Goal: Task Accomplishment & Management: Complete application form

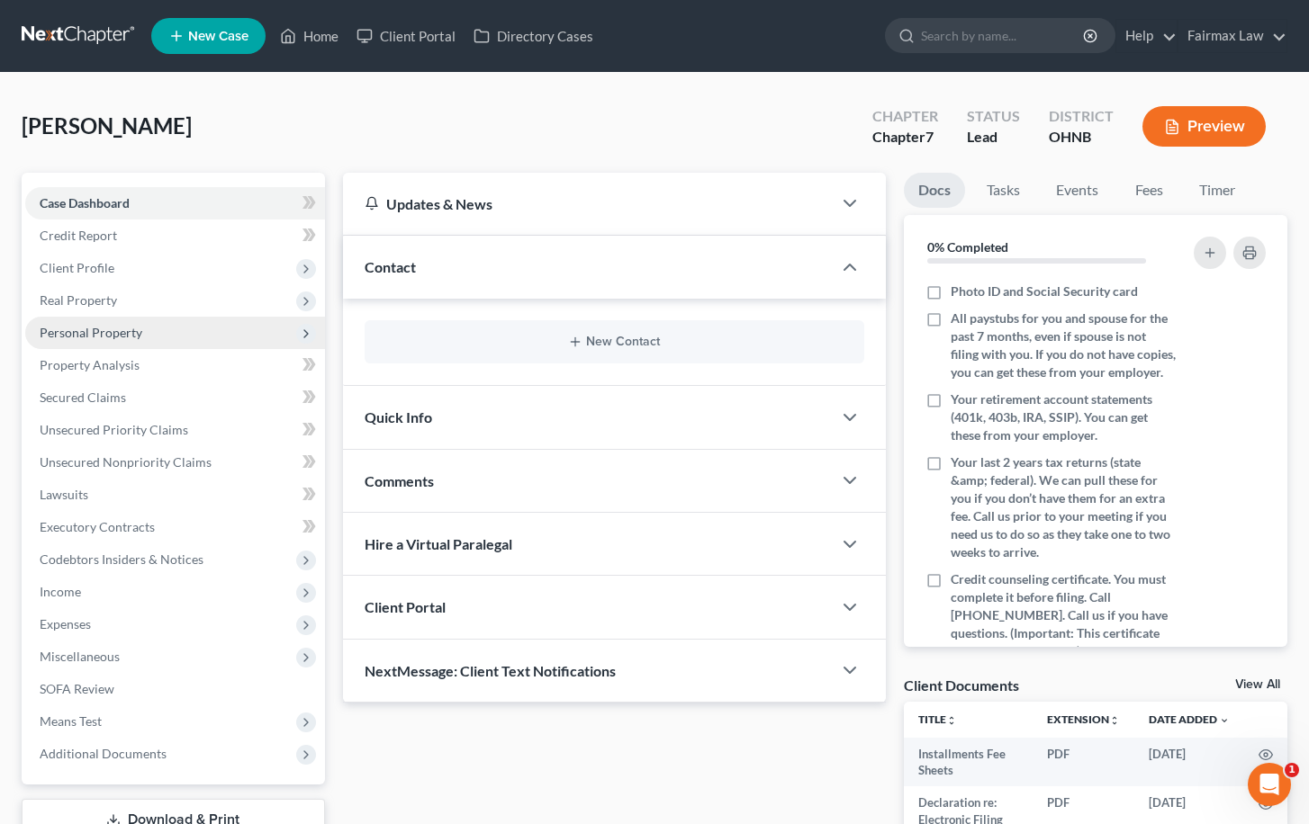
click at [162, 319] on span "Personal Property" at bounding box center [175, 333] width 300 height 32
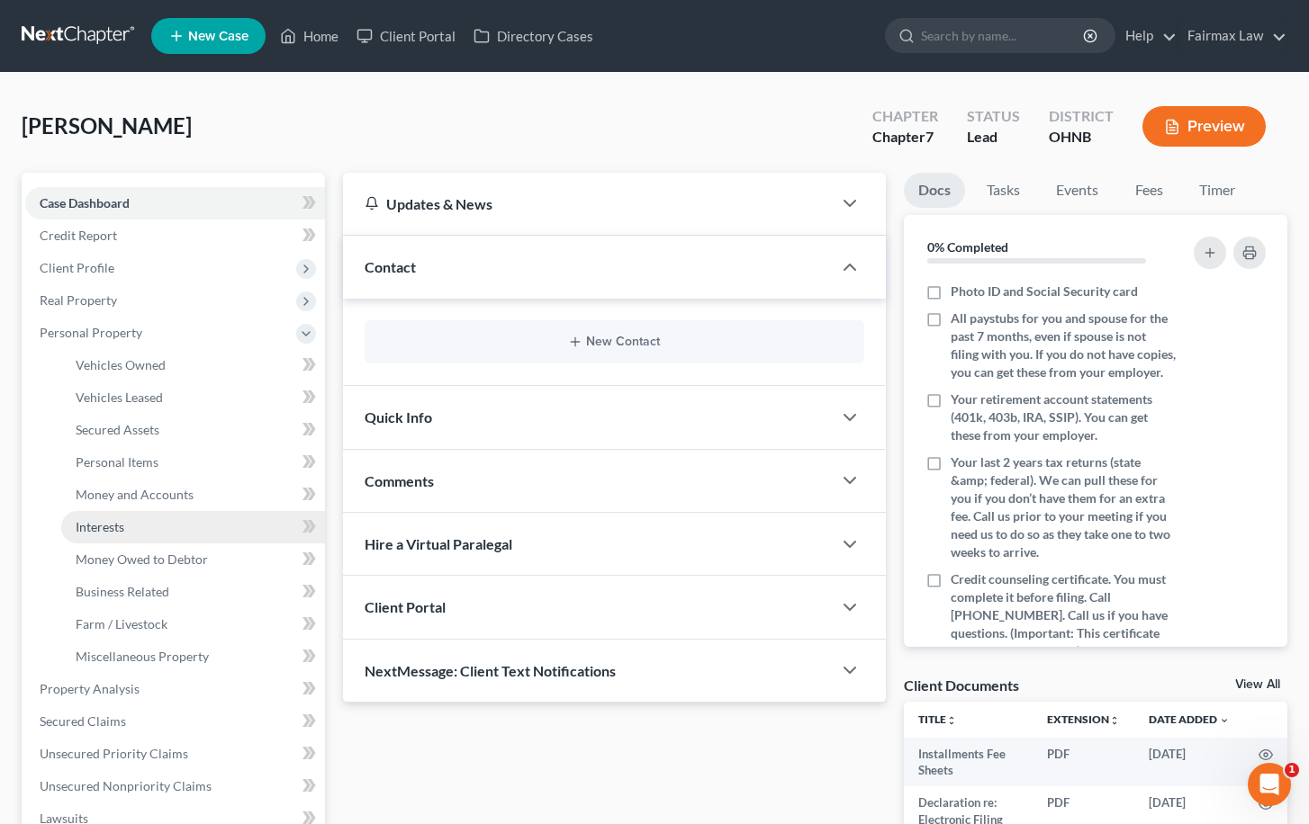
click at [119, 524] on span "Interests" at bounding box center [100, 526] width 49 height 15
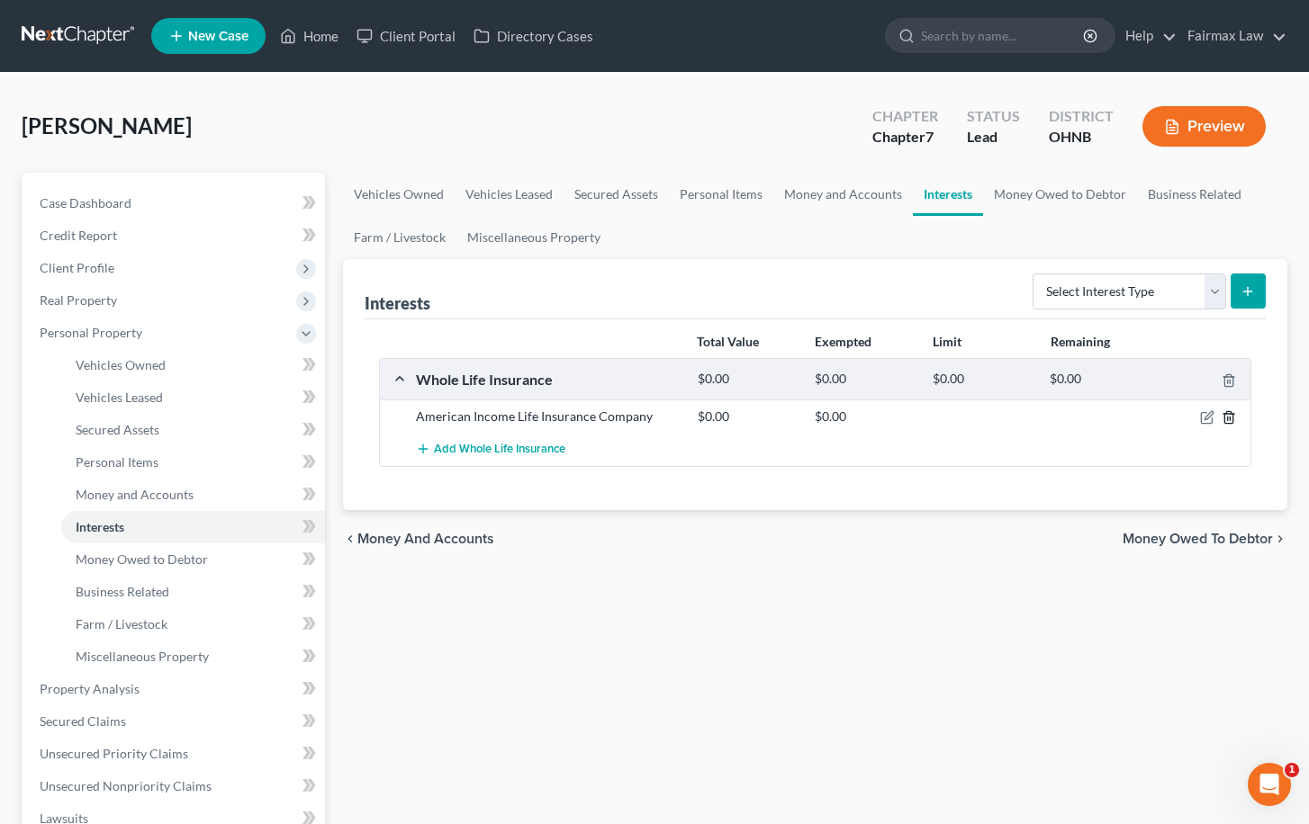
click at [1226, 416] on icon "button" at bounding box center [1228, 417] width 14 height 14
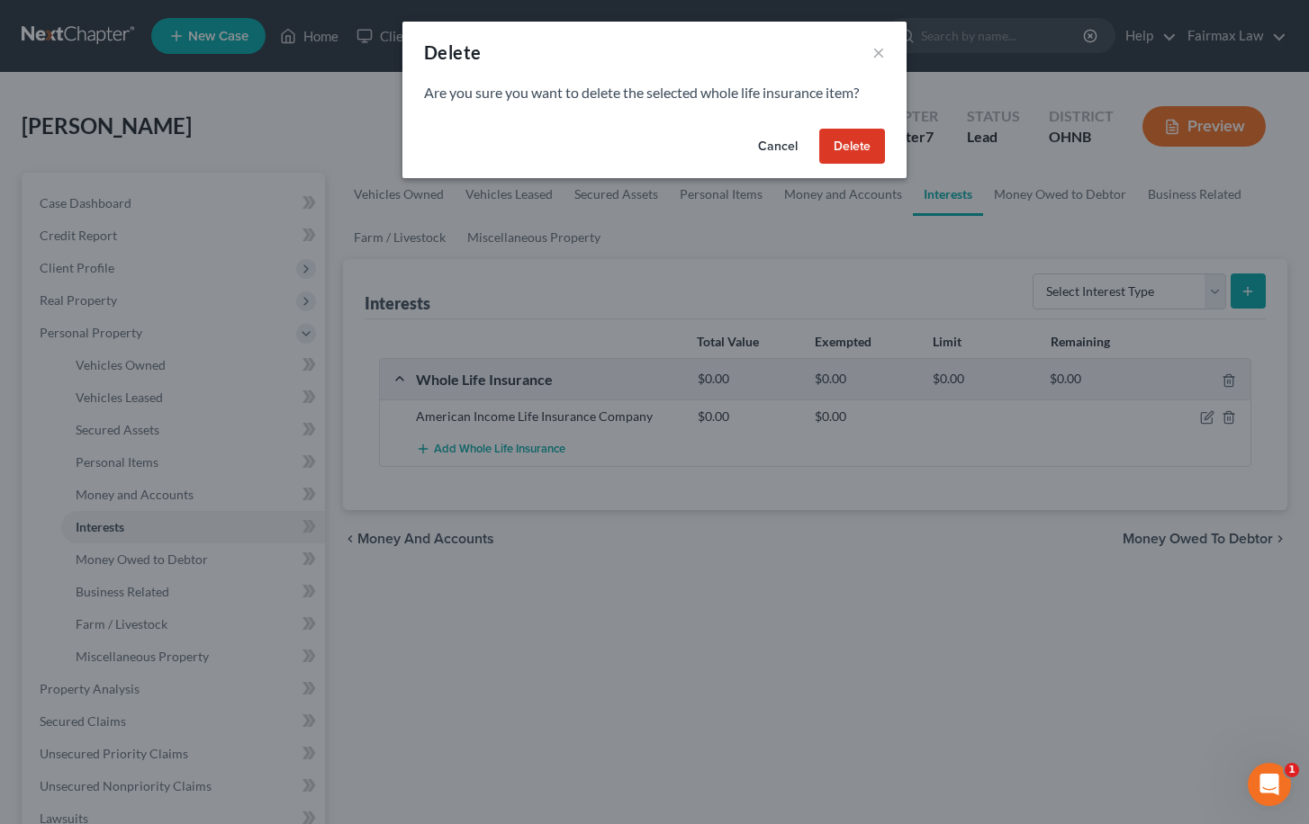
click at [839, 134] on button "Delete" at bounding box center [852, 147] width 66 height 36
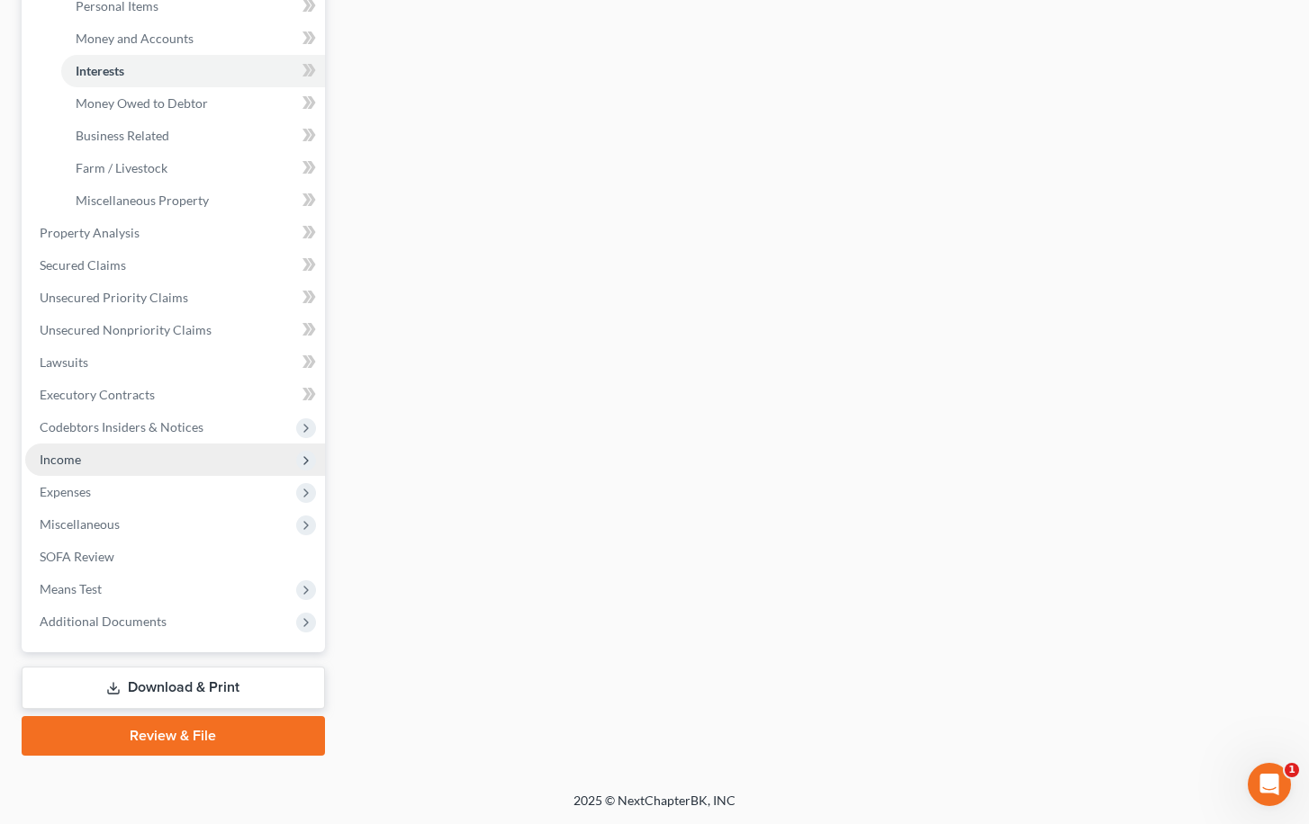
click at [190, 459] on span "Income" at bounding box center [175, 460] width 300 height 32
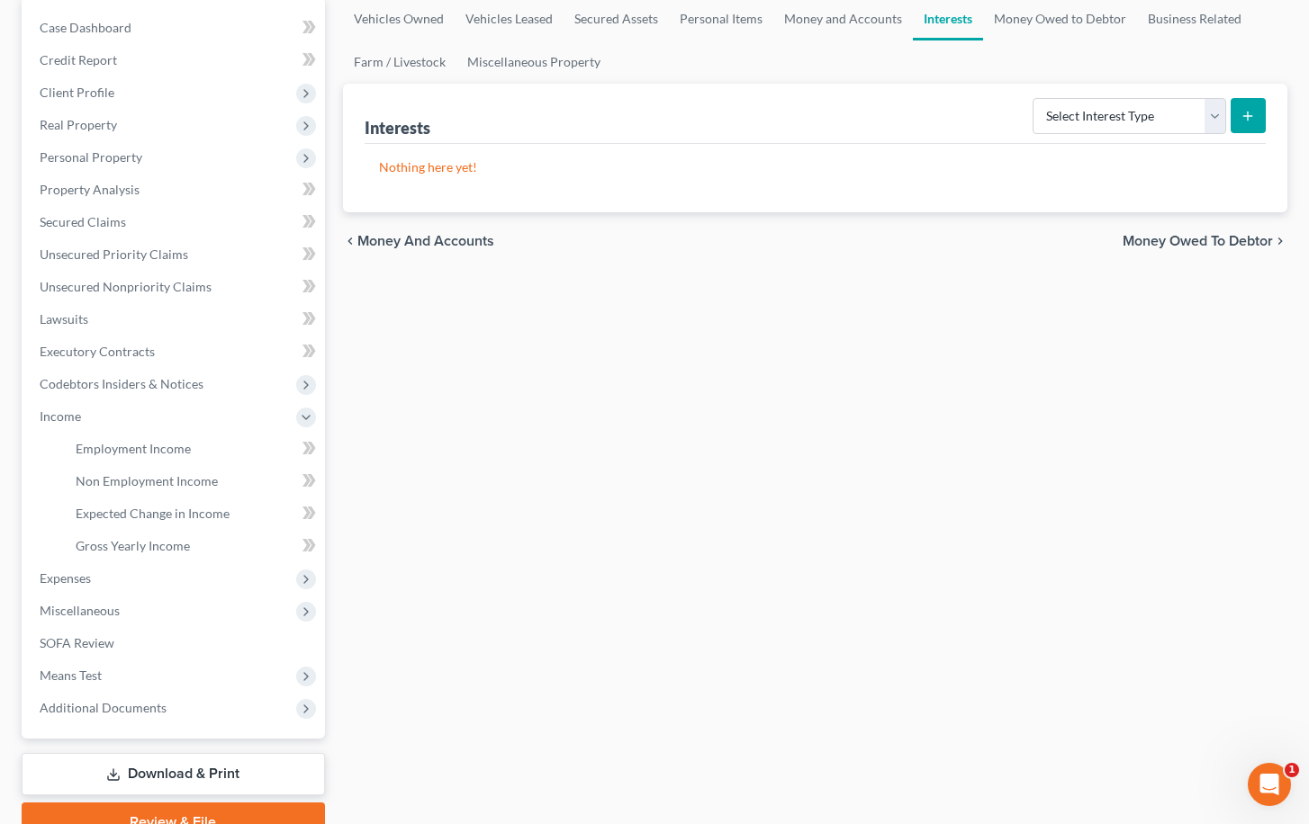
scroll to position [27, 0]
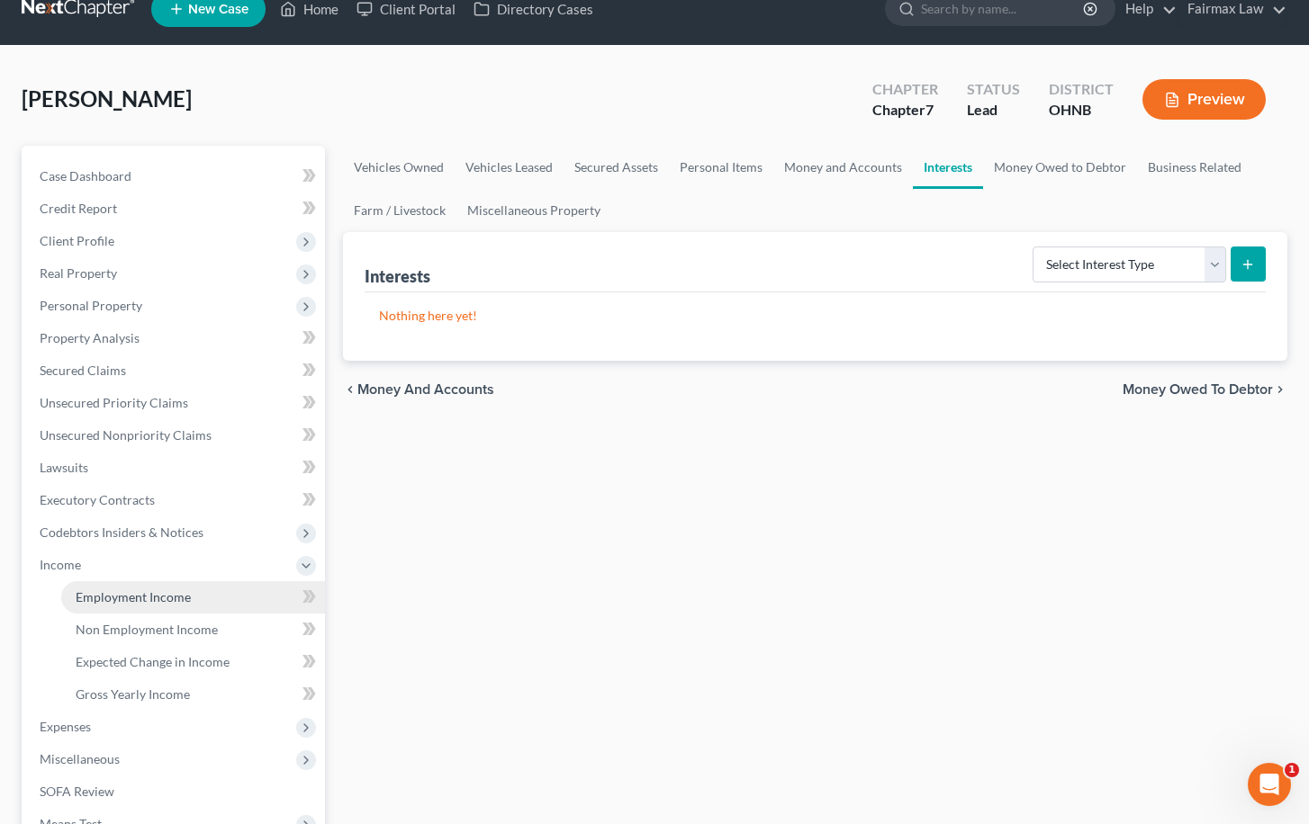
click at [197, 606] on link "Employment Income" at bounding box center [193, 597] width 264 height 32
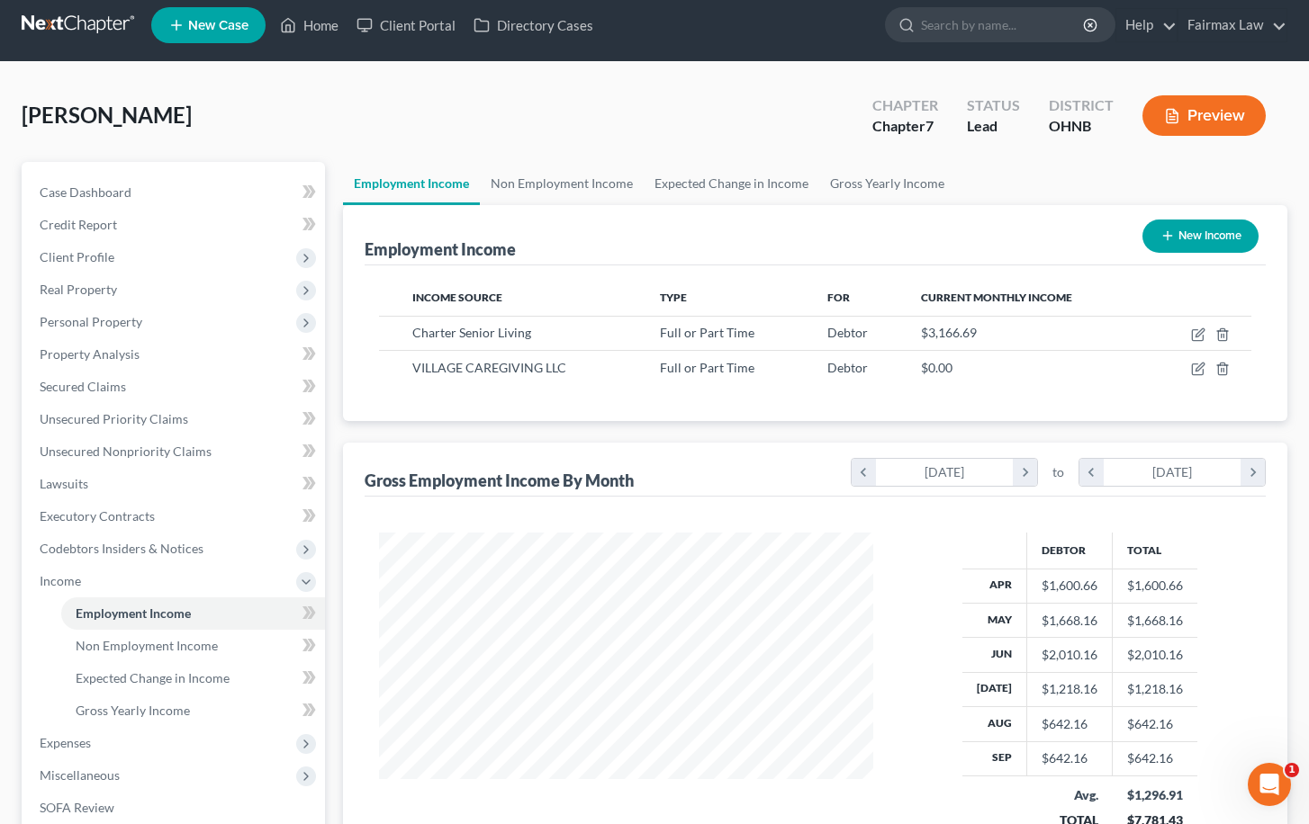
scroll to position [12, 0]
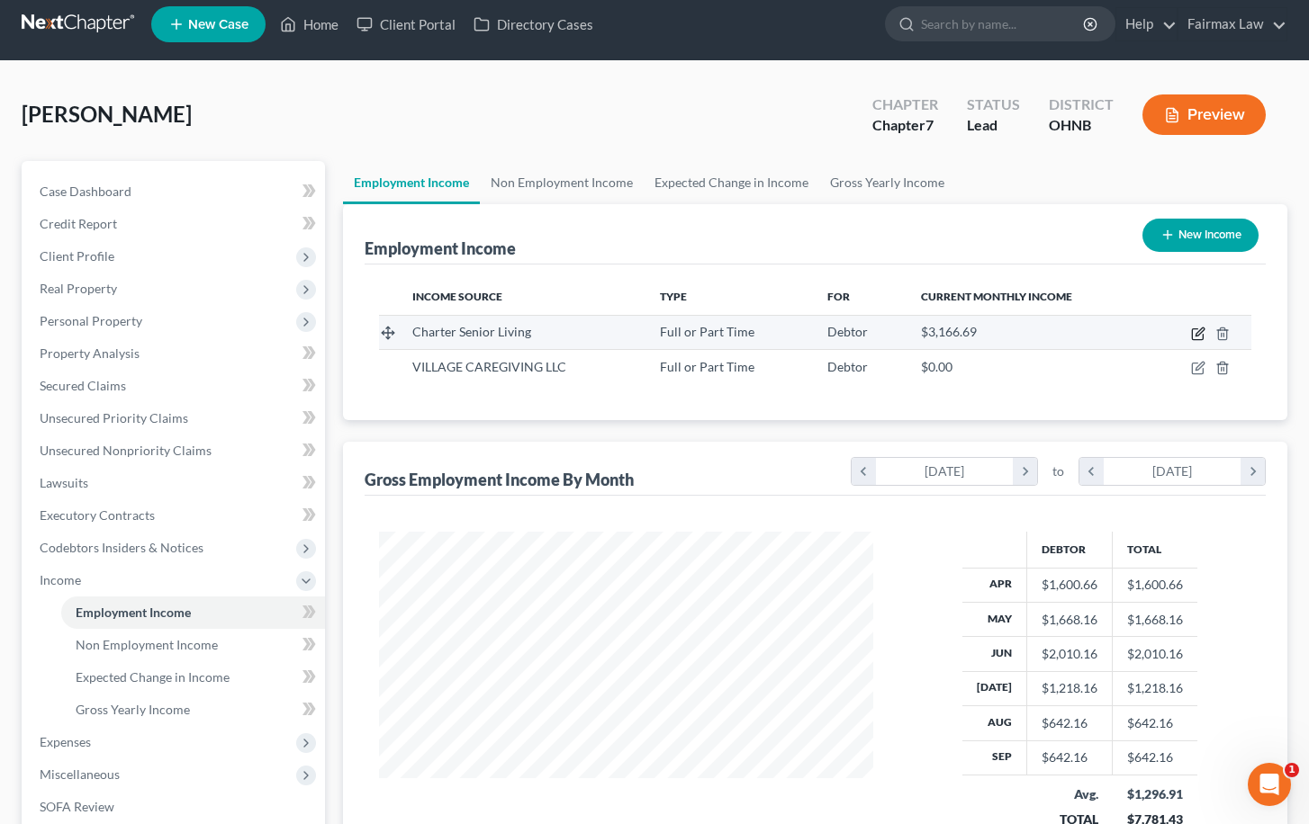
click at [1198, 329] on icon "button" at bounding box center [1197, 334] width 11 height 11
select select "0"
select select "36"
select select "2"
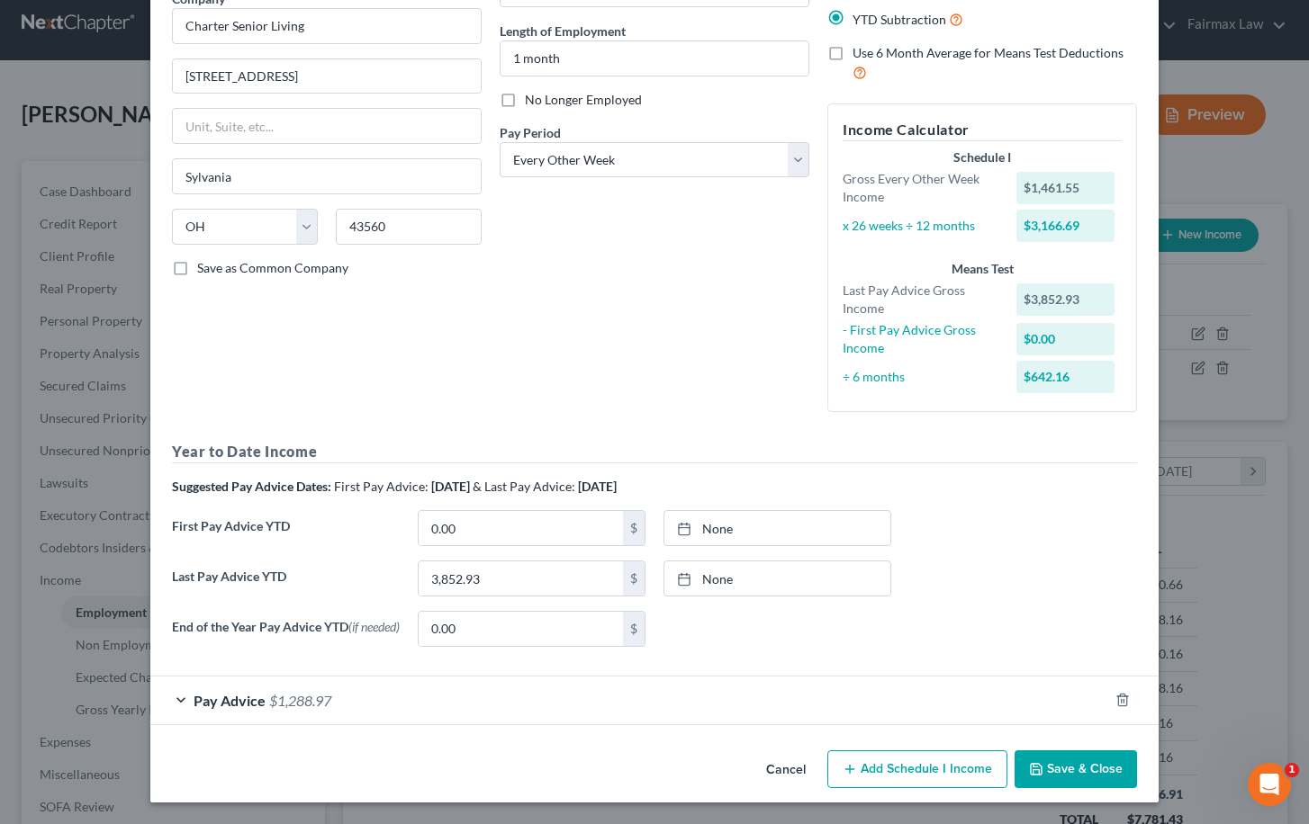
scroll to position [163, 0]
click at [803, 771] on button "Cancel" at bounding box center [786, 770] width 68 height 36
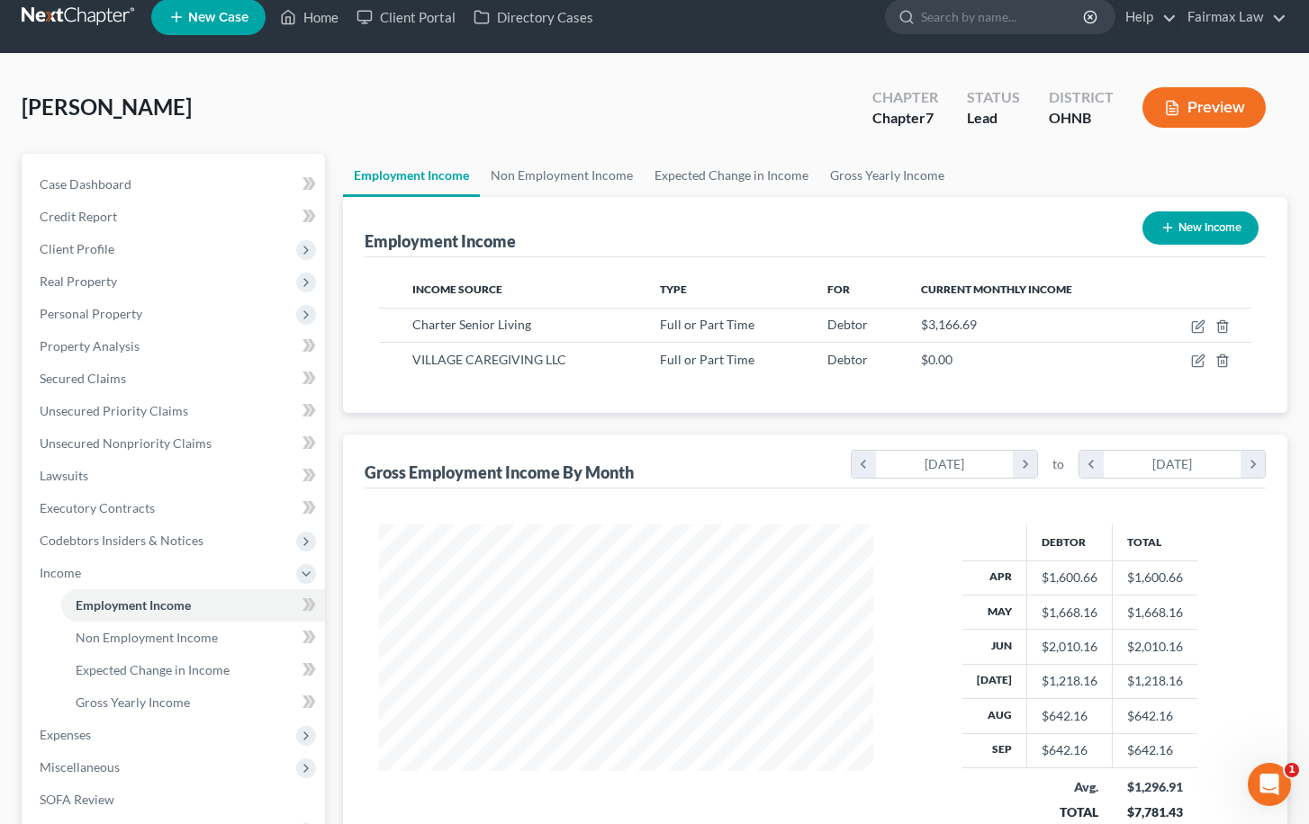
scroll to position [20, 0]
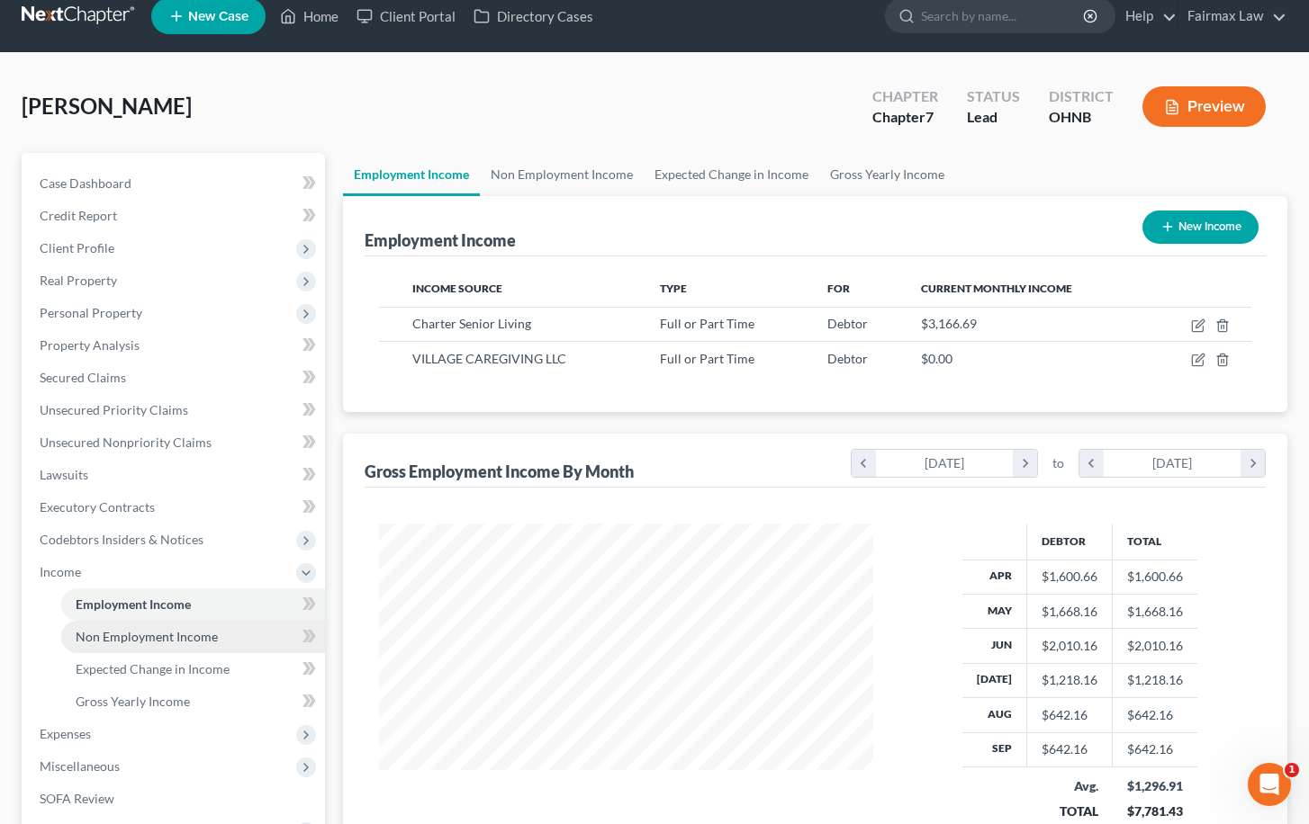
click at [177, 641] on span "Non Employment Income" at bounding box center [147, 636] width 142 height 15
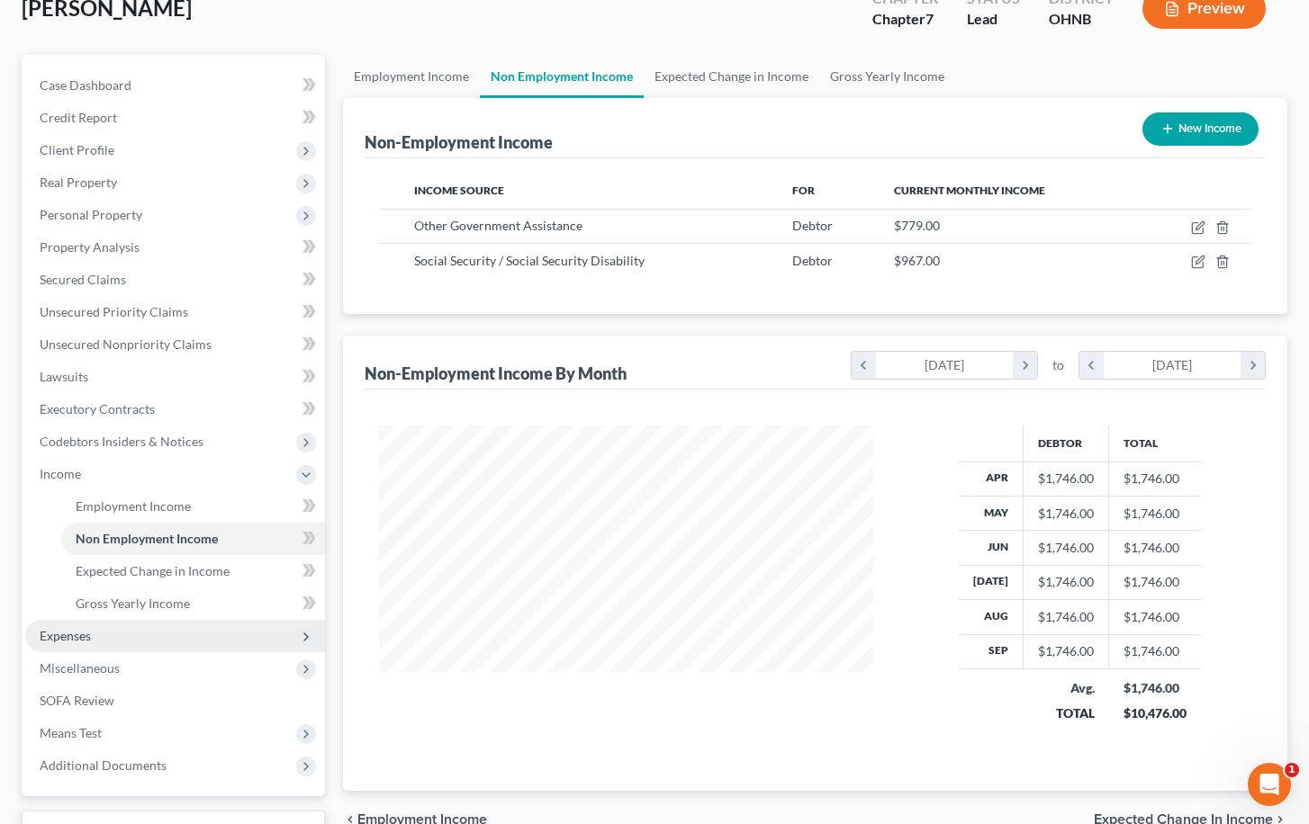
scroll to position [322, 530]
click at [177, 641] on span "Expenses" at bounding box center [175, 636] width 300 height 32
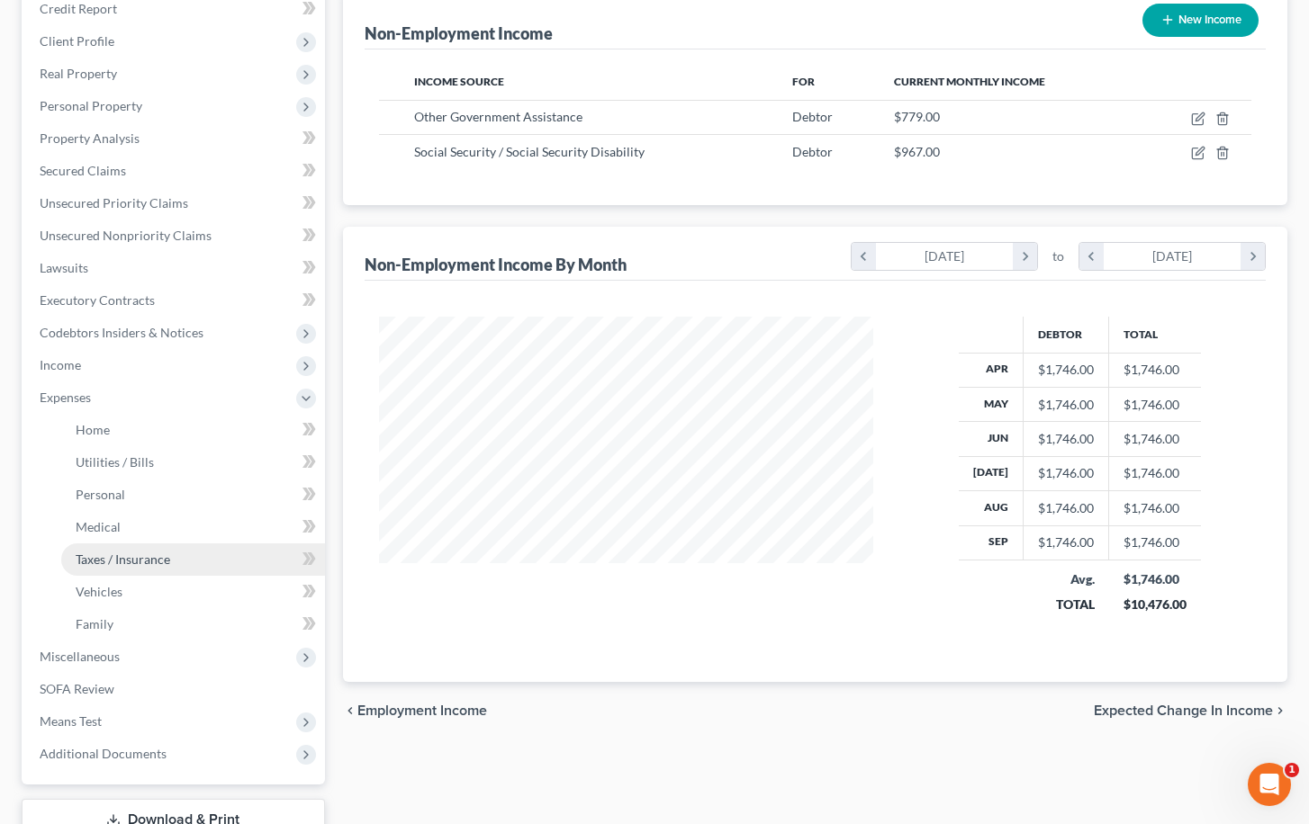
scroll to position [232, 0]
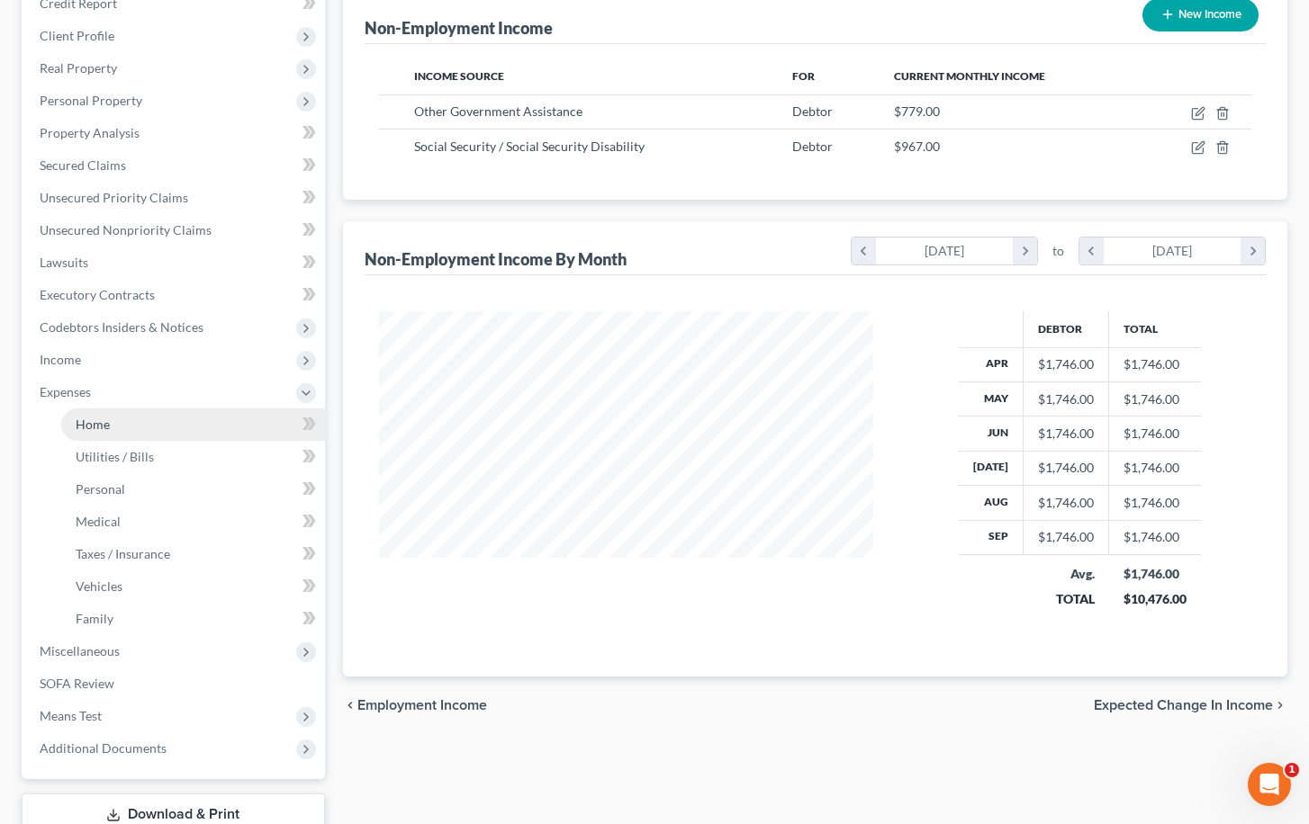
click at [166, 435] on link "Home" at bounding box center [193, 425] width 264 height 32
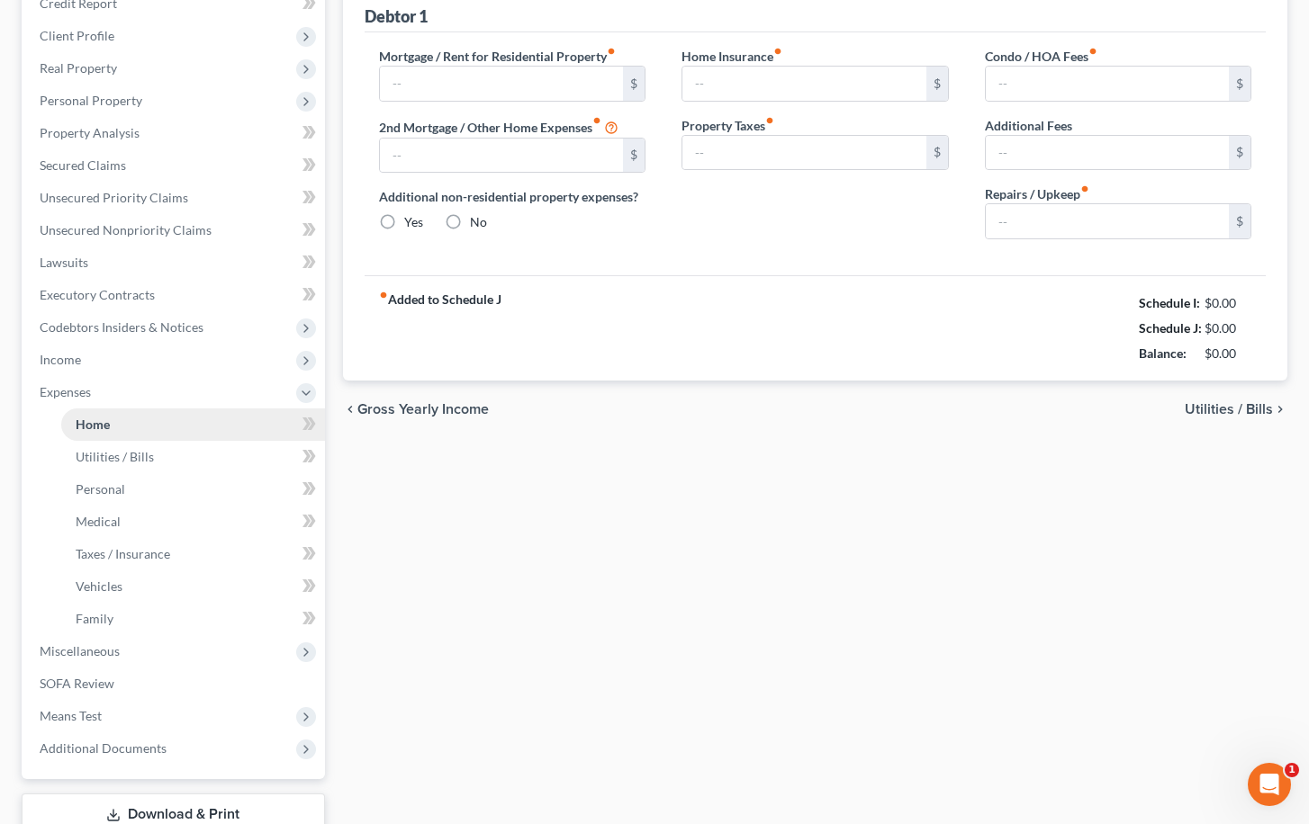
scroll to position [42, 0]
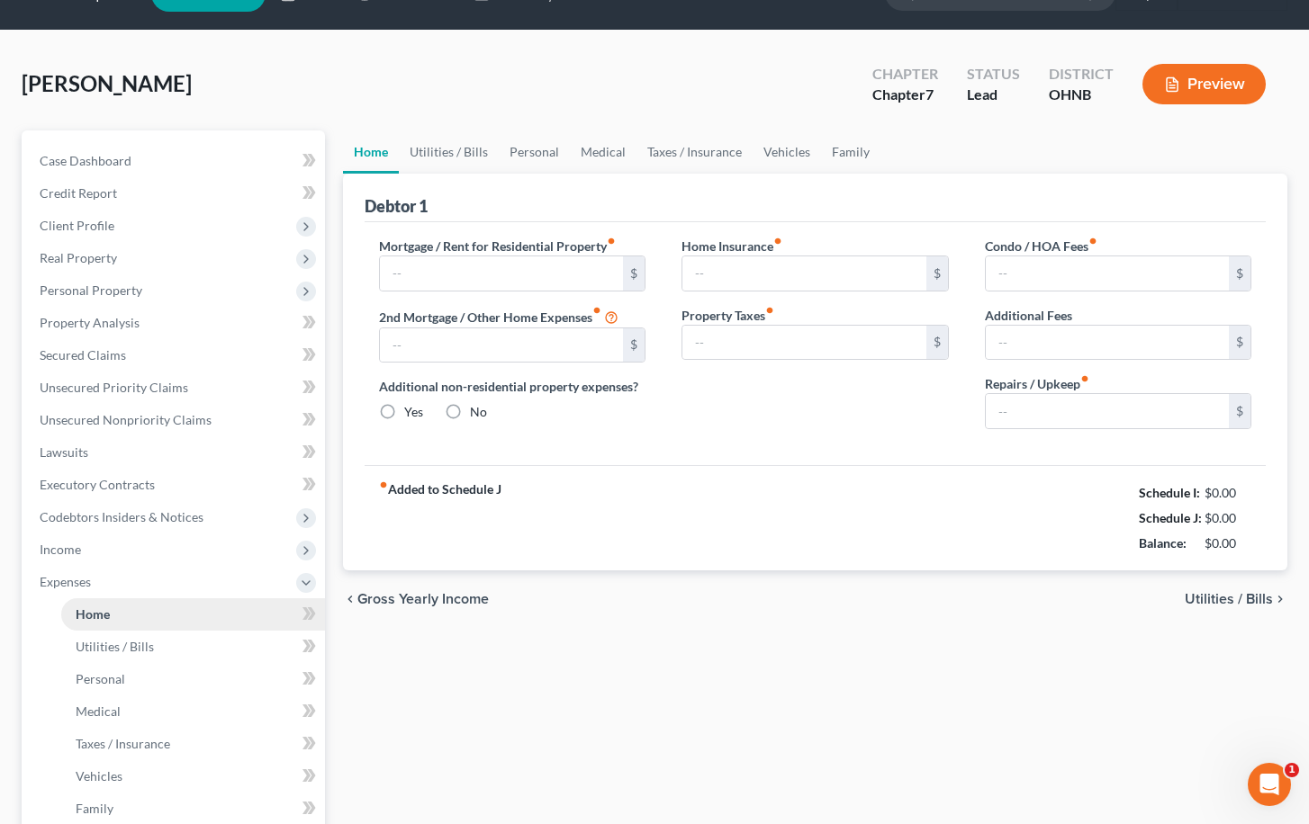
type input "275.00"
type input "0.00"
radio input "true"
type input "0.00"
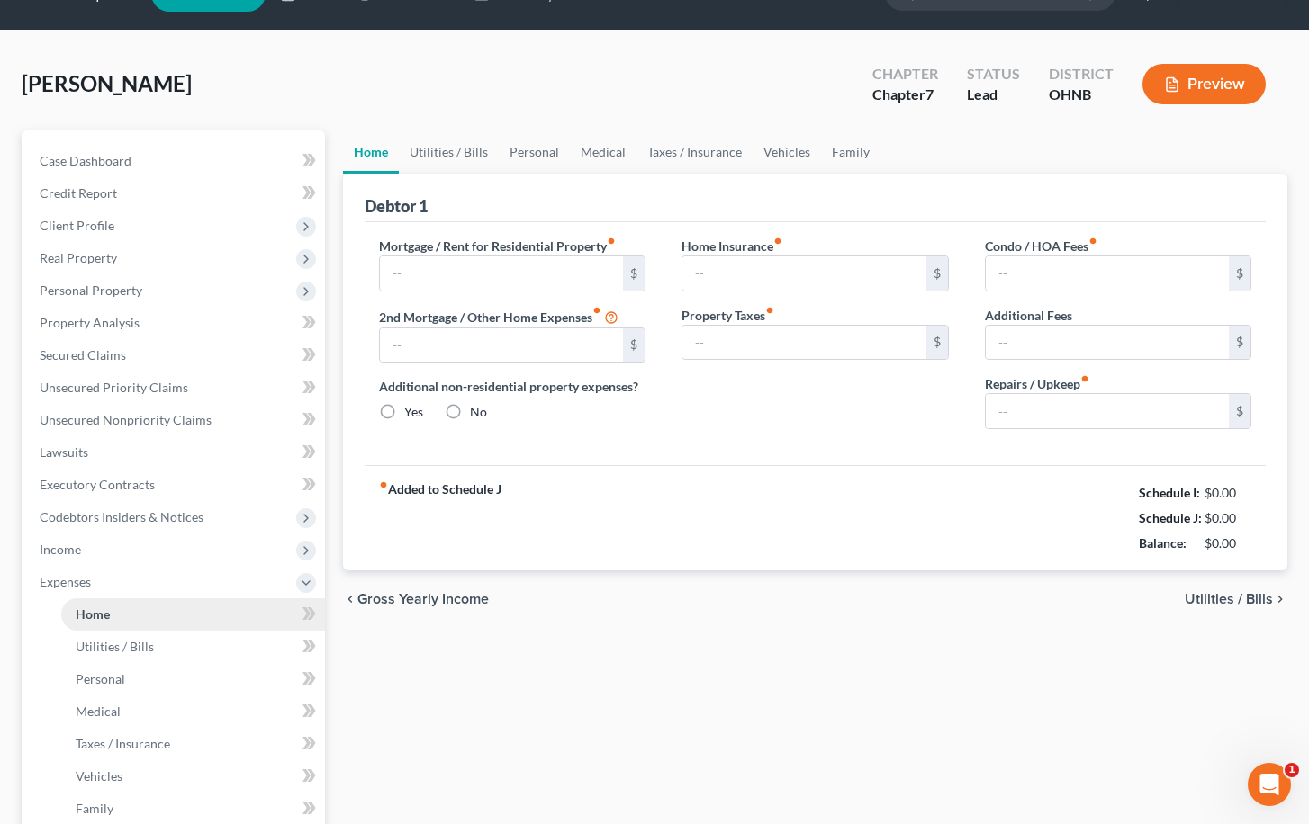
type input "0.00"
type input "50.00"
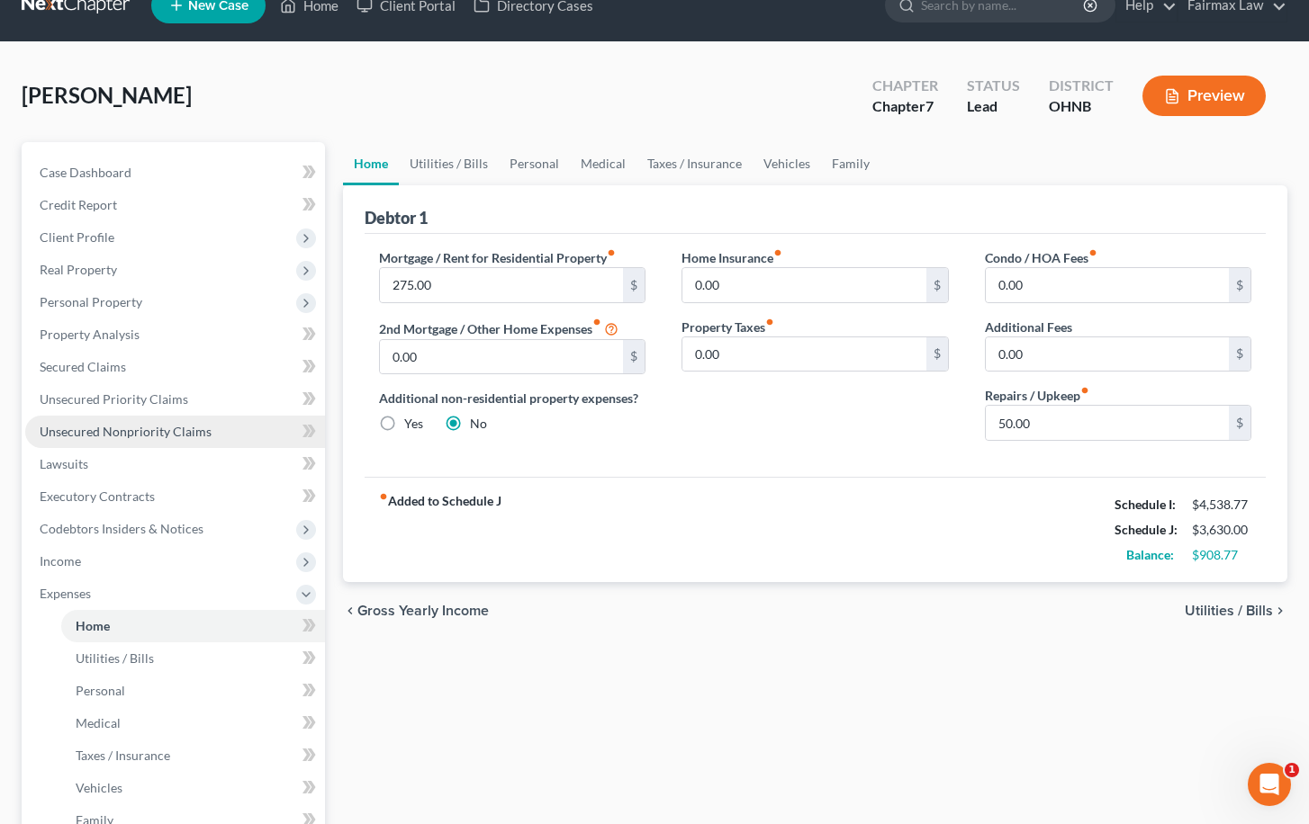
scroll to position [55, 0]
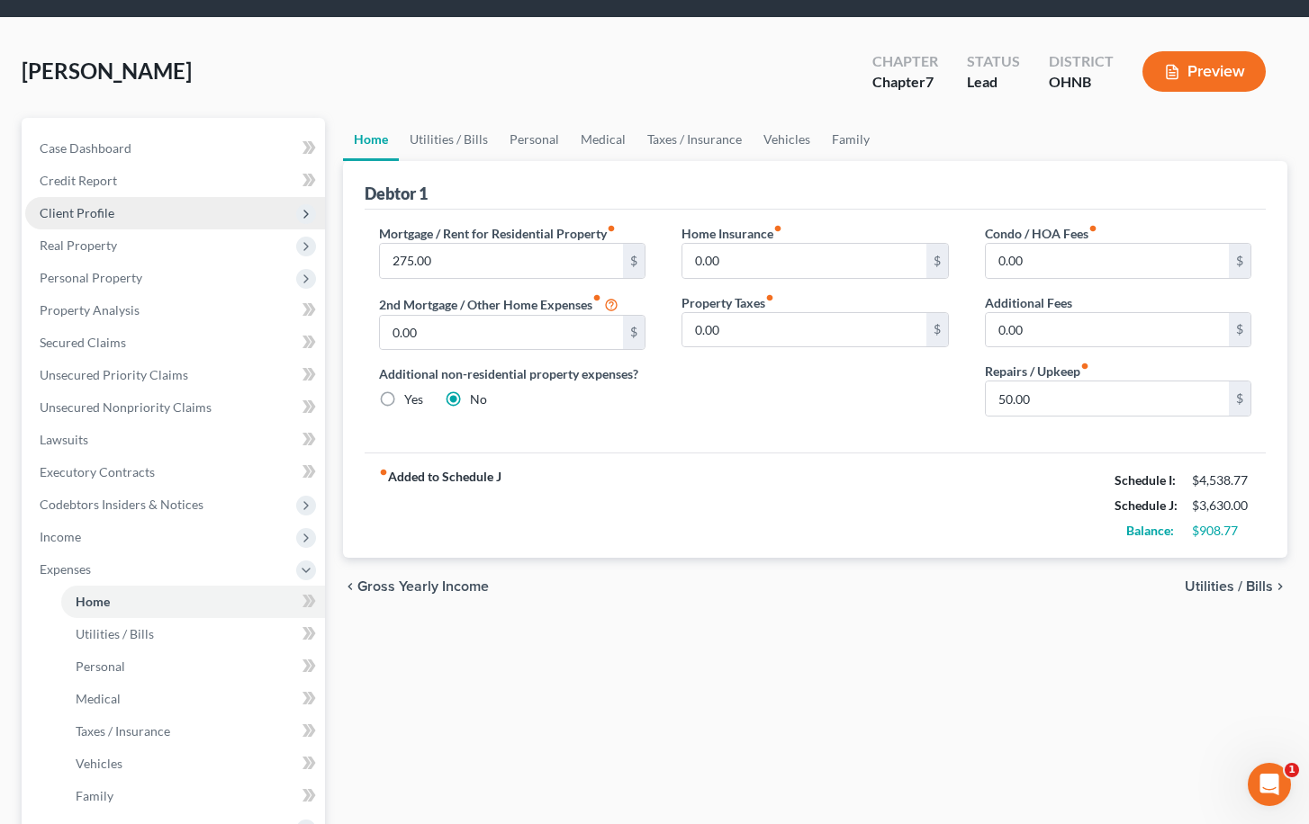
click at [259, 205] on span "Client Profile" at bounding box center [175, 213] width 300 height 32
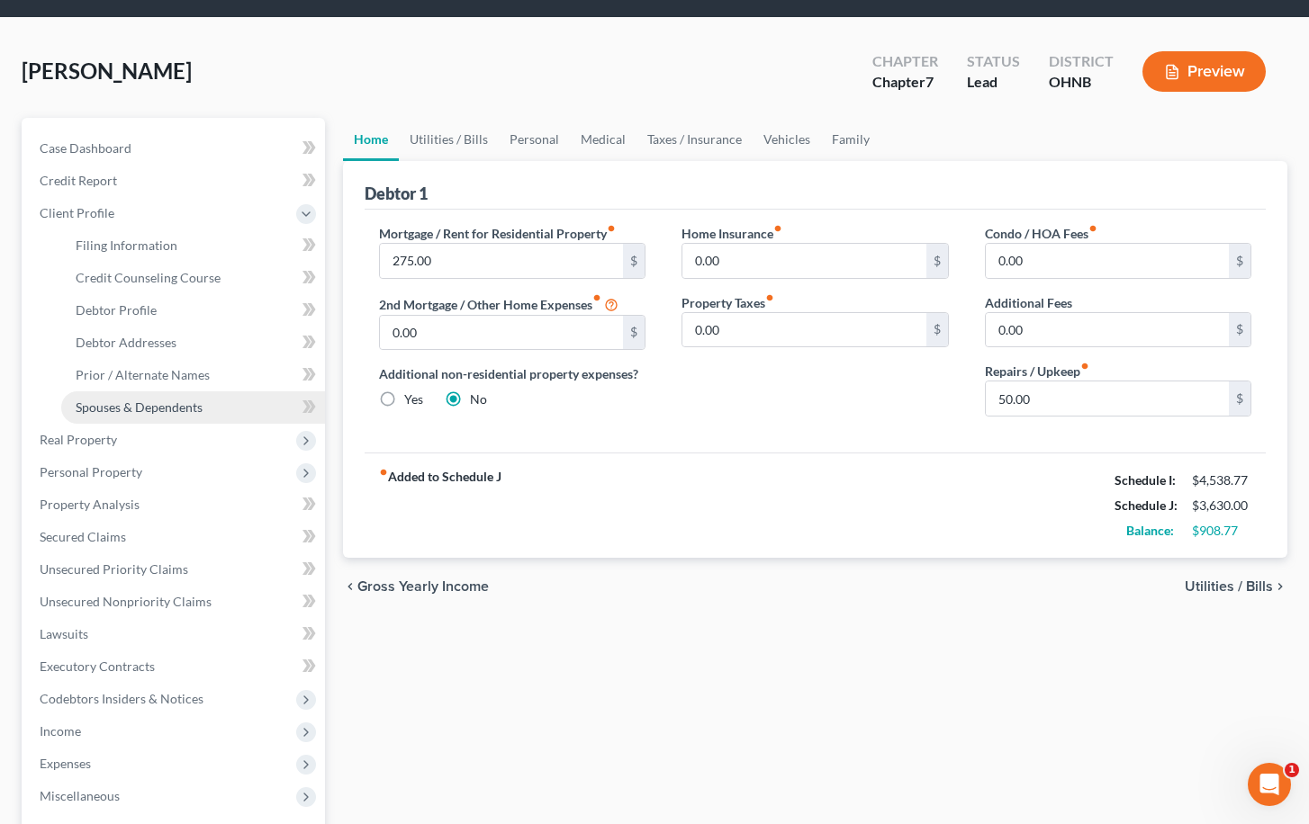
click at [200, 404] on span "Spouses & Dependents" at bounding box center [139, 407] width 127 height 15
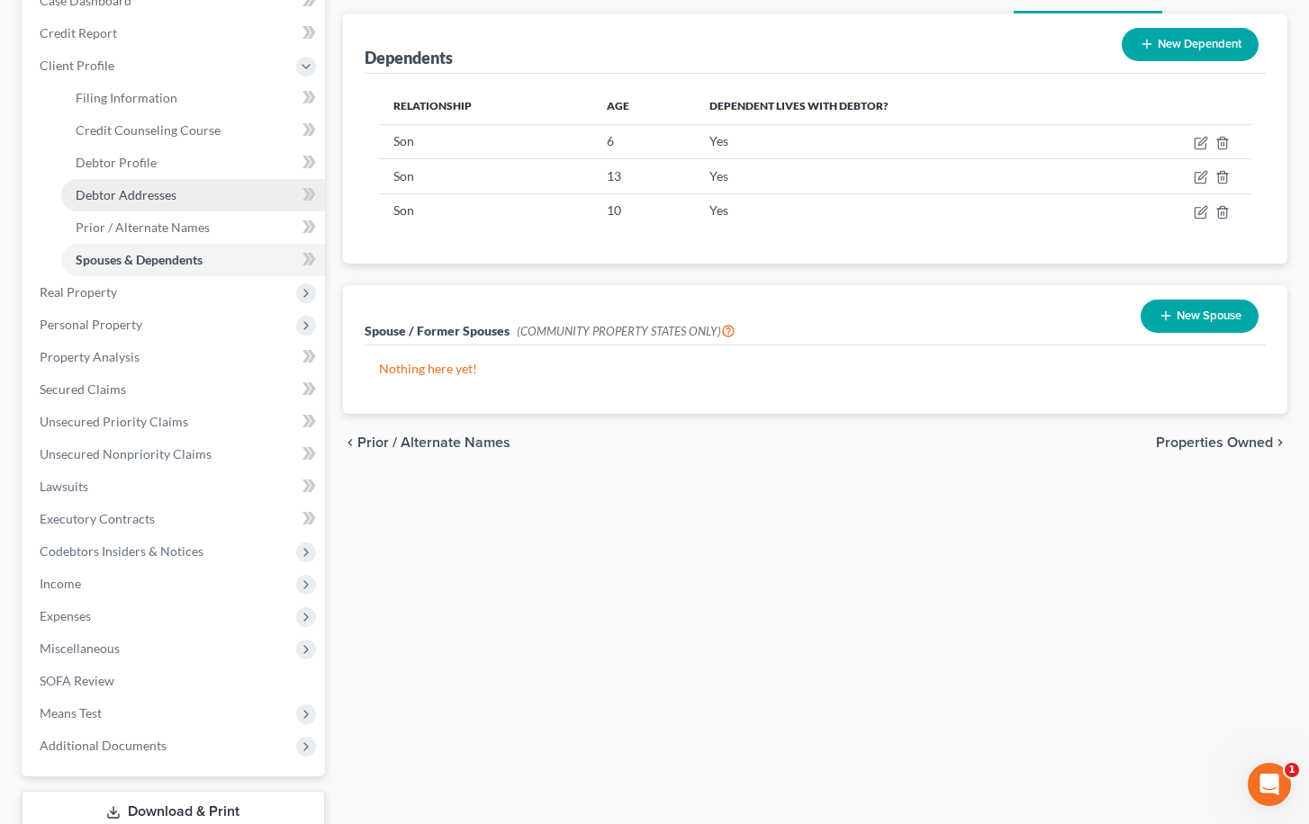
scroll to position [209, 0]
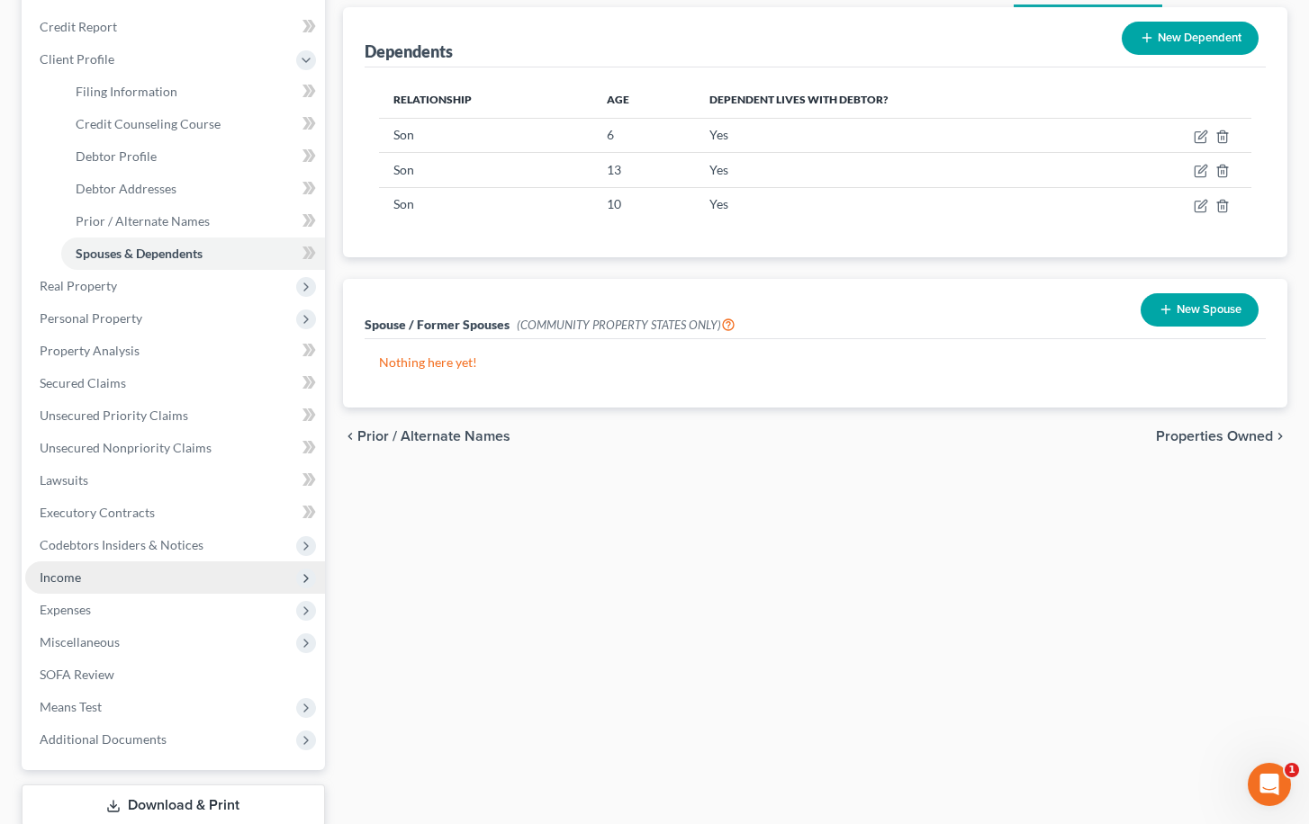
click at [152, 579] on span "Income" at bounding box center [175, 578] width 300 height 32
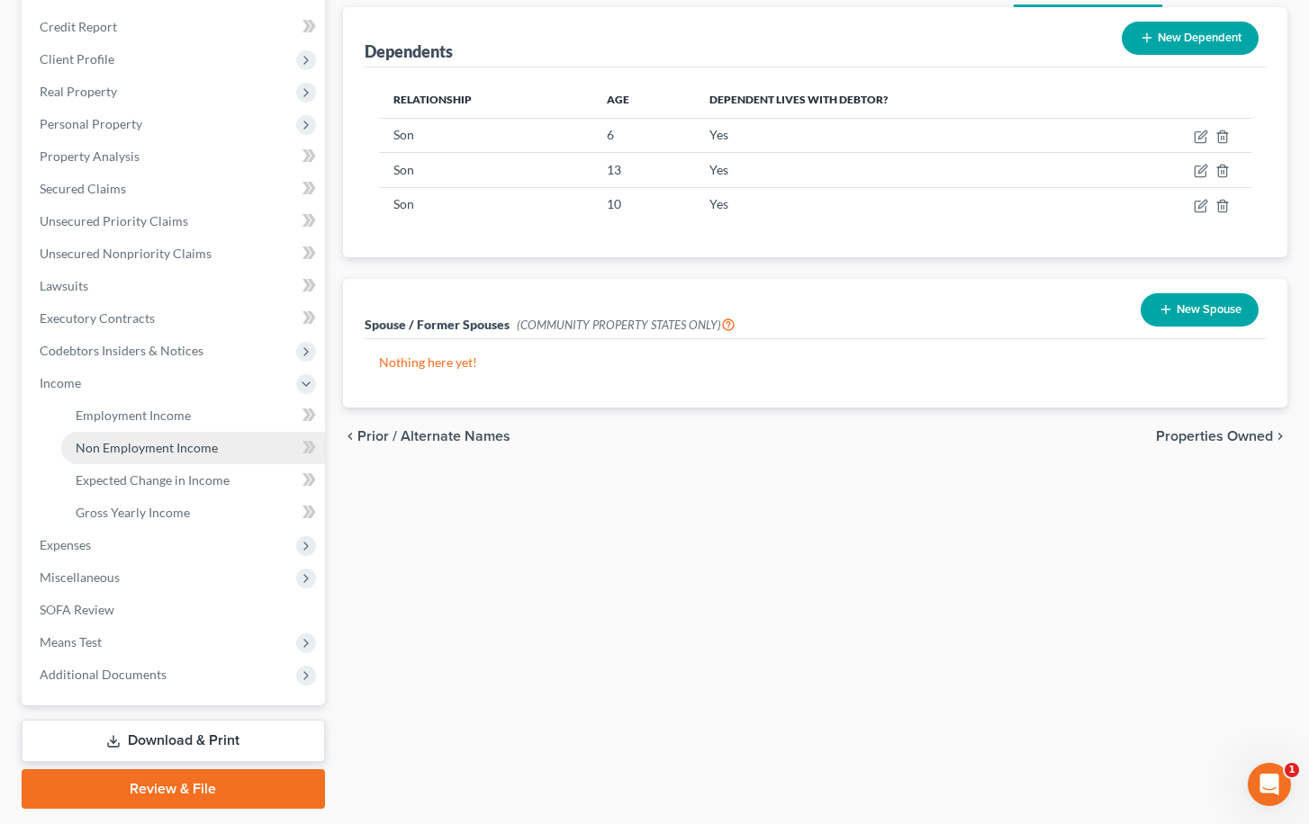
click at [182, 446] on span "Non Employment Income" at bounding box center [147, 447] width 142 height 15
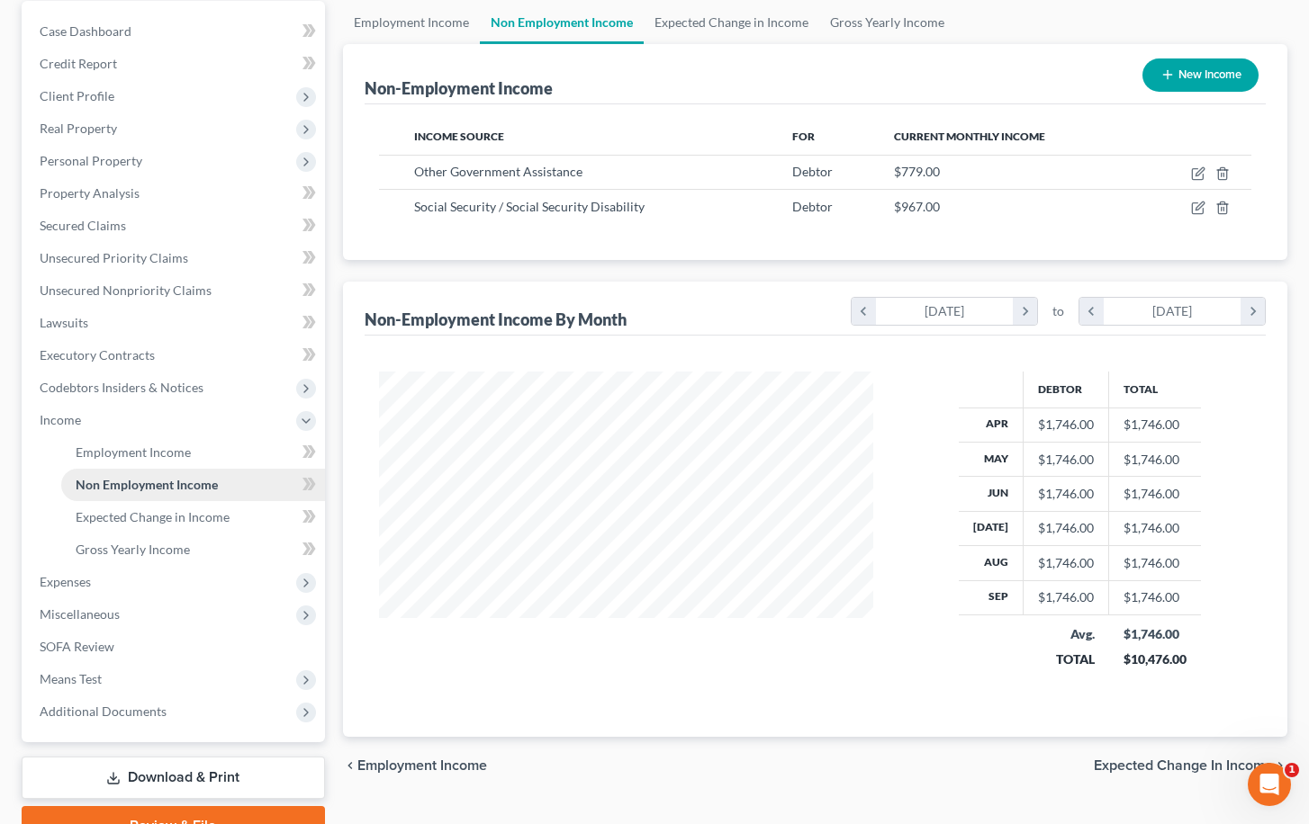
scroll to position [177, 0]
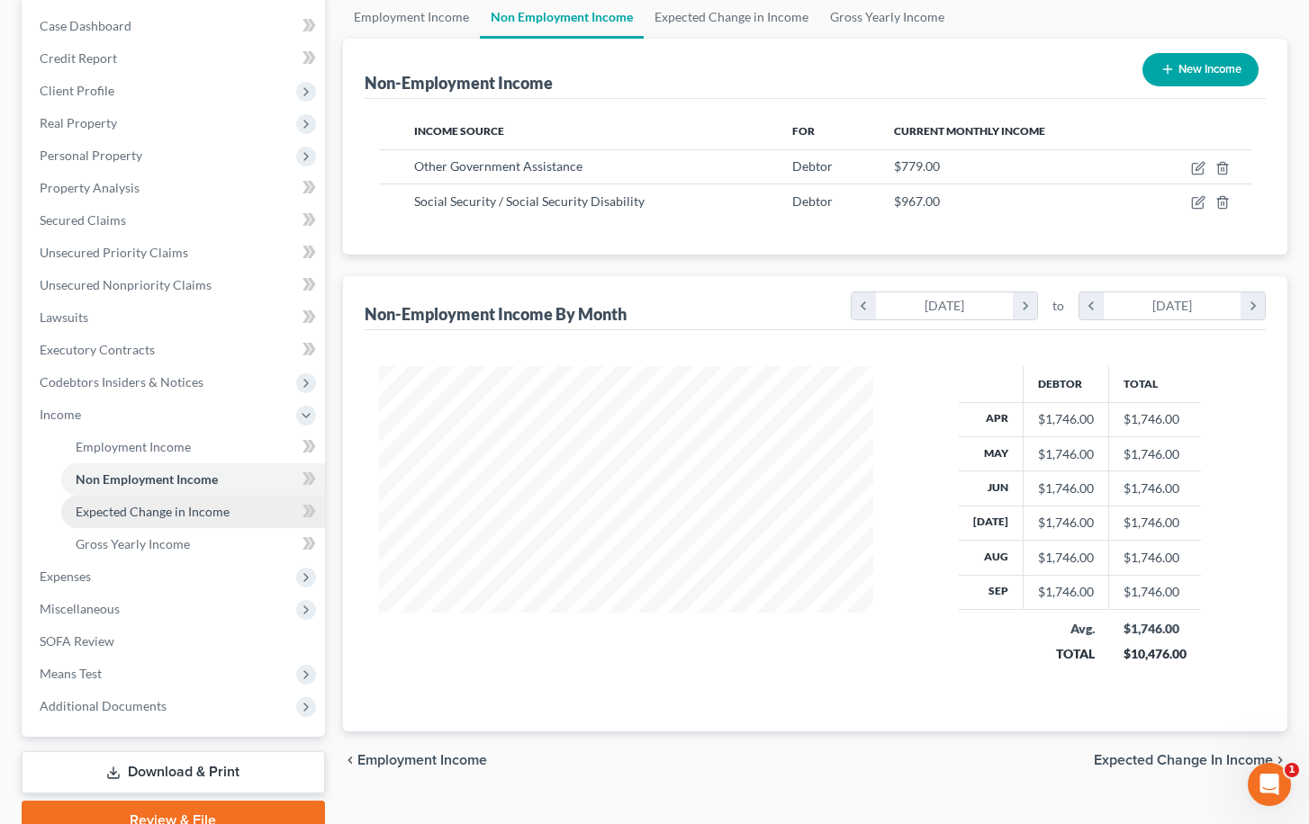
click at [178, 518] on span "Expected Change in Income" at bounding box center [153, 511] width 154 height 15
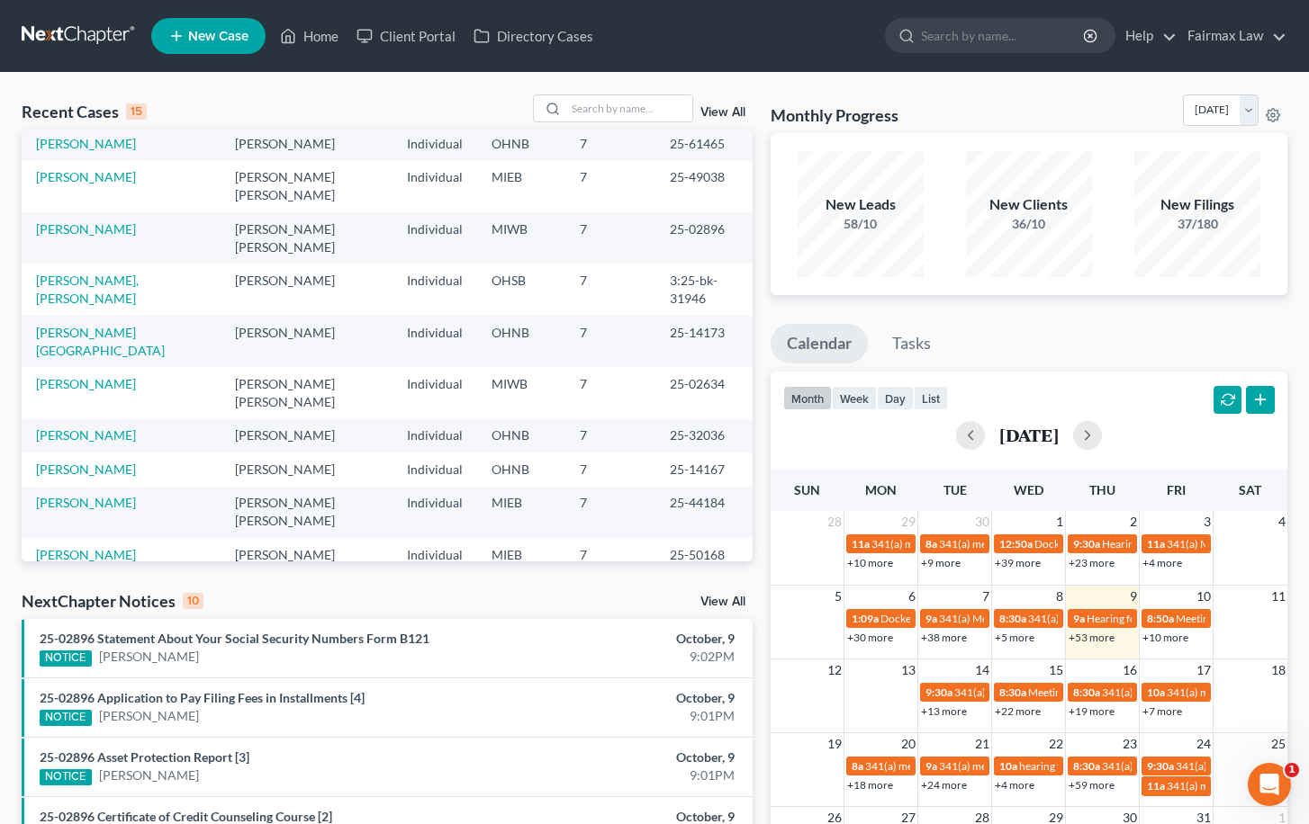
scroll to position [123, 0]
click at [590, 107] on input "search" at bounding box center [629, 108] width 126 height 26
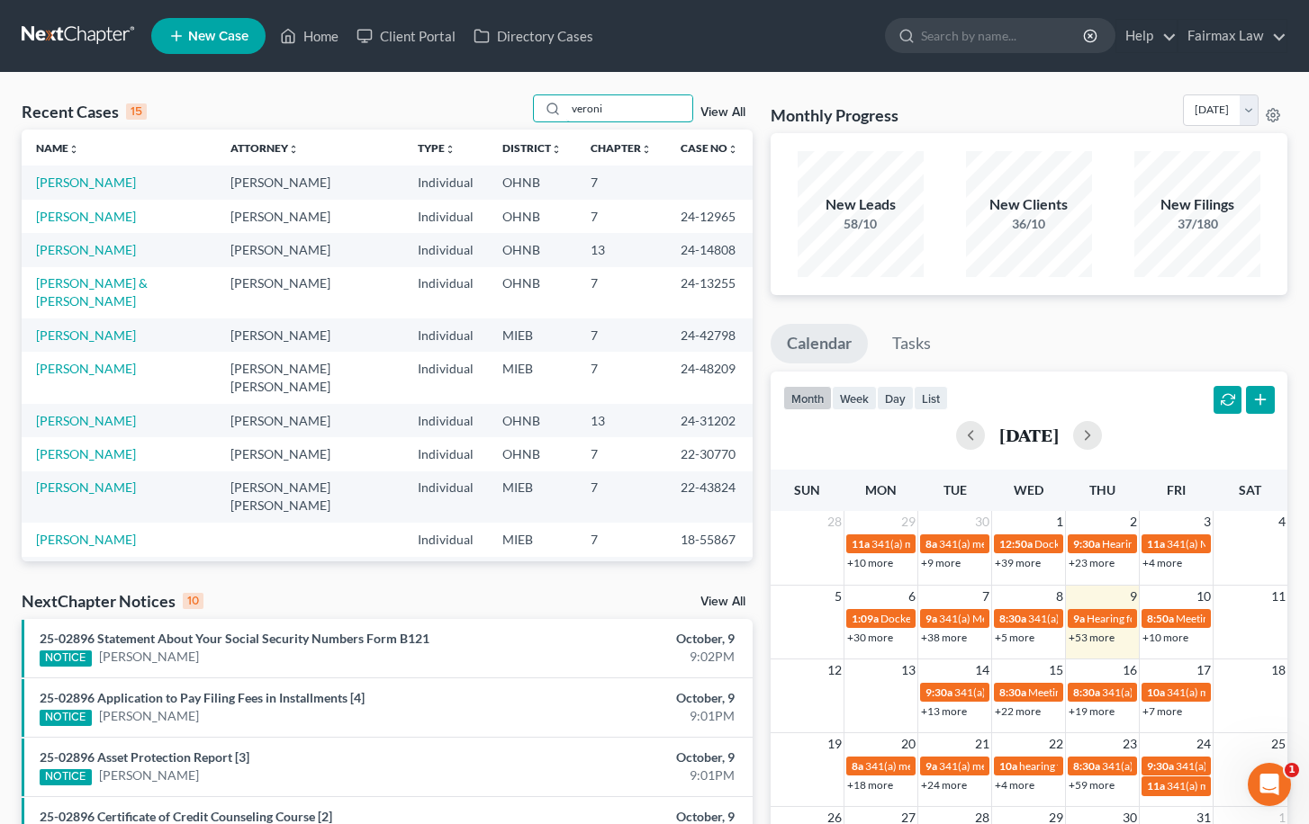
scroll to position [0, 0]
type input "veroni"
click at [83, 180] on link "[PERSON_NAME]" at bounding box center [86, 182] width 100 height 15
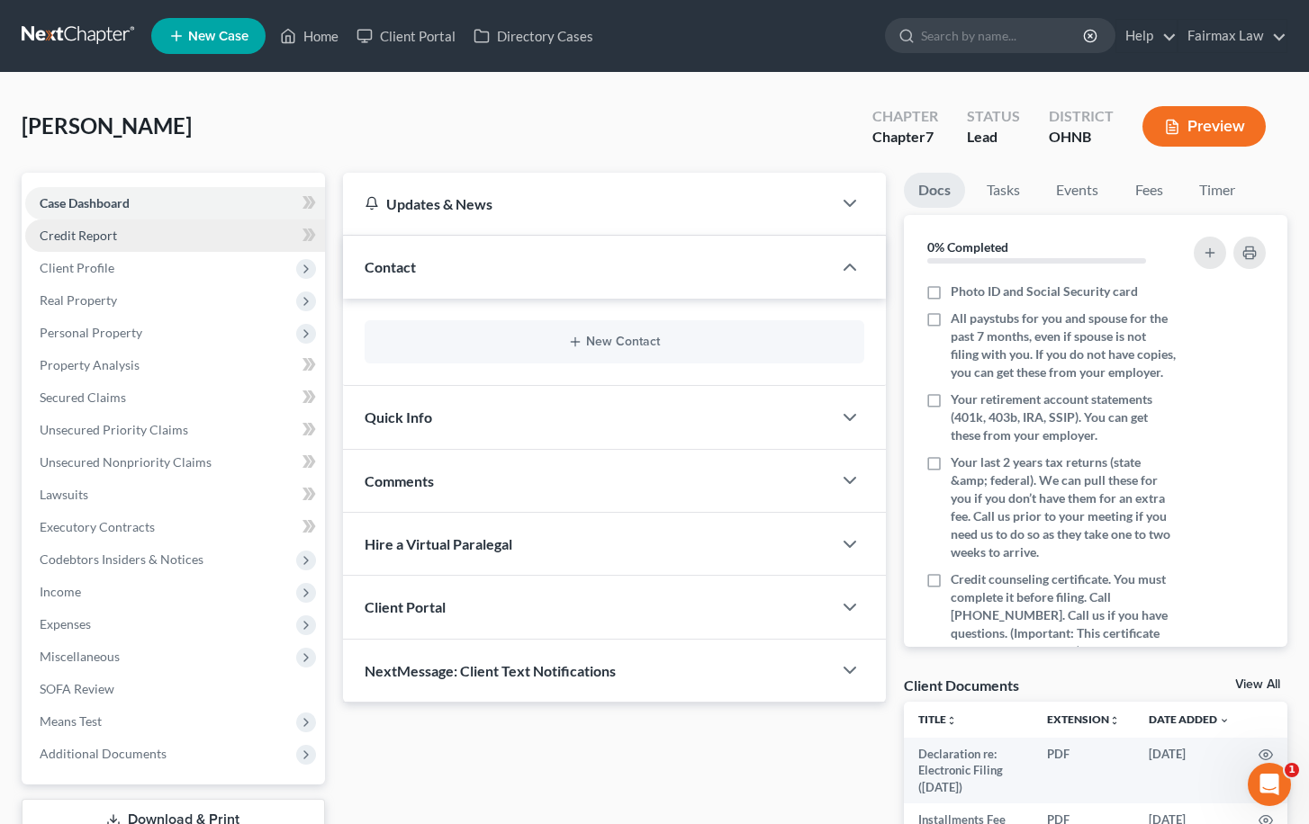
click at [184, 240] on link "Credit Report" at bounding box center [175, 236] width 300 height 32
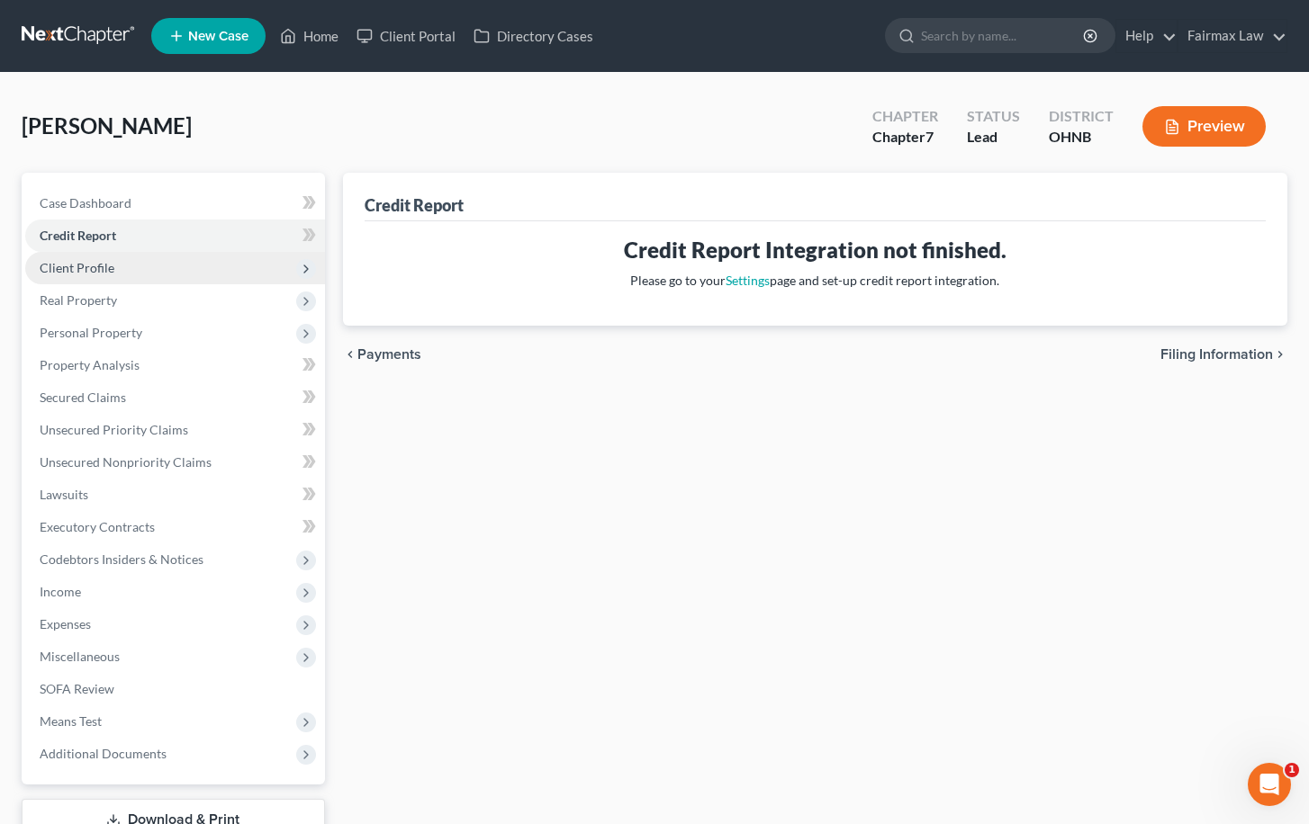
click at [187, 258] on span "Client Profile" at bounding box center [175, 268] width 300 height 32
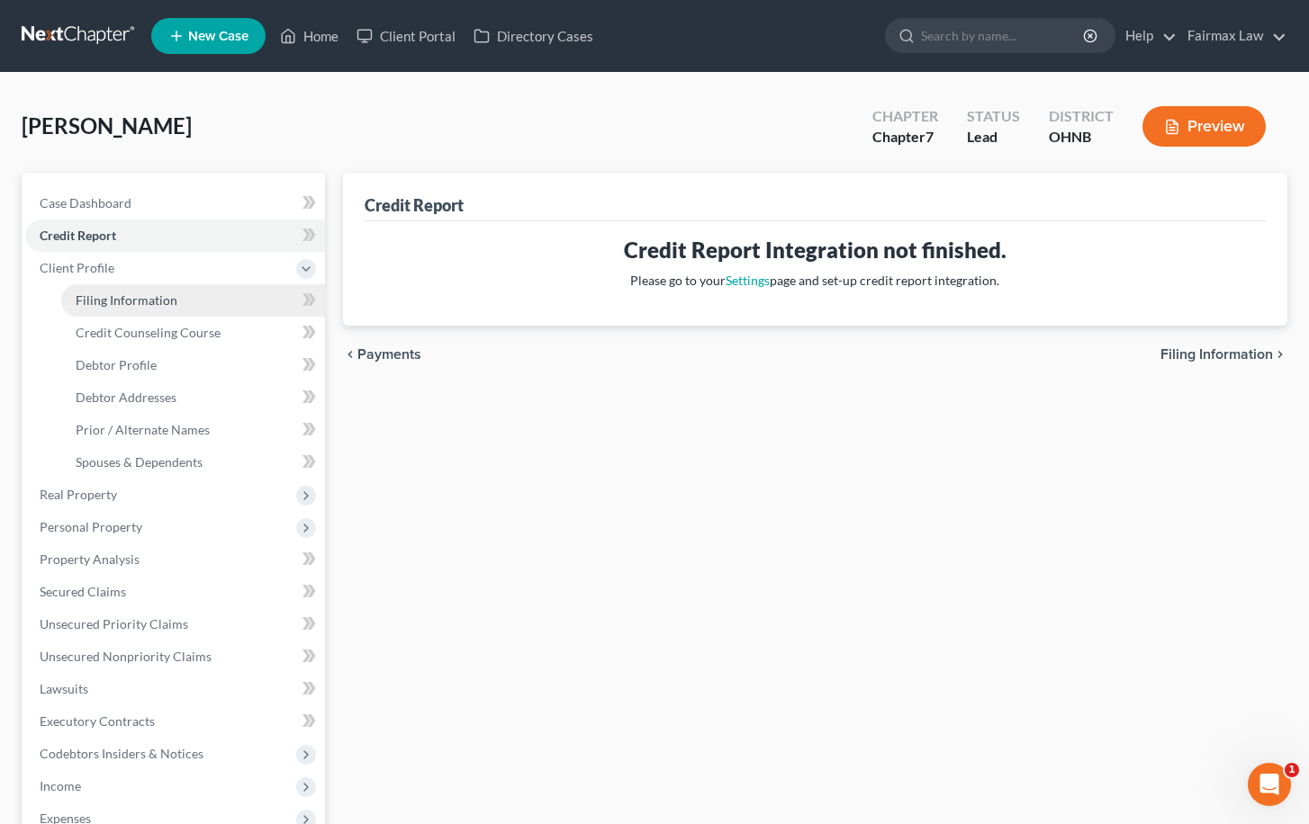
click at [197, 294] on link "Filing Information" at bounding box center [193, 300] width 264 height 32
select select "1"
select select "0"
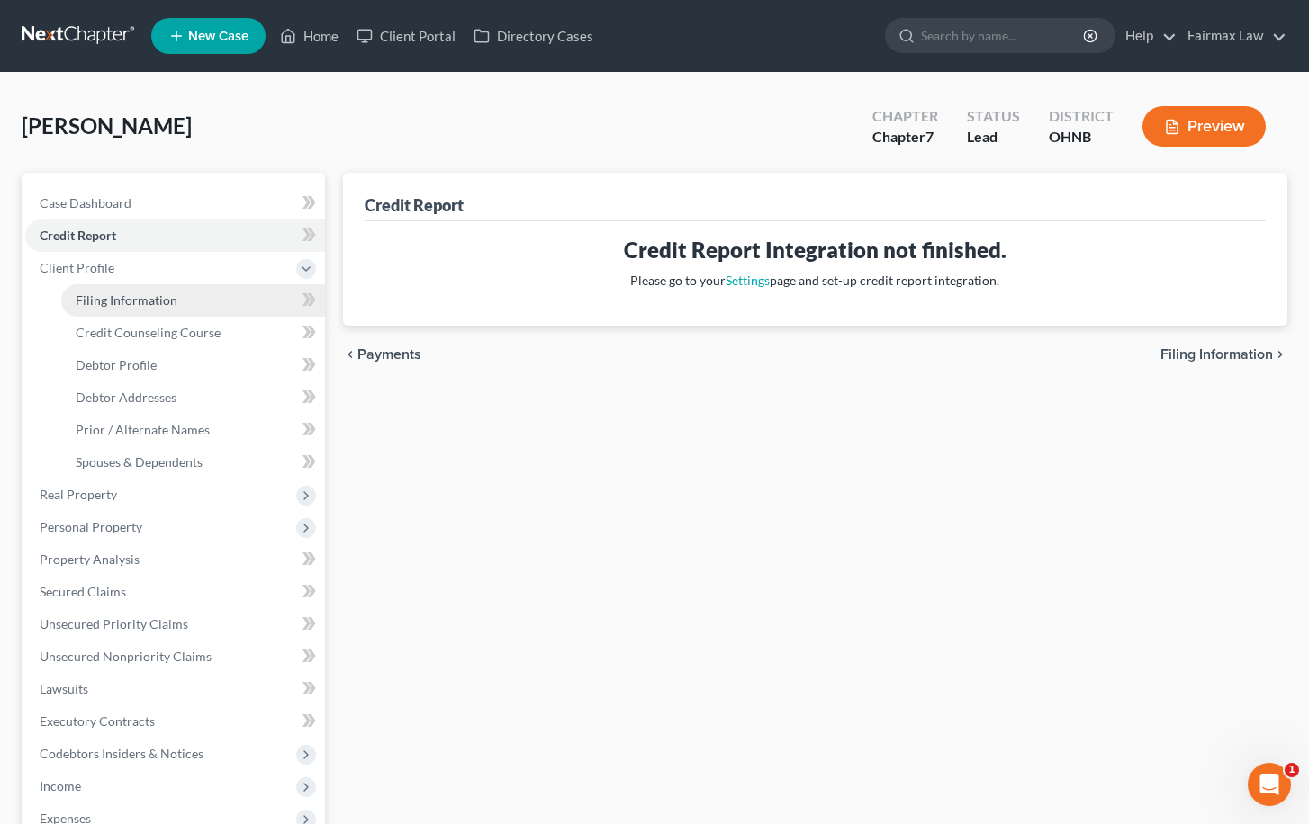
select select "36"
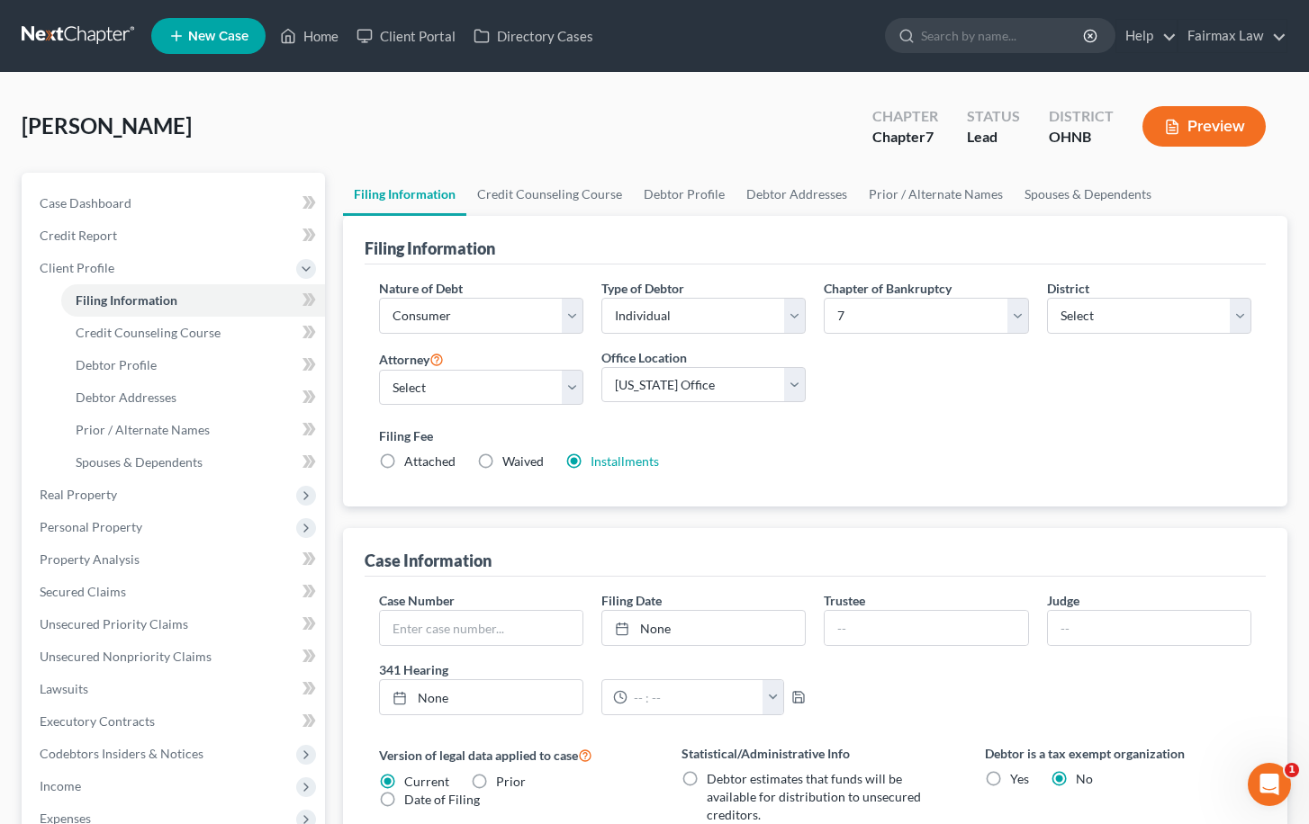
click at [575, 258] on div "Filing Information" at bounding box center [816, 240] width 902 height 49
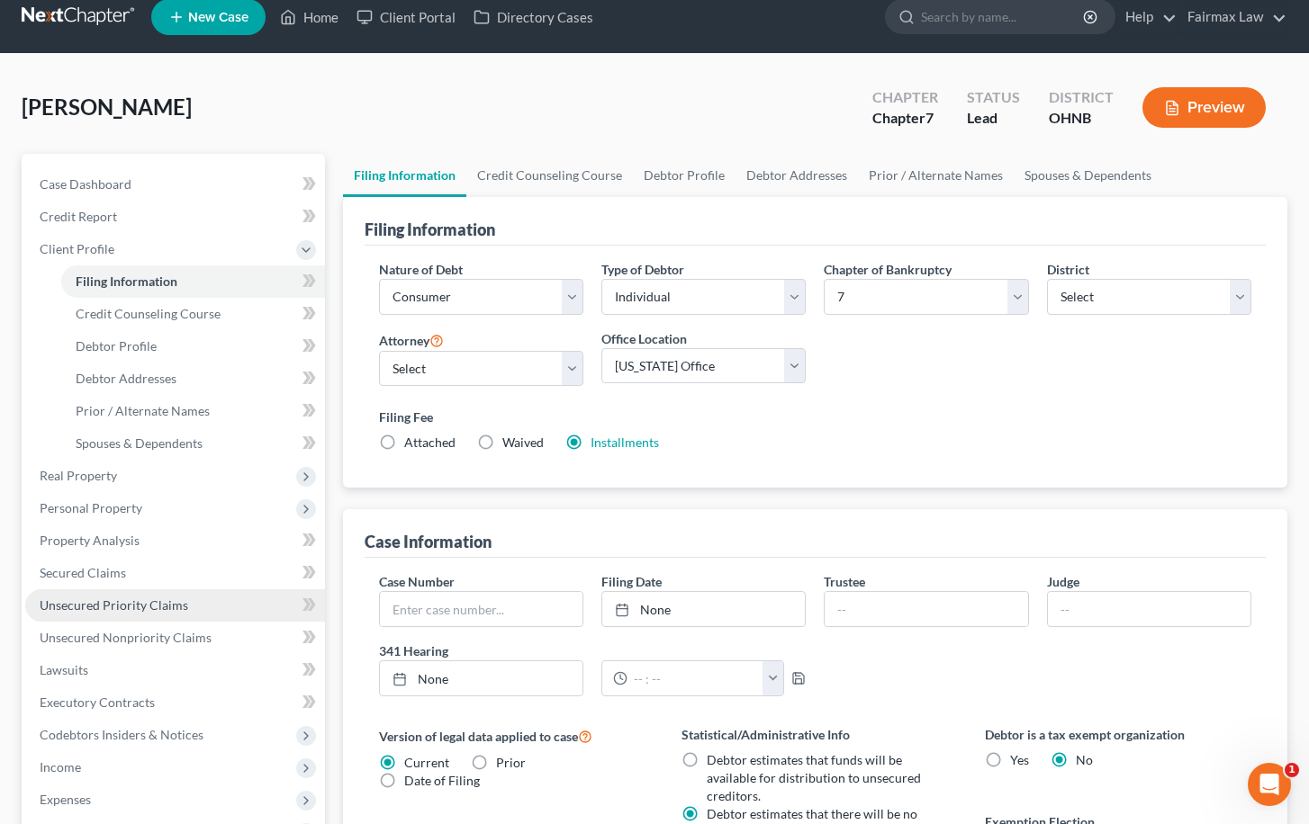
scroll to position [20, 0]
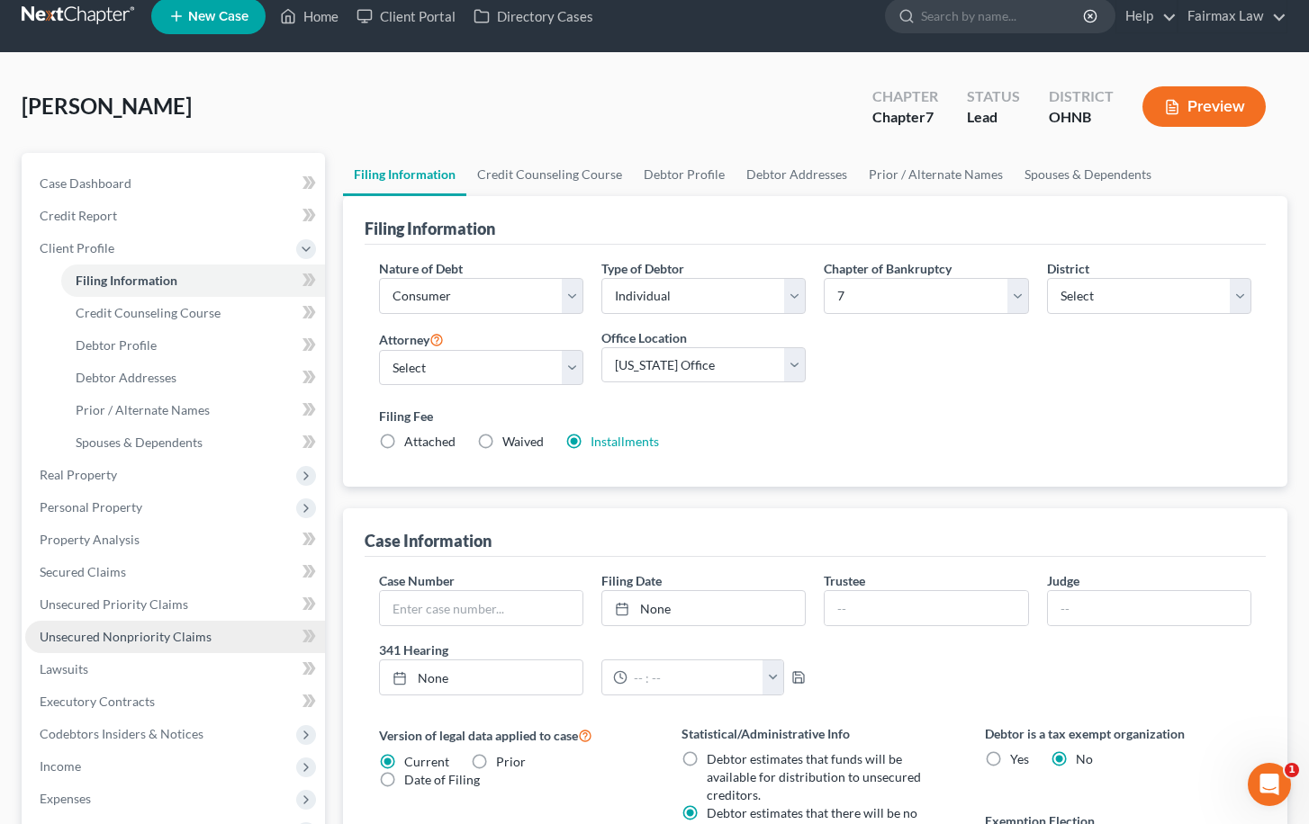
click at [128, 640] on span "Unsecured Nonpriority Claims" at bounding box center [126, 636] width 172 height 15
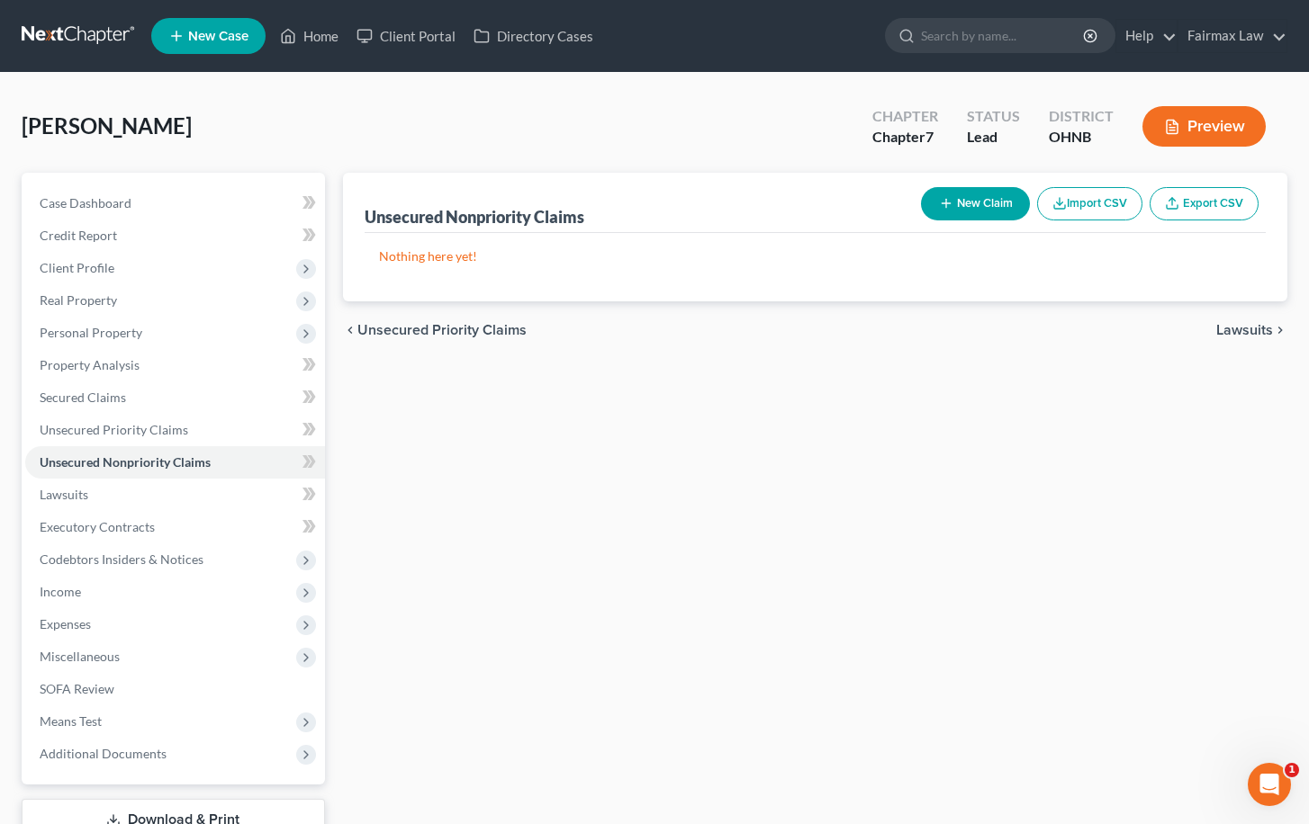
click at [1115, 207] on button "Import CSV" at bounding box center [1089, 203] width 105 height 33
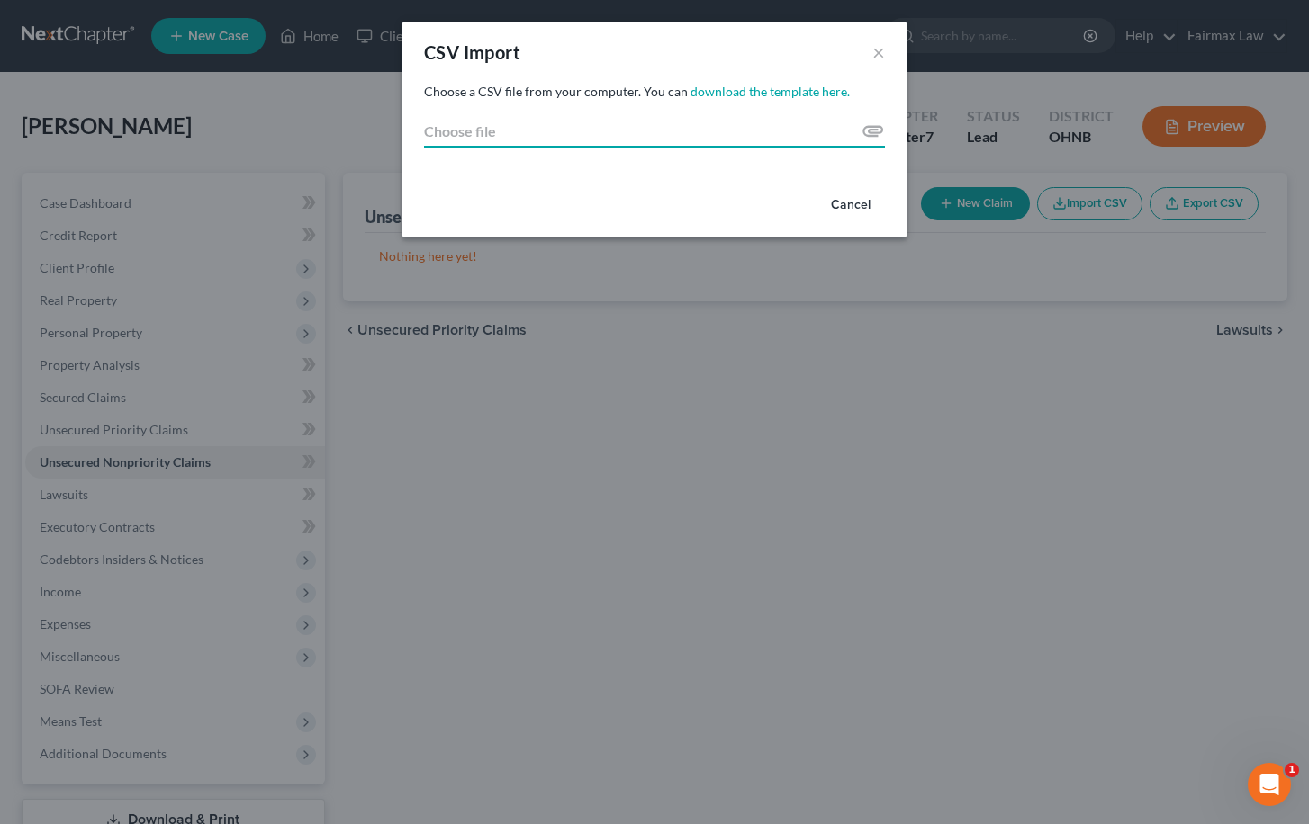
click at [702, 122] on input "Choose file" at bounding box center [654, 131] width 461 height 32
type input "C:\fakepath\2025.csv"
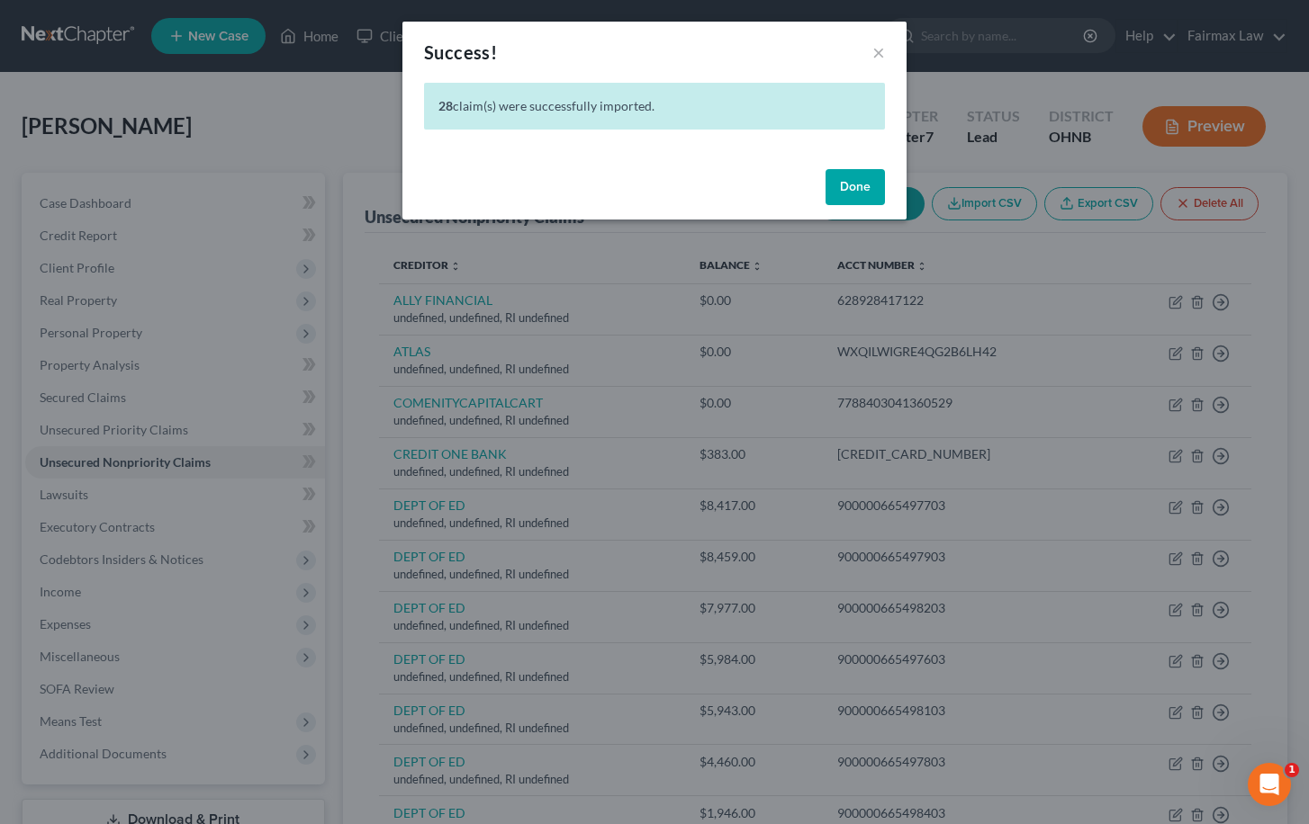
click at [845, 193] on button "Done" at bounding box center [854, 187] width 59 height 36
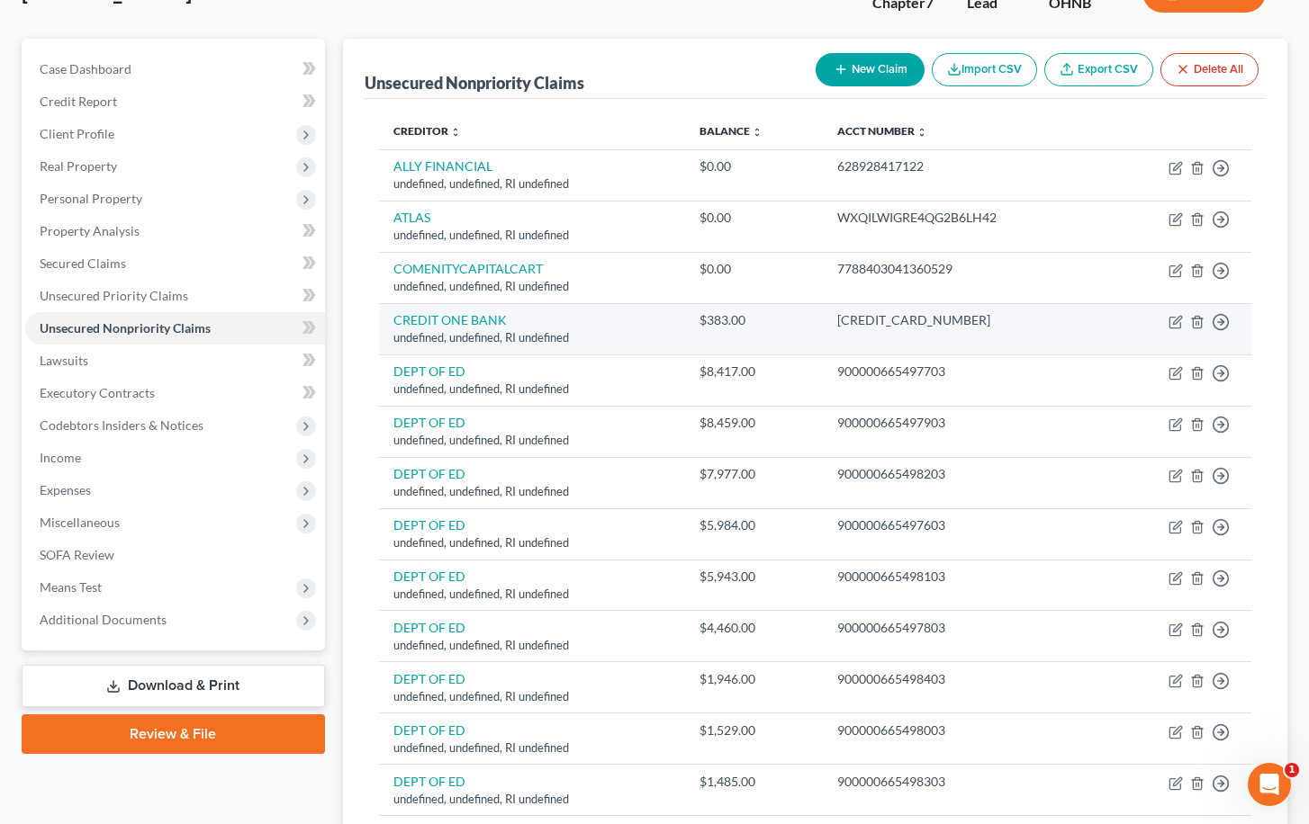
scroll to position [158, 0]
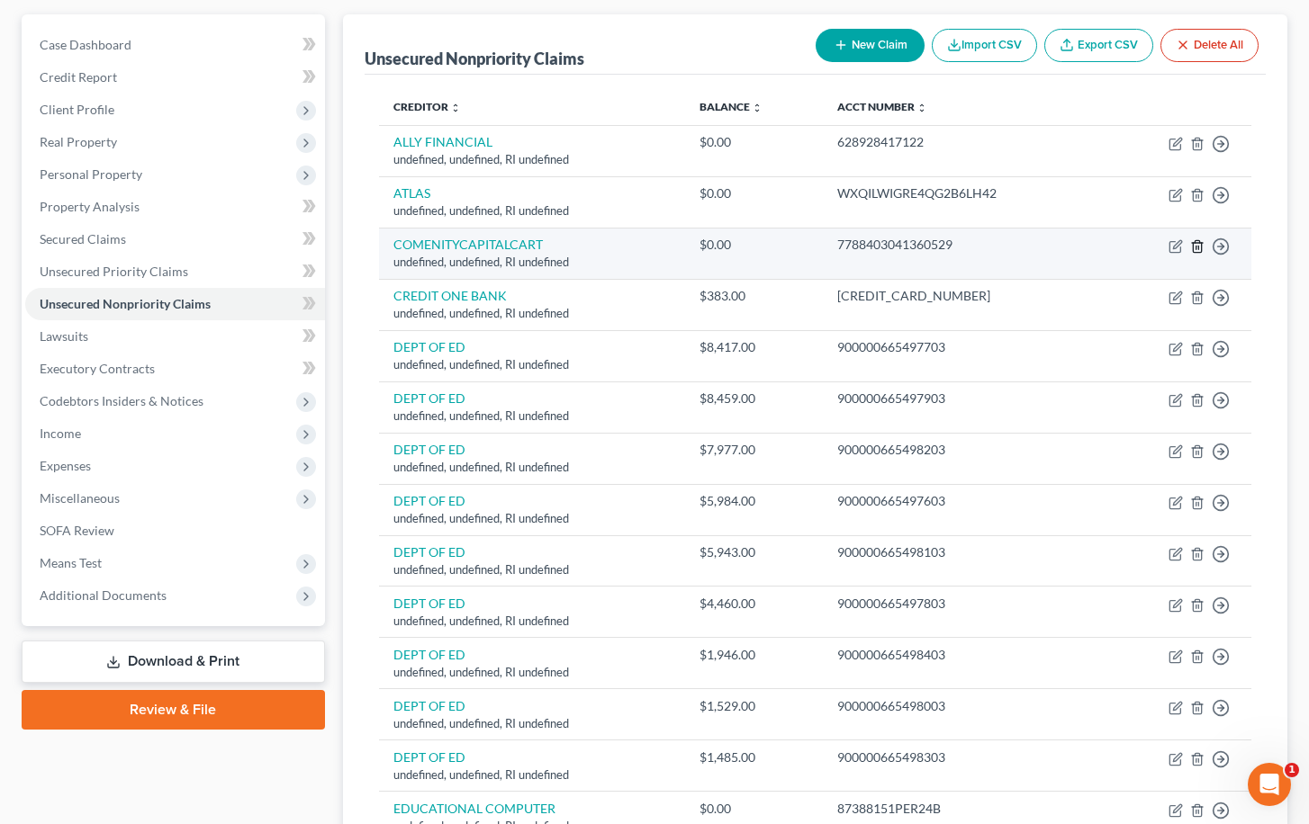
click at [1190, 250] on icon "button" at bounding box center [1197, 246] width 14 height 14
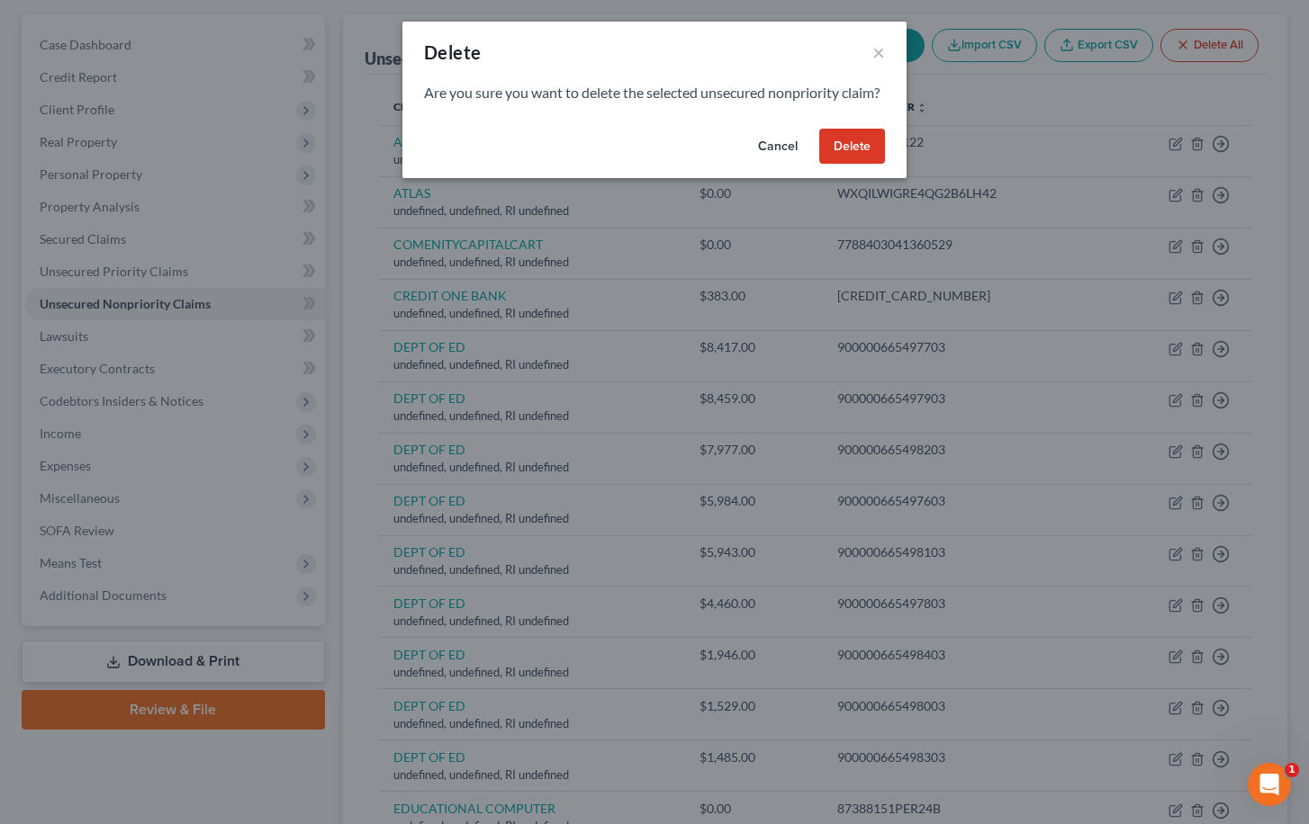
click at [859, 165] on button "Delete" at bounding box center [852, 147] width 66 height 36
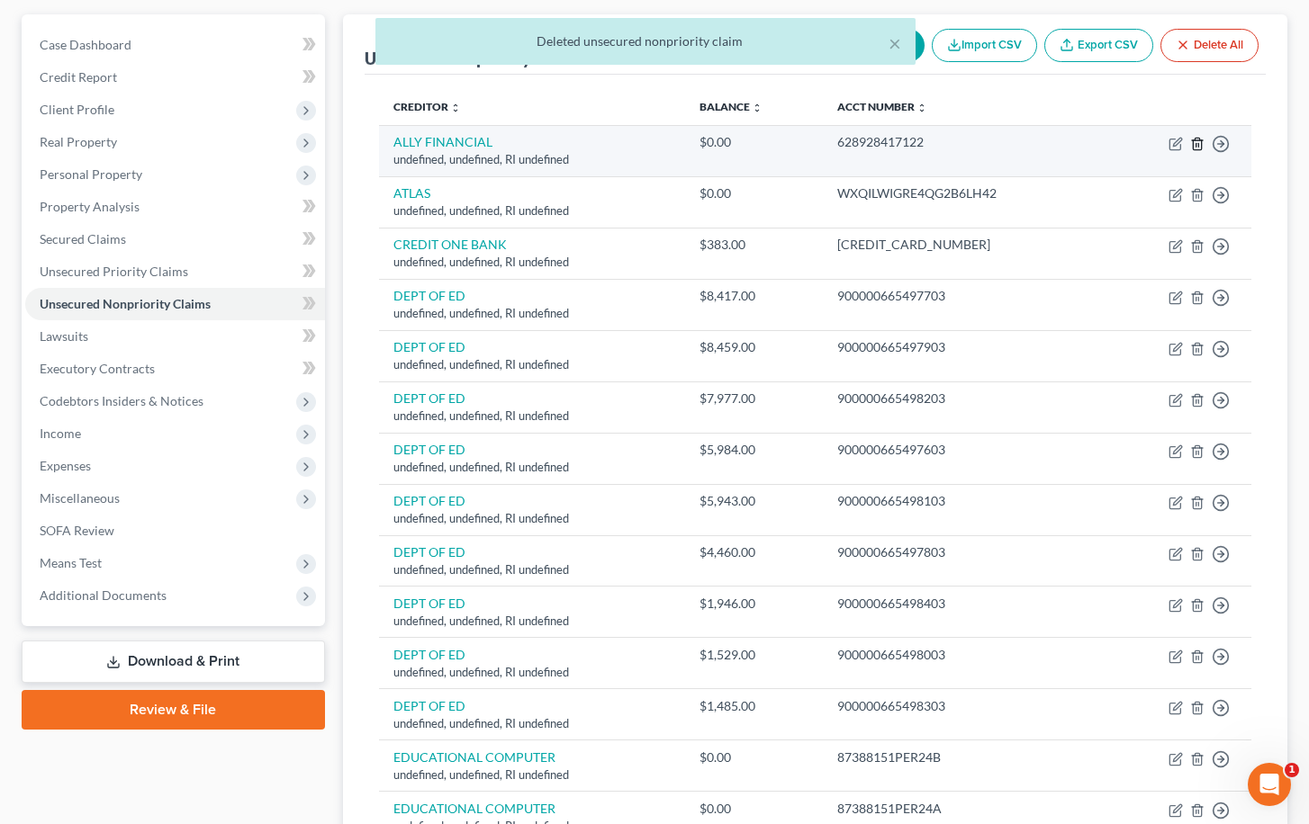
click at [1193, 148] on icon "button" at bounding box center [1197, 144] width 8 height 12
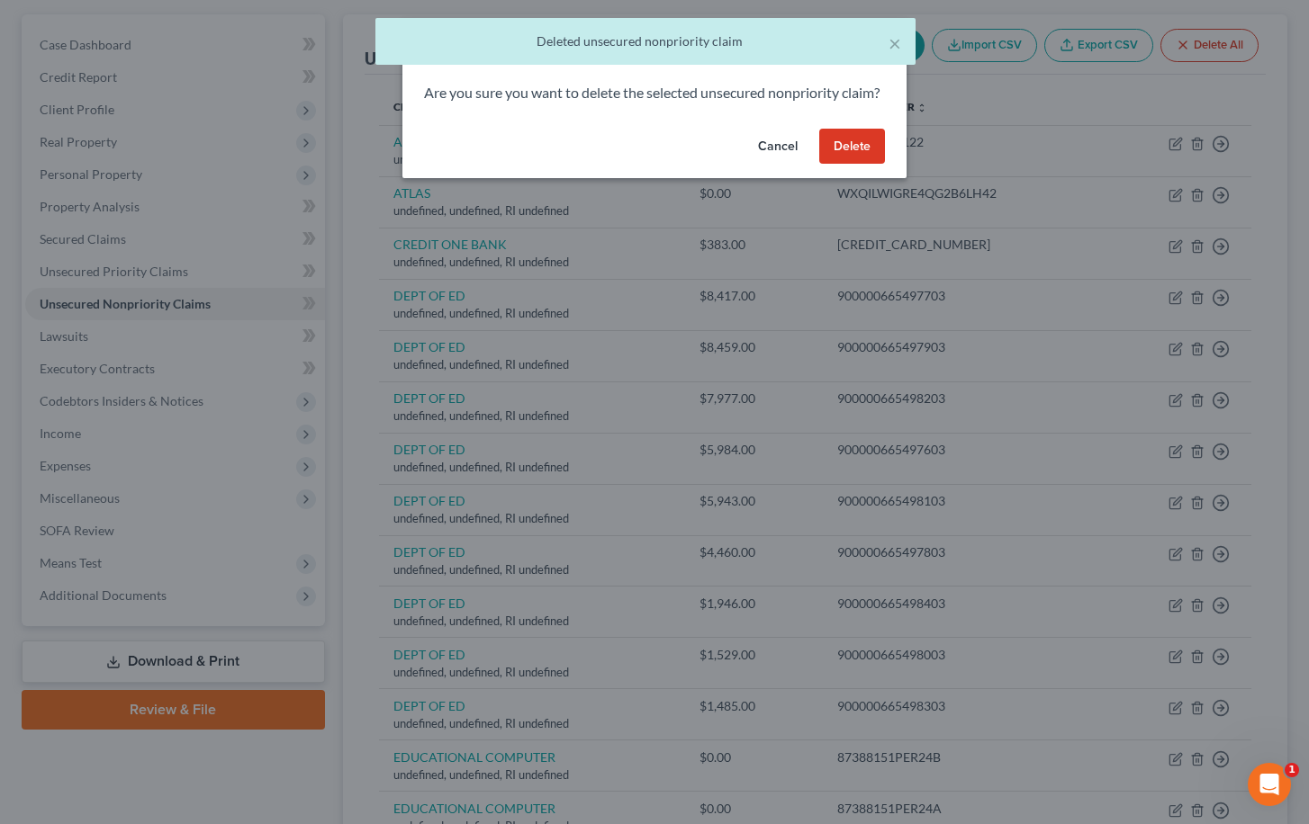
click at [851, 163] on button "Delete" at bounding box center [852, 147] width 66 height 36
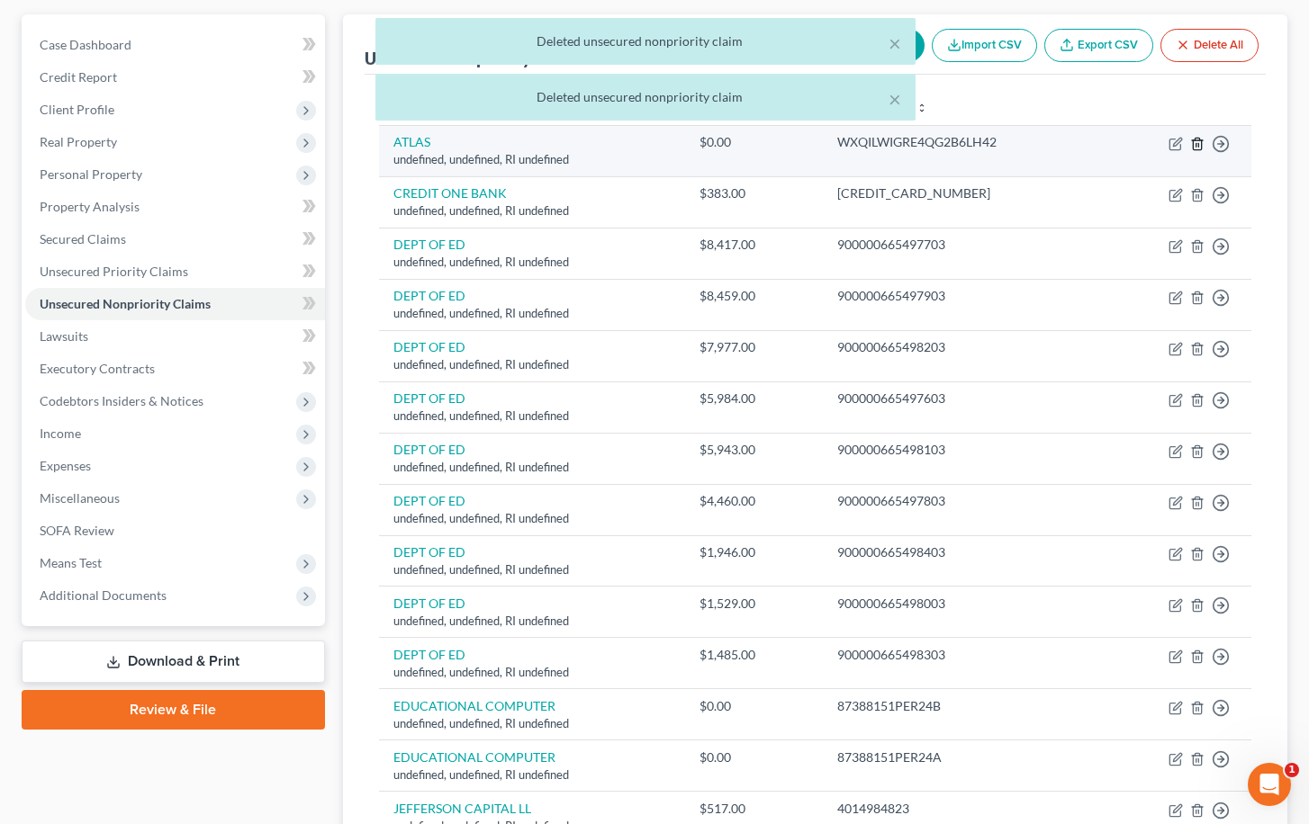
click at [1198, 149] on icon "button" at bounding box center [1197, 144] width 8 height 12
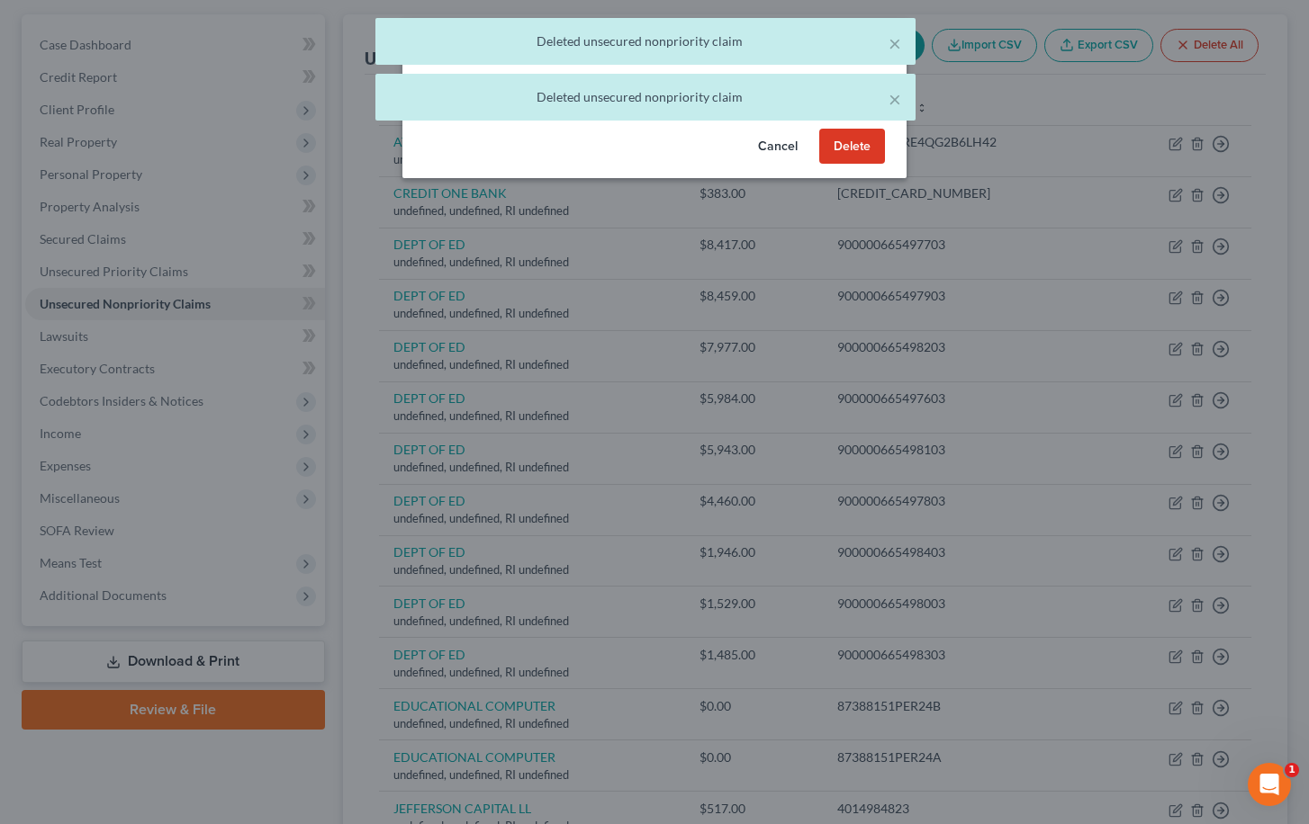
click at [841, 165] on button "Delete" at bounding box center [852, 147] width 66 height 36
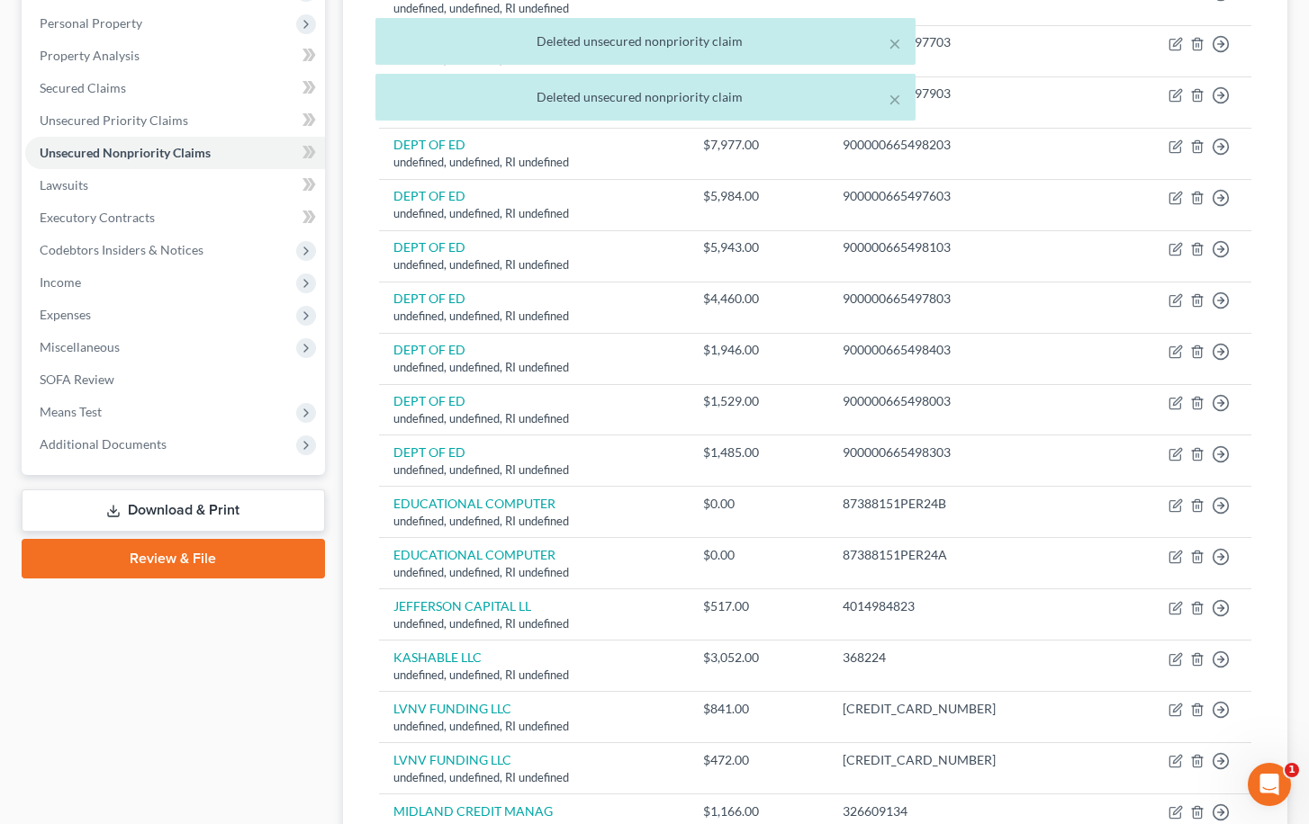
scroll to position [359, 0]
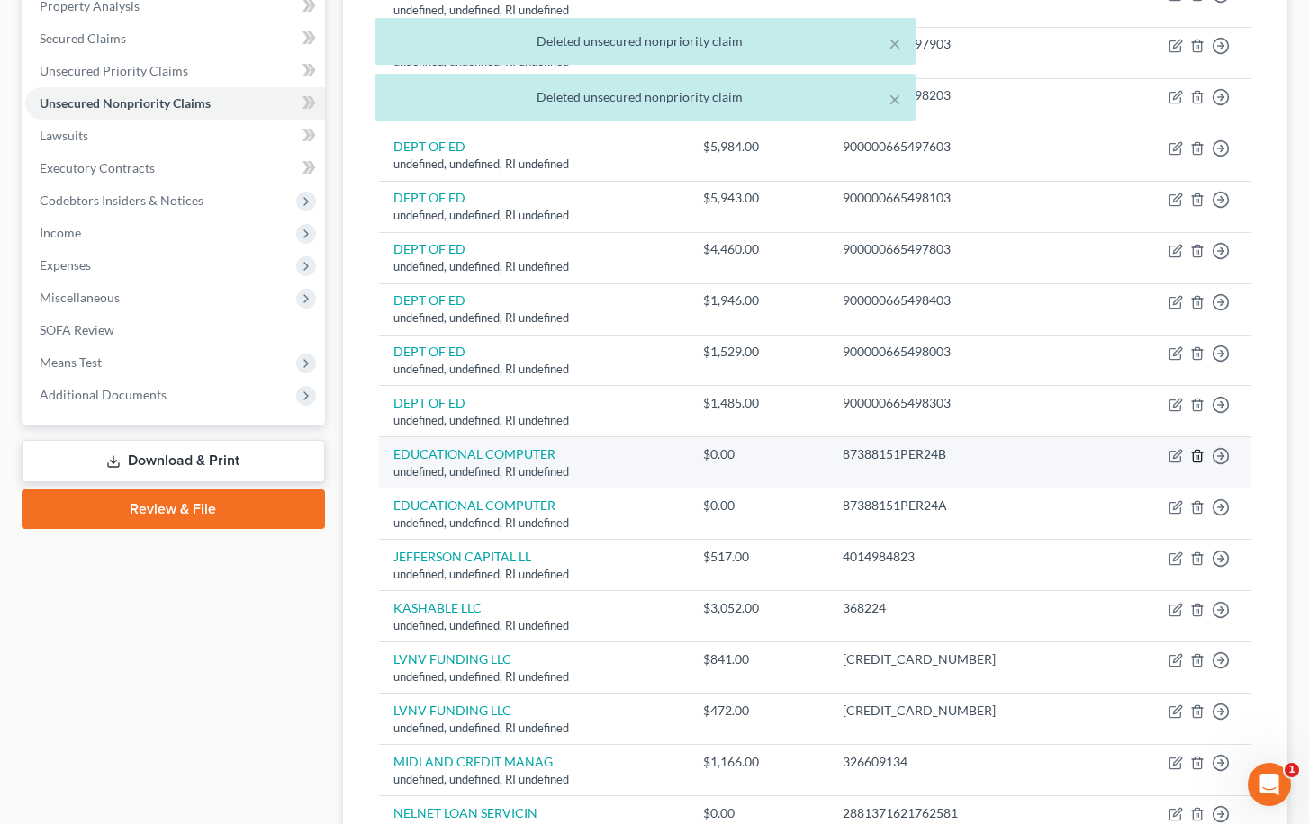
click at [1201, 450] on icon "button" at bounding box center [1197, 456] width 14 height 14
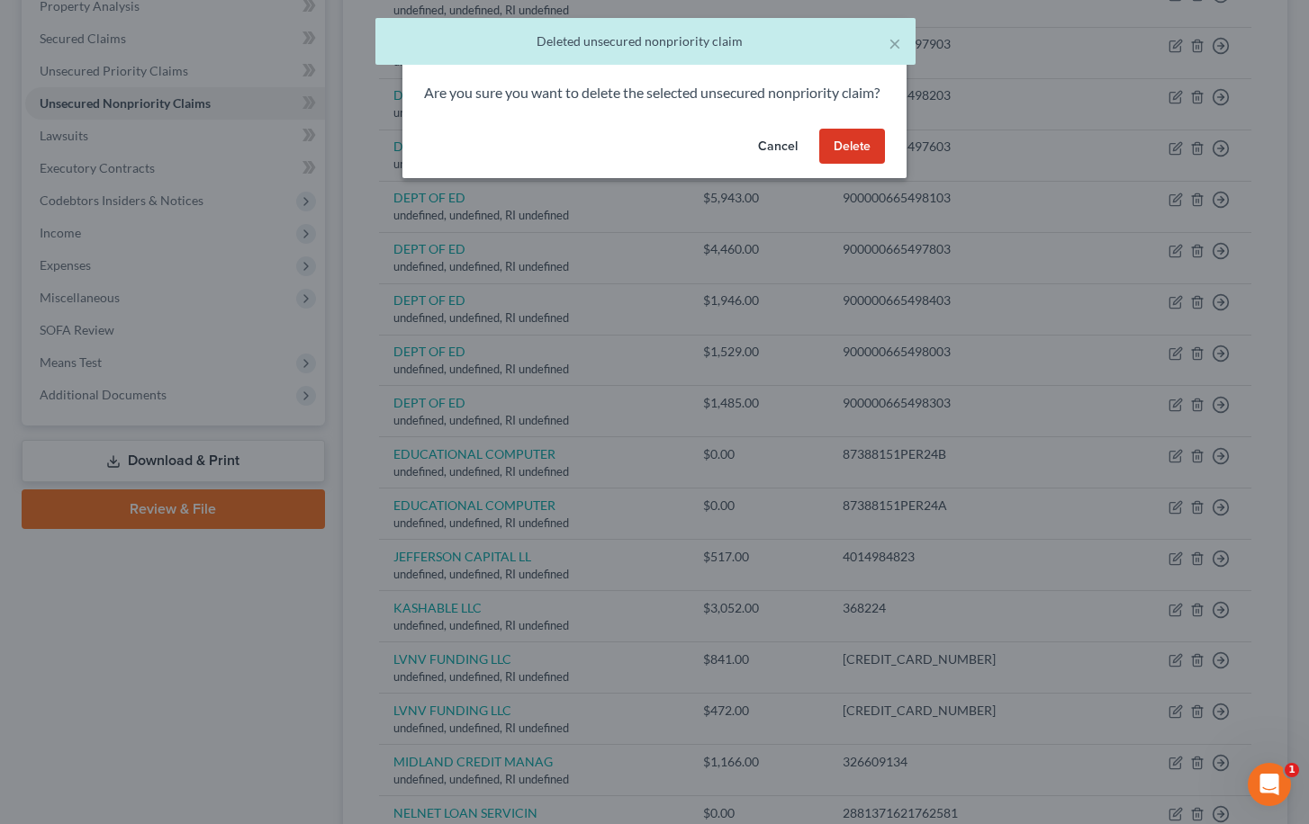
click at [856, 163] on button "Delete" at bounding box center [852, 147] width 66 height 36
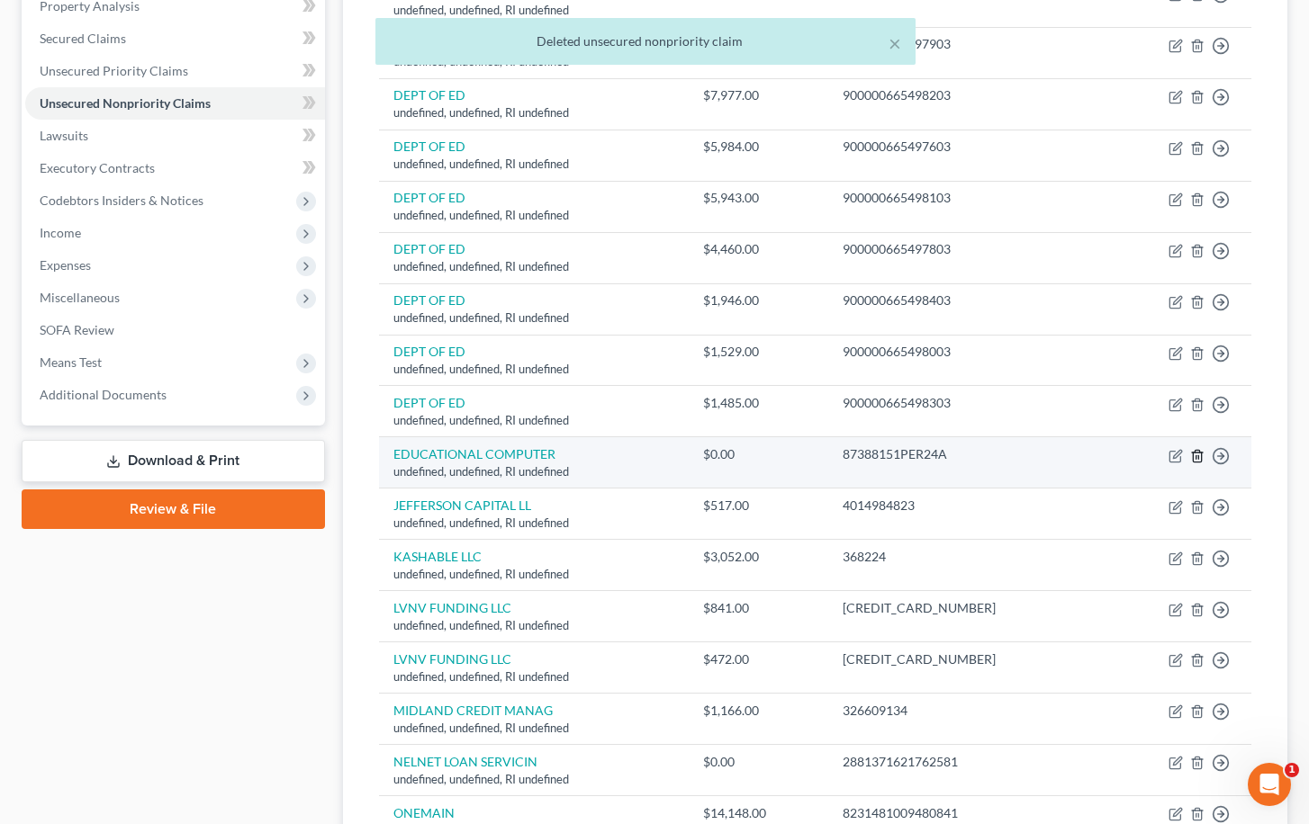
click at [1196, 456] on icon "button" at bounding box center [1197, 456] width 8 height 12
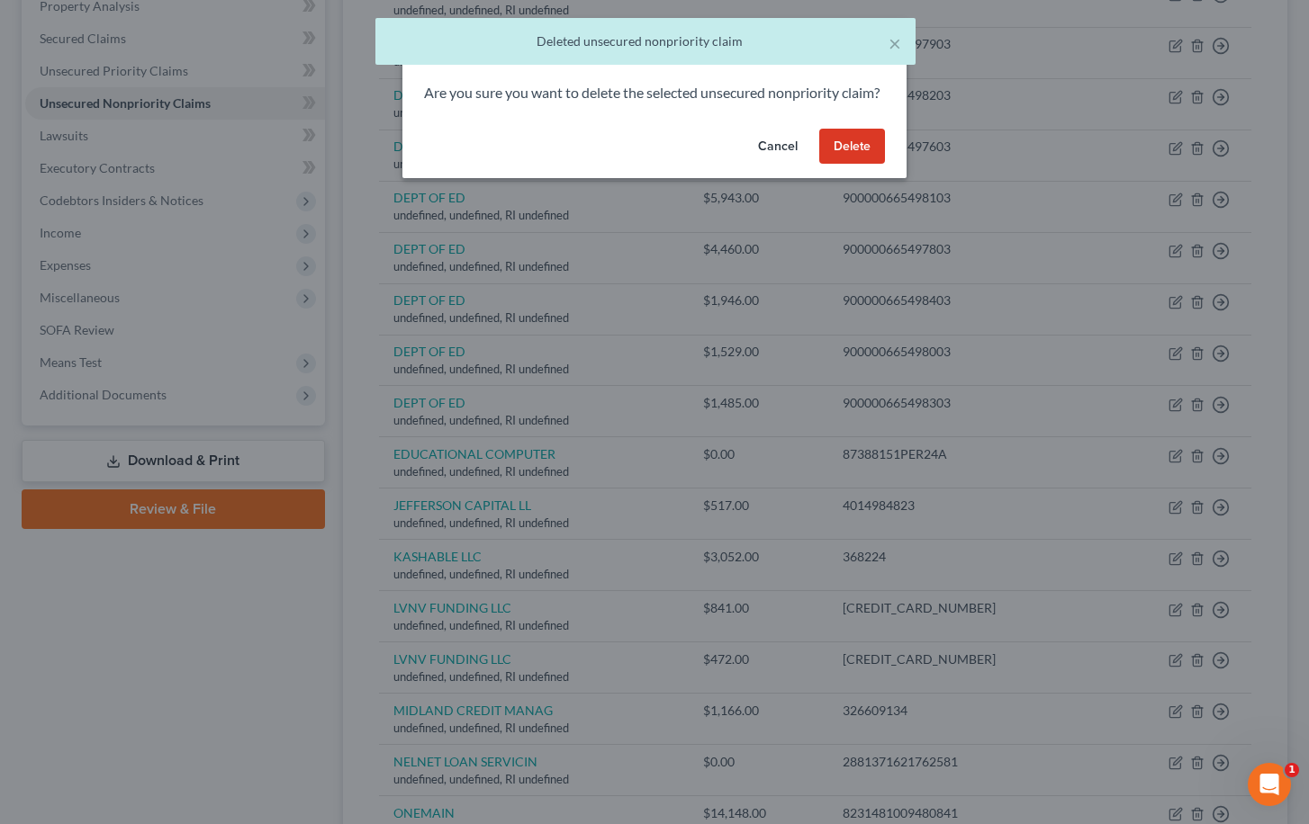
click at [871, 165] on button "Delete" at bounding box center [852, 147] width 66 height 36
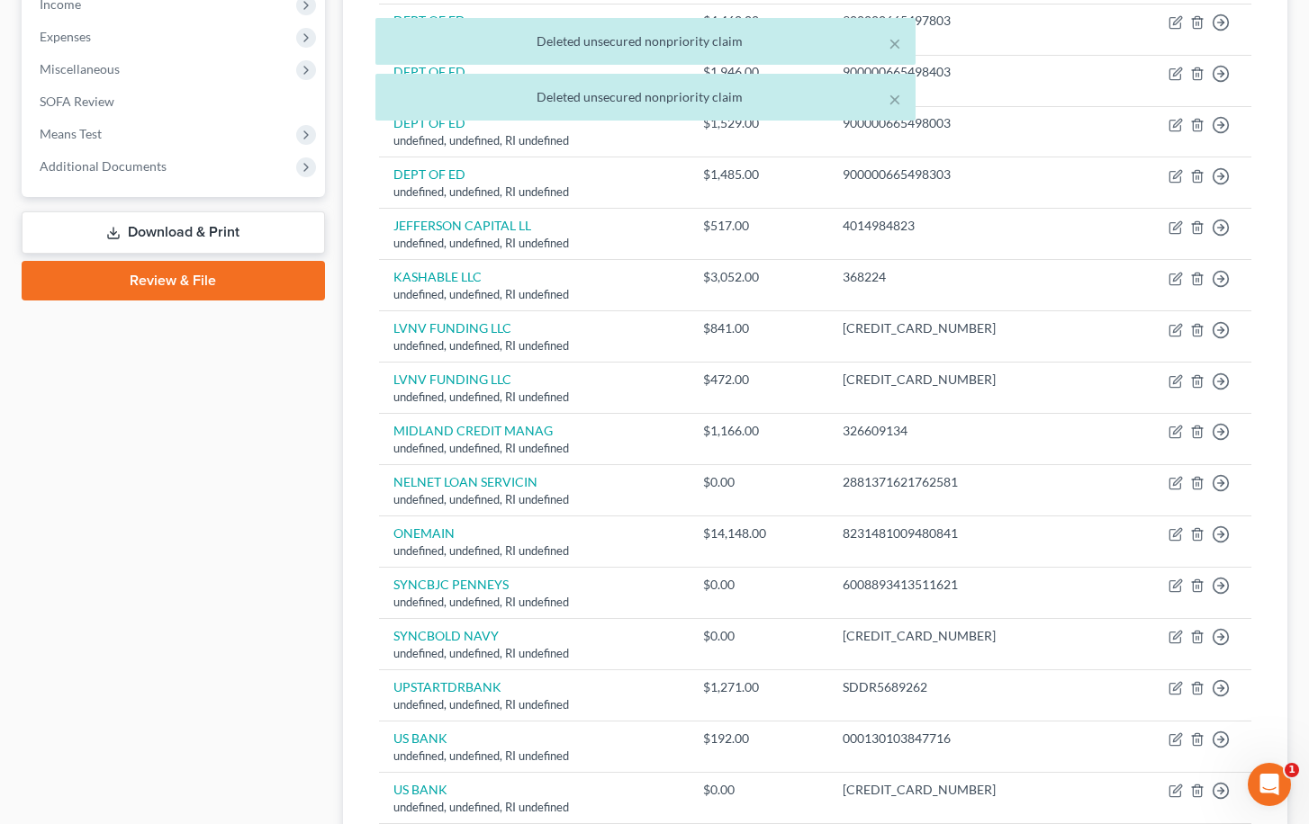
scroll to position [628, 0]
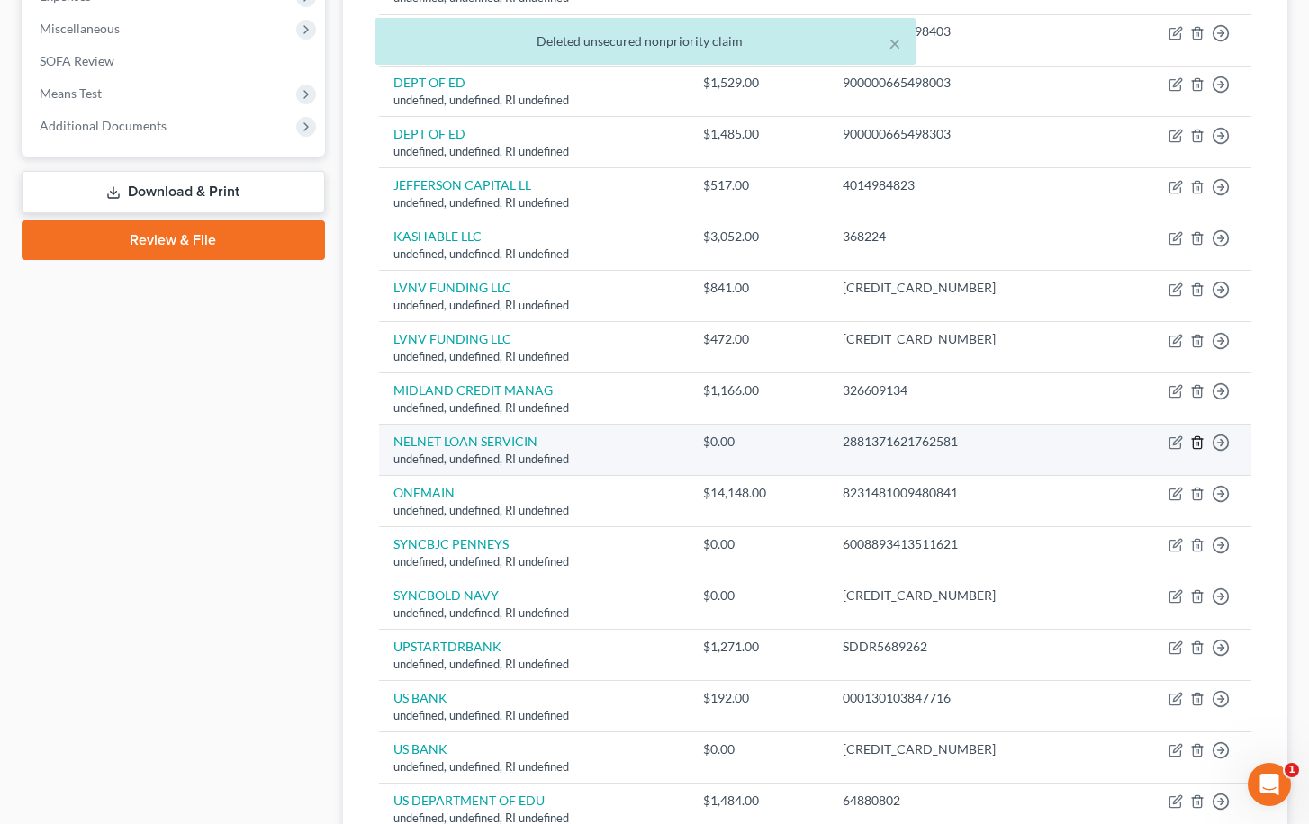
click at [1201, 437] on icon "button" at bounding box center [1197, 443] width 8 height 12
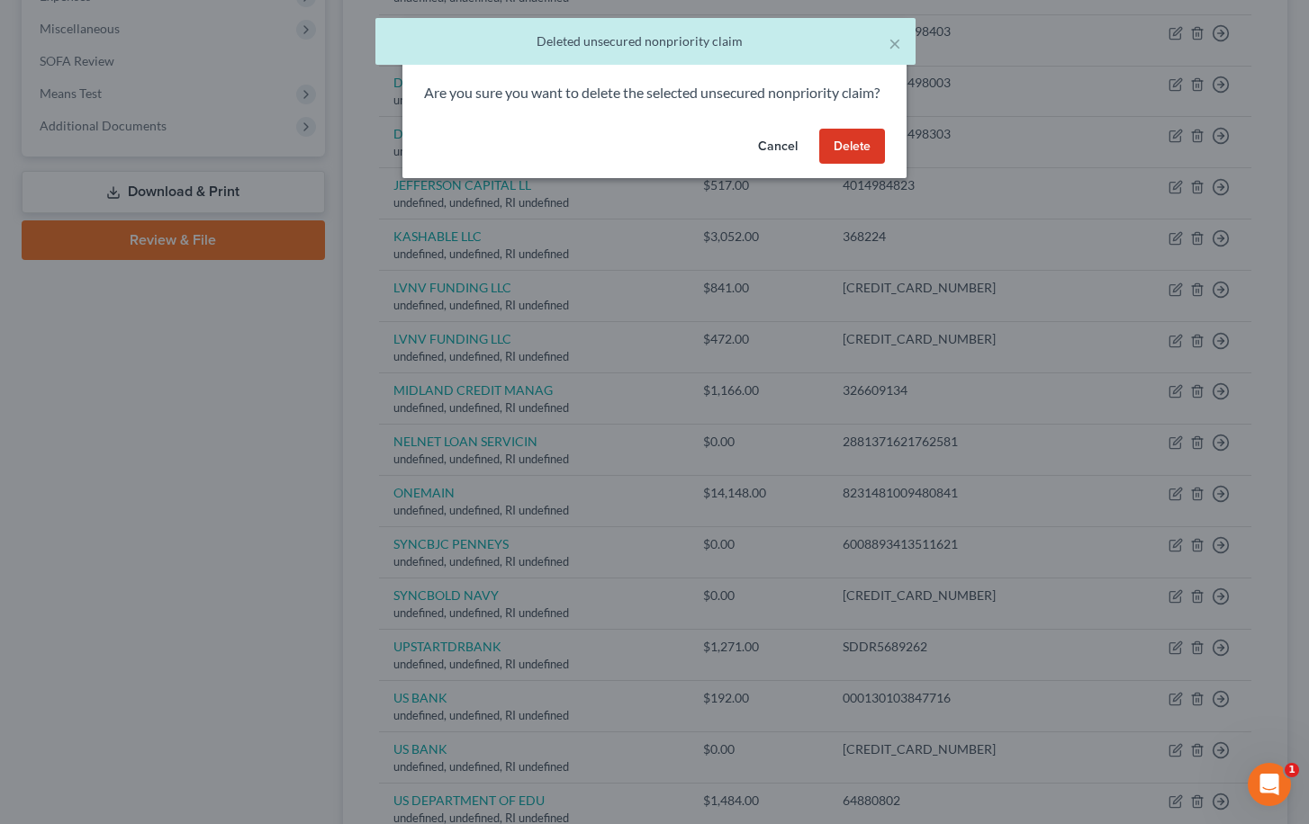
click at [841, 159] on button "Delete" at bounding box center [852, 147] width 66 height 36
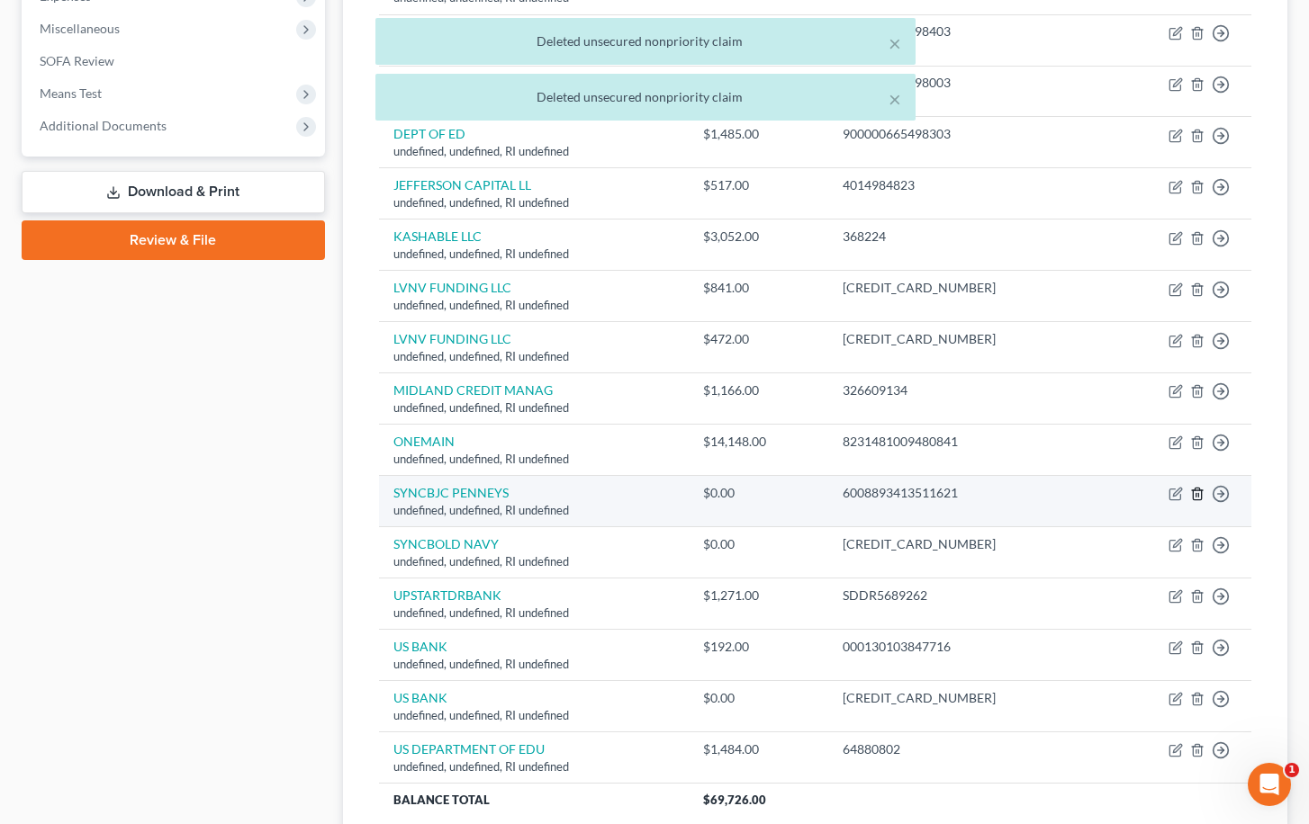
click at [1200, 489] on icon "button" at bounding box center [1197, 495] width 8 height 12
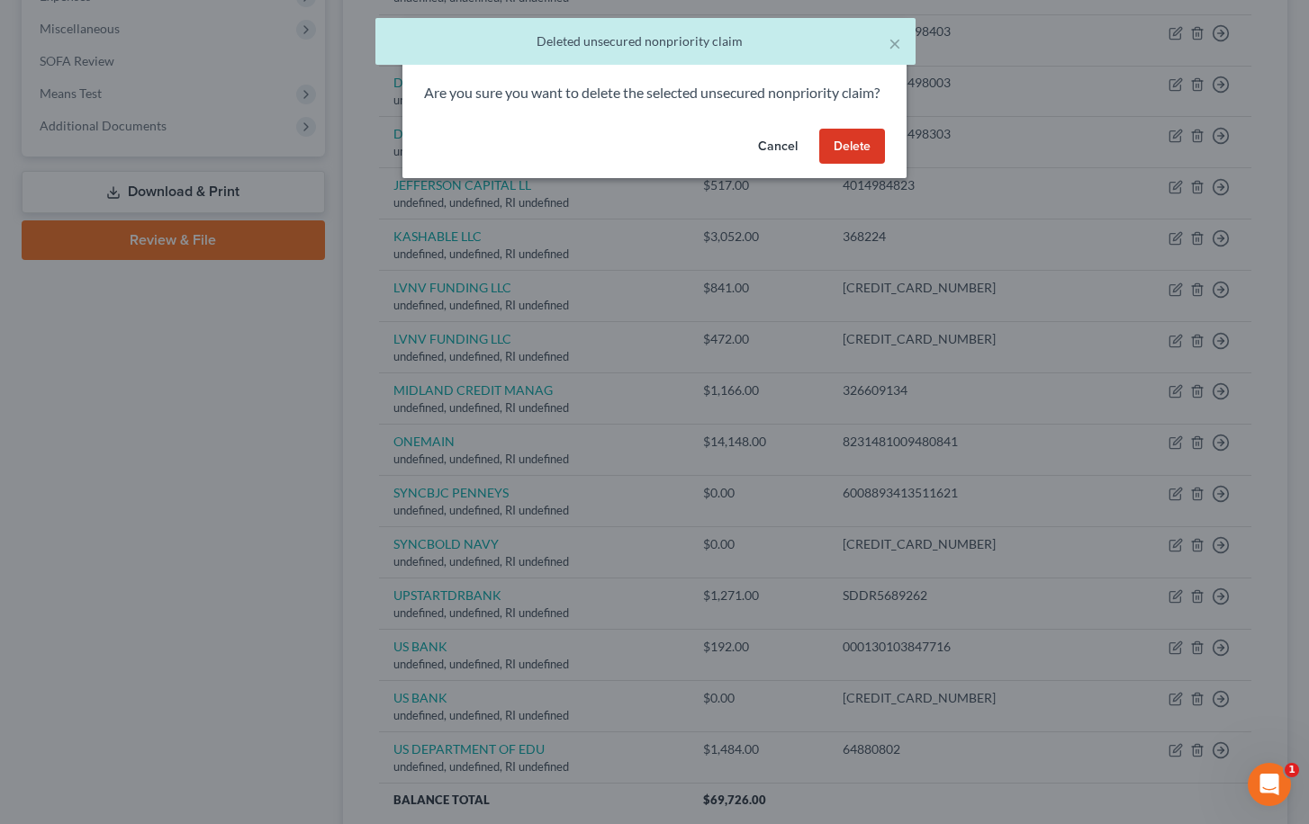
click at [834, 165] on button "Delete" at bounding box center [852, 147] width 66 height 36
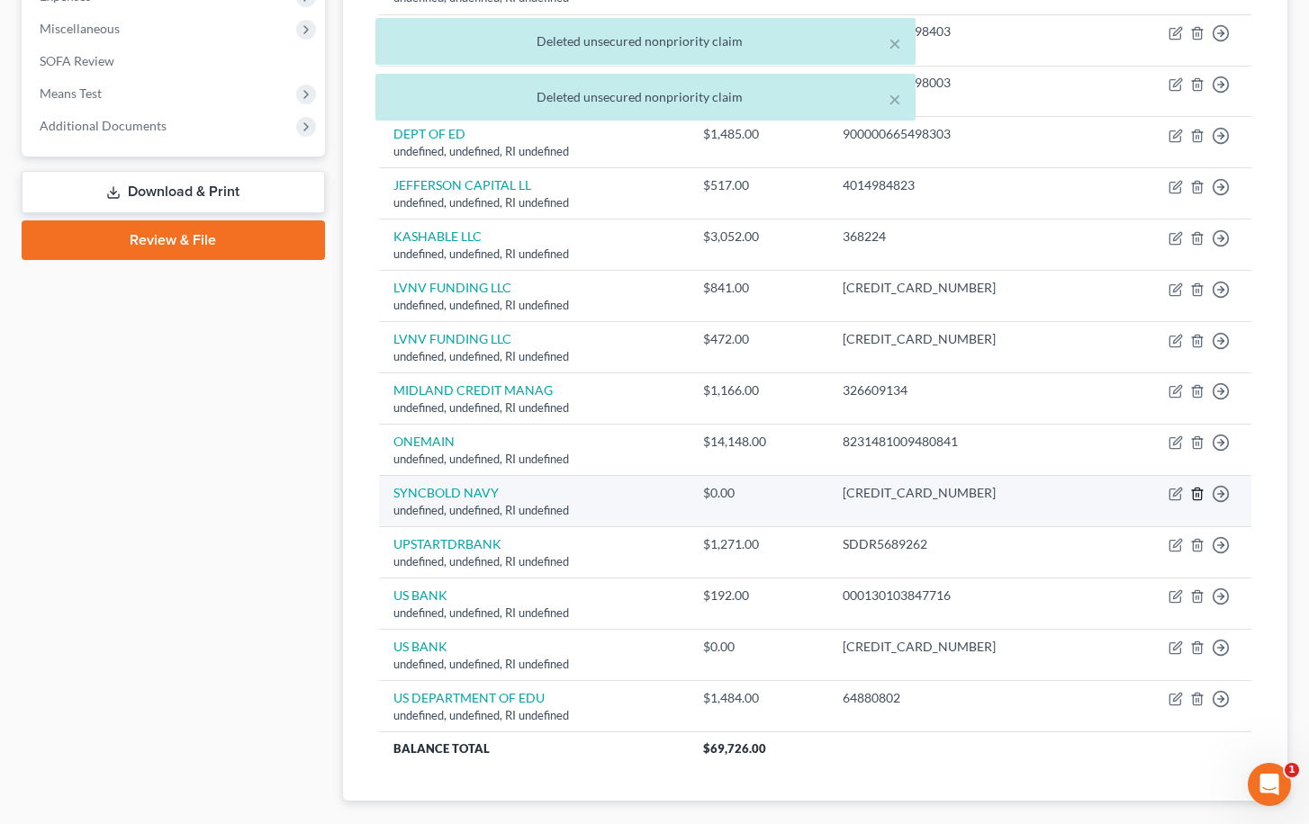
click at [1199, 487] on icon "button" at bounding box center [1197, 494] width 14 height 14
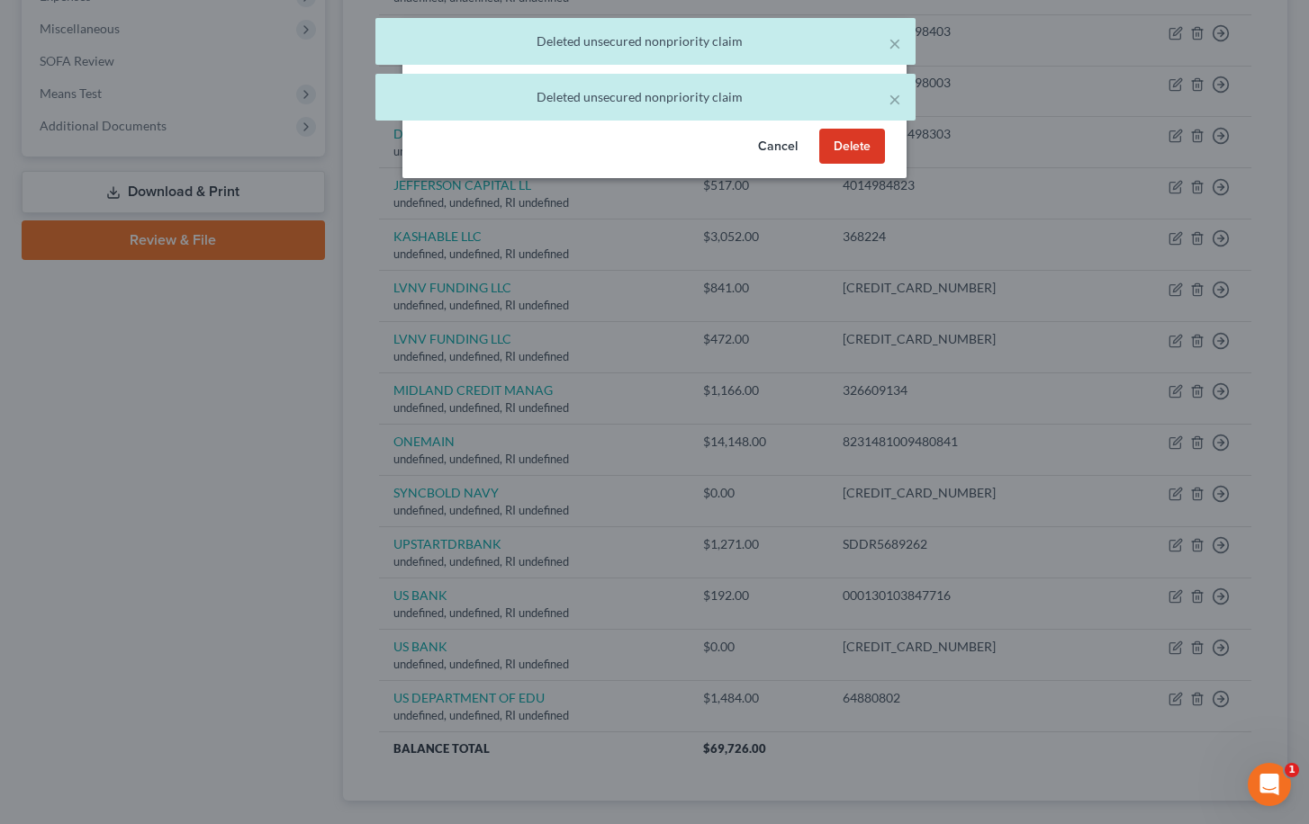
click at [843, 158] on button "Delete" at bounding box center [852, 147] width 66 height 36
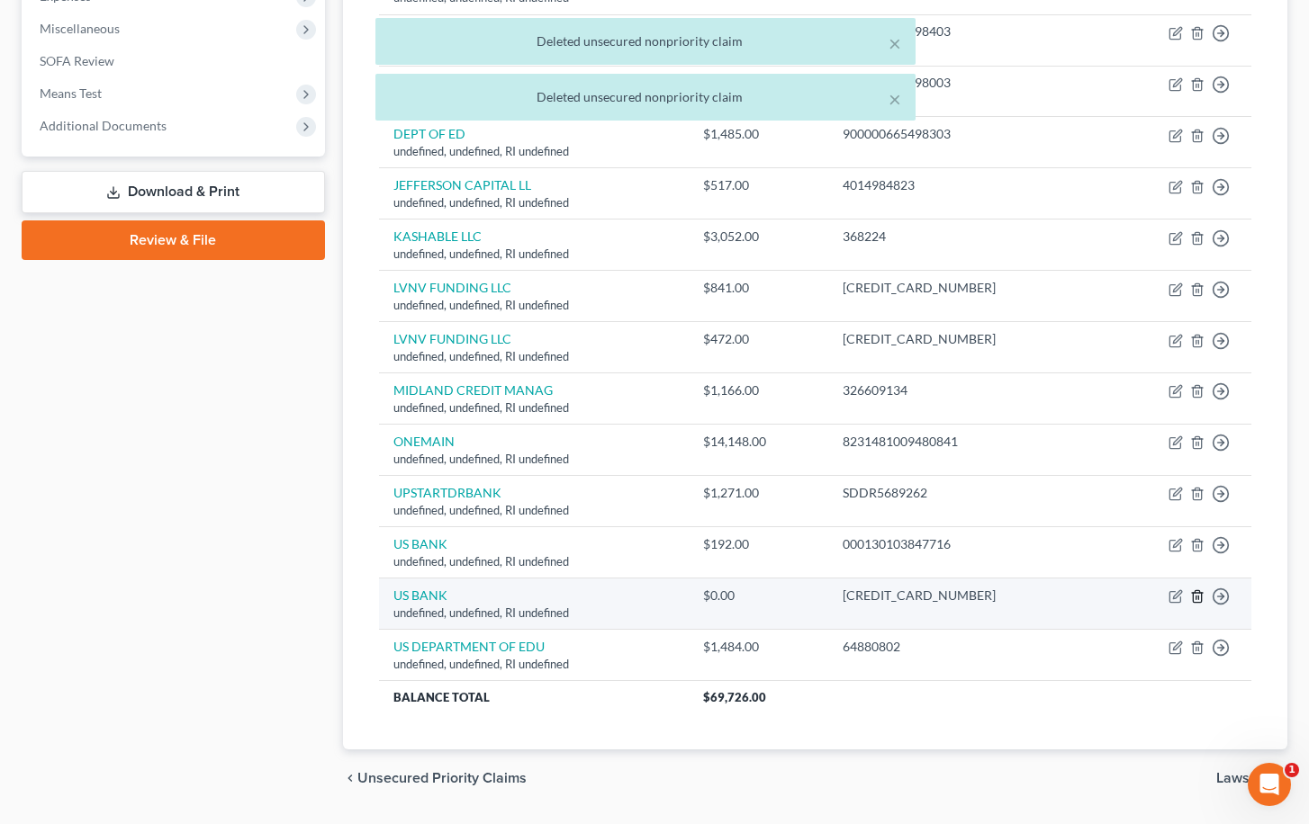
click at [1199, 594] on icon "button" at bounding box center [1197, 597] width 8 height 12
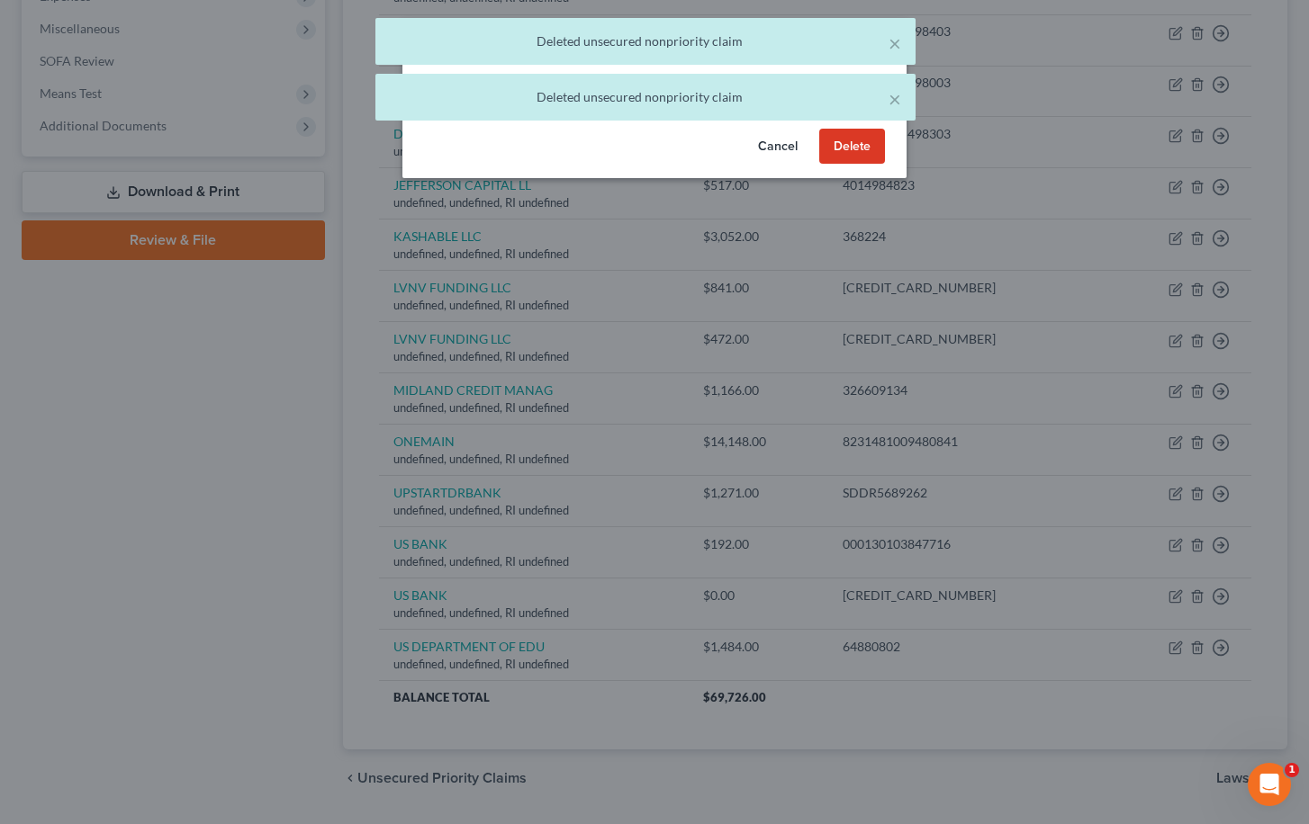
click at [861, 164] on button "Delete" at bounding box center [852, 147] width 66 height 36
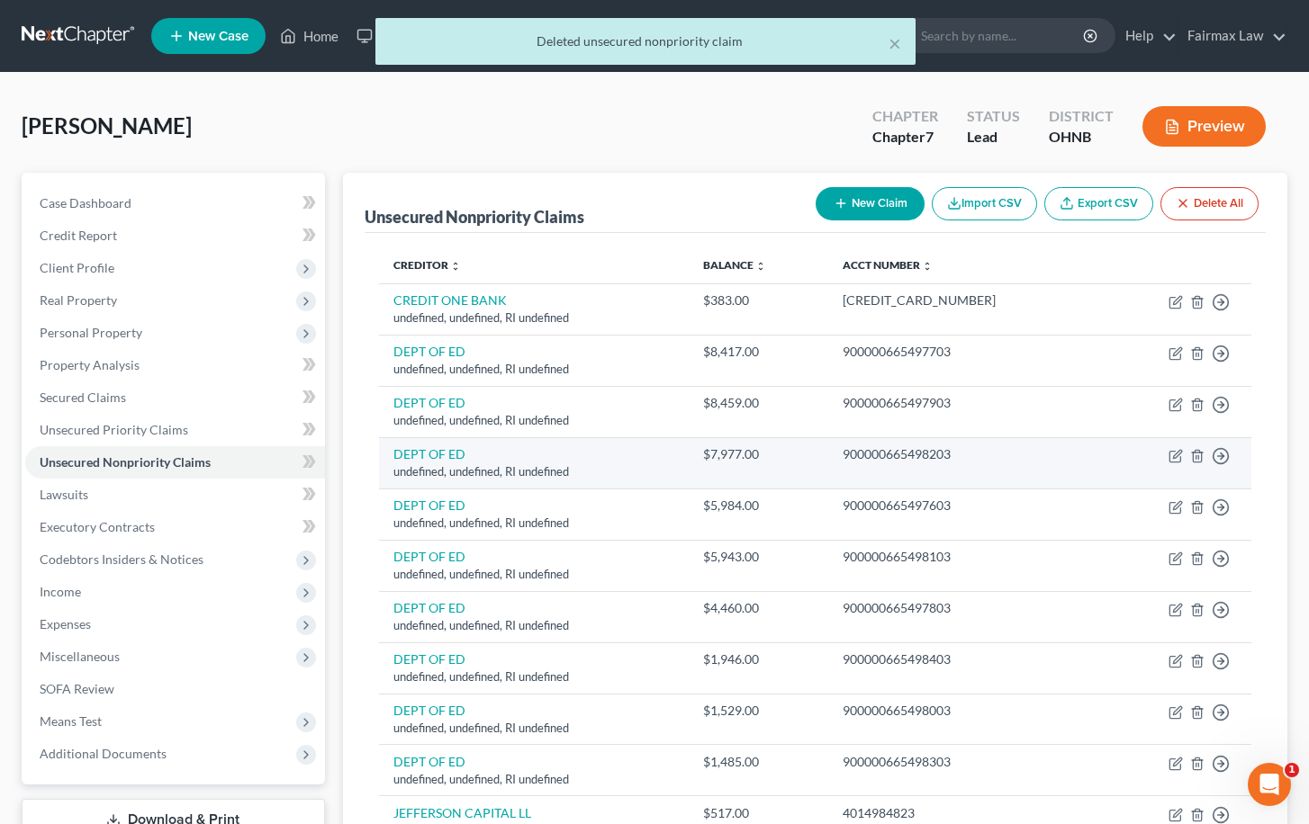
scroll to position [0, 0]
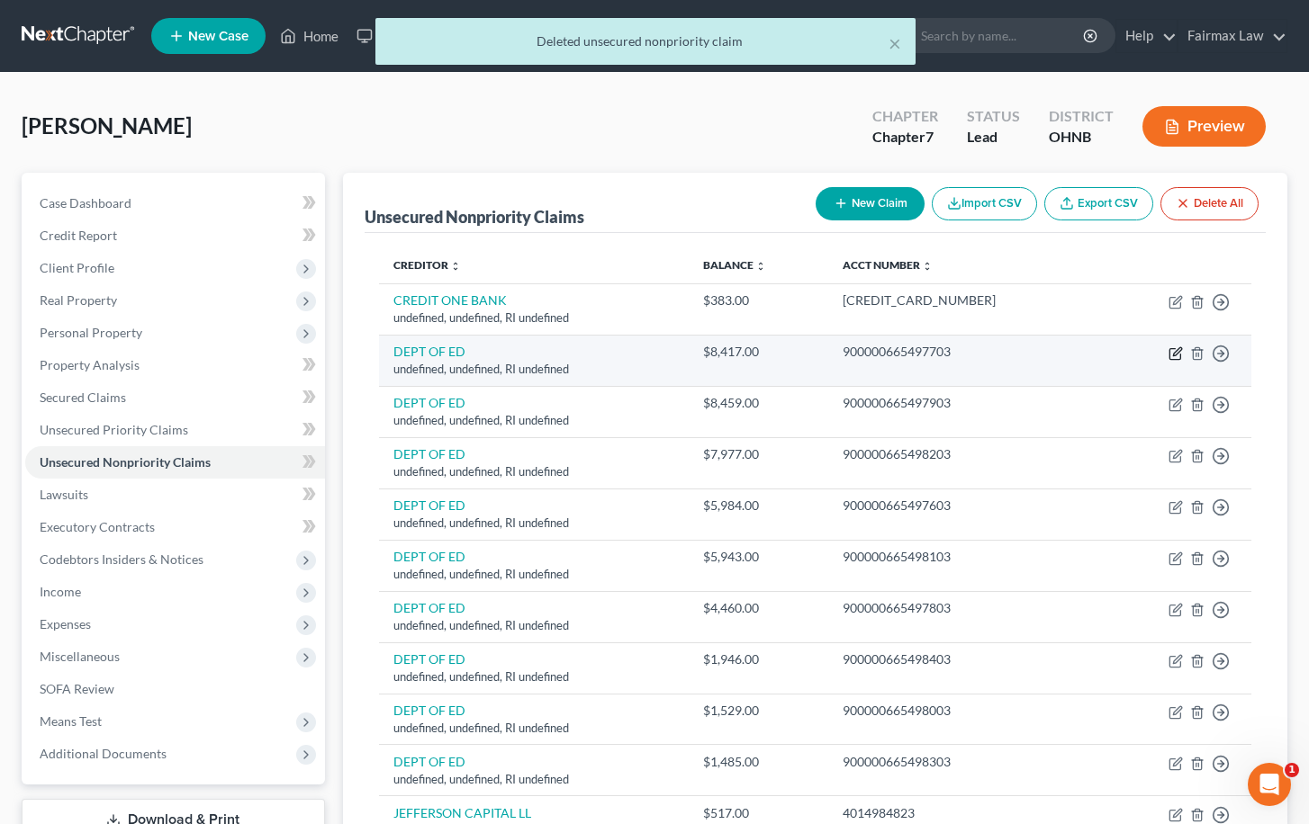
click at [1176, 351] on icon "button" at bounding box center [1177, 351] width 8 height 8
select select "41"
select select "14"
select select "0"
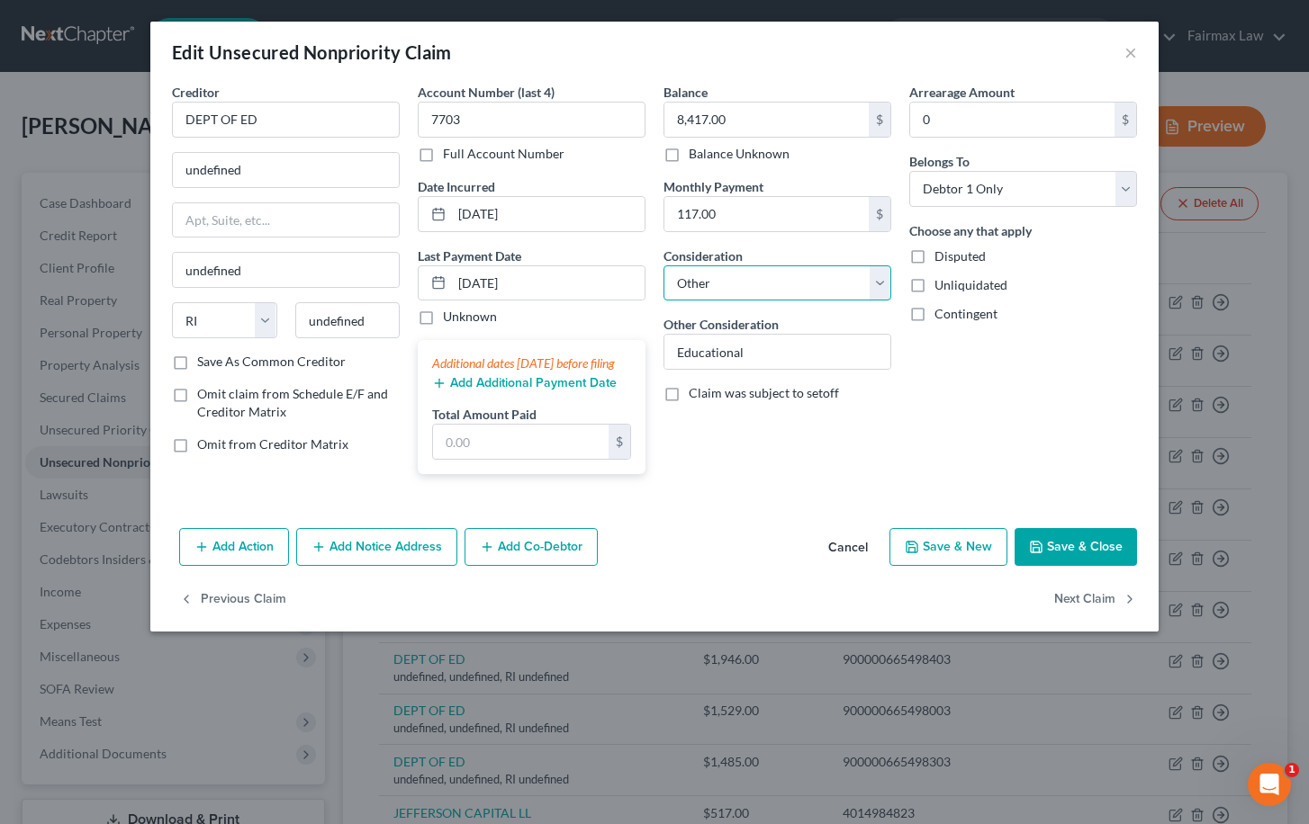
select select "17"
click at [1076, 606] on button "Next Claim" at bounding box center [1095, 600] width 83 height 38
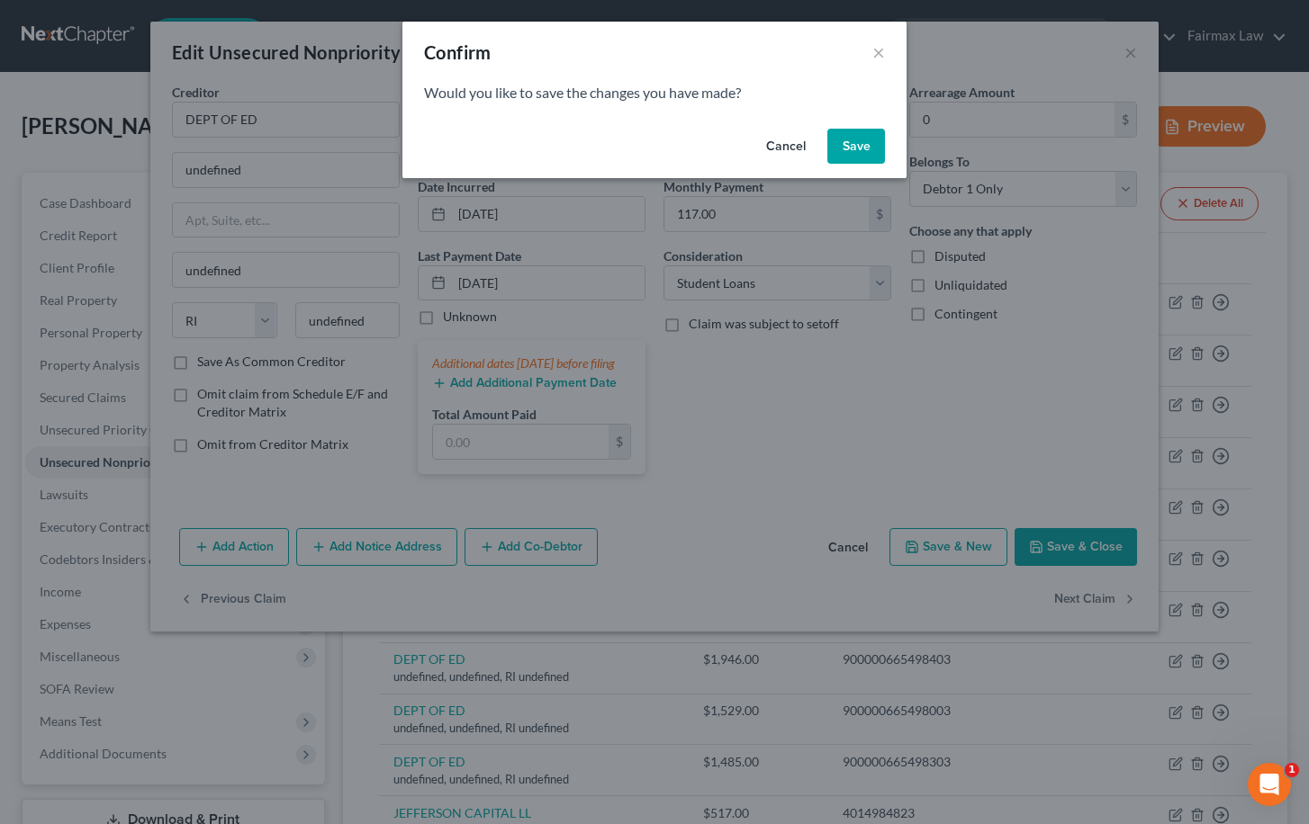
click at [864, 134] on button "Save" at bounding box center [856, 147] width 58 height 36
select select "41"
select select "14"
select select "0"
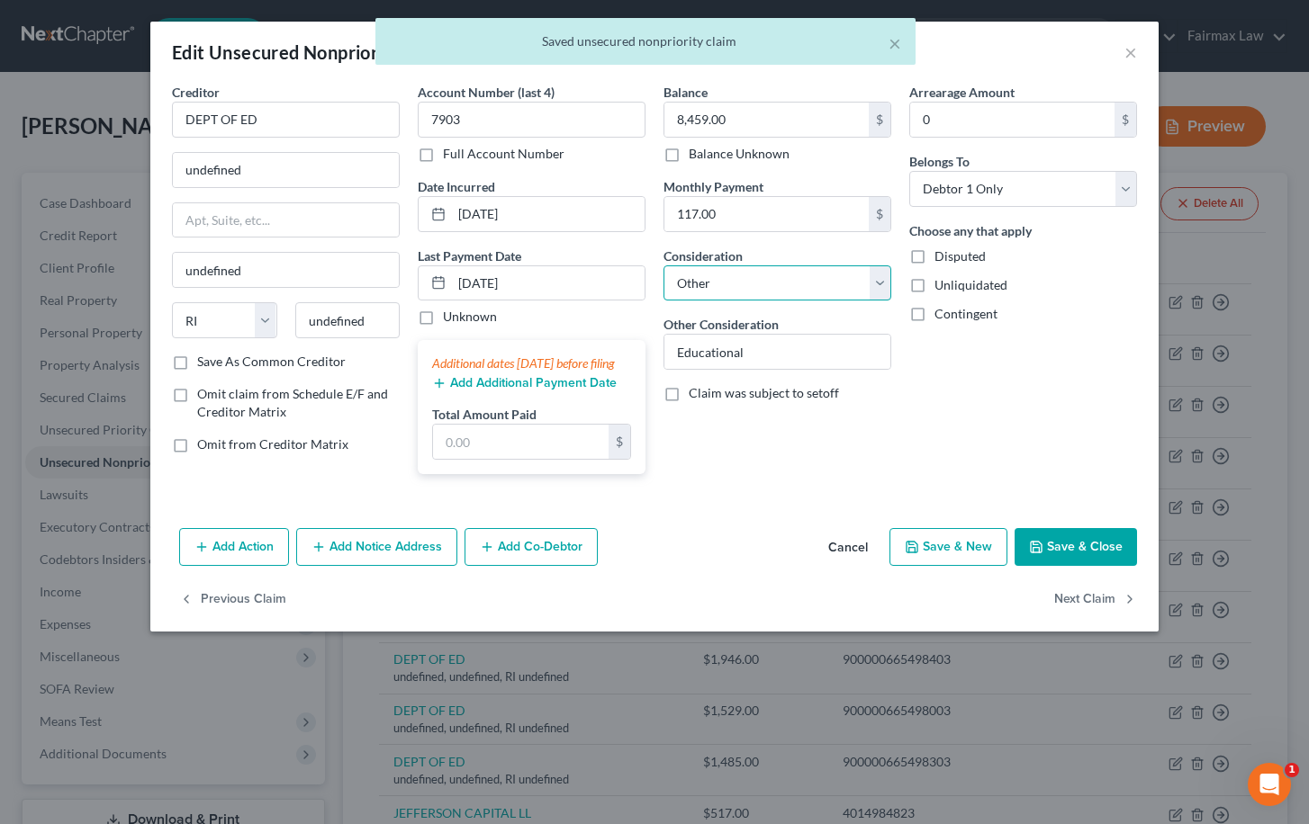
select select "17"
click at [1068, 618] on button "Next Claim" at bounding box center [1095, 600] width 83 height 38
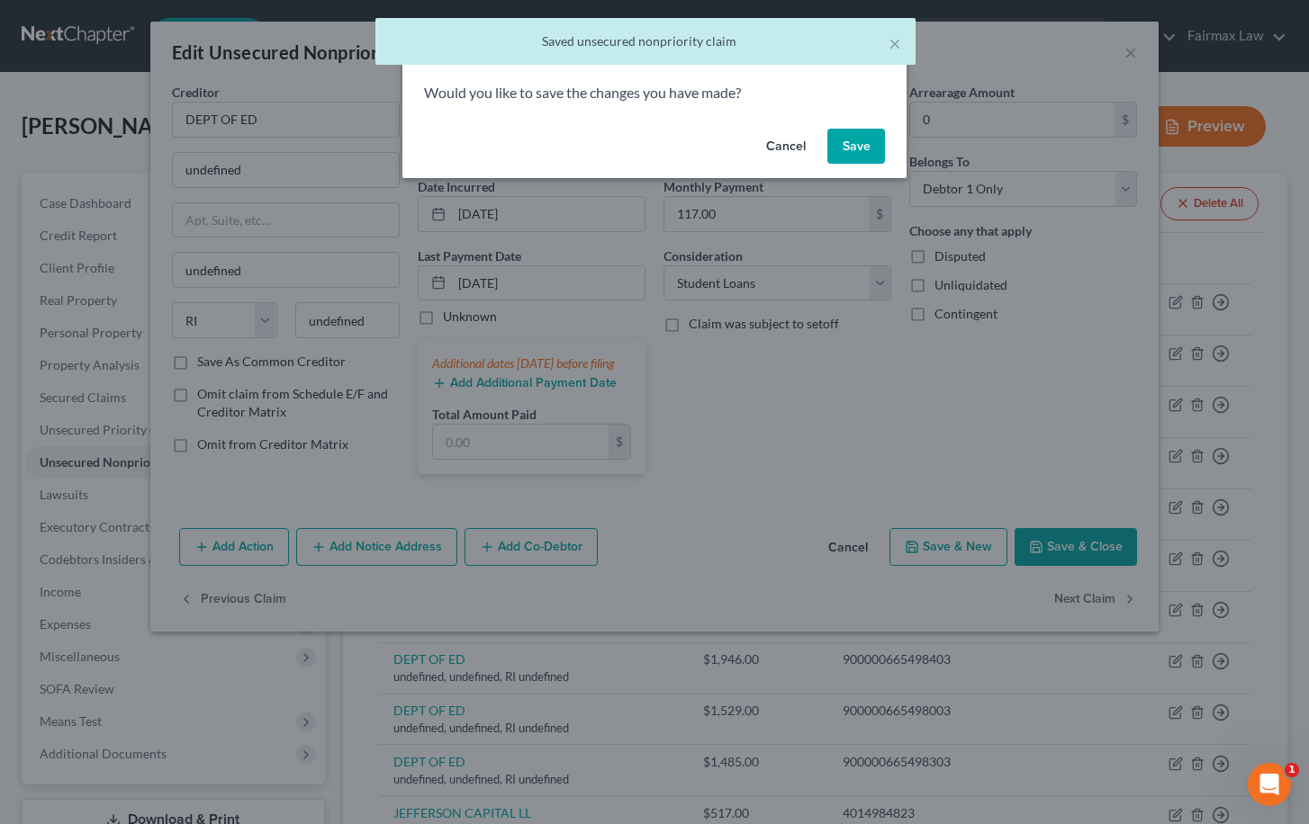
click at [839, 144] on button "Save" at bounding box center [856, 147] width 58 height 36
select select "41"
select select "14"
select select "0"
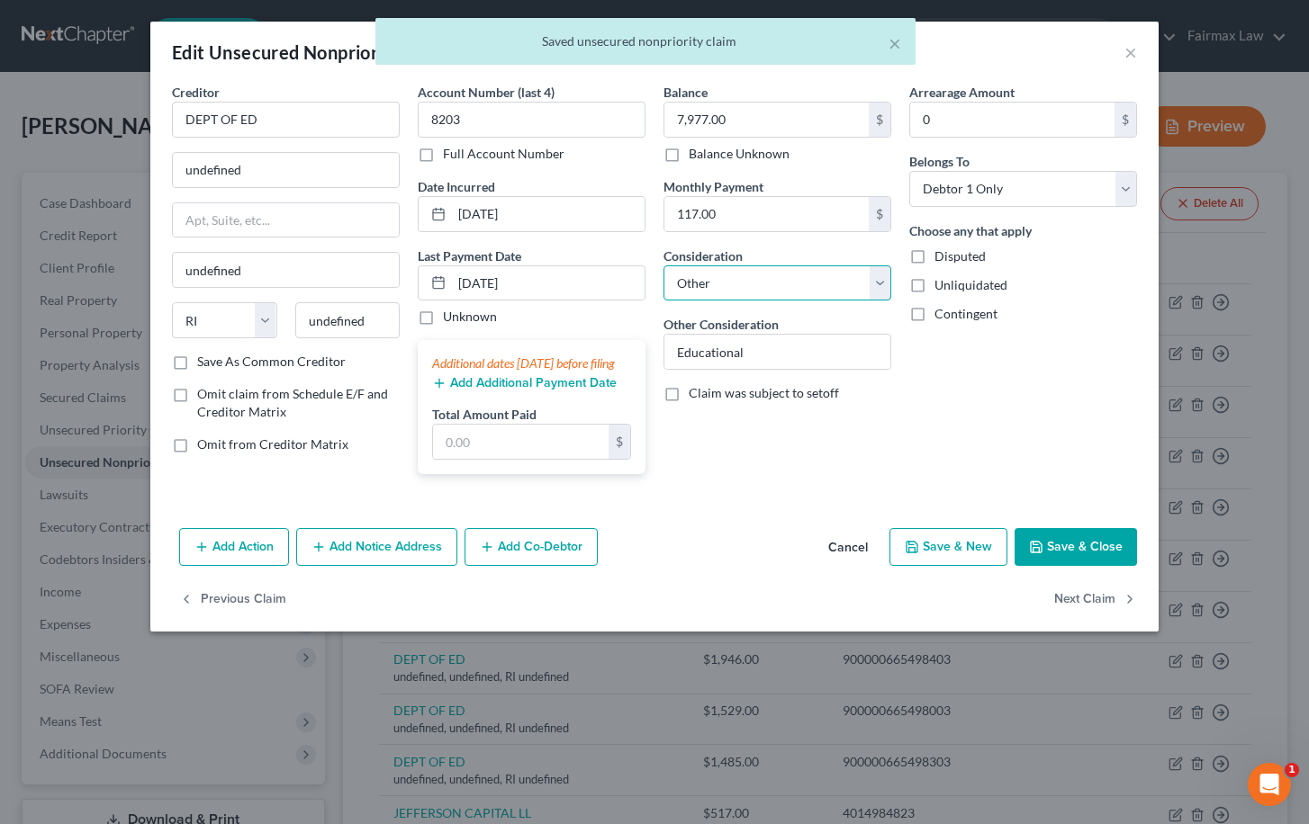
select select "17"
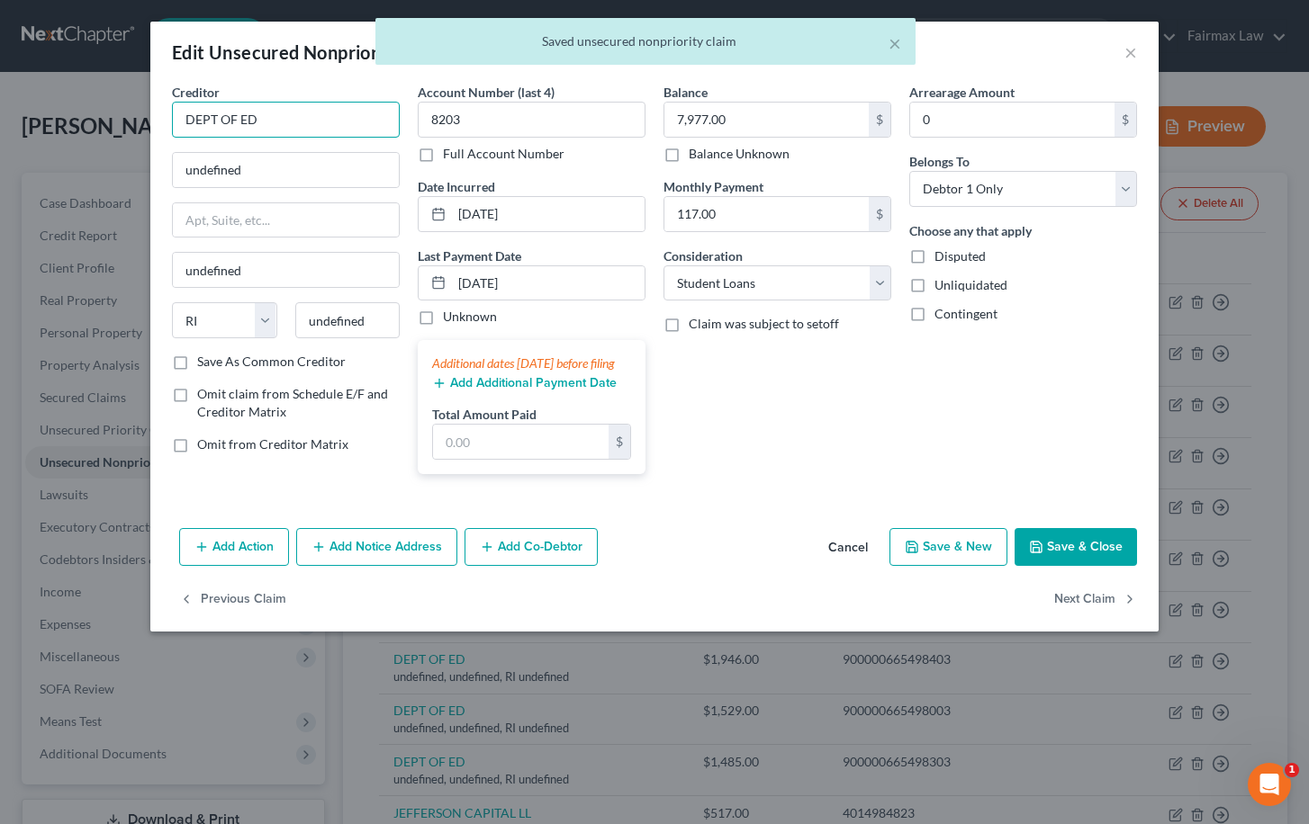
click at [356, 117] on input "DEPT OF ED" at bounding box center [286, 120] width 228 height 36
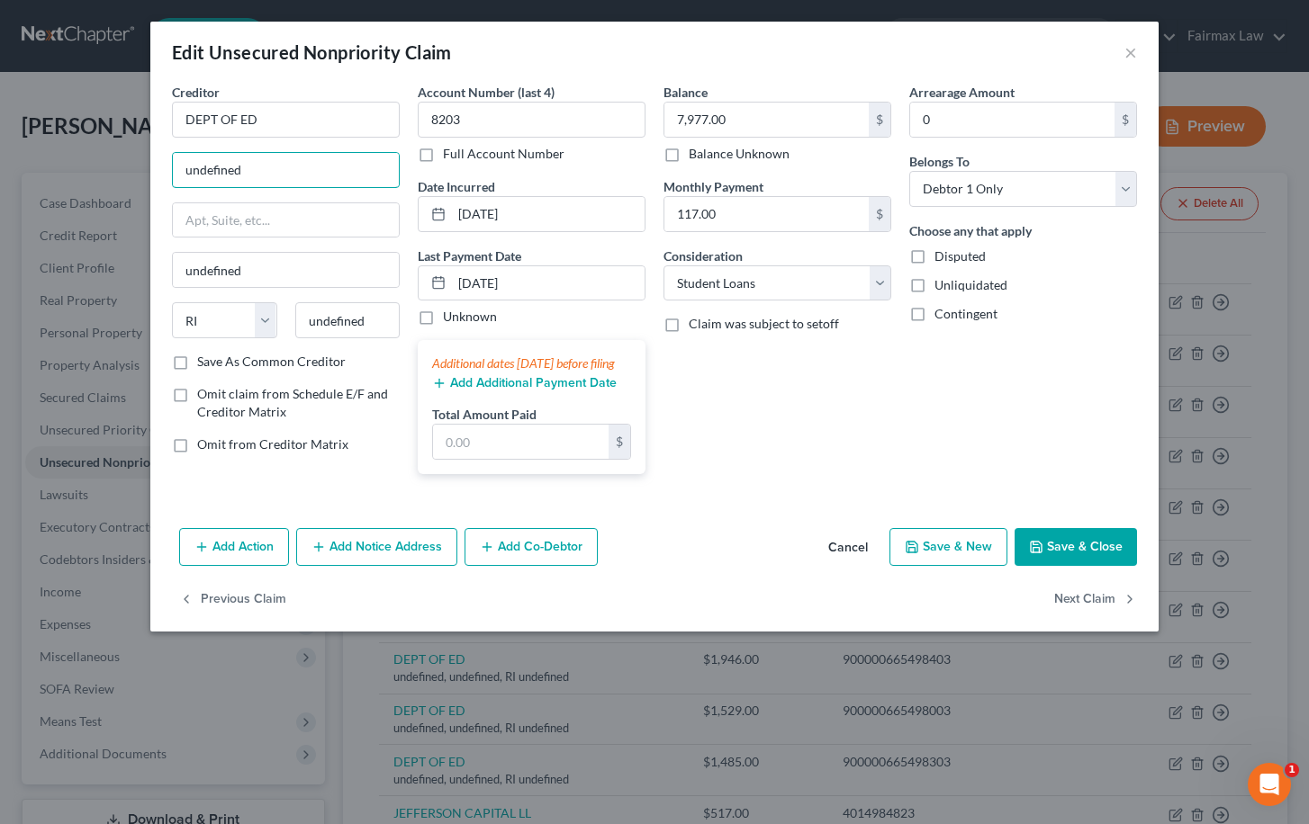
drag, startPoint x: 347, startPoint y: 167, endPoint x: 124, endPoint y: 139, distance: 224.2
click at [124, 139] on div "Edit Unsecured Nonpriority Claim × Creditor * DEPT OF ED undefined undefined St…" at bounding box center [654, 412] width 1309 height 824
click at [293, 123] on input "DEPT OF ED" at bounding box center [286, 120] width 228 height 36
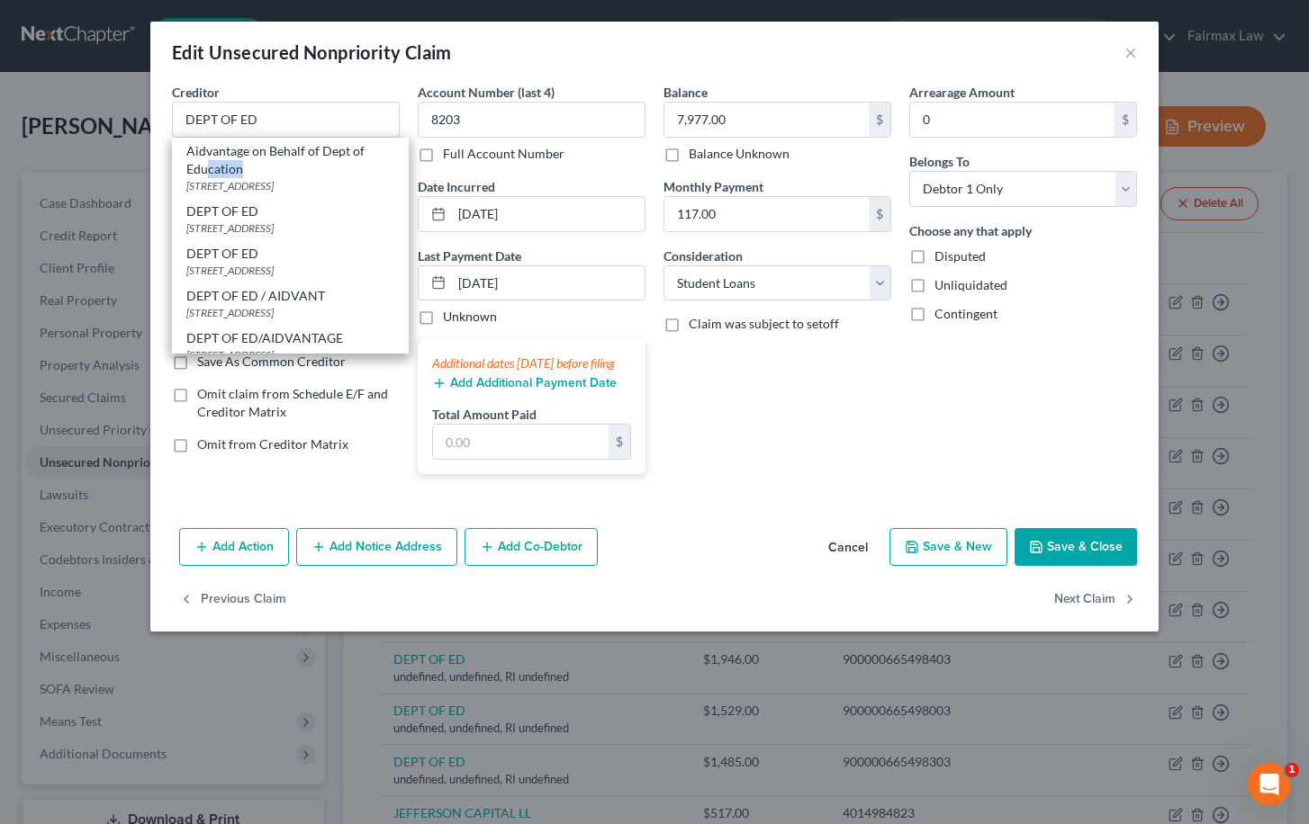
click at [59, 154] on div "Edit Unsecured Nonpriority Claim × Creditor * DEPT OF ED Aidvantage on Behalf o…" at bounding box center [654, 412] width 1309 height 824
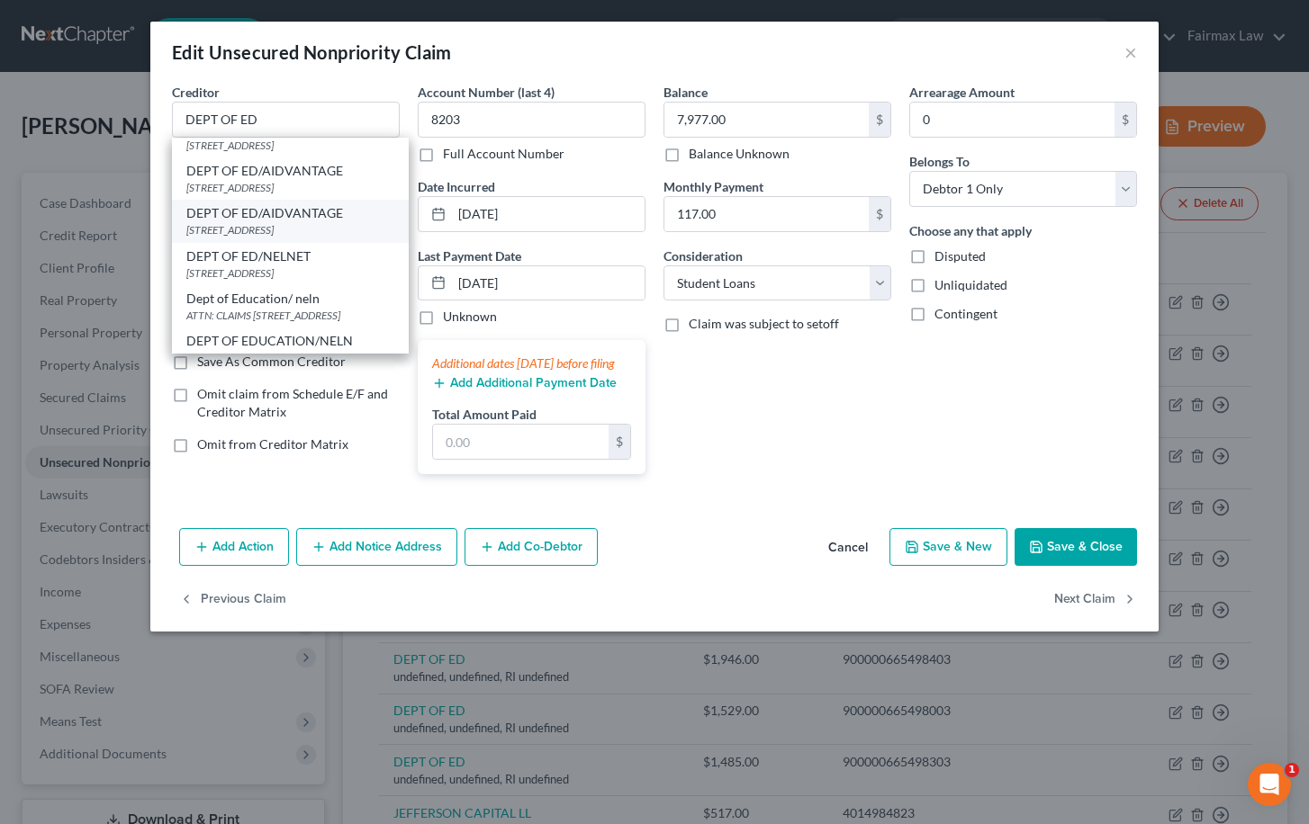
click at [321, 222] on div "[STREET_ADDRESS]" at bounding box center [290, 229] width 208 height 15
type input "DEPT OF ED/AIDVANTAGE"
type input "1891 [GEOGRAPHIC_DATA]"
type input "Reston"
select select "48"
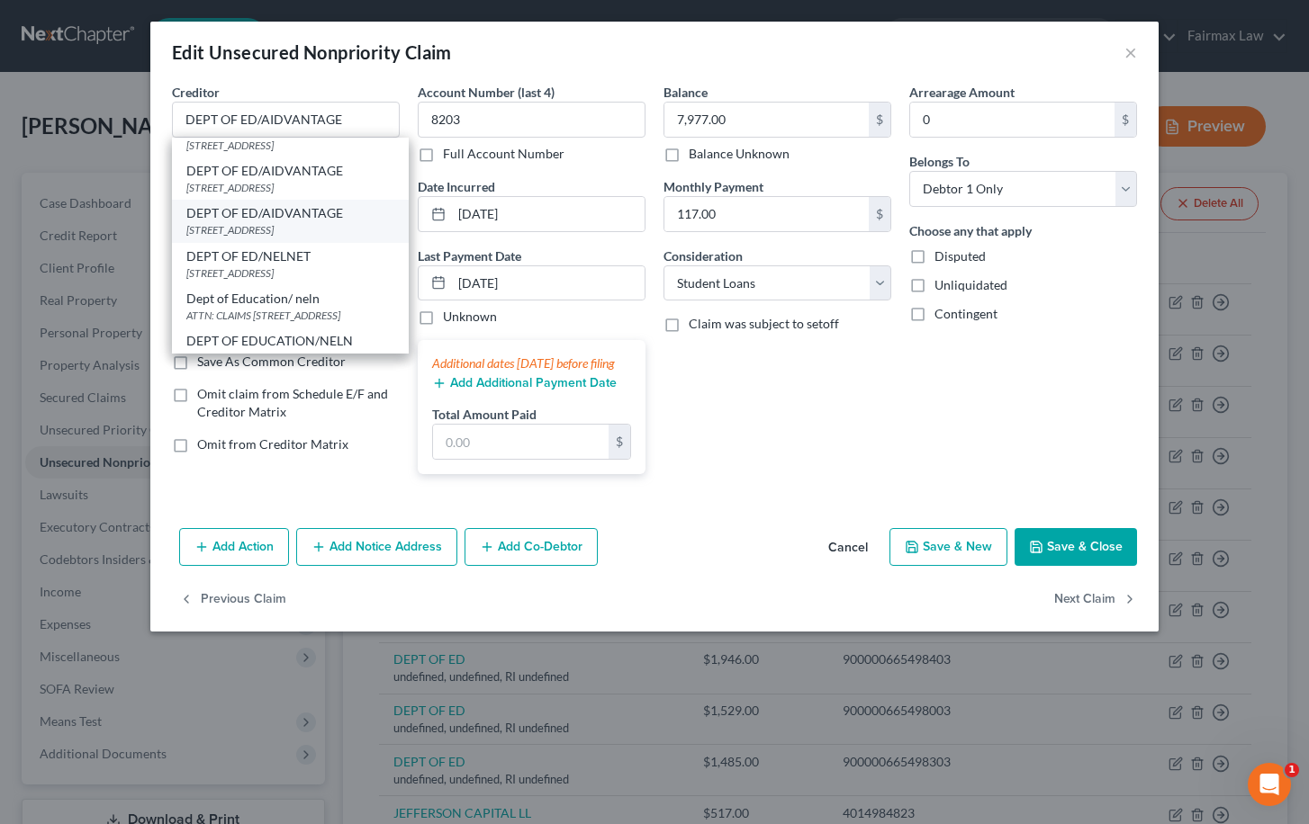
type input "20190"
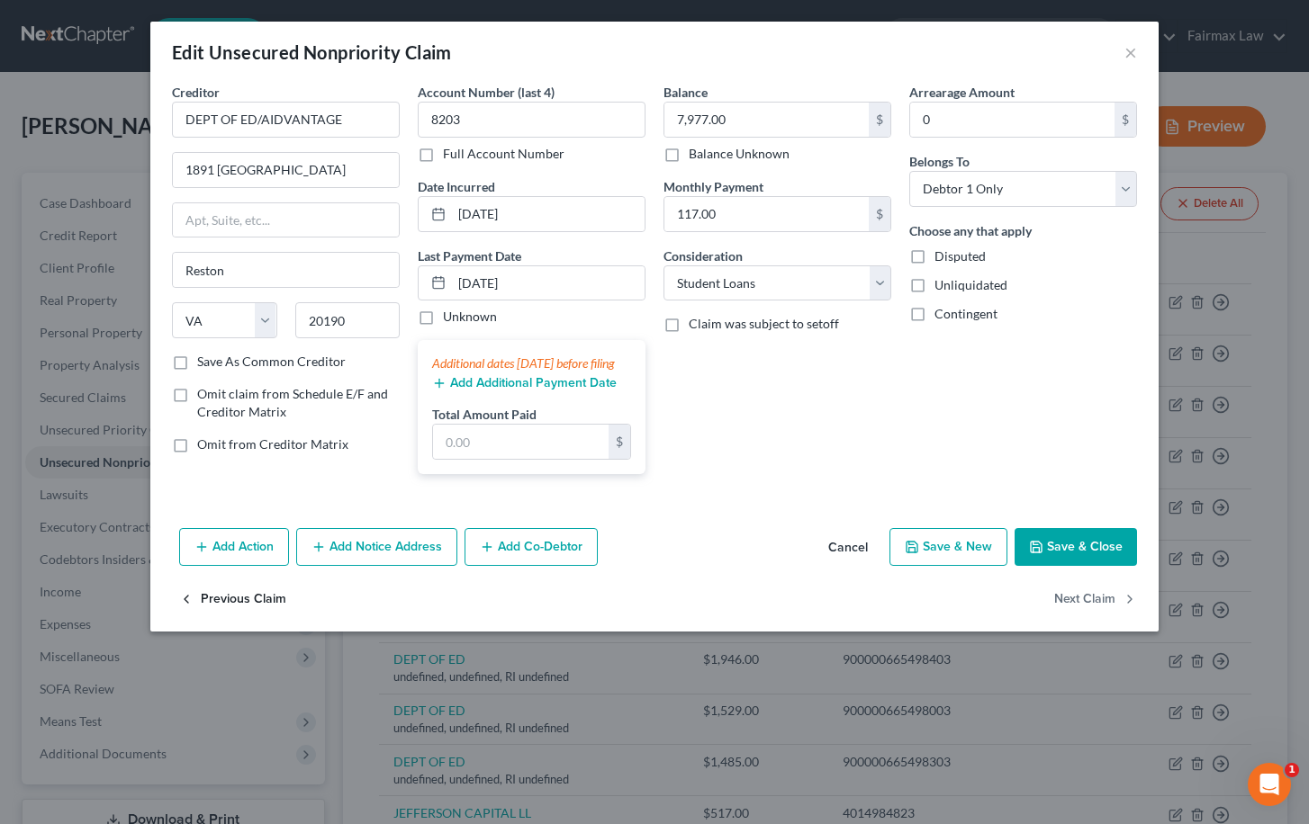
click at [250, 608] on button "Previous Claim" at bounding box center [232, 600] width 107 height 38
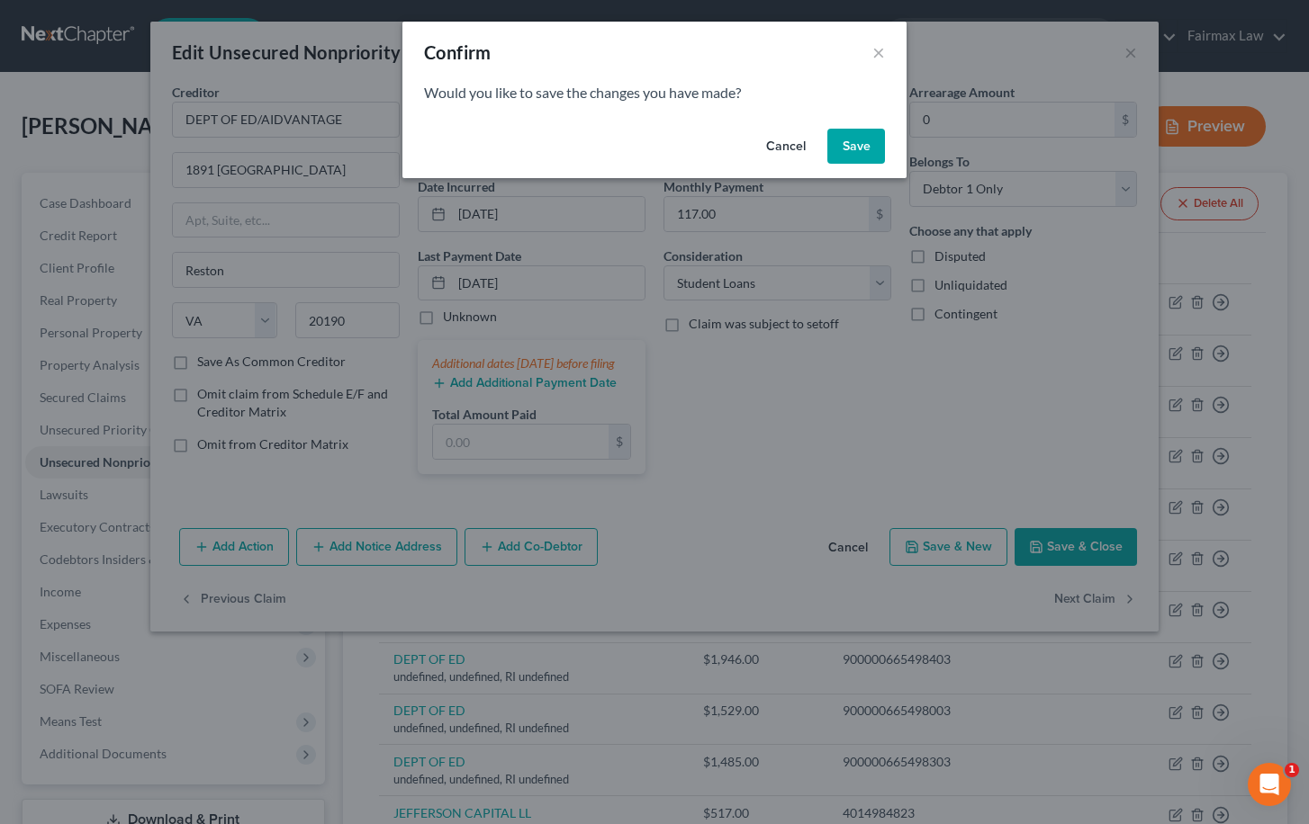
click at [869, 144] on button "Save" at bounding box center [856, 147] width 58 height 36
select select "41"
select select "17"
select select "0"
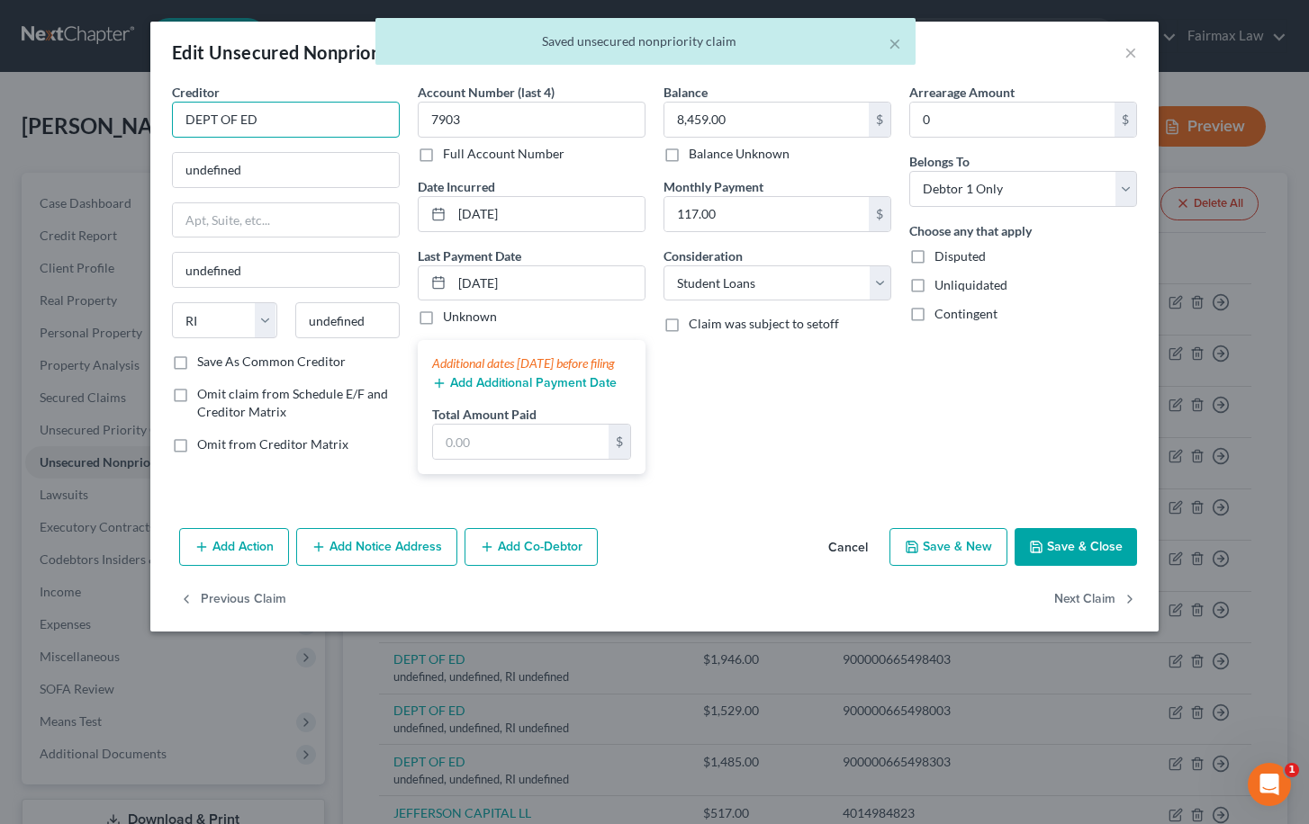
click at [344, 116] on input "DEPT OF ED" at bounding box center [286, 120] width 228 height 36
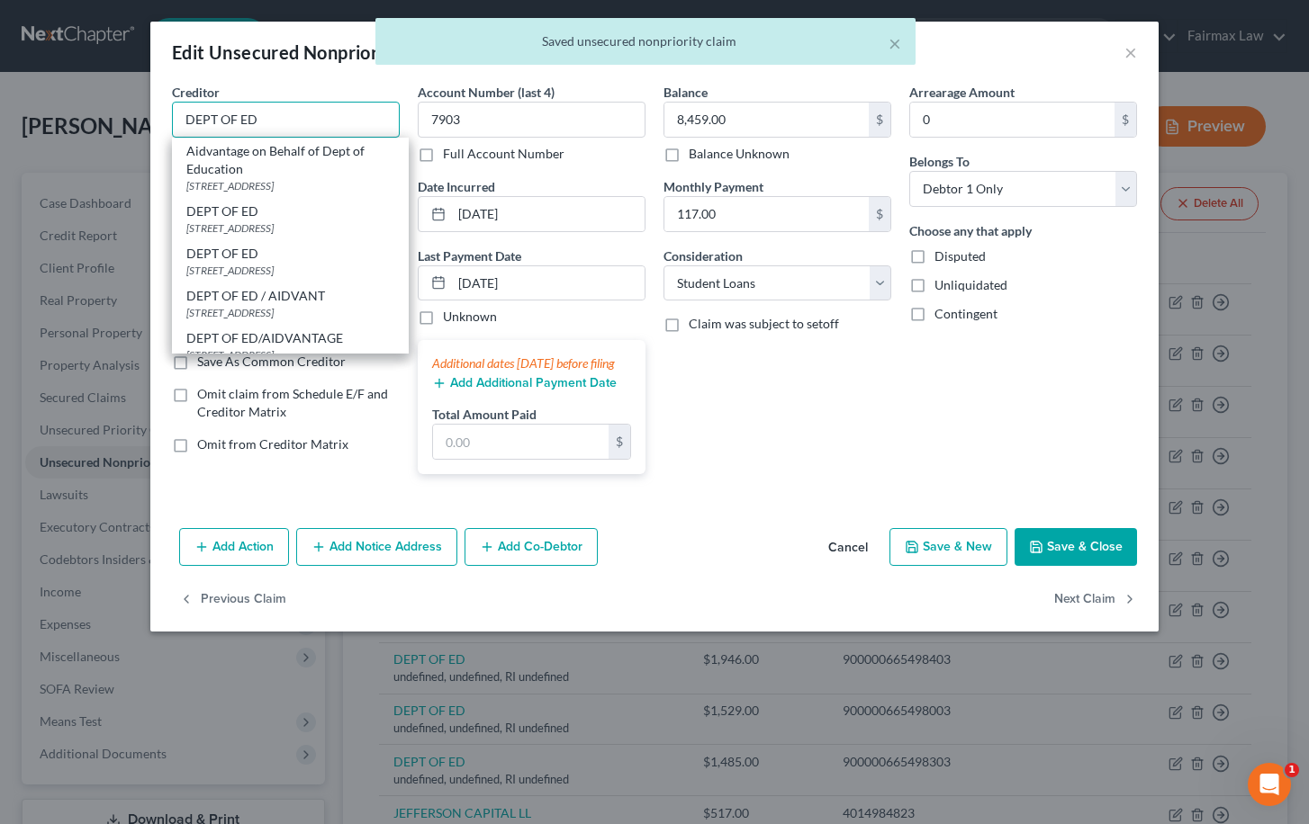
click at [344, 122] on input "DEPT OF ED" at bounding box center [286, 120] width 228 height 36
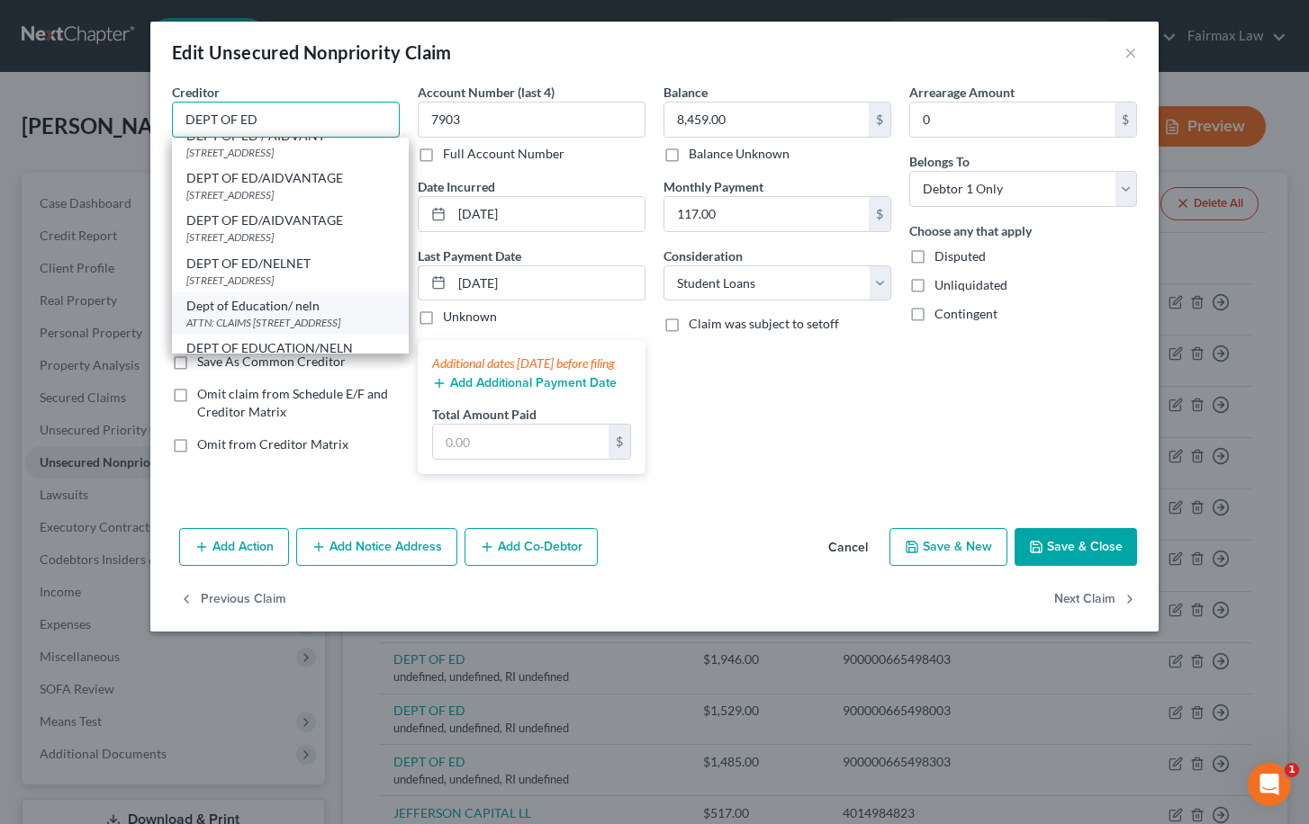
scroll to position [158, 0]
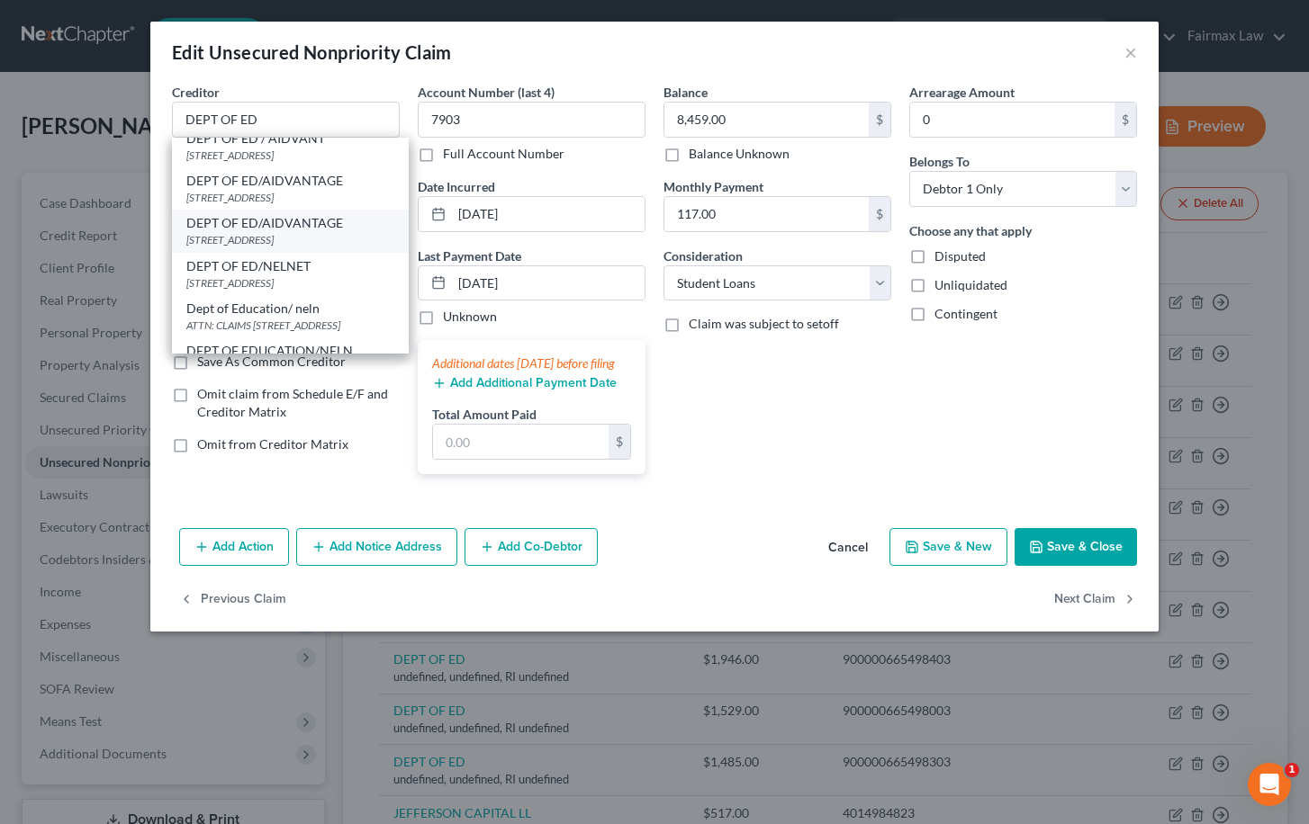
click at [343, 235] on div "1891 METRO CENTER DR, Reston, VA 20190" at bounding box center [290, 239] width 208 height 15
type input "DEPT OF ED/AIDVANTAGE"
type input "1891 METRO CENTER DR"
type input "Reston"
select select "48"
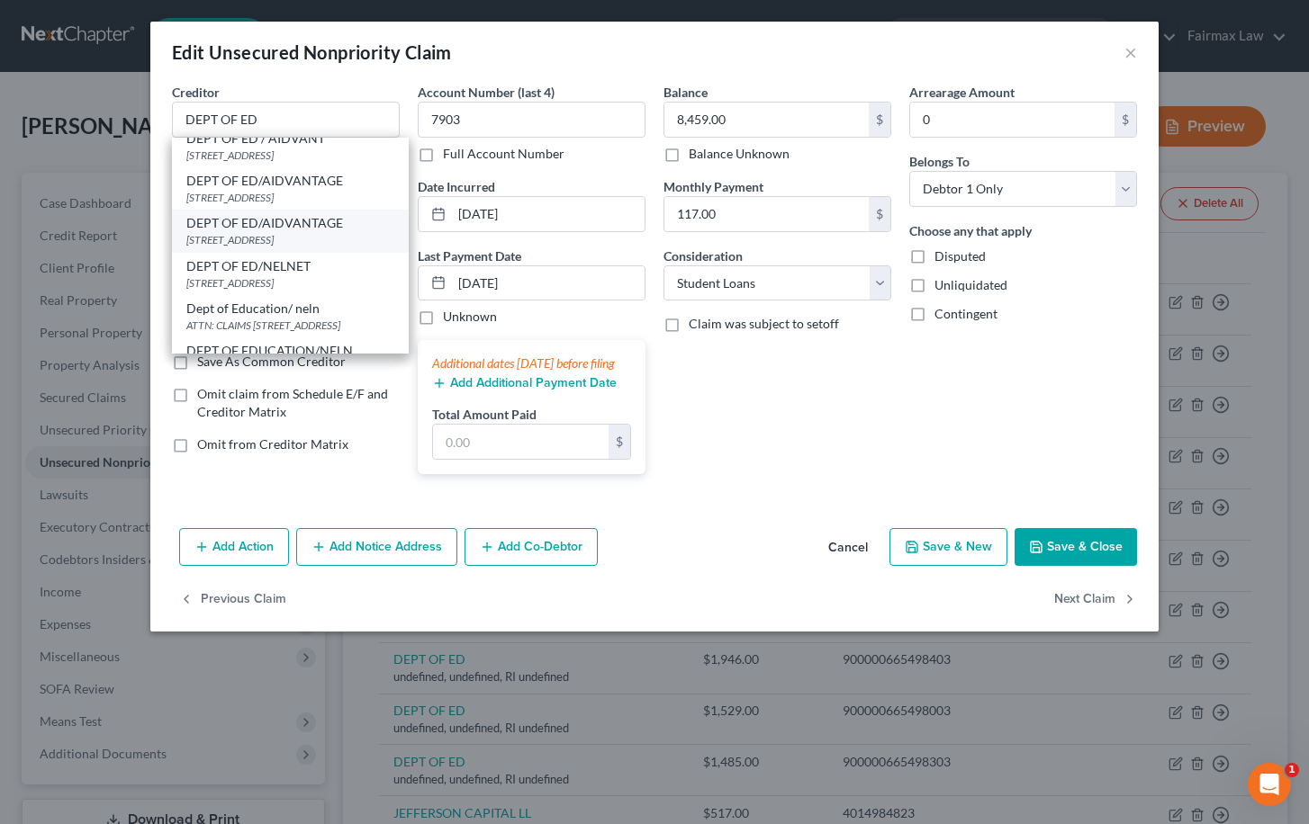
type input "20190"
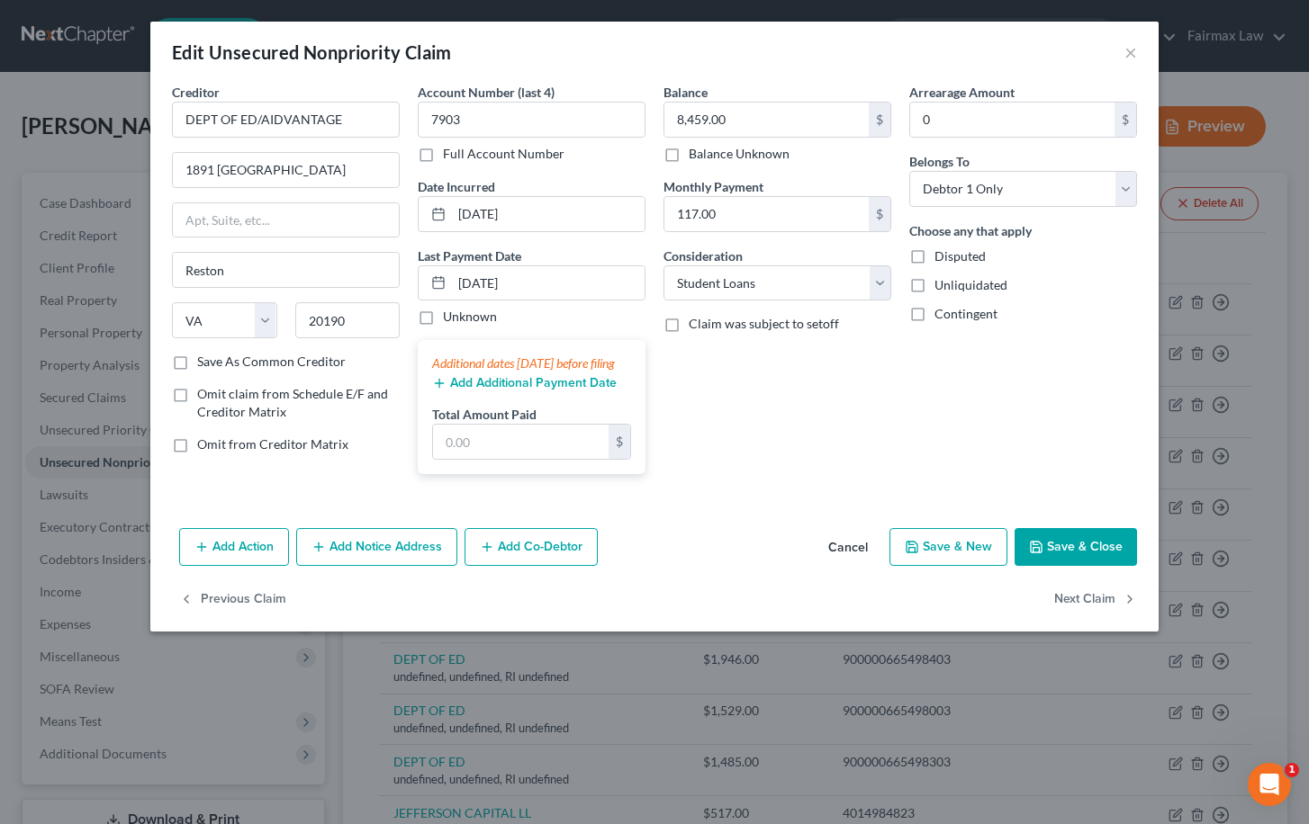
scroll to position [0, 0]
click at [248, 610] on button "Previous Claim" at bounding box center [232, 600] width 107 height 38
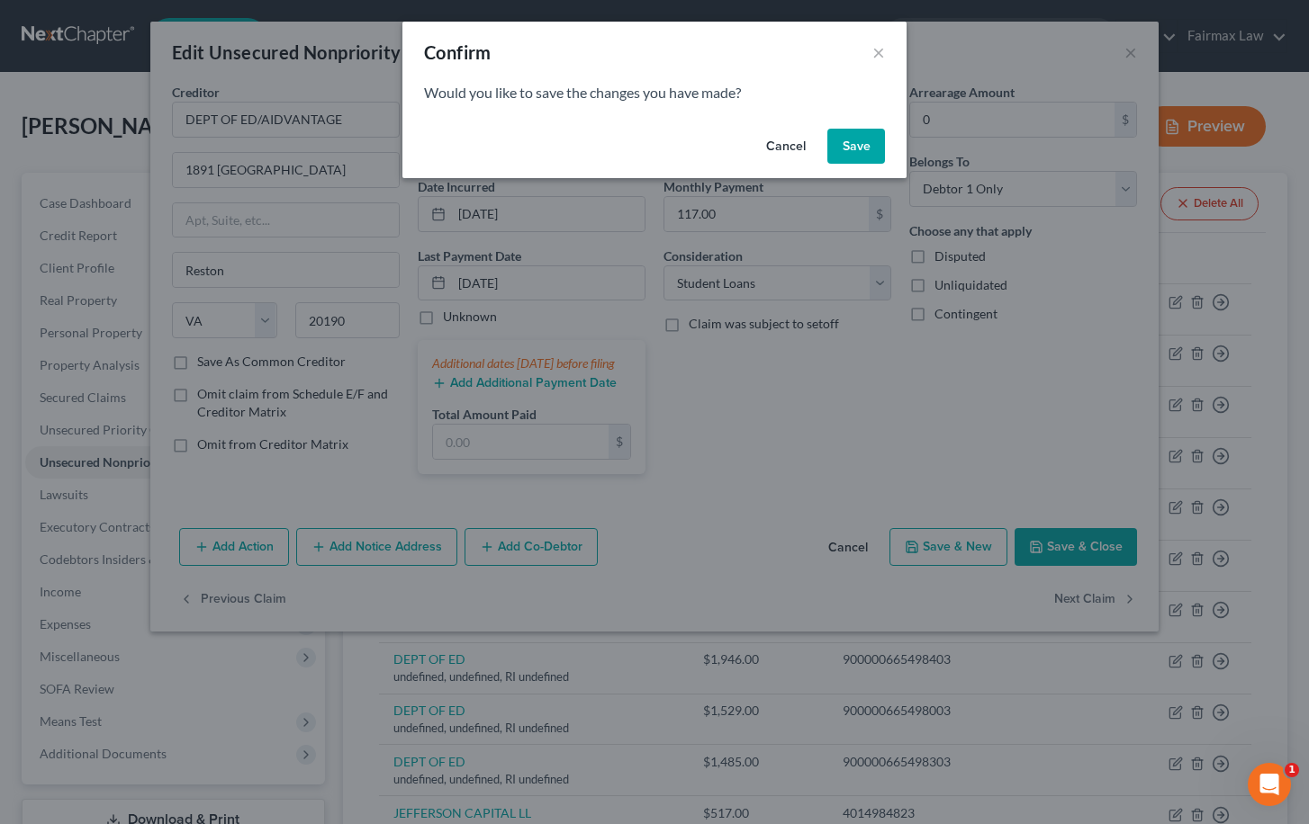
click at [859, 134] on button "Save" at bounding box center [856, 147] width 58 height 36
select select "41"
select select "17"
select select "0"
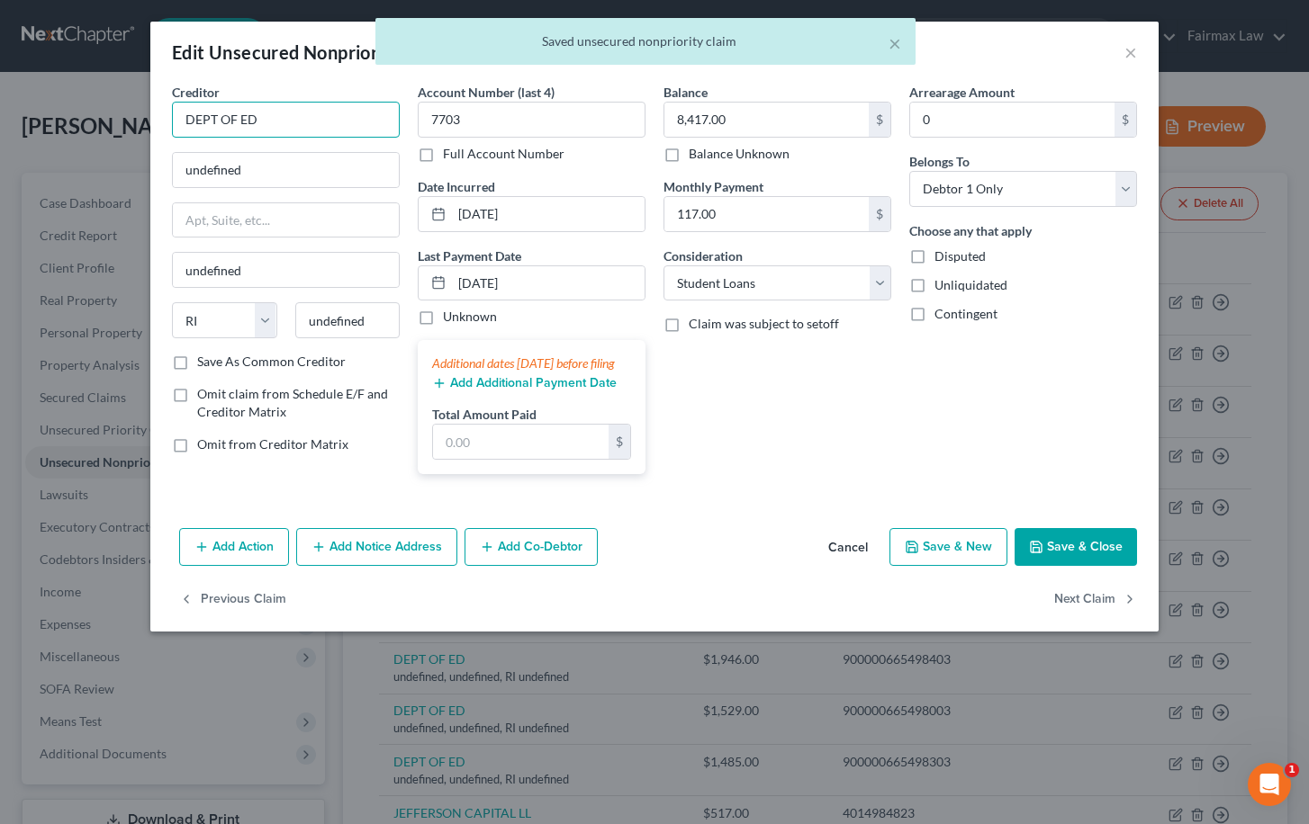
click at [313, 117] on input "DEPT OF ED" at bounding box center [286, 120] width 228 height 36
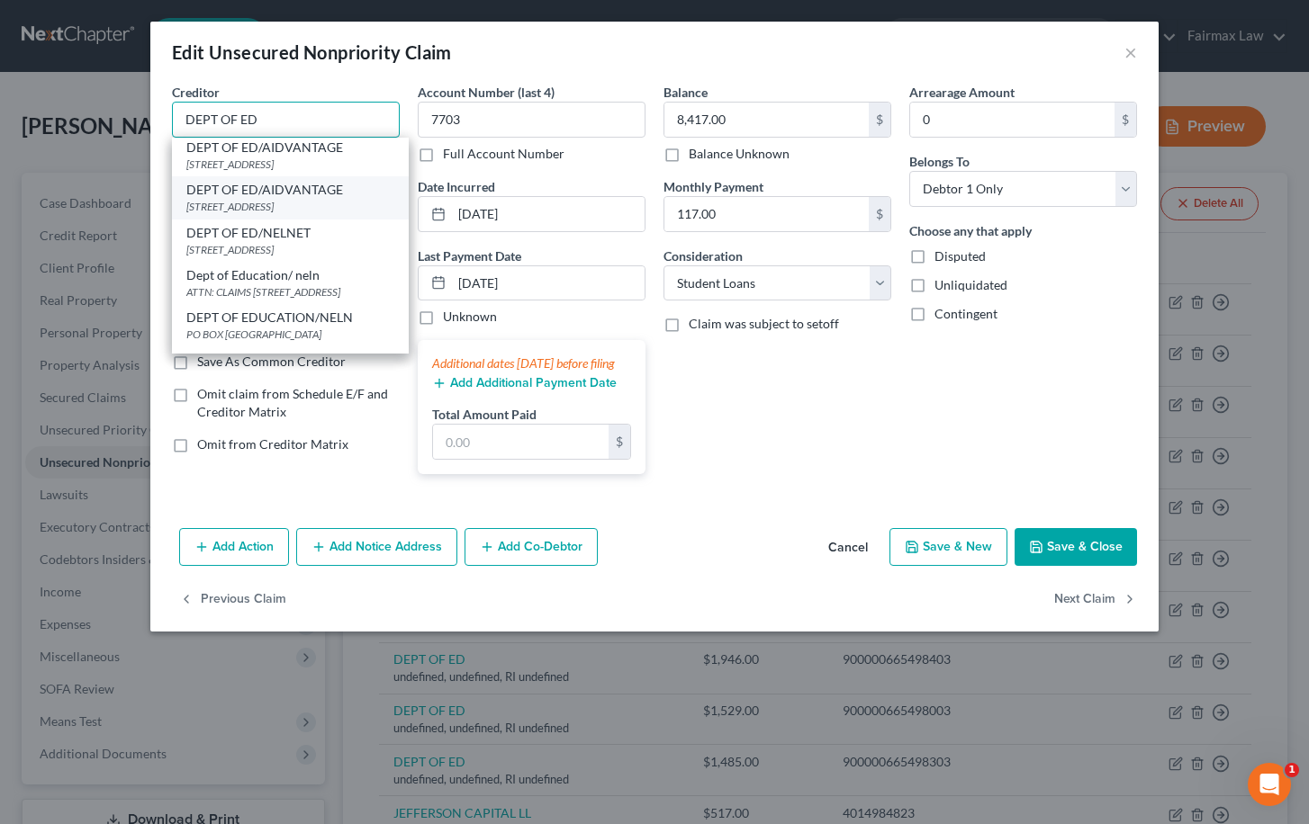
scroll to position [192, 0]
click at [292, 212] on div "1891 METRO CENTER DR, Reston, VA 20190" at bounding box center [290, 205] width 208 height 15
type input "DEPT OF ED/AIDVANTAGE"
type input "1891 METRO CENTER DR"
type input "Reston"
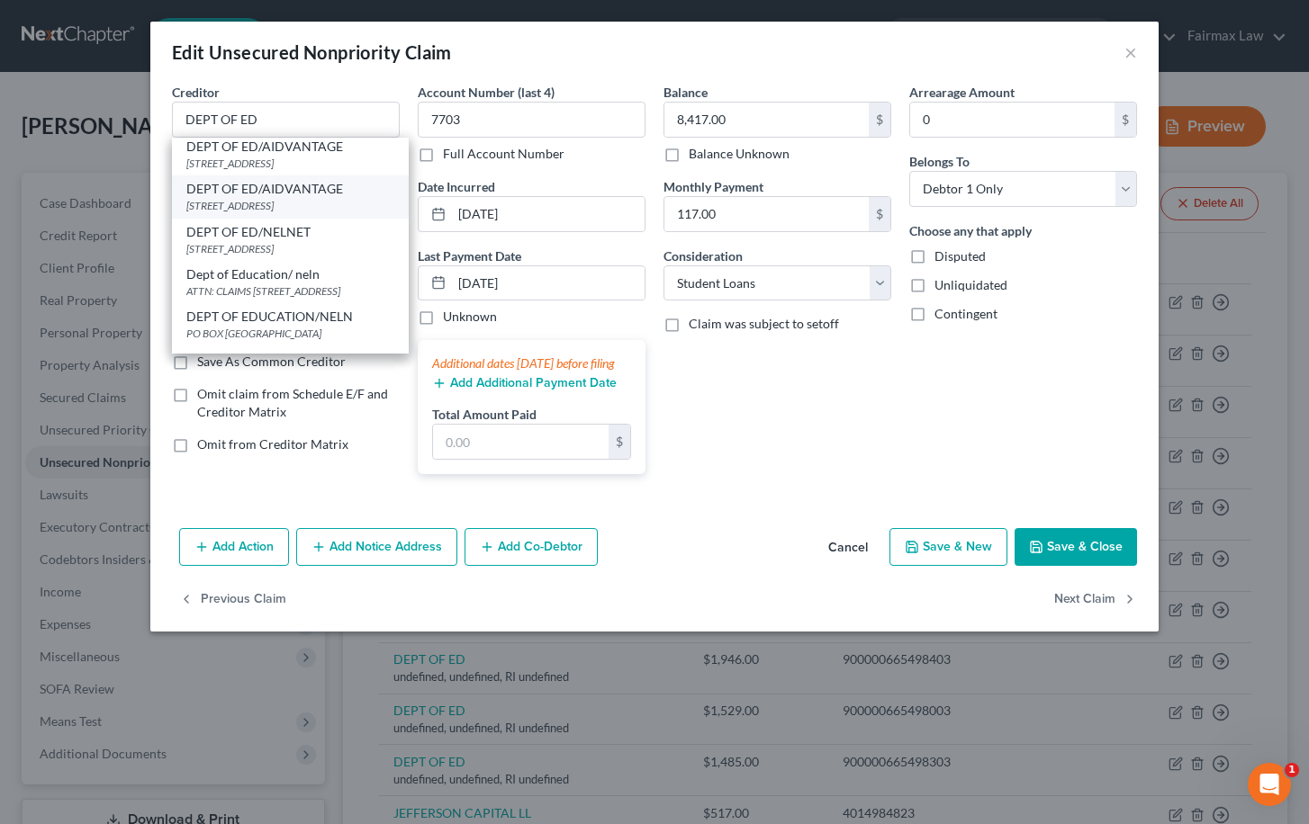
select select "48"
type input "20190"
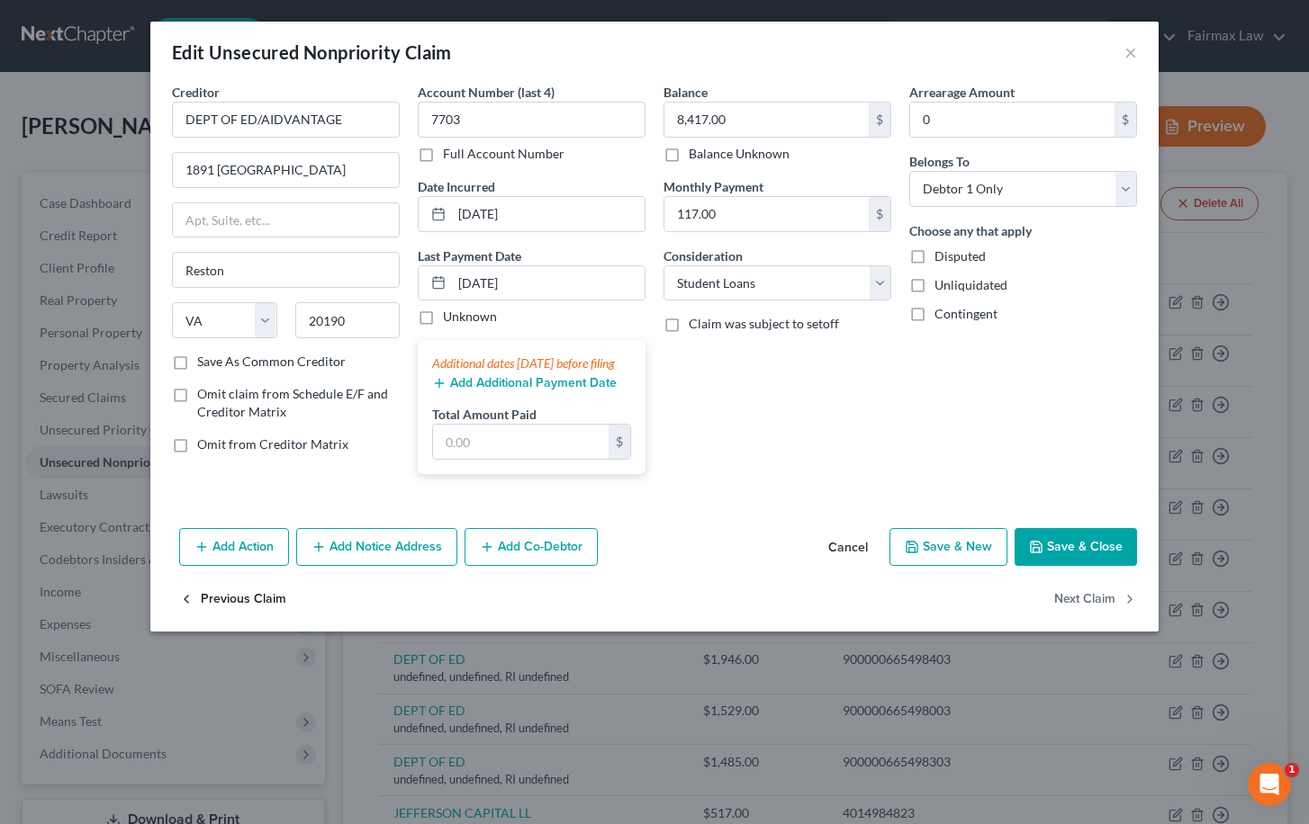
click at [233, 610] on button "Previous Claim" at bounding box center [232, 600] width 107 height 38
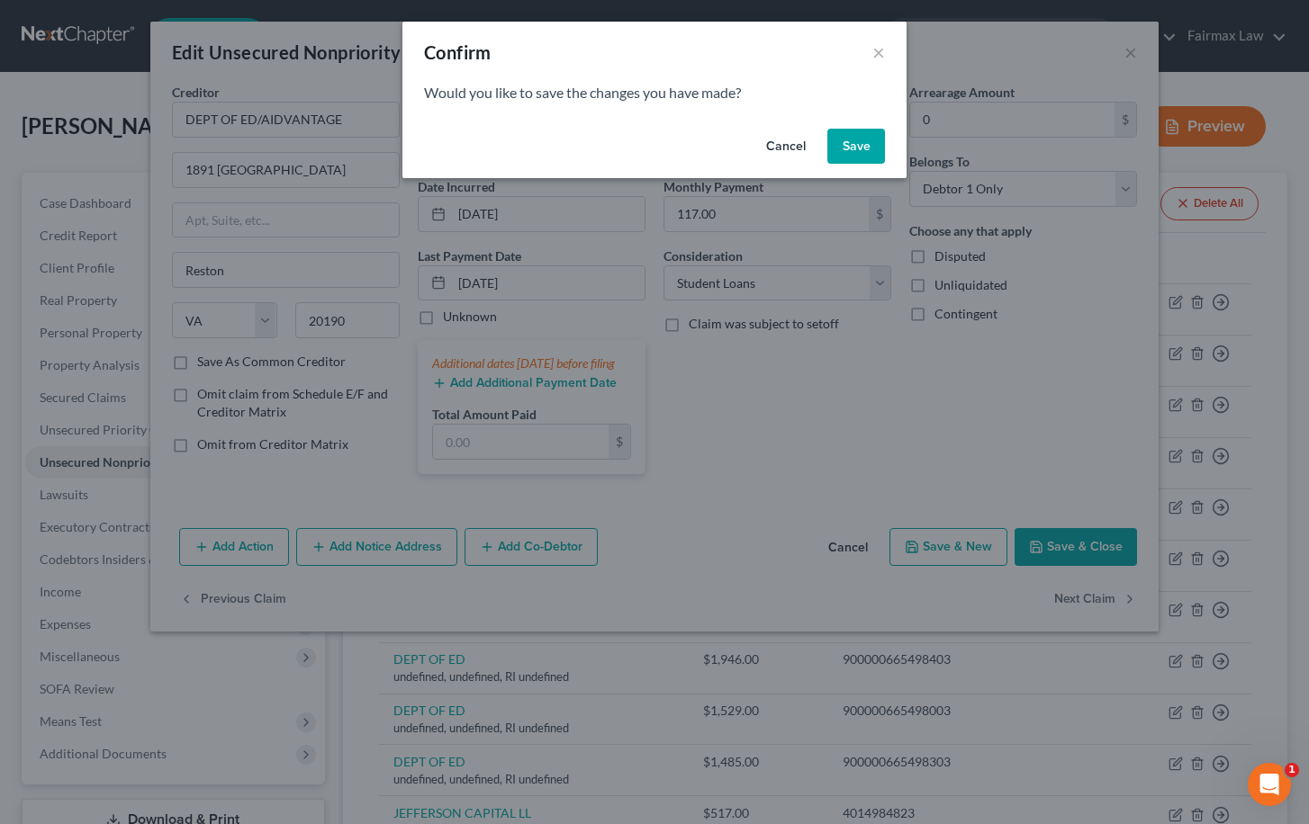
click at [885, 157] on div "Cancel Save" at bounding box center [654, 151] width 504 height 58
click at [864, 153] on button "Save" at bounding box center [856, 147] width 58 height 36
select select "41"
select select "14"
select select "0"
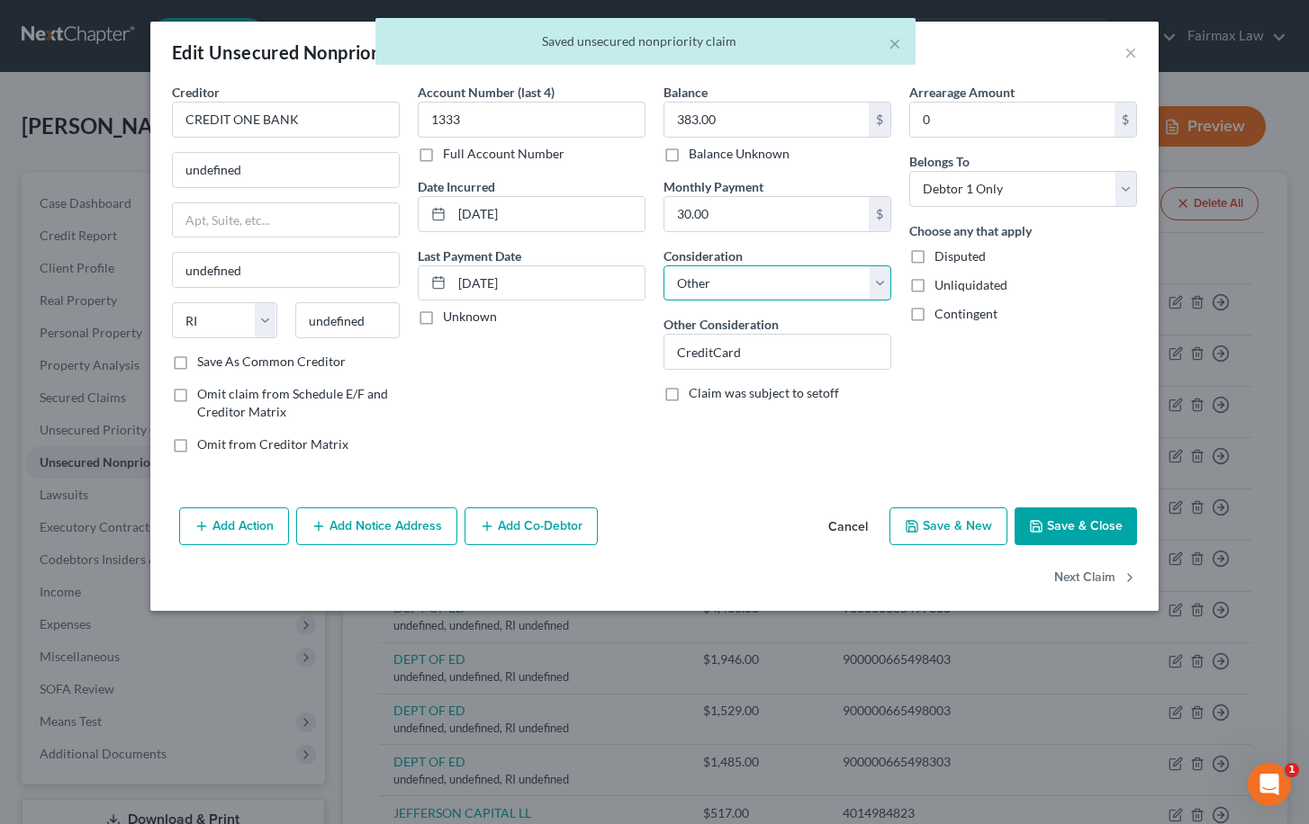
select select "2"
click at [1055, 524] on button "Save & Close" at bounding box center [1075, 527] width 122 height 38
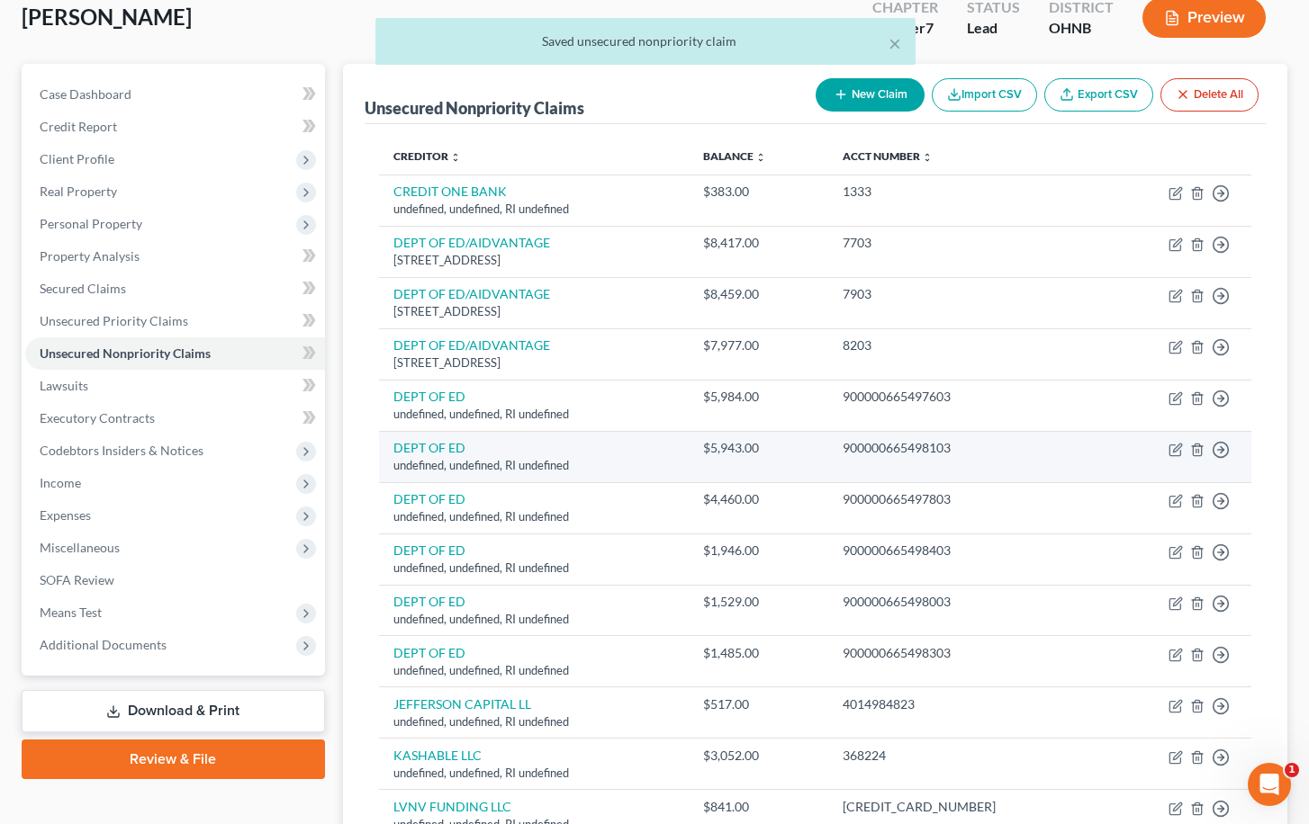
scroll to position [110, 0]
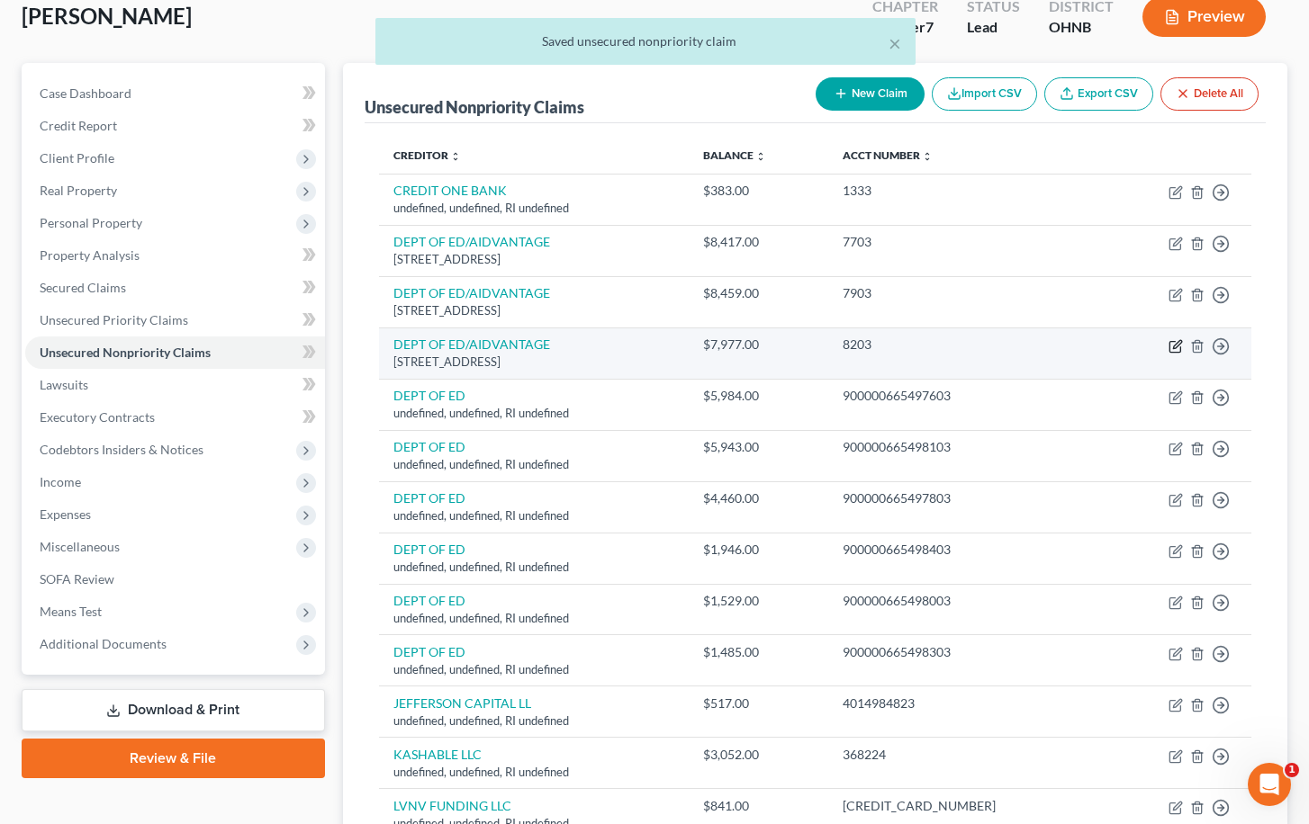
click at [1175, 346] on icon "button" at bounding box center [1175, 346] width 14 height 14
select select "48"
select select "17"
select select "0"
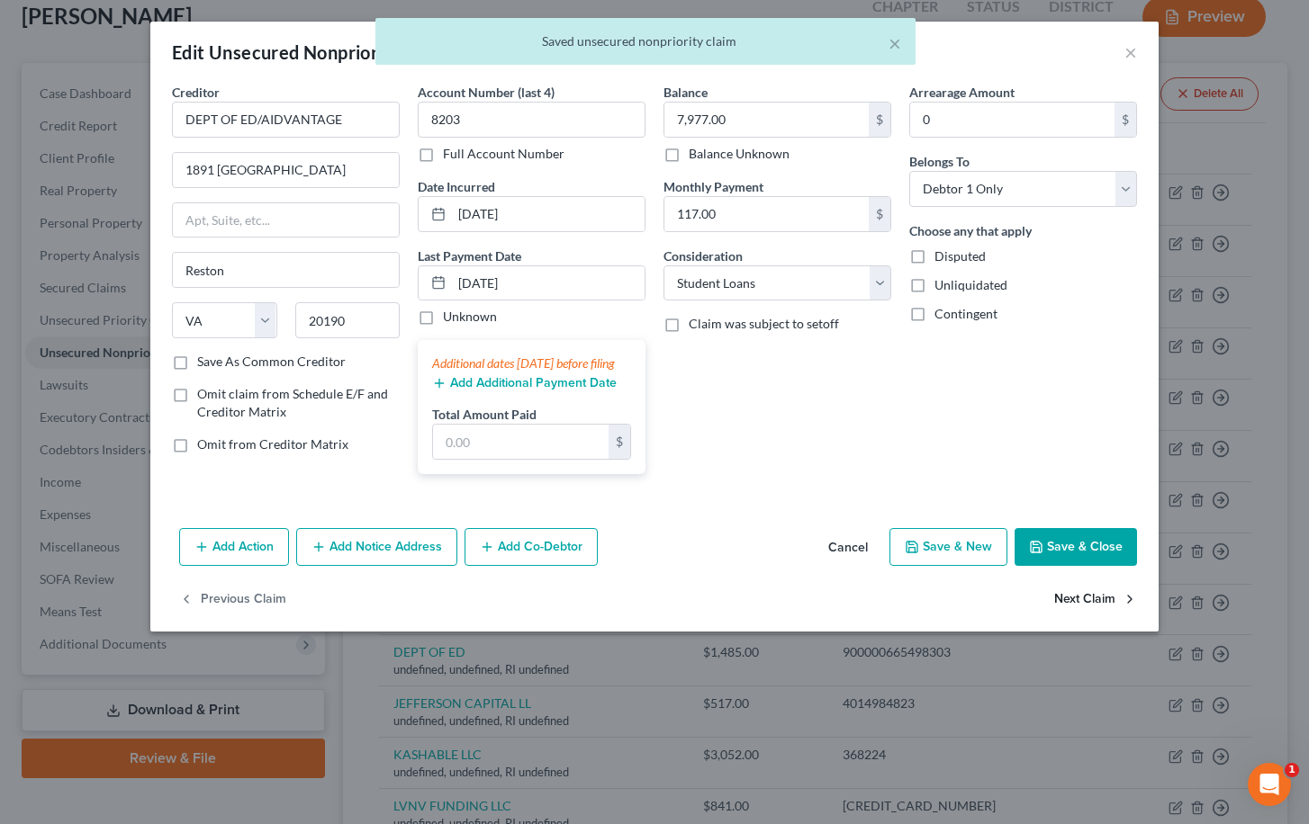
click at [1068, 608] on button "Next Claim" at bounding box center [1095, 600] width 83 height 38
select select "41"
select select "14"
select select "0"
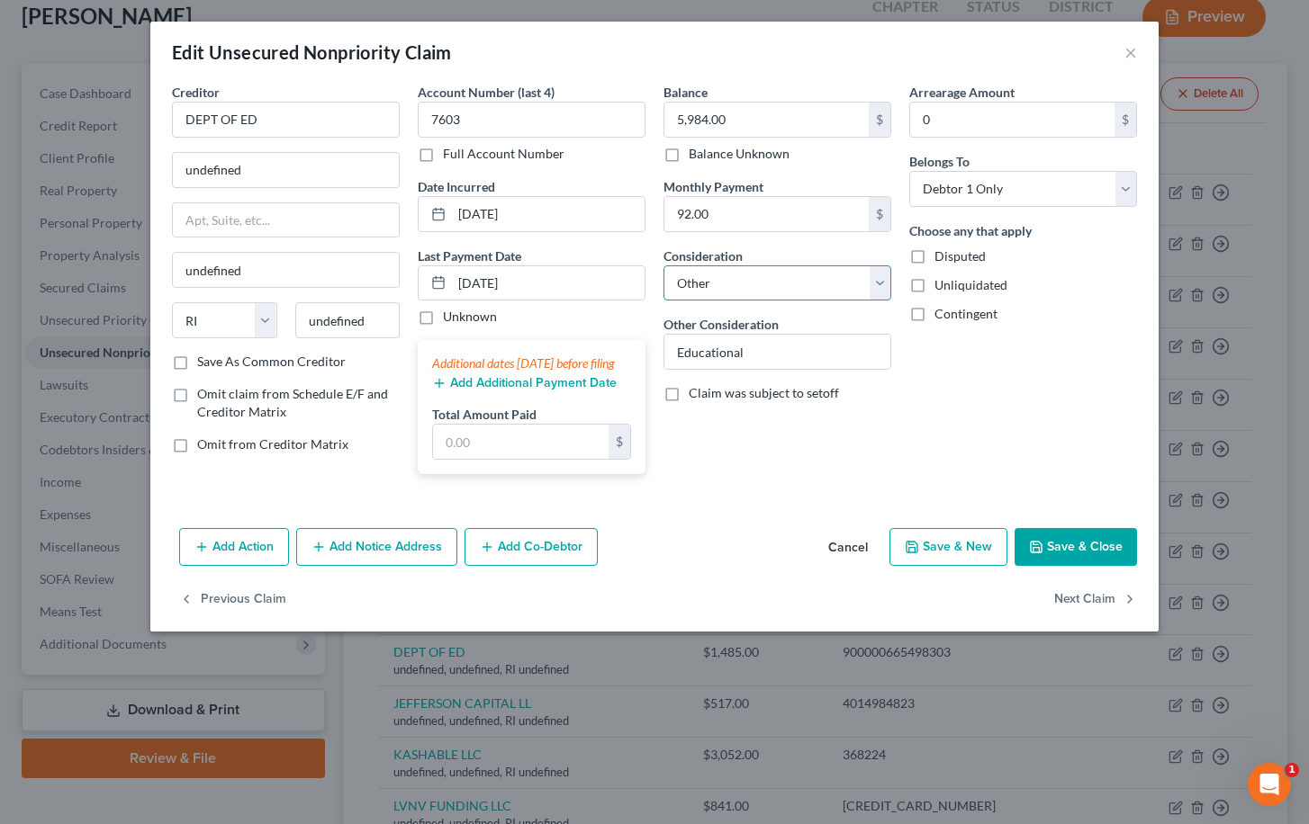
select select "17"
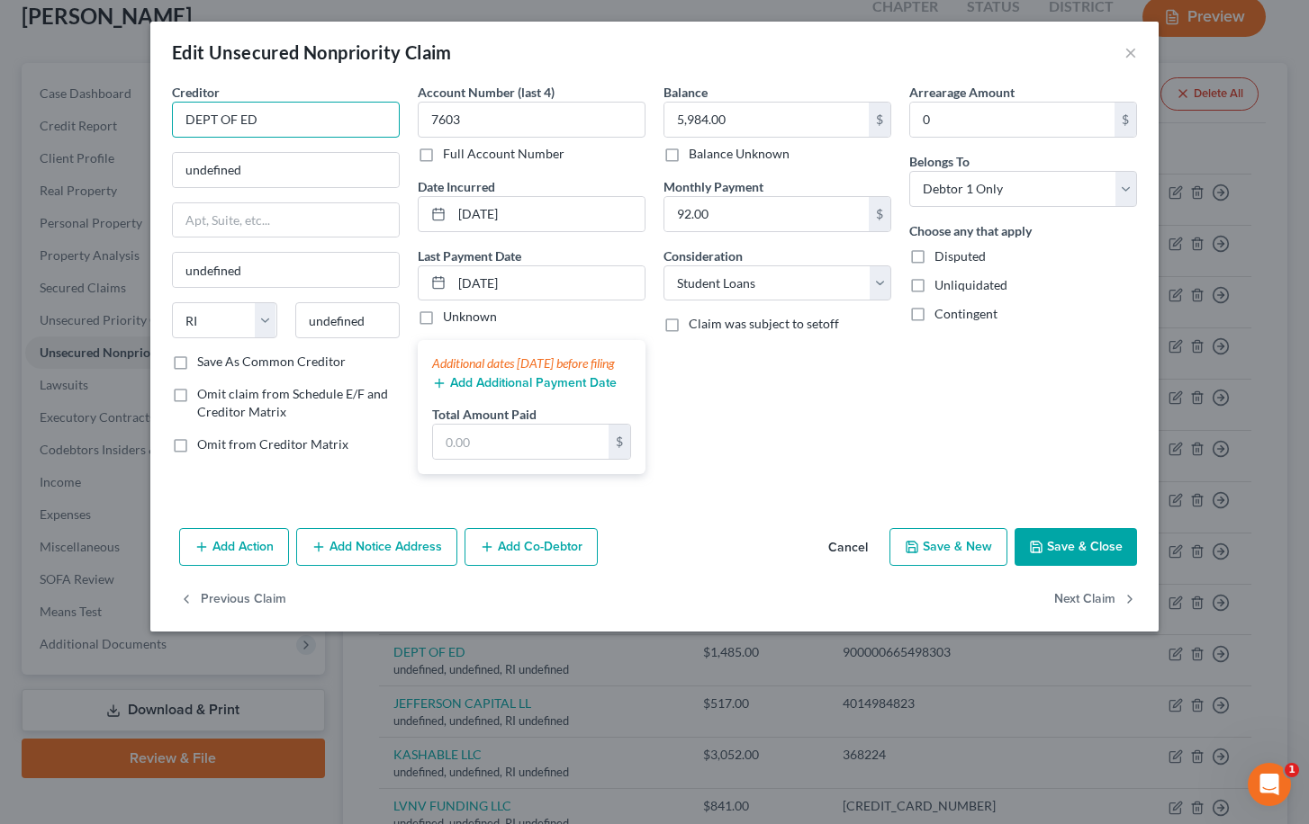
click at [275, 121] on input "DEPT OF ED" at bounding box center [286, 120] width 228 height 36
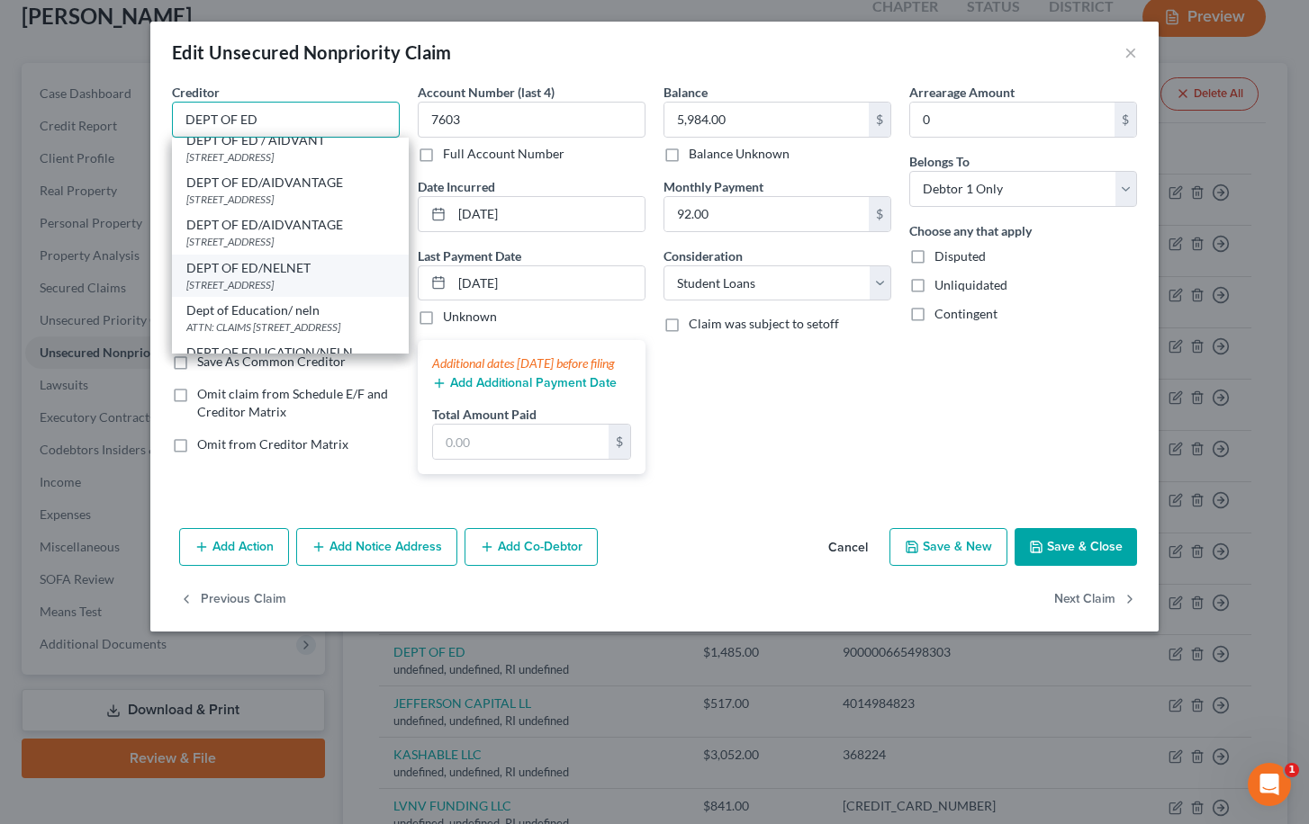
scroll to position [194, 0]
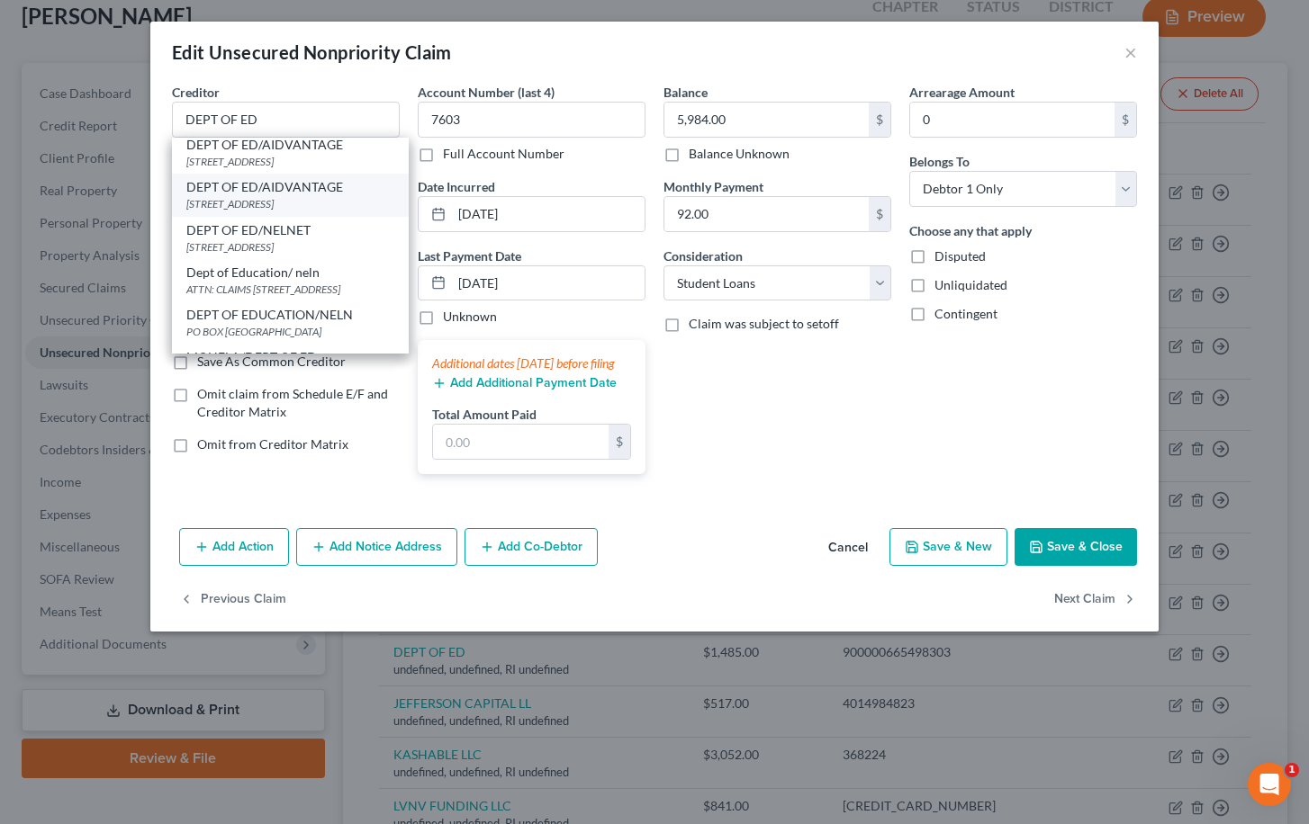
click at [308, 211] on div "1891 METRO CENTER DR, Reston, VA 20190" at bounding box center [290, 203] width 208 height 15
type input "DEPT OF ED/AIDVANTAGE"
type input "1891 METRO CENTER DR"
type input "Reston"
select select "48"
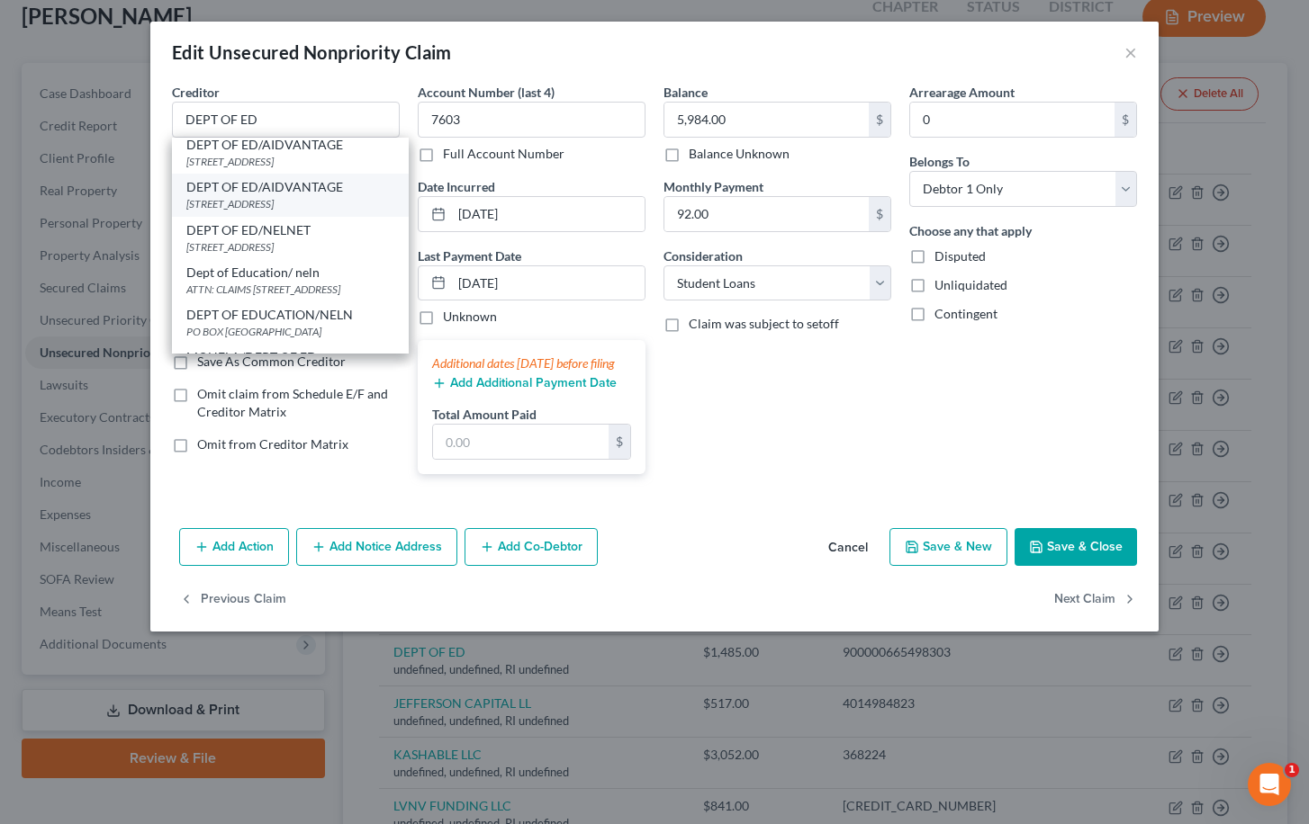
type input "20190"
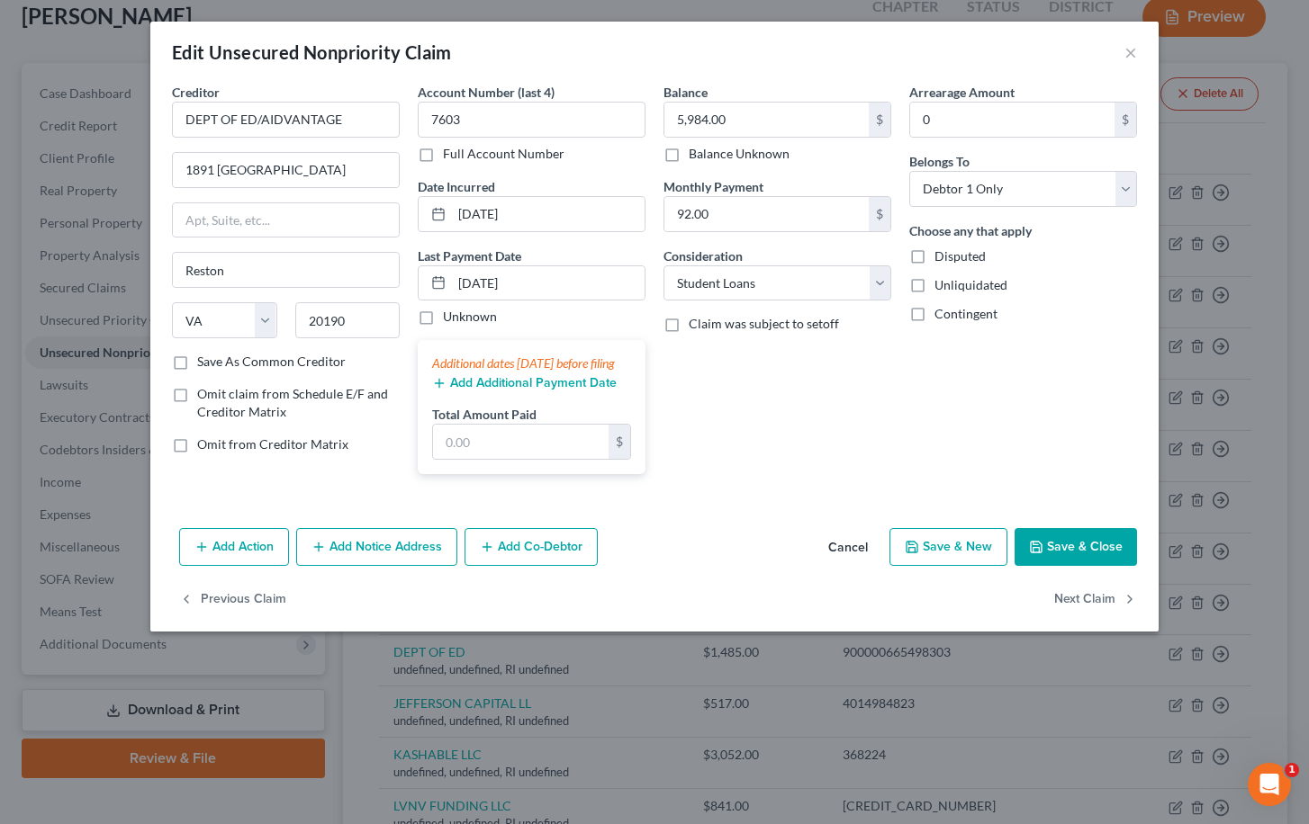
scroll to position [0, 0]
click at [1056, 618] on button "Next Claim" at bounding box center [1095, 600] width 83 height 38
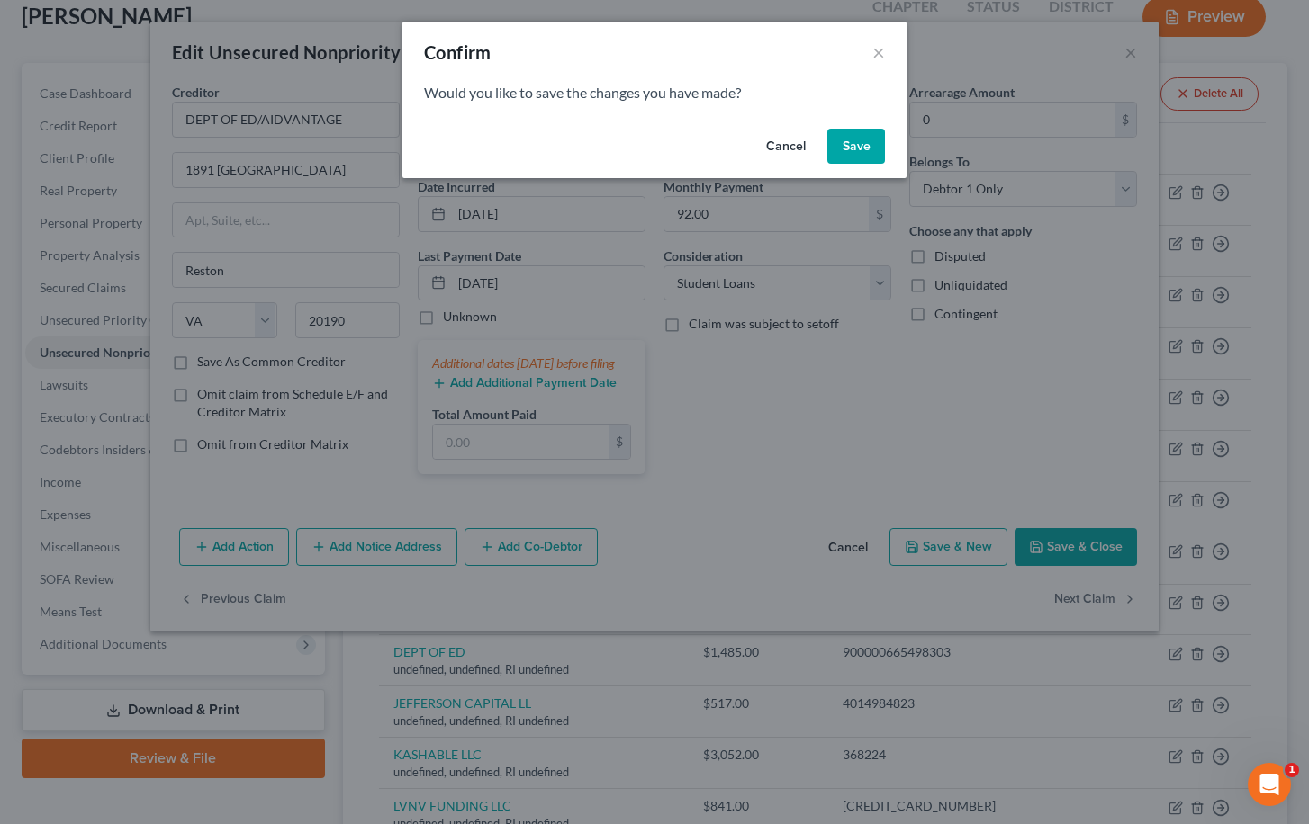
click at [854, 170] on div "Cancel Save" at bounding box center [654, 151] width 504 height 58
click at [854, 160] on button "Save" at bounding box center [856, 147] width 58 height 36
select select "41"
select select "14"
select select "0"
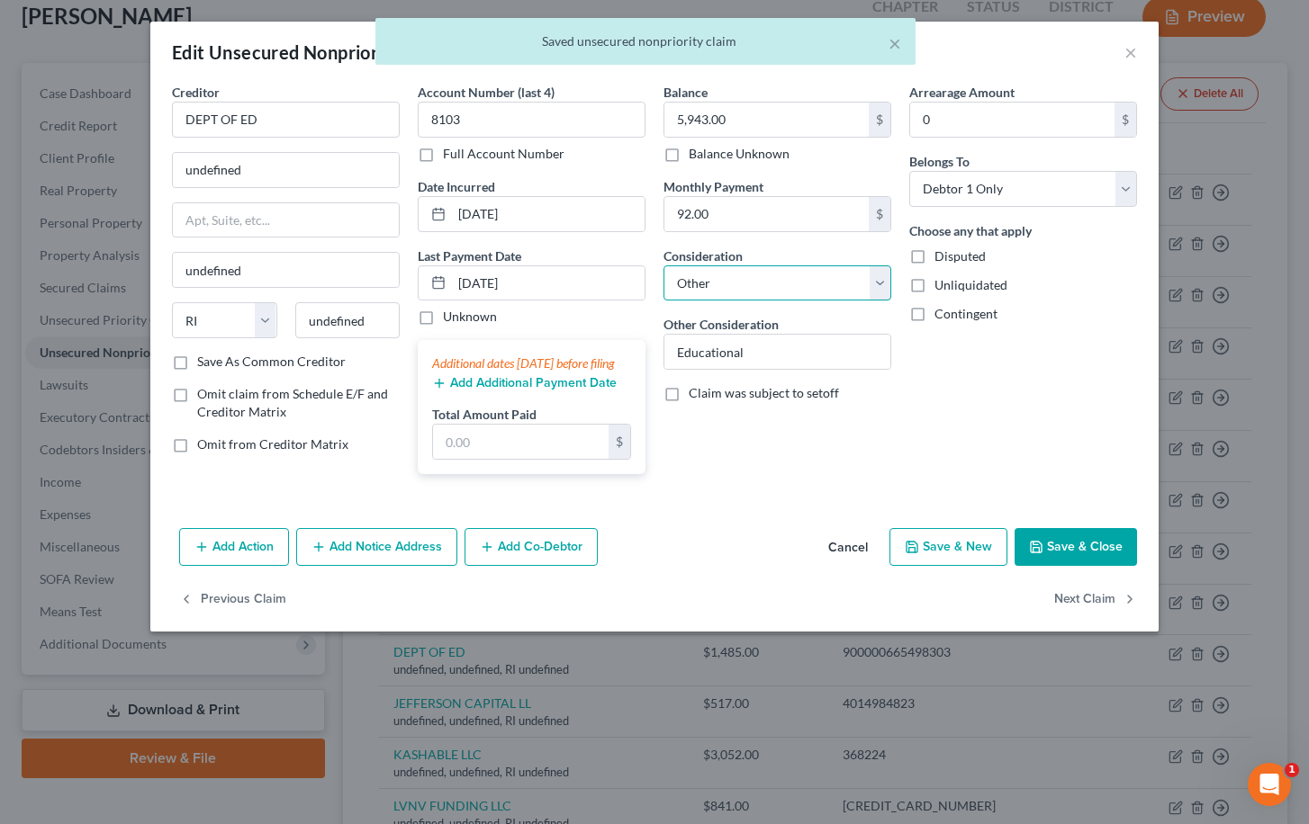
select select "17"
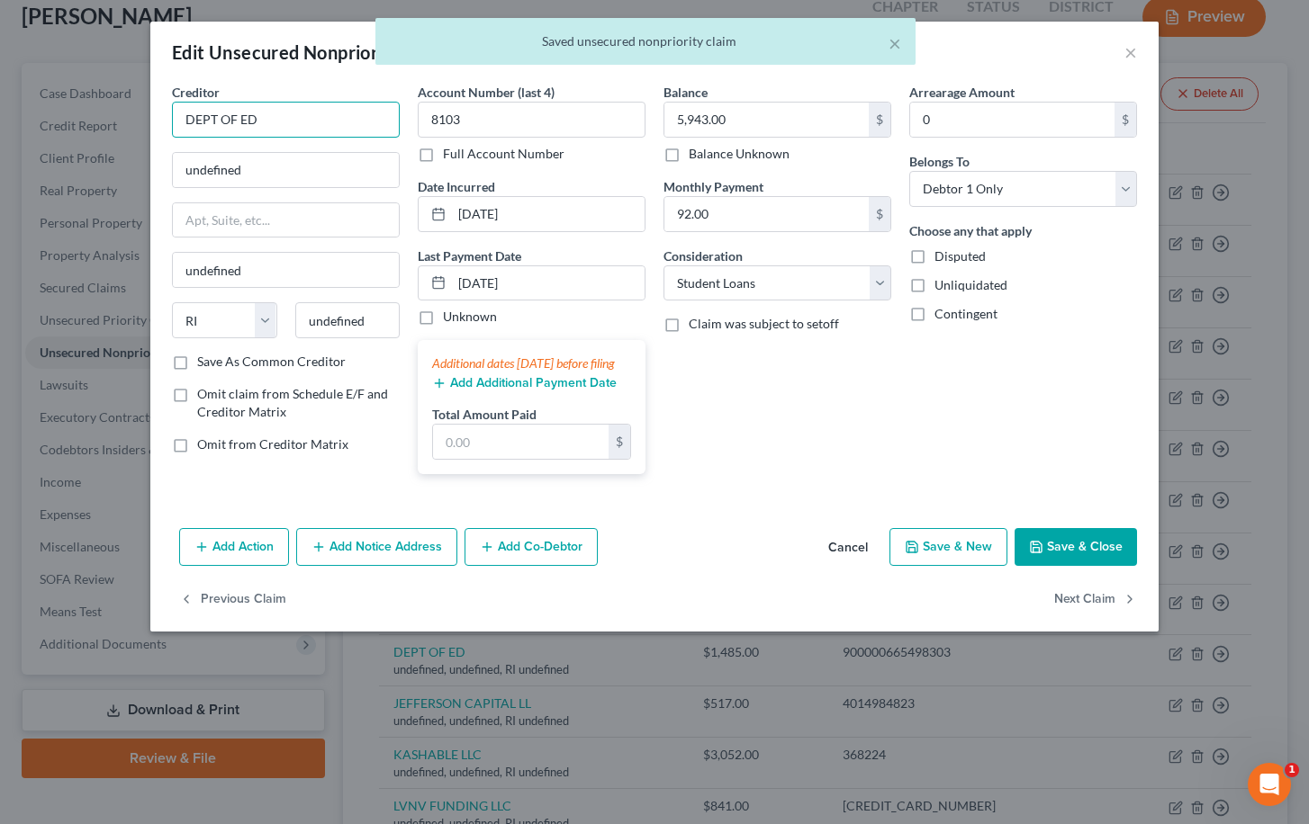
click at [266, 121] on input "DEPT OF ED" at bounding box center [286, 120] width 228 height 36
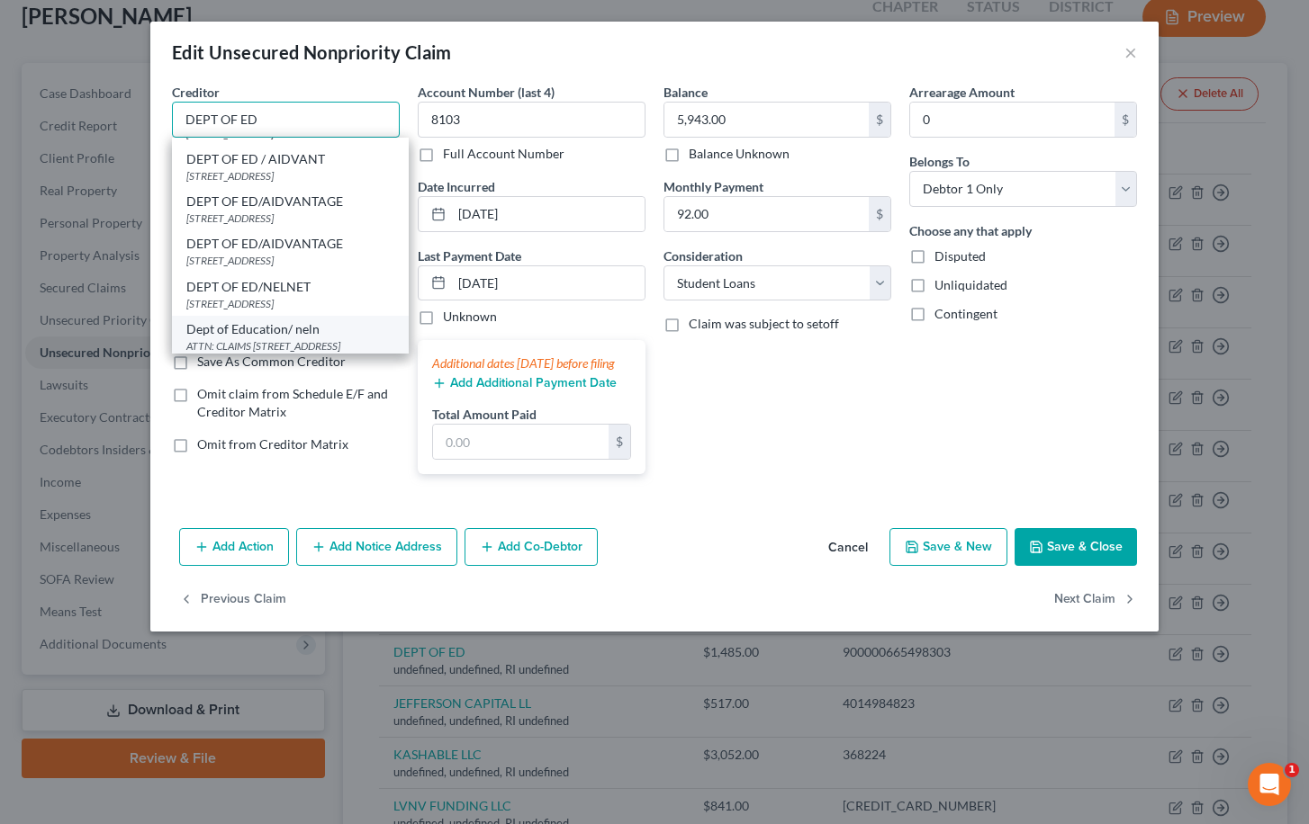
scroll to position [135, 0]
click at [281, 268] on div "1891 METRO CENTER DR, Reston, VA 20190" at bounding box center [290, 262] width 208 height 15
type input "DEPT OF ED/AIDVANTAGE"
type input "1891 METRO CENTER DR"
type input "Reston"
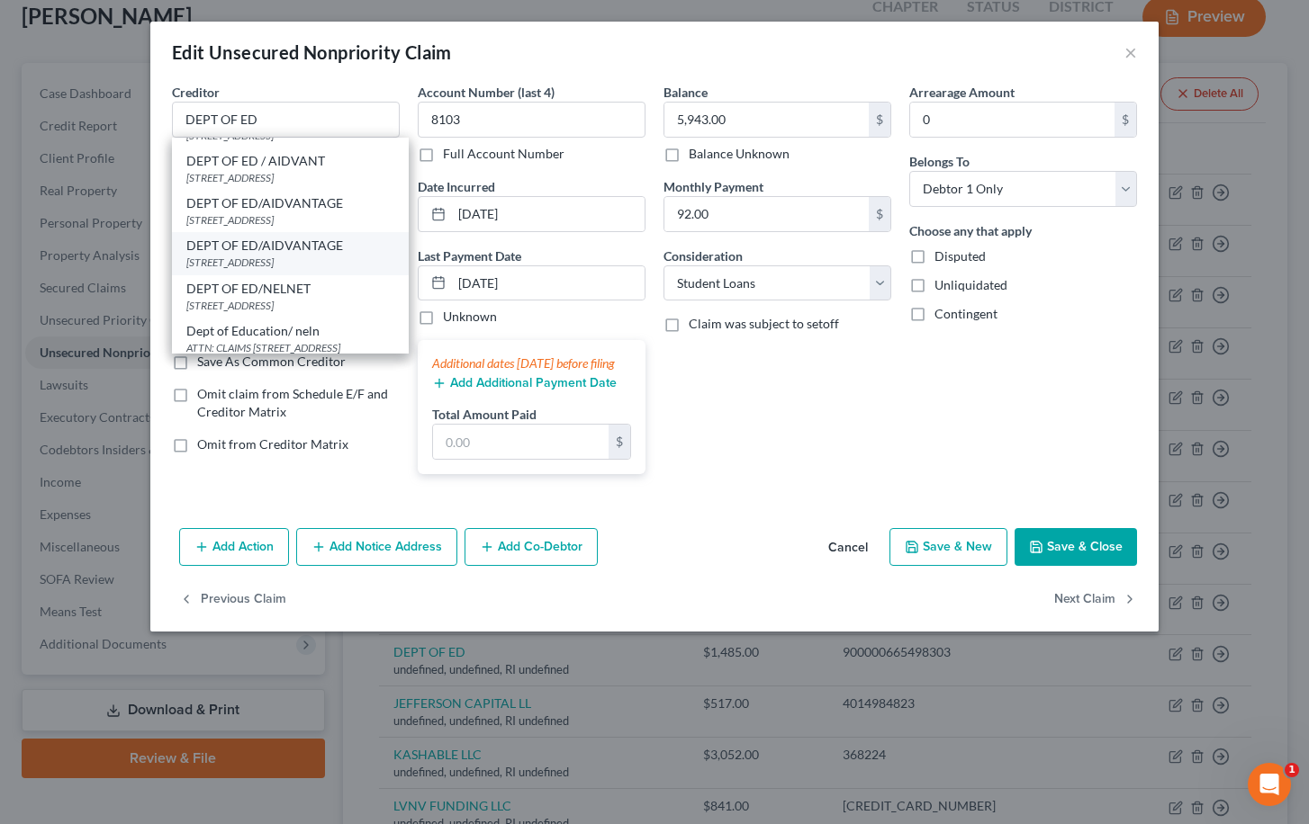
select select "48"
type input "20190"
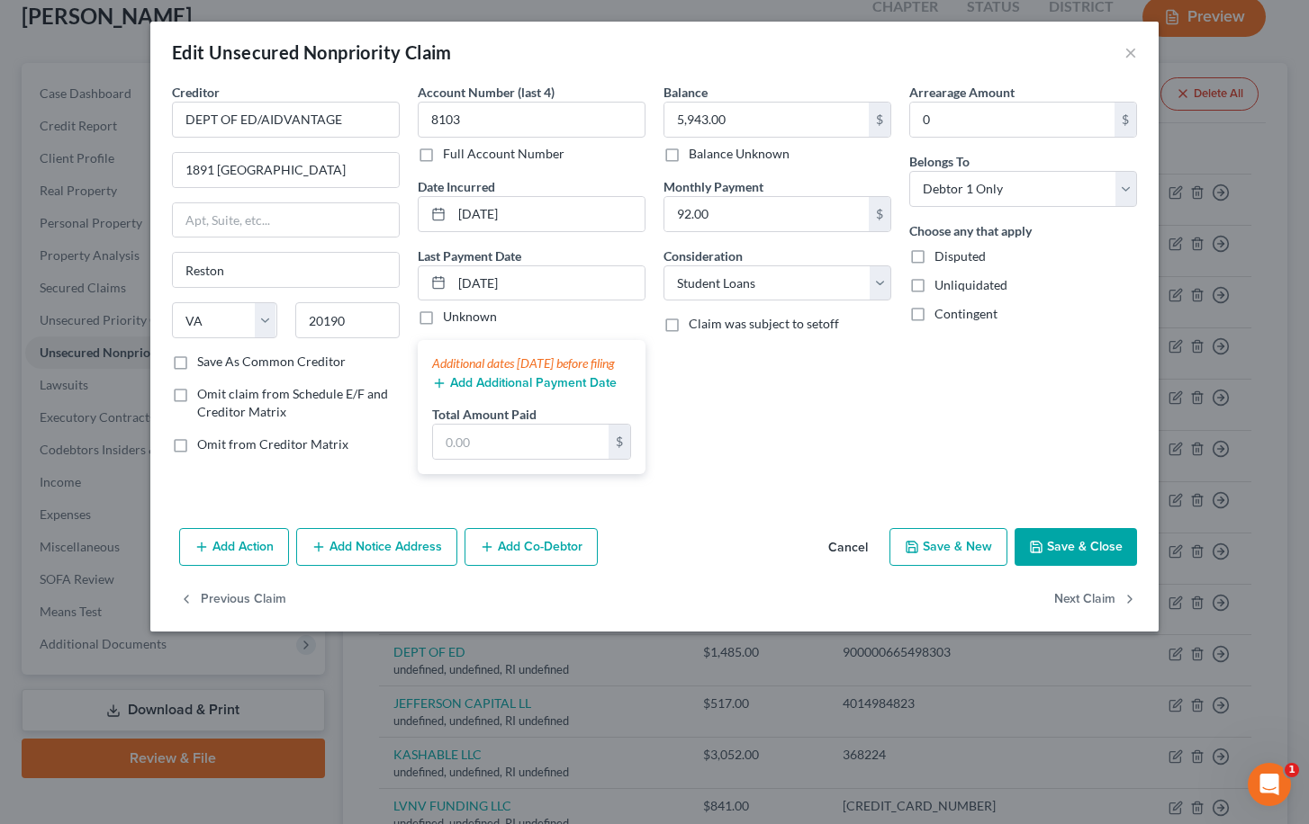
scroll to position [0, 0]
click at [1055, 618] on button "Next Claim" at bounding box center [1095, 600] width 83 height 38
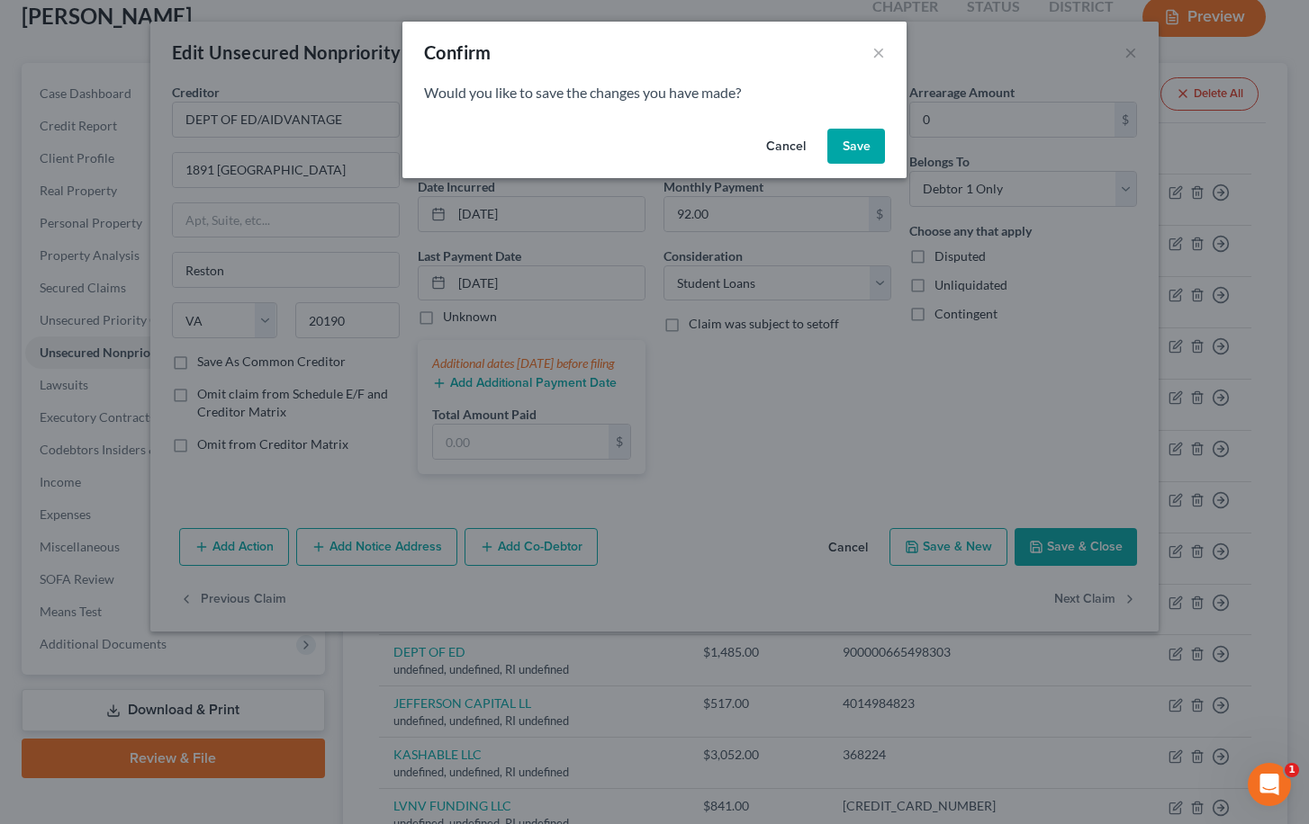
click at [848, 149] on button "Save" at bounding box center [856, 147] width 58 height 36
select select "41"
select select "14"
select select "0"
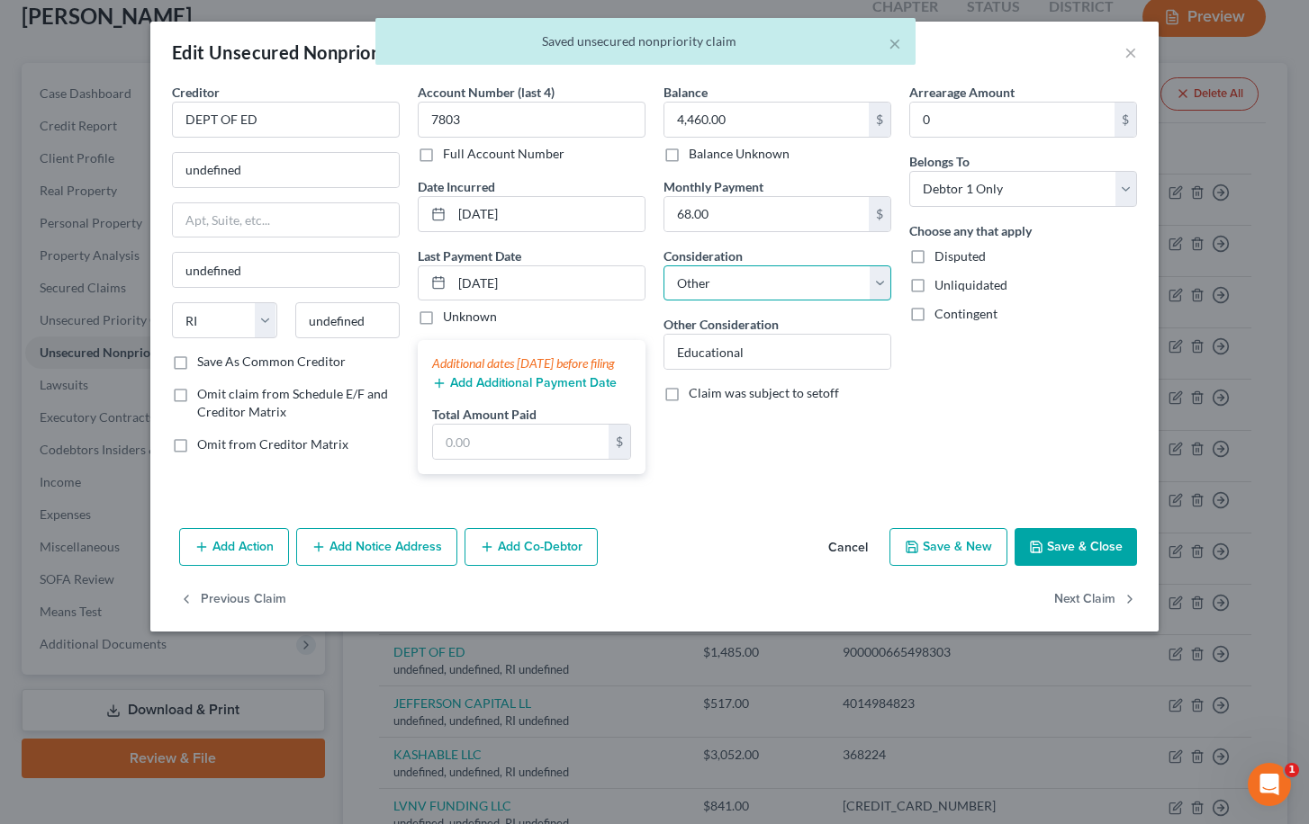
select select "17"
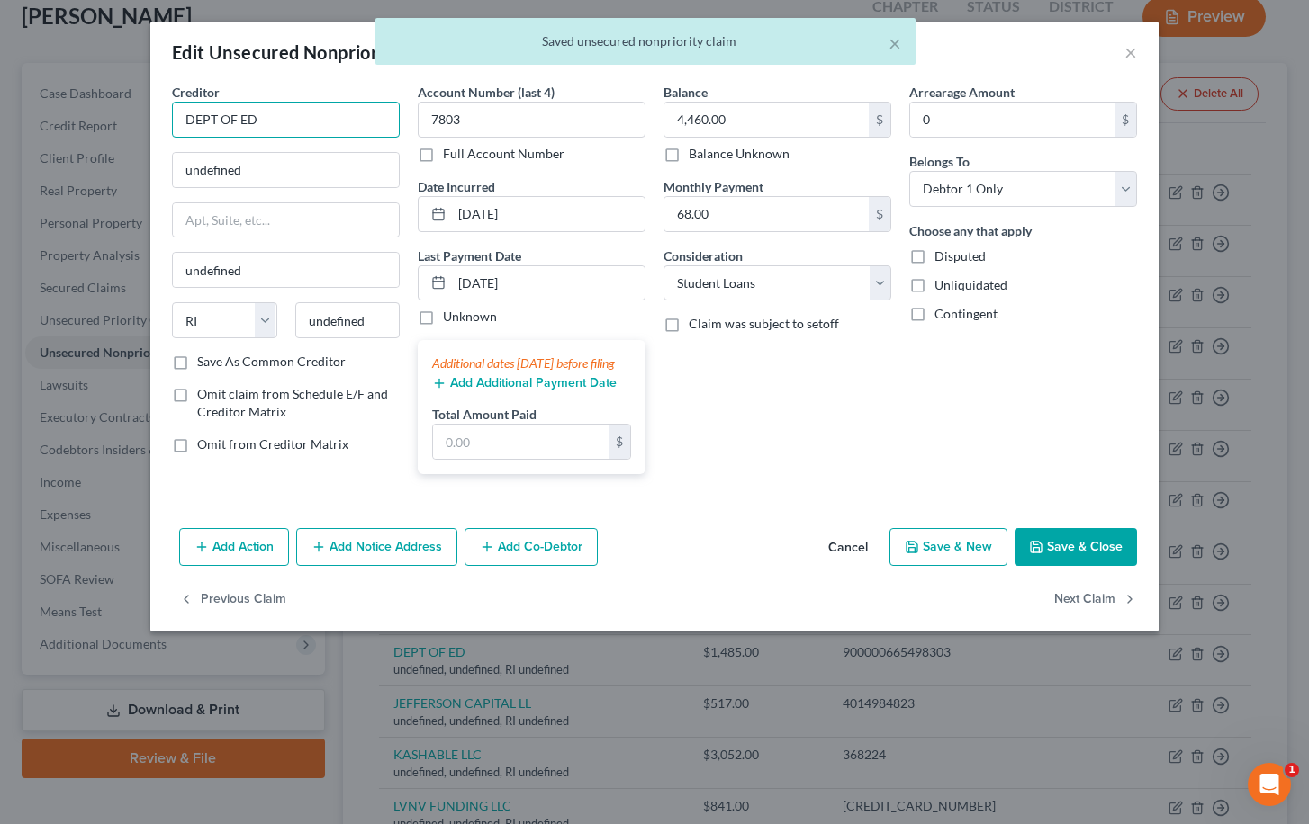
click at [341, 123] on input "DEPT OF ED" at bounding box center [286, 120] width 228 height 36
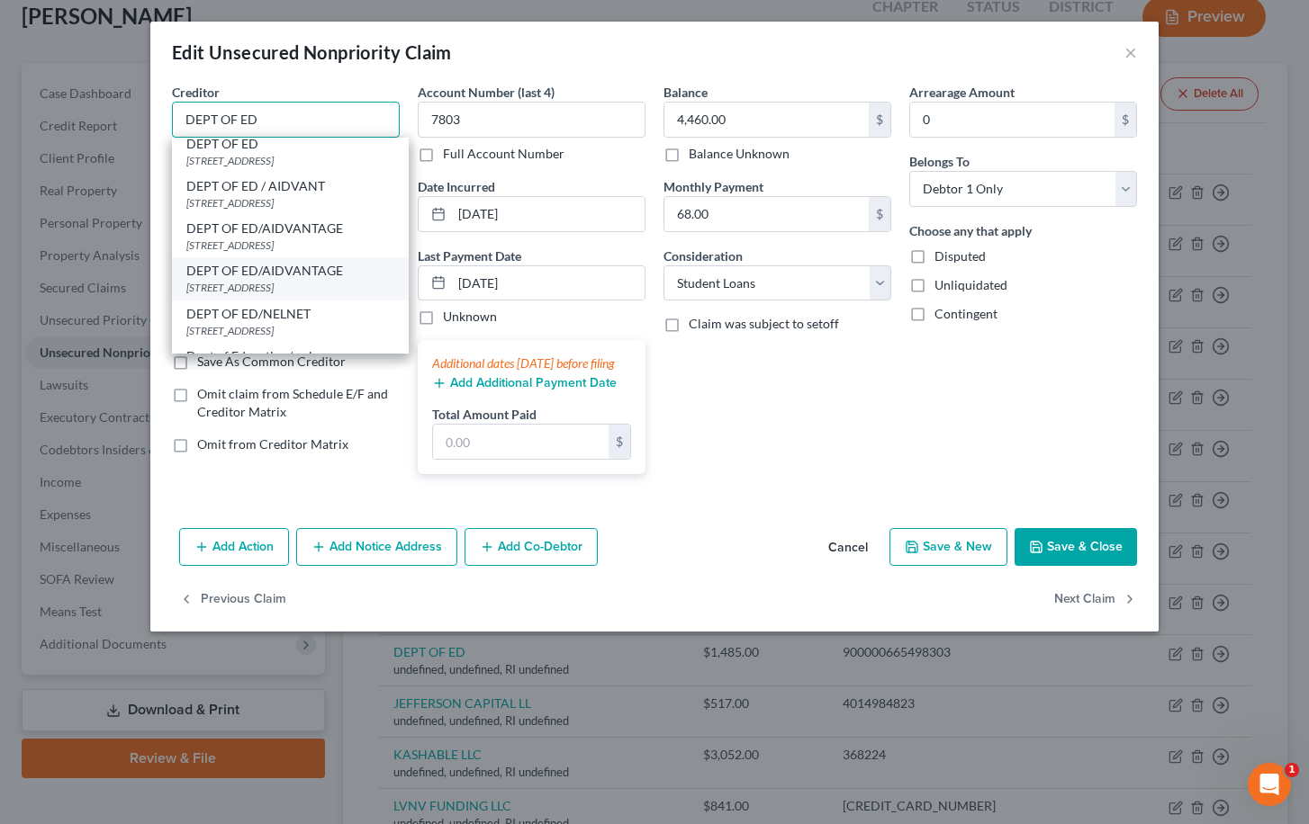
scroll to position [117, 0]
click at [320, 271] on div "DEPT OF ED/AIDVANTAGE" at bounding box center [290, 264] width 208 height 18
type input "DEPT OF ED/AIDVANTAGE"
type input "1891 METRO CENTER DR"
type input "Reston"
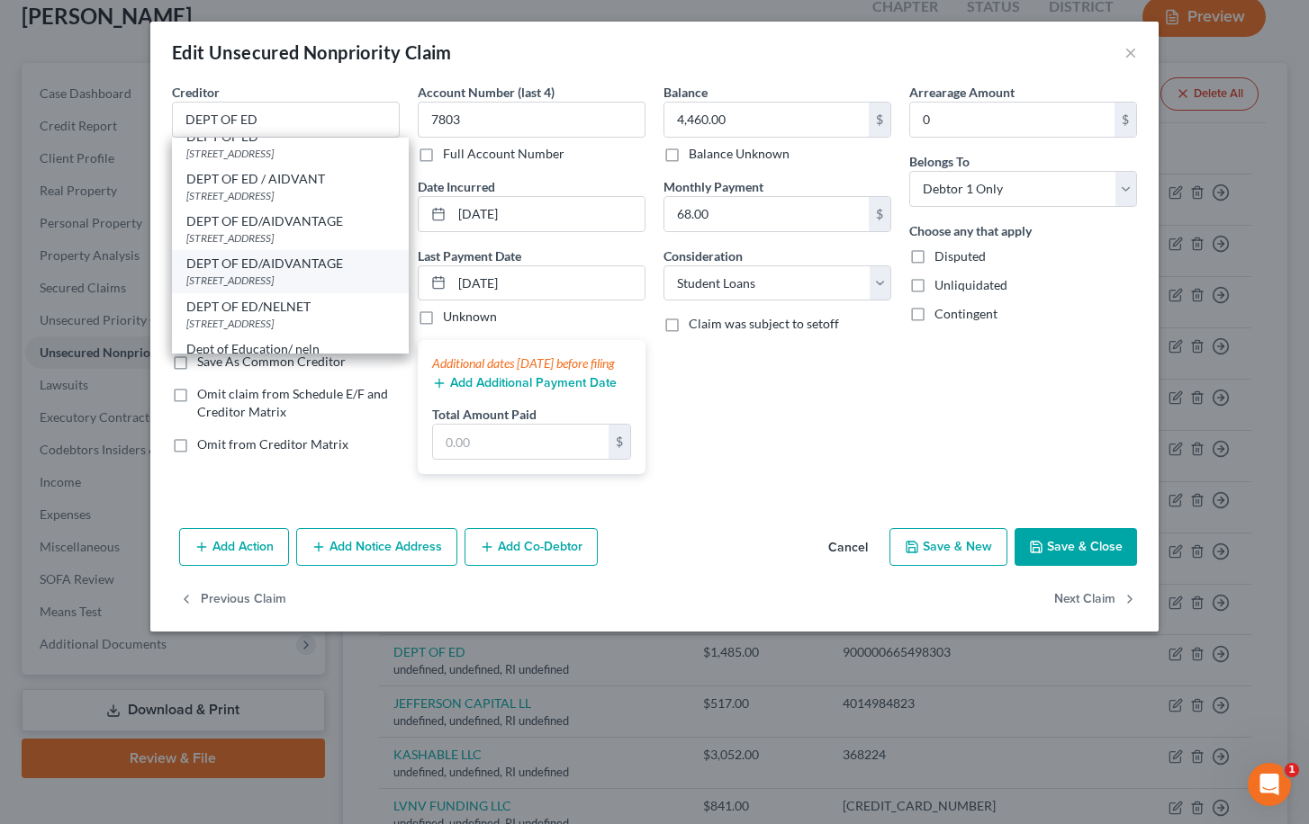
select select "48"
type input "20190"
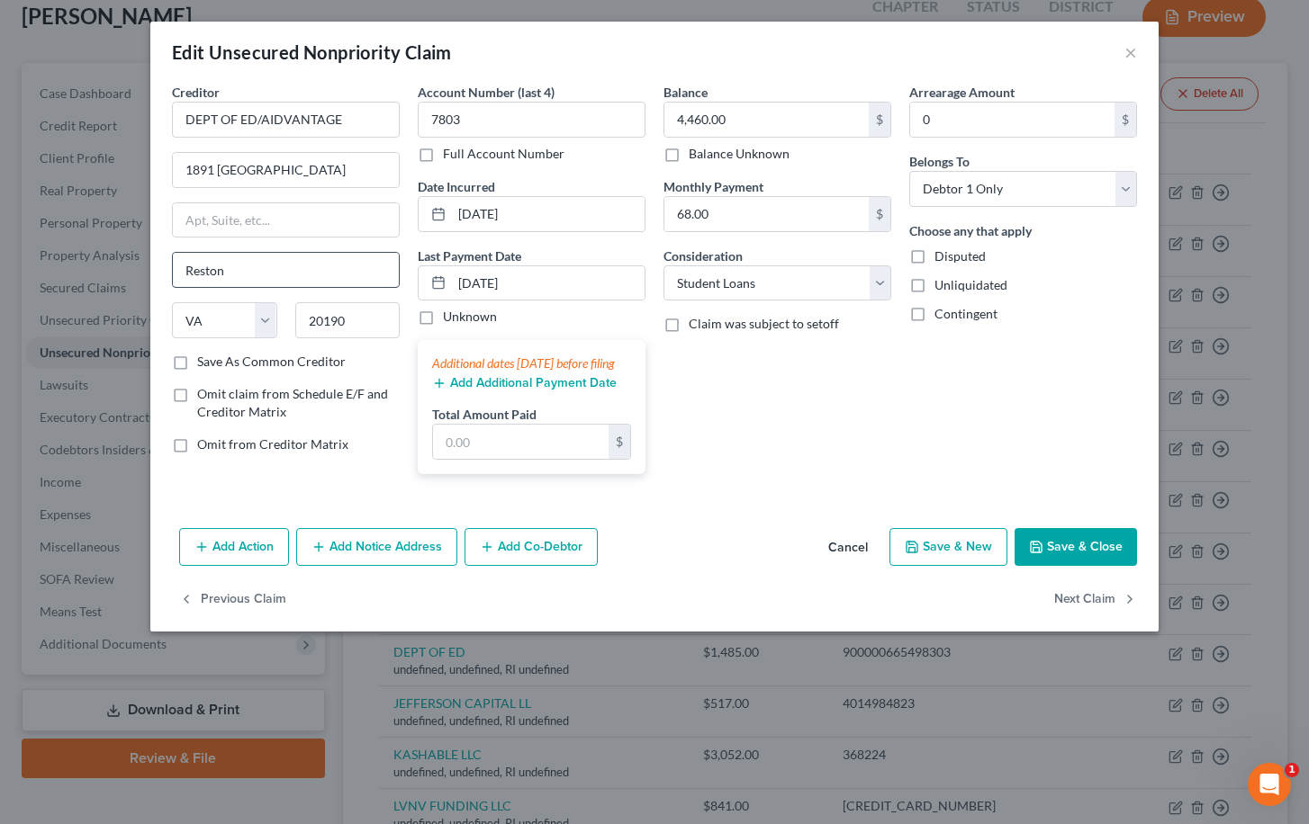
scroll to position [0, 0]
click at [1104, 616] on button "Next Claim" at bounding box center [1095, 600] width 83 height 38
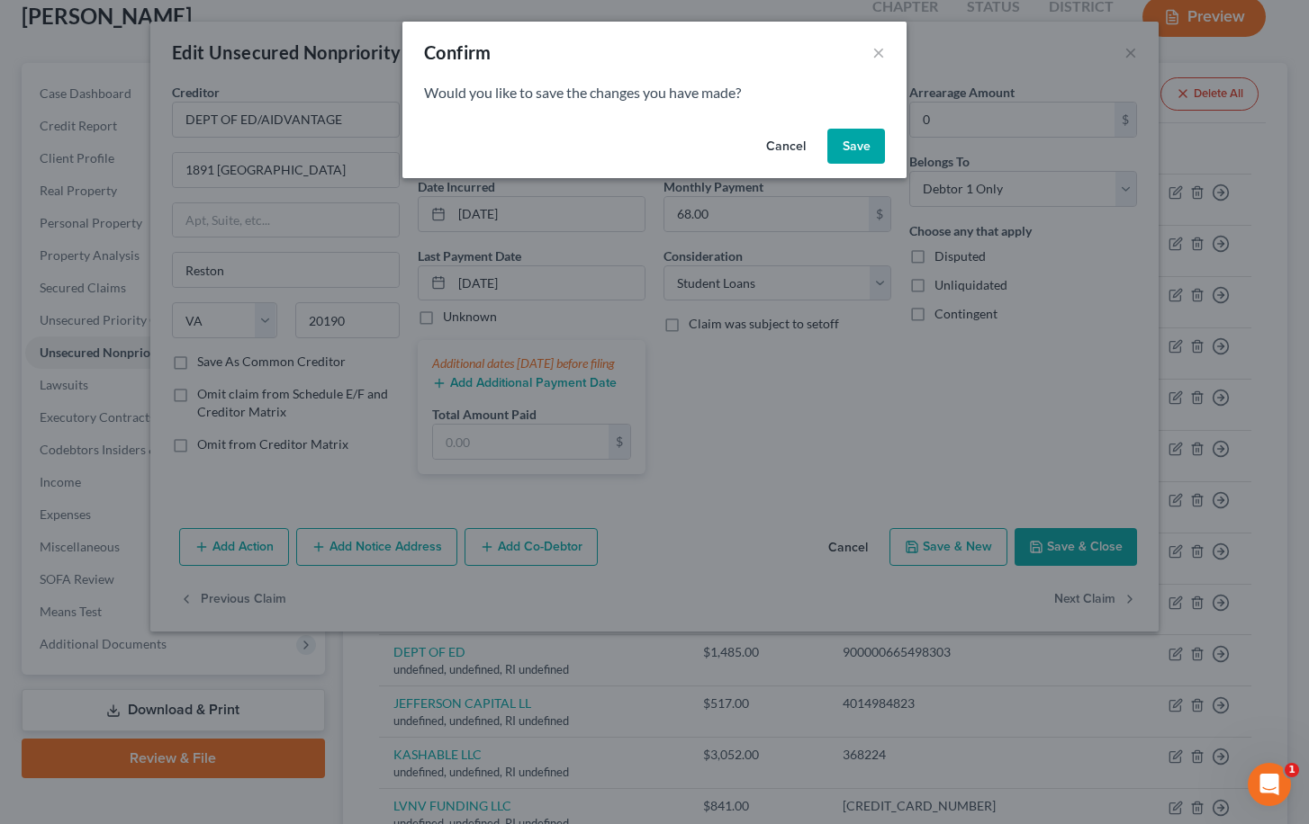
click at [876, 146] on button "Save" at bounding box center [856, 147] width 58 height 36
select select "41"
select select "14"
select select "0"
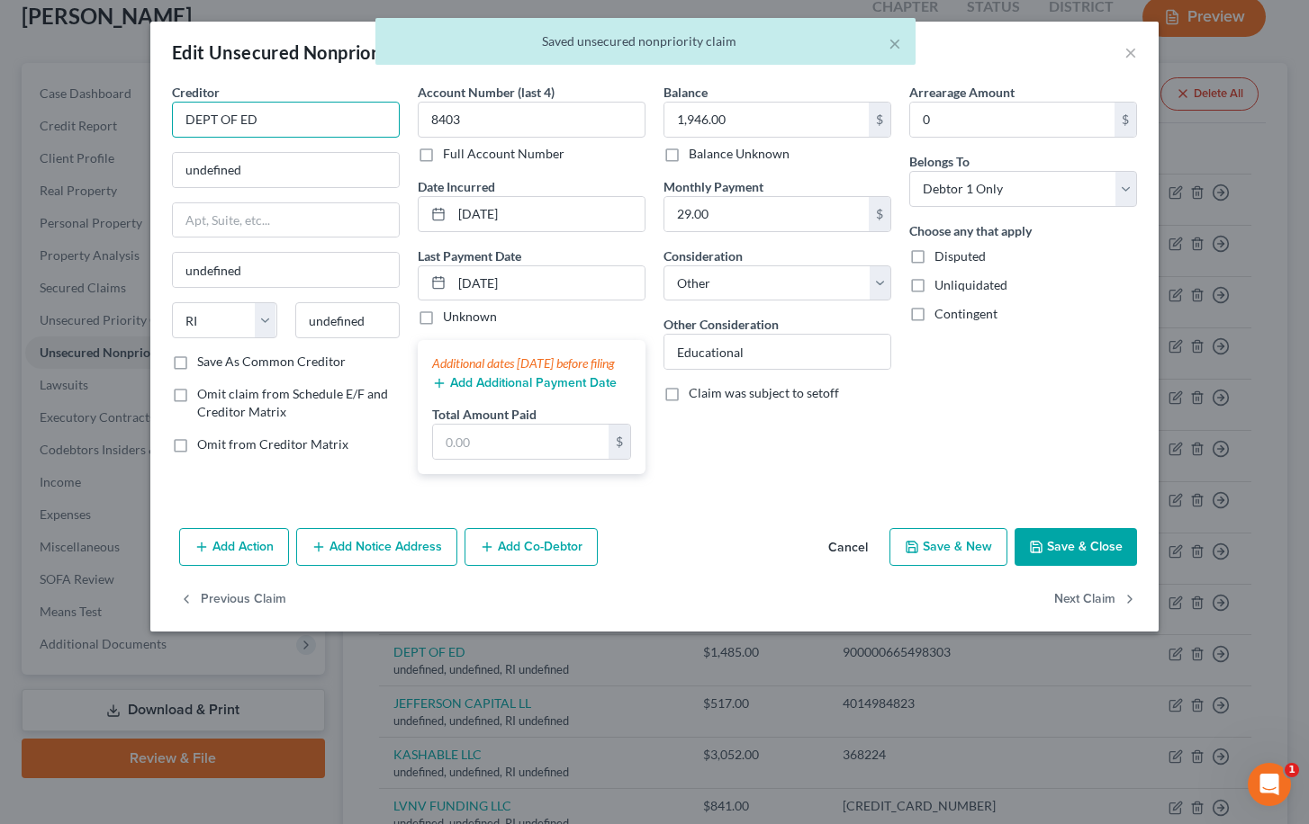
click at [306, 122] on input "DEPT OF ED" at bounding box center [286, 120] width 228 height 36
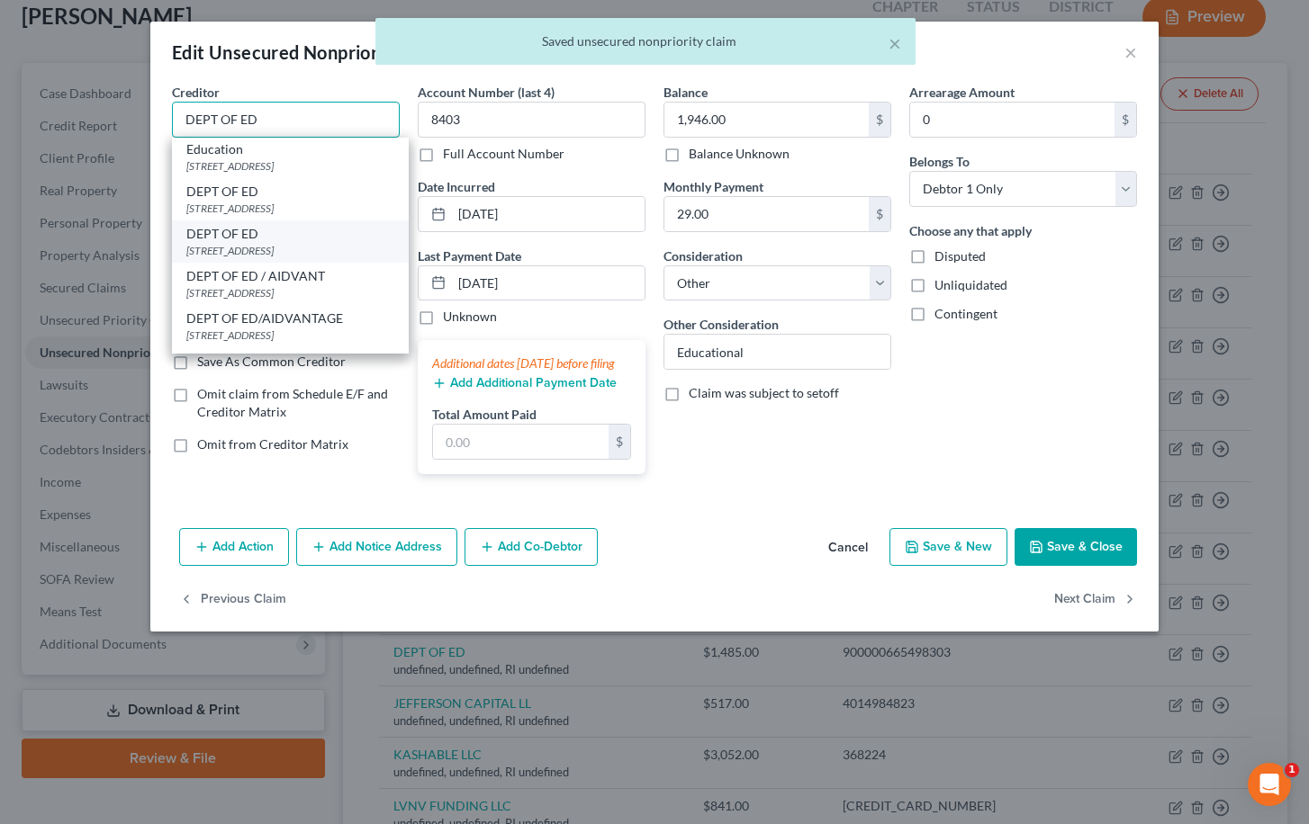
scroll to position [24, 0]
drag, startPoint x: 300, startPoint y: 312, endPoint x: 317, endPoint y: 250, distance: 64.4
click at [317, 250] on div "Aidvantage on Behalf of Dept of Education PO Box 300001, Greenville, TX 75403 D…" at bounding box center [290, 246] width 237 height 216
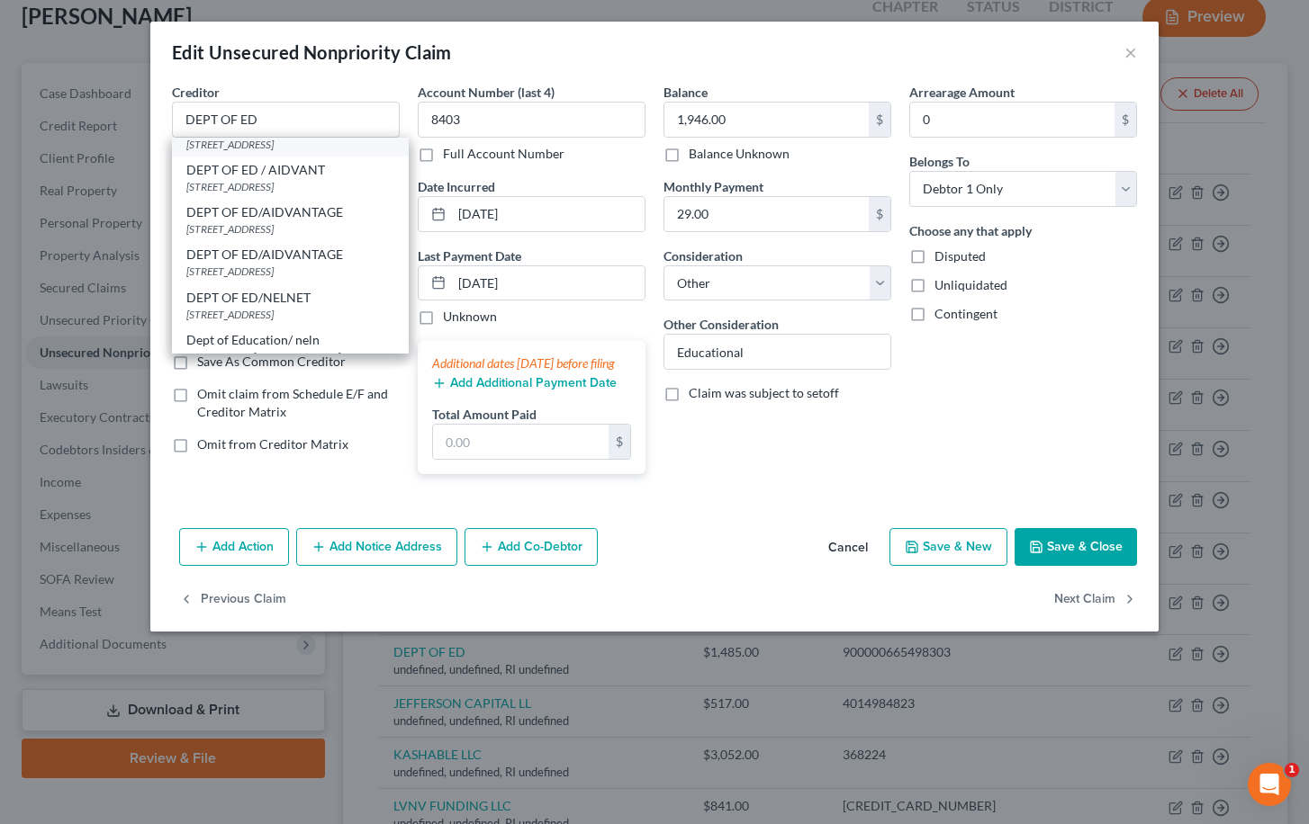
scroll to position [130, 0]
click at [314, 264] on div "1891 METRO CENTER DR, Reston, VA 20190" at bounding box center [290, 267] width 208 height 15
type input "DEPT OF ED/AIDVANTAGE"
type input "1891 METRO CENTER DR"
type input "Reston"
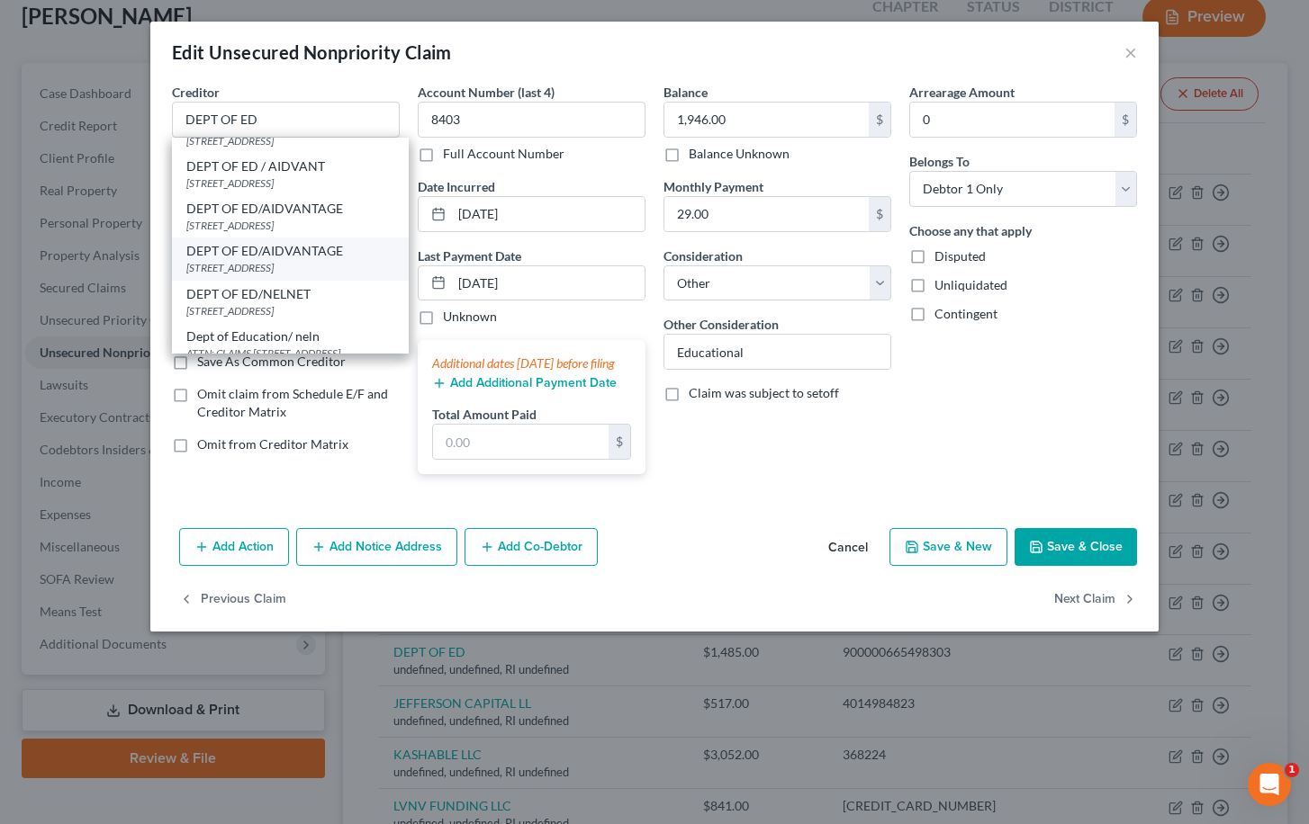
select select "48"
type input "20190"
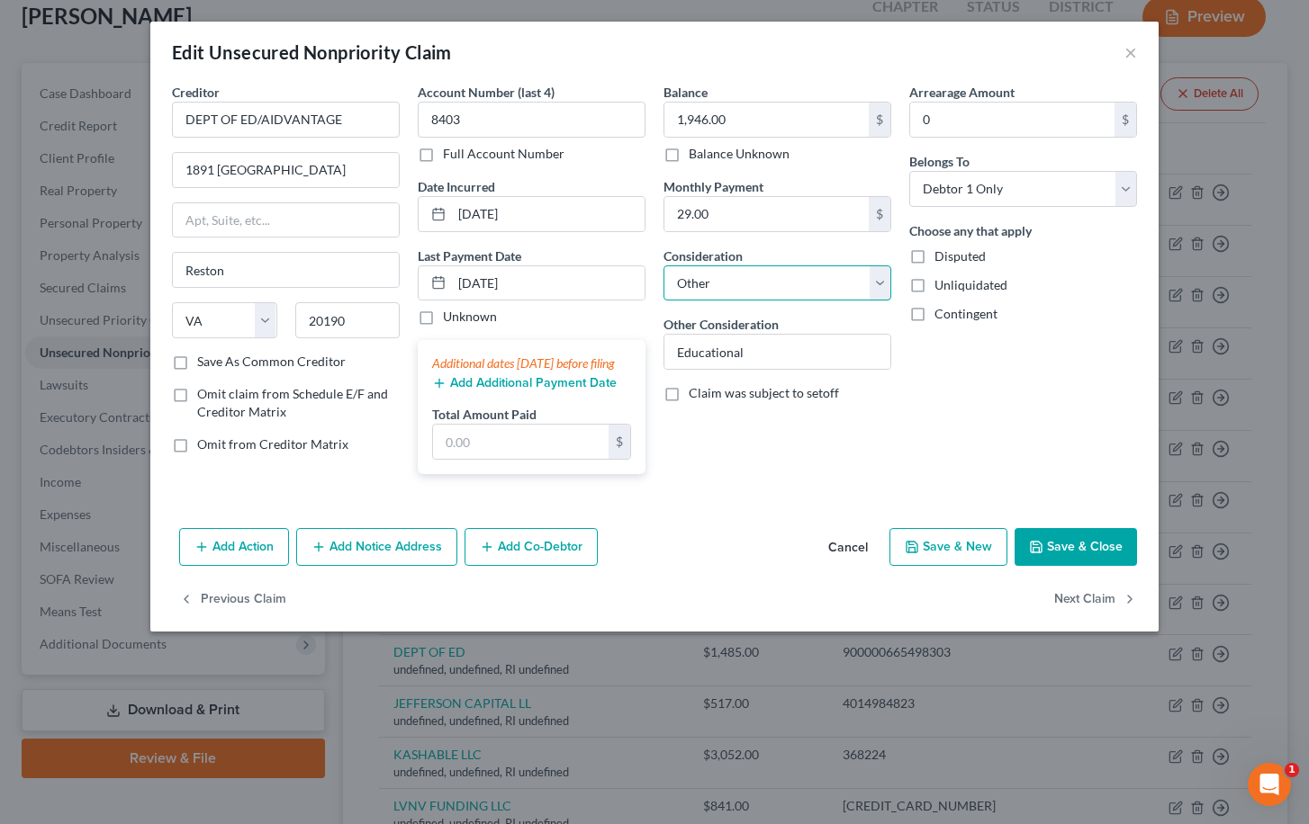
select select "17"
click at [1106, 618] on button "Next Claim" at bounding box center [1095, 600] width 83 height 38
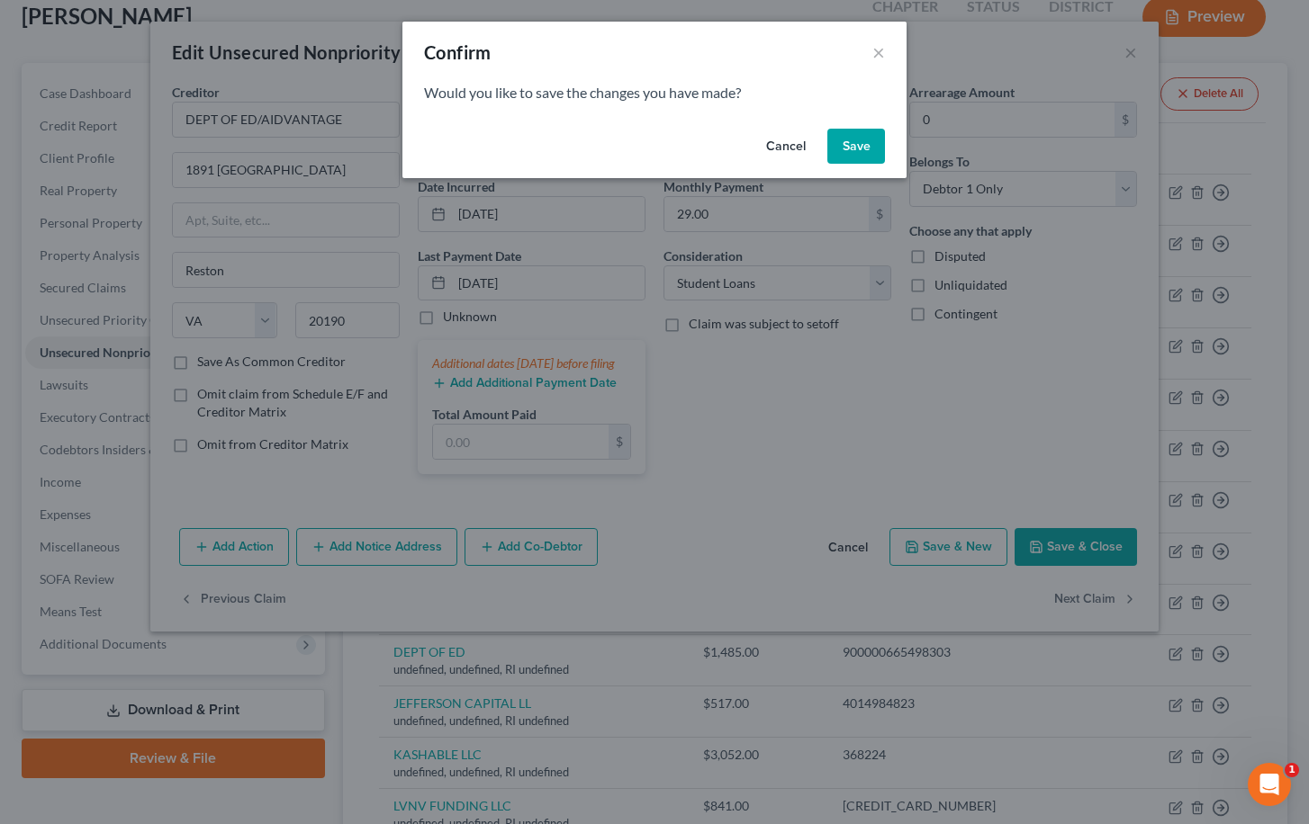
click at [847, 141] on button "Save" at bounding box center [856, 147] width 58 height 36
select select "41"
select select "14"
select select "0"
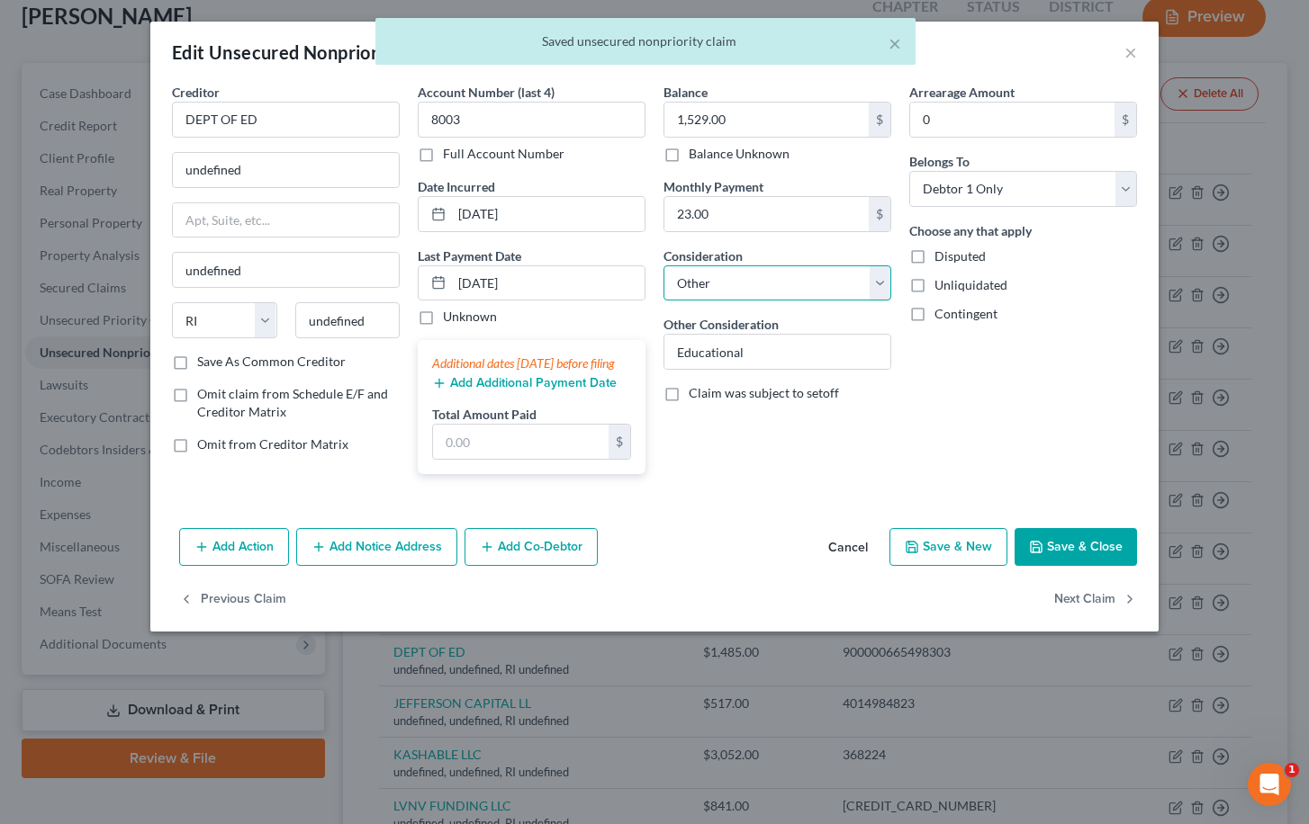
select select "17"
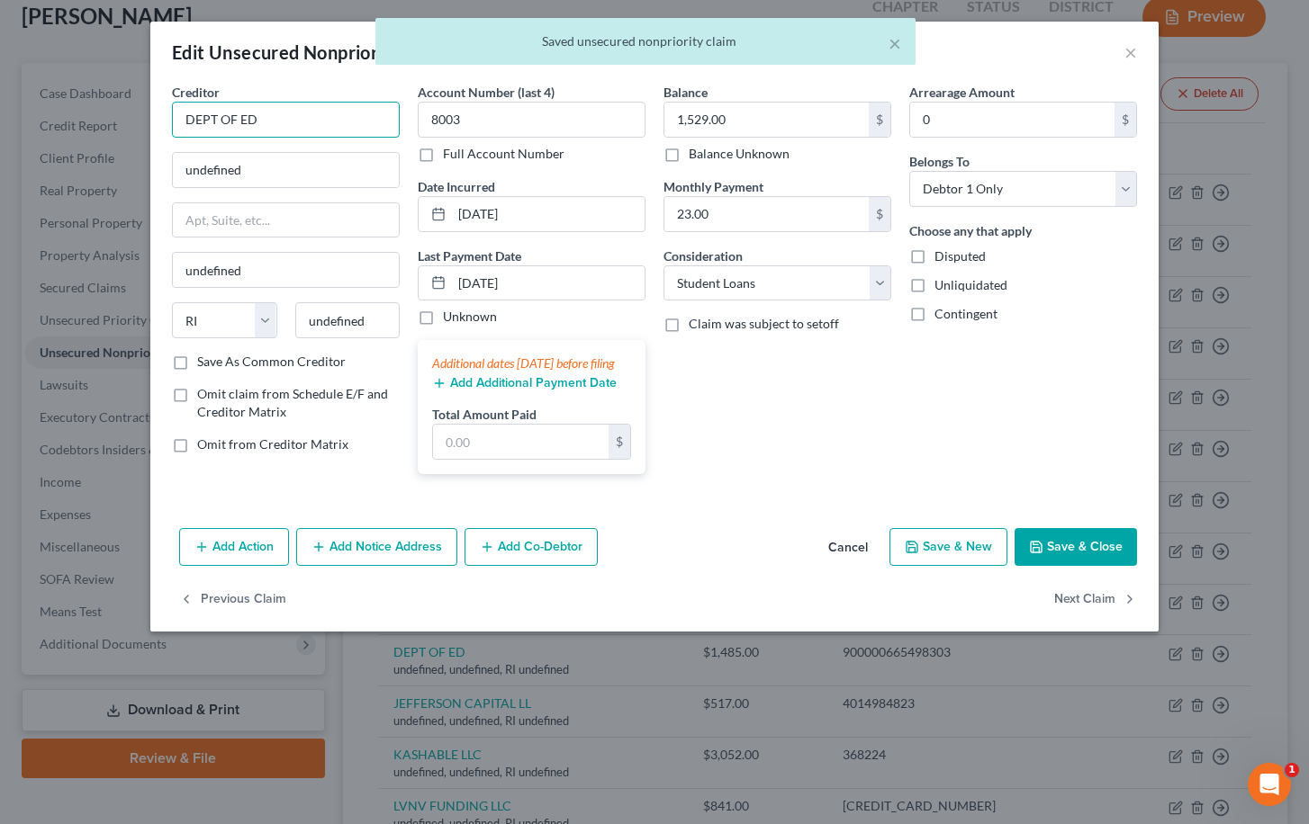
click at [335, 114] on input "DEPT OF ED" at bounding box center [286, 120] width 228 height 36
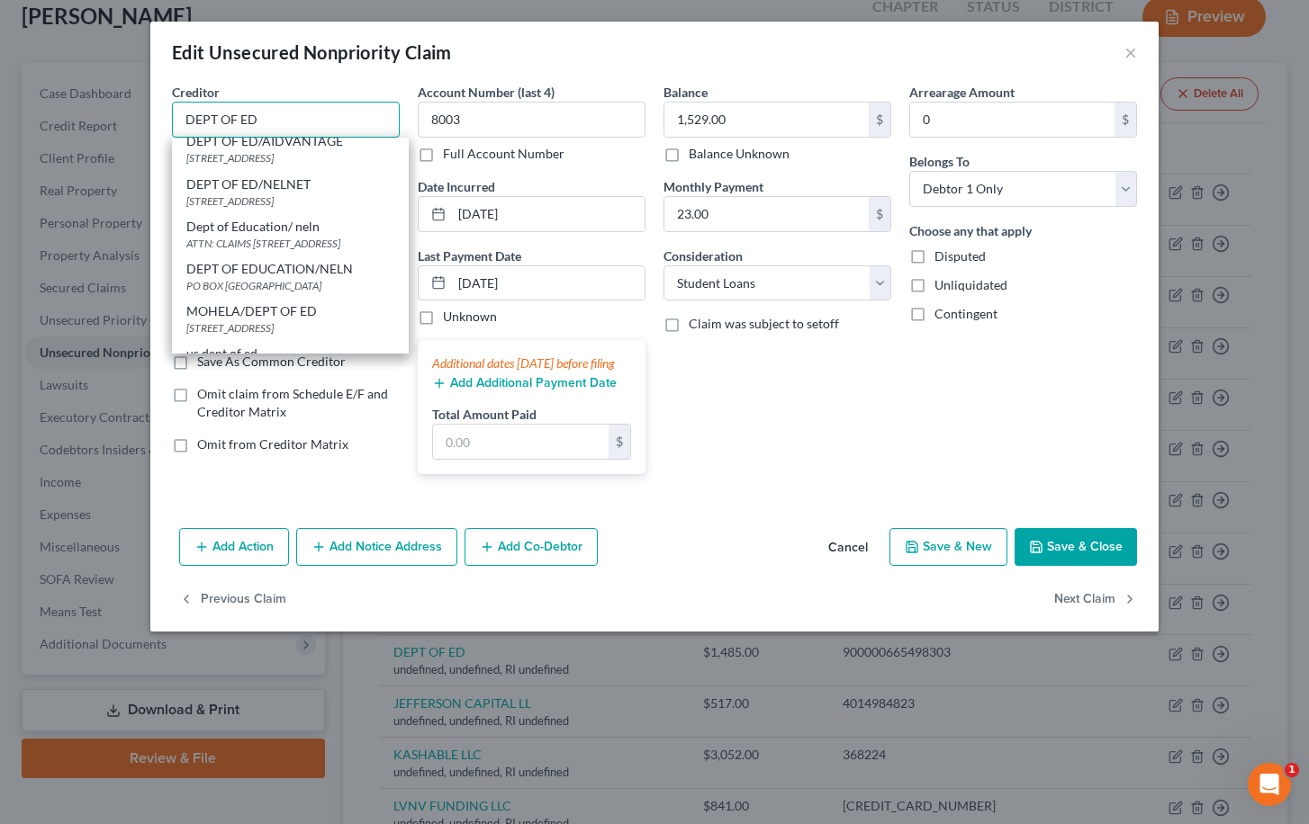
scroll to position [229, 0]
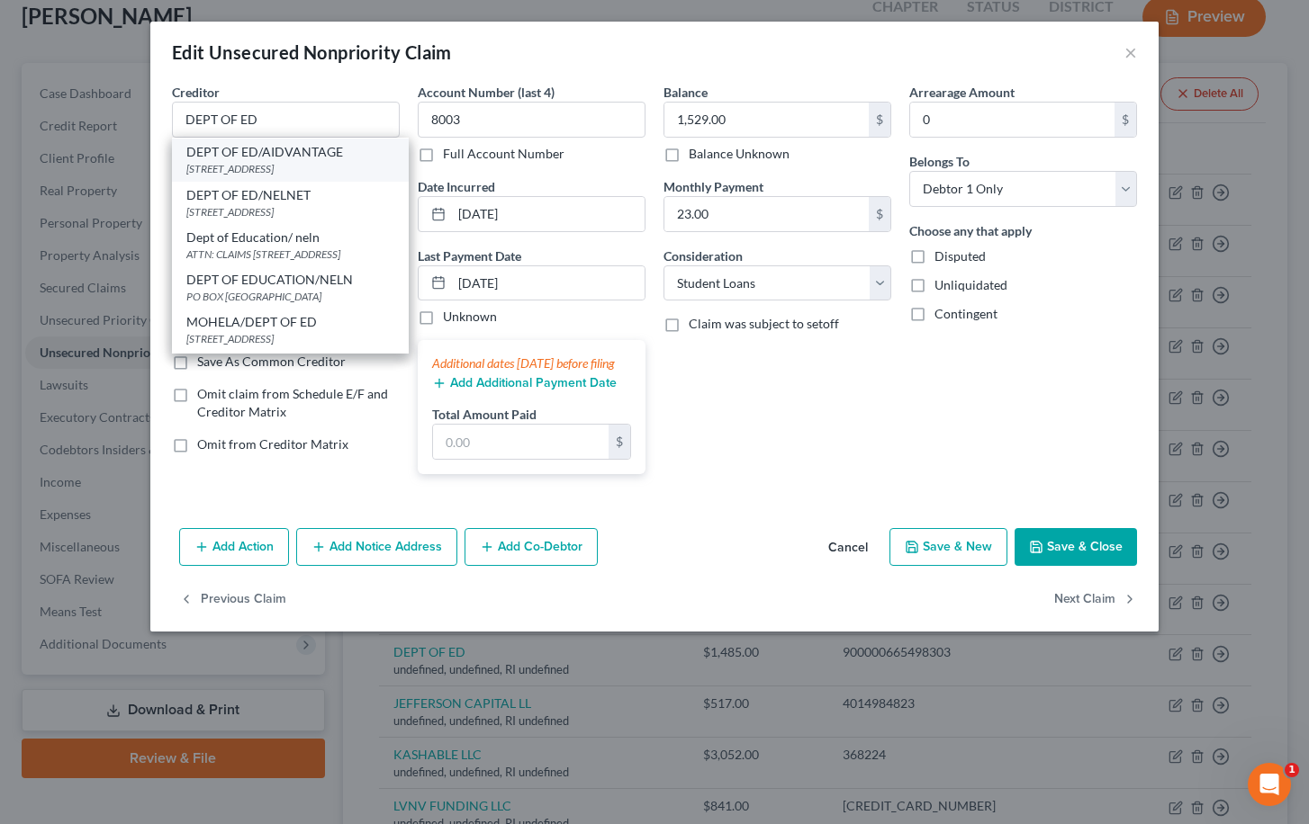
click at [308, 161] on div "1891 METRO CENTER DR, Reston, VA 20190" at bounding box center [290, 168] width 208 height 15
type input "DEPT OF ED/AIDVANTAGE"
type input "1891 METRO CENTER DR"
type input "Reston"
select select "48"
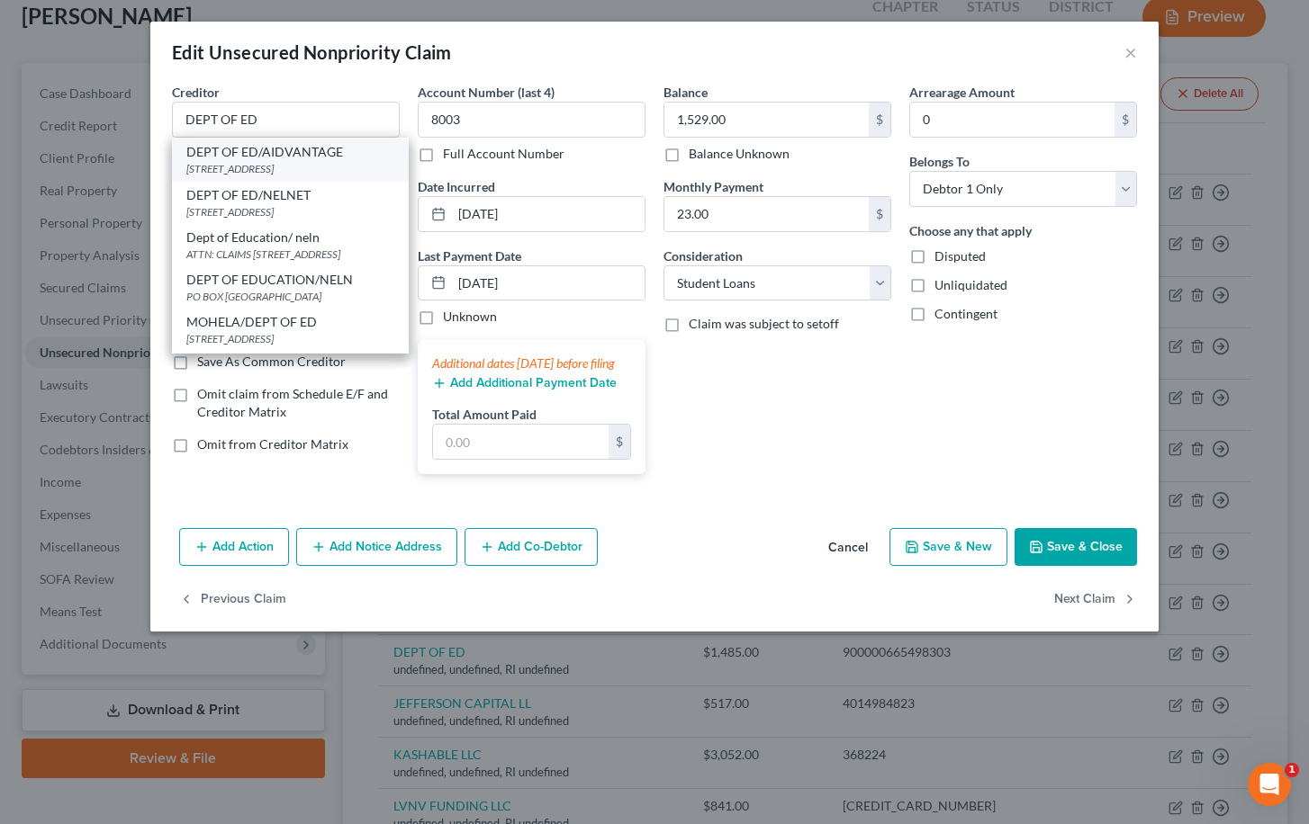
type input "20190"
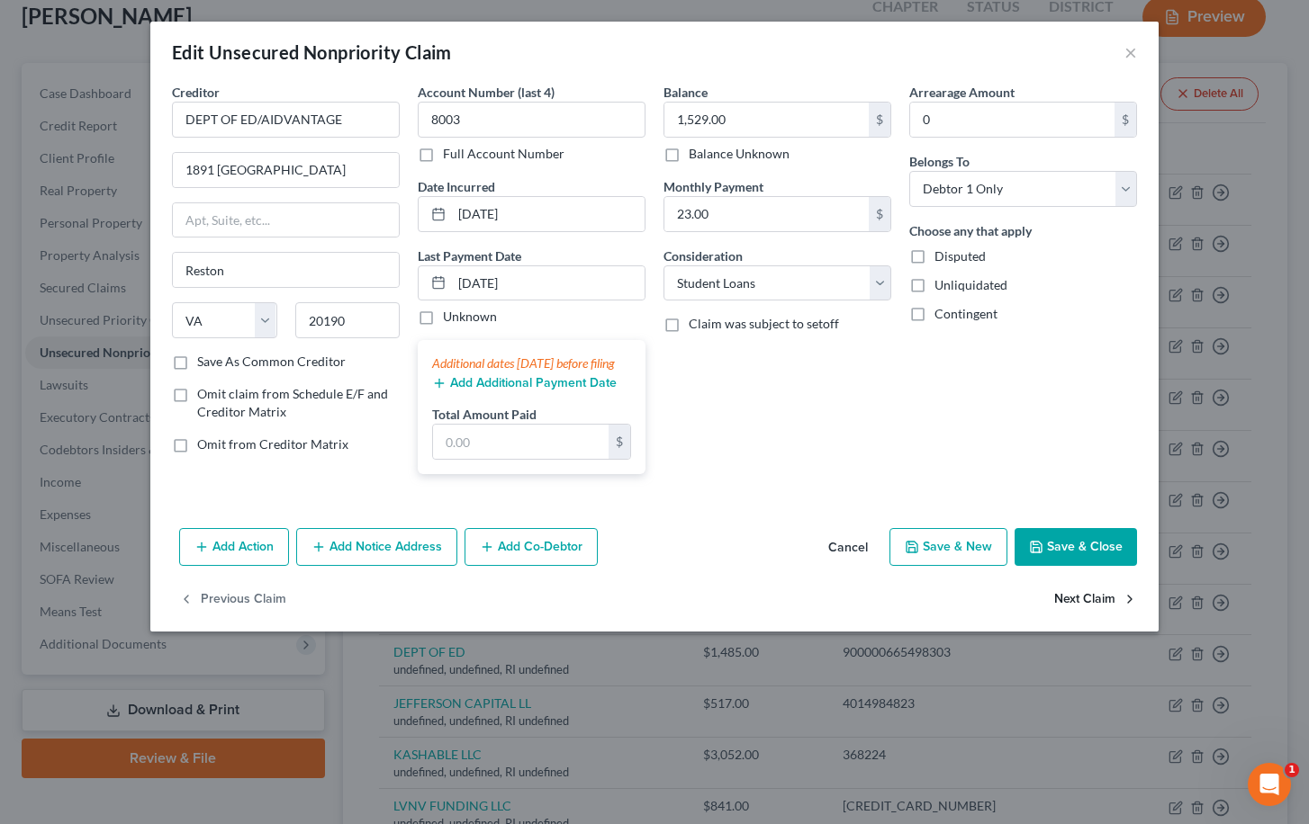
click at [1101, 613] on button "Next Claim" at bounding box center [1095, 600] width 83 height 38
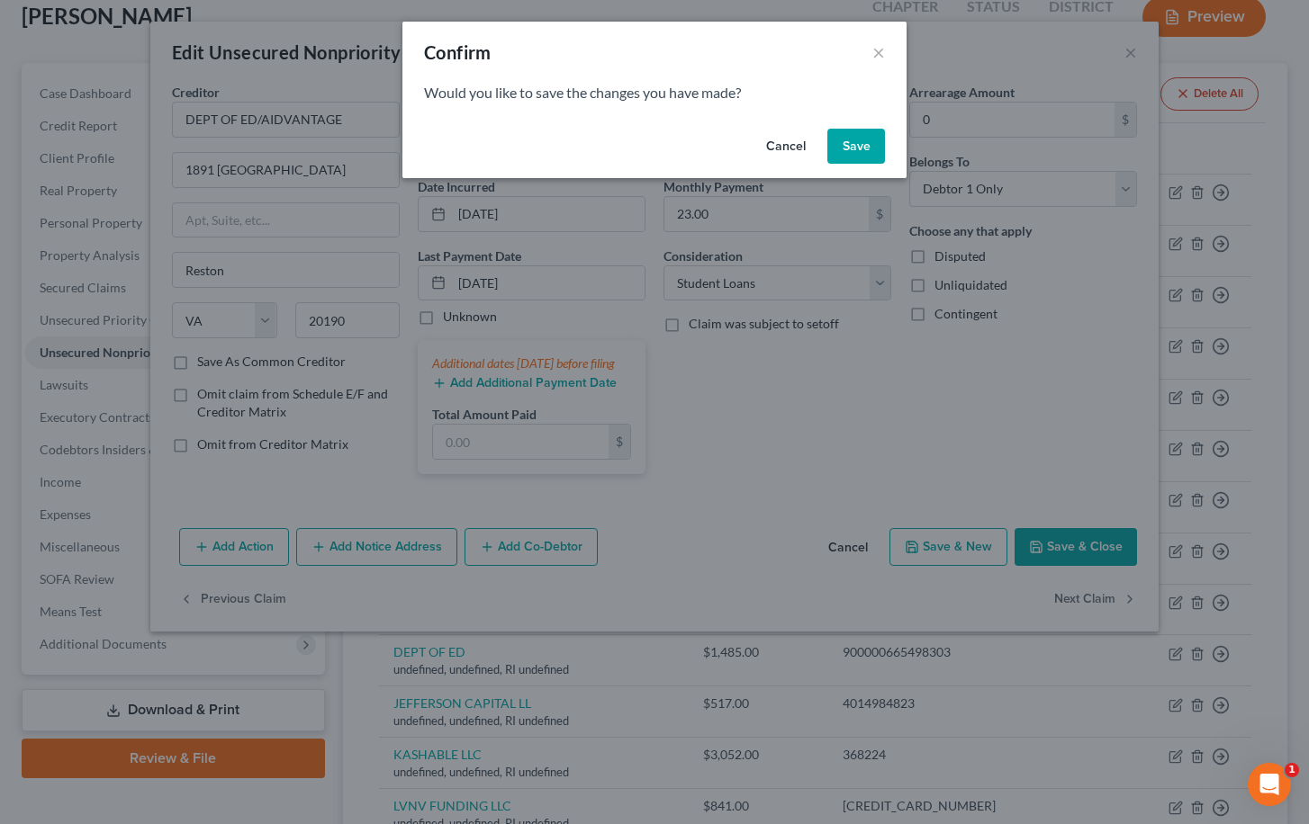
click at [857, 150] on button "Save" at bounding box center [856, 147] width 58 height 36
select select "41"
select select "14"
select select "0"
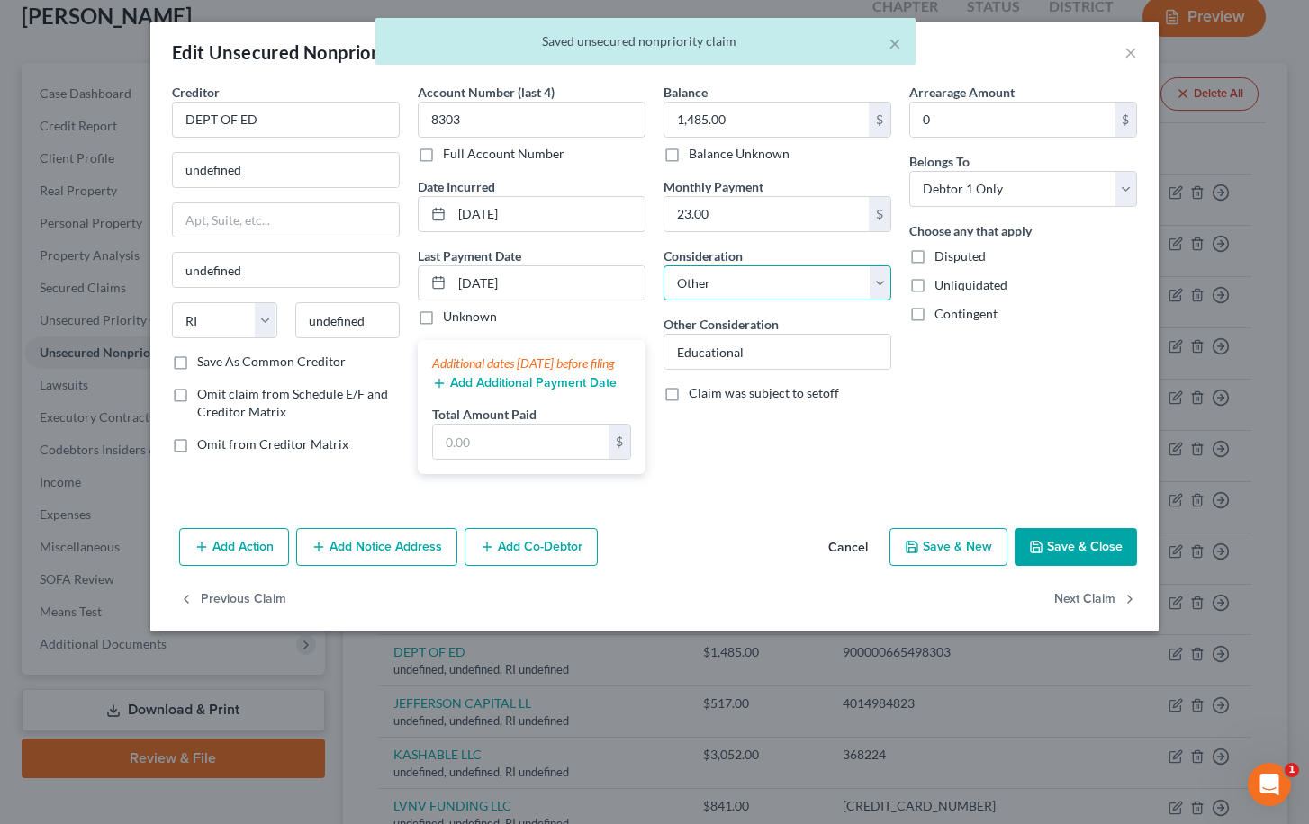
select select "17"
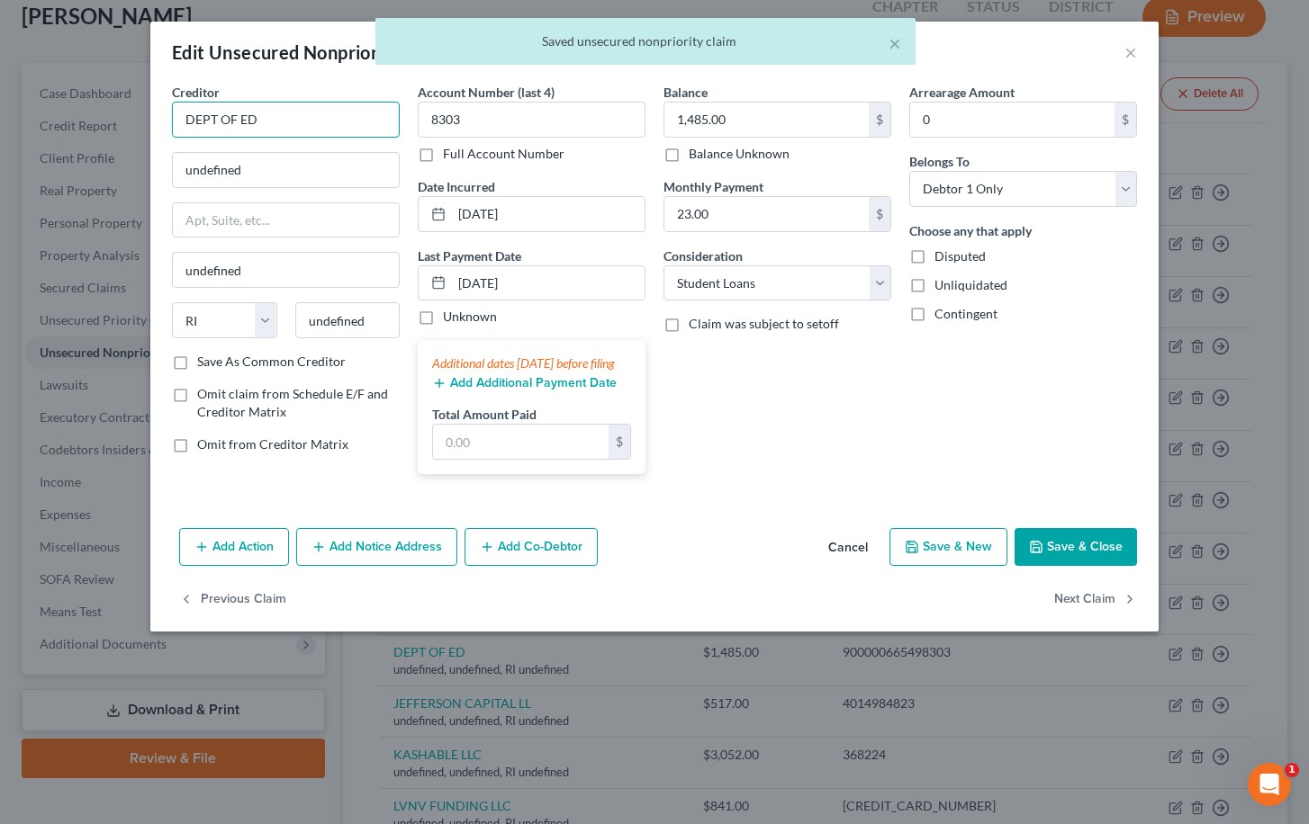
click at [284, 115] on input "DEPT OF ED" at bounding box center [286, 120] width 228 height 36
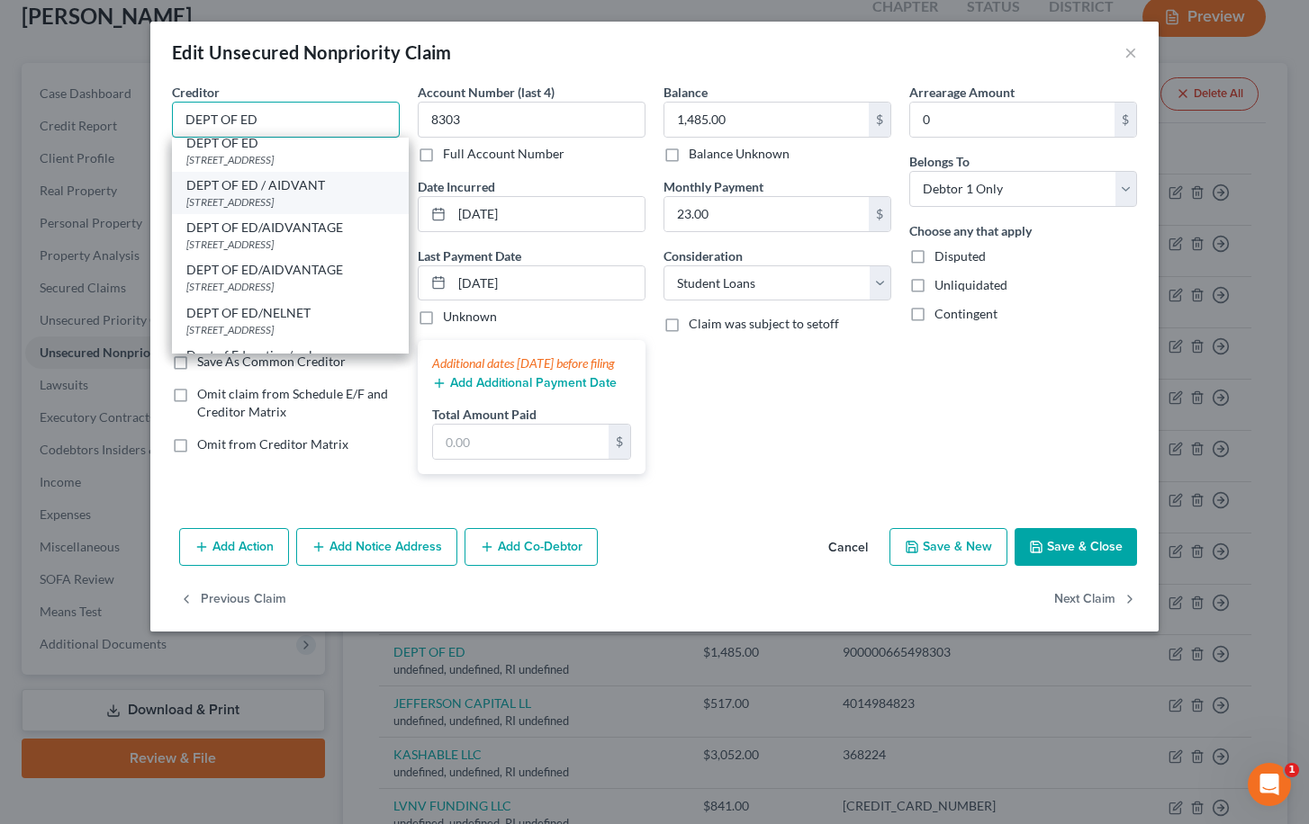
scroll to position [113, 0]
click at [281, 290] on div "1891 METRO CENTER DR, Reston, VA 20190" at bounding box center [290, 284] width 208 height 15
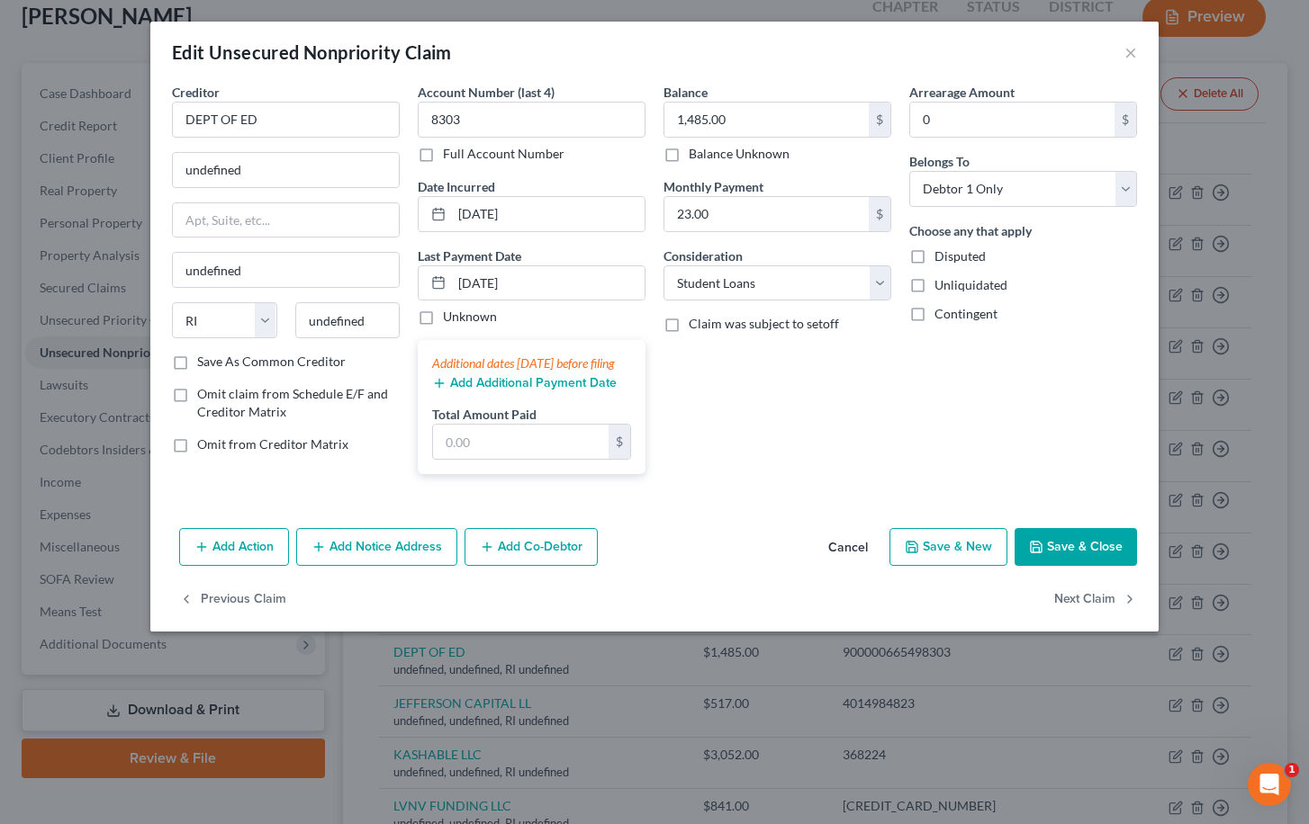
type input "DEPT OF ED/AIDVANTAGE"
type input "1891 METRO CENTER DR"
type input "Reston"
select select "48"
type input "20190"
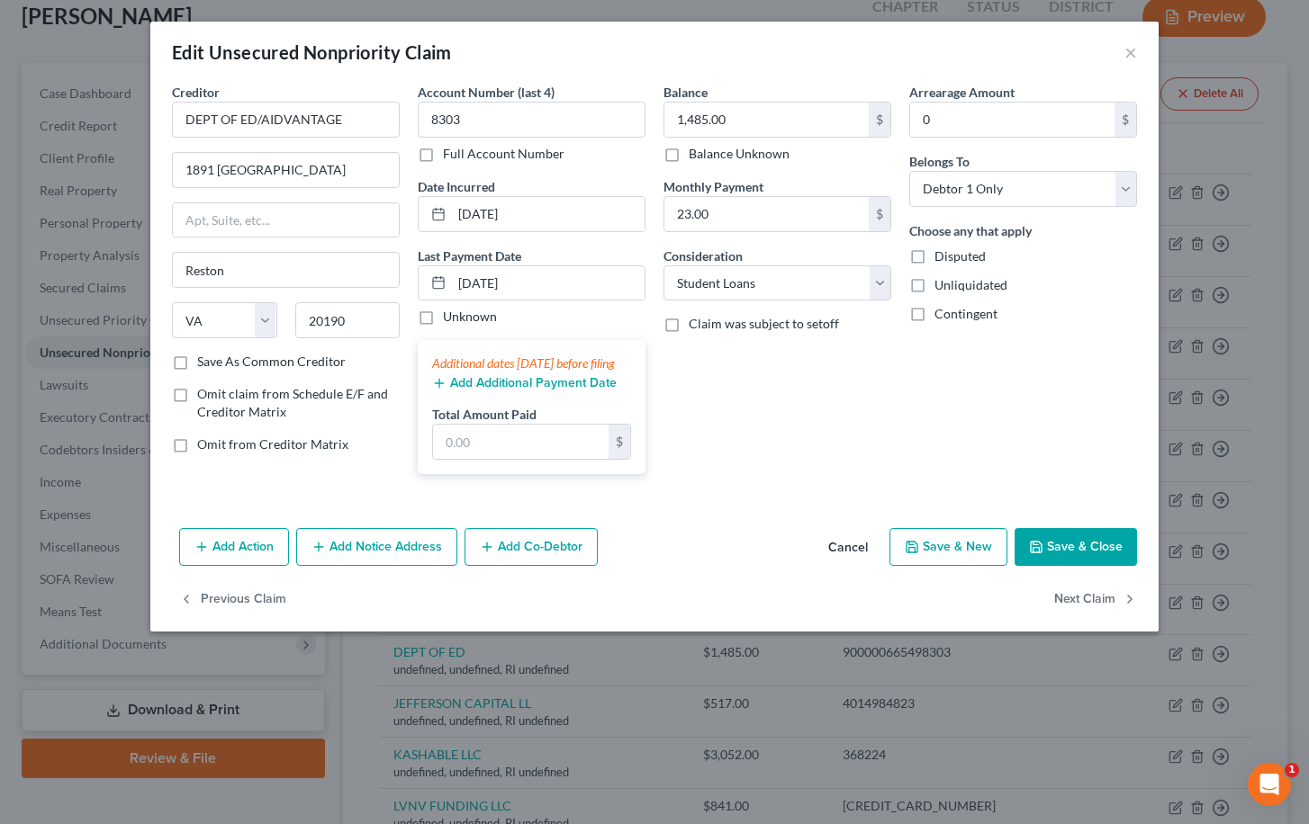
scroll to position [0, 0]
click at [1095, 618] on button "Next Claim" at bounding box center [1095, 600] width 83 height 38
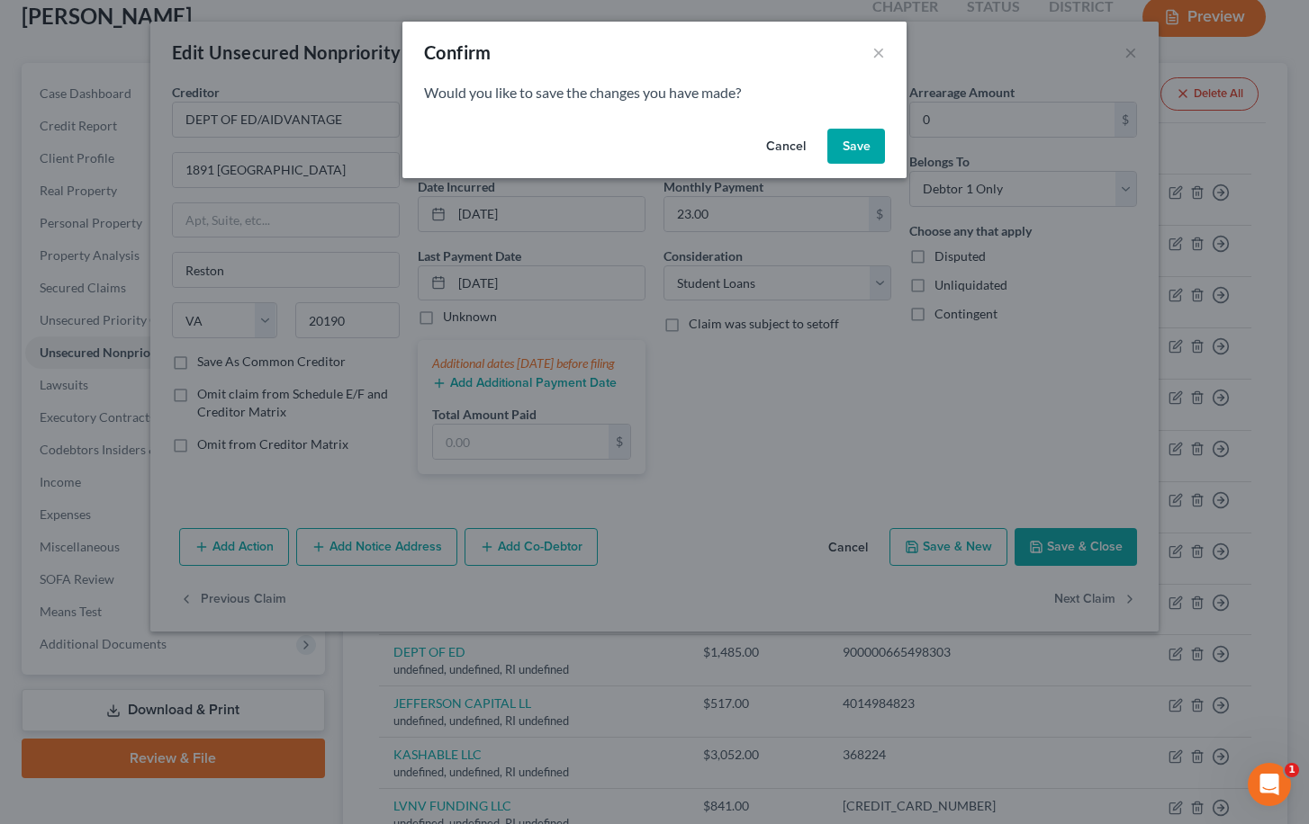
click at [854, 144] on button "Save" at bounding box center [856, 147] width 58 height 36
select select "41"
select select "14"
select select "0"
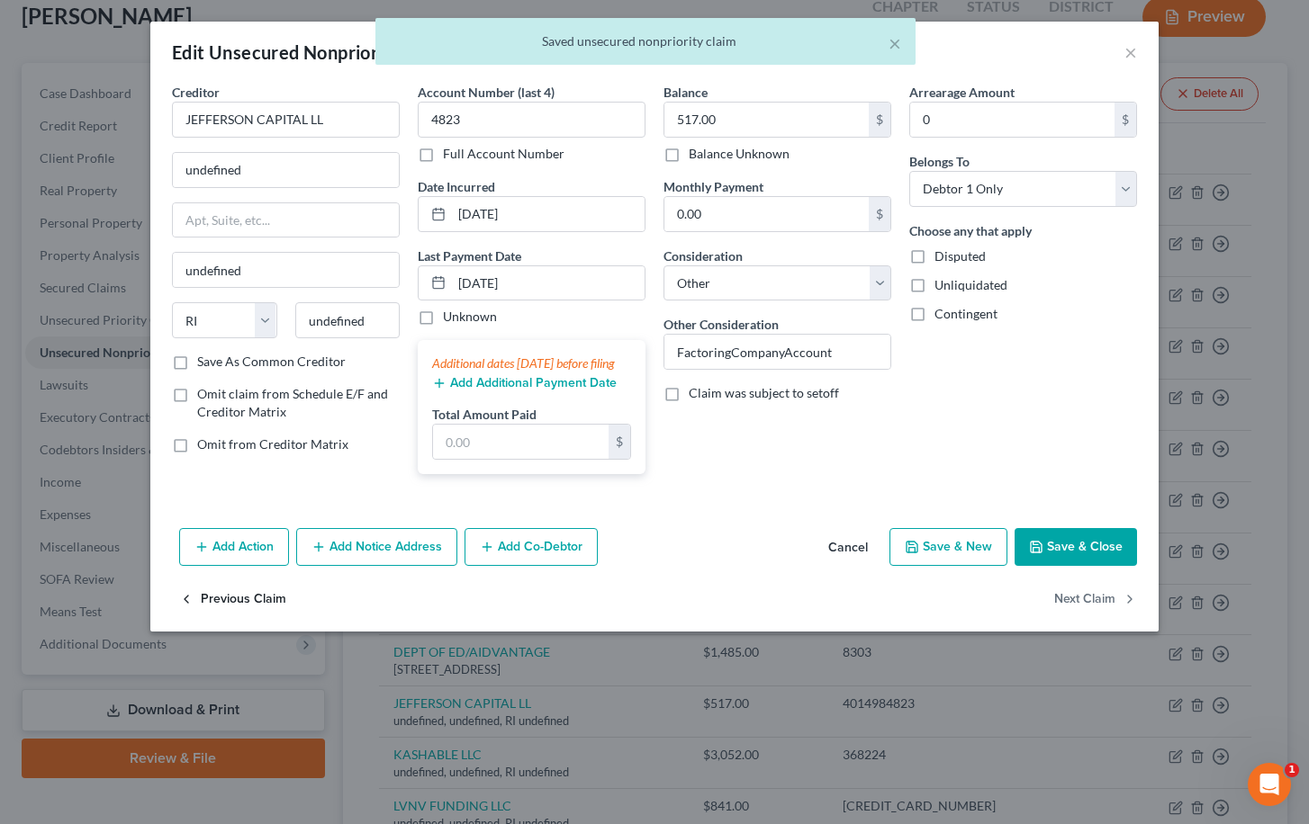
click at [224, 618] on button "Previous Claim" at bounding box center [232, 600] width 107 height 38
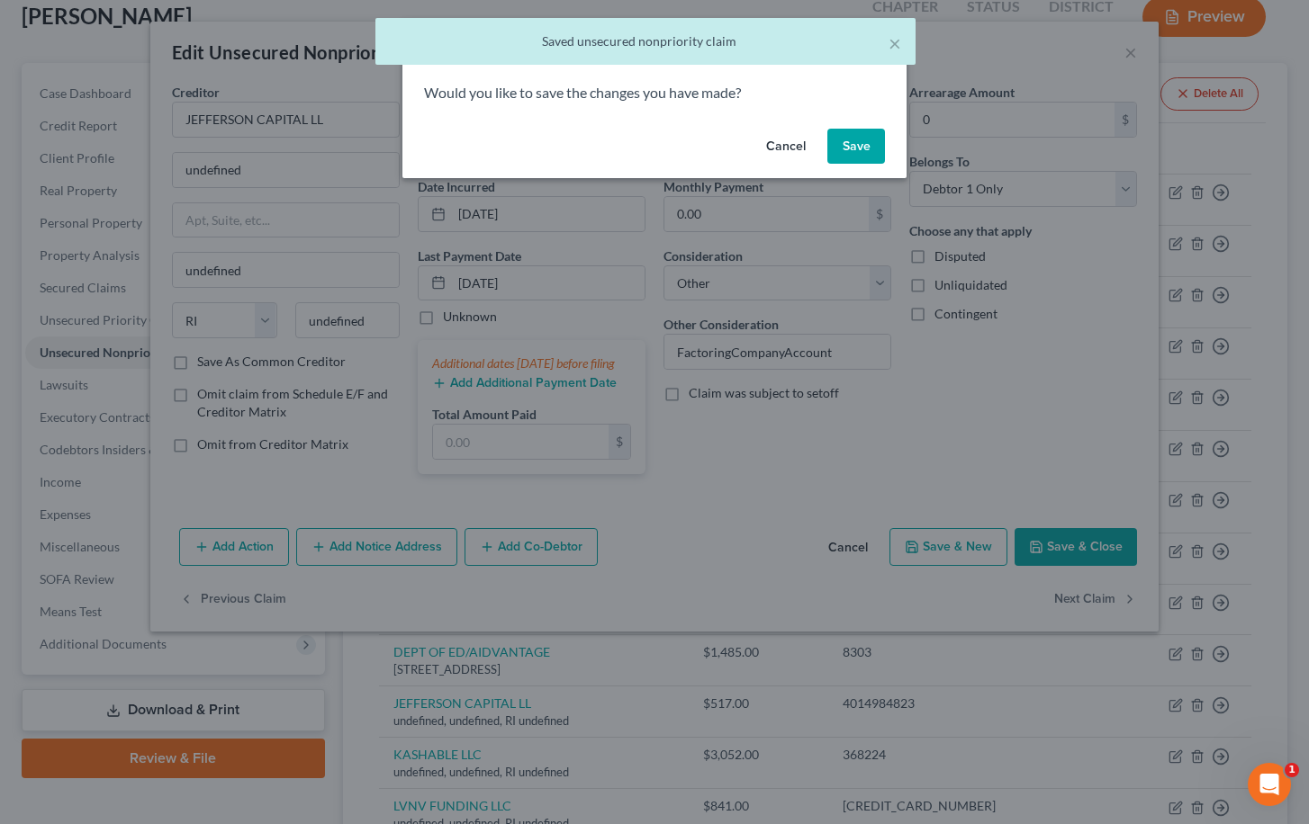
click at [861, 150] on button "Save" at bounding box center [856, 147] width 58 height 36
select select "48"
select select "17"
select select "0"
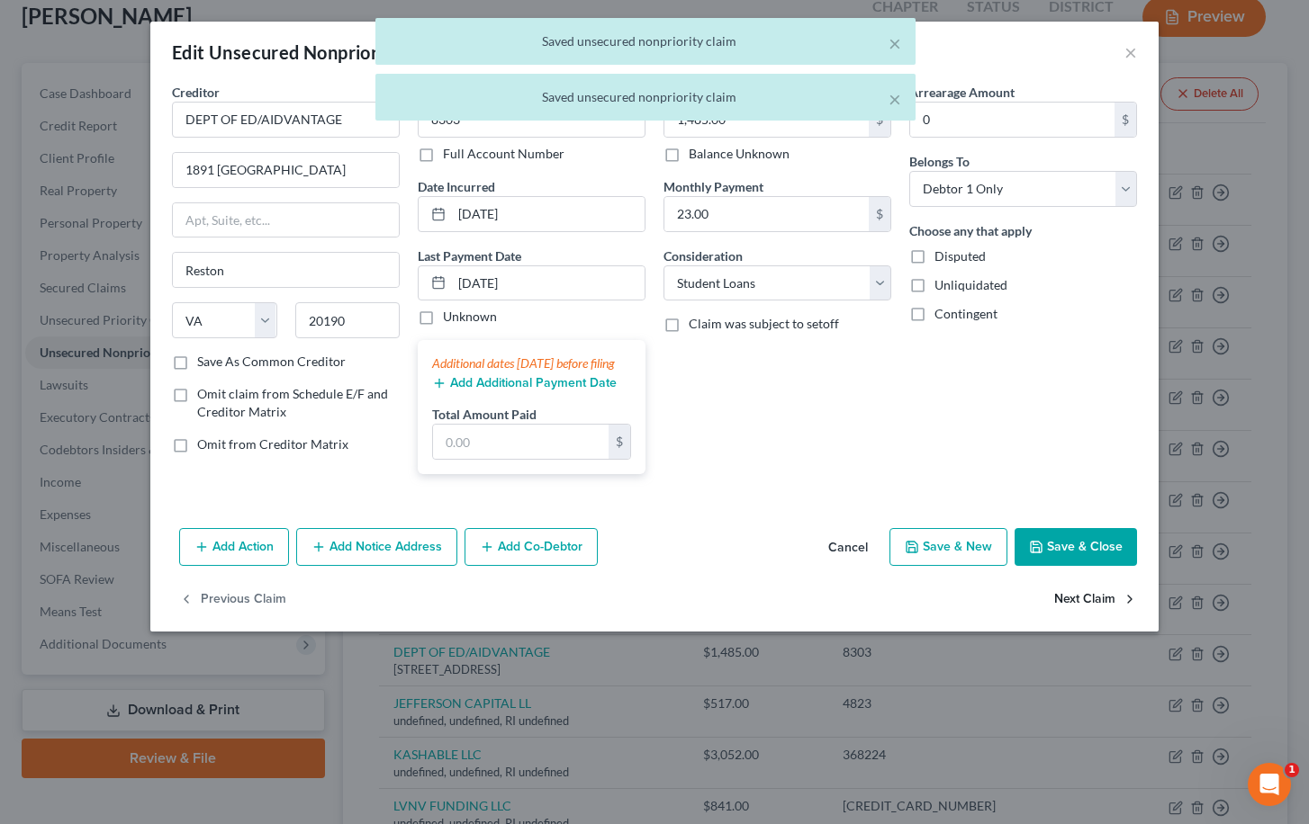
click at [1091, 618] on button "Next Claim" at bounding box center [1095, 600] width 83 height 38
select select "41"
select select "14"
select select "0"
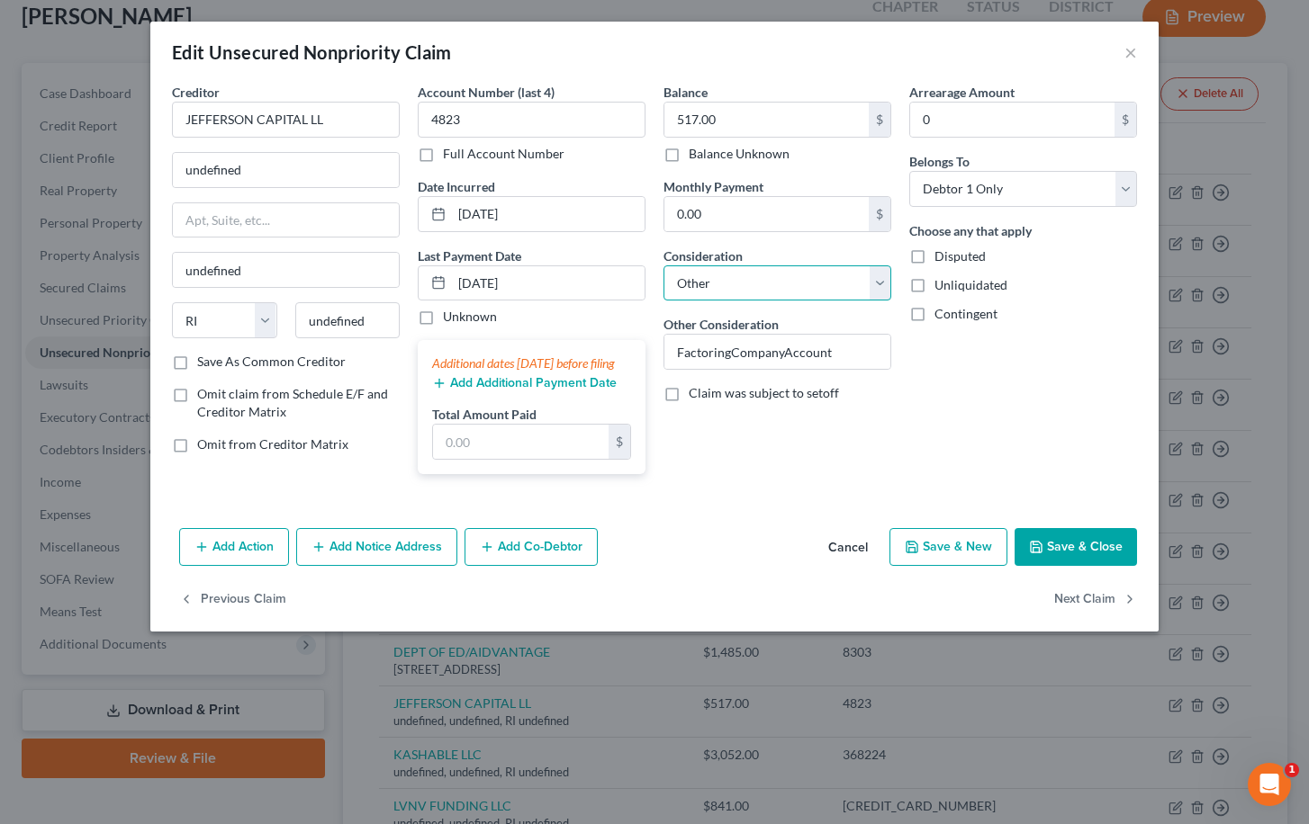
select select "1"
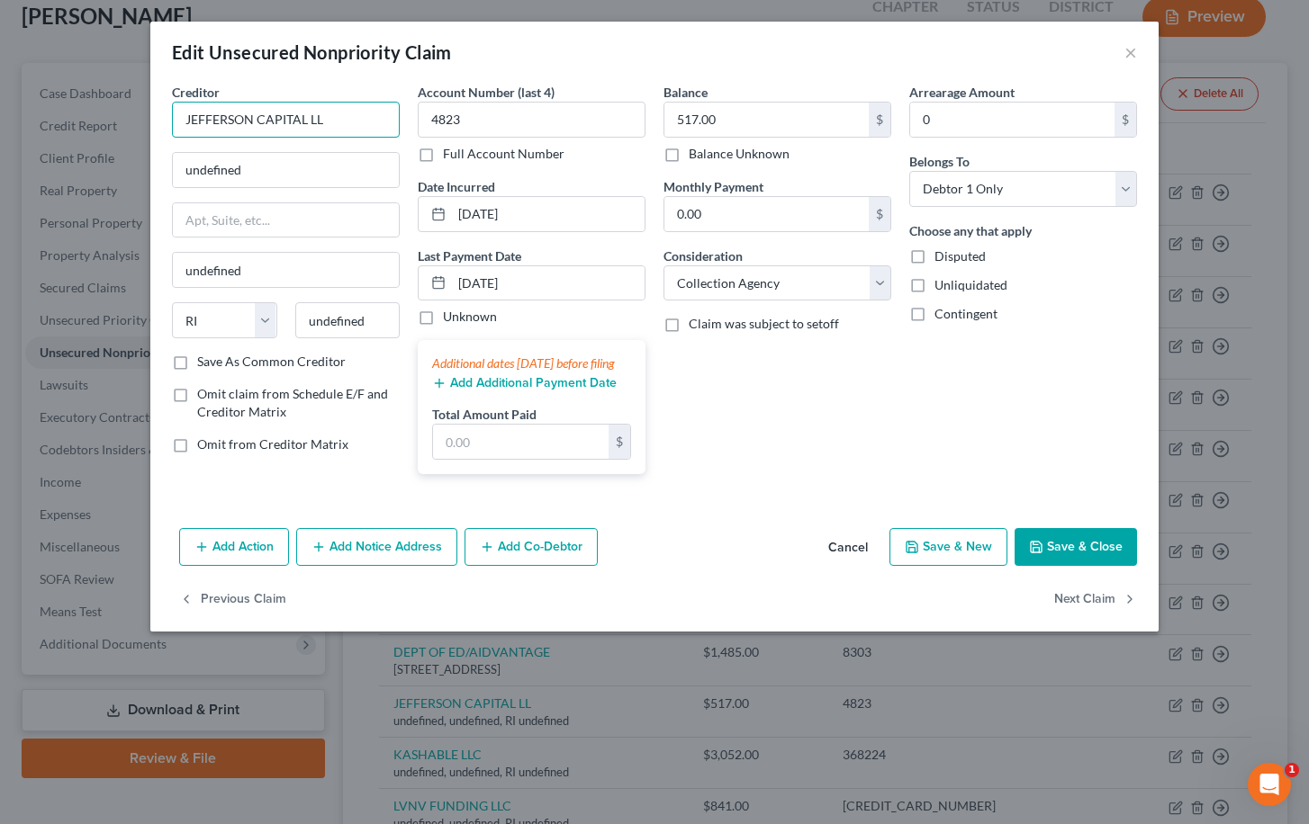
click at [345, 132] on input "JEFFERSON CAPITAL LL" at bounding box center [286, 120] width 228 height 36
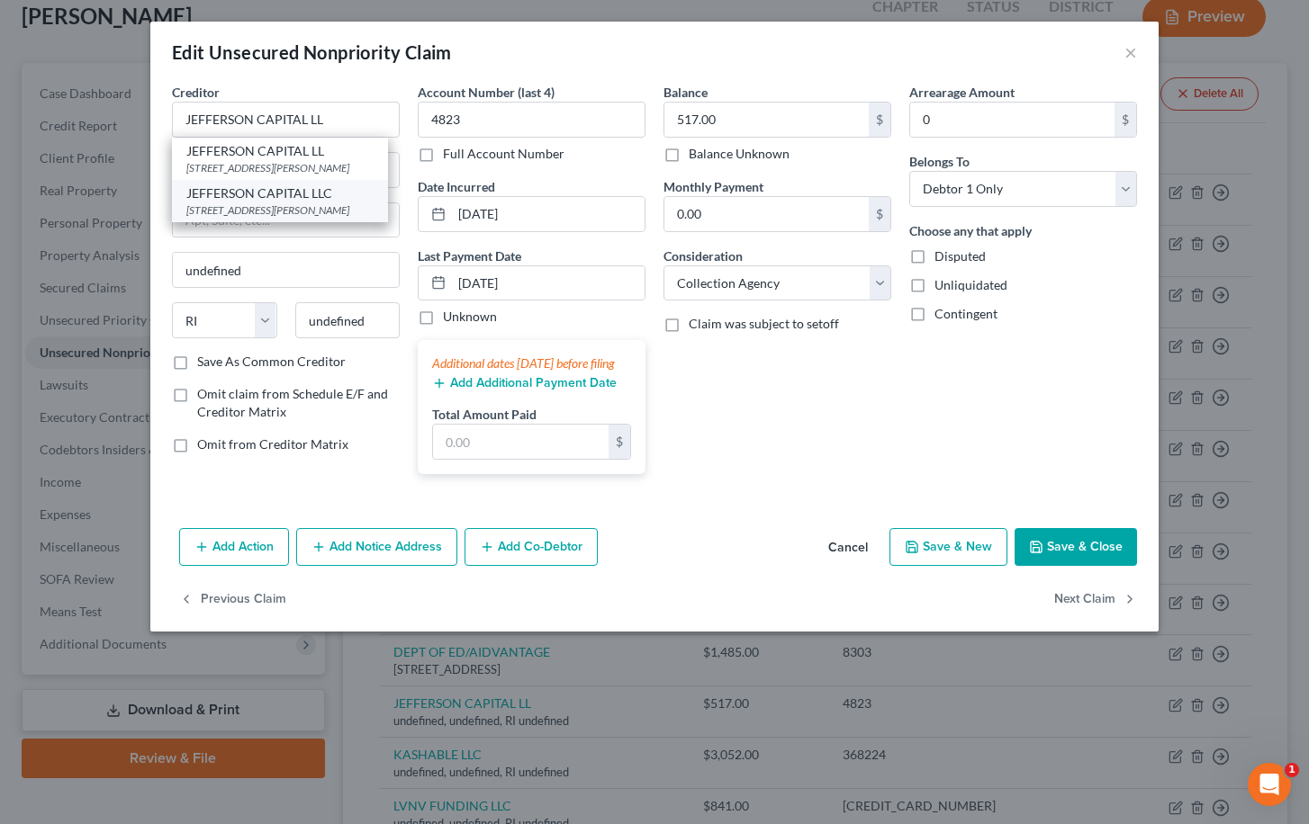
click at [337, 199] on div "JEFFERSON CAPITAL LLC" at bounding box center [279, 194] width 187 height 18
type input "JEFFERSON CAPITAL LLC"
type input "16 McLeland Road Saint Cloud"
type input "Saint Cloud"
select select "24"
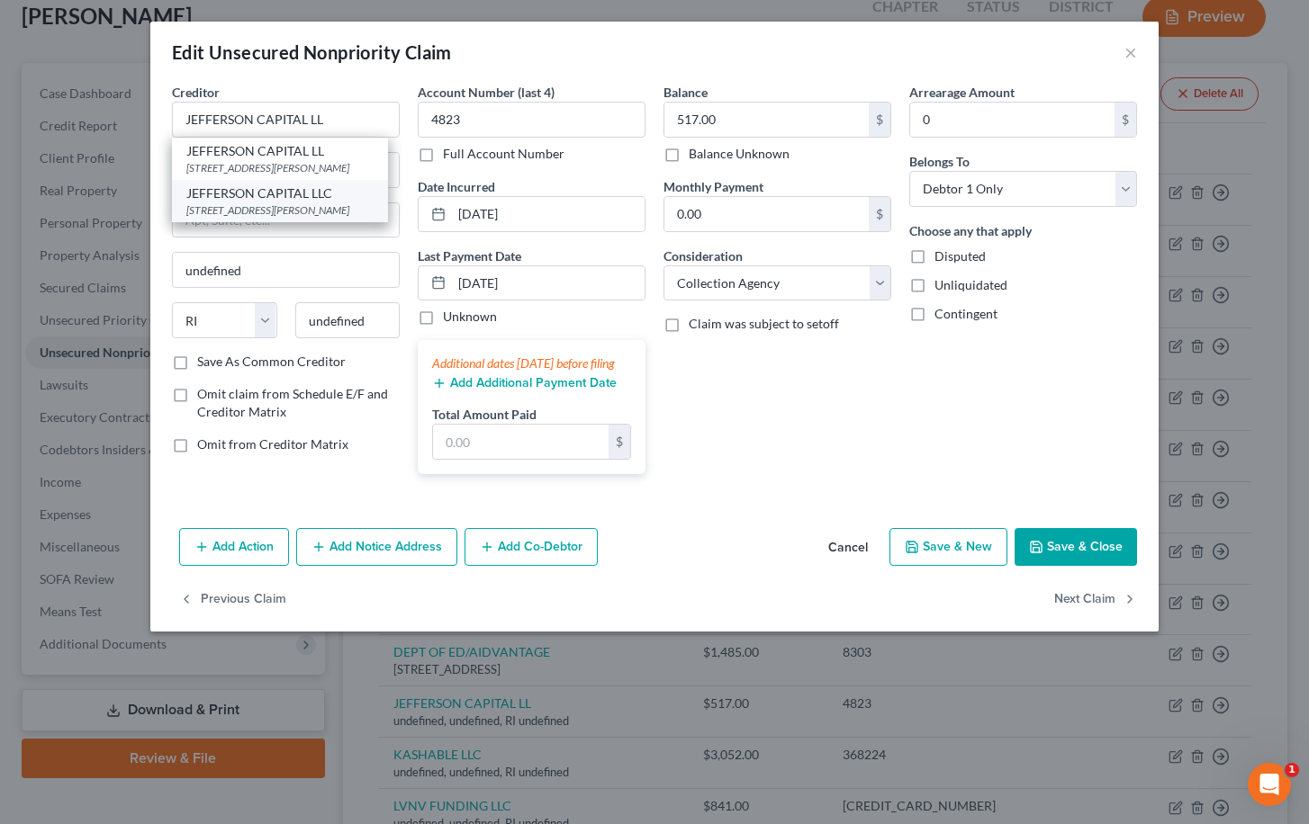
type input "56303"
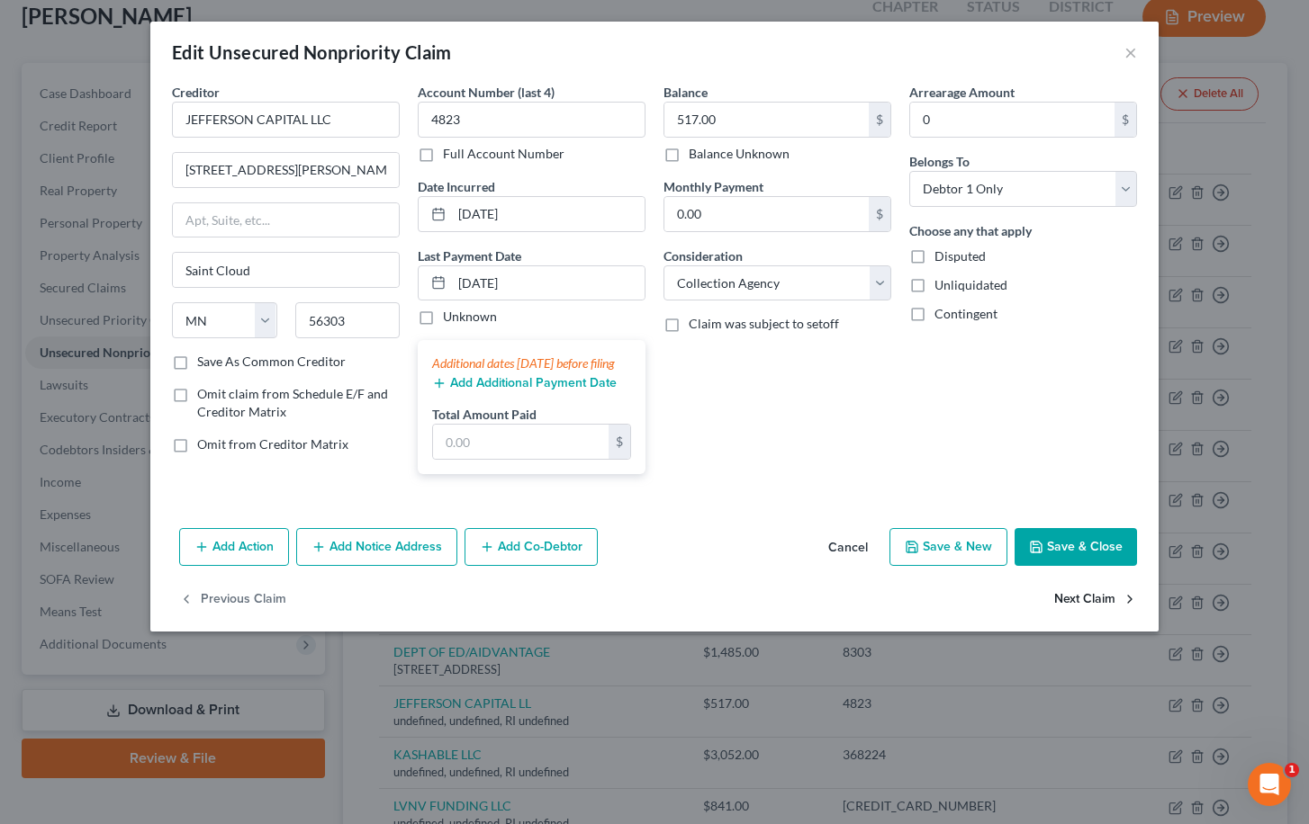
click at [1106, 618] on button "Next Claim" at bounding box center [1095, 600] width 83 height 38
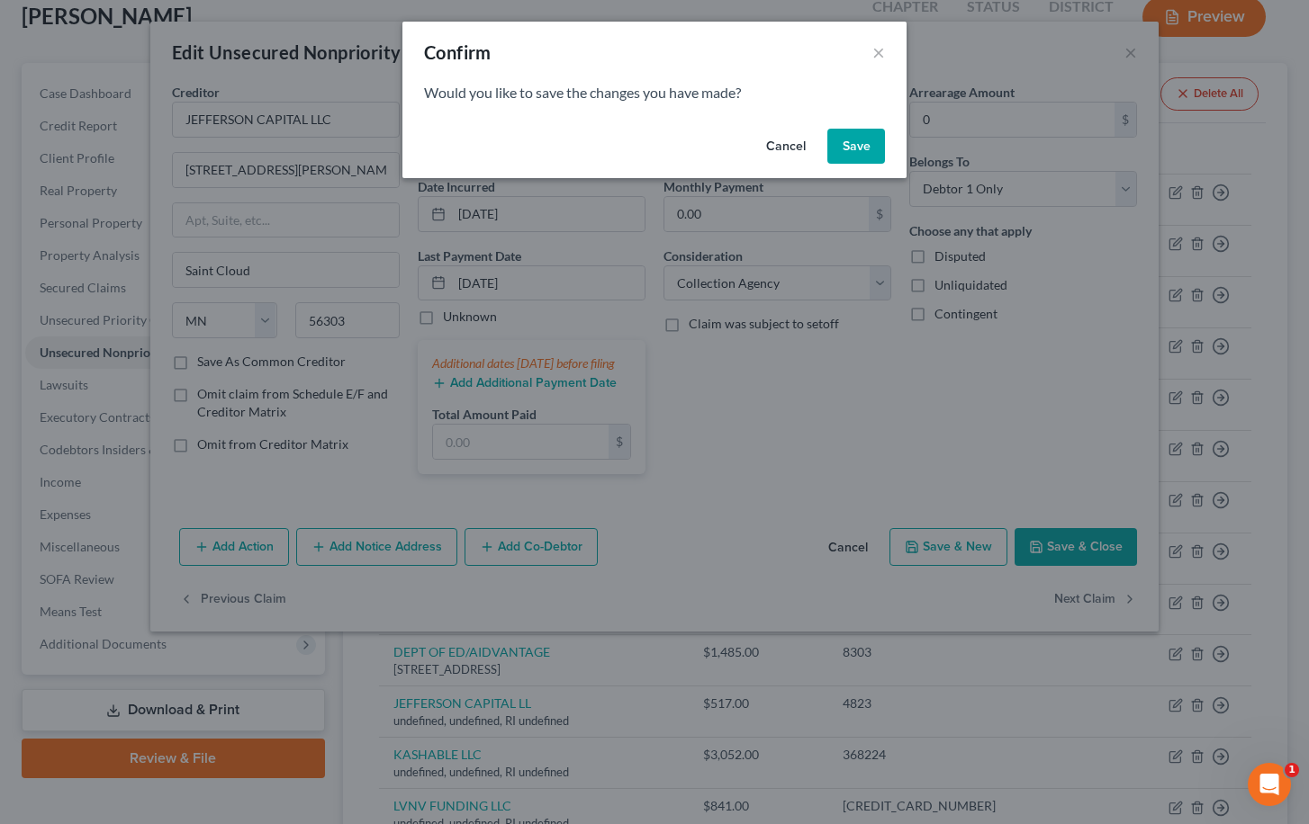
click at [860, 155] on button "Save" at bounding box center [856, 147] width 58 height 36
select select "41"
select select "14"
select select "0"
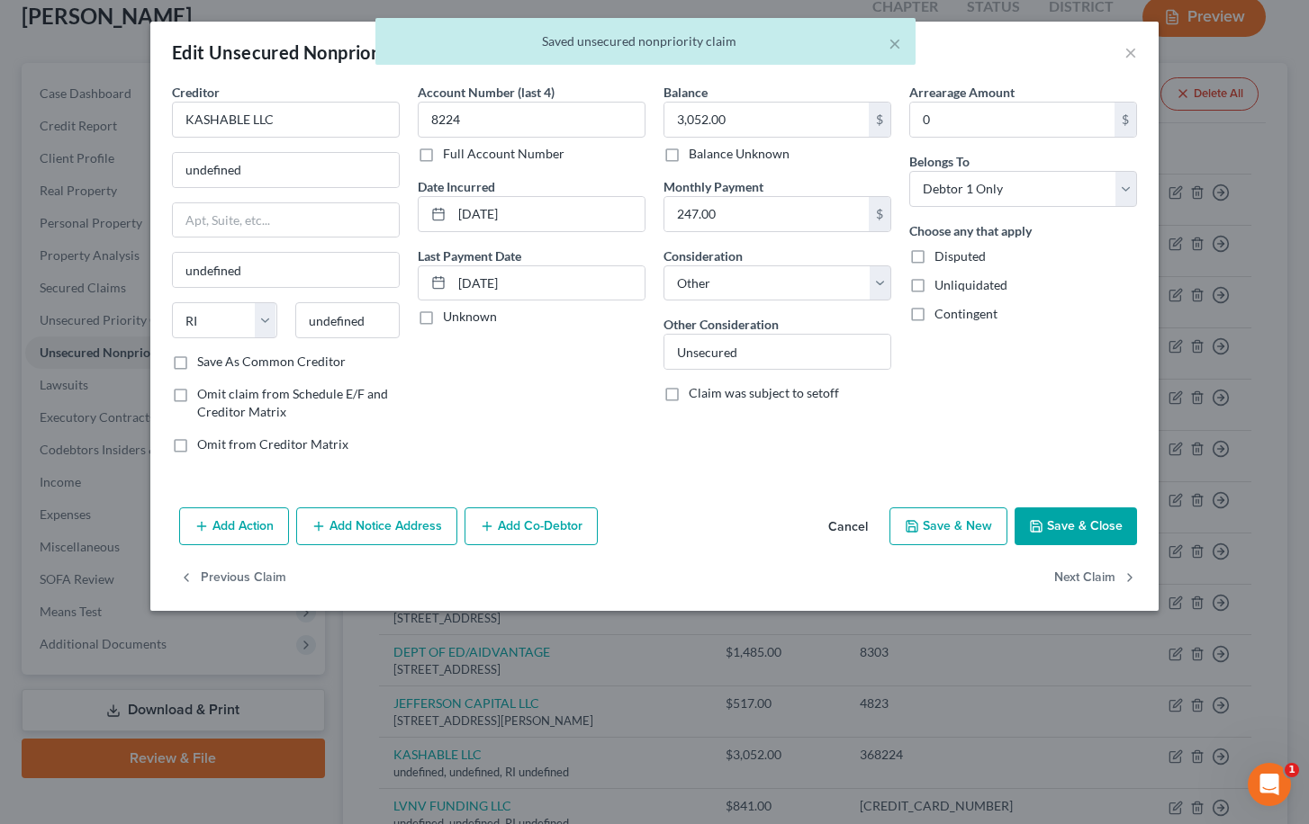
click at [307, 141] on div "Creditor * KASHABLE LLC undefined undefined State AL AK AR AZ CA CO CT DE DC FL…" at bounding box center [286, 218] width 228 height 270
click at [307, 128] on input "KASHABLE LLC" at bounding box center [286, 120] width 228 height 36
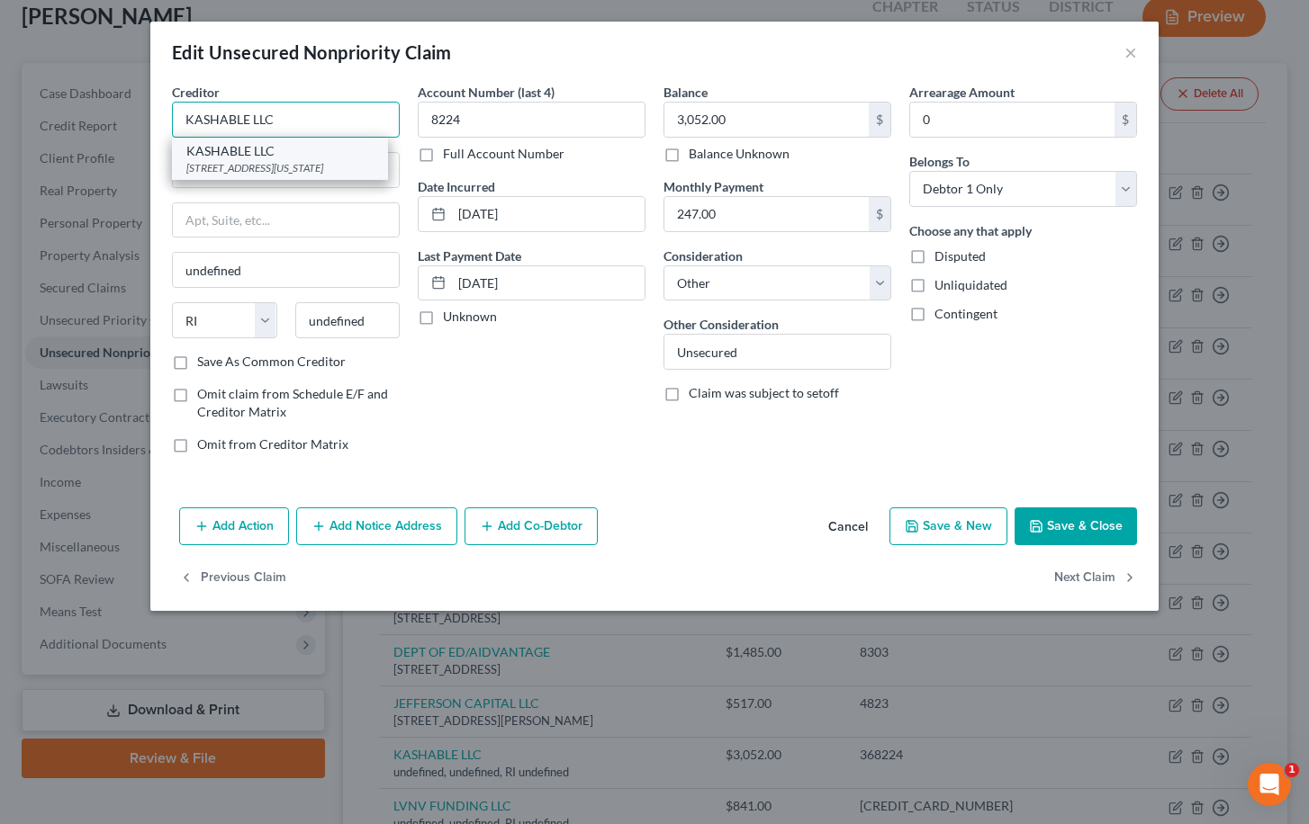
type input "KASHABLE LLC"
click at [320, 165] on div "275 MADISON AVE, New York, NY 10016" at bounding box center [279, 167] width 187 height 15
type input "275 MADISON AVE"
type input "New York"
select select "35"
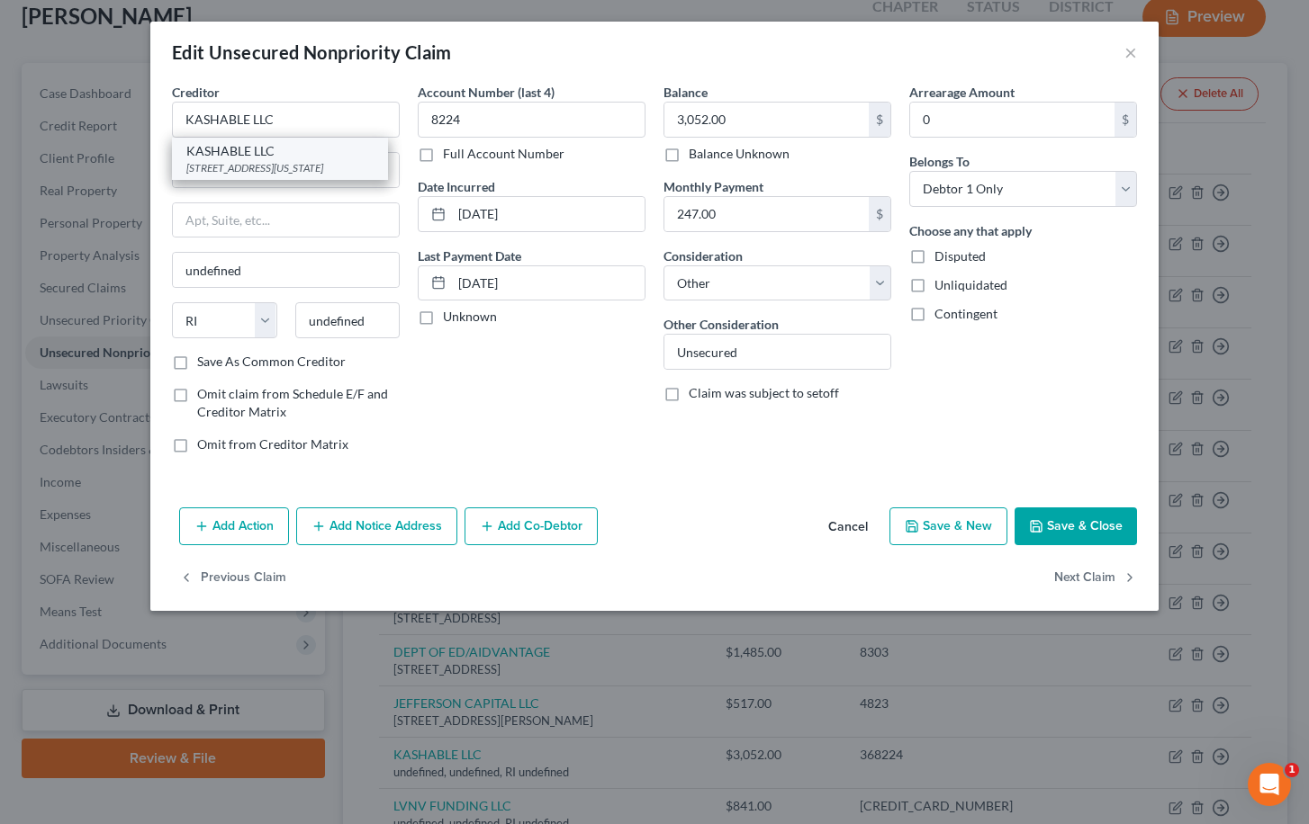
type input "10016"
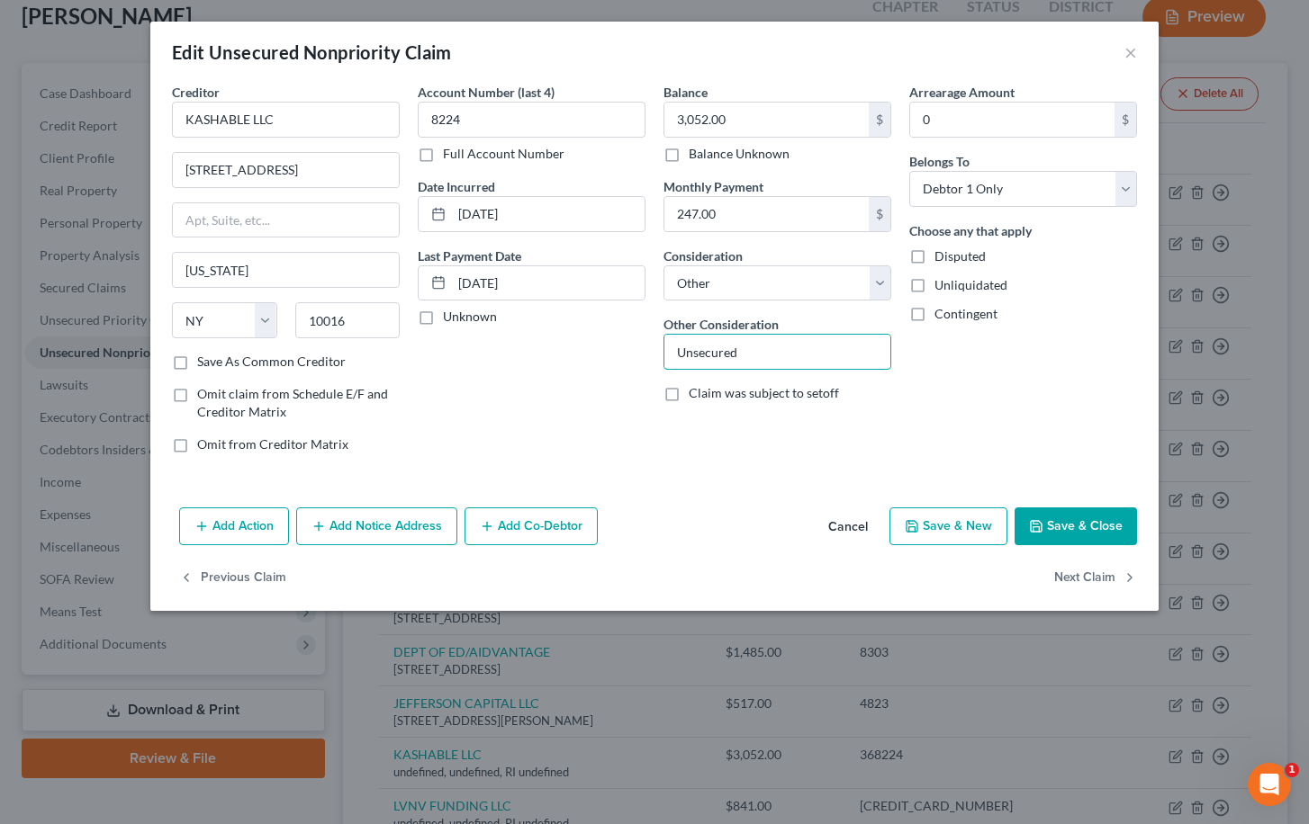
drag, startPoint x: 793, startPoint y: 338, endPoint x: 898, endPoint y: 353, distance: 106.3
click at [676, 347] on input "Loan" at bounding box center [777, 352] width 226 height 34
type input "Personal Loan"
click at [1094, 573] on button "Next Claim" at bounding box center [1095, 579] width 83 height 38
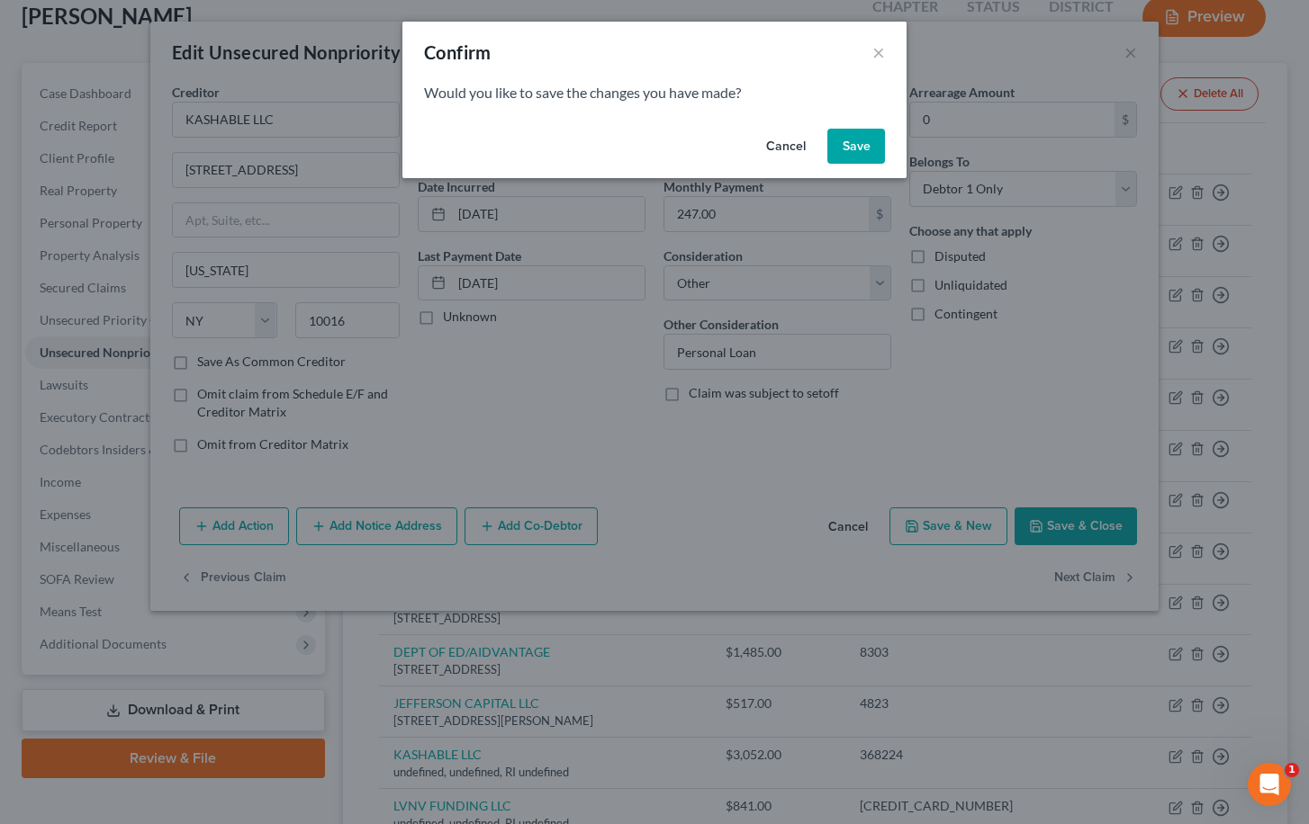
click at [852, 144] on button "Save" at bounding box center [856, 147] width 58 height 36
select select "41"
select select "14"
select select "0"
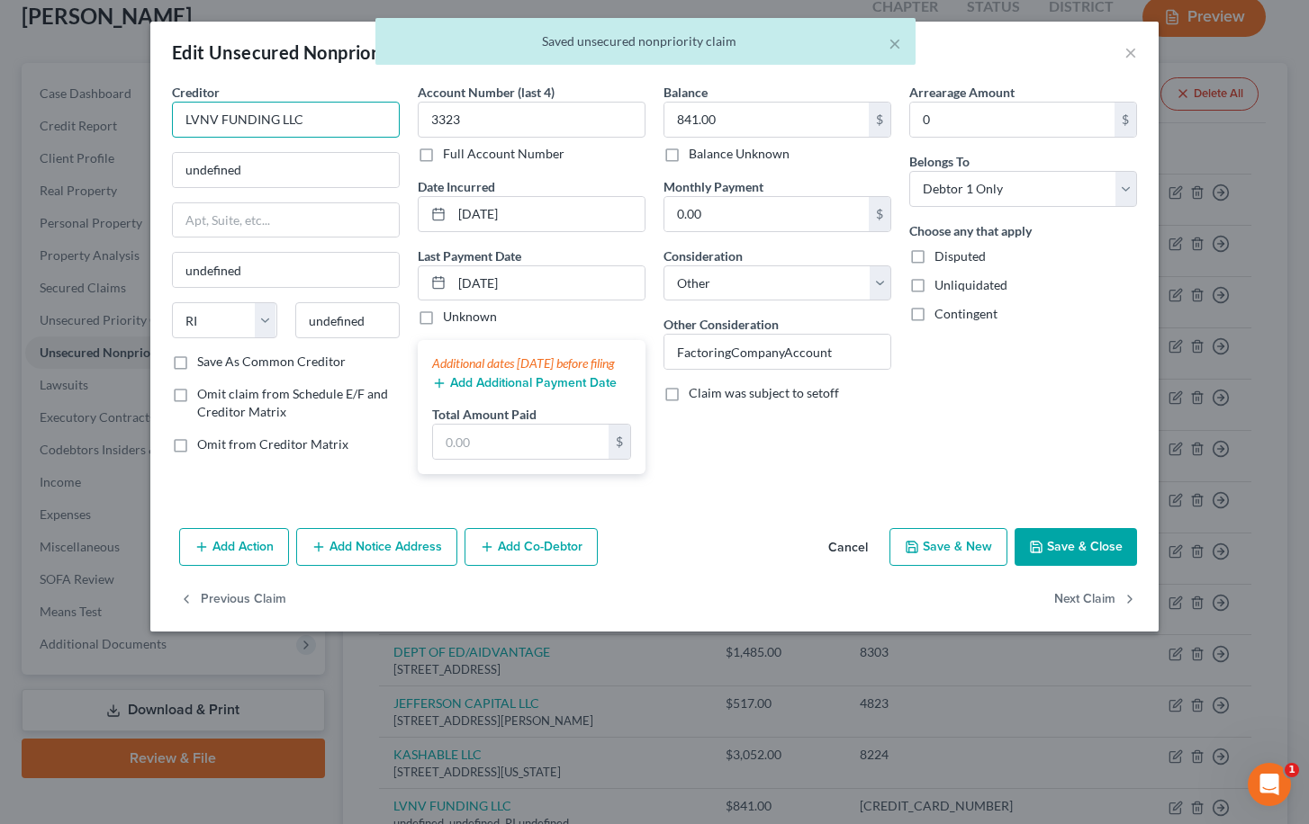
click at [338, 121] on input "LVNV FUNDING LLC" at bounding box center [286, 120] width 228 height 36
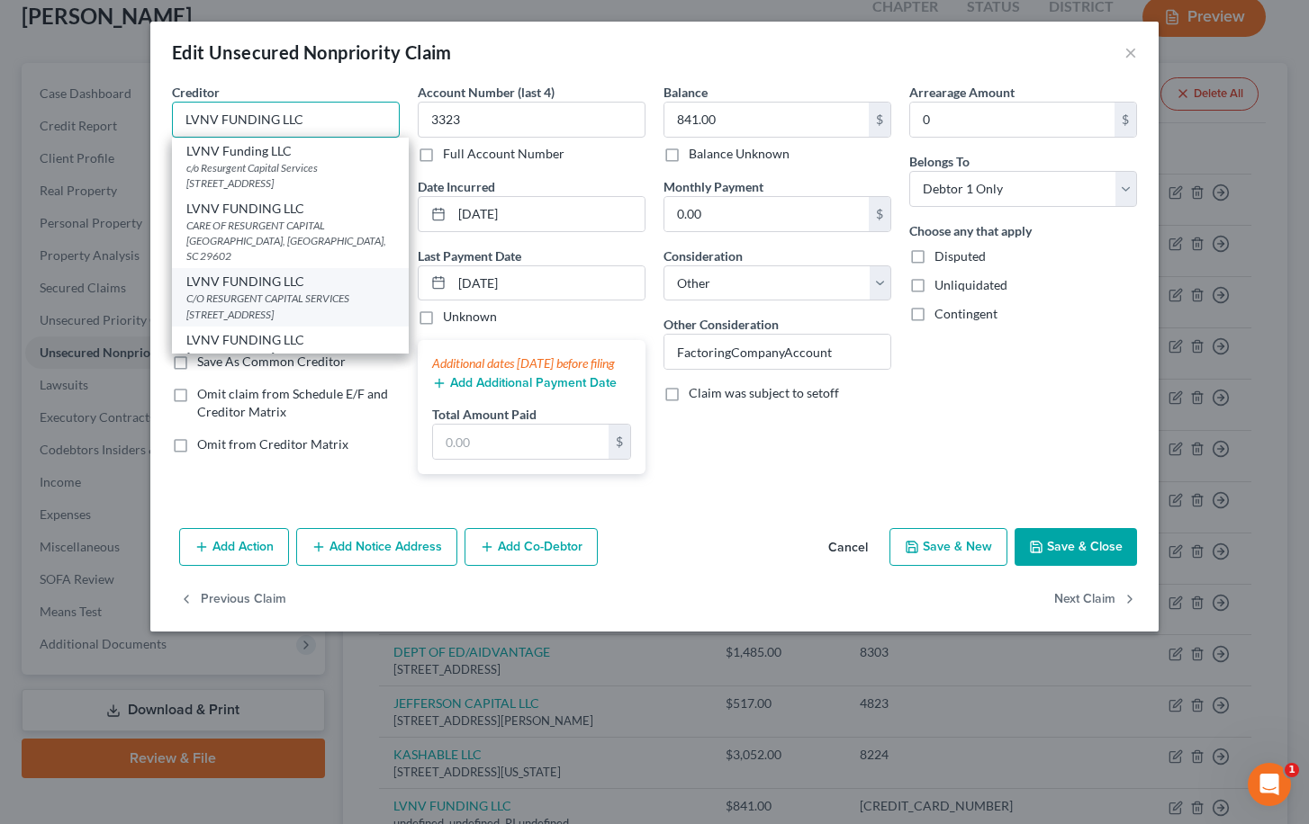
type input "LVNV FUNDING LLC"
click at [330, 291] on div "C/O RESURGENT CAPITAL SERVICES PO BOX 10466, Greenville, SC 29602" at bounding box center [290, 306] width 208 height 31
type input "C/O RESURGENT CAPITAL SERVICES"
type input "PO BOX 10466"
type input "Greenville"
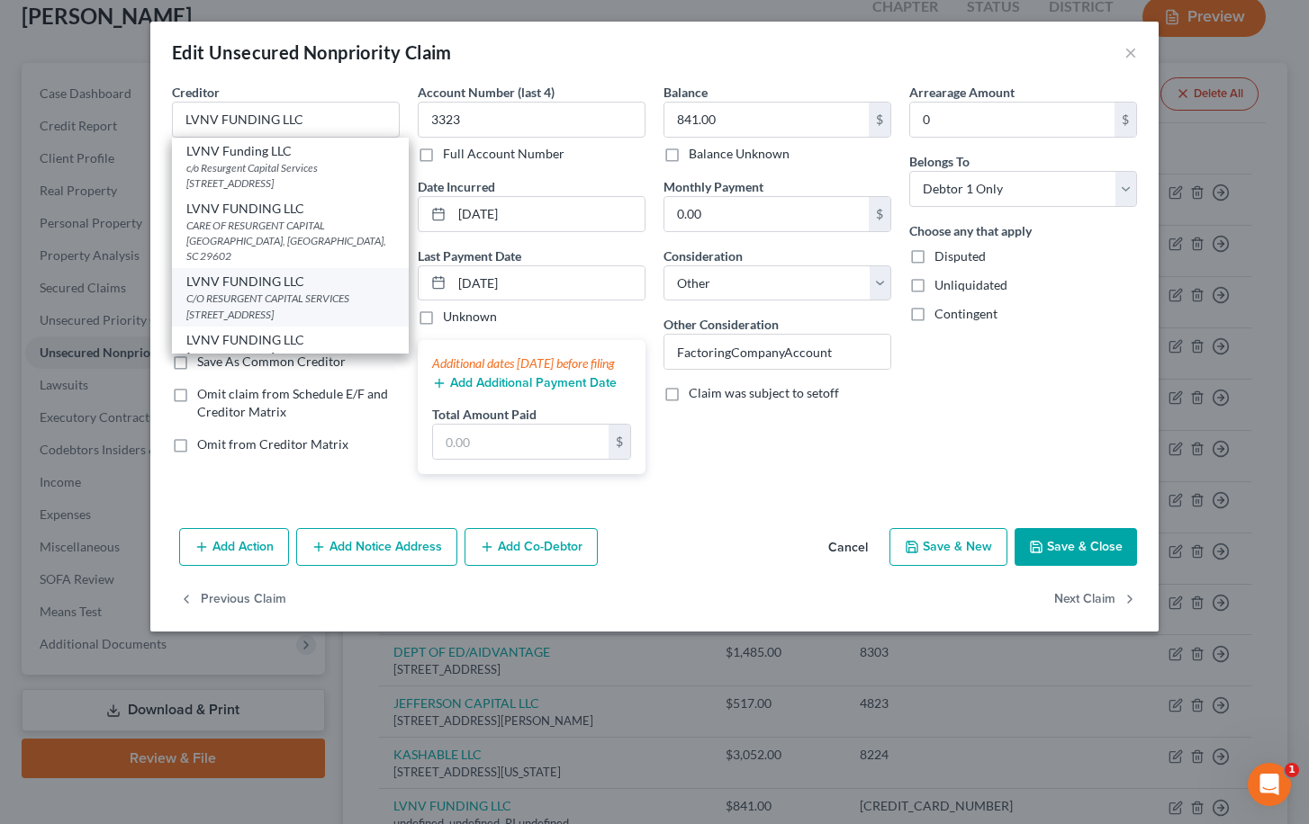
select select "42"
type input "29602"
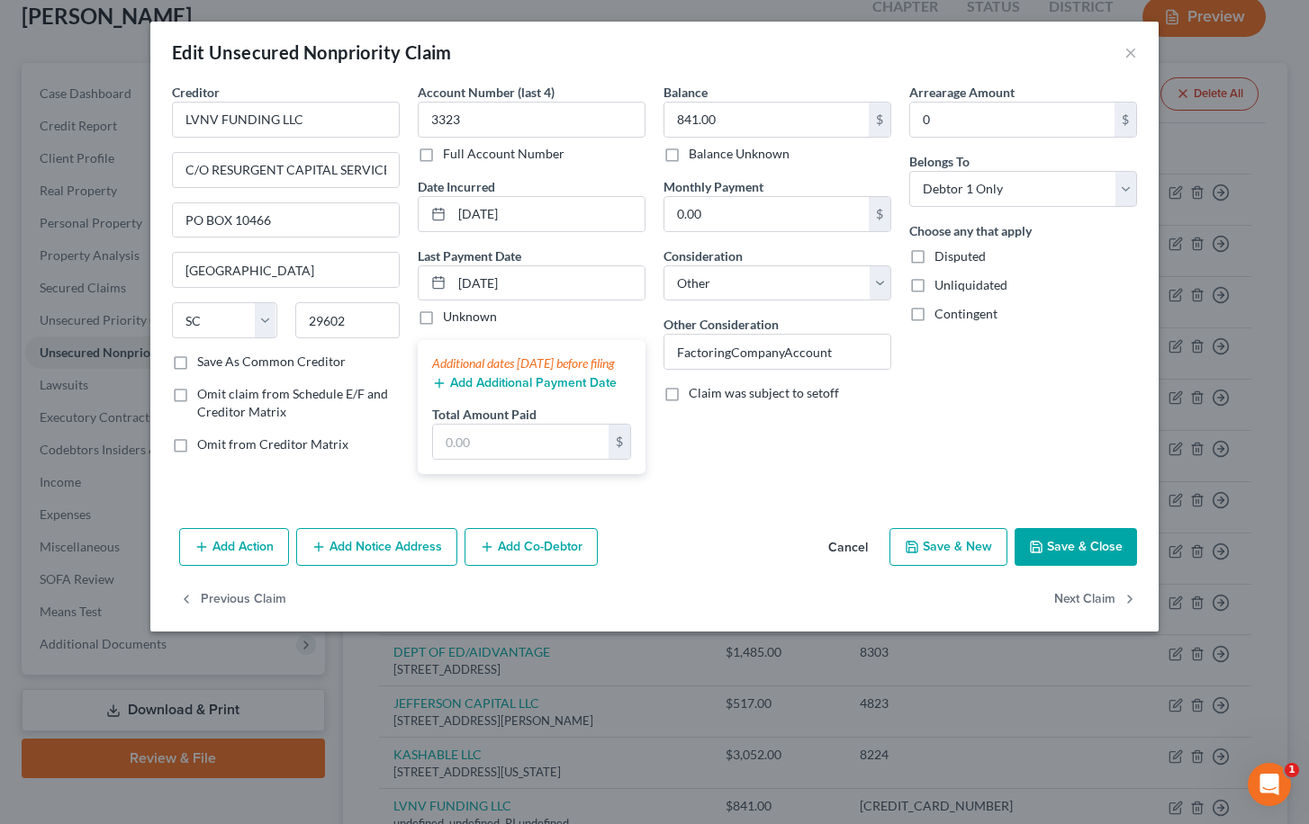
click at [806, 303] on div "Balance 841.00 $ Balance Unknown Balance Undetermined 841.00 $ Balance Unknown …" at bounding box center [777, 286] width 246 height 406
select select "1"
click at [1113, 618] on button "Next Claim" at bounding box center [1095, 600] width 83 height 38
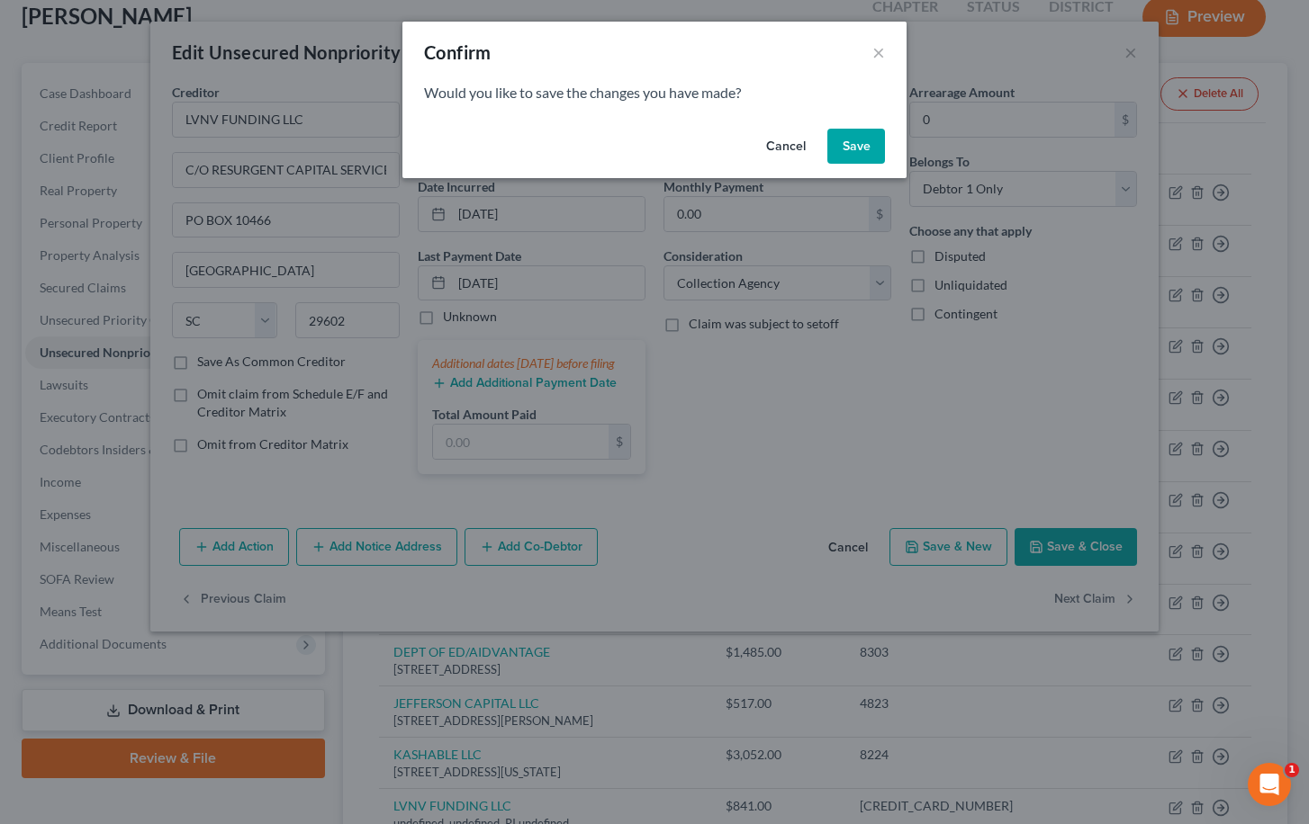
click at [860, 145] on button "Save" at bounding box center [856, 147] width 58 height 36
select select "41"
select select "14"
select select "0"
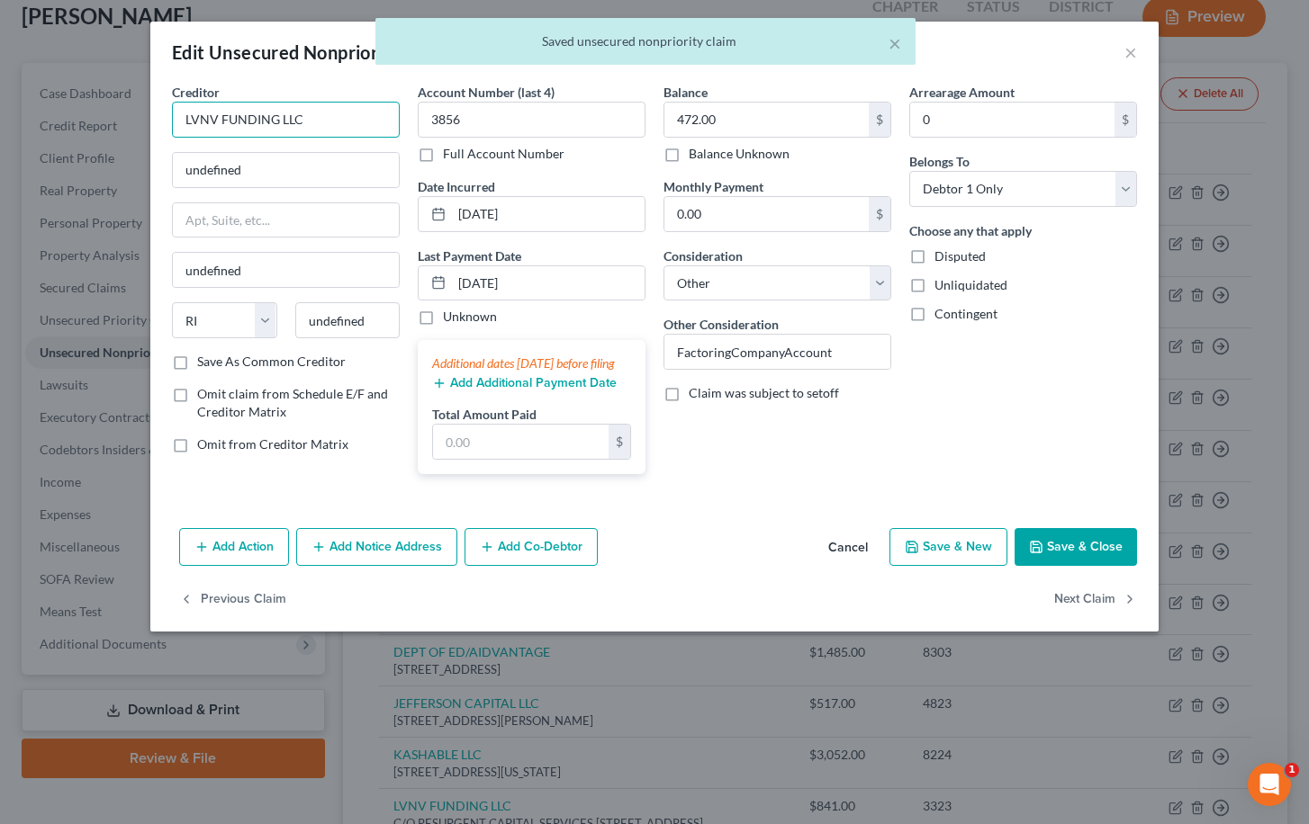
click at [339, 122] on input "LVNV FUNDING LLC" at bounding box center [286, 120] width 228 height 36
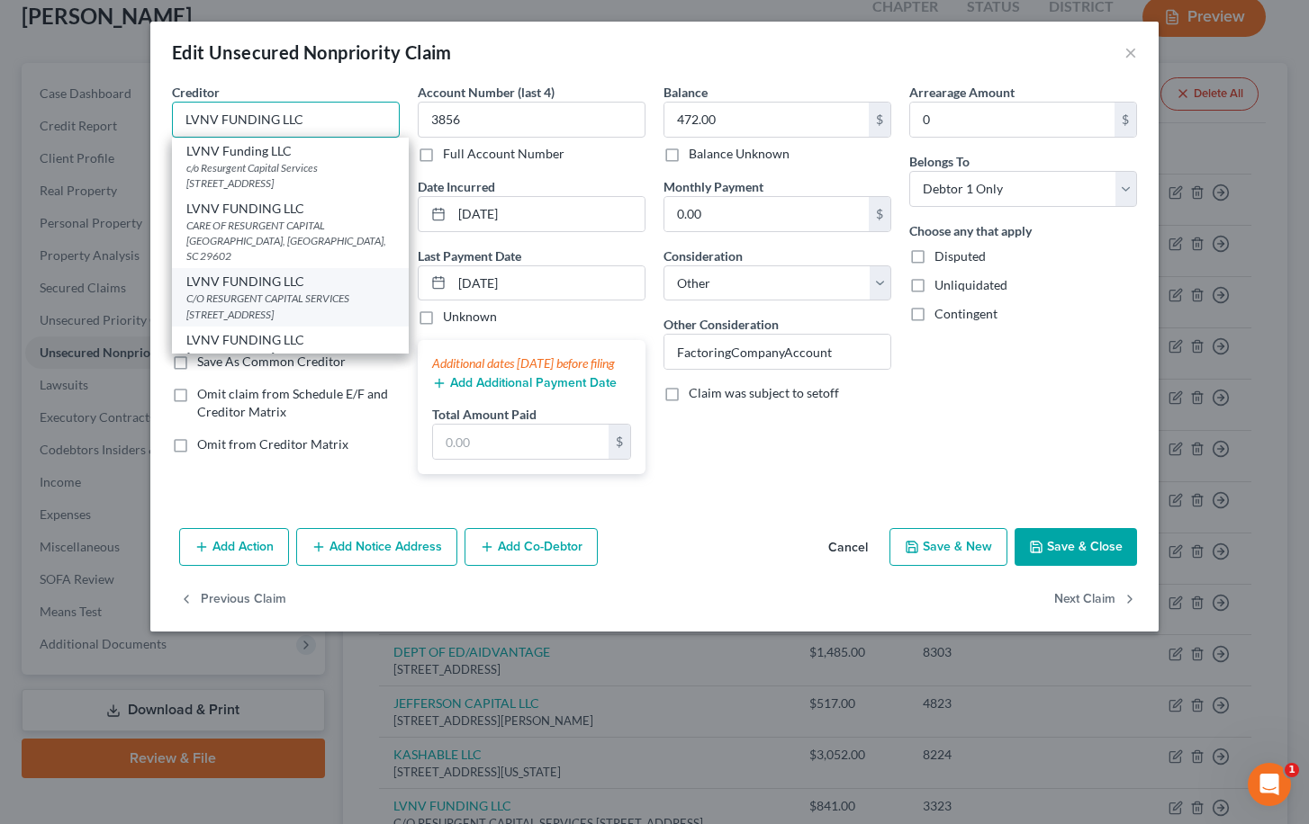
type input "LVNV FUNDING LLC"
click at [327, 295] on div "C/O RESURGENT CAPITAL SERVICES PO BOX 10466, Greenville, SC 29602" at bounding box center [290, 306] width 208 height 31
type input "C/O RESURGENT CAPITAL SERVICES"
type input "PO BOX 10466"
type input "Greenville"
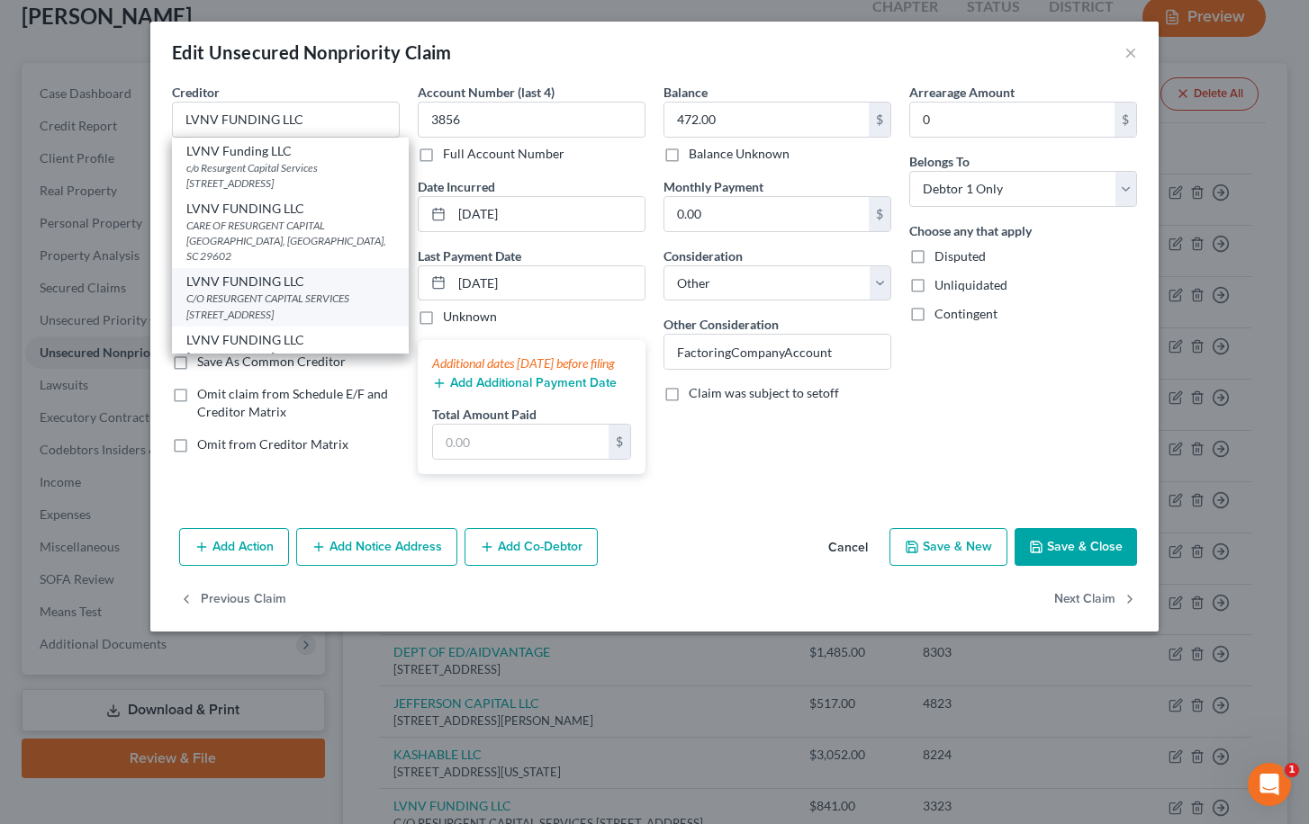
select select "42"
type input "29602"
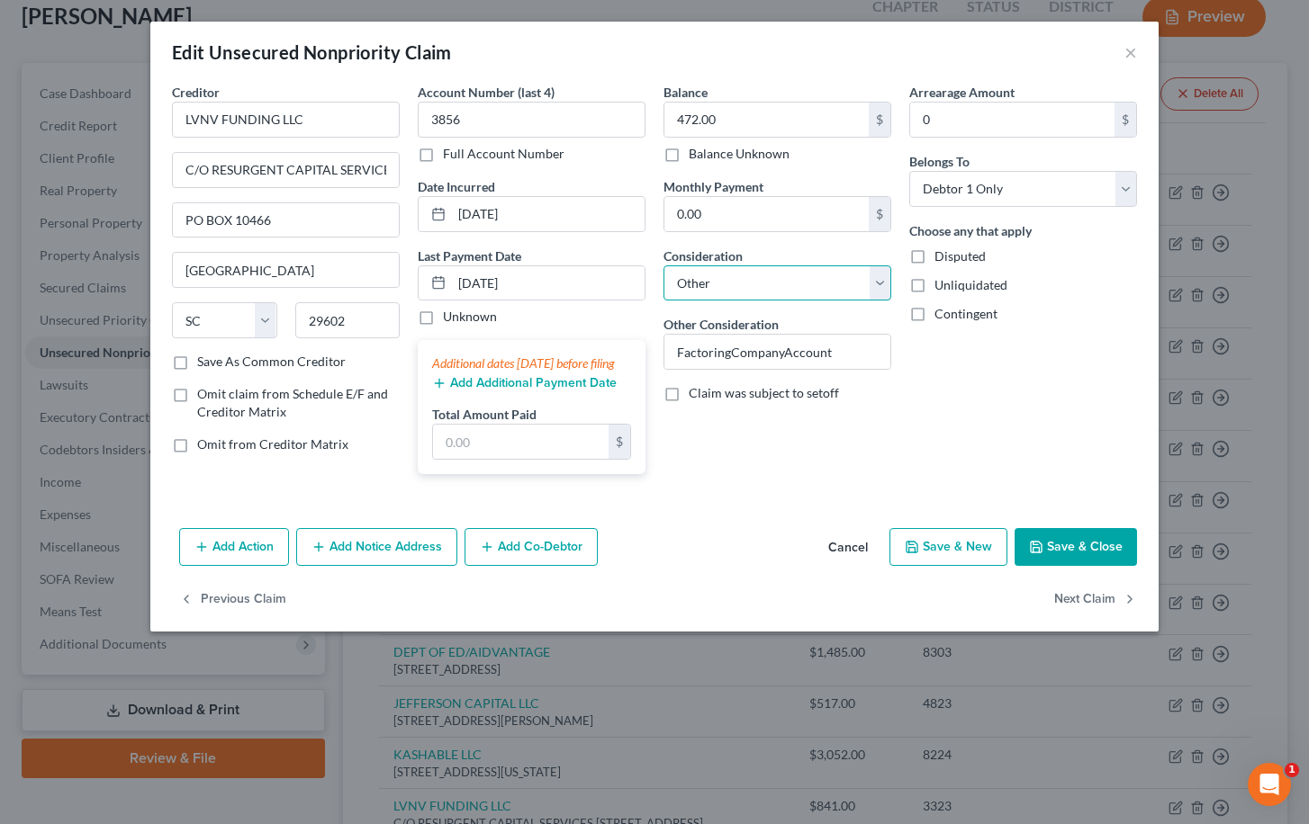
select select "1"
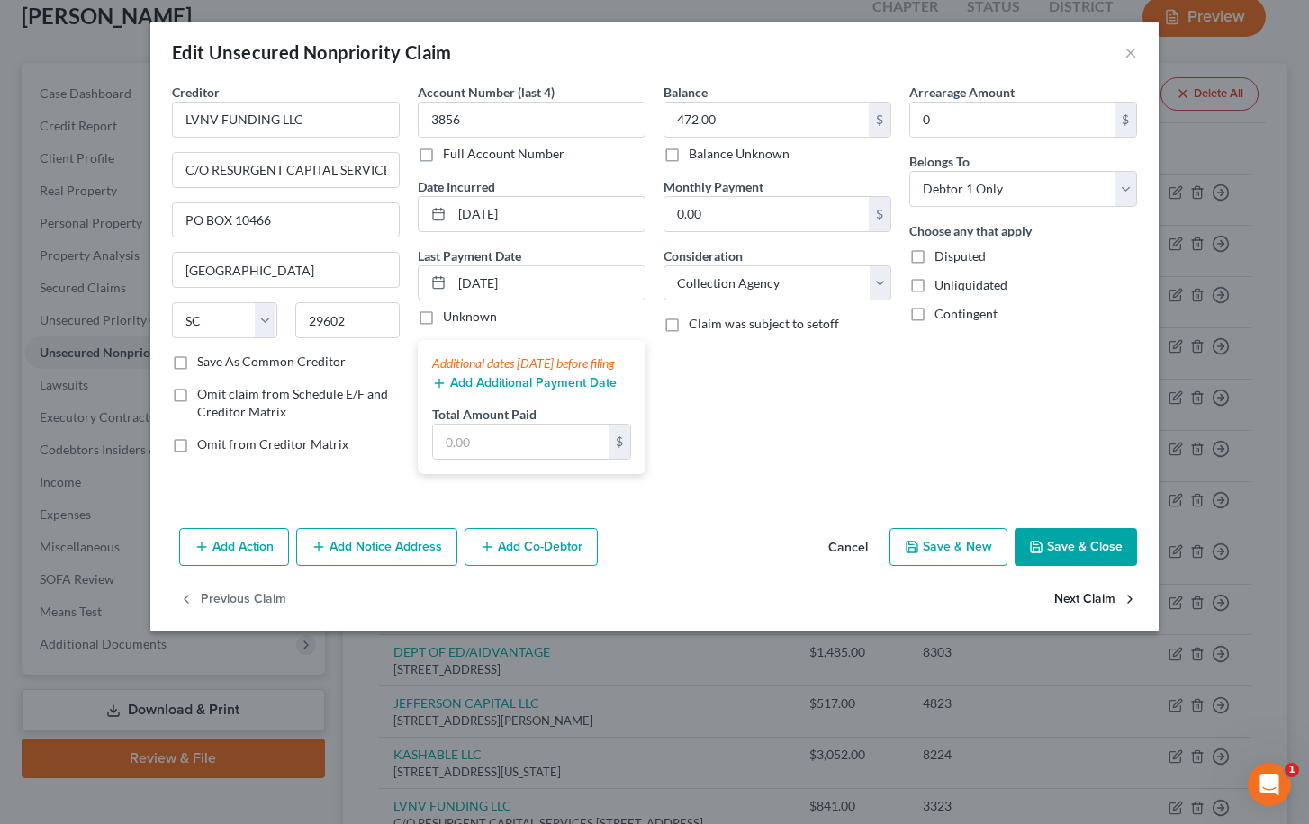
click at [1123, 604] on button "Next Claim" at bounding box center [1095, 600] width 83 height 38
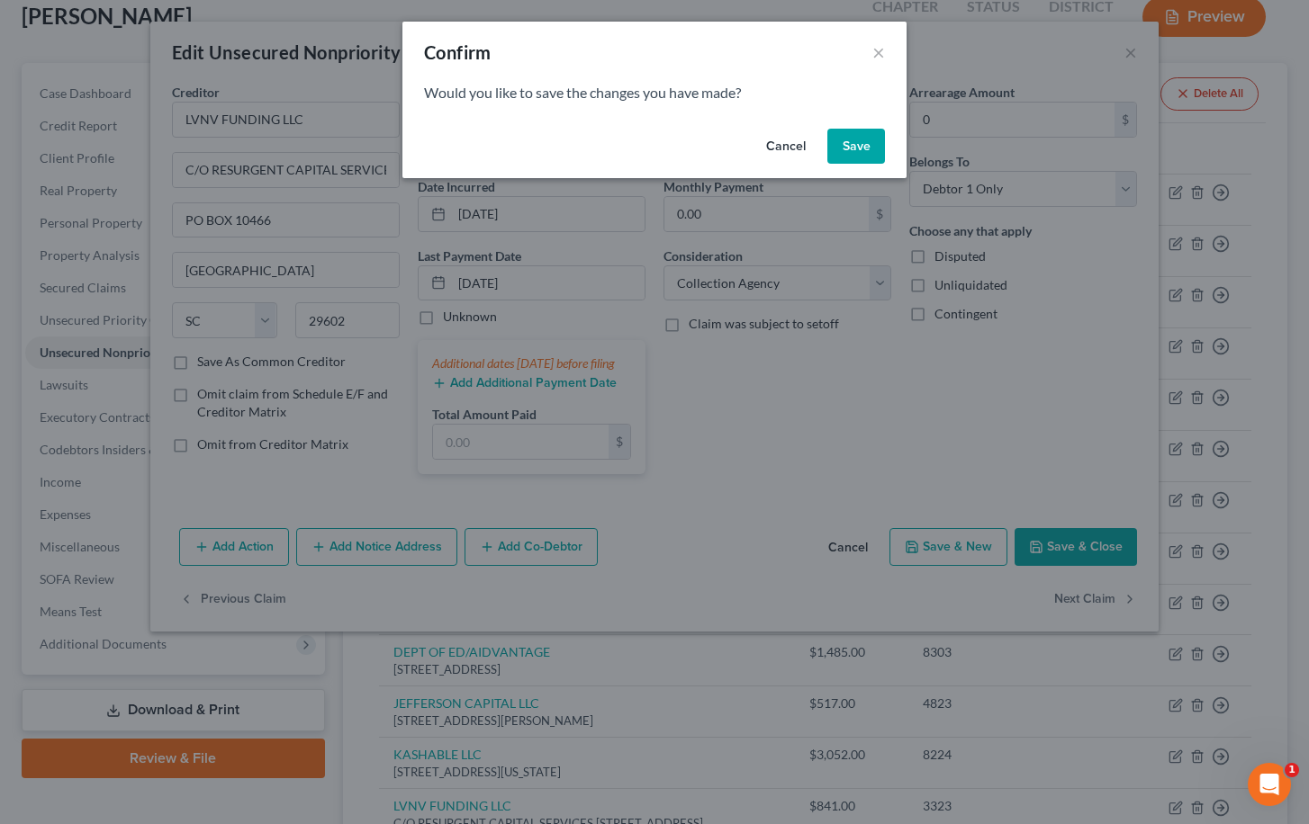
click at [860, 137] on button "Save" at bounding box center [856, 147] width 58 height 36
select select "41"
select select "14"
select select "0"
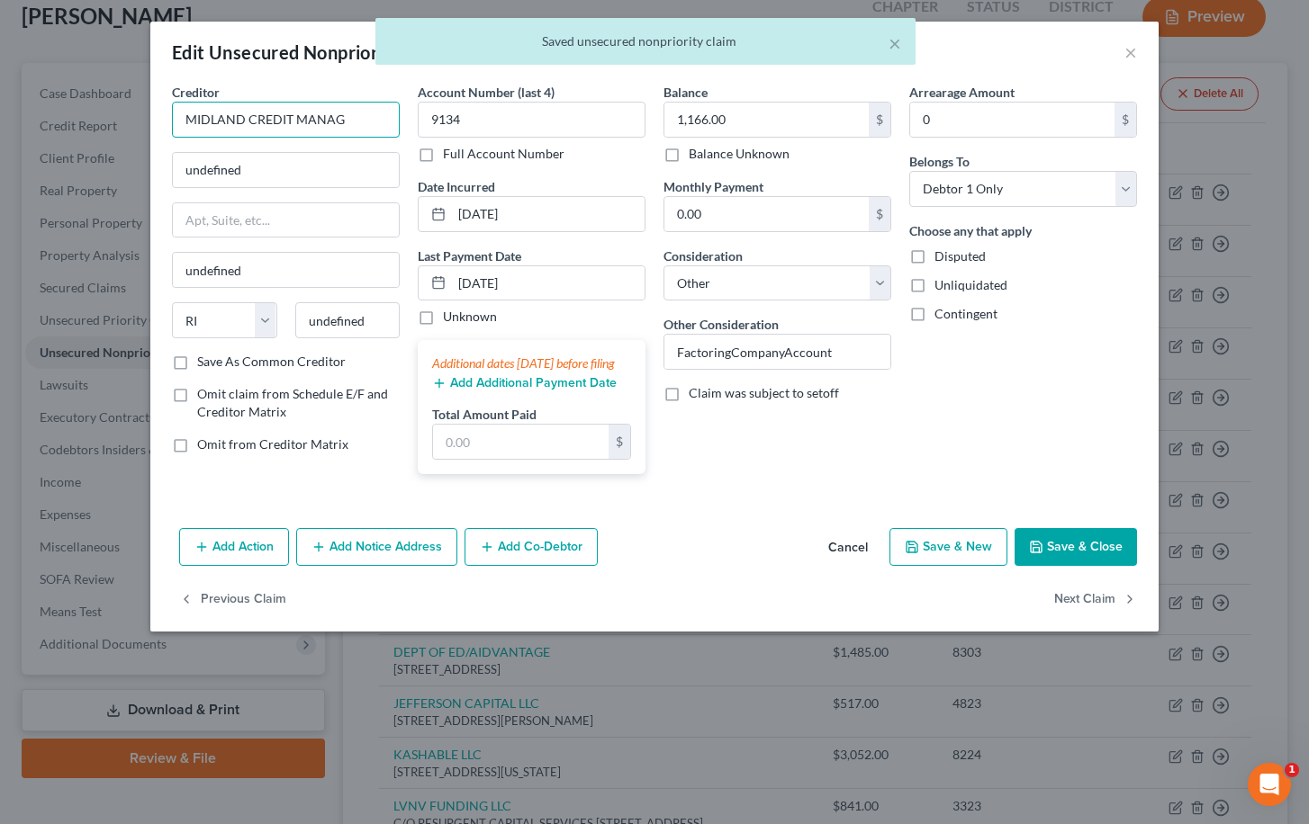
click at [356, 128] on input "MIDLAND CREDIT MANAG" at bounding box center [286, 120] width 228 height 36
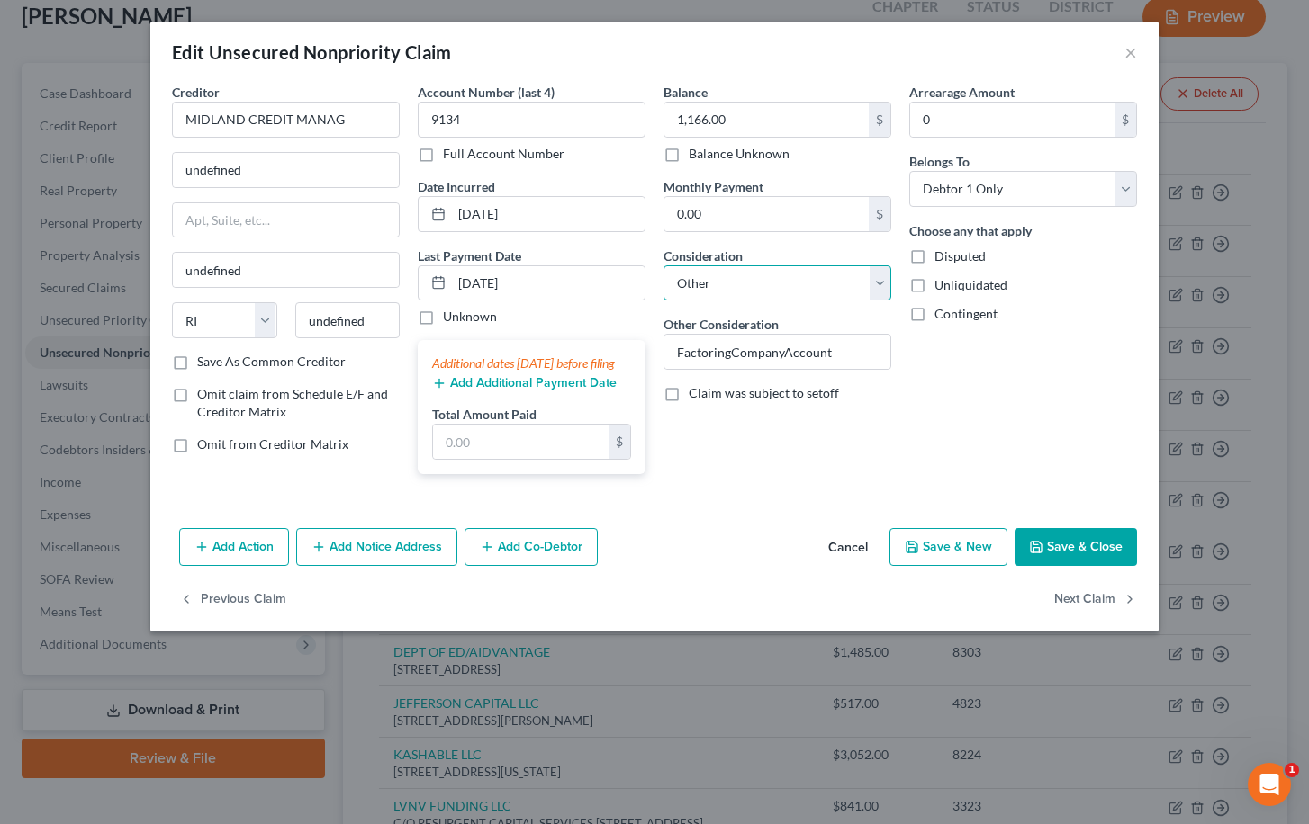
select select "1"
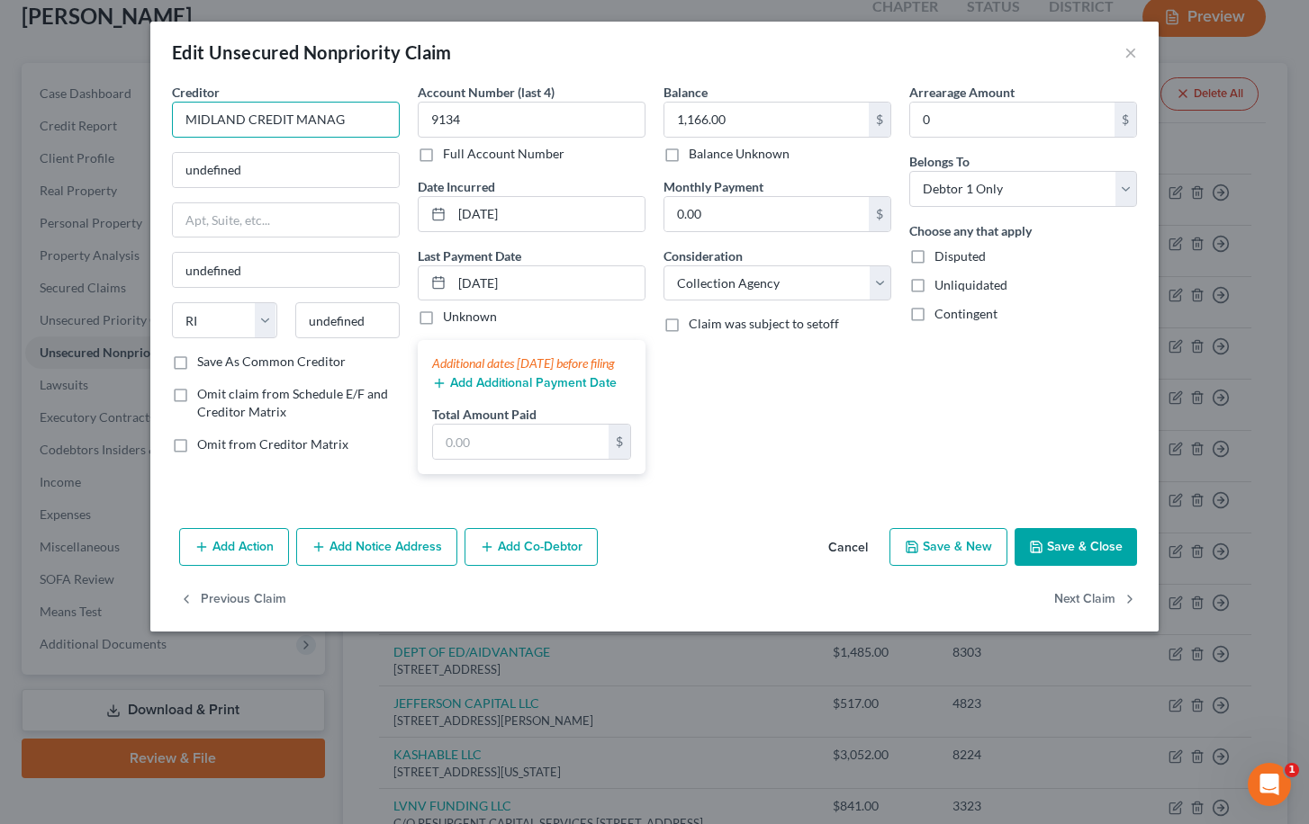
click at [351, 121] on input "MIDLAND CREDIT MANAG" at bounding box center [286, 120] width 228 height 36
click at [358, 130] on input "MIDLAND CREDIT MANAG" at bounding box center [286, 120] width 228 height 36
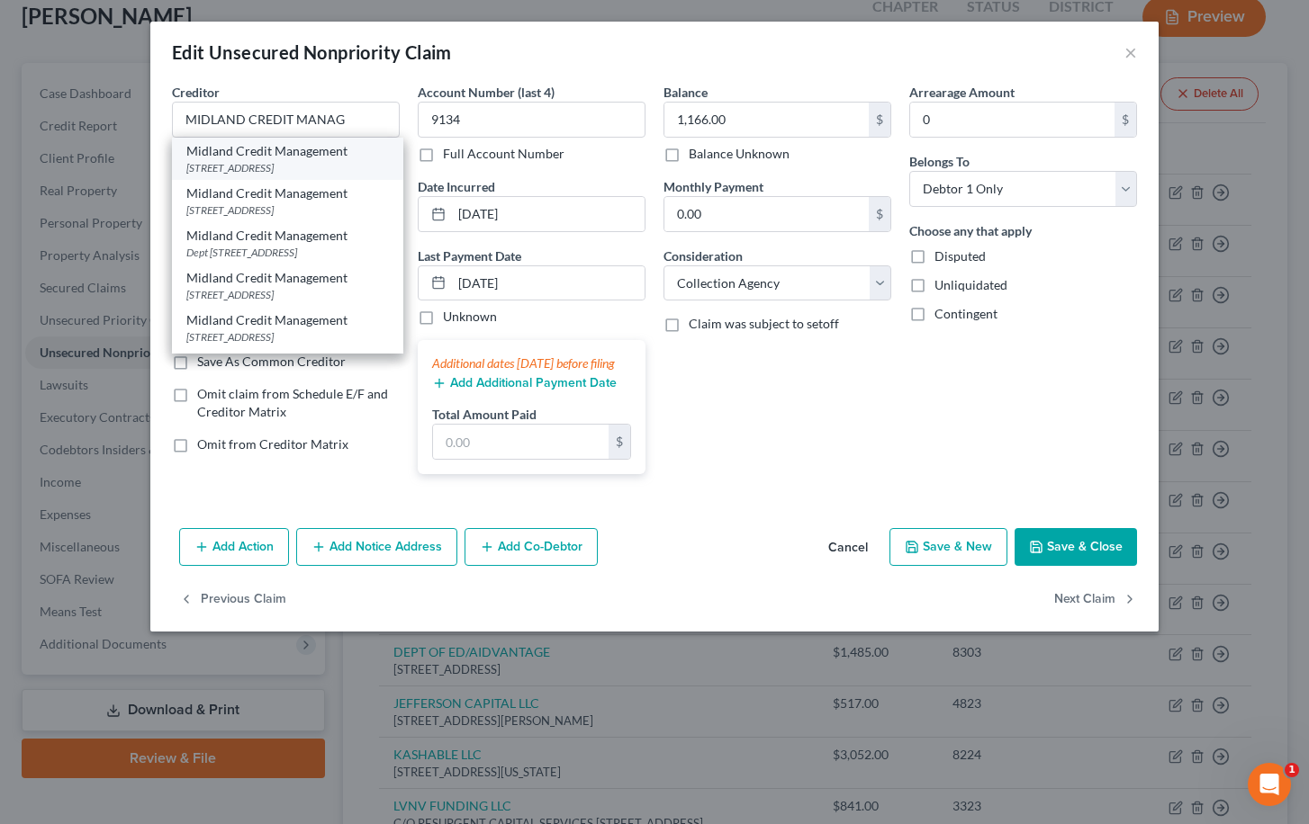
click at [354, 155] on div "Midland Credit Management" at bounding box center [287, 151] width 203 height 18
type input "Midland Credit Management"
type input "PO BOX 939069"
type input "San Diego"
select select "4"
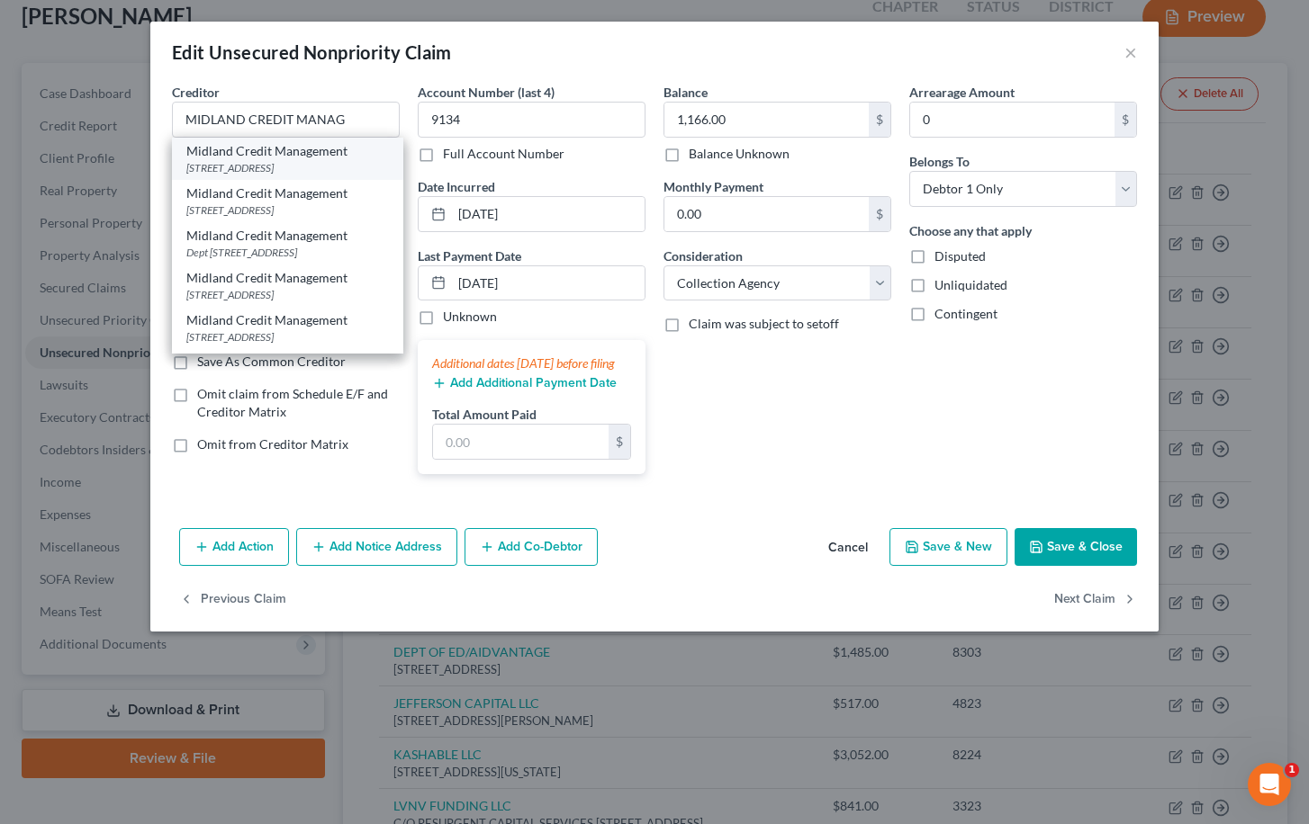
type input "92193"
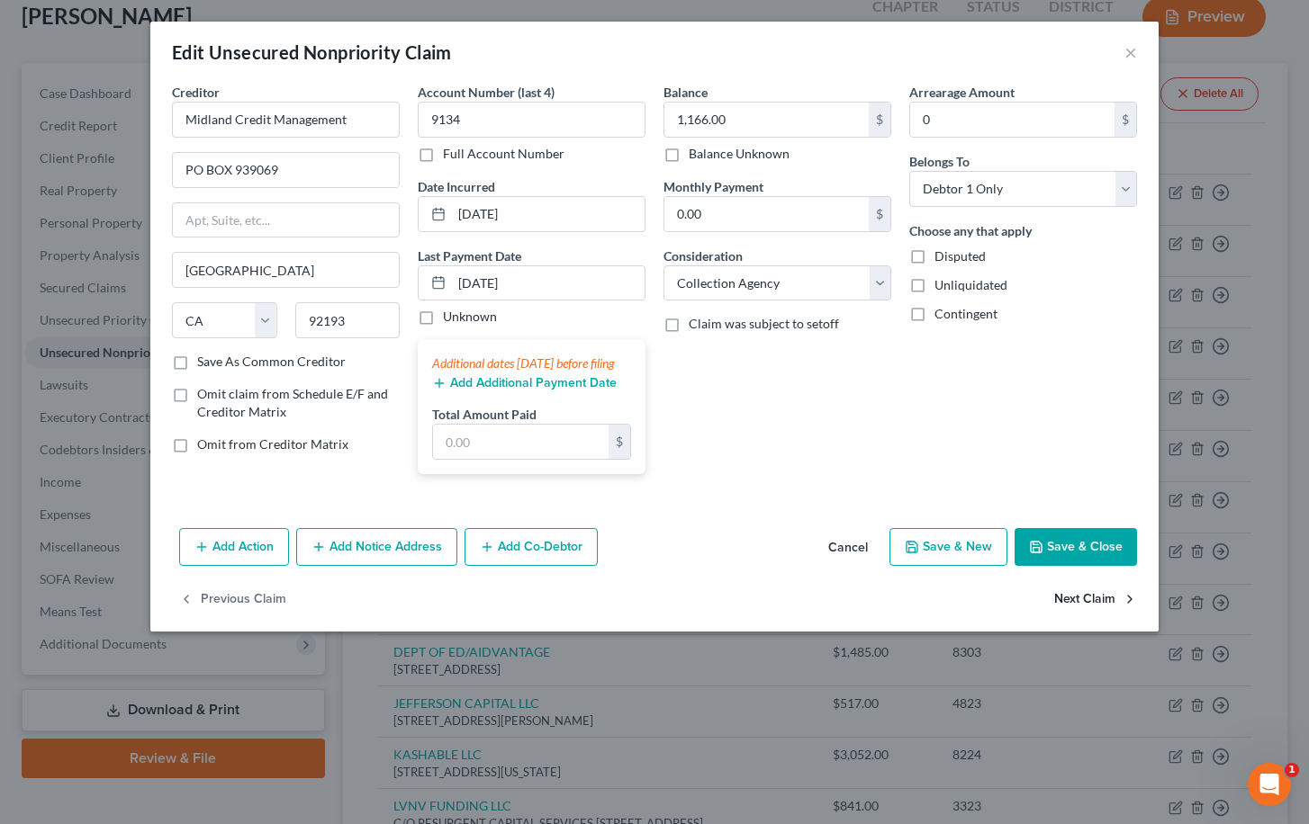
click at [1095, 617] on button "Next Claim" at bounding box center [1095, 600] width 83 height 38
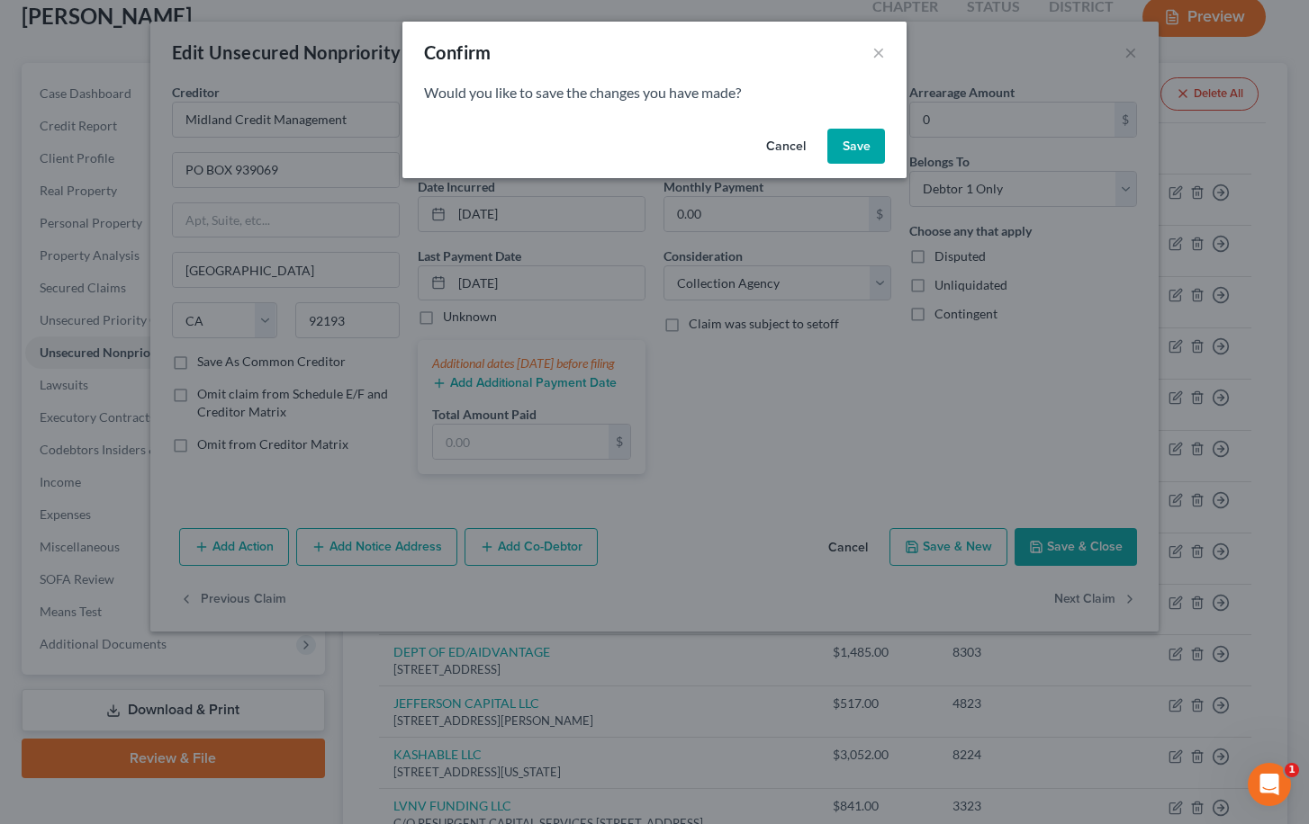
click at [859, 151] on button "Save" at bounding box center [856, 147] width 58 height 36
select select "41"
select select "14"
select select "0"
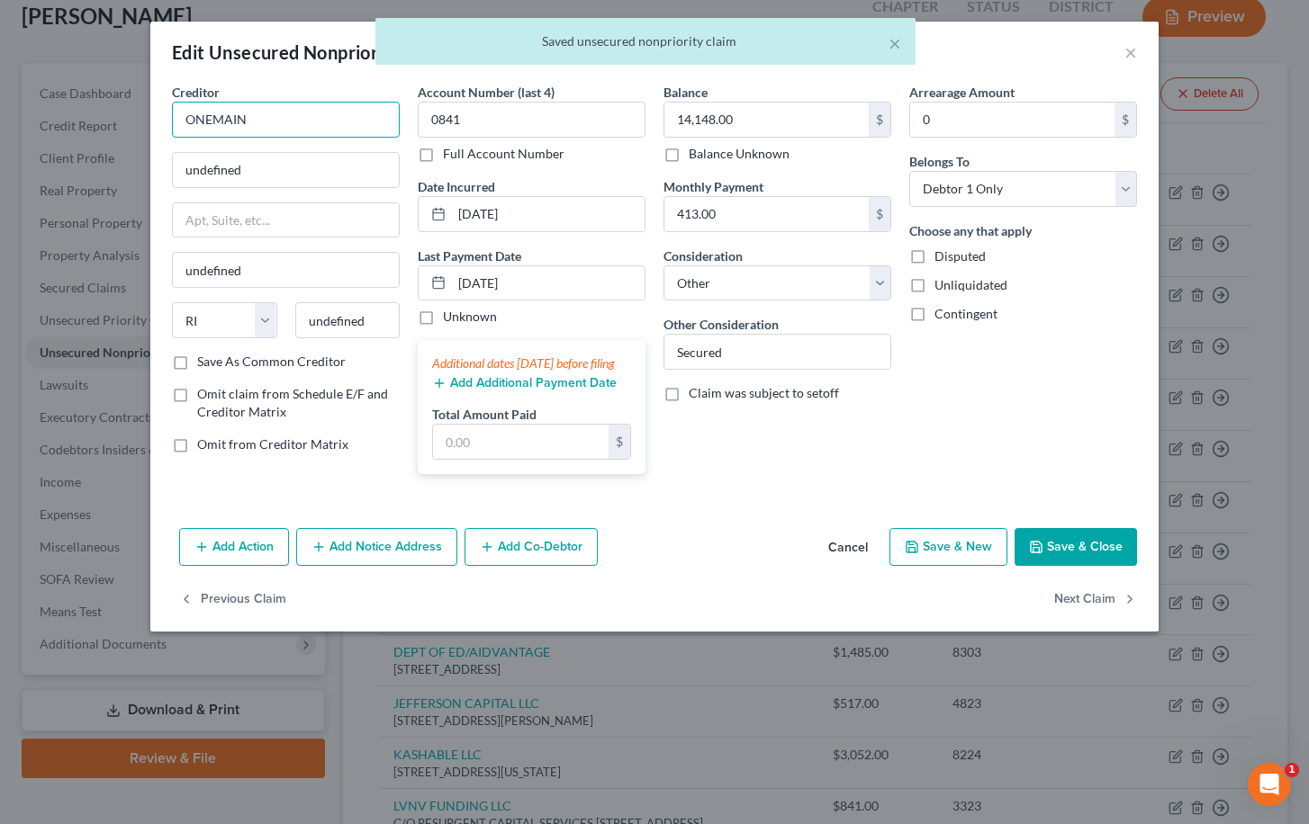
click at [312, 105] on input "ONEMAIN" at bounding box center [286, 120] width 228 height 36
click at [311, 113] on input "ONEMAIN" at bounding box center [286, 120] width 228 height 36
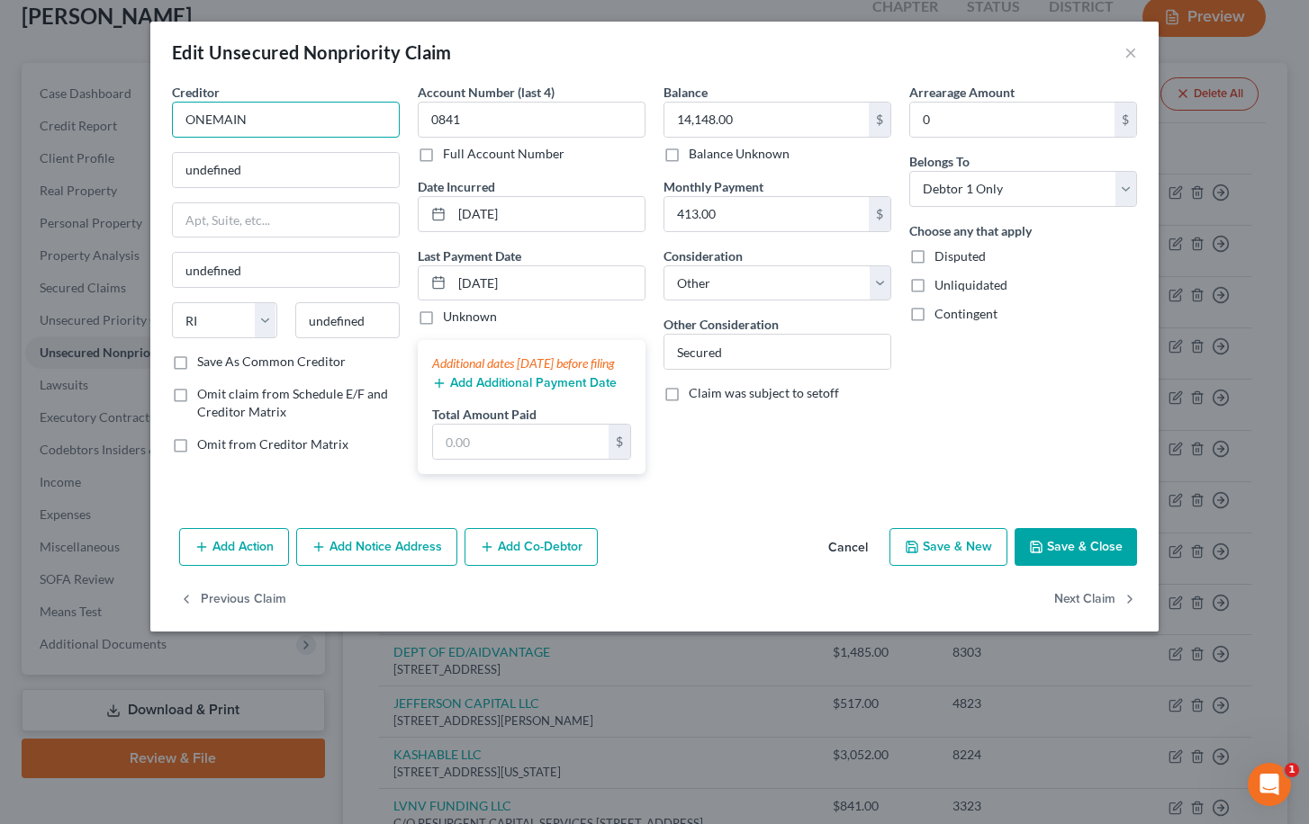
click at [318, 114] on input "ONEMAIN" at bounding box center [286, 120] width 228 height 36
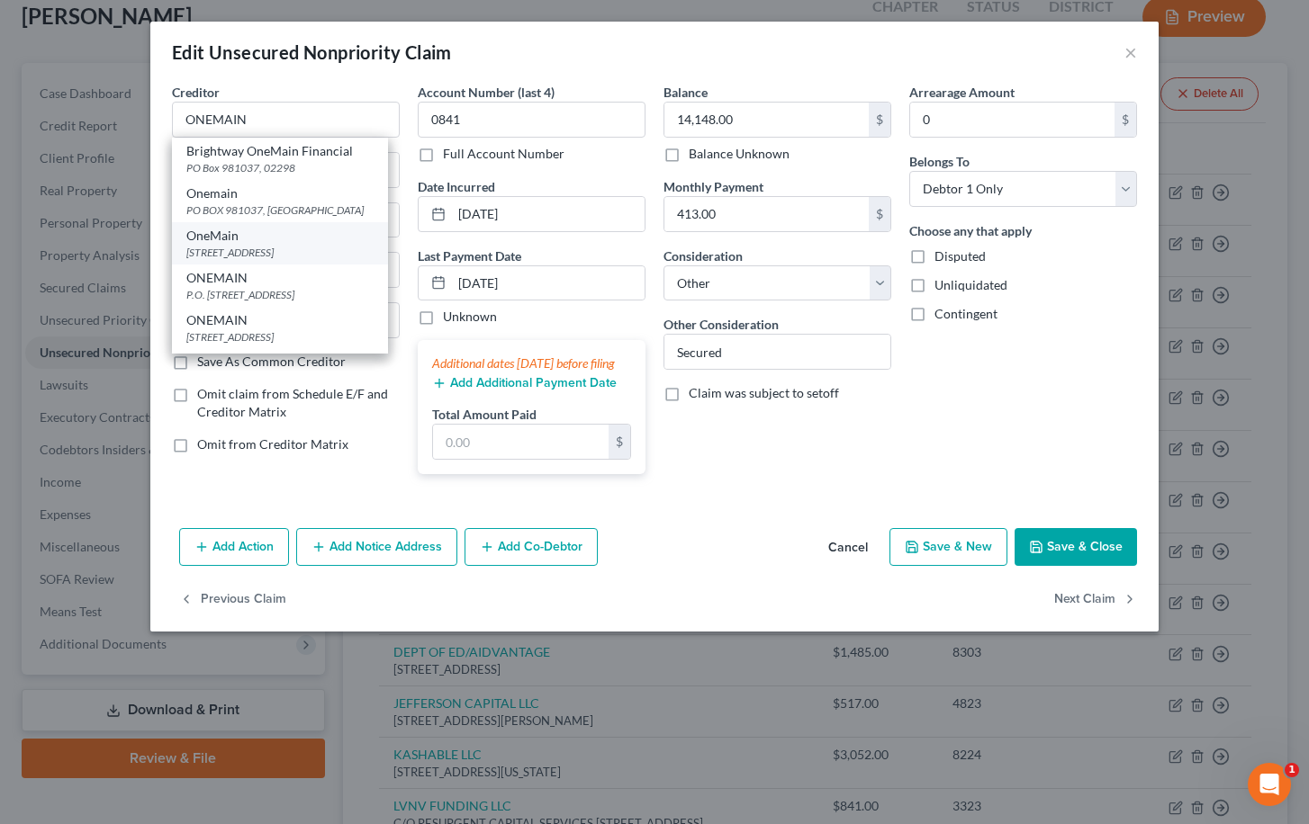
click at [340, 252] on div "PO Box 1010, Evansville, IN 47706" at bounding box center [279, 252] width 187 height 15
type input "OneMain"
type input "PO Box 1010"
type input "Evansville"
select select "15"
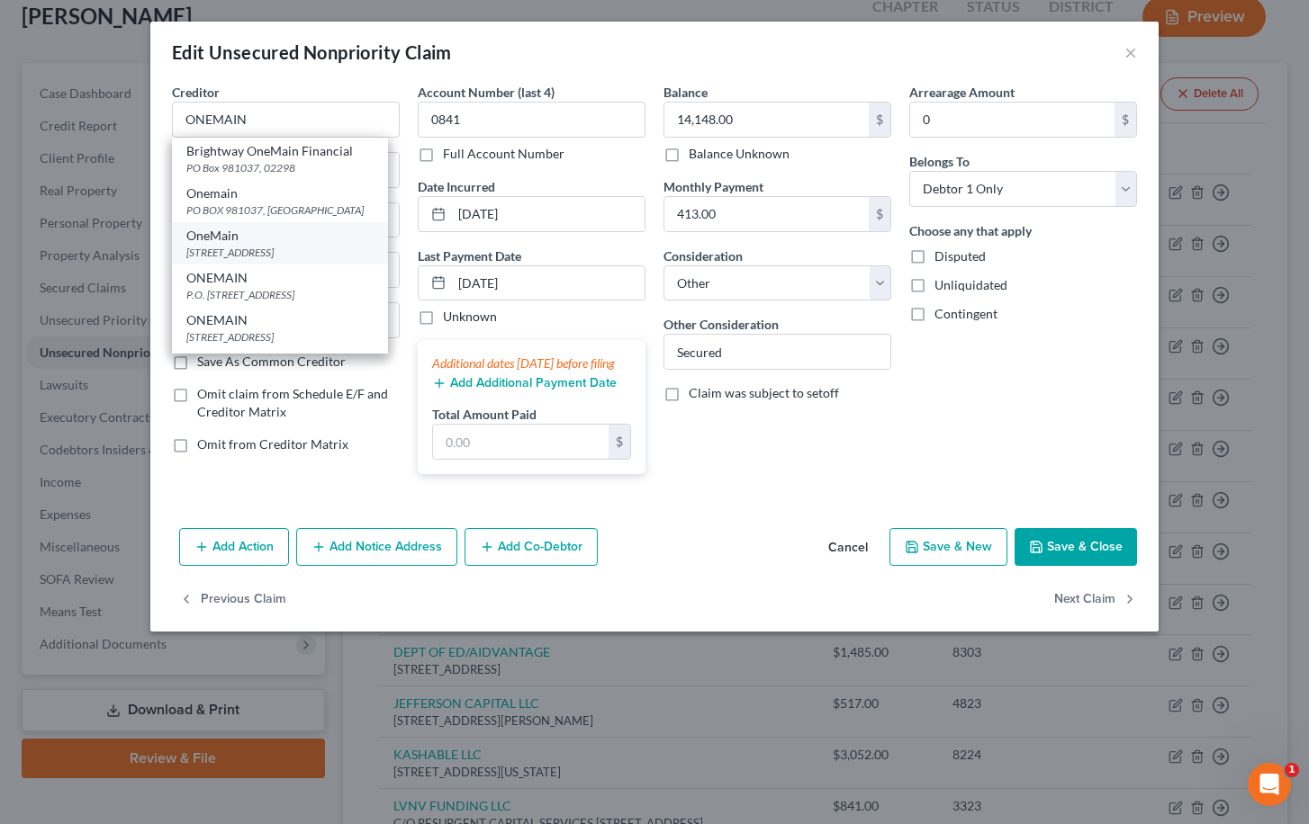
type input "47706"
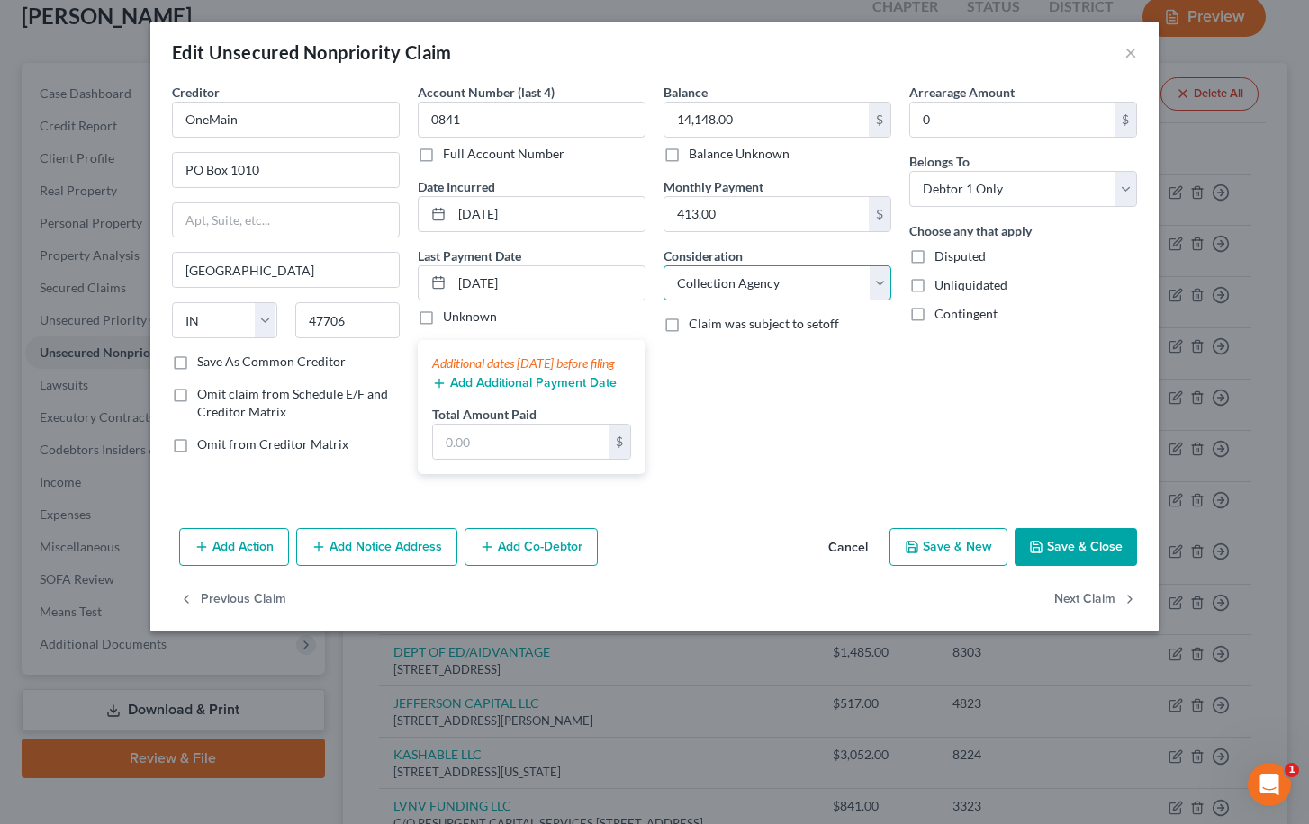
select select "14"
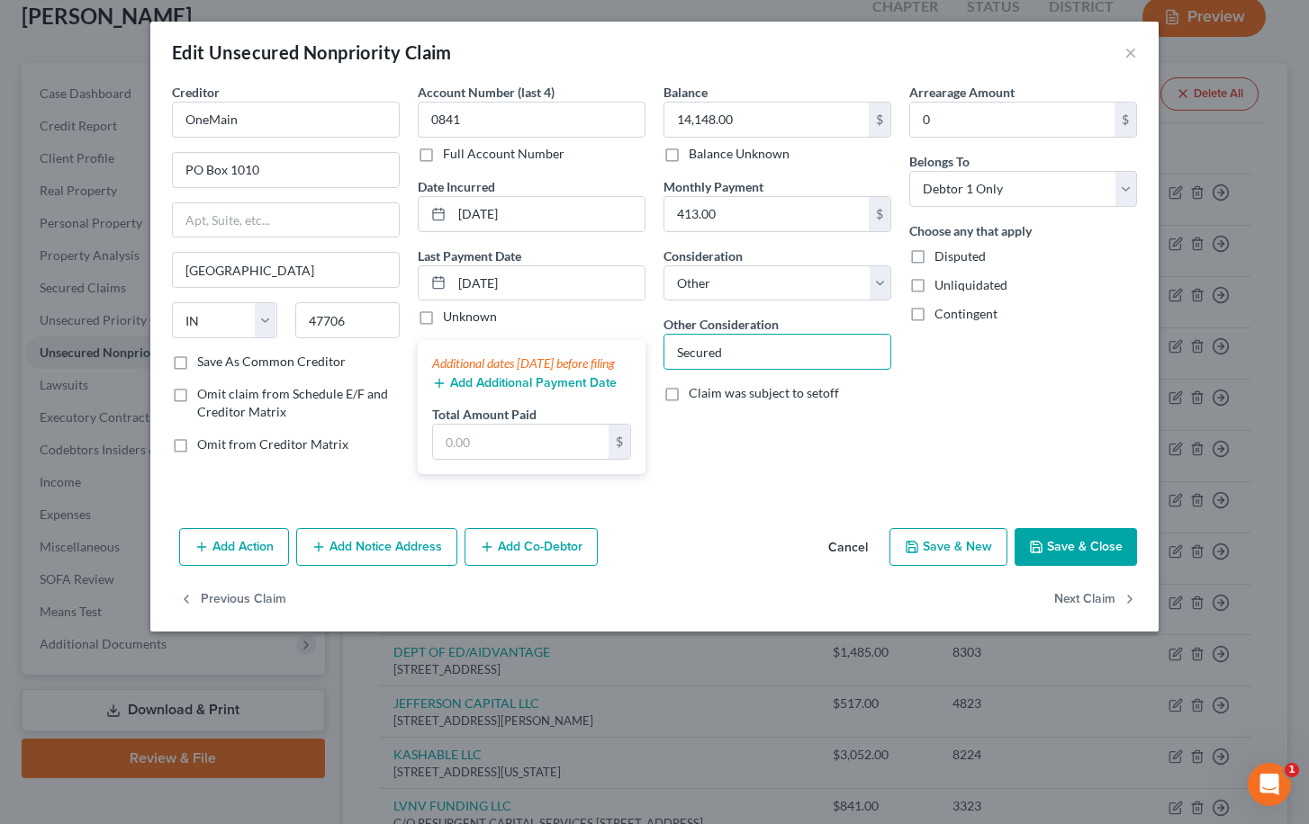
drag, startPoint x: 810, startPoint y: 366, endPoint x: 564, endPoint y: 327, distance: 248.9
click at [679, 346] on input "Loan" at bounding box center [777, 352] width 226 height 34
type input "Loan"
click at [1087, 606] on button "Next Claim" at bounding box center [1095, 600] width 83 height 38
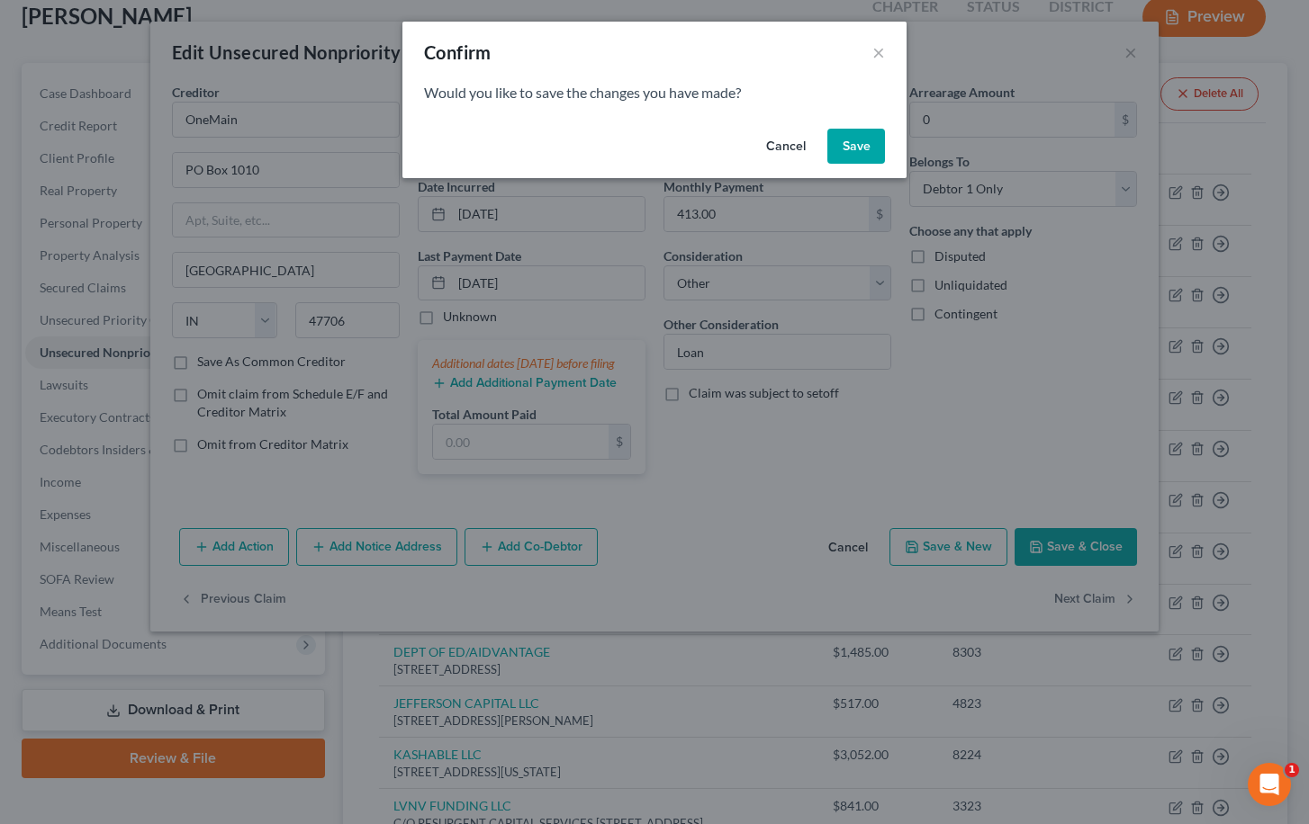
click at [839, 140] on button "Save" at bounding box center [856, 147] width 58 height 36
select select "41"
select select "14"
select select "0"
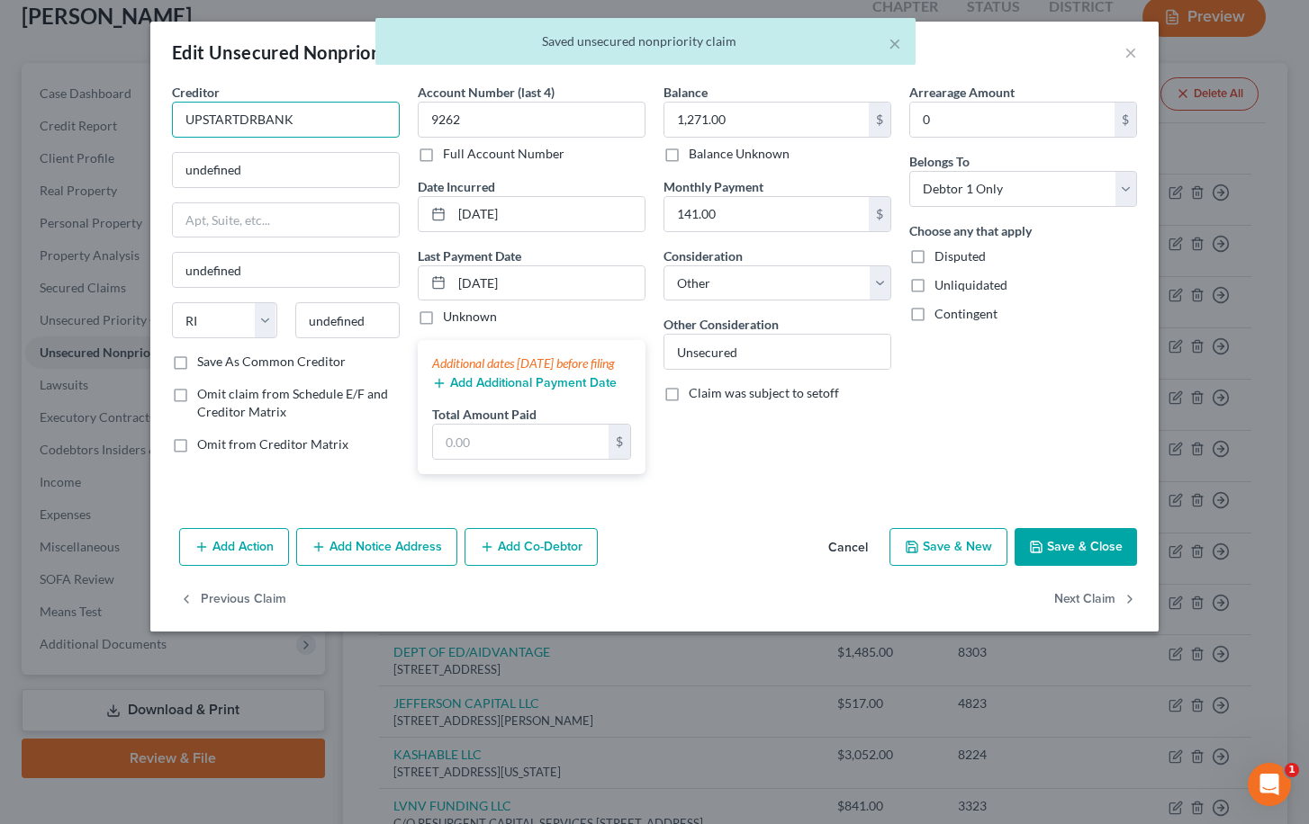
click at [359, 117] on input "UPSTARTDRBANK" at bounding box center [286, 120] width 228 height 36
click at [324, 122] on input "UPSTARTDRBANK" at bounding box center [286, 120] width 228 height 36
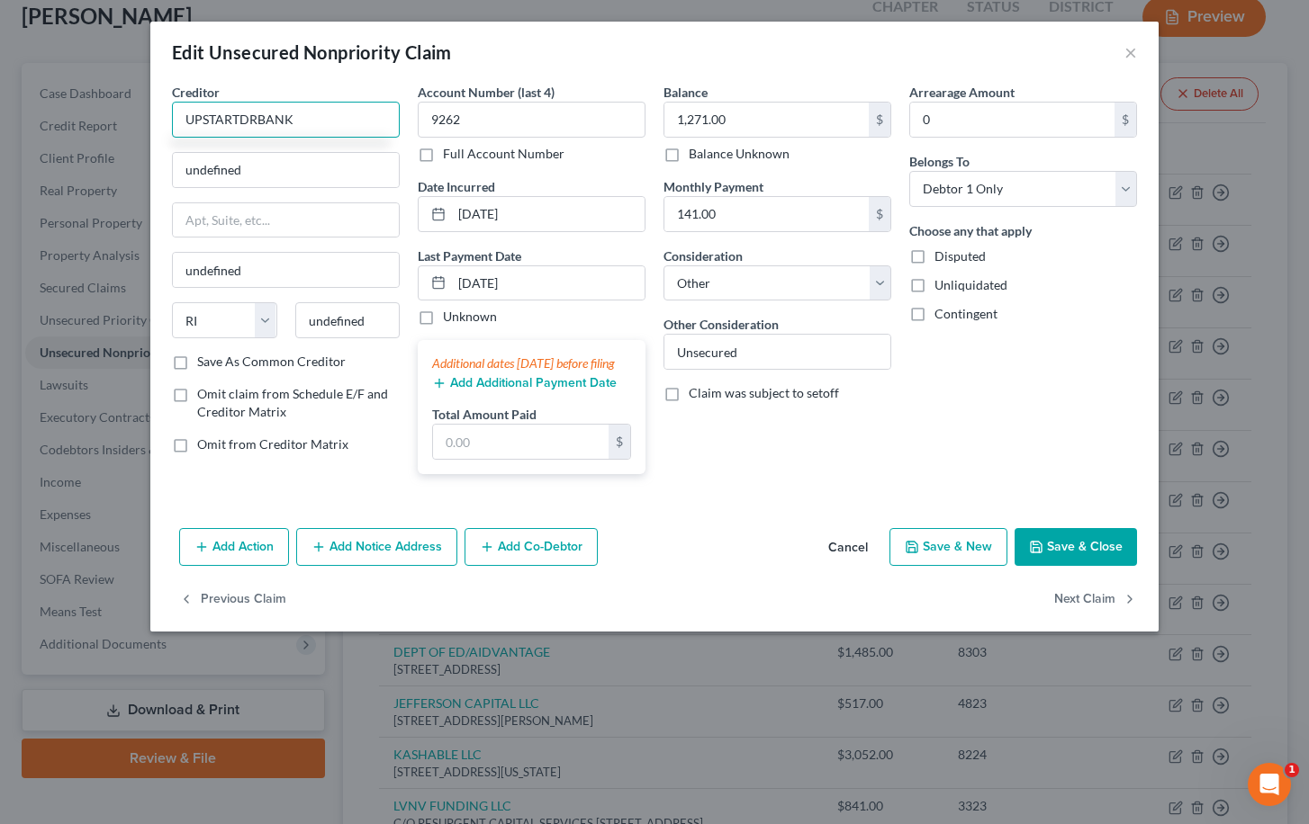
drag, startPoint x: 329, startPoint y: 124, endPoint x: 130, endPoint y: 123, distance: 198.9
click at [130, 123] on div "Edit Unsecured Nonpriority Claim × Creditor * UPSTARTDRBANK undefined undefined…" at bounding box center [654, 412] width 1309 height 824
click at [241, 122] on input "UPSTARTDRBANK" at bounding box center [286, 120] width 228 height 36
click at [333, 136] on input "UPSTART DRBANK" at bounding box center [286, 120] width 228 height 36
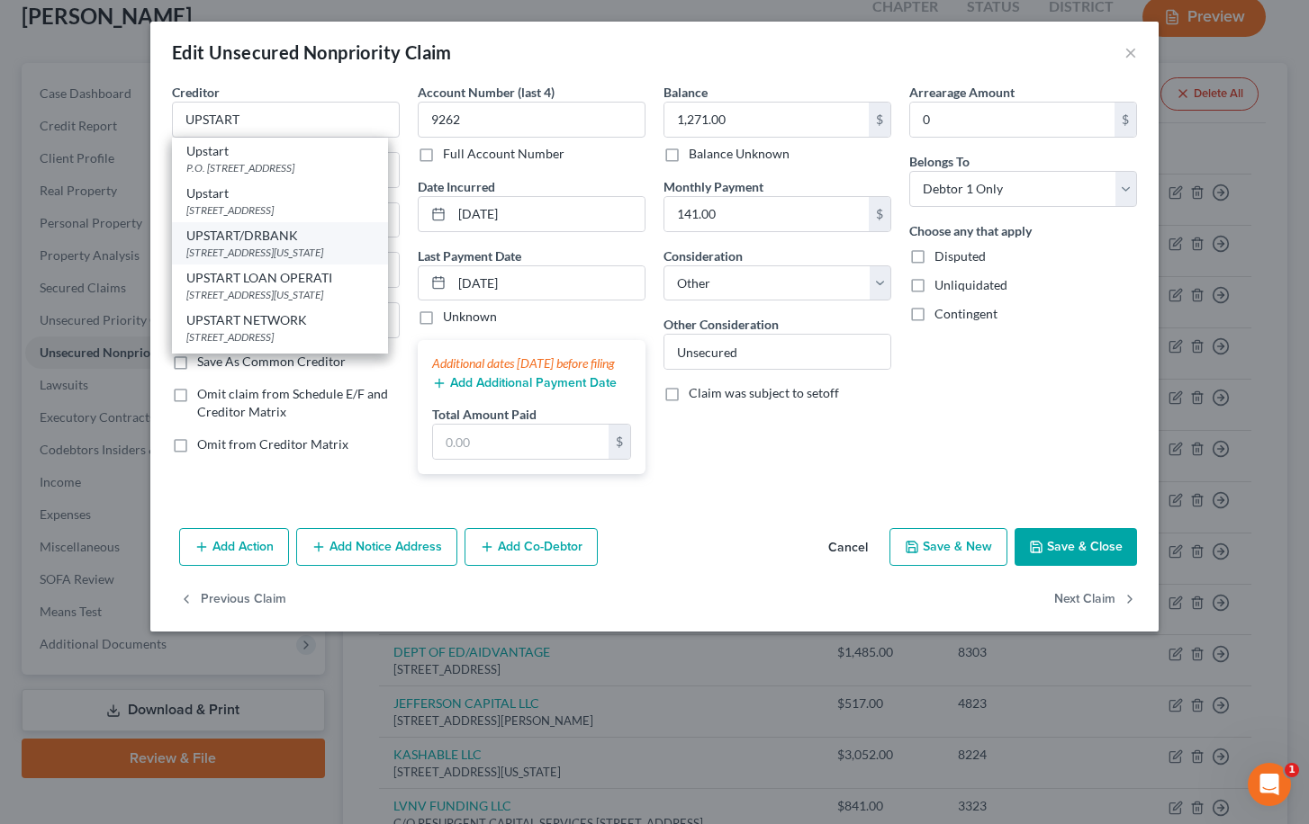
click at [350, 247] on div "2950 South Delaware Street, San Mateo, CA 94403" at bounding box center [279, 252] width 187 height 15
type input "UPSTART/DRBANK"
type input "2950 South Delaware Street"
type input "San Mateo"
select select "4"
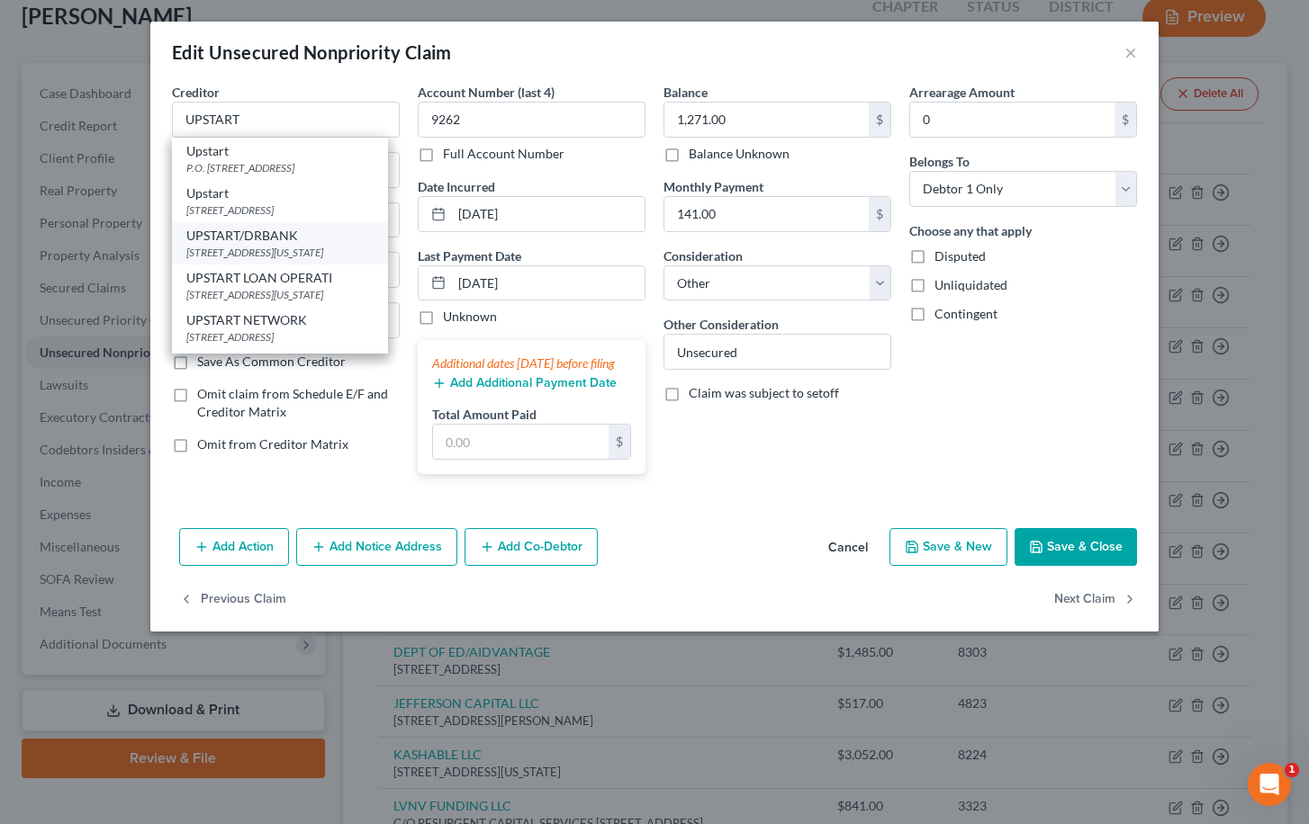
type input "94403"
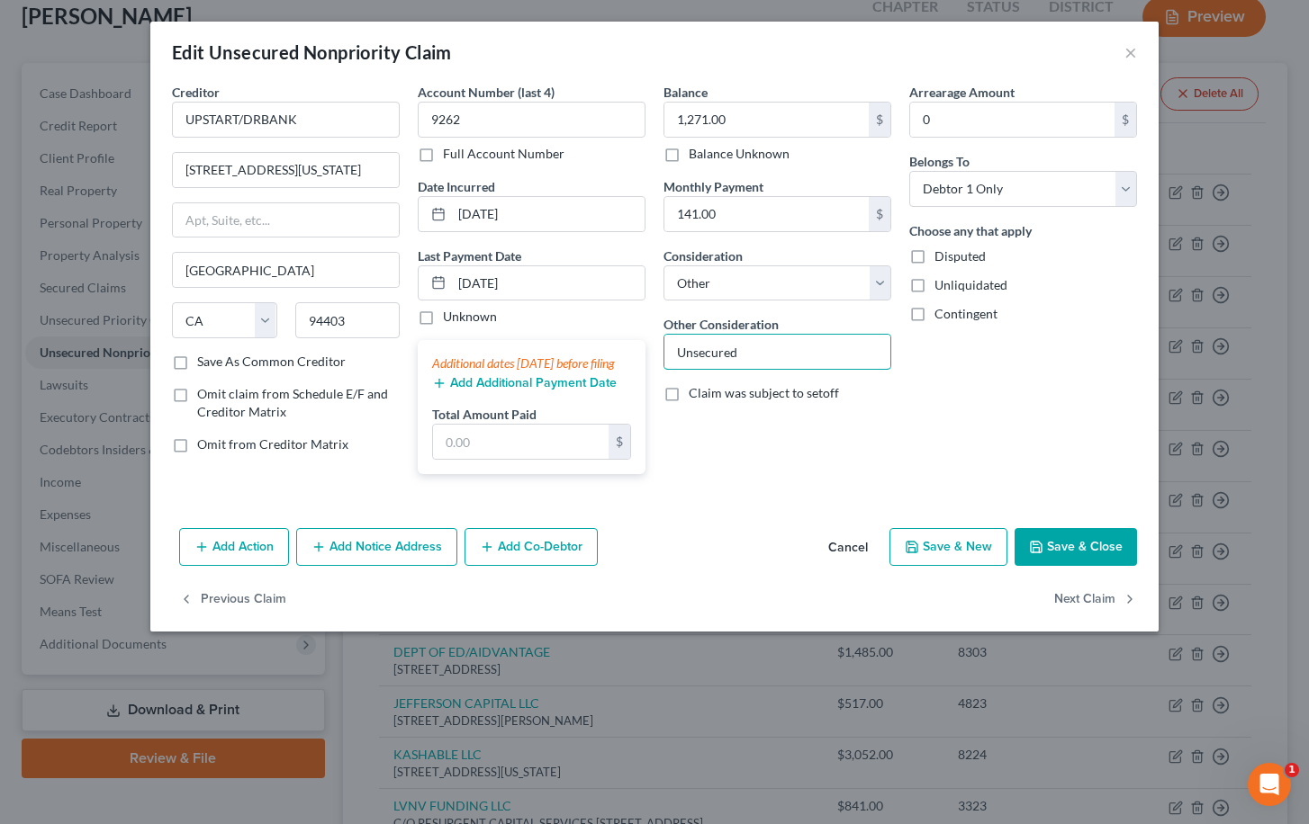
drag, startPoint x: 793, startPoint y: 341, endPoint x: 863, endPoint y: 375, distance: 78.1
click at [863, 375] on div "Balance 1,271.00 $ Balance Unknown Balance Undetermined 1,271.00 $ Balance Unkn…" at bounding box center [777, 286] width 246 height 406
type input "Loan"
click at [1103, 609] on button "Next Claim" at bounding box center [1095, 600] width 83 height 38
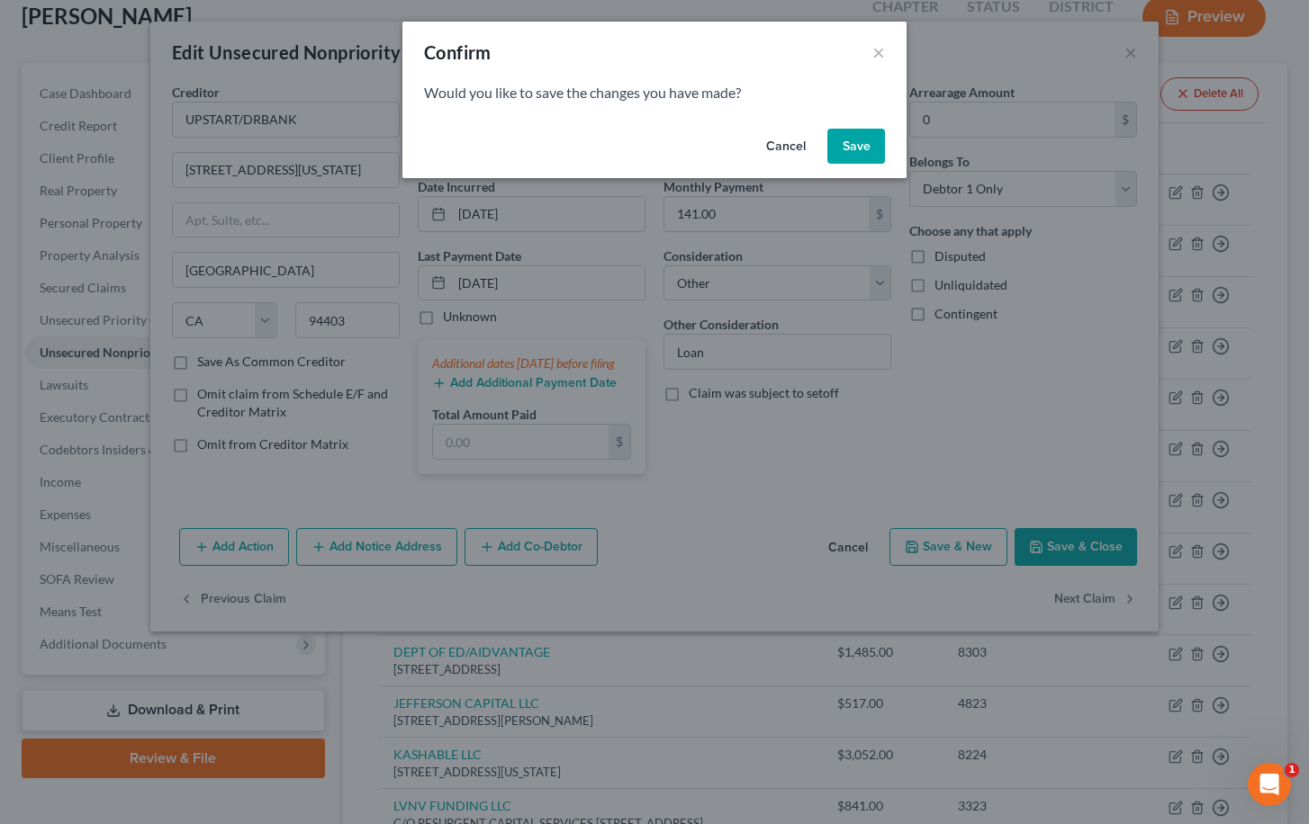
click at [855, 146] on button "Save" at bounding box center [856, 147] width 58 height 36
select select "41"
select select "14"
select select "0"
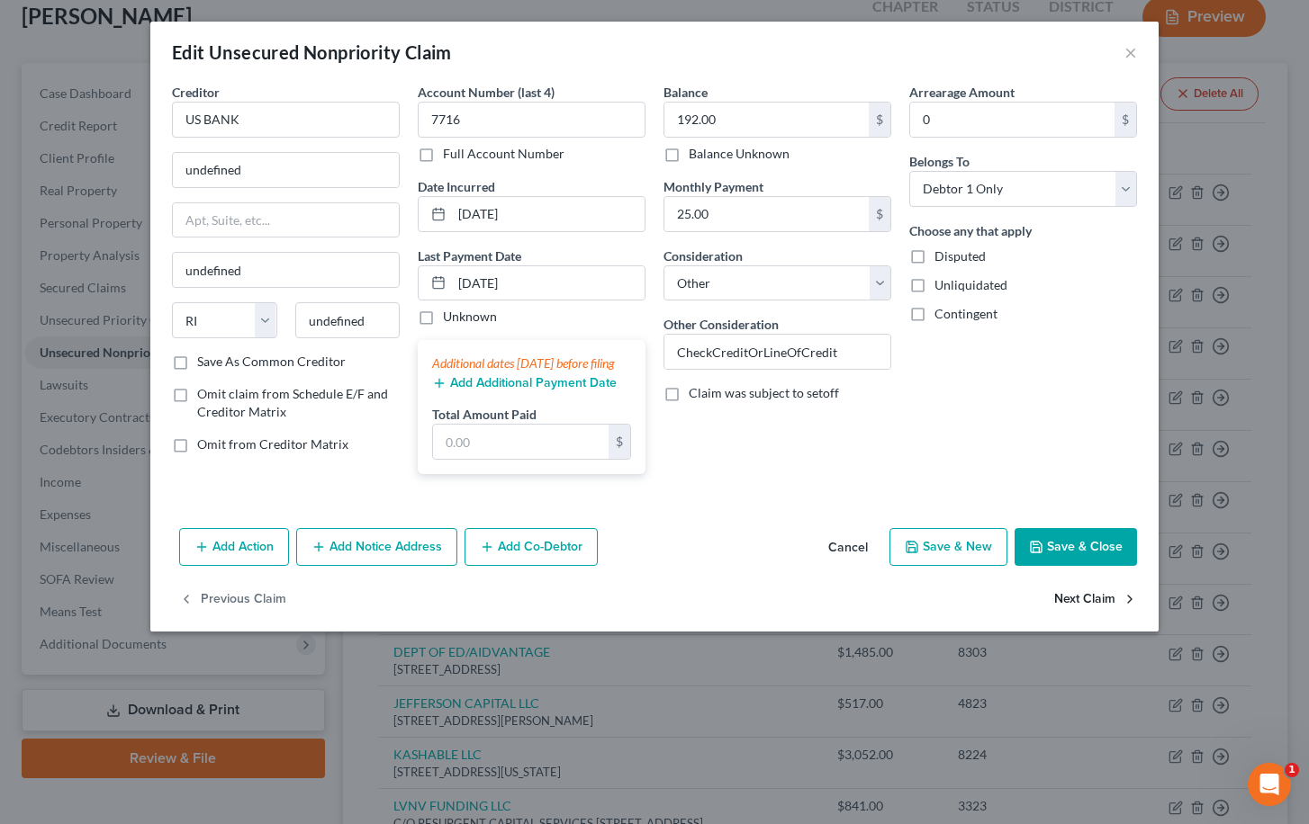
click at [1098, 612] on button "Next Claim" at bounding box center [1095, 600] width 83 height 38
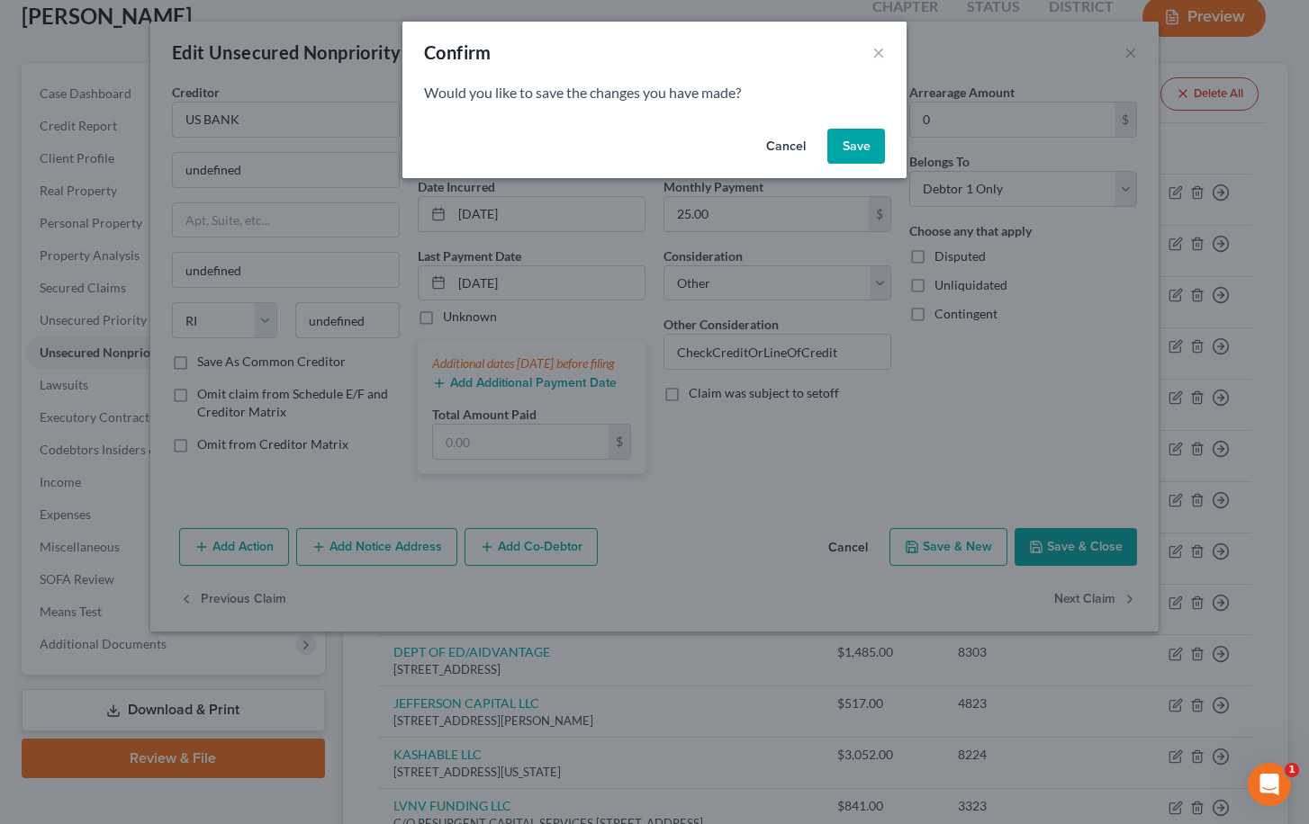
click at [855, 148] on button "Save" at bounding box center [856, 147] width 58 height 36
select select "41"
select select "14"
select select "0"
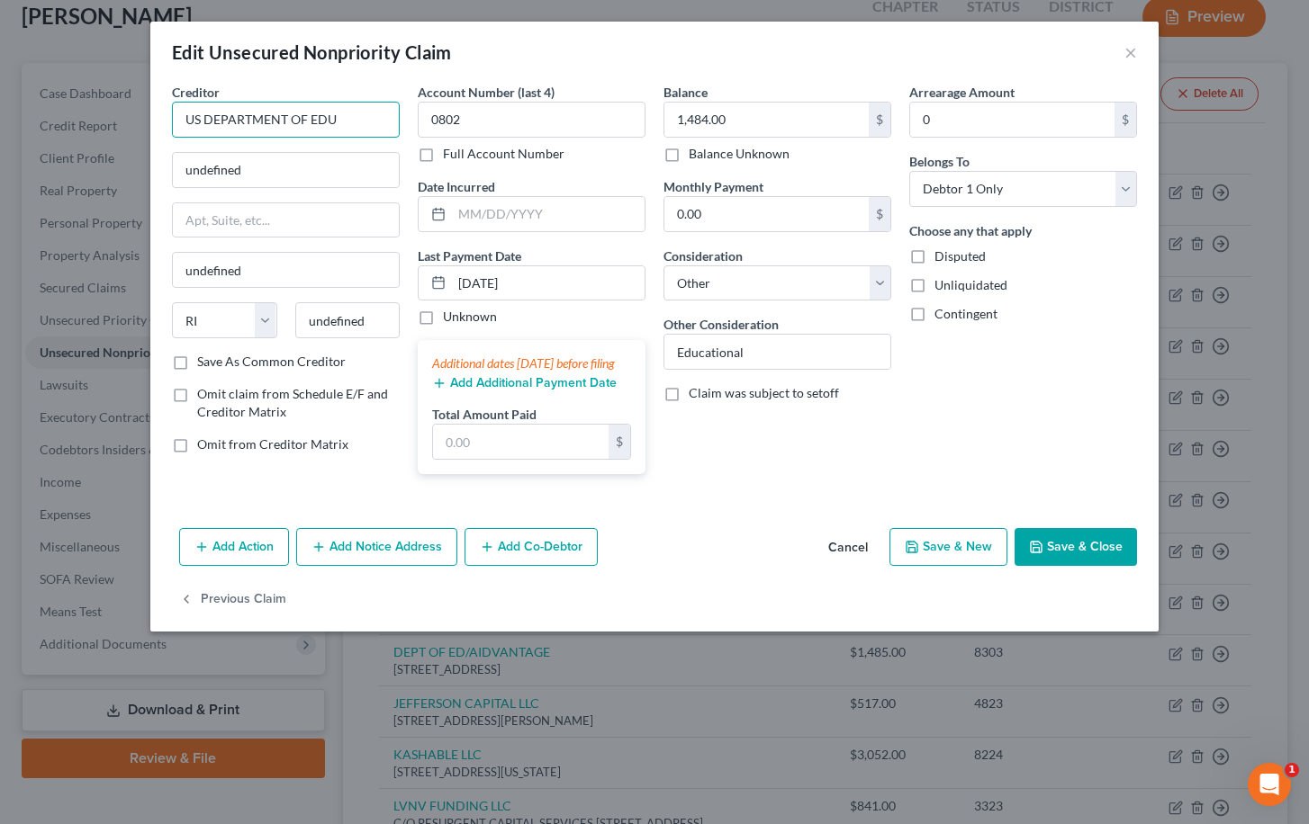
click at [362, 129] on input "US DEPARTMENT OF EDU" at bounding box center [286, 120] width 228 height 36
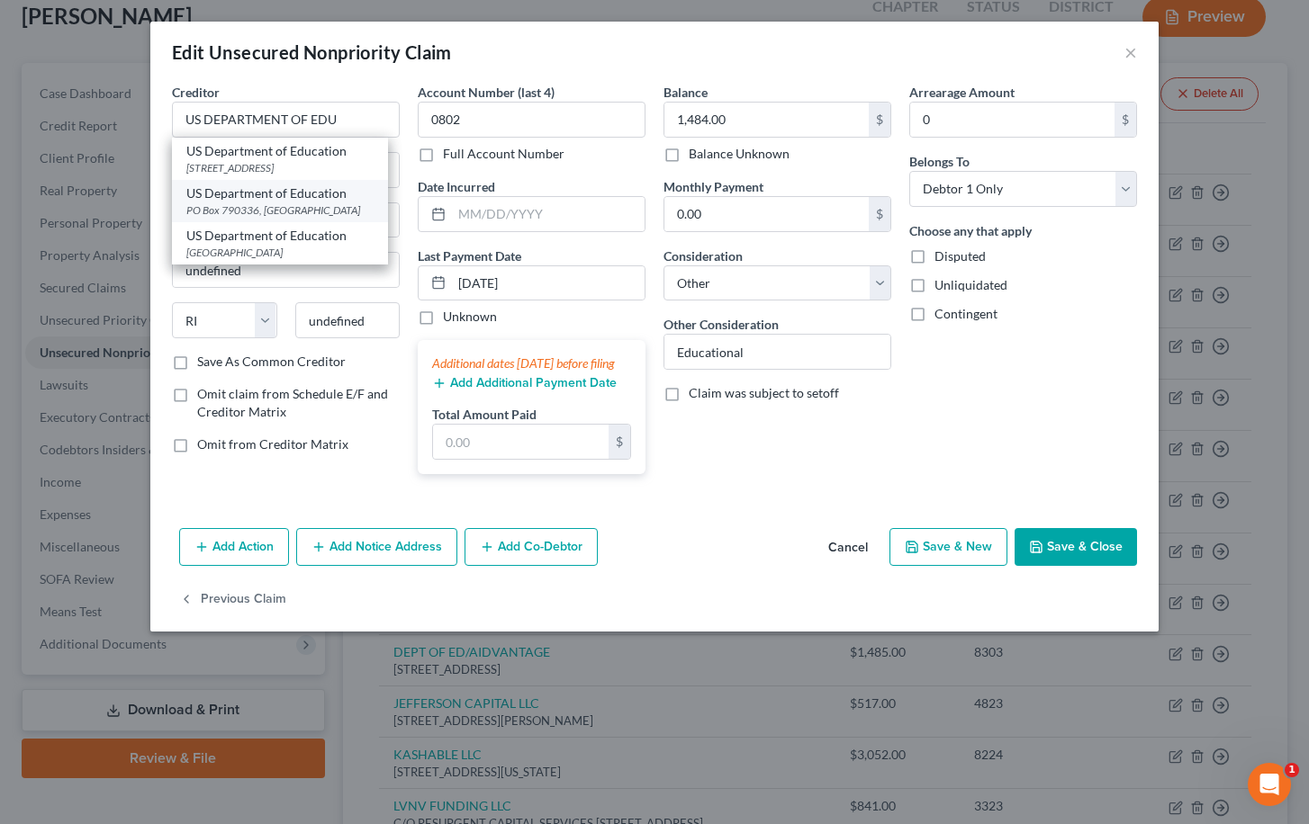
click at [351, 210] on div "PO Box 790336, Saint Louis, MO 63179" at bounding box center [279, 210] width 187 height 15
type input "US Department of Education"
type input "PO Box 790336"
type input "Saint Louis"
select select "26"
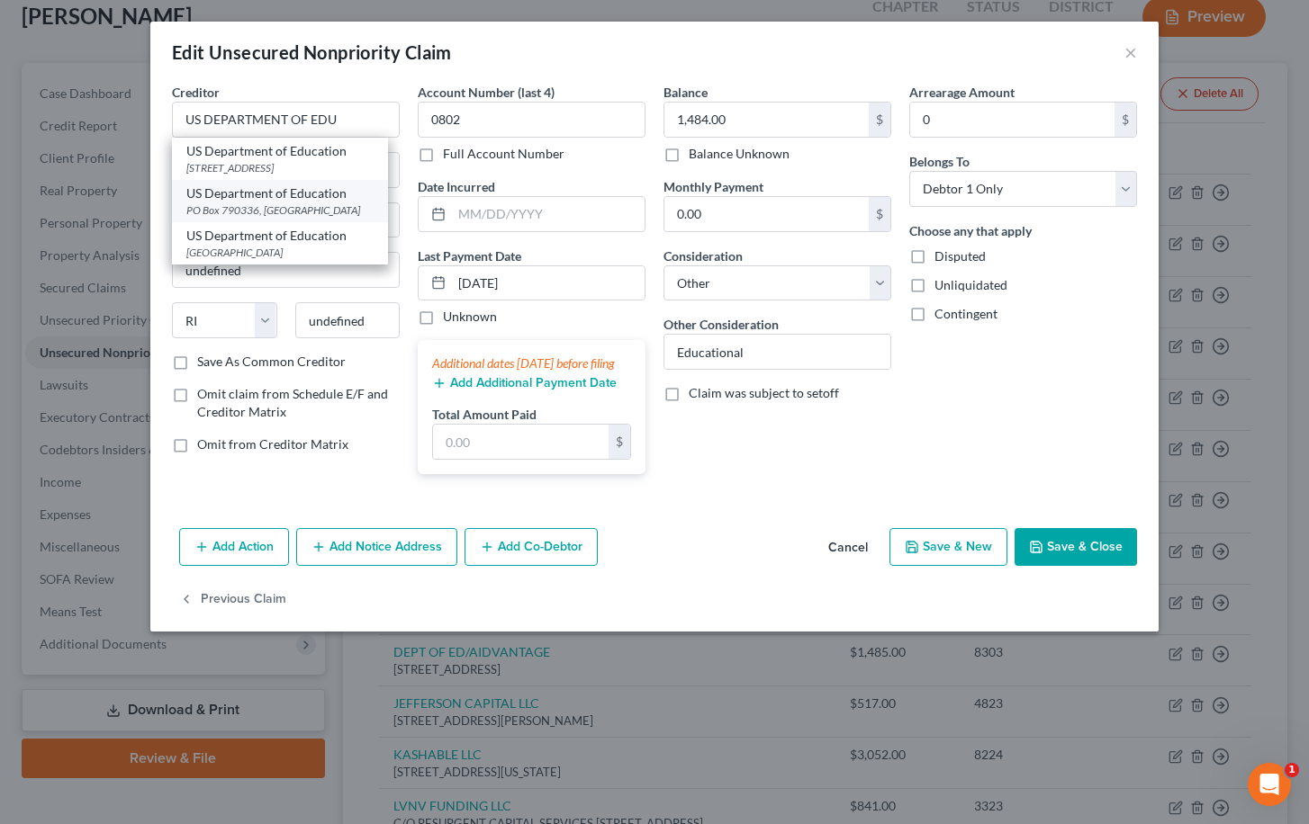
type input "63179"
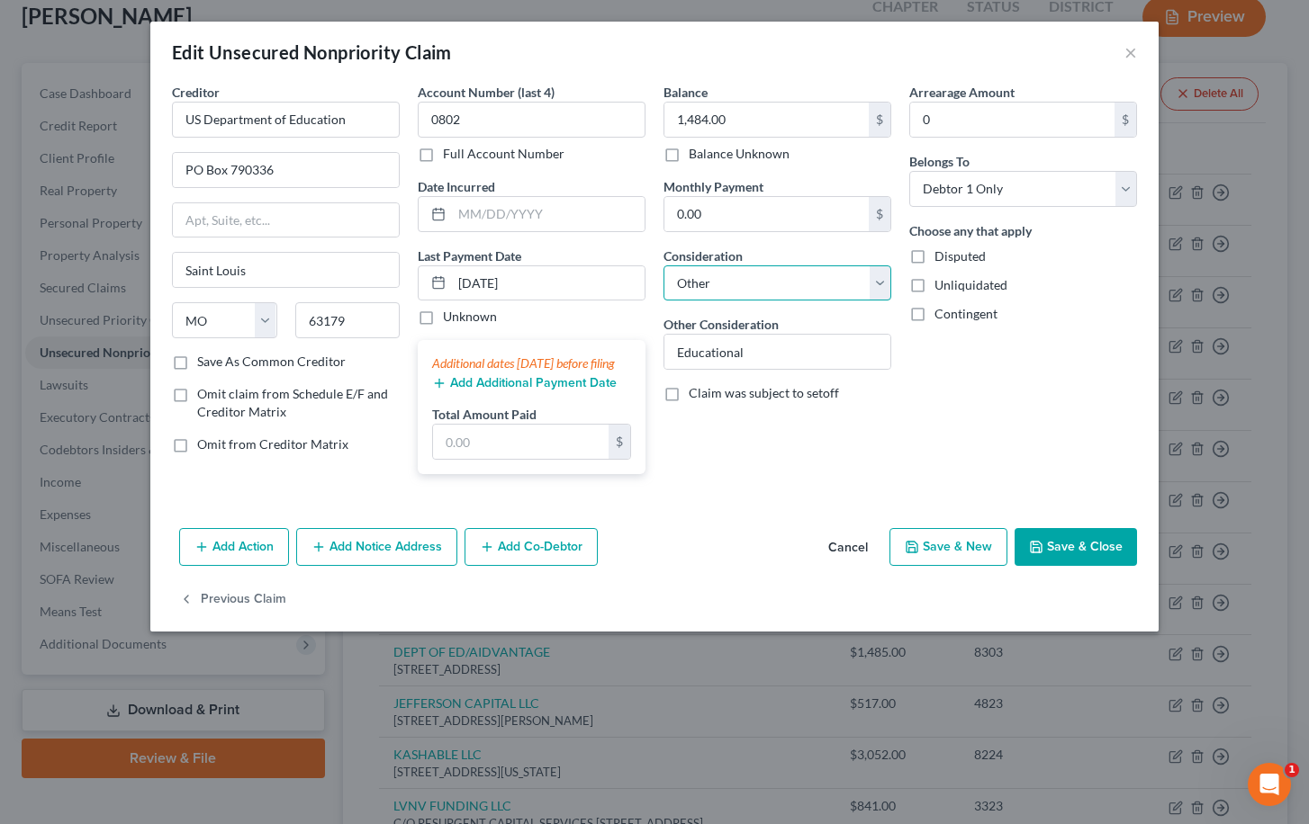
select select "17"
click at [1111, 566] on button "Save & Close" at bounding box center [1075, 547] width 122 height 38
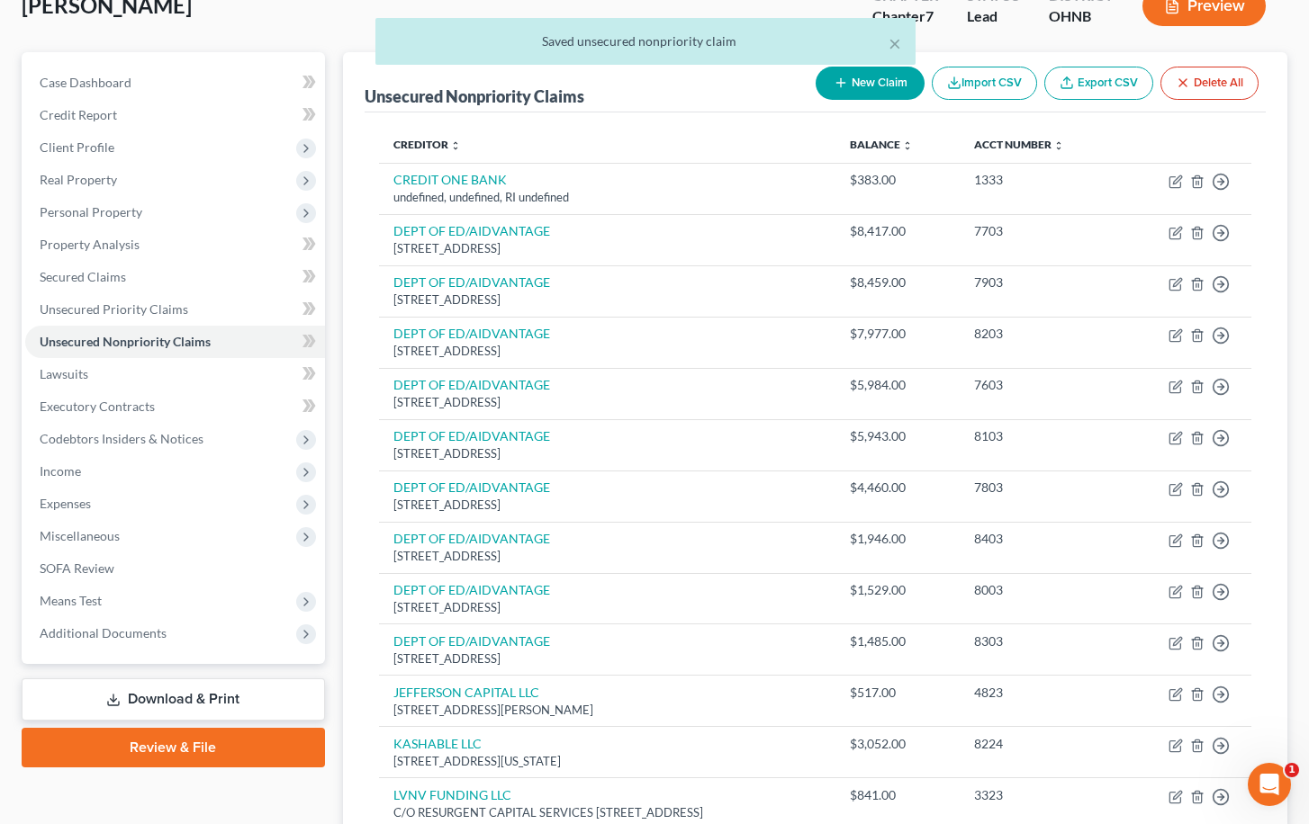
scroll to position [119, 0]
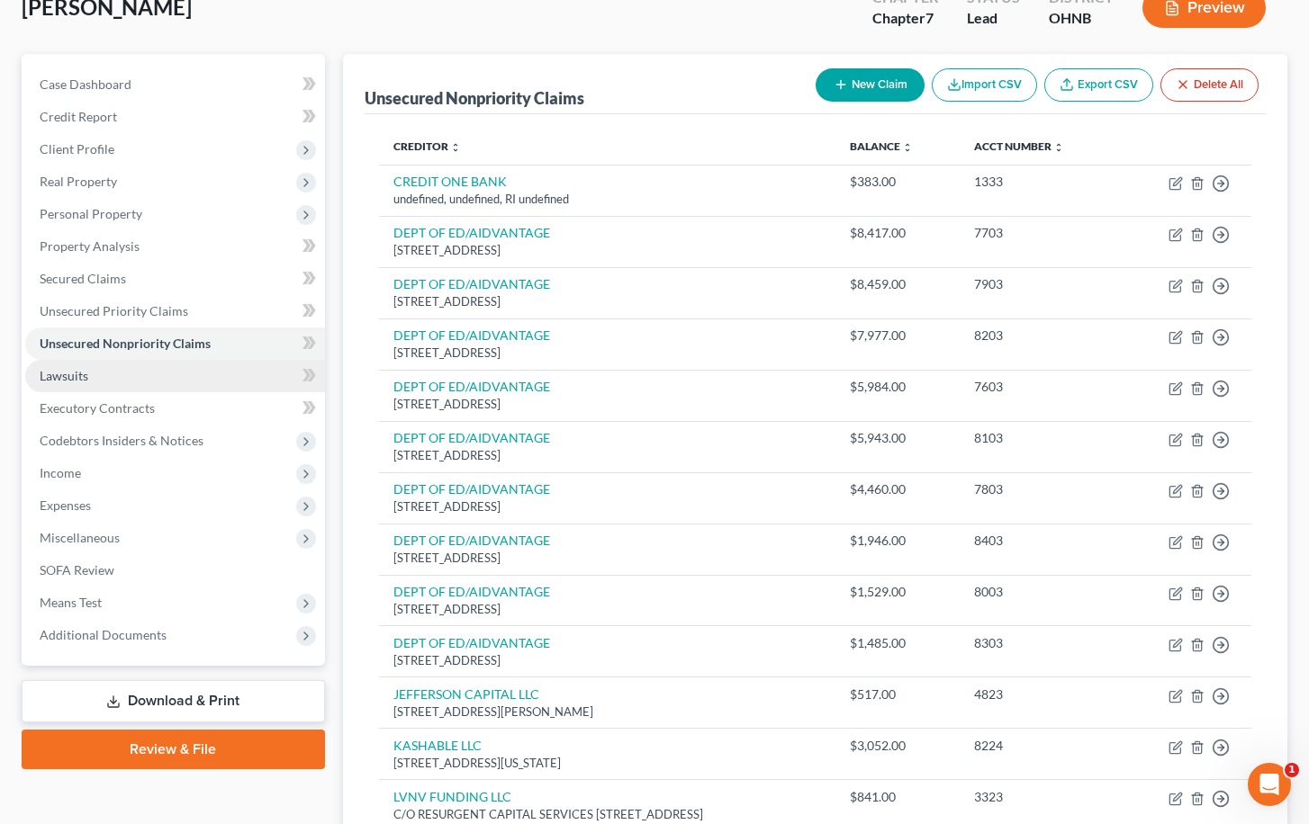
click at [223, 373] on link "Lawsuits" at bounding box center [175, 376] width 300 height 32
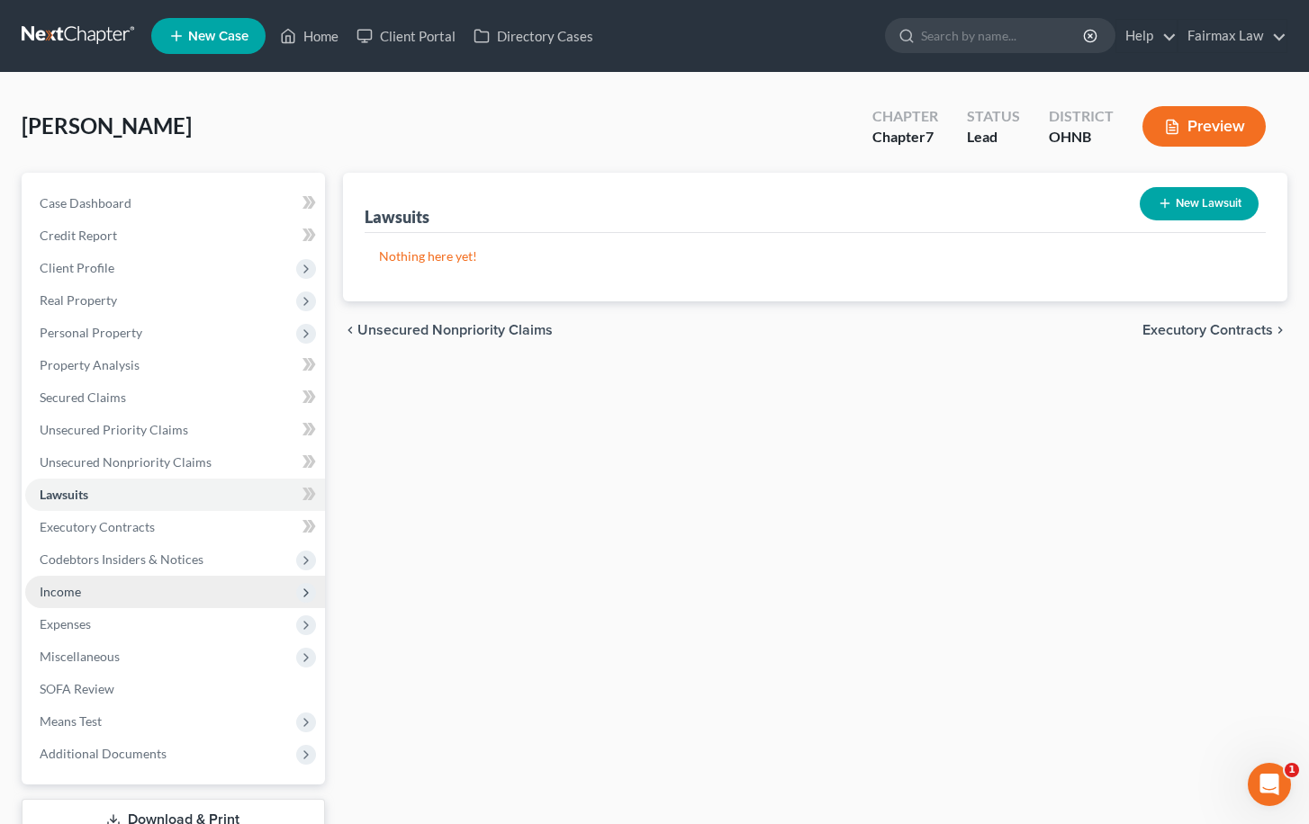
click at [200, 593] on span "Income" at bounding box center [175, 592] width 300 height 32
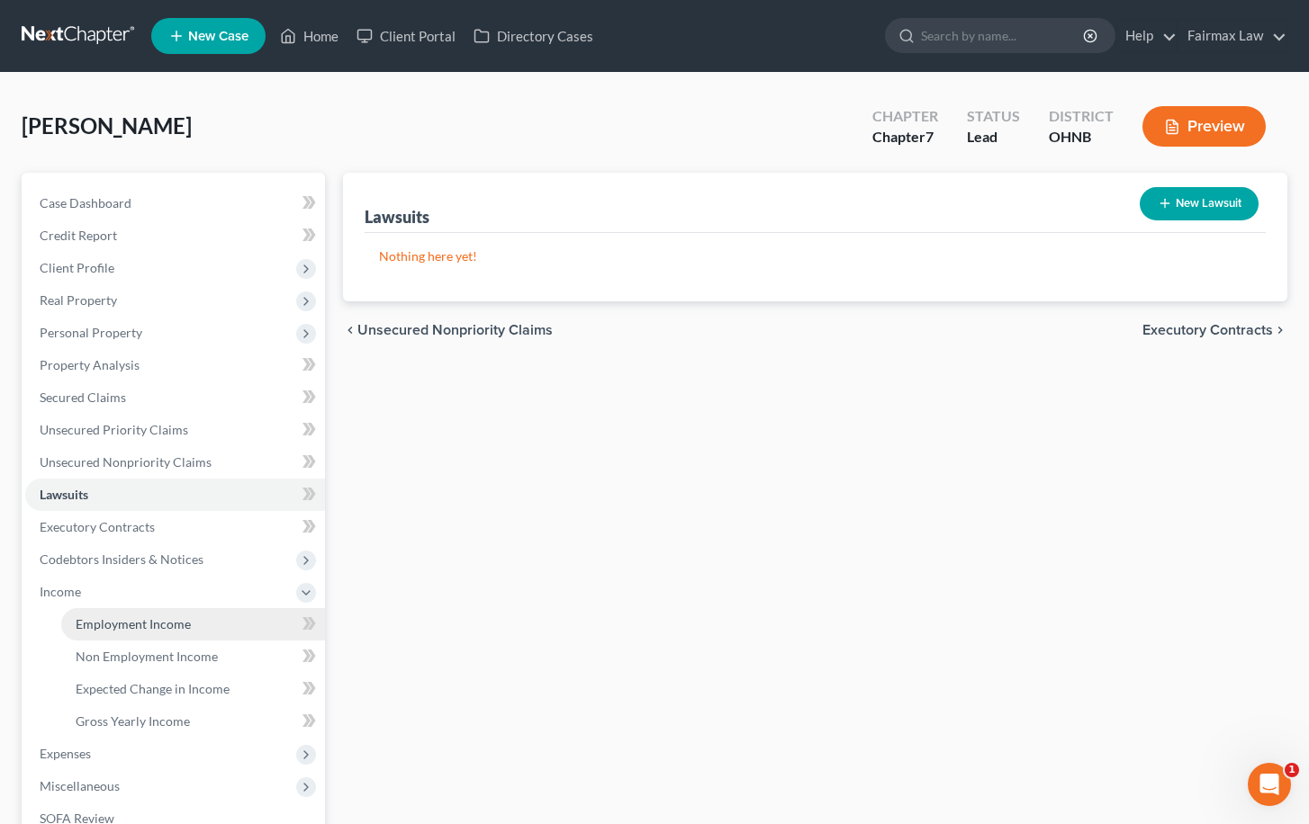
click at [176, 629] on span "Employment Income" at bounding box center [133, 624] width 115 height 15
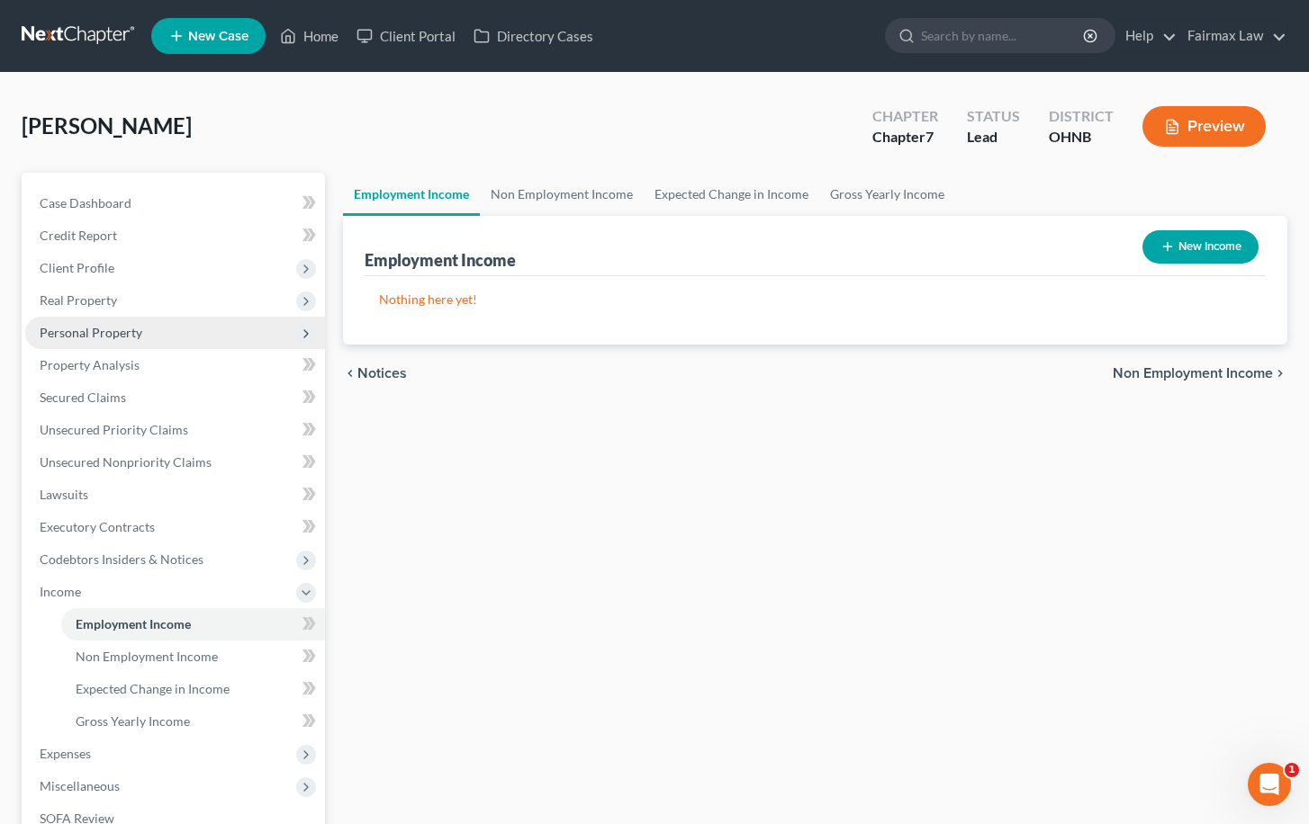
click at [259, 332] on span "Personal Property" at bounding box center [175, 333] width 300 height 32
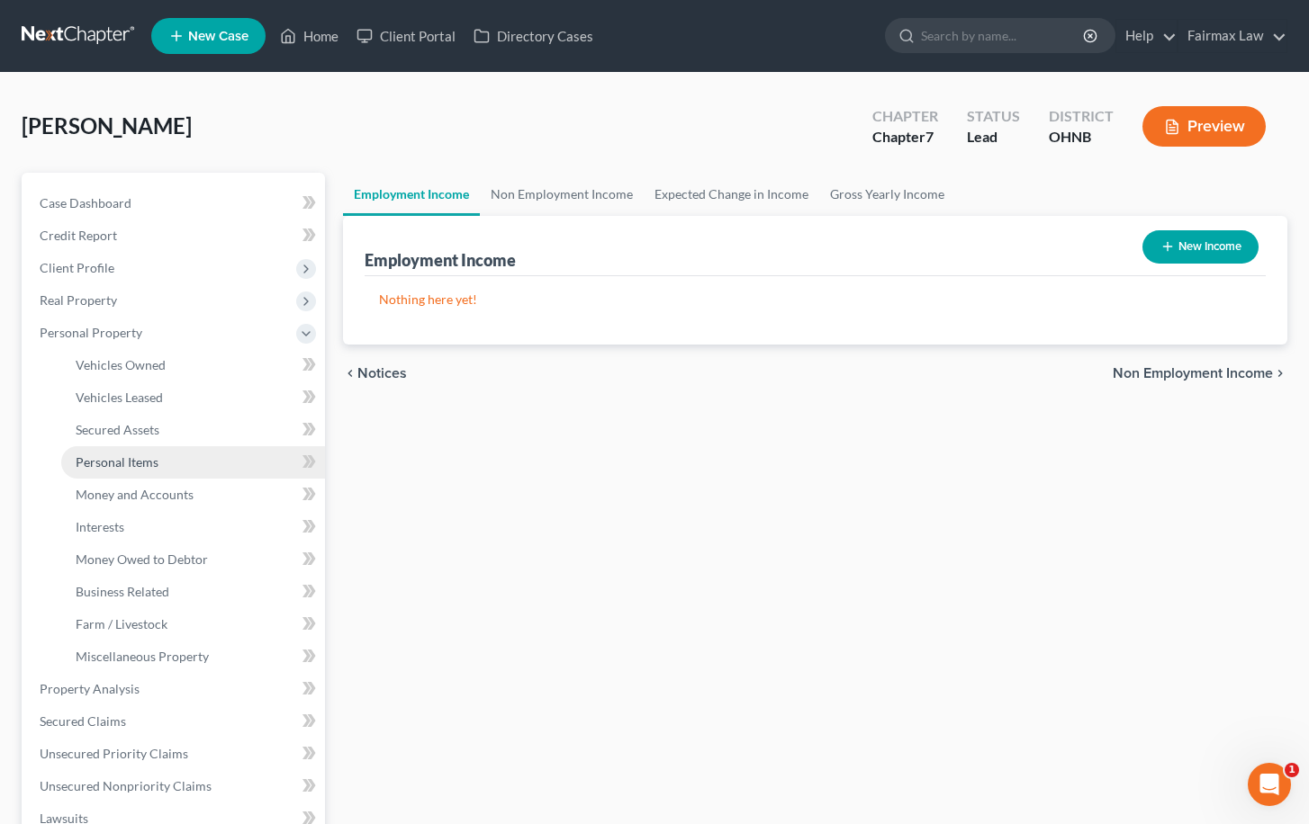
click at [255, 464] on link "Personal Items" at bounding box center [193, 462] width 264 height 32
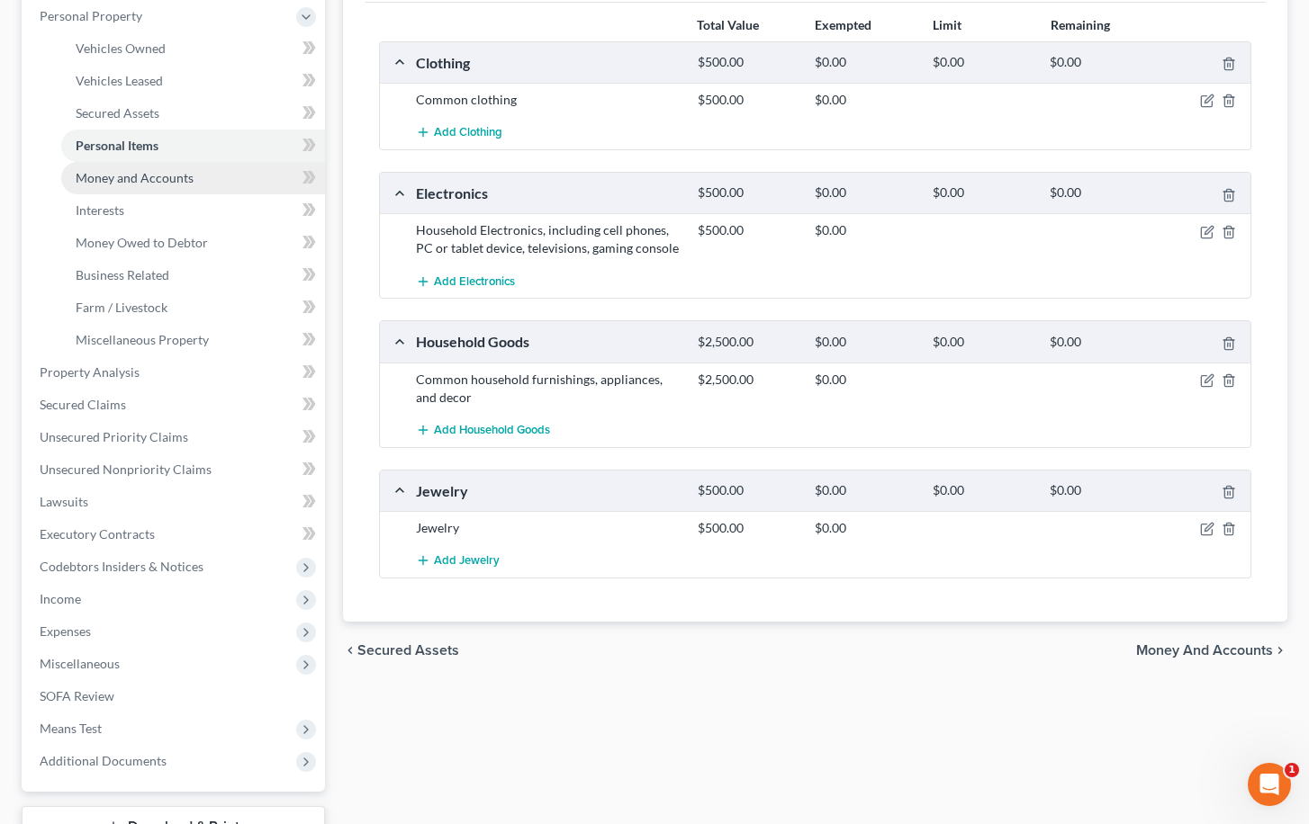
click at [240, 179] on link "Money and Accounts" at bounding box center [193, 178] width 264 height 32
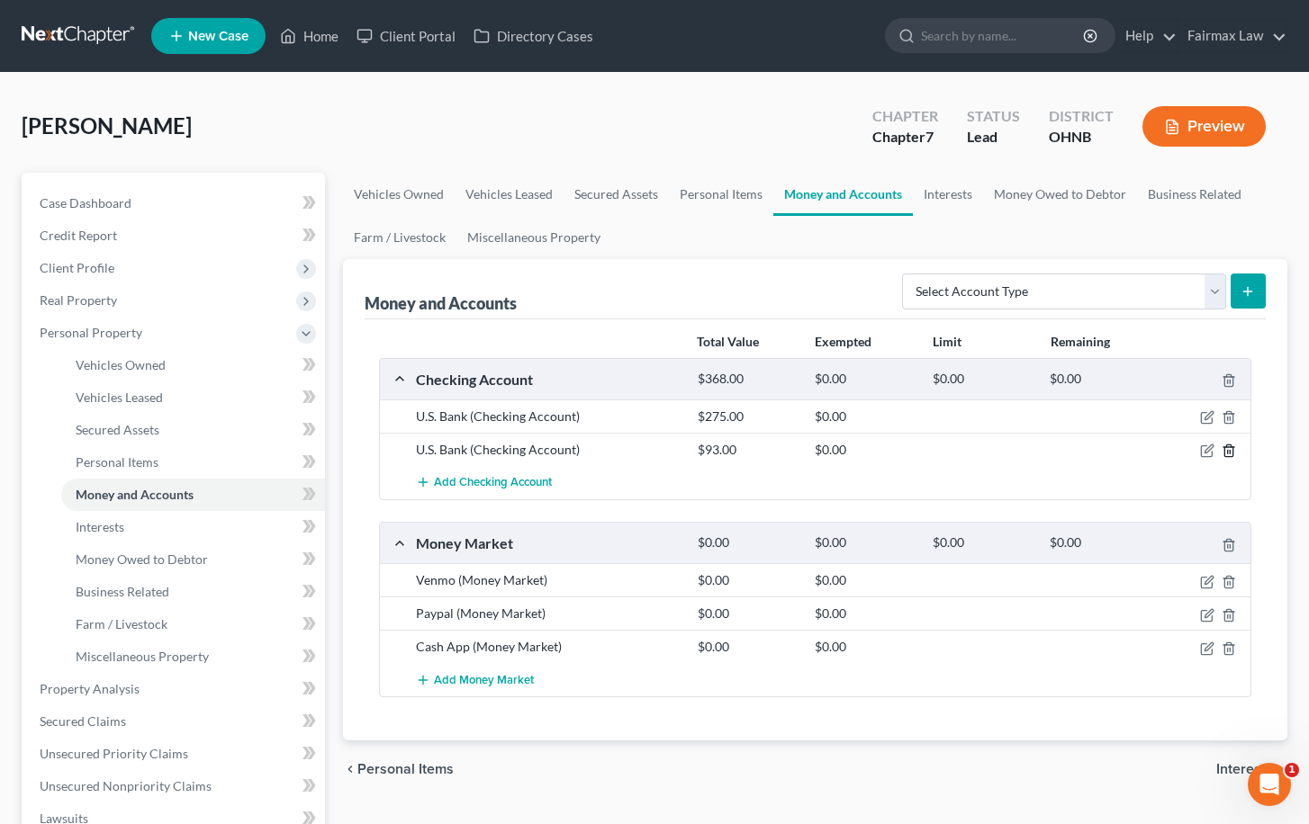
click at [1228, 455] on icon "button" at bounding box center [1228, 451] width 14 height 14
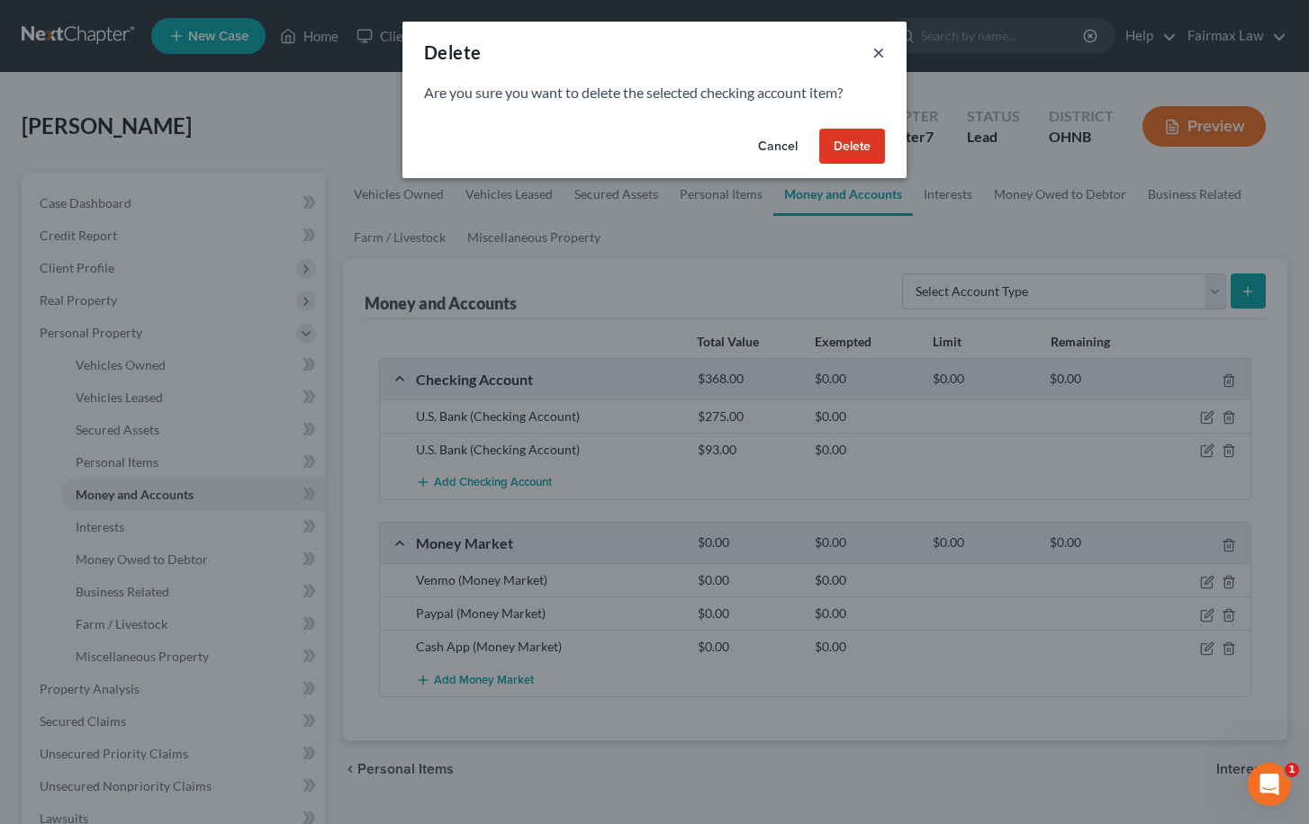
click at [878, 53] on button "×" at bounding box center [878, 52] width 13 height 22
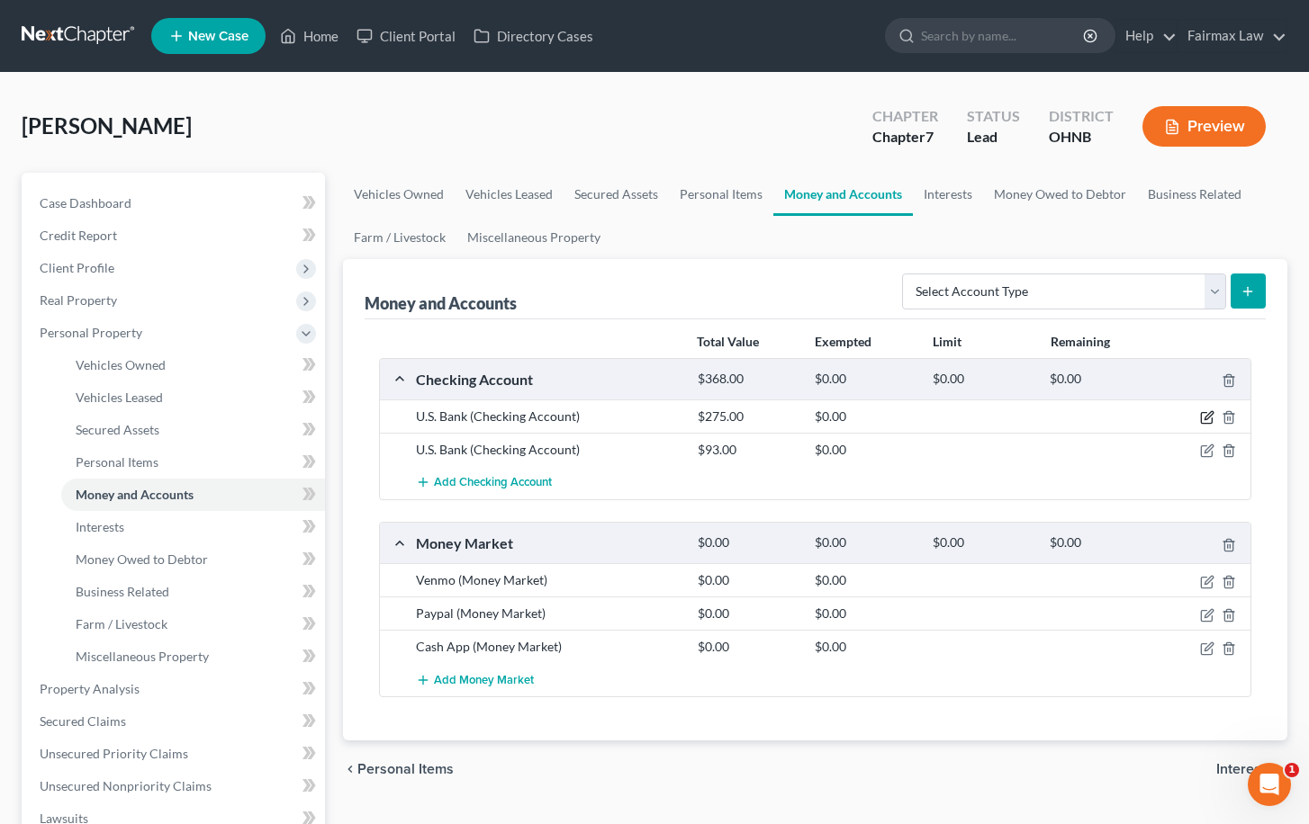
click at [1211, 414] on icon "button" at bounding box center [1207, 417] width 14 height 14
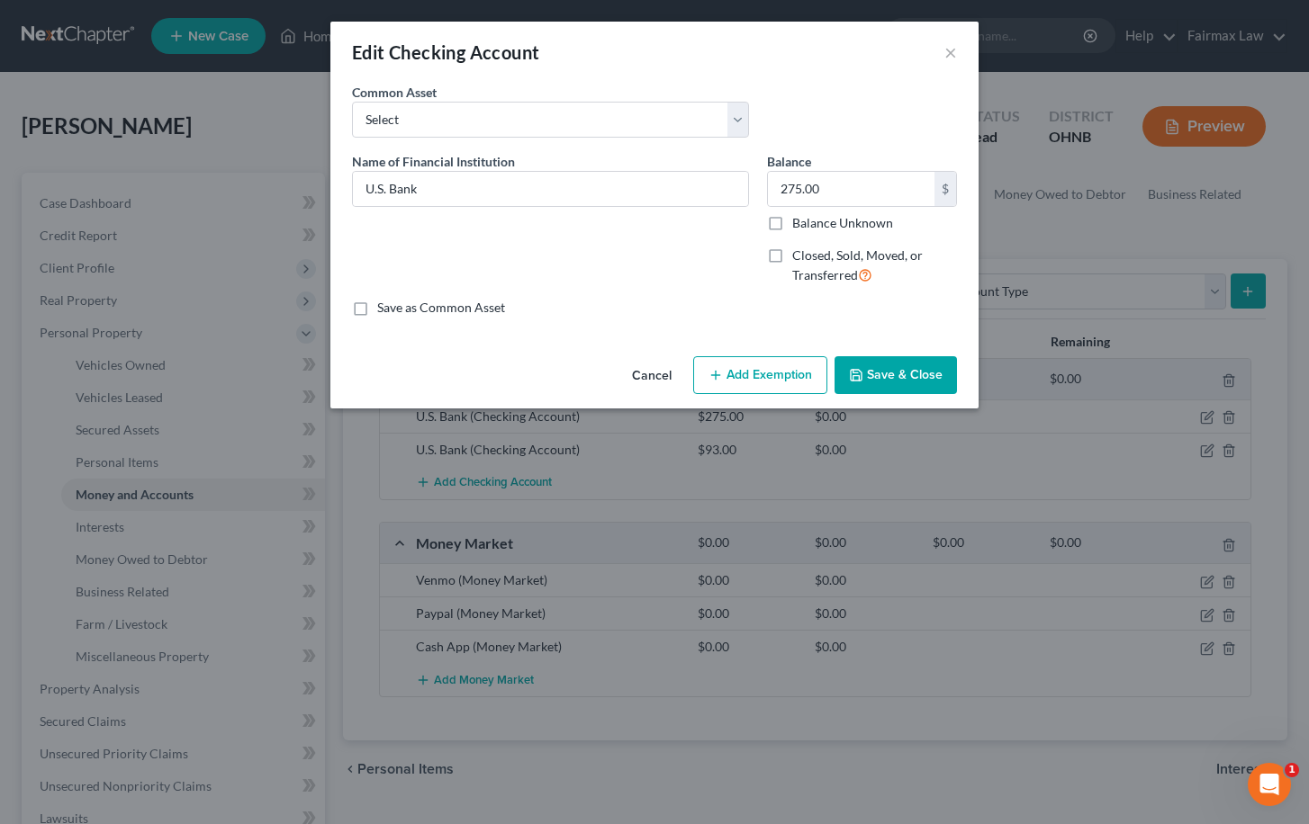
click at [783, 370] on button "Add Exemption" at bounding box center [760, 375] width 134 height 38
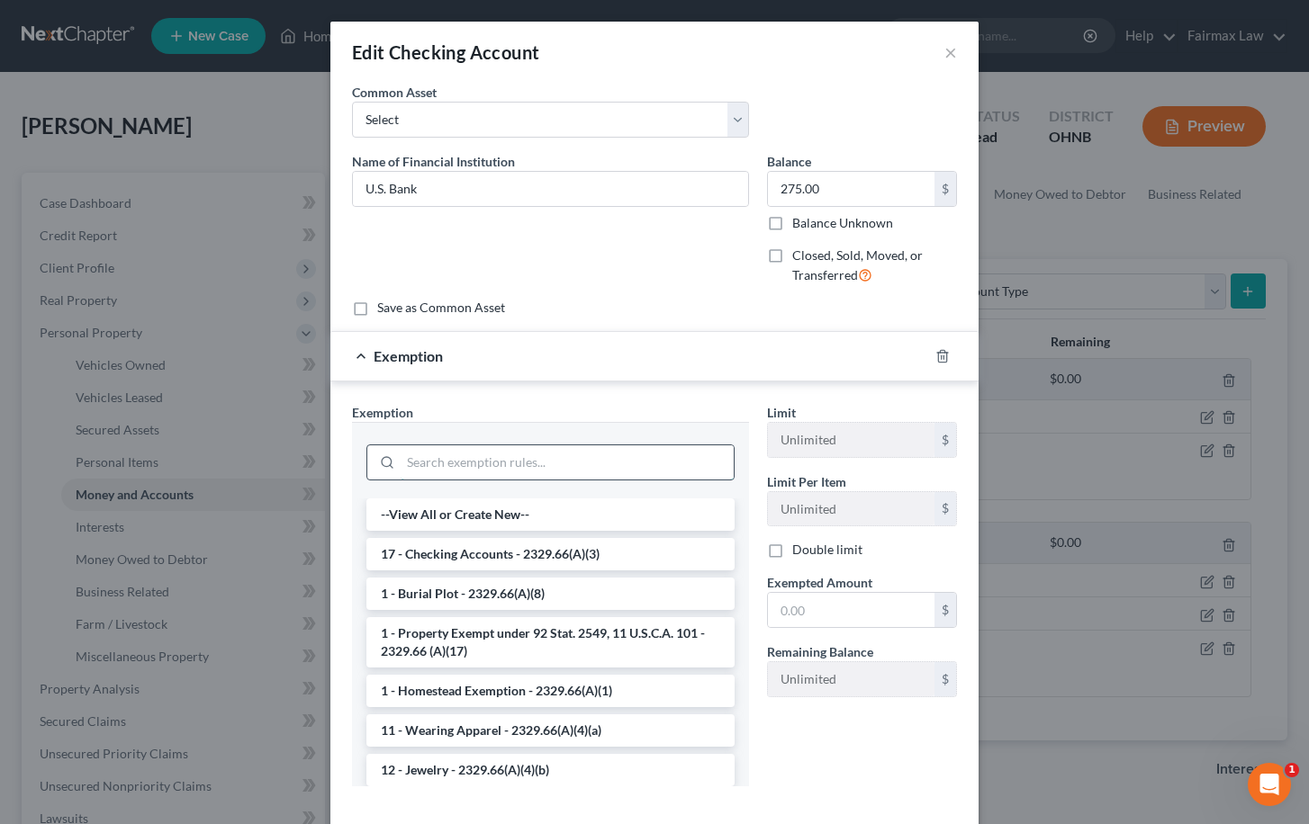
click at [688, 454] on input "search" at bounding box center [567, 463] width 333 height 34
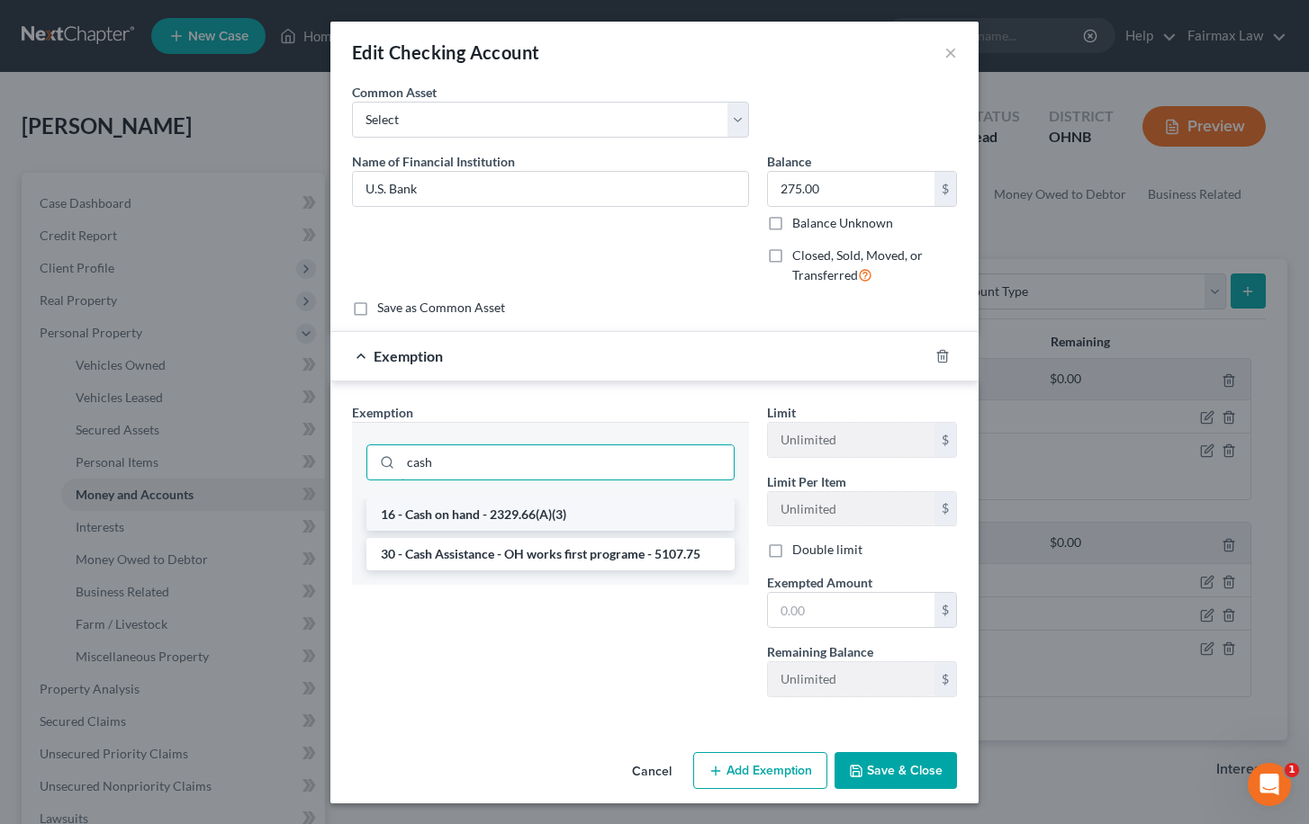
type input "cash"
click at [647, 518] on li "16 - Cash on hand - 2329.66(A)(3)" at bounding box center [550, 515] width 368 height 32
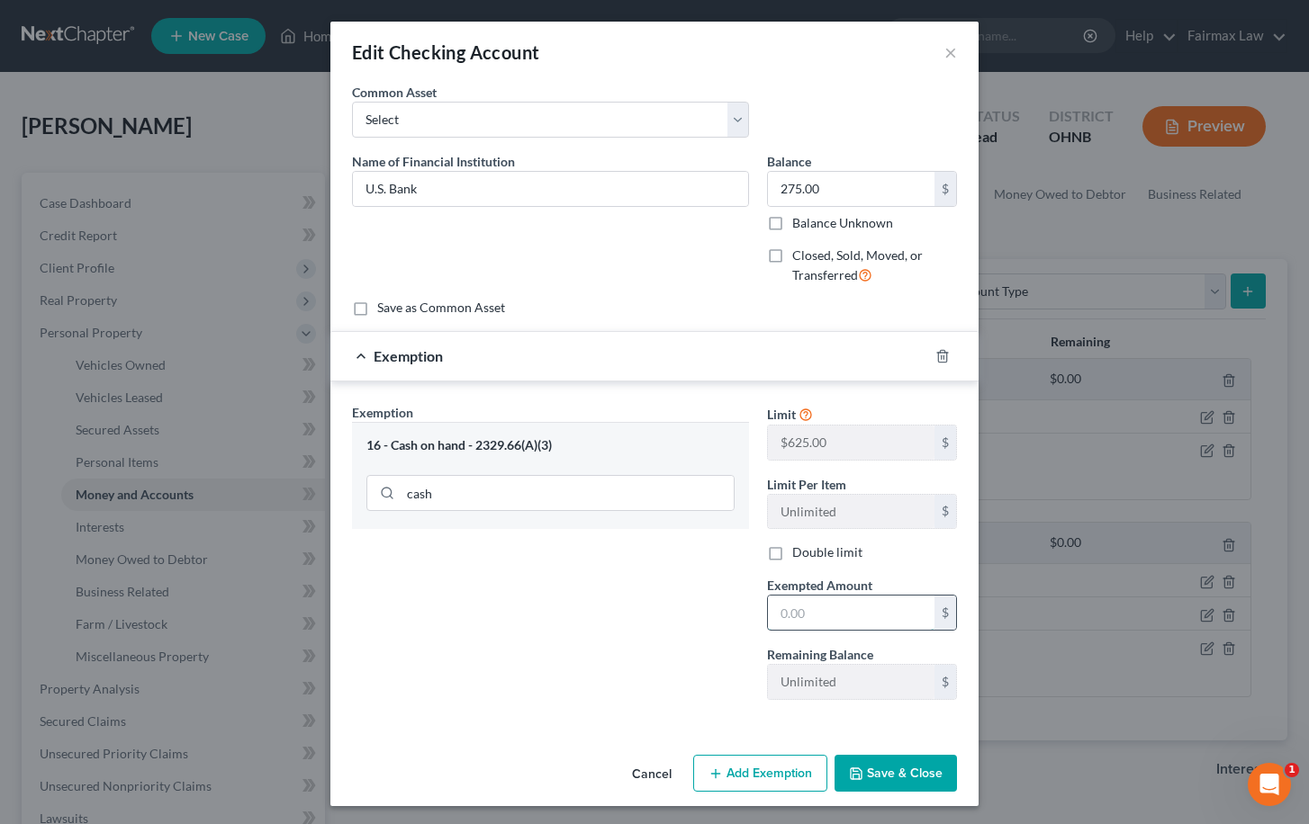
click at [842, 606] on input "text" at bounding box center [851, 613] width 167 height 34
type input "275.00"
click at [944, 795] on div "Cancel Add Exemption Save & Close" at bounding box center [654, 777] width 648 height 59
click at [931, 775] on button "Save & Close" at bounding box center [895, 774] width 122 height 38
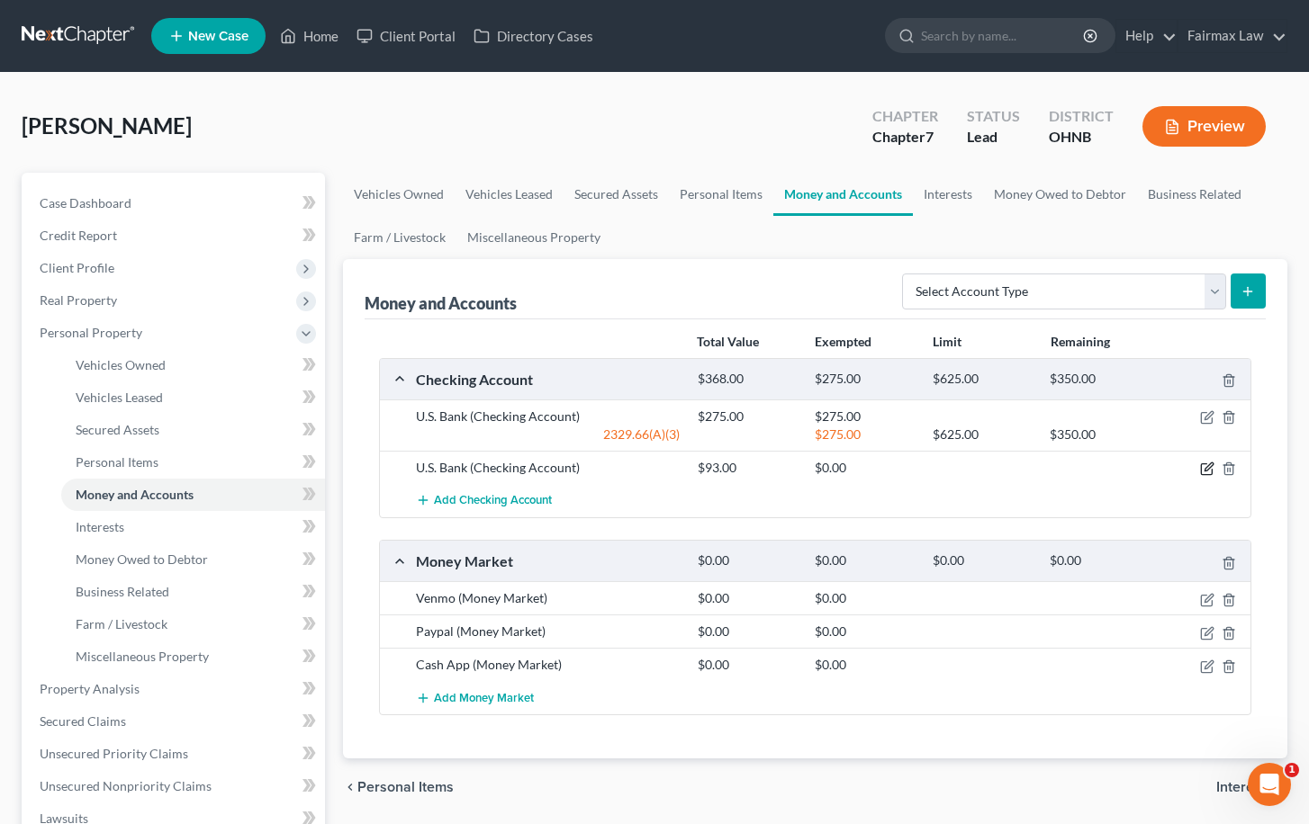
click at [1200, 466] on icon "button" at bounding box center [1207, 469] width 14 height 14
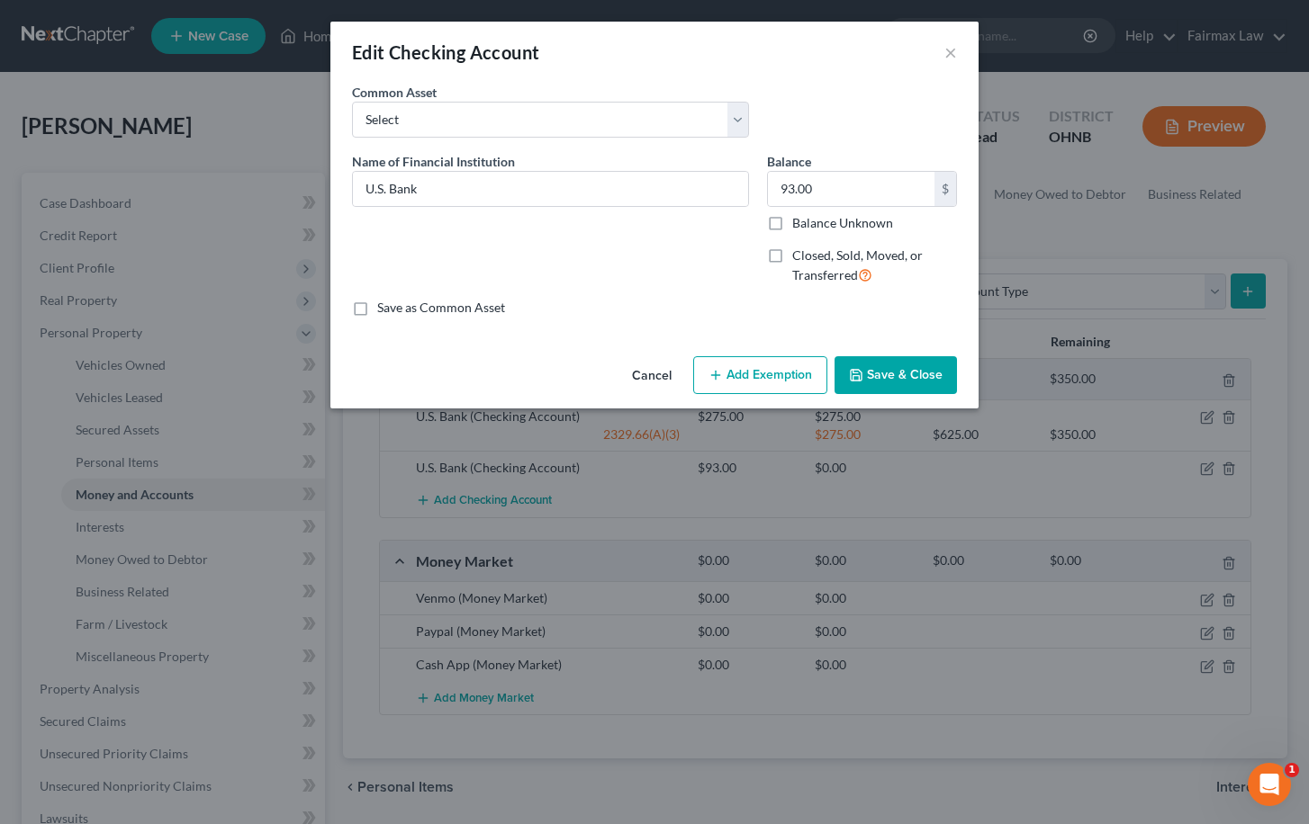
click at [787, 381] on button "Add Exemption" at bounding box center [760, 375] width 134 height 38
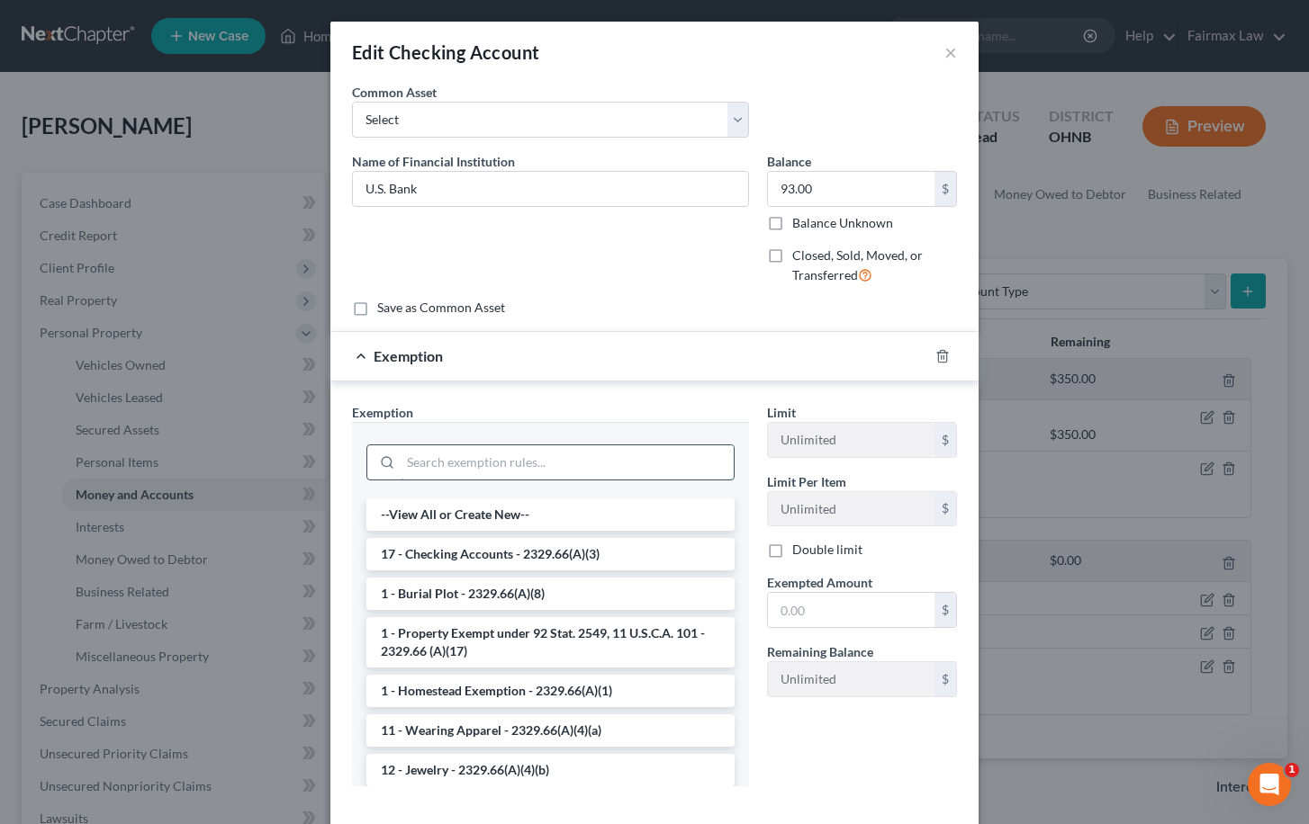
click at [642, 465] on input "search" at bounding box center [567, 463] width 333 height 34
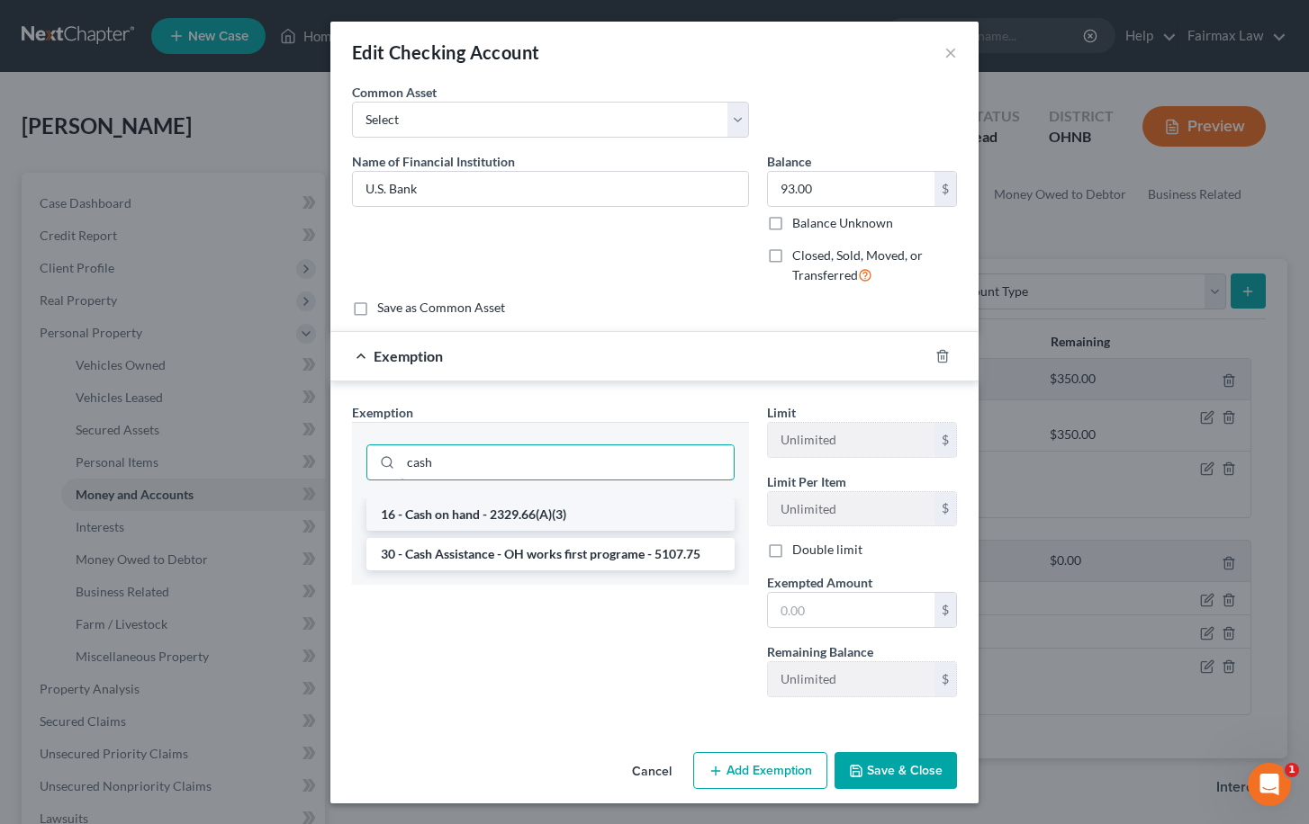
type input "cash"
click at [593, 525] on li "16 - Cash on hand - 2329.66(A)(3)" at bounding box center [550, 515] width 368 height 32
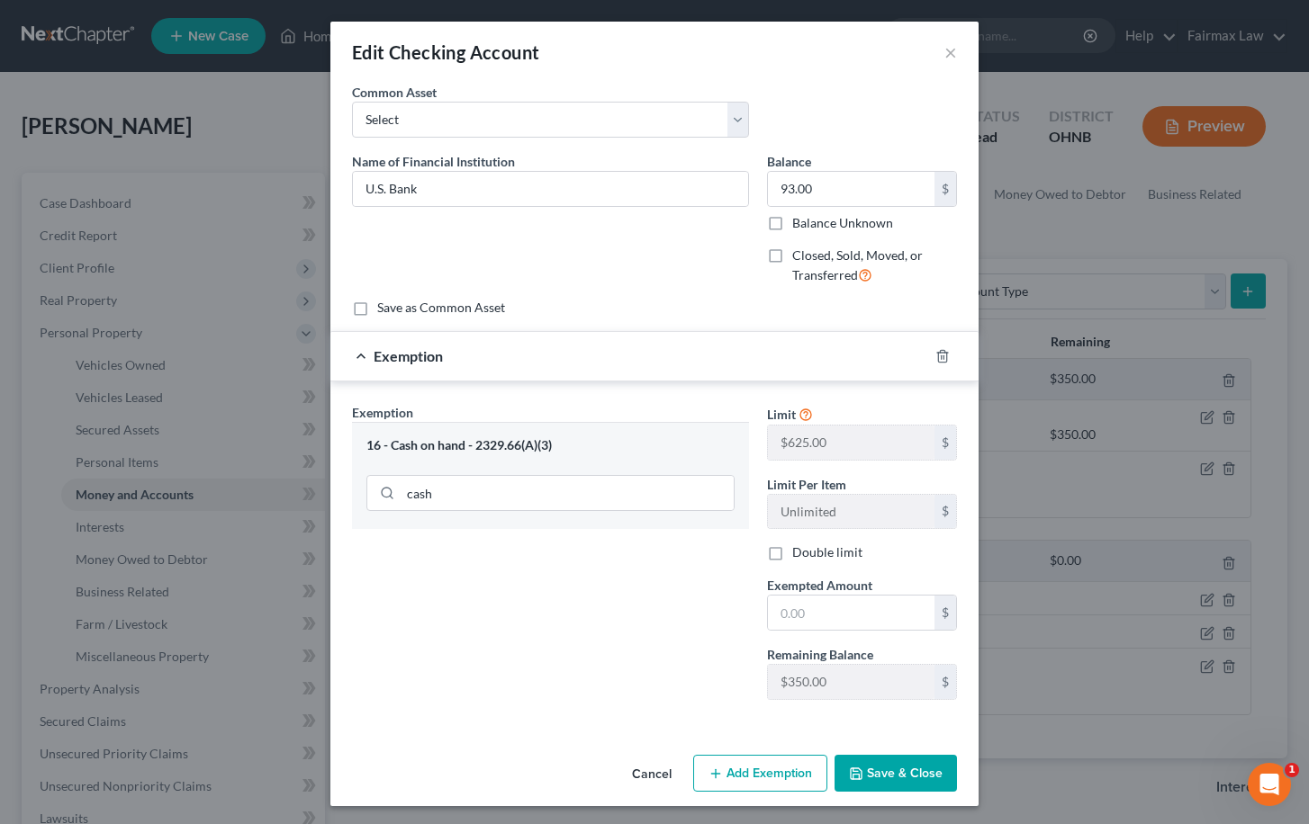
click at [857, 631] on div "Limit $625.00 $ Limit Per Item Unlimited $ Double limit Exempted Amount * $ Rem…" at bounding box center [862, 558] width 208 height 311
click at [857, 619] on input "text" at bounding box center [851, 613] width 167 height 34
type input "93.00"
click at [917, 776] on button "Save & Close" at bounding box center [895, 774] width 122 height 38
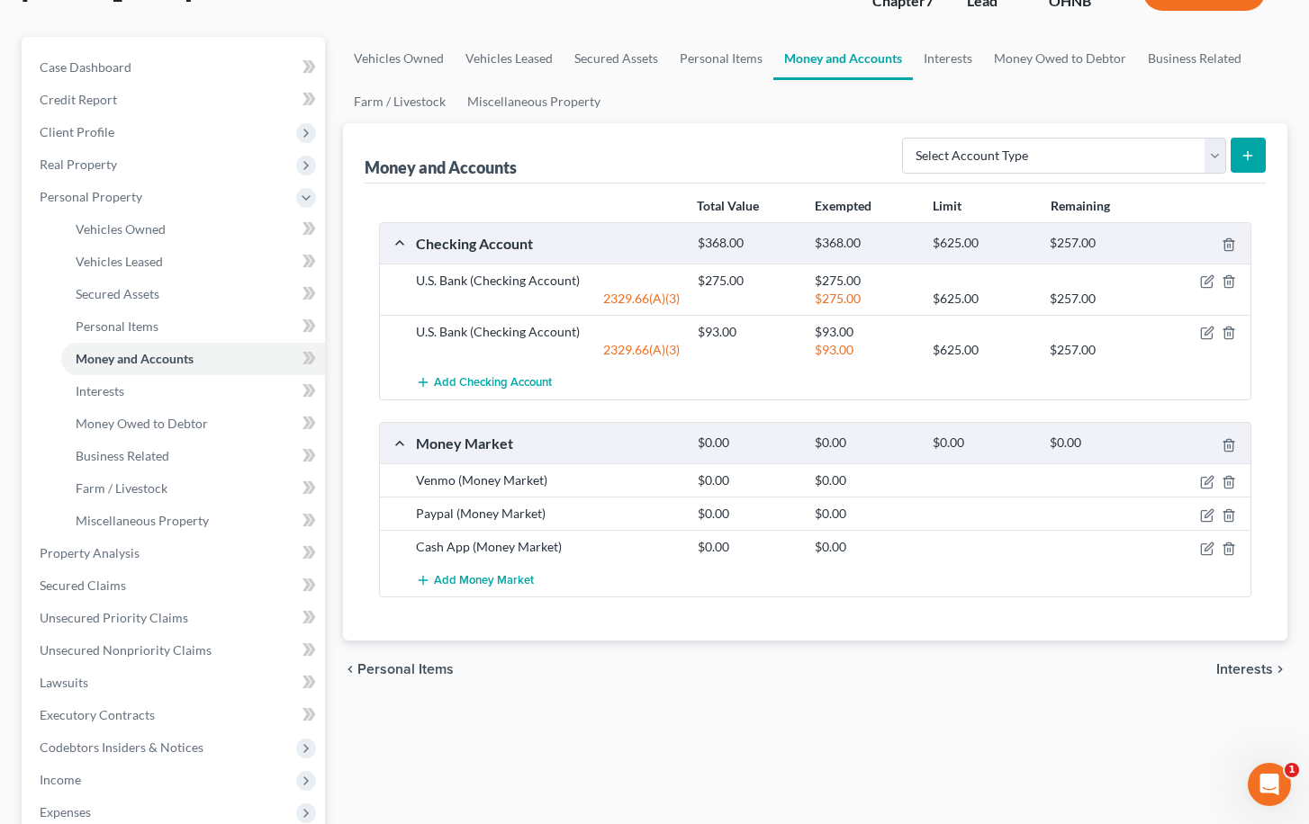
scroll to position [167, 0]
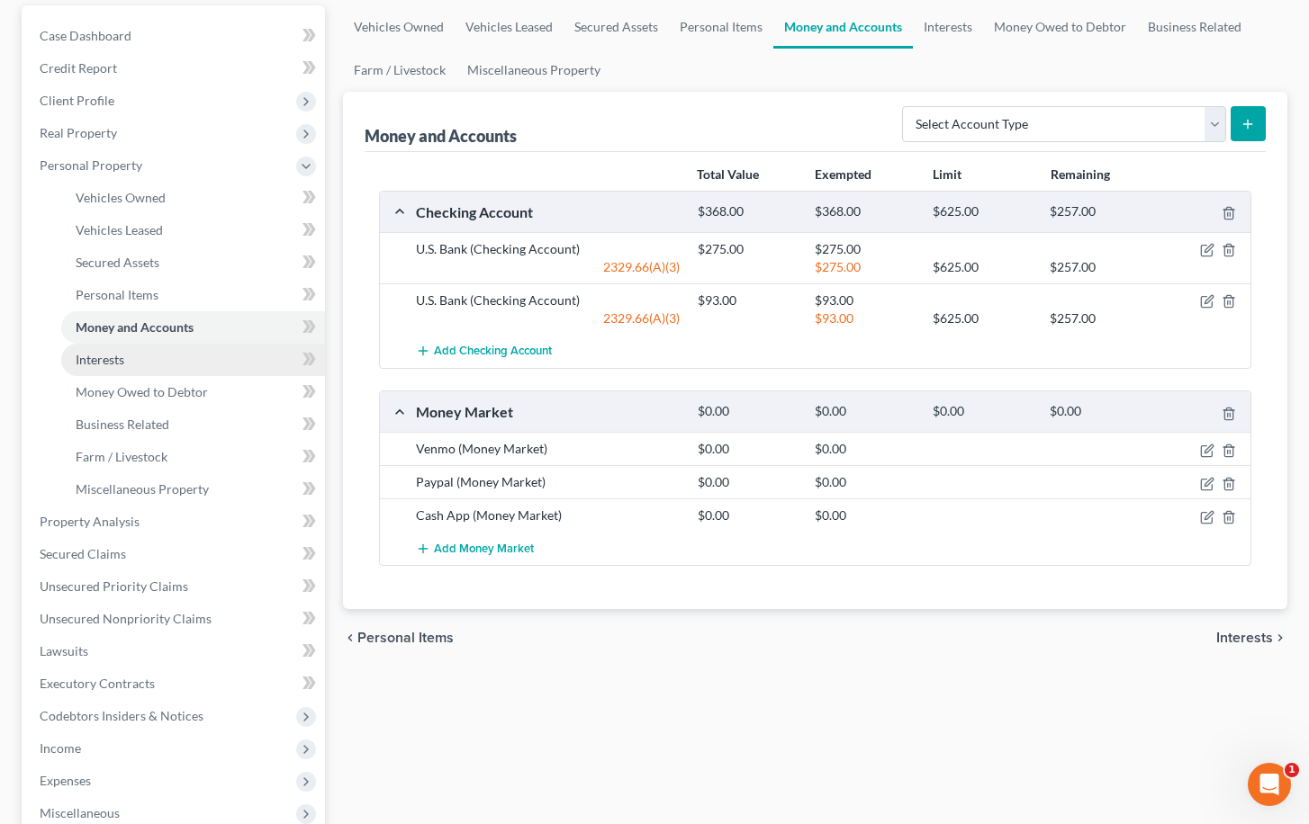
click at [170, 362] on link "Interests" at bounding box center [193, 360] width 264 height 32
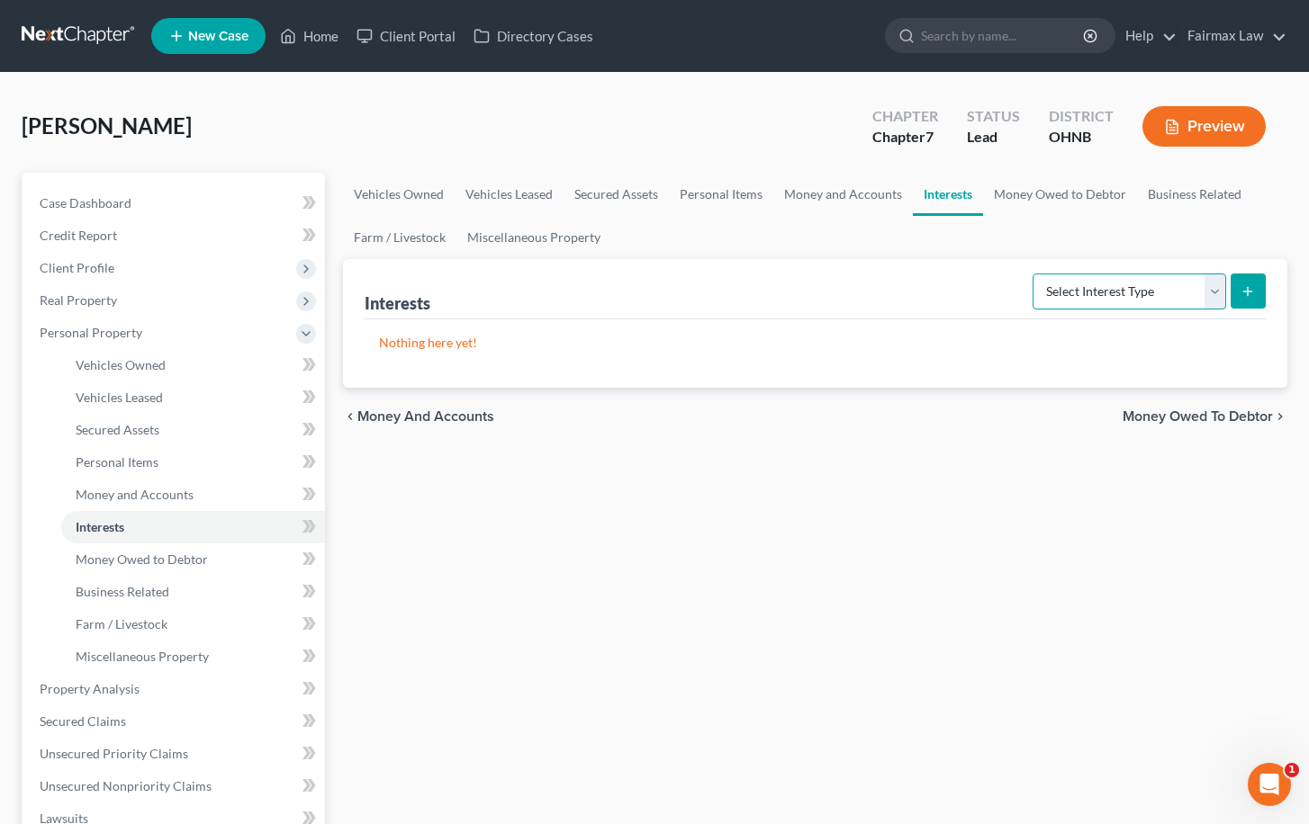
select select "whole_life_insurance"
click at [1240, 295] on button "submit" at bounding box center [1247, 291] width 35 height 35
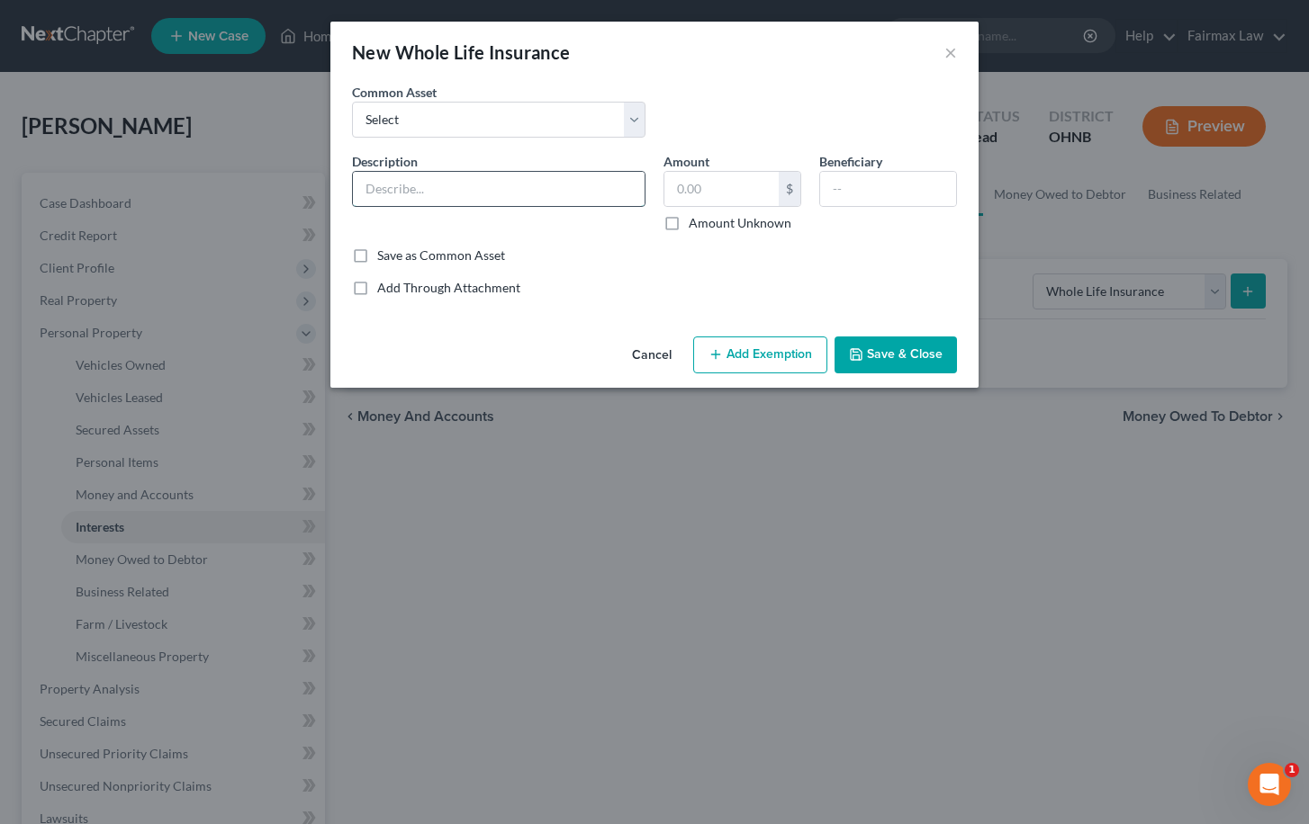
click at [541, 176] on input "text" at bounding box center [499, 189] width 292 height 34
click at [550, 183] on input "text" at bounding box center [499, 189] width 292 height 34
click at [383, 190] on input "FSFU Financial" at bounding box center [499, 189] width 292 height 34
type input "FCSU Financial"
click at [758, 187] on input "text" at bounding box center [721, 189] width 114 height 34
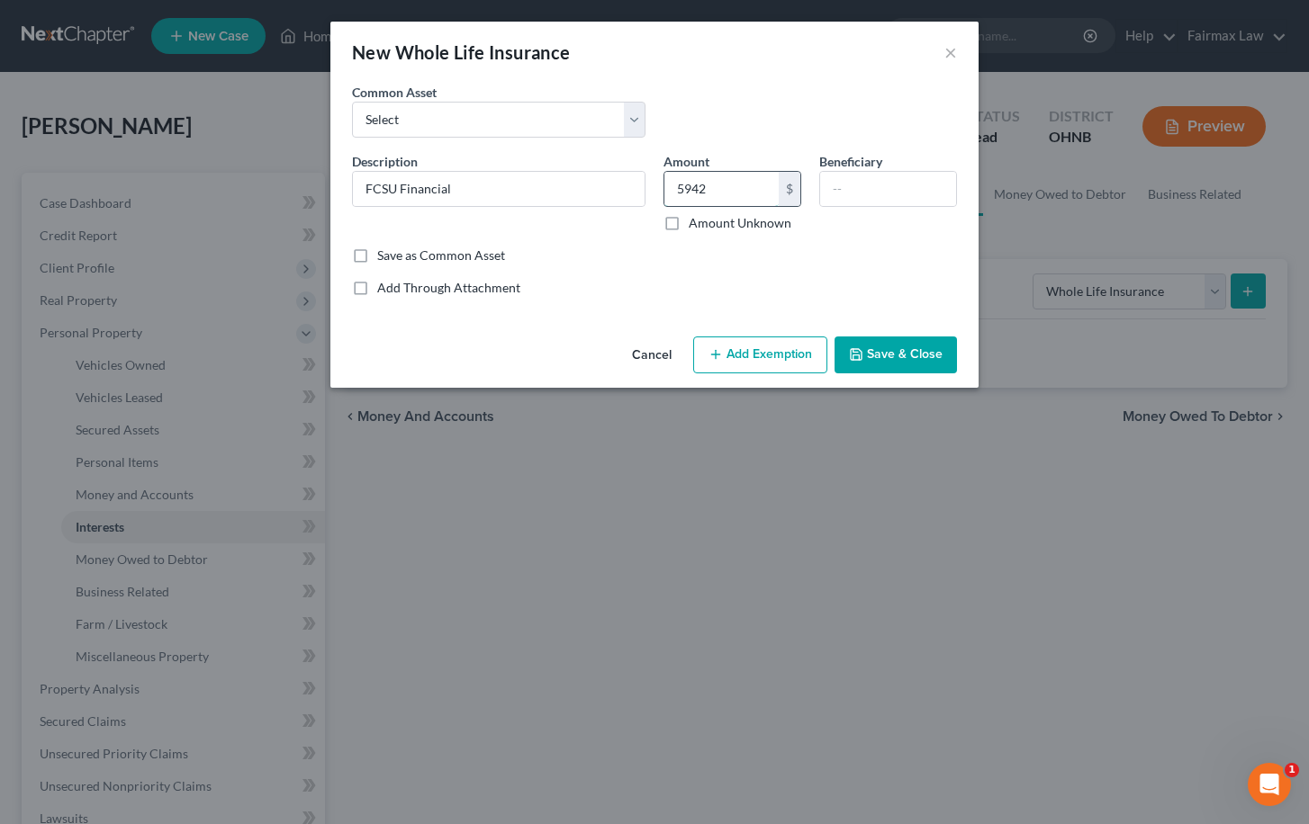
type input "5,942"
click at [772, 370] on button "Add Exemption" at bounding box center [760, 356] width 134 height 38
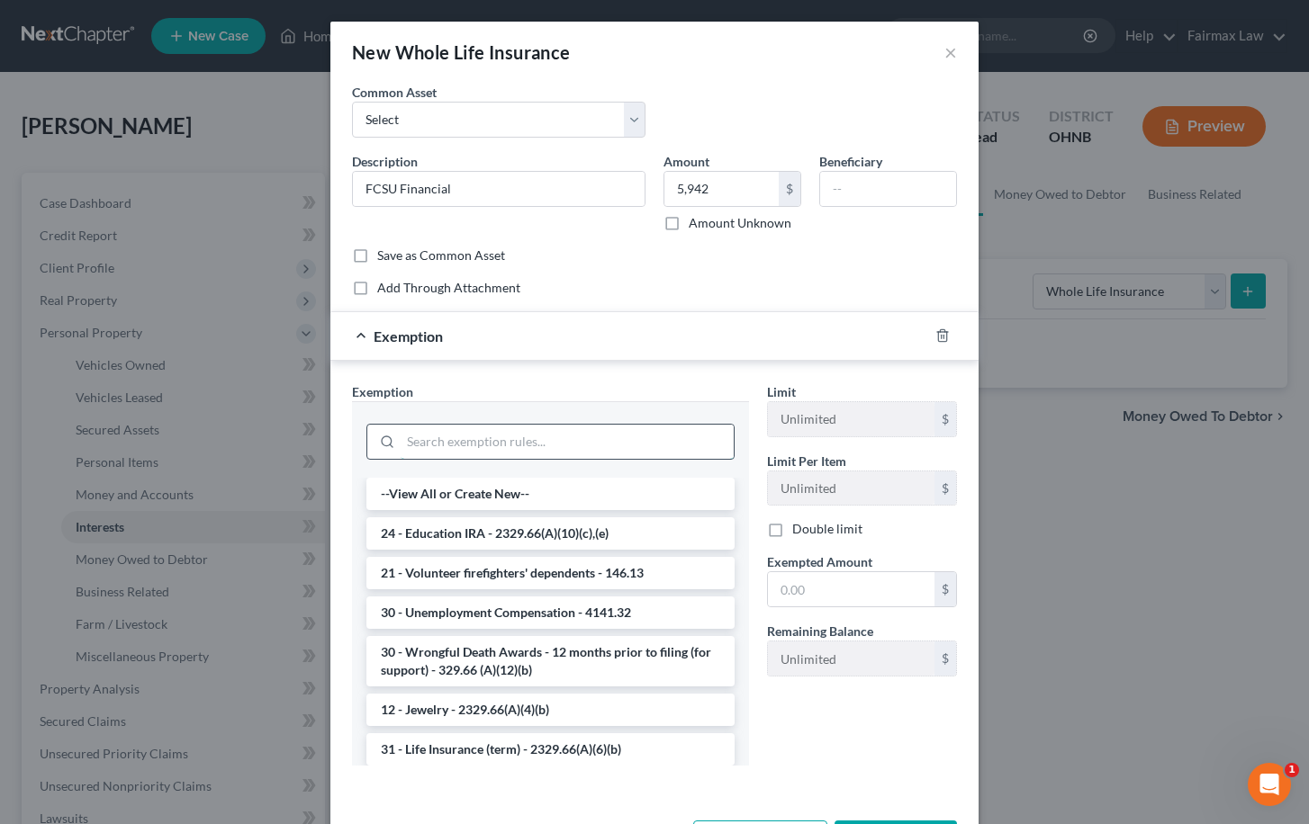
click at [616, 450] on input "search" at bounding box center [567, 442] width 333 height 34
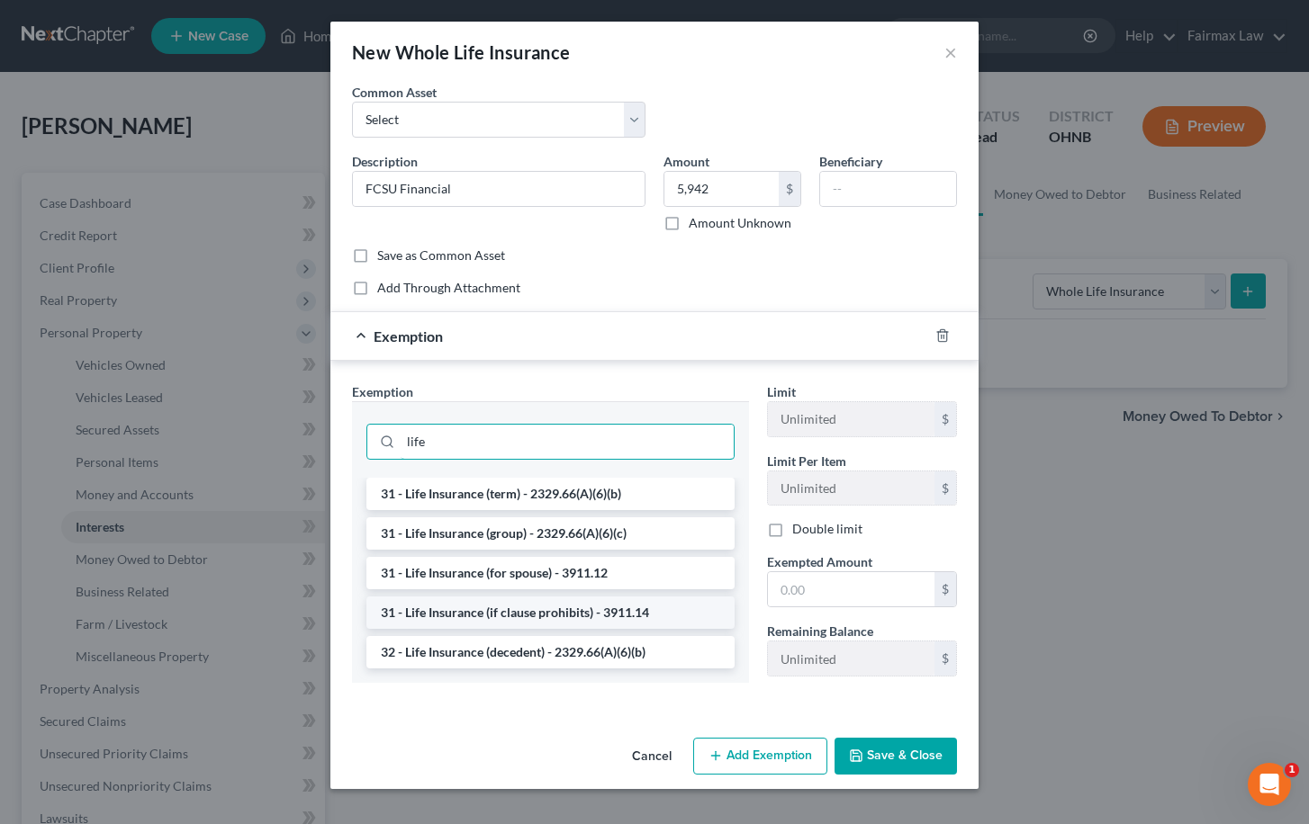
type input "life"
click at [593, 616] on li "31 - Life Insurance (if clause prohibits) - 3911.14" at bounding box center [550, 613] width 368 height 32
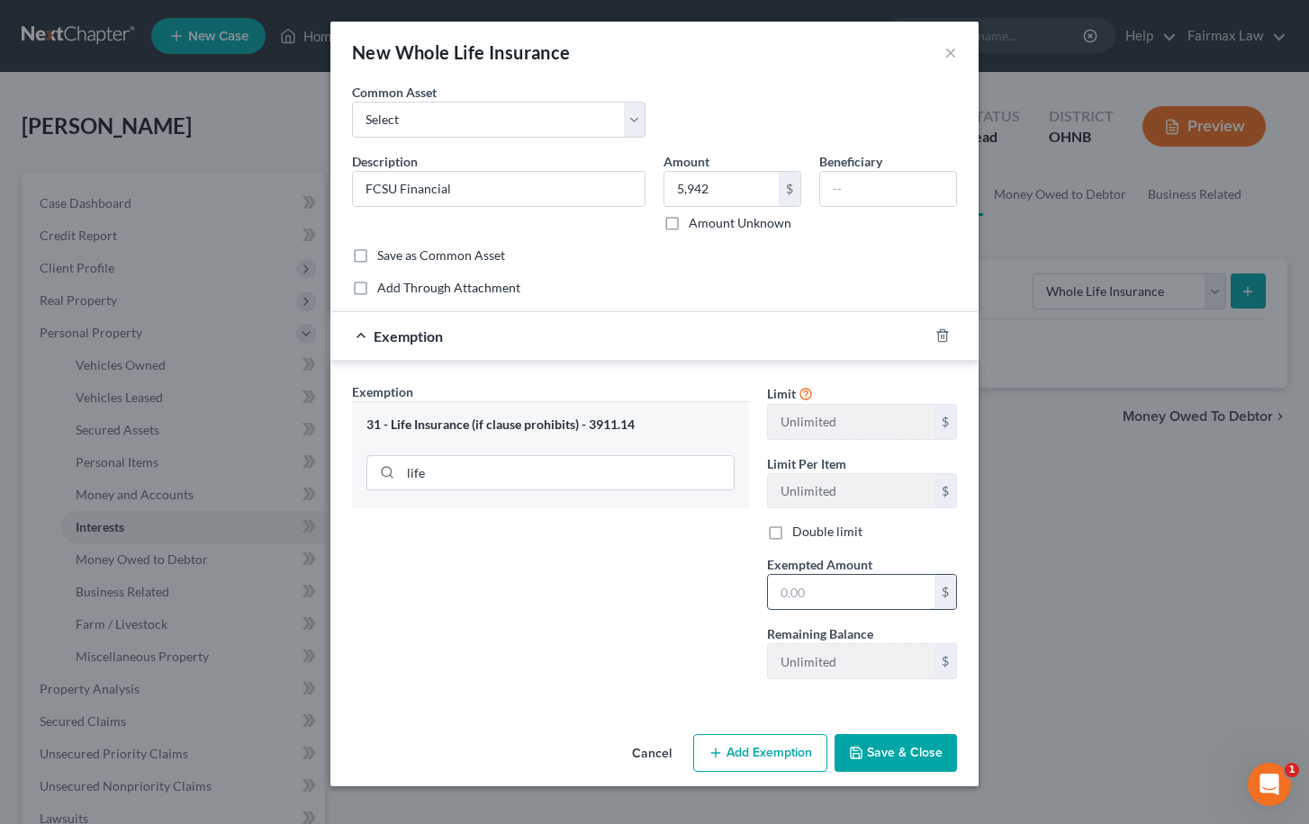
click at [789, 581] on input "text" at bounding box center [851, 592] width 167 height 34
type input "5,942.00"
click at [910, 754] on button "Save & Close" at bounding box center [895, 753] width 122 height 38
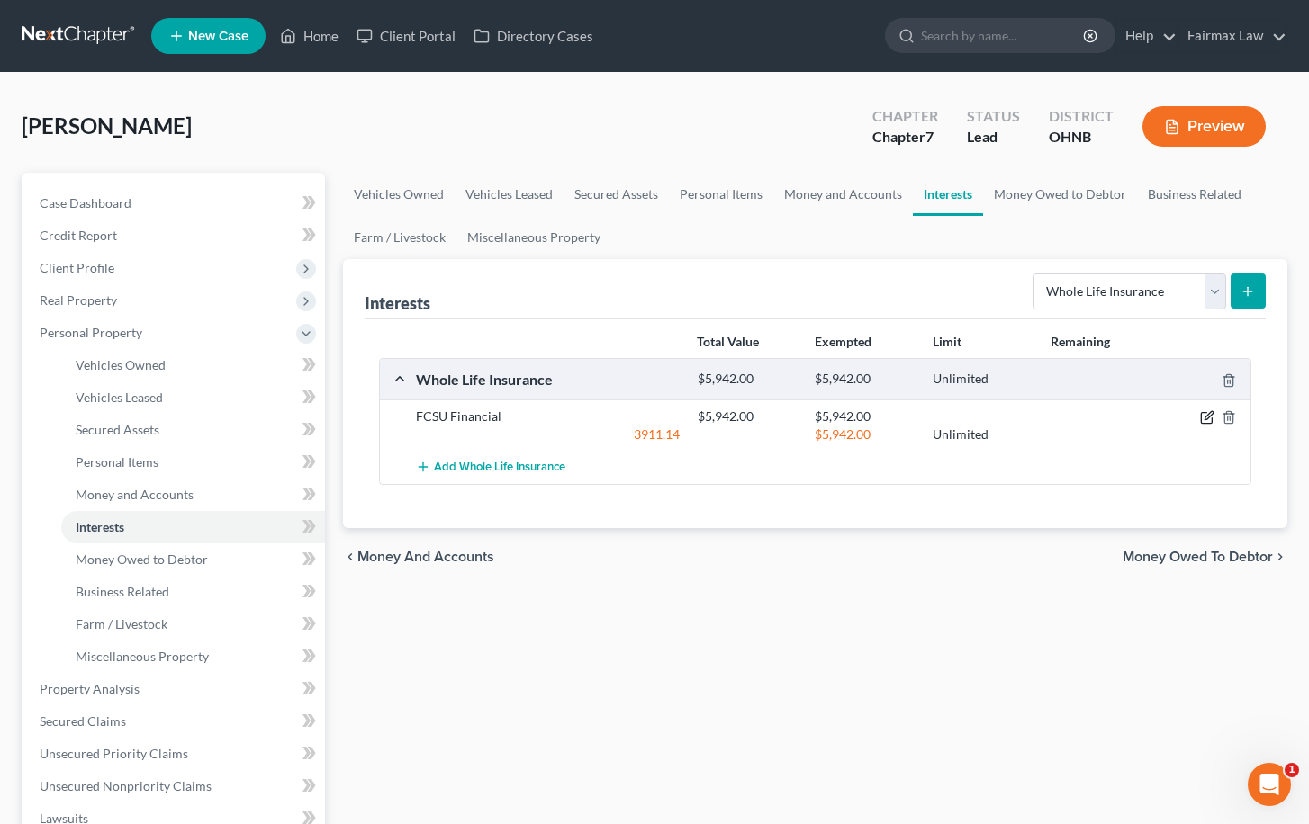
click at [1205, 420] on icon "button" at bounding box center [1208, 416] width 8 height 8
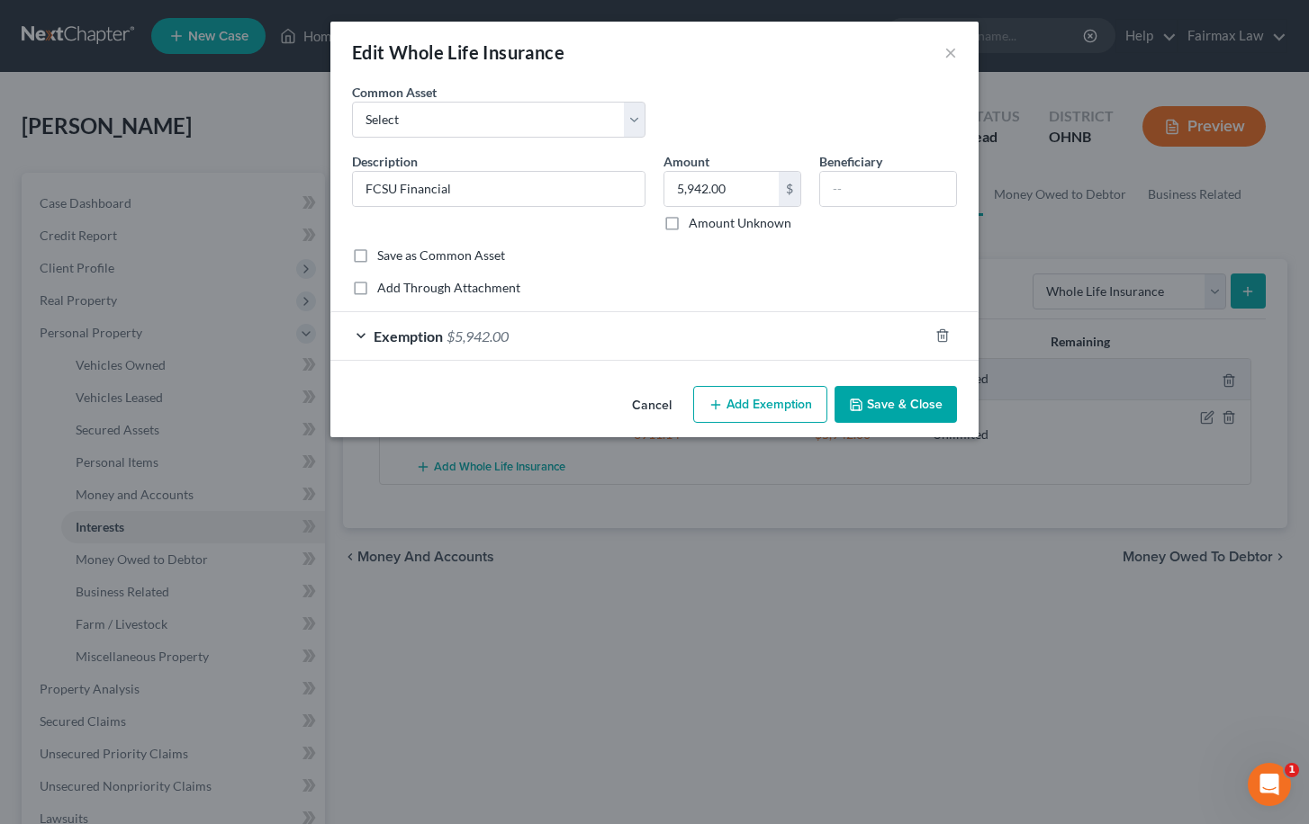
click at [642, 342] on div "Exemption $5,942.00" at bounding box center [629, 336] width 598 height 48
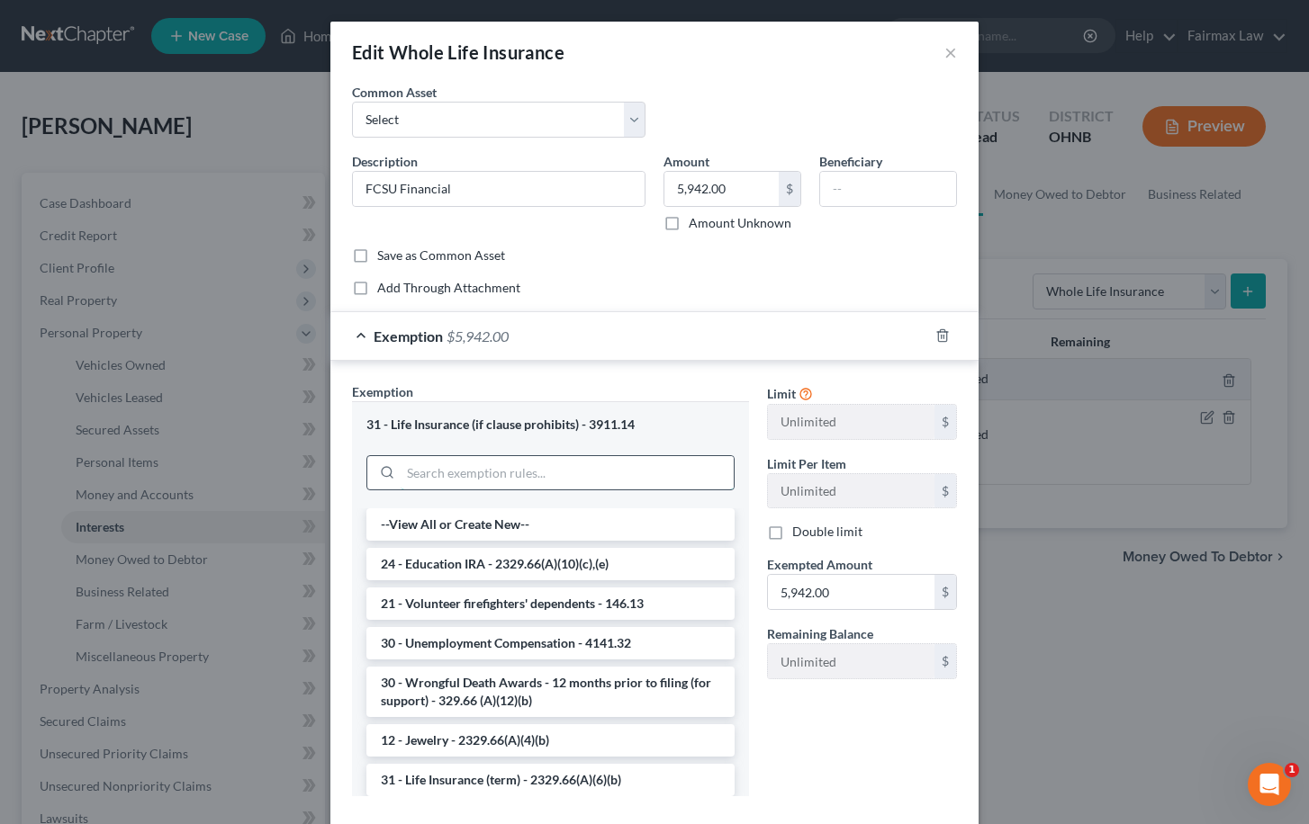
click at [555, 477] on input "search" at bounding box center [567, 473] width 333 height 34
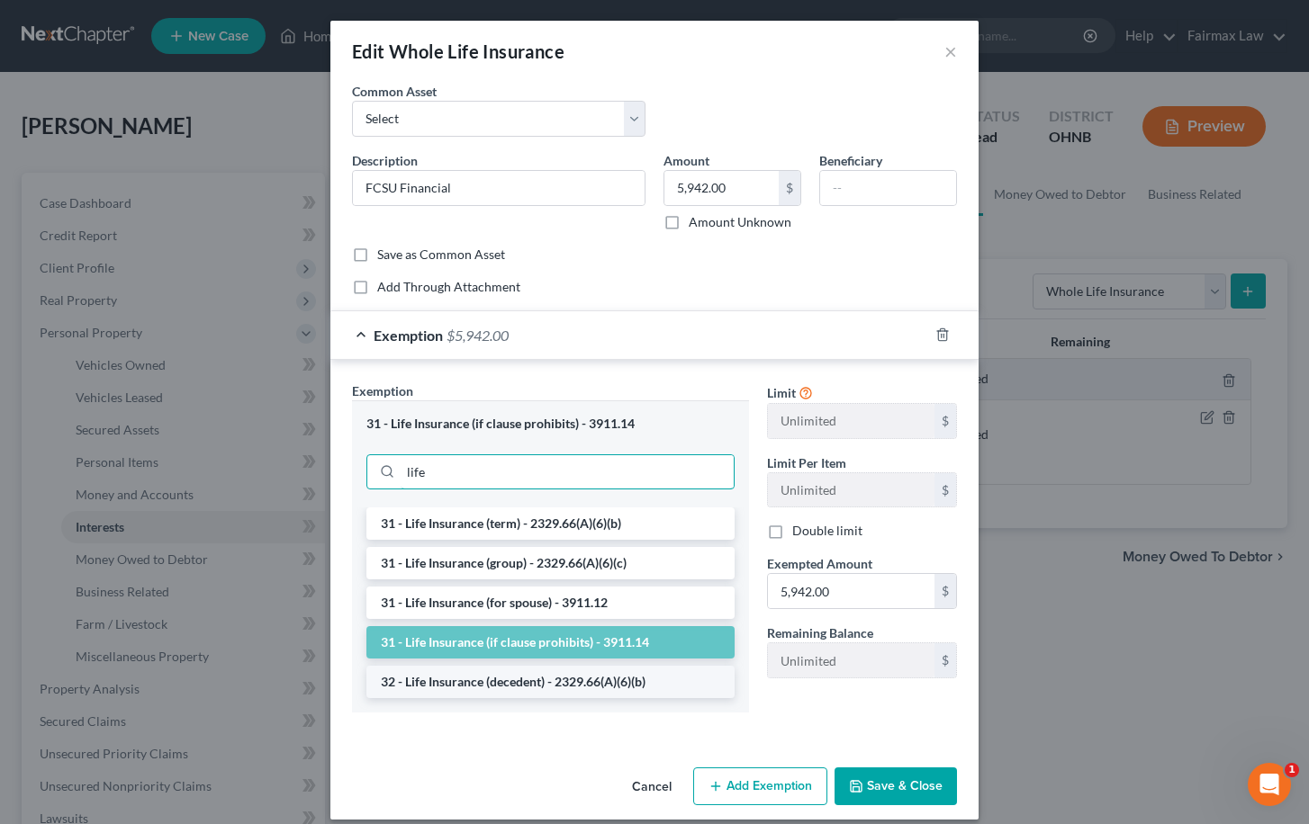
scroll to position [8, 0]
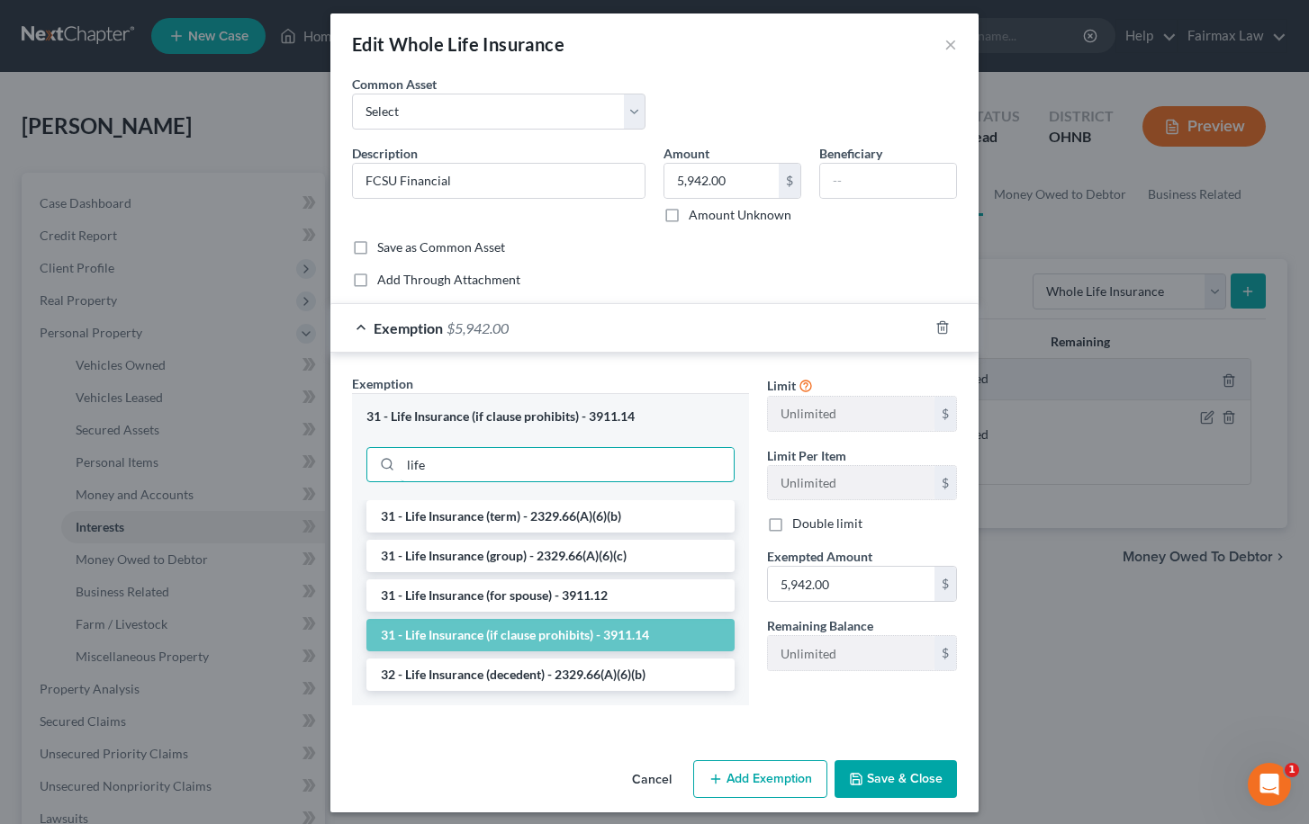
type input "life"
click at [908, 785] on button "Save & Close" at bounding box center [895, 780] width 122 height 38
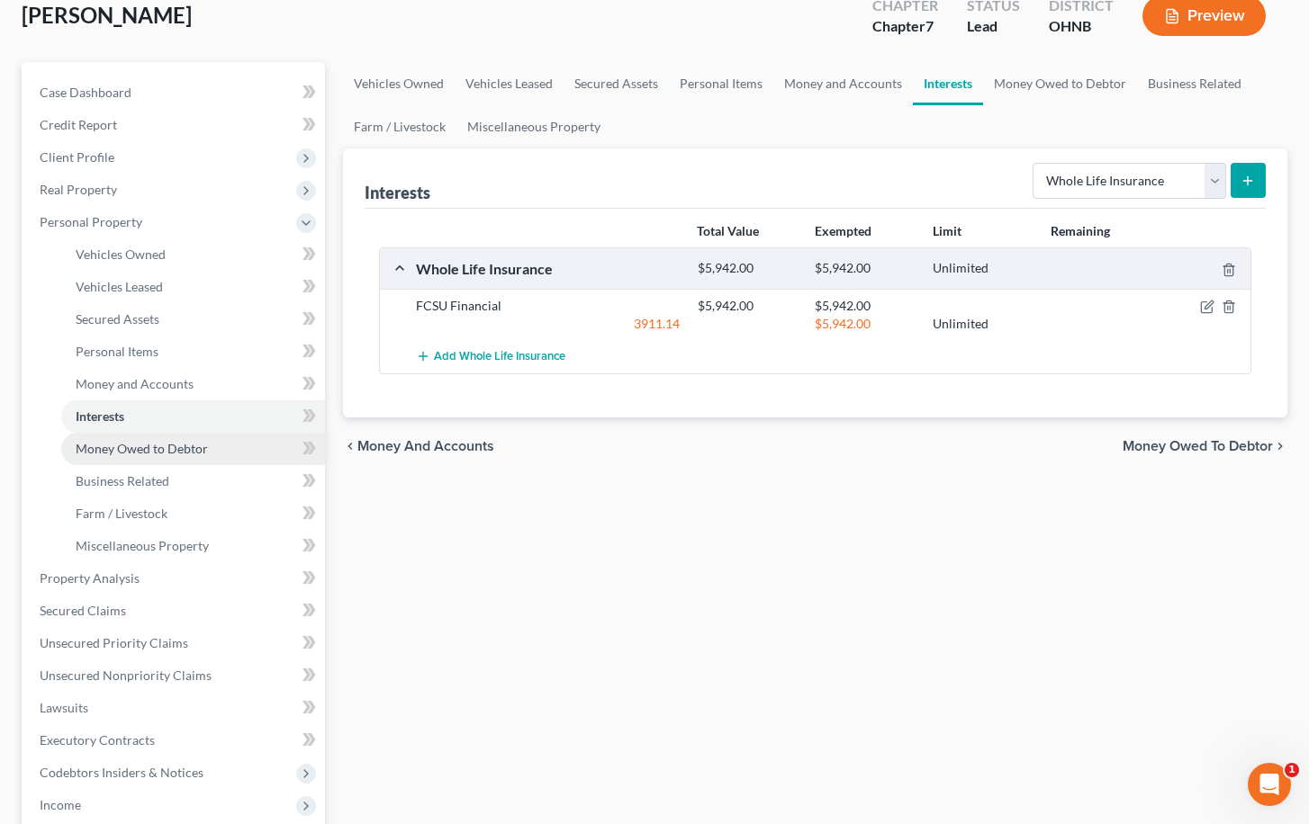
click at [198, 447] on span "Money Owed to Debtor" at bounding box center [142, 448] width 132 height 15
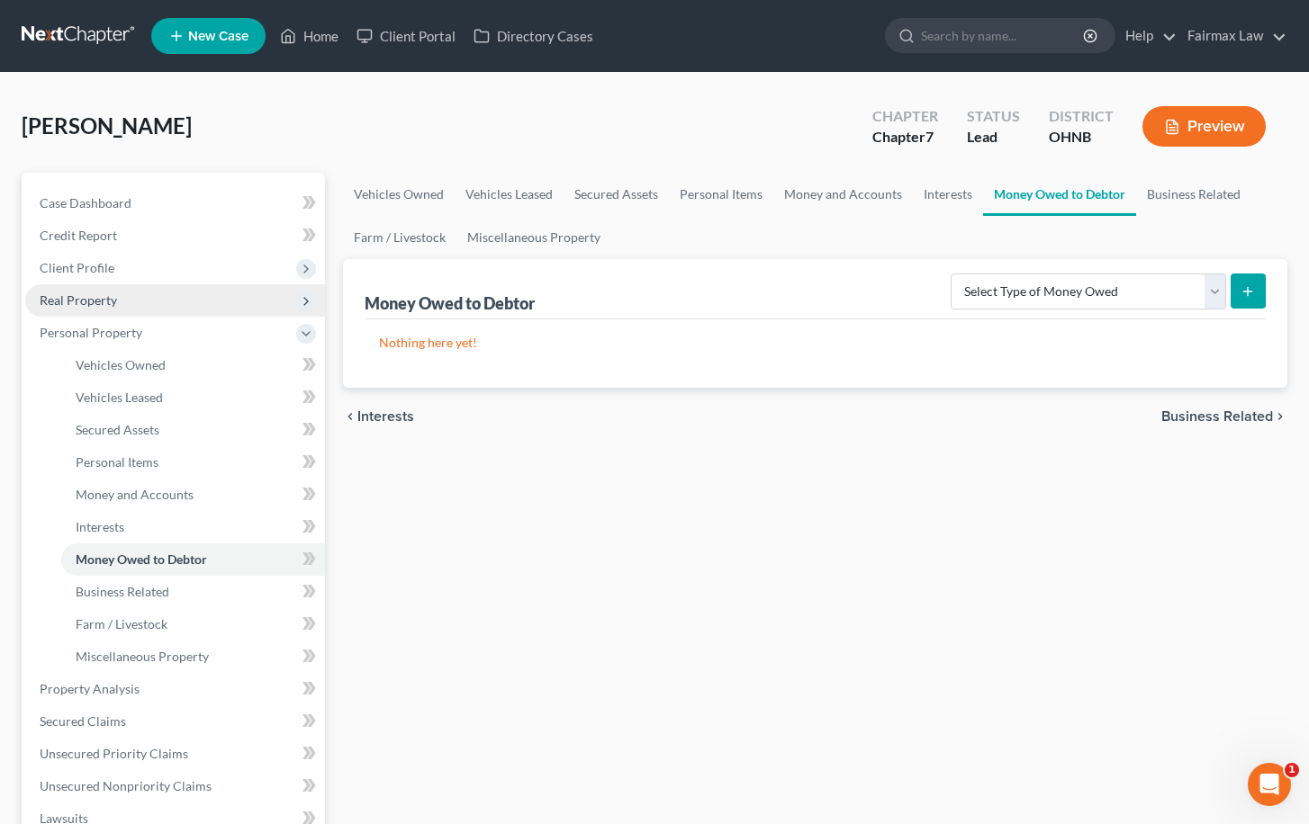
click at [275, 305] on span "Real Property" at bounding box center [175, 300] width 300 height 32
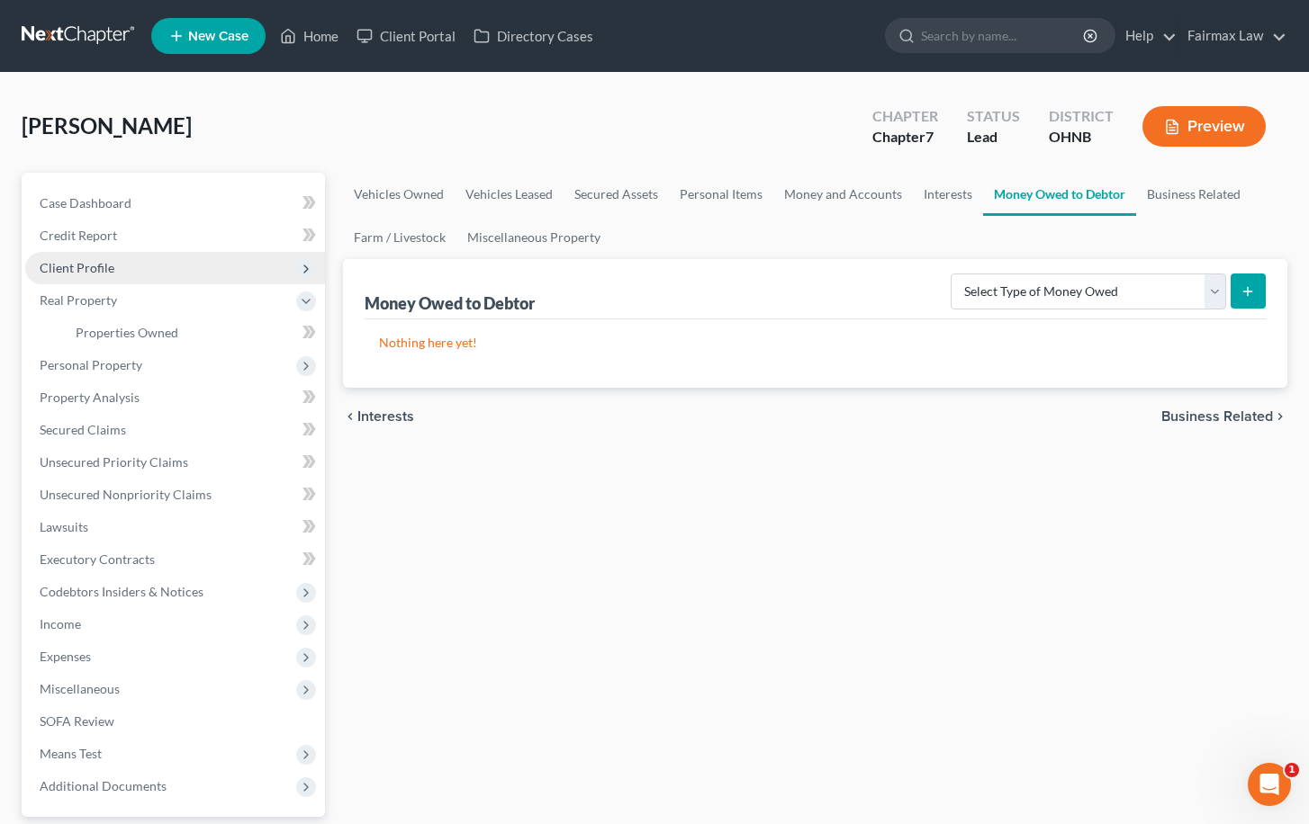
click at [310, 257] on span "Client Profile" at bounding box center [175, 268] width 300 height 32
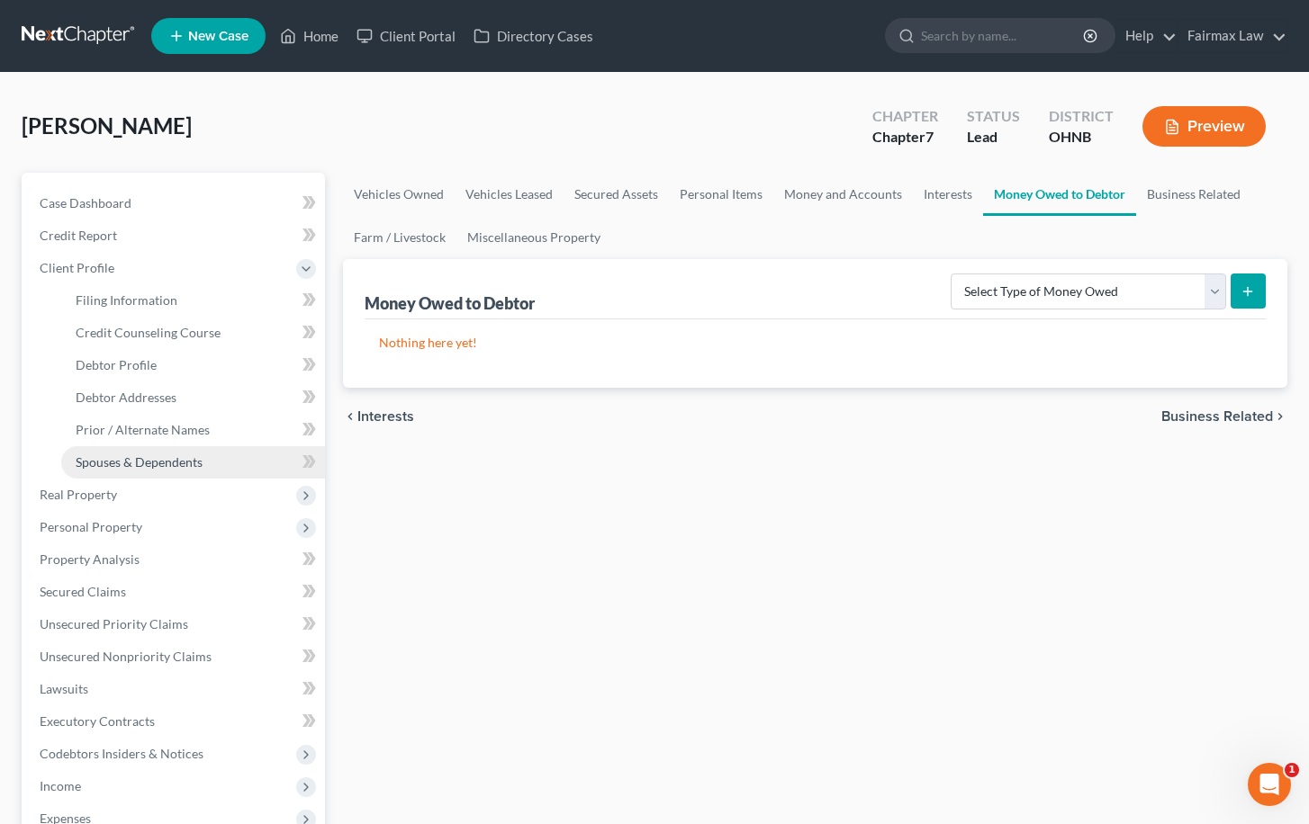
click at [248, 451] on link "Spouses & Dependents" at bounding box center [193, 462] width 264 height 32
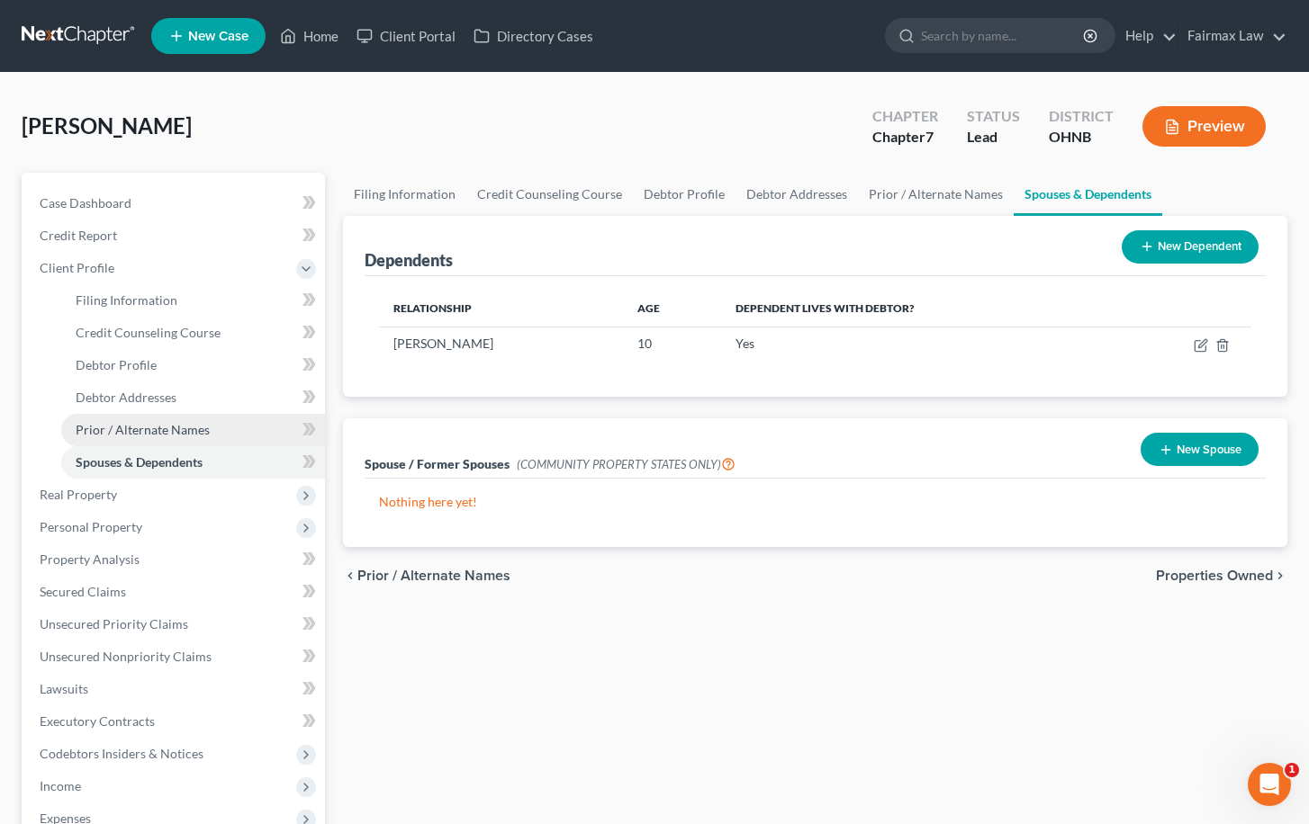
click at [245, 433] on link "Prior / Alternate Names" at bounding box center [193, 430] width 264 height 32
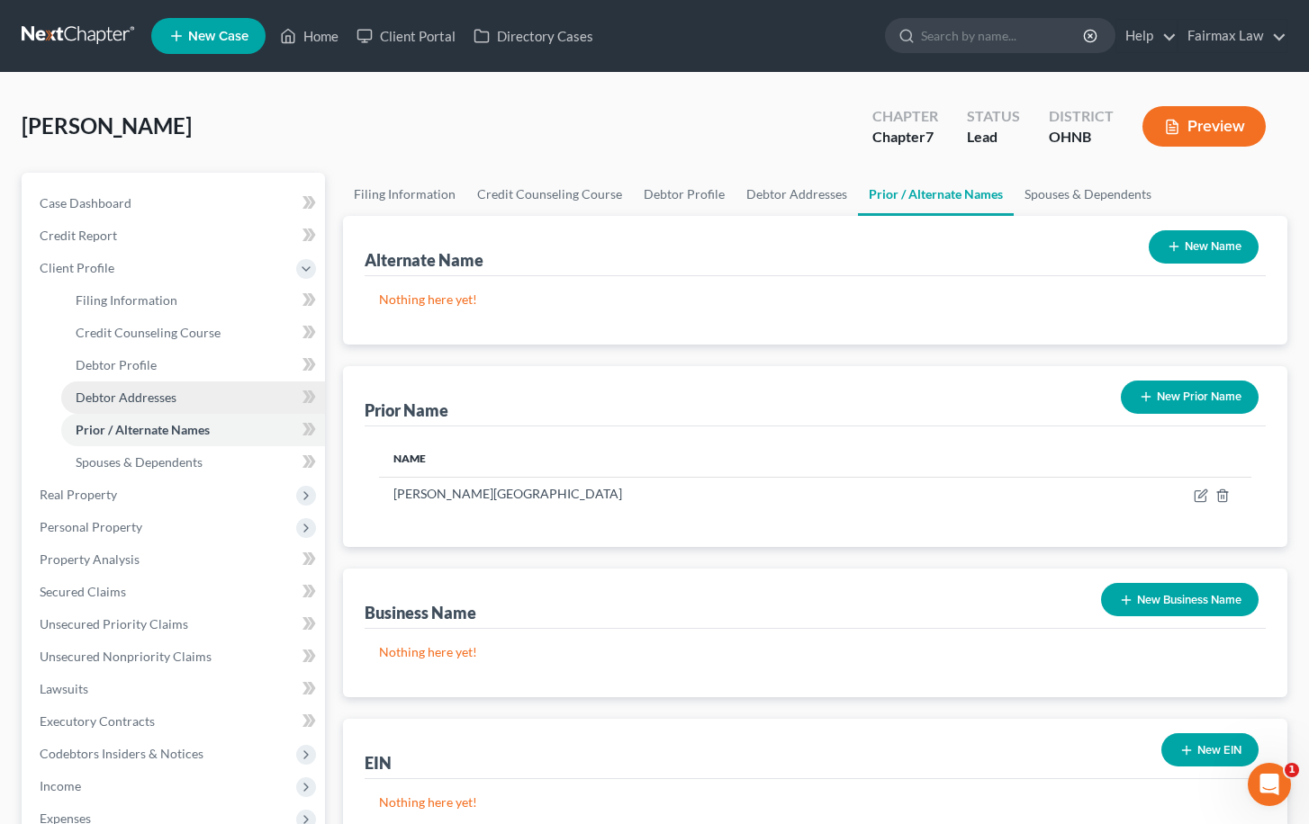
click at [246, 401] on link "Debtor Addresses" at bounding box center [193, 398] width 264 height 32
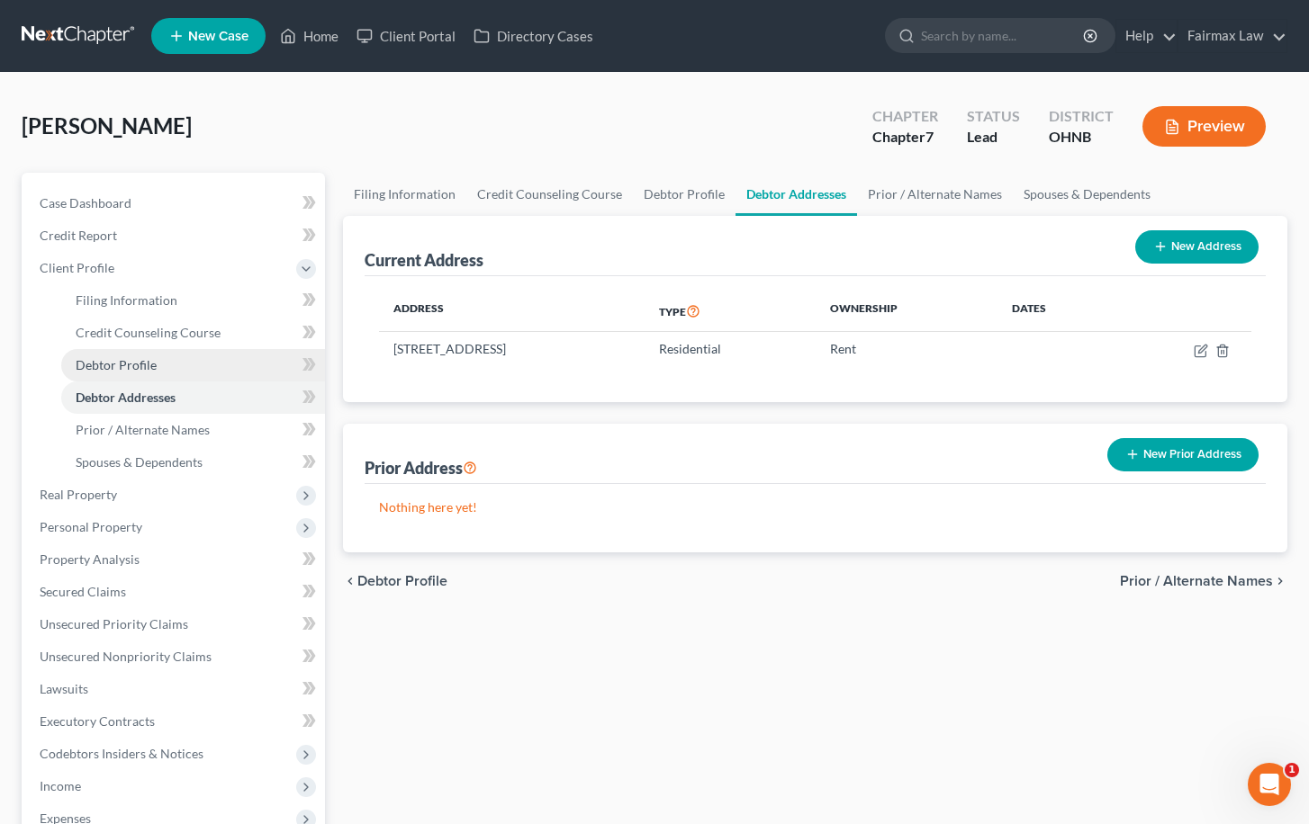
click at [242, 362] on link "Debtor Profile" at bounding box center [193, 365] width 264 height 32
select select "0"
select select "1"
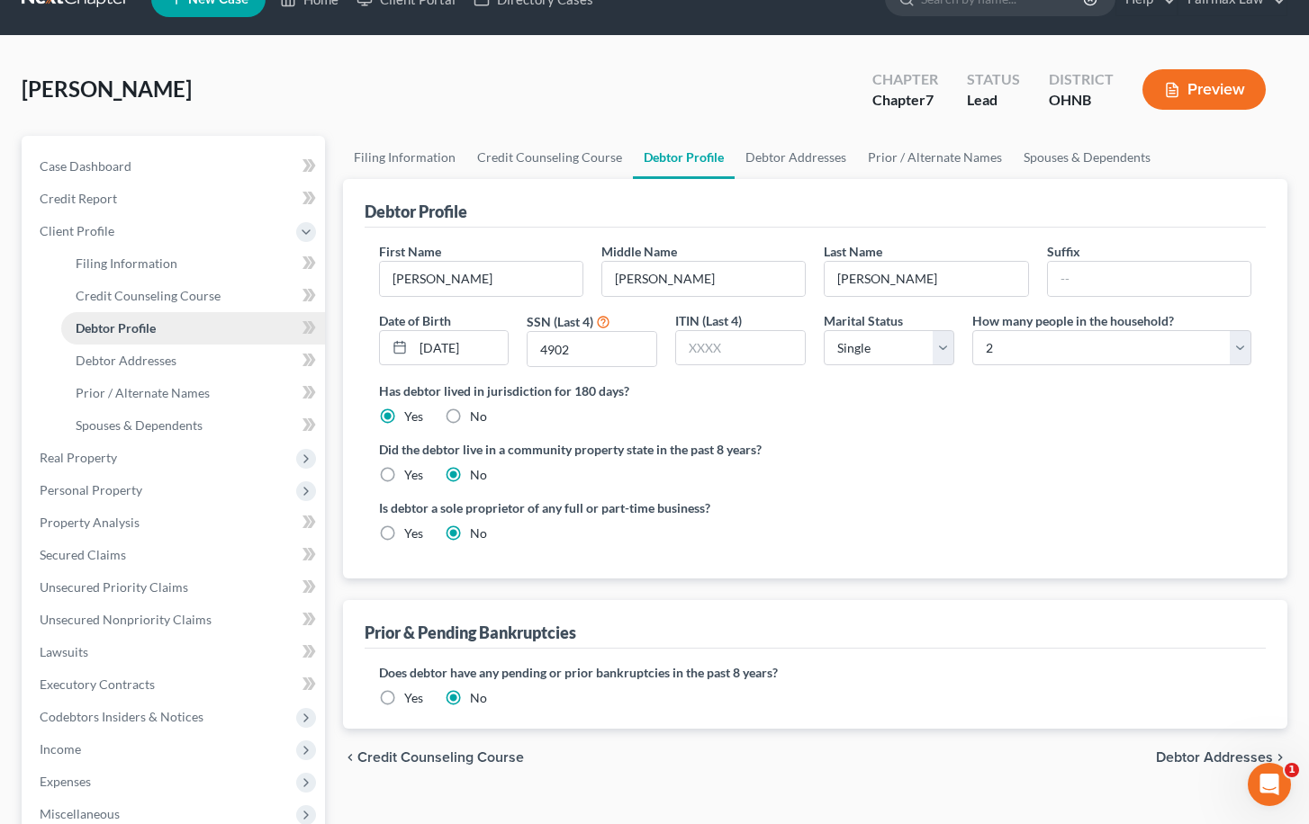
scroll to position [39, 0]
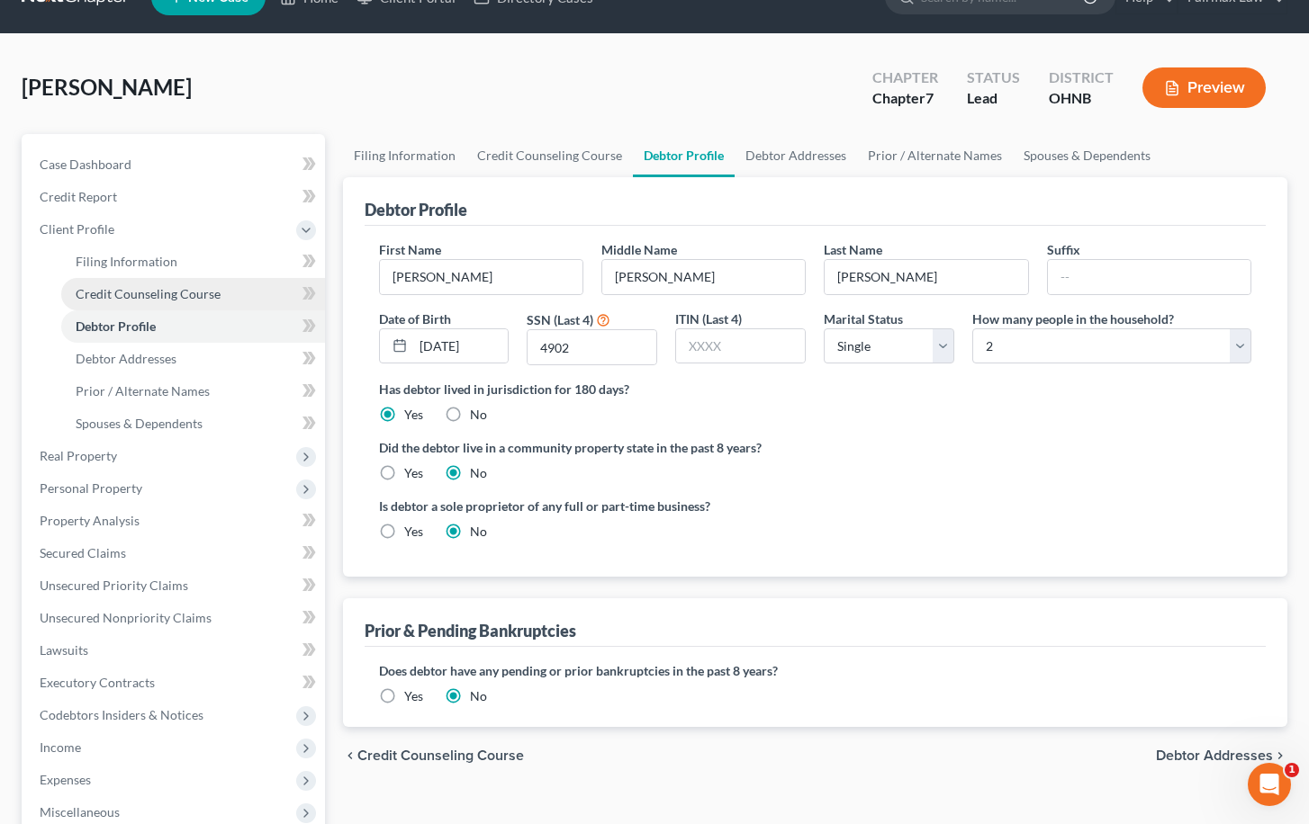
click at [248, 299] on link "Credit Counseling Course" at bounding box center [193, 294] width 264 height 32
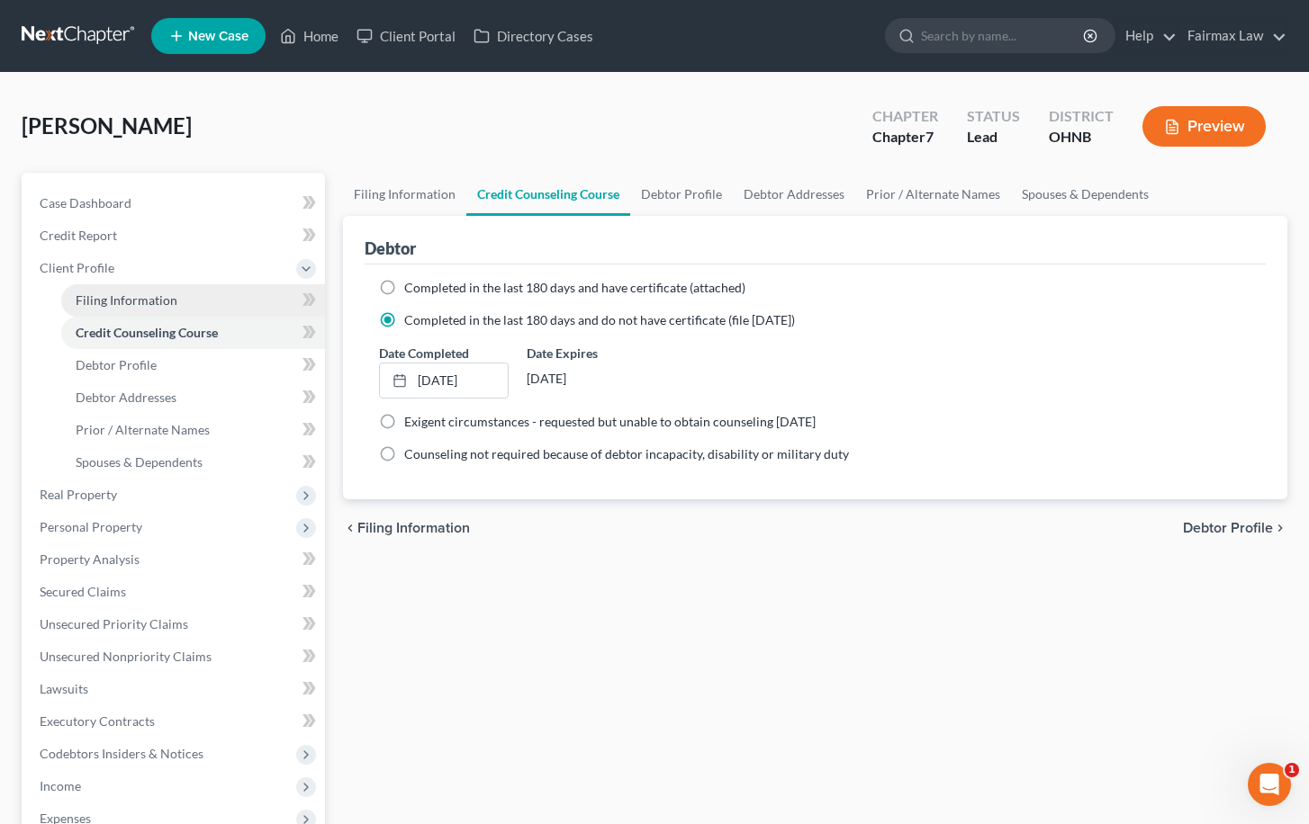
click at [248, 293] on link "Filing Information" at bounding box center [193, 300] width 264 height 32
select select "1"
select select "0"
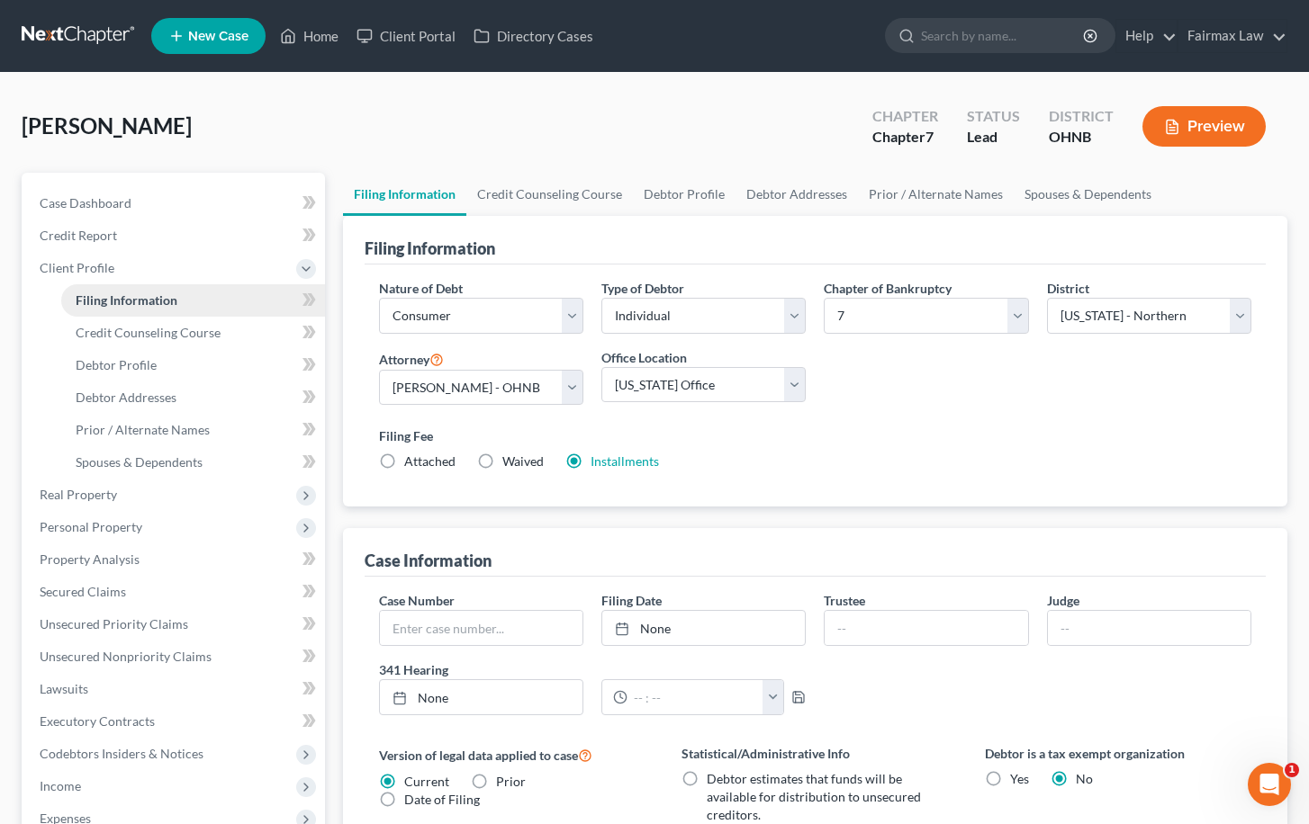
click at [248, 293] on link "Filing Information" at bounding box center [193, 300] width 264 height 32
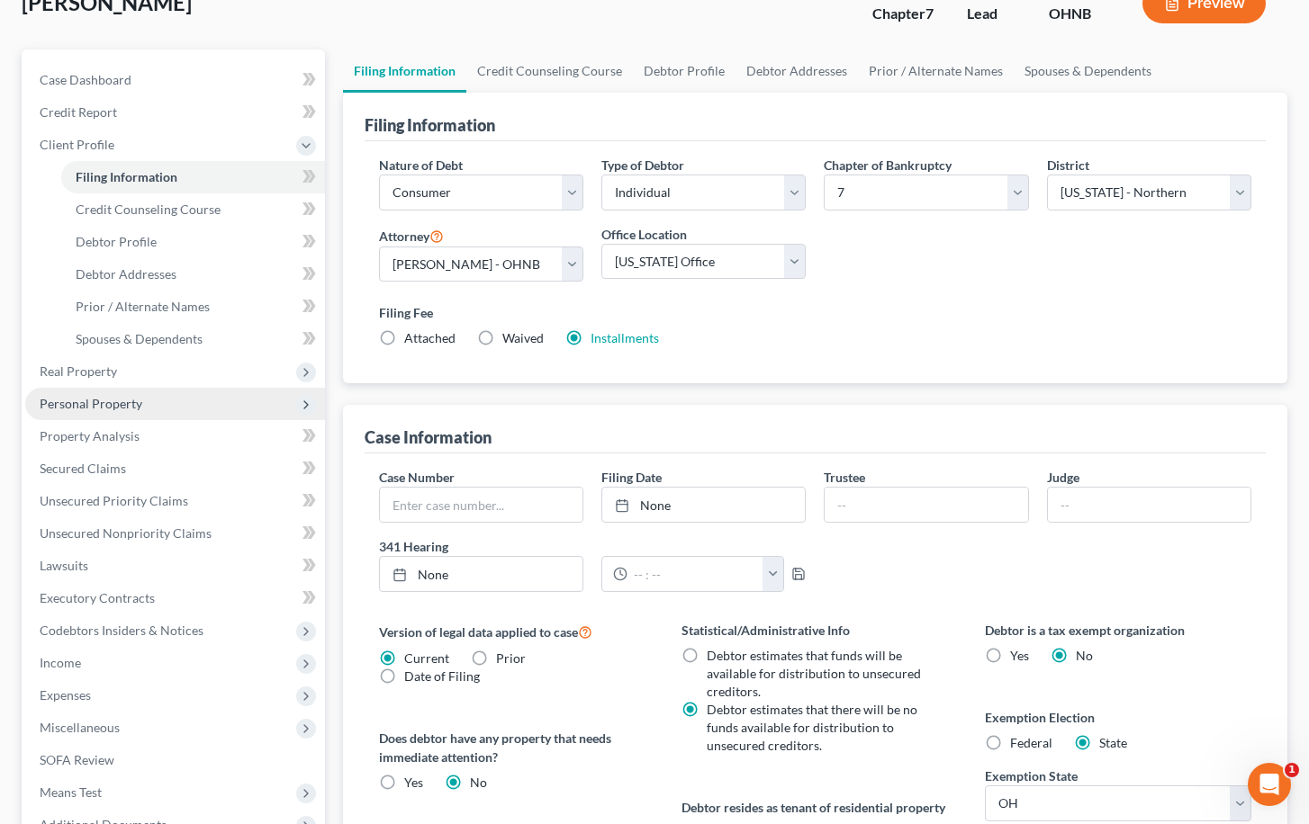
scroll to position [125, 0]
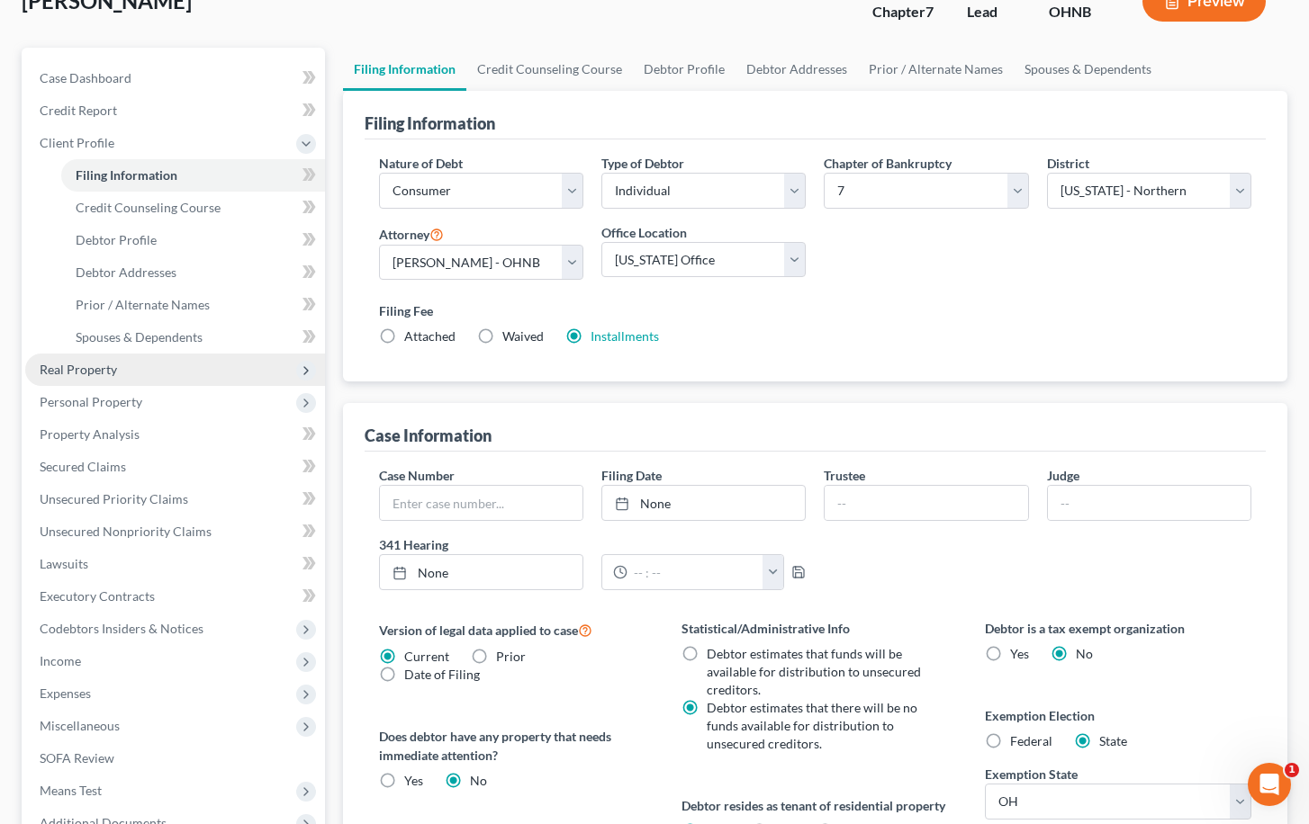
click at [203, 380] on span "Real Property" at bounding box center [175, 370] width 300 height 32
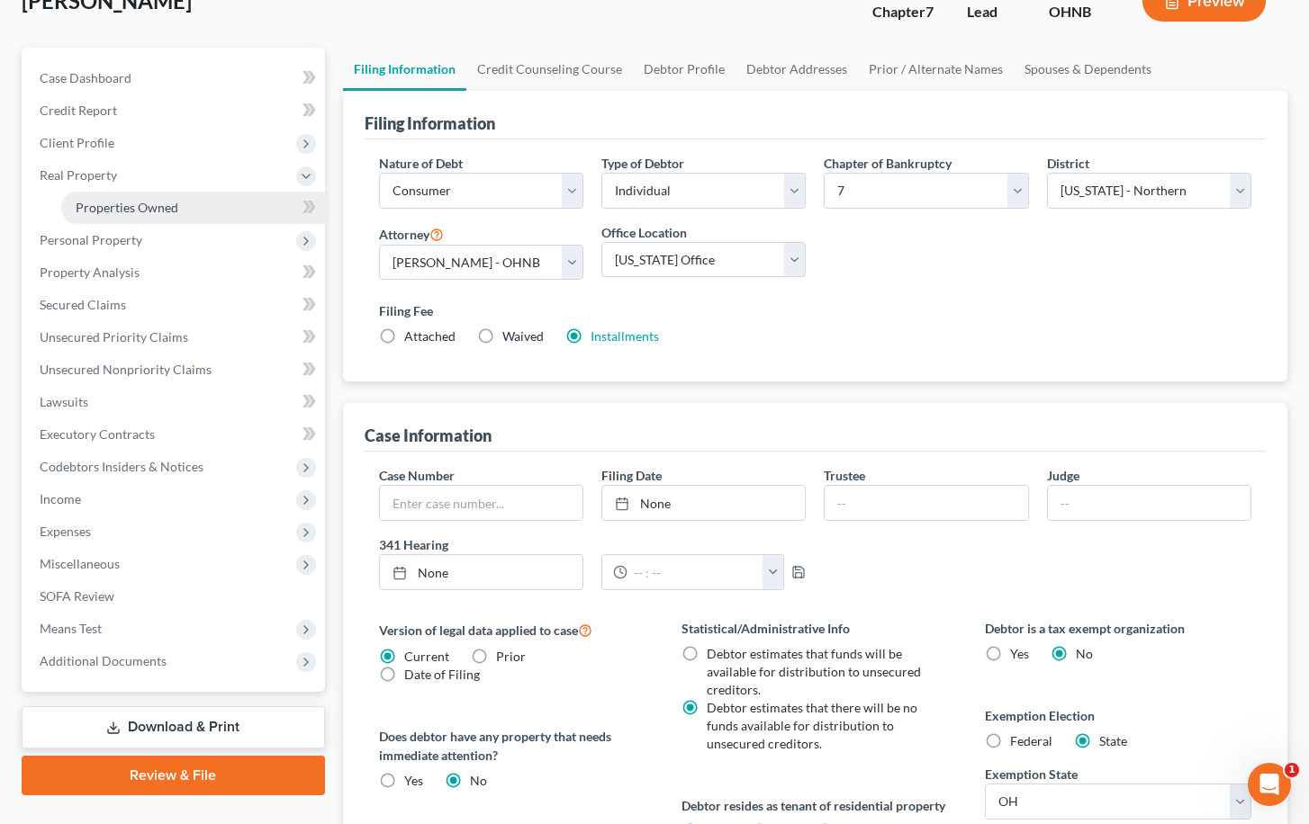
click at [230, 203] on link "Properties Owned" at bounding box center [193, 208] width 264 height 32
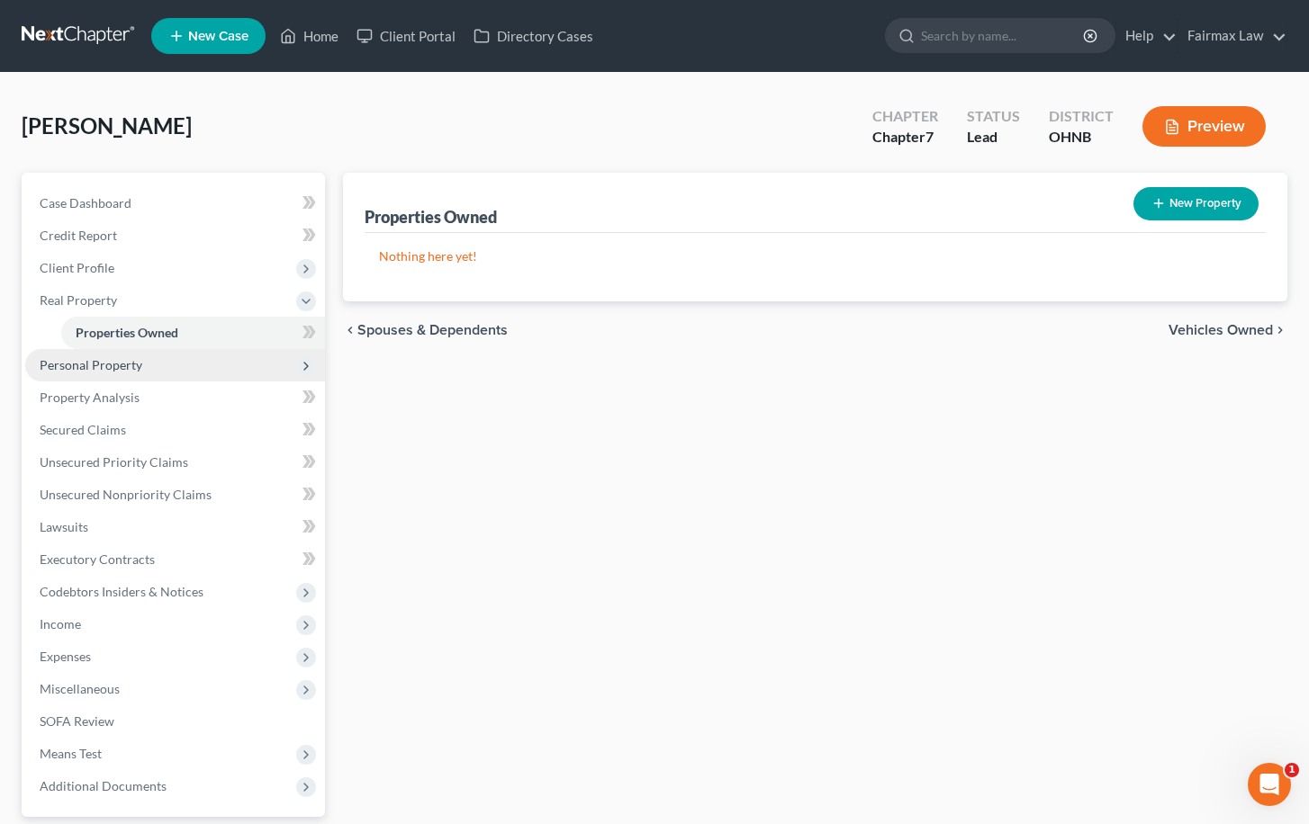
click at [142, 365] on span "Personal Property" at bounding box center [175, 365] width 300 height 32
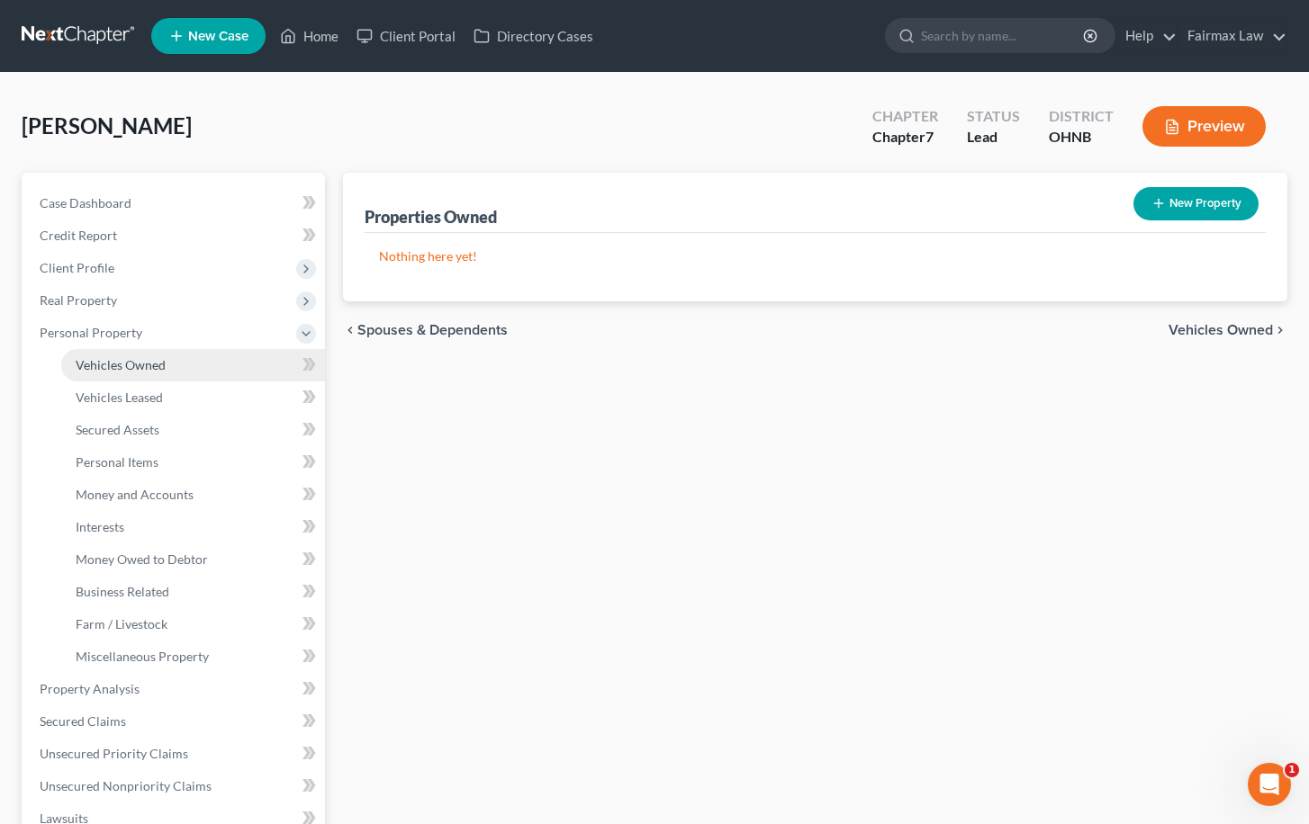
click at [161, 370] on span "Vehicles Owned" at bounding box center [121, 364] width 90 height 15
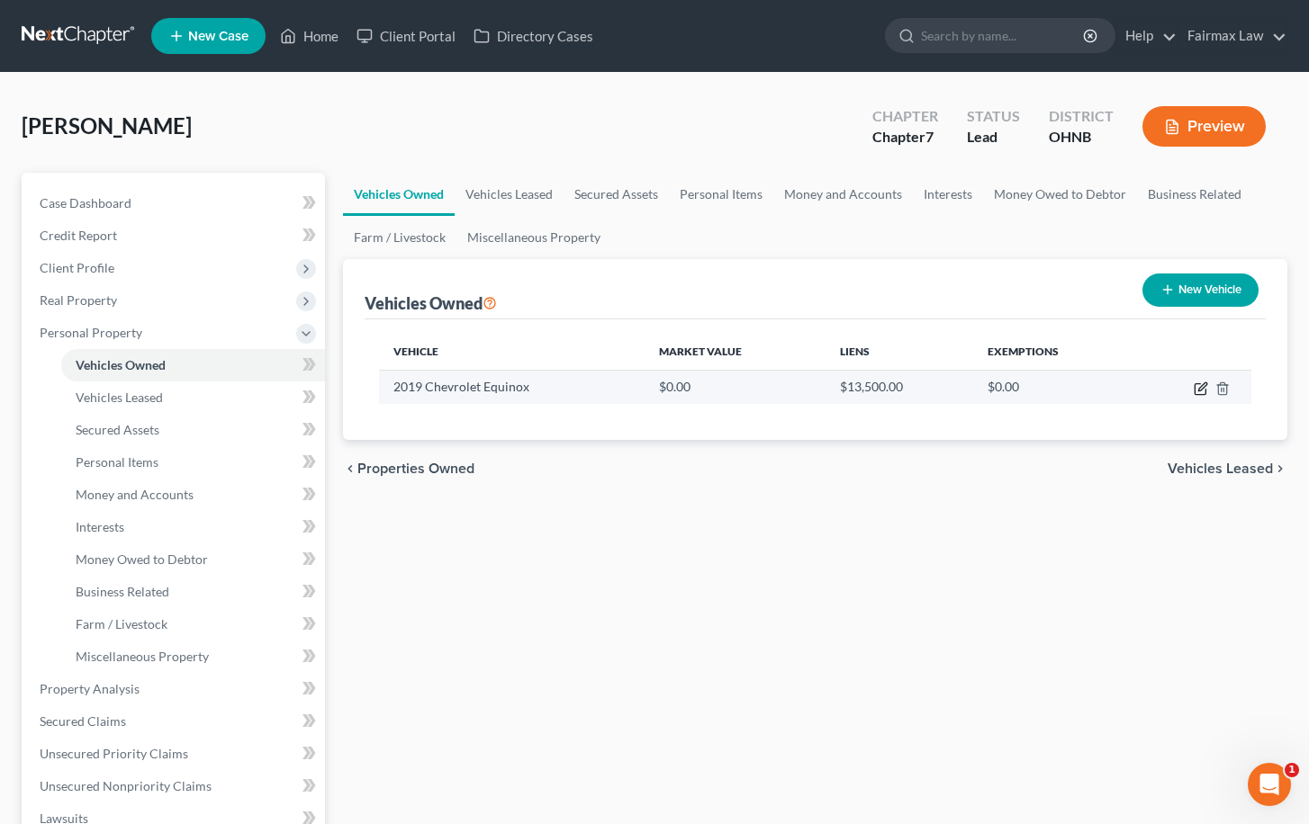
click at [1198, 393] on icon "button" at bounding box center [1201, 389] width 14 height 14
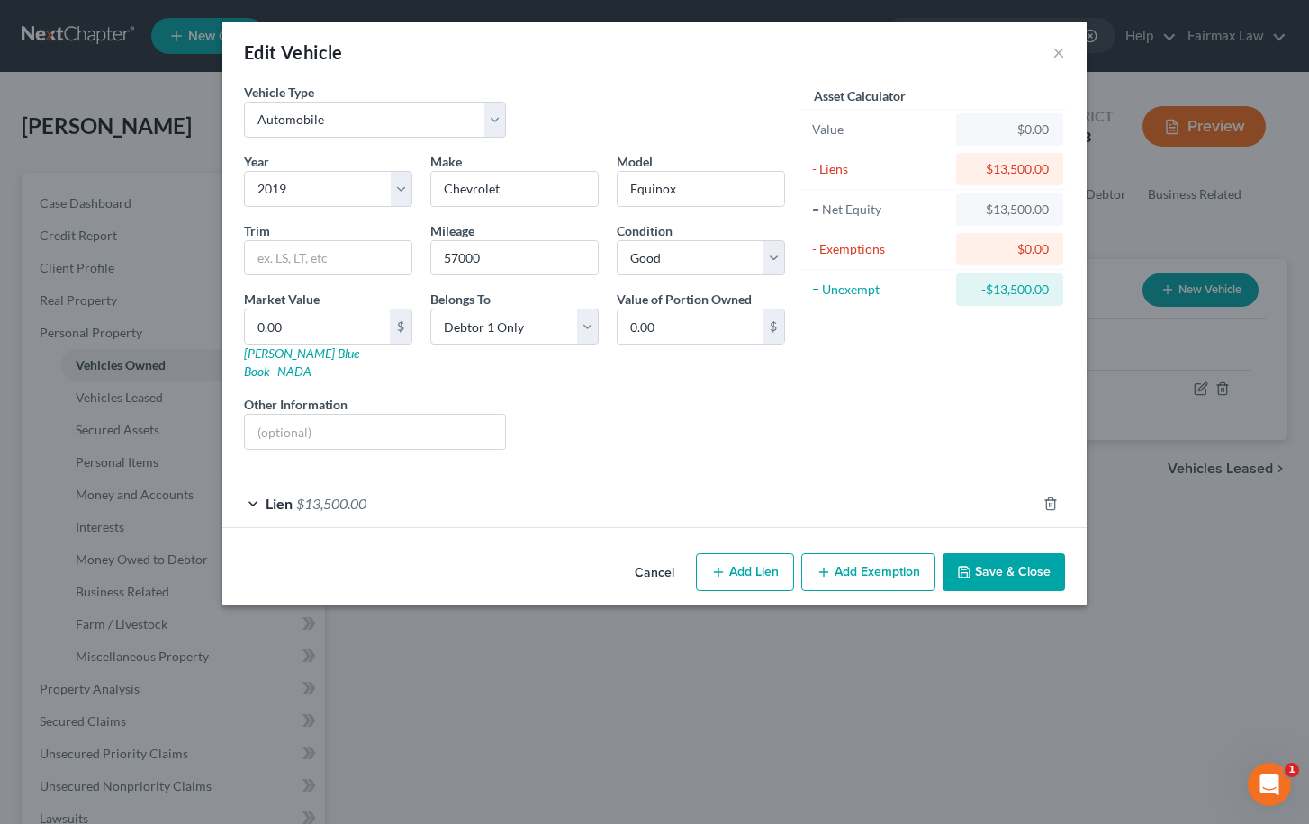
click at [556, 486] on div "Lien $13,500.00" at bounding box center [629, 504] width 814 height 48
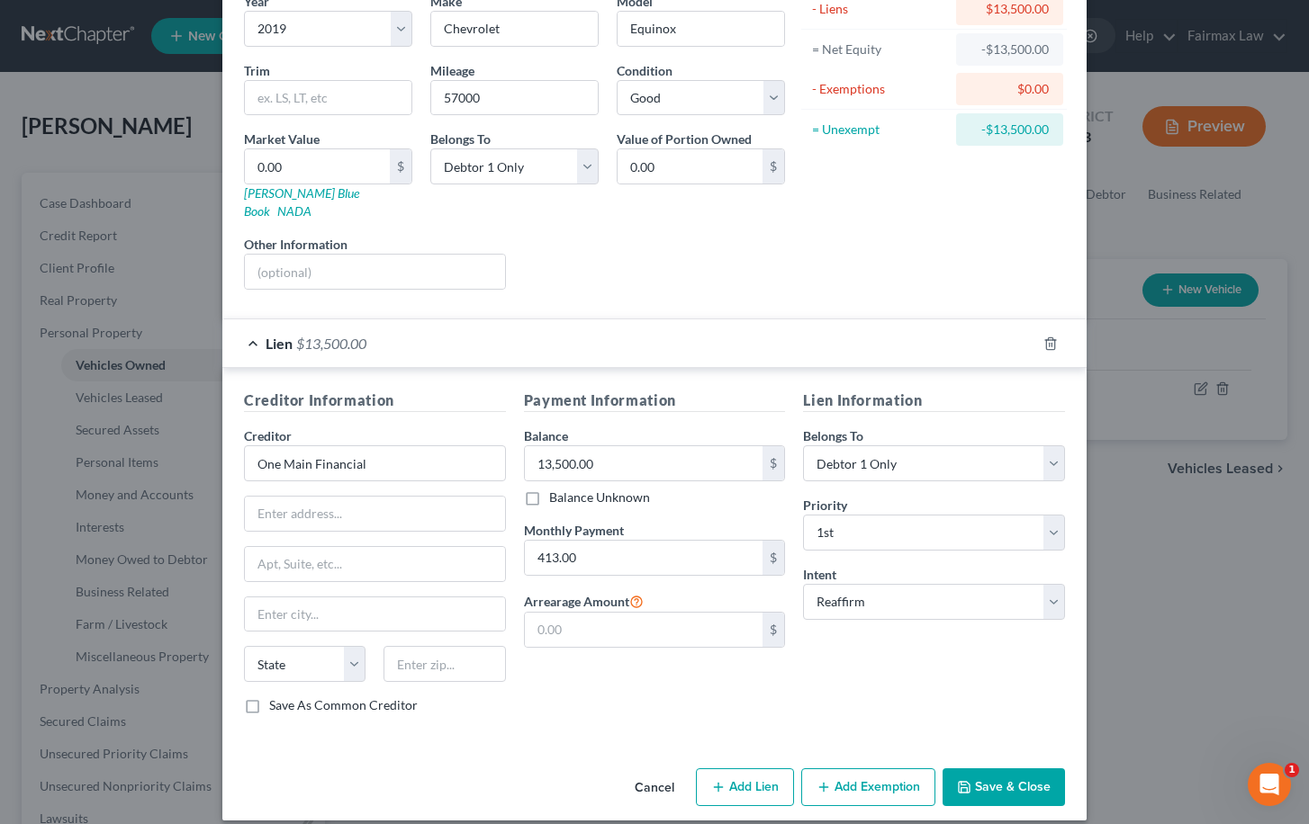
scroll to position [159, 0]
click at [412, 464] on input "One Main Financial" at bounding box center [375, 464] width 262 height 36
click at [407, 487] on div "One Main Financial" at bounding box center [351, 496] width 187 height 18
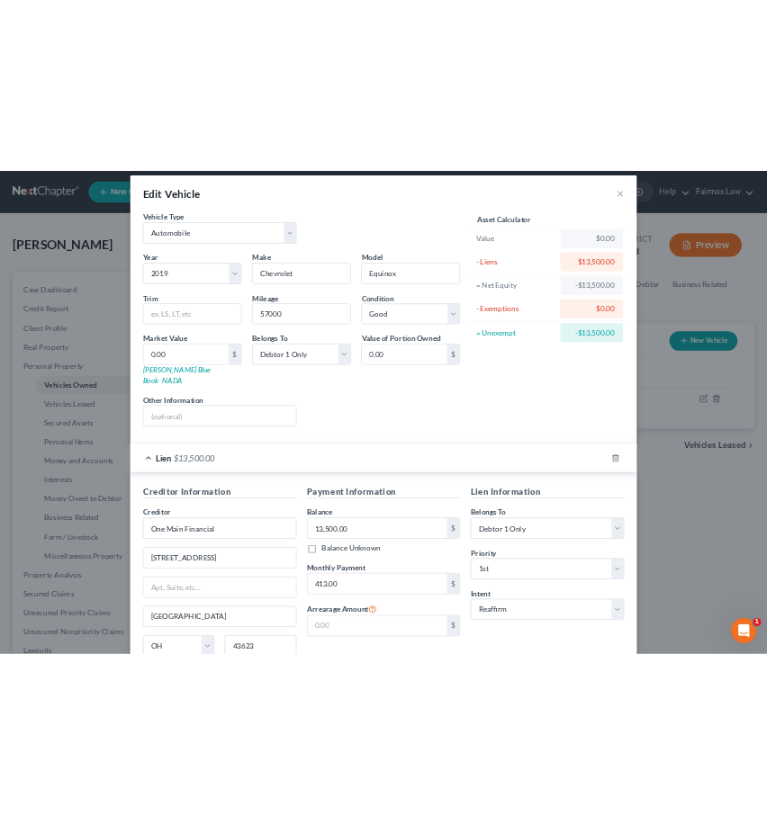
scroll to position [9, 0]
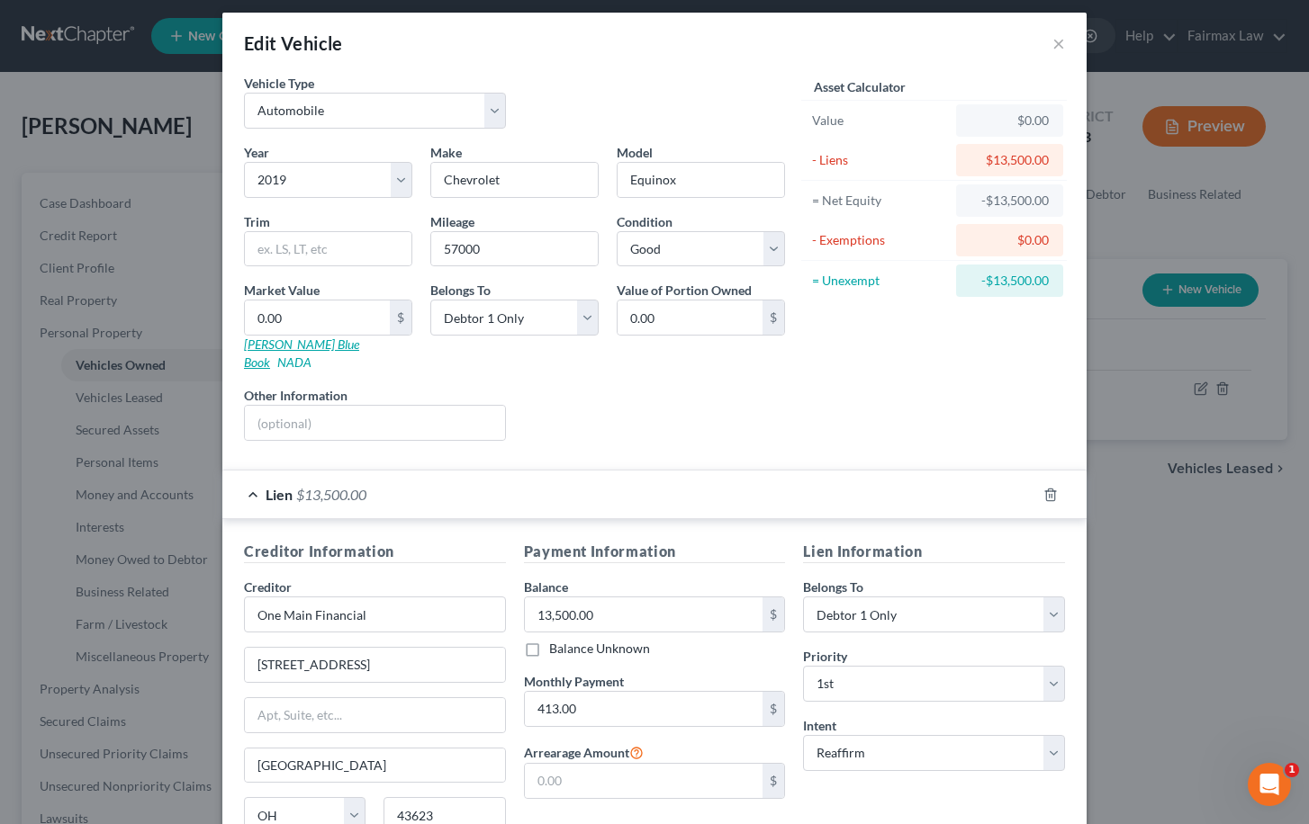
click at [309, 346] on link "Kelly Blue Book" at bounding box center [301, 353] width 115 height 33
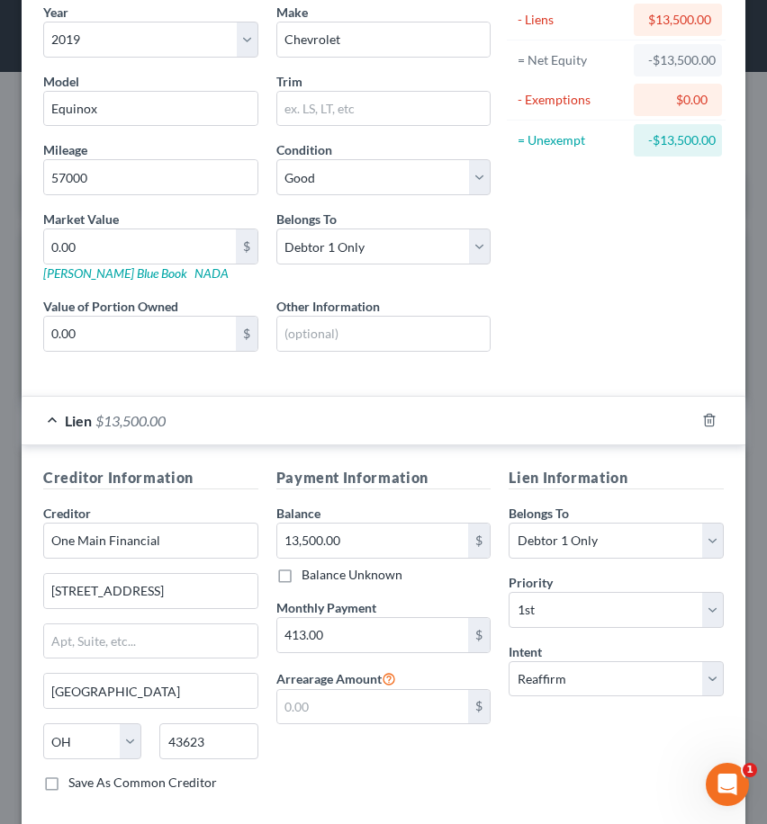
scroll to position [152, 0]
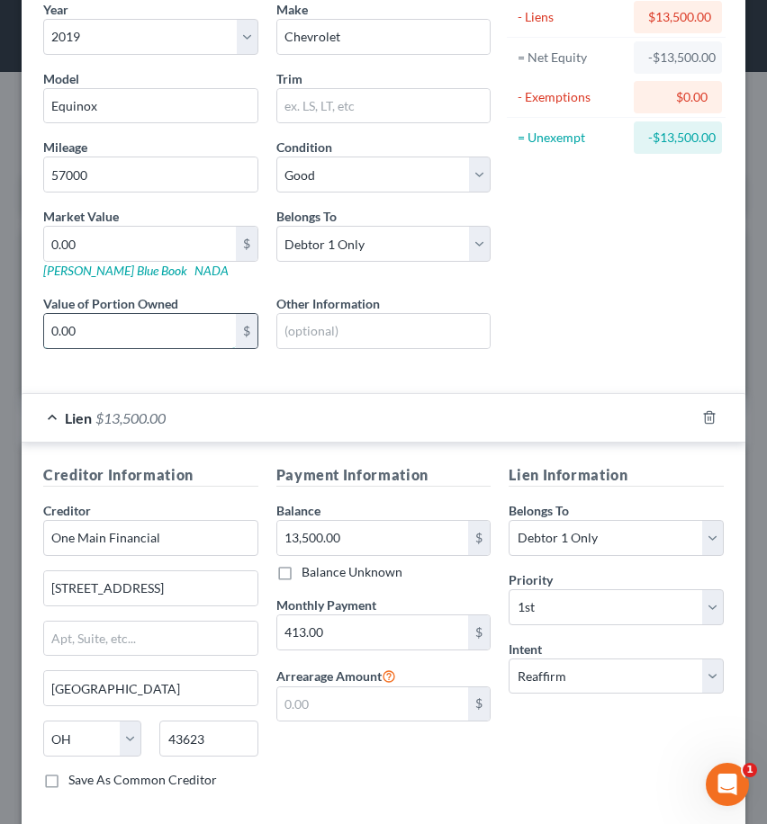
click at [112, 335] on input "0.00" at bounding box center [140, 331] width 192 height 34
drag, startPoint x: 95, startPoint y: 236, endPoint x: 29, endPoint y: 228, distance: 67.1
click at [29, 228] on div "Vehicle Type Select Automobile Truck Trailer Watercraft Aircraft Motor Home Atv…" at bounding box center [384, 383] width 724 height 905
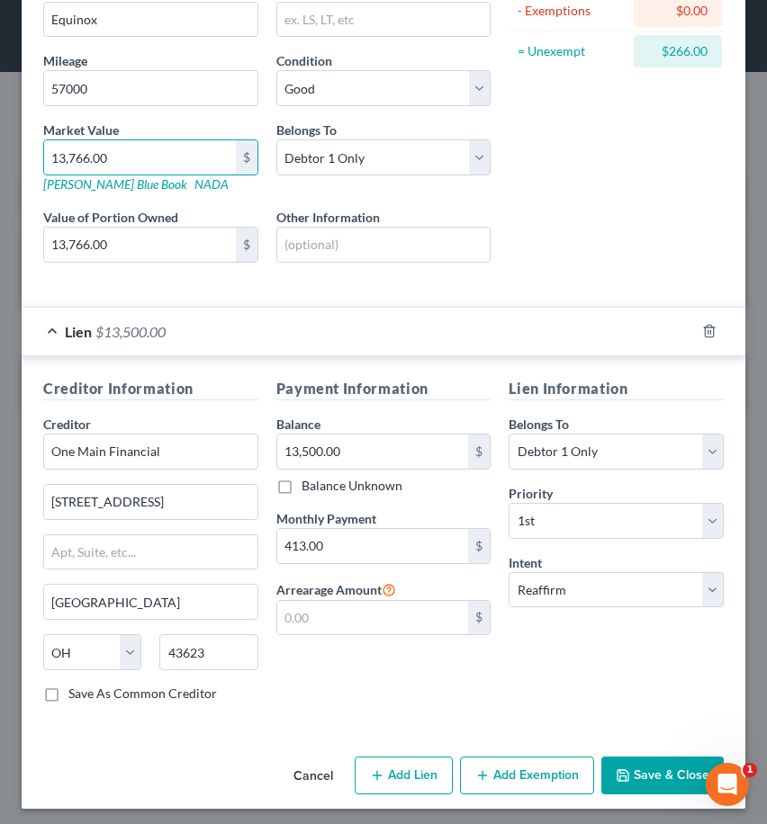
scroll to position [241, 0]
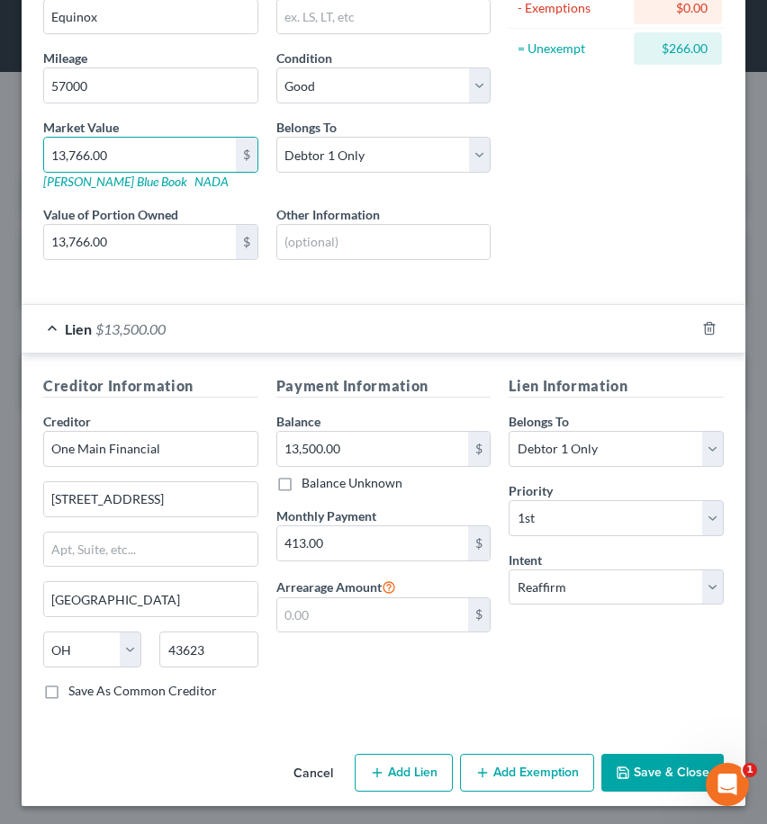
click at [540, 776] on button "Add Exemption" at bounding box center [527, 773] width 134 height 38
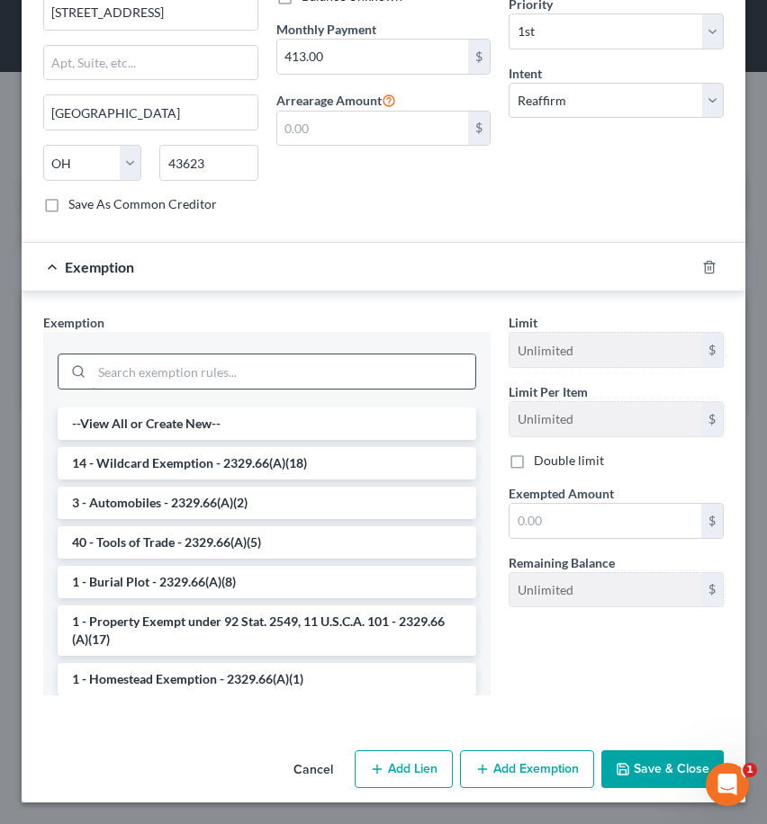
scroll to position [727, 0]
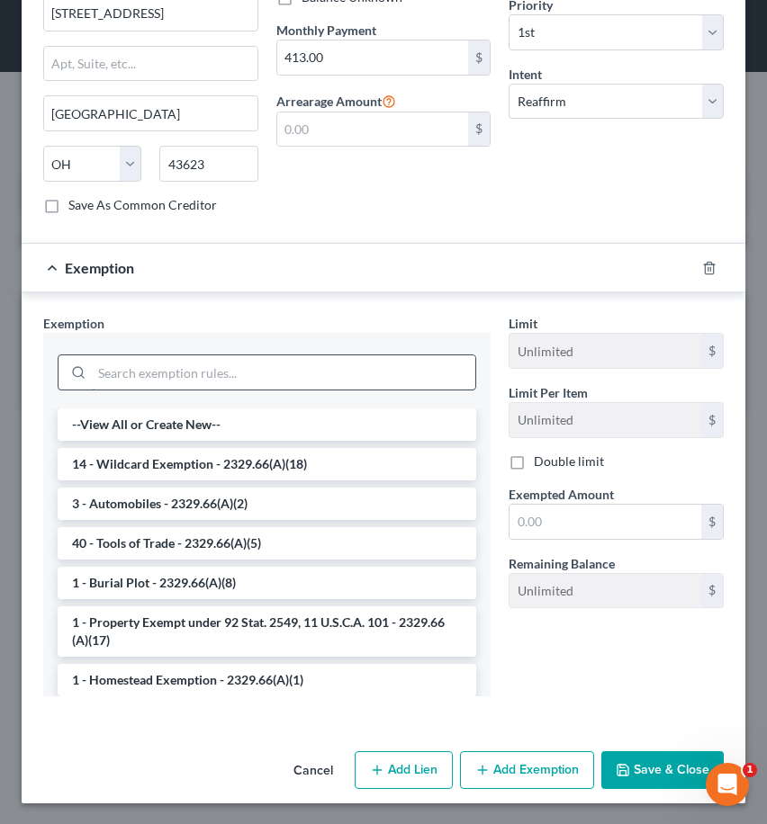
click at [274, 374] on input "search" at bounding box center [283, 373] width 383 height 34
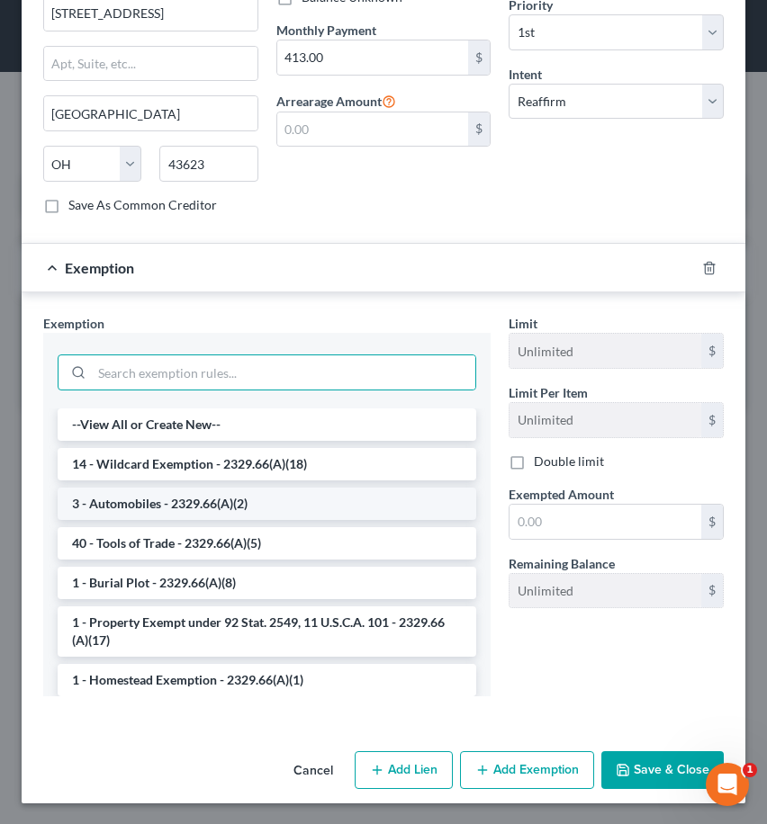
click at [255, 503] on li "3 - Automobiles - 2329.66(A)(2)" at bounding box center [267, 504] width 419 height 32
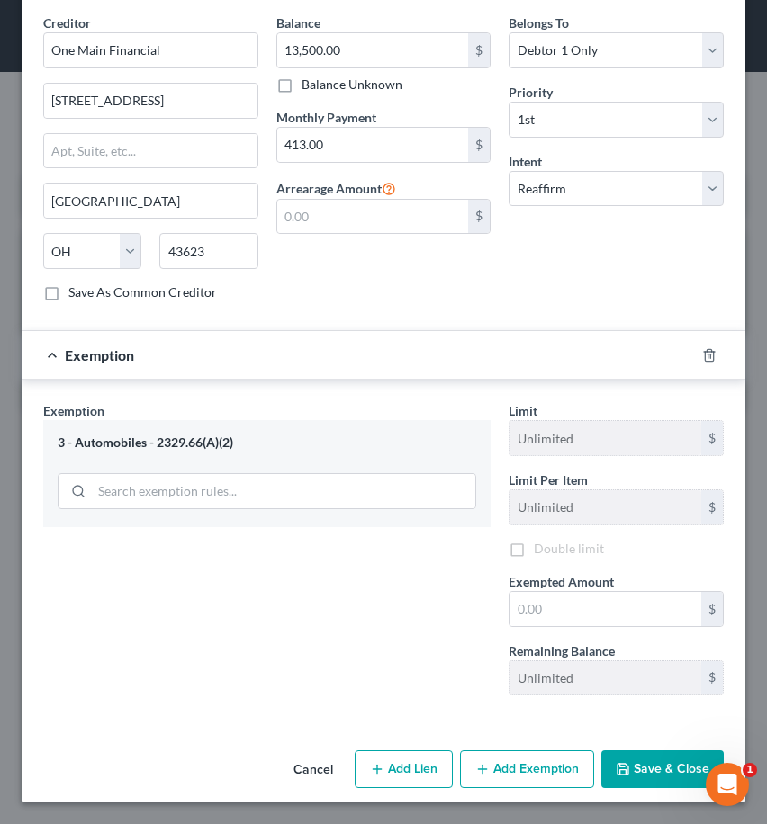
scroll to position [639, 0]
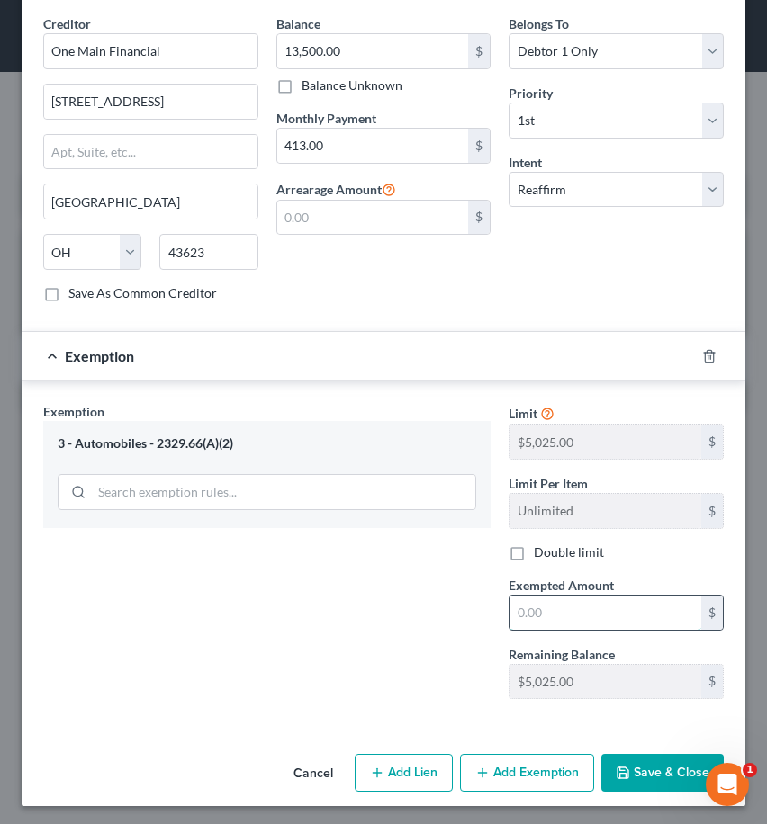
click at [586, 621] on input "text" at bounding box center [605, 613] width 192 height 34
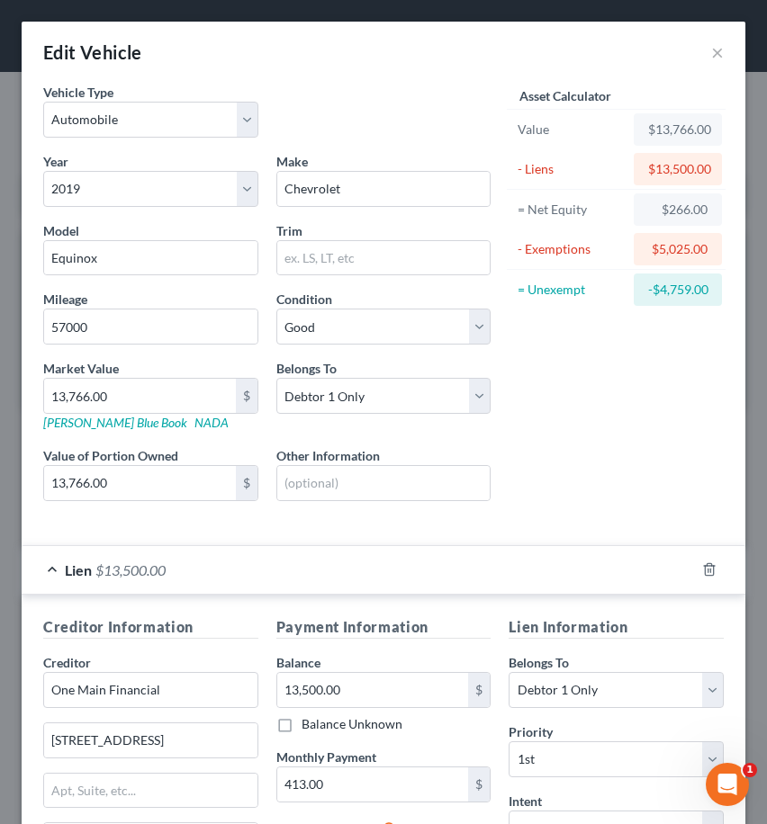
scroll to position [0, 0]
drag, startPoint x: 182, startPoint y: 487, endPoint x: -34, endPoint y: 438, distance: 221.4
click at [0, 438] on html "Home New Case Client Portal Directory Cases Fairmax Law farrah@fairmaxlaw.com M…" at bounding box center [383, 412] width 767 height 824
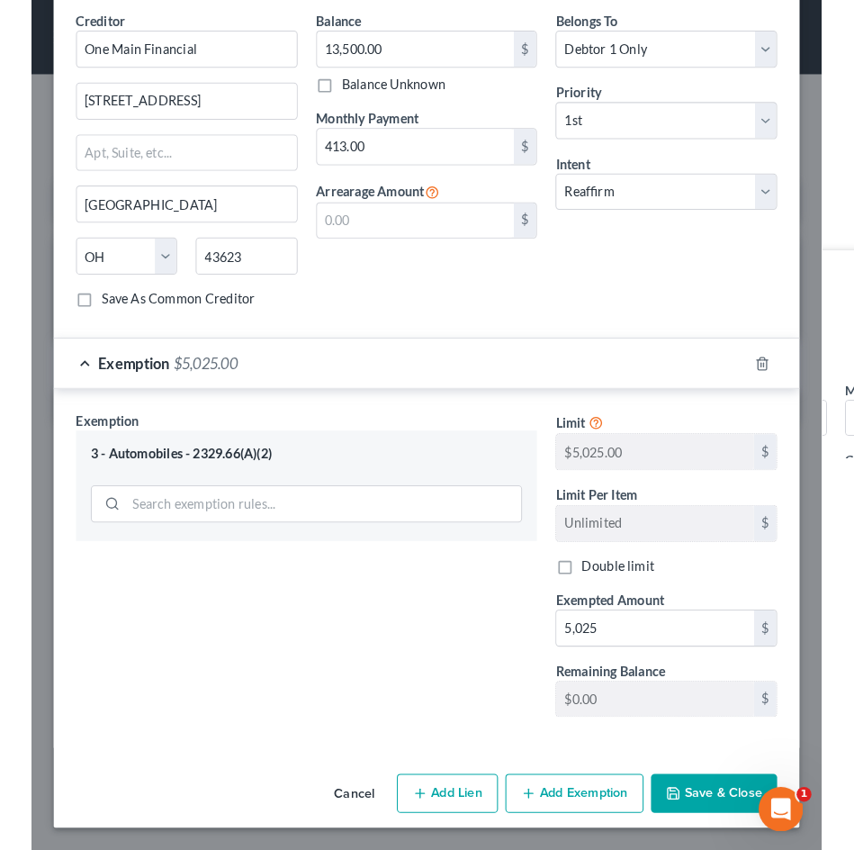
scroll to position [642, 0]
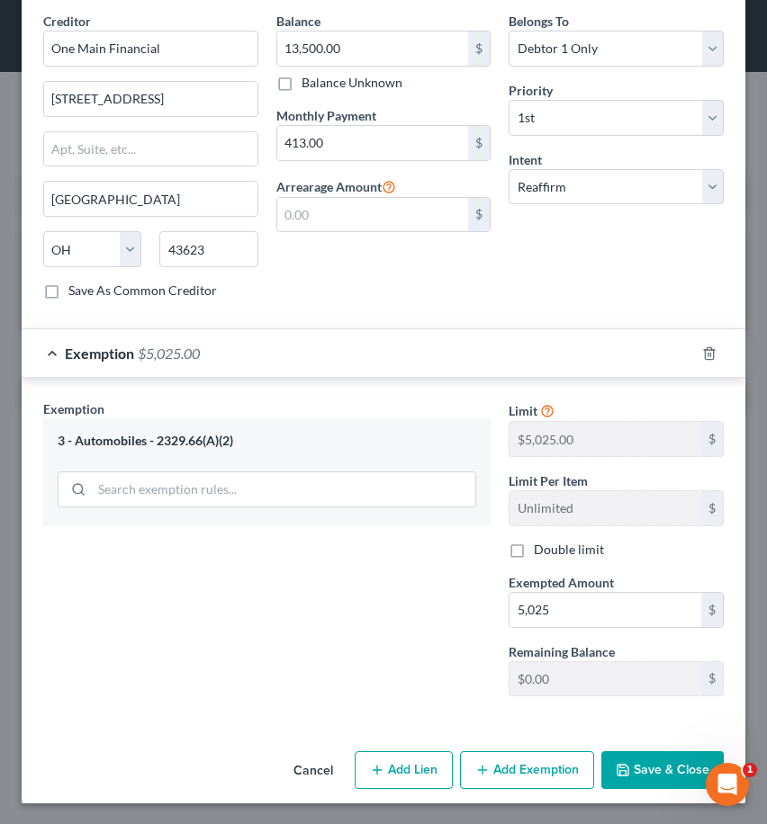
click at [648, 757] on button "Save & Close" at bounding box center [662, 771] width 122 height 38
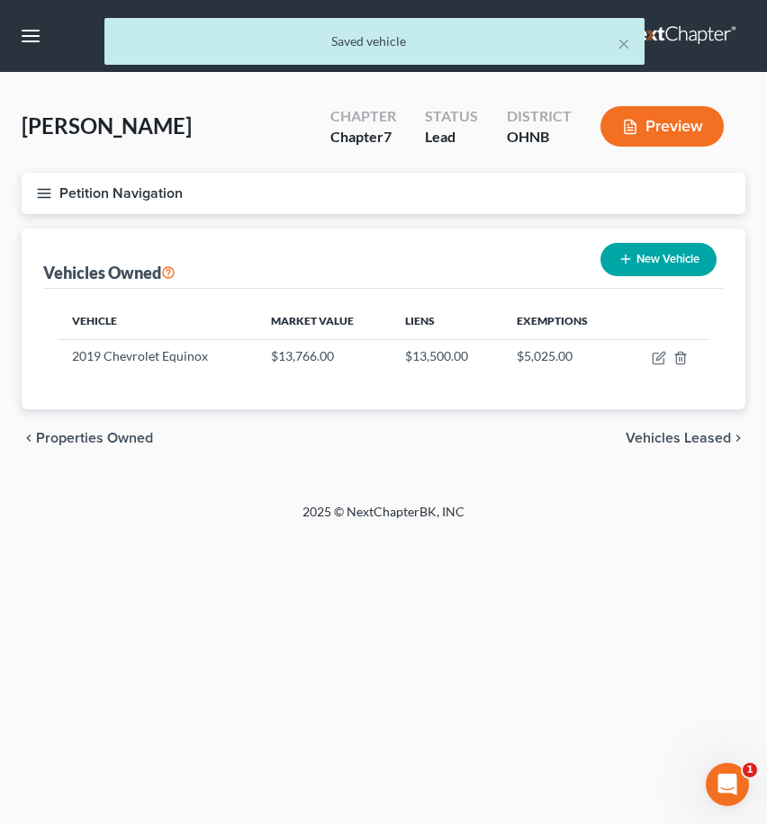
click at [26, 193] on button "Petition Navigation" at bounding box center [384, 193] width 724 height 41
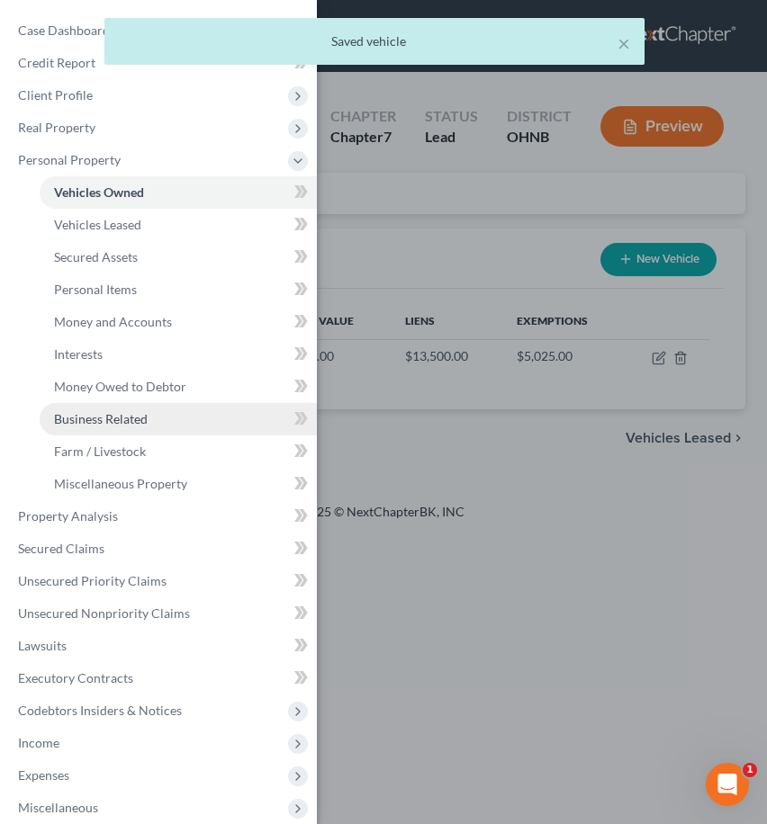
click at [139, 420] on span "Business Related" at bounding box center [101, 418] width 94 height 15
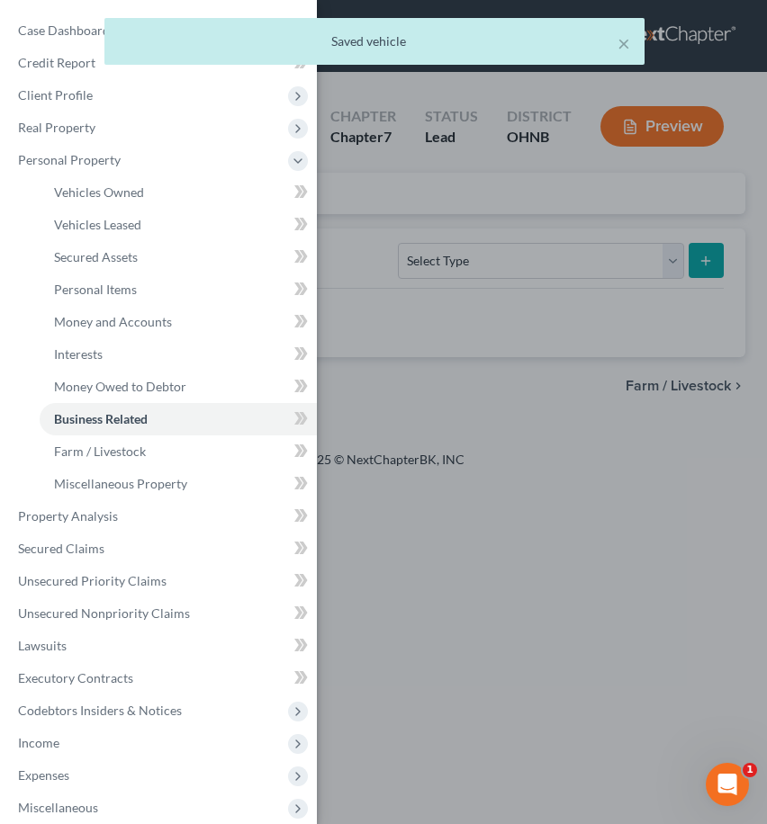
click at [466, 374] on div "Case Dashboard Payments Invoices Payments Payments Credit Report Client Profile" at bounding box center [383, 412] width 767 height 824
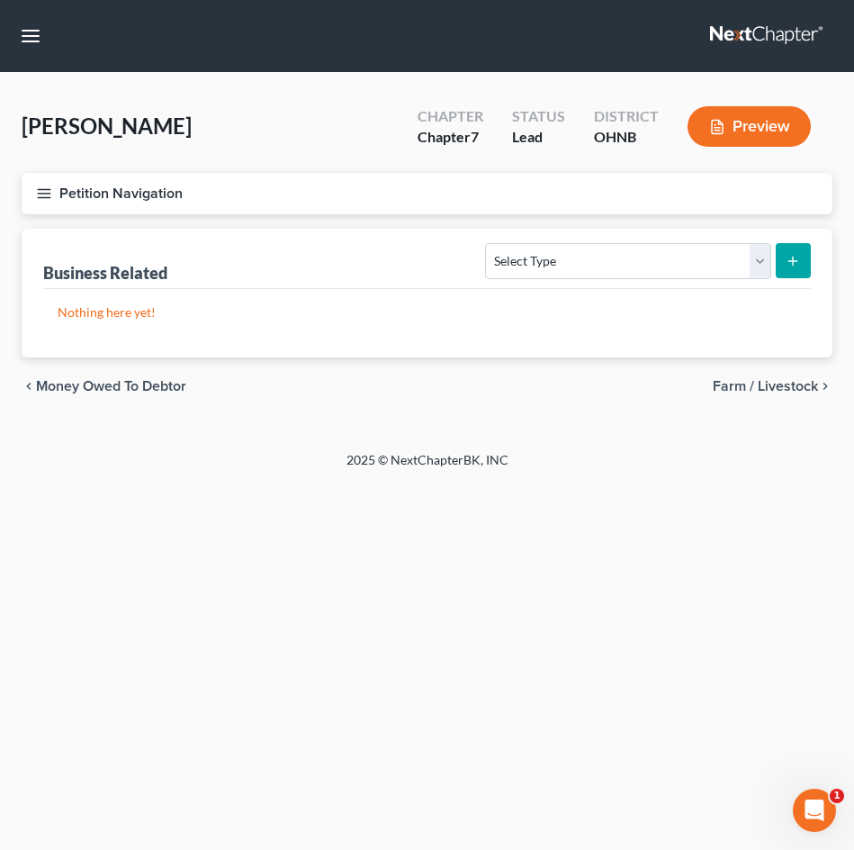
click at [38, 191] on icon "button" at bounding box center [44, 193] width 16 height 16
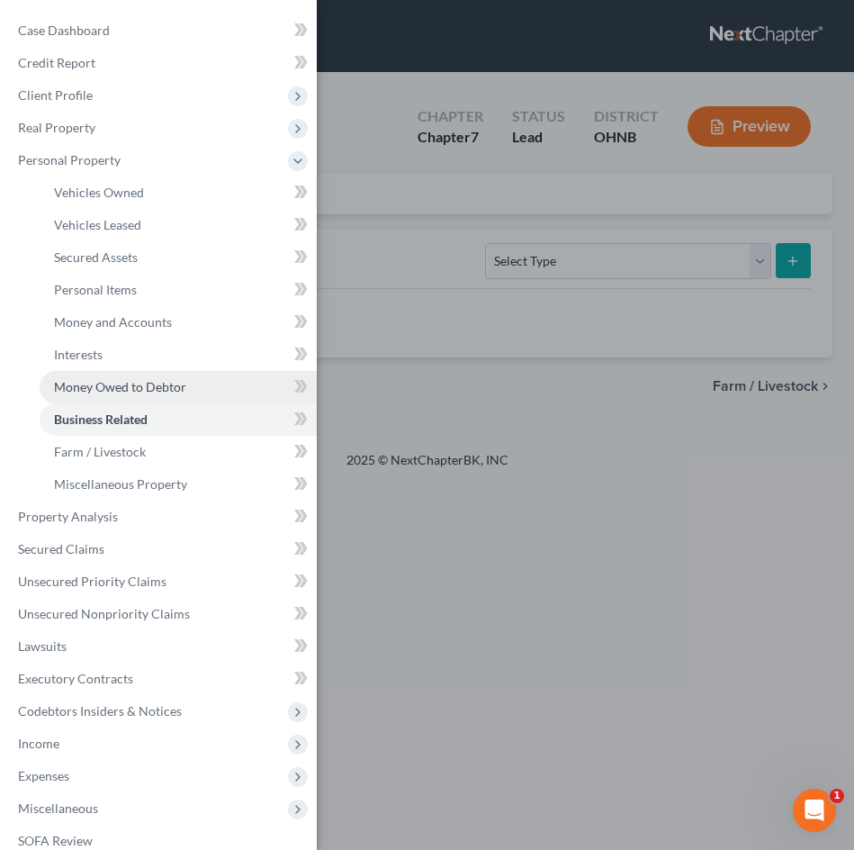
click at [159, 376] on link "Money Owed to Debtor" at bounding box center [178, 387] width 277 height 32
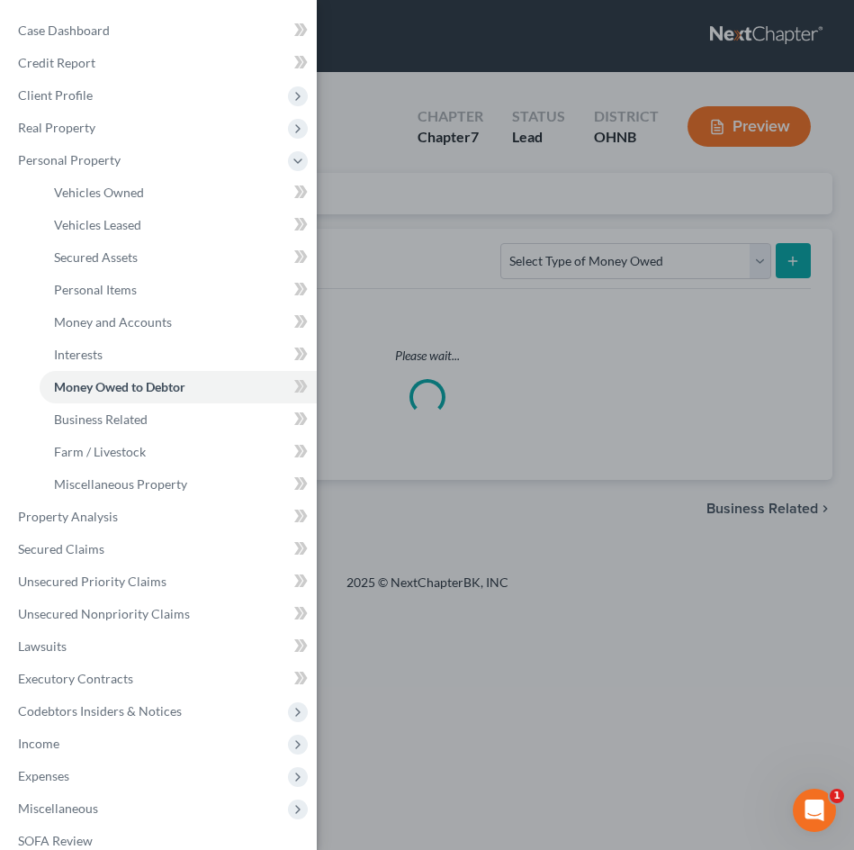
click at [461, 361] on div "Case Dashboard Payments Invoices Payments Payments Credit Report Client Profile" at bounding box center [427, 425] width 854 height 850
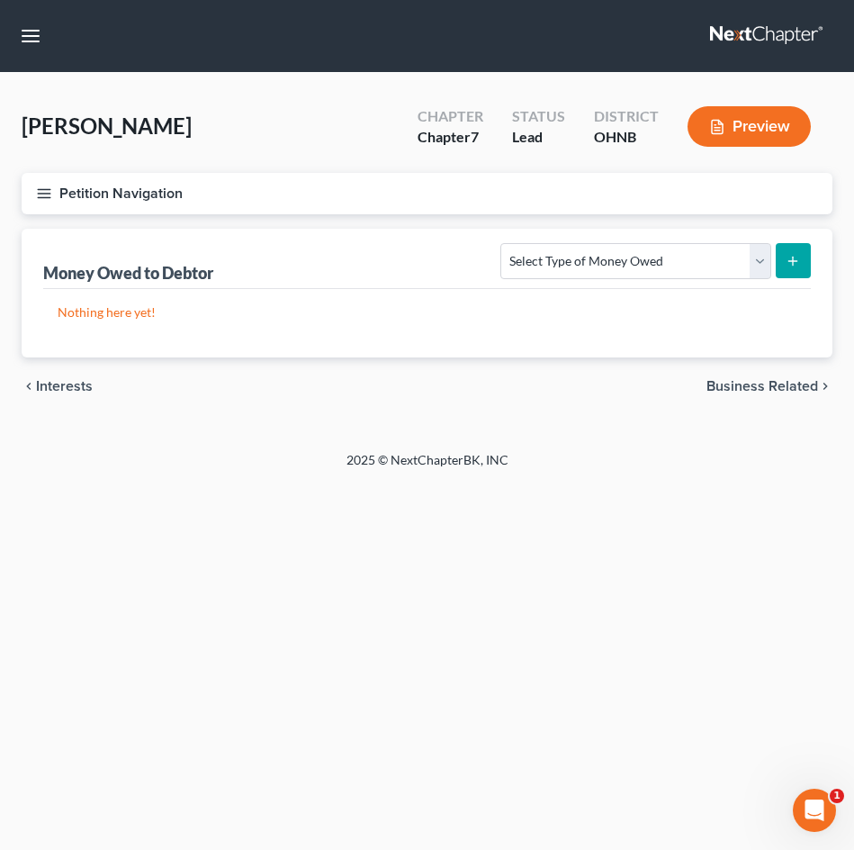
click at [751, 240] on div "Select Type of Money Owed Accounts Receivable Alimony Child Support Claims Agai…" at bounding box center [652, 260] width 318 height 48
click at [788, 266] on icon "submit" at bounding box center [793, 261] width 14 height 14
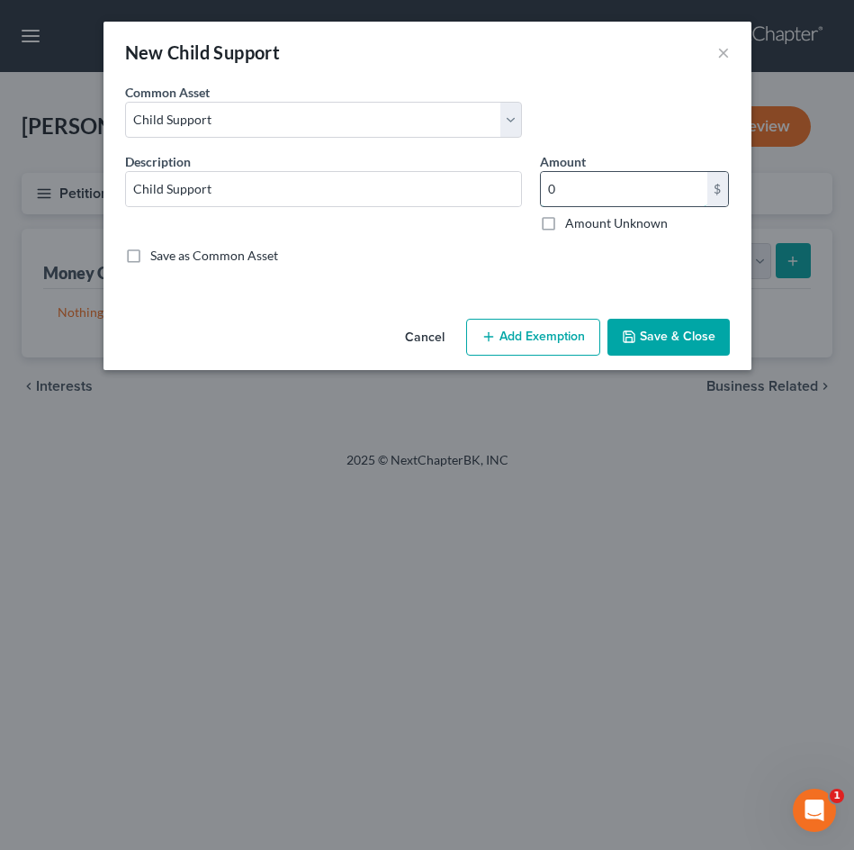
click at [572, 184] on input "0" at bounding box center [624, 189] width 167 height 34
click at [657, 338] on button "Save & Close" at bounding box center [669, 338] width 122 height 38
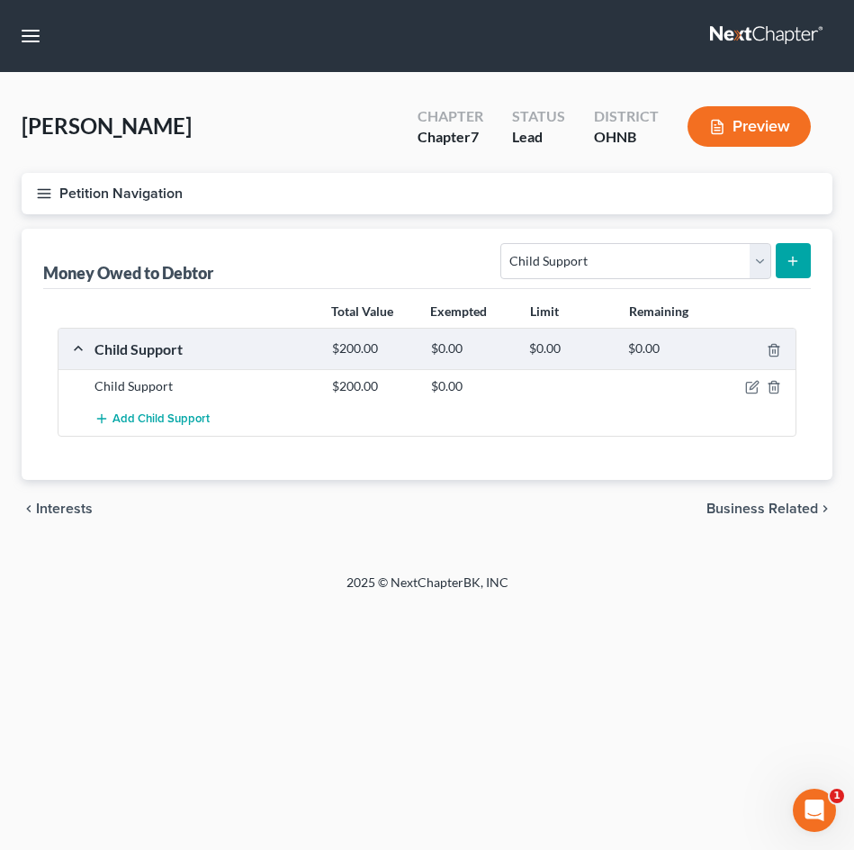
click at [76, 194] on button "Petition Navigation" at bounding box center [427, 193] width 811 height 41
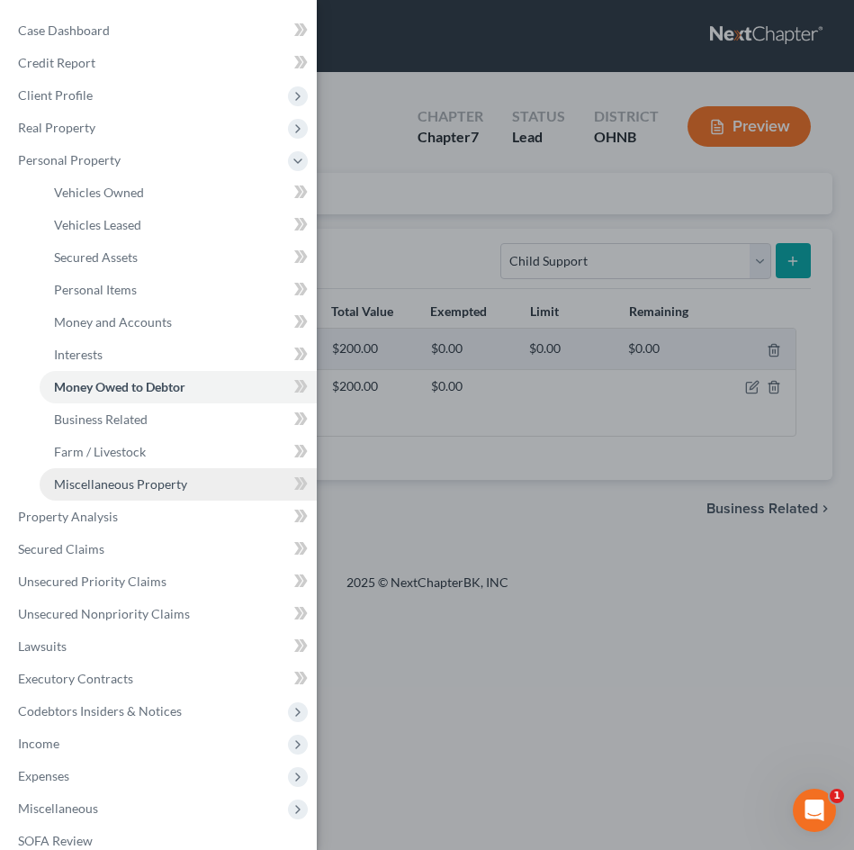
click at [119, 485] on span "Miscellaneous Property" at bounding box center [120, 483] width 133 height 15
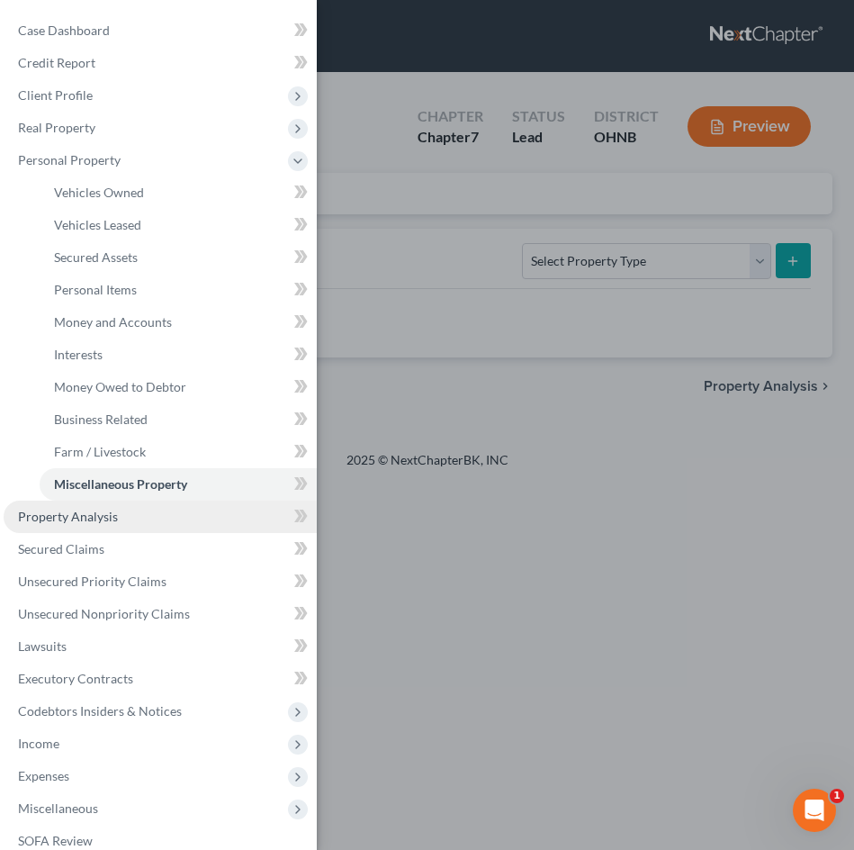
click at [93, 510] on span "Property Analysis" at bounding box center [68, 516] width 100 height 15
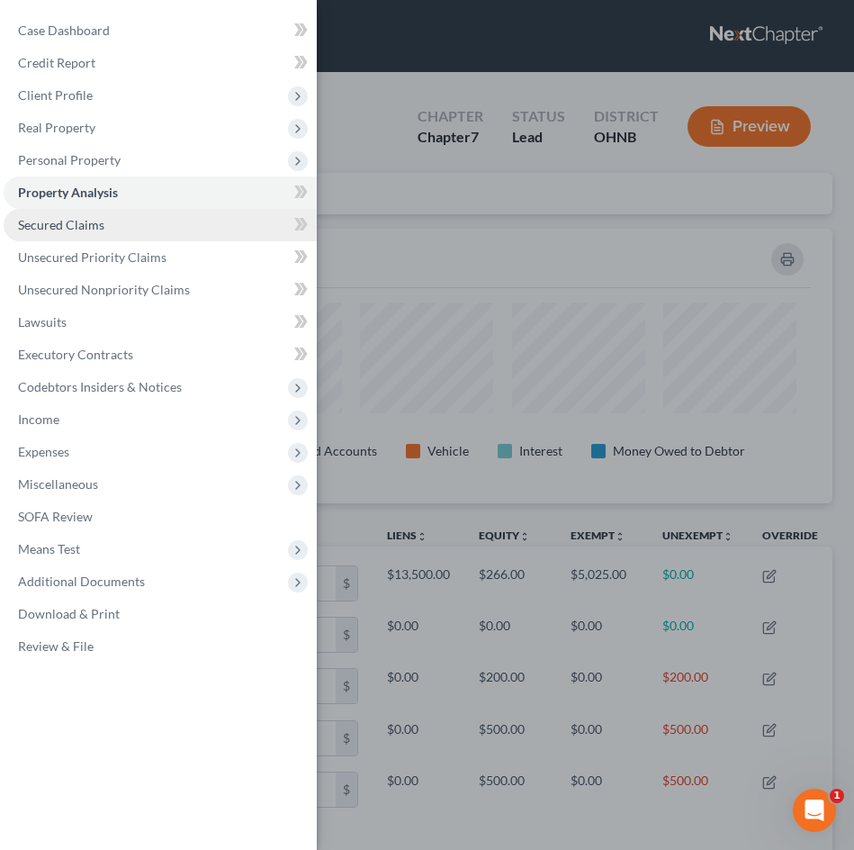
click at [147, 233] on link "Secured Claims" at bounding box center [160, 225] width 313 height 32
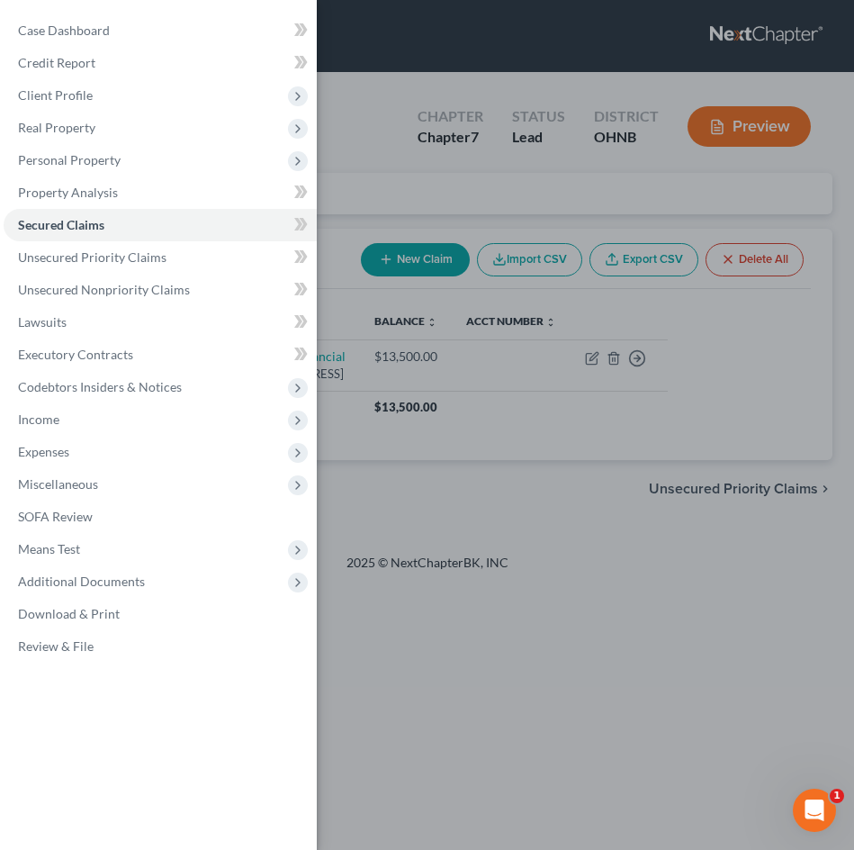
click at [467, 377] on div "Case Dashboard Payments Invoices Payments Payments Credit Report Client Profile" at bounding box center [427, 425] width 854 height 850
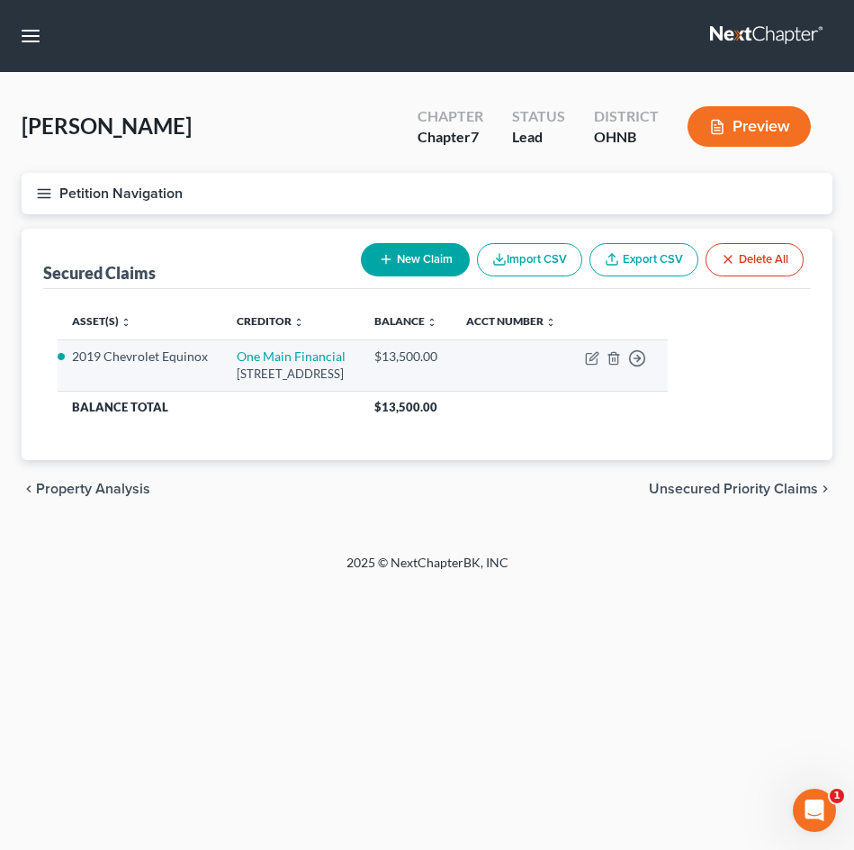
click at [657, 361] on td "Move to E Move to F Move to G Move to Notice Only" at bounding box center [619, 364] width 97 height 51
click at [599, 361] on icon "button" at bounding box center [592, 358] width 14 height 14
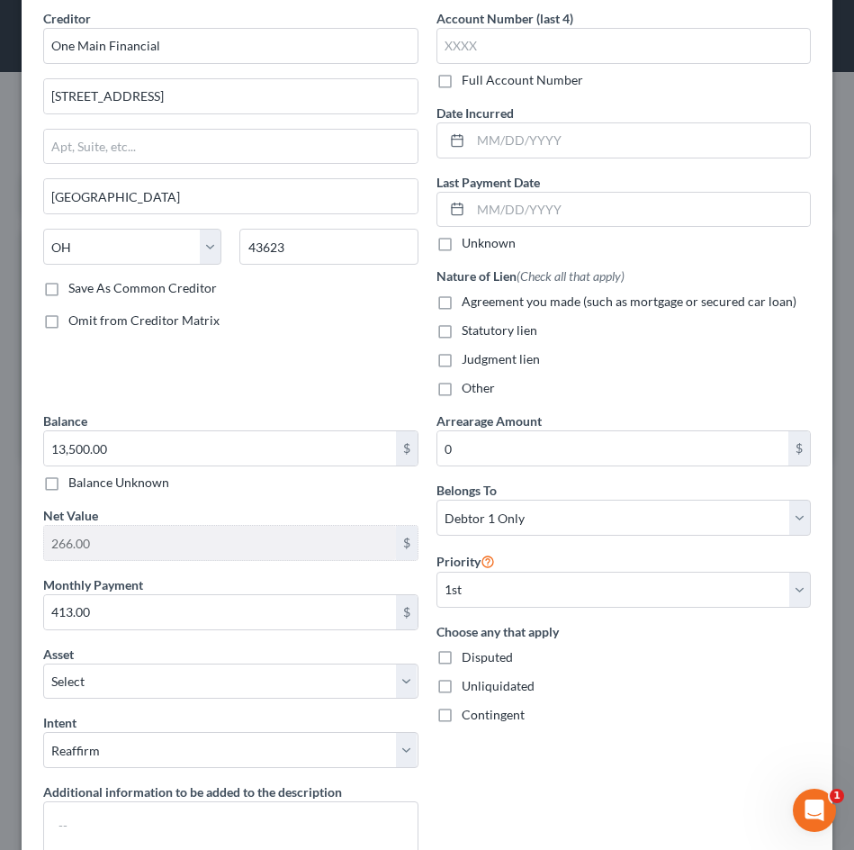
scroll to position [99, 0]
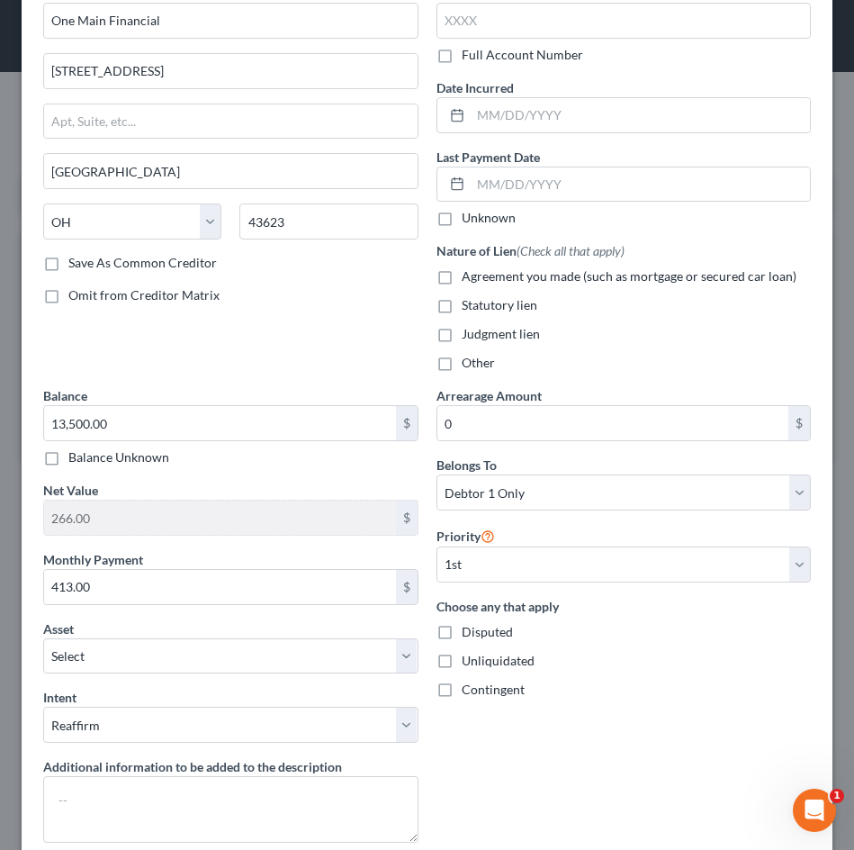
click at [462, 275] on label "Agreement you made (such as mortgage or secured car loan)" at bounding box center [629, 276] width 335 height 18
click at [469, 275] on input "Agreement you made (such as mortgage or secured car loan)" at bounding box center [475, 273] width 12 height 12
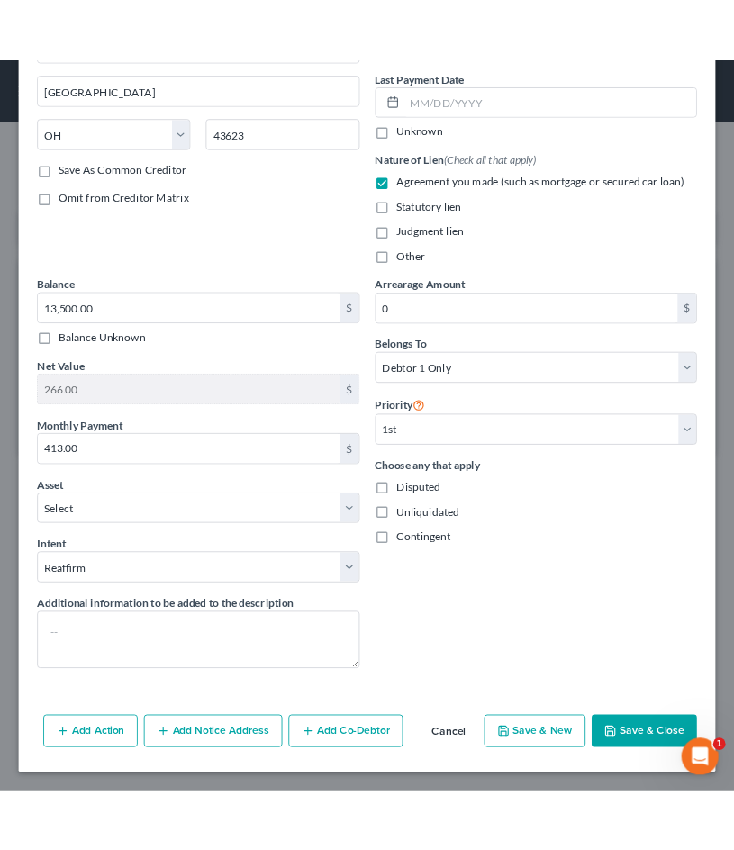
scroll to position [234, 0]
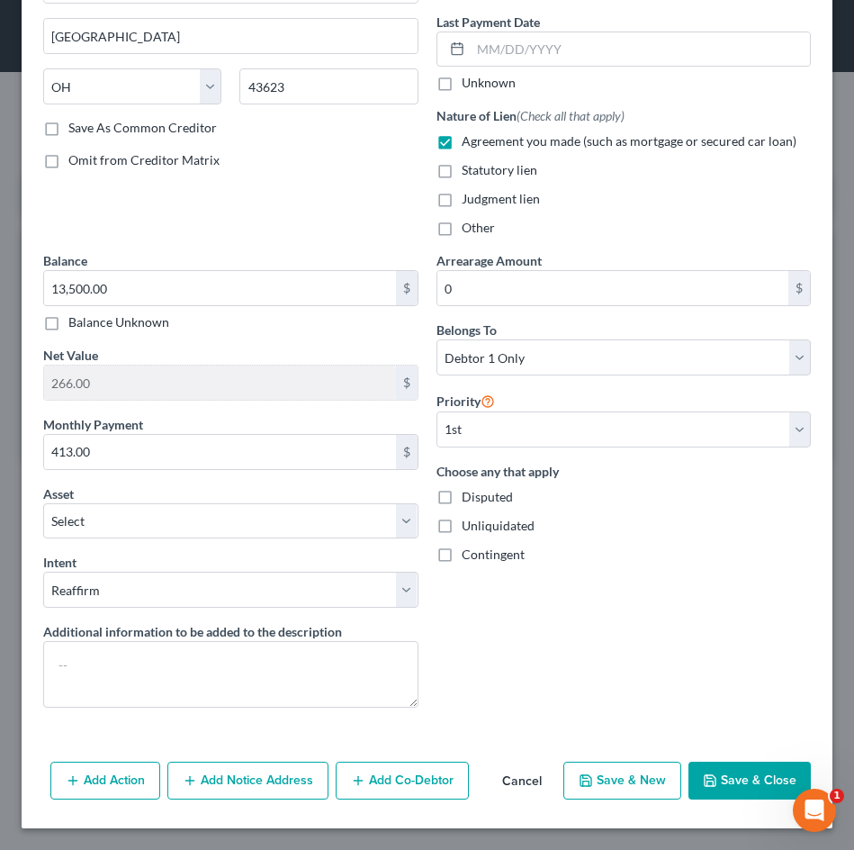
click at [743, 784] on button "Save & Close" at bounding box center [750, 780] width 122 height 38
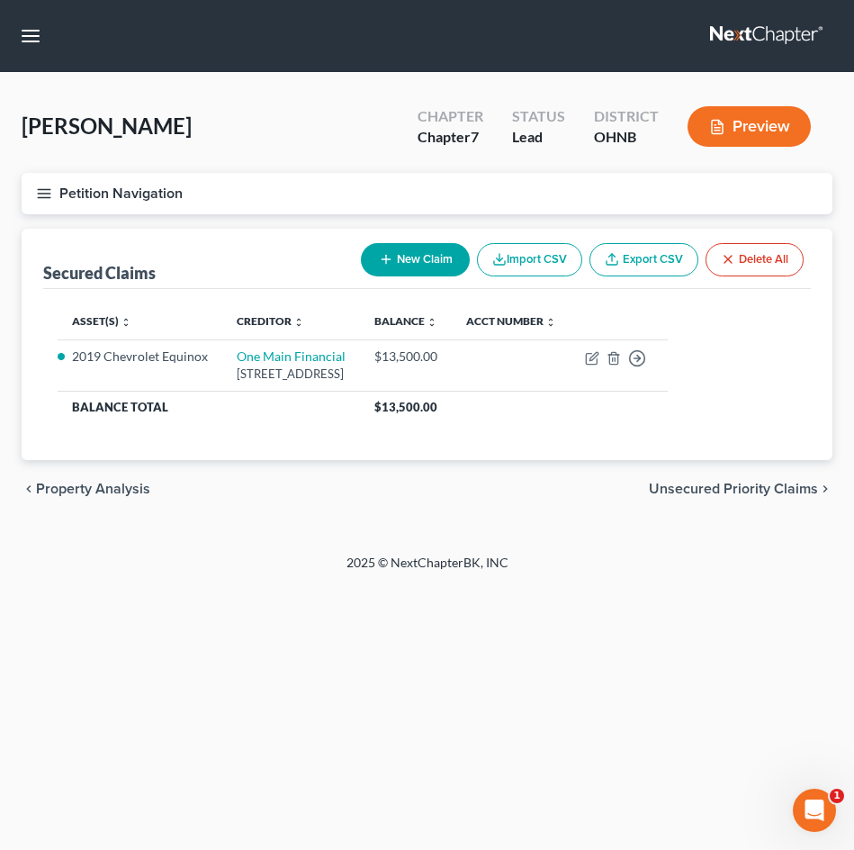
click at [46, 204] on button "Petition Navigation" at bounding box center [427, 193] width 811 height 41
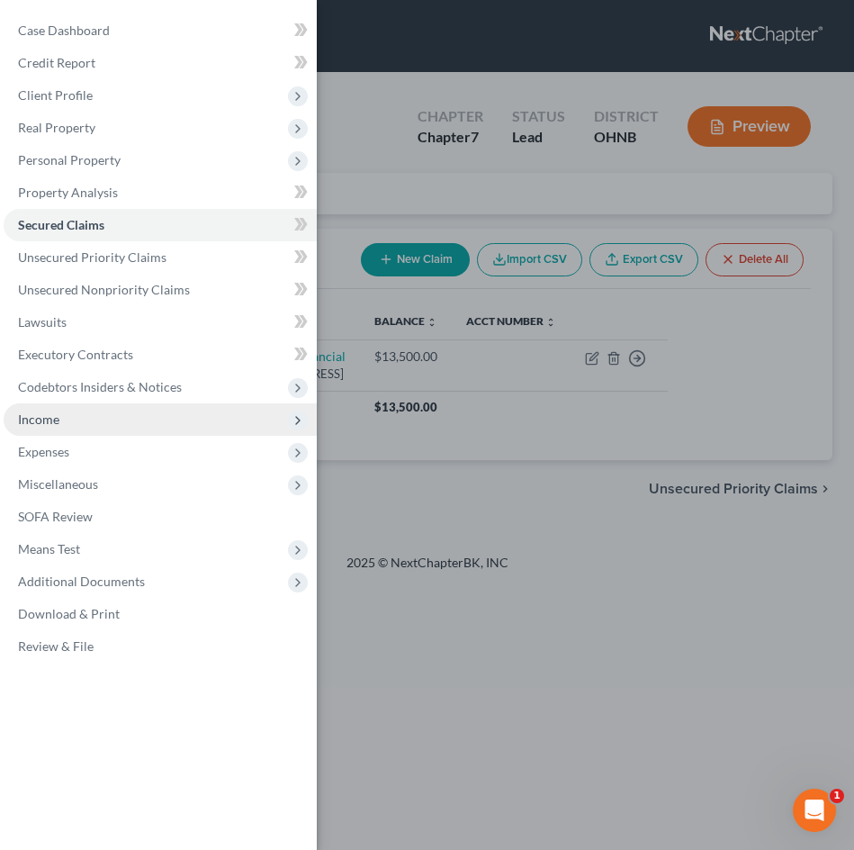
click at [121, 418] on span "Income" at bounding box center [160, 419] width 313 height 32
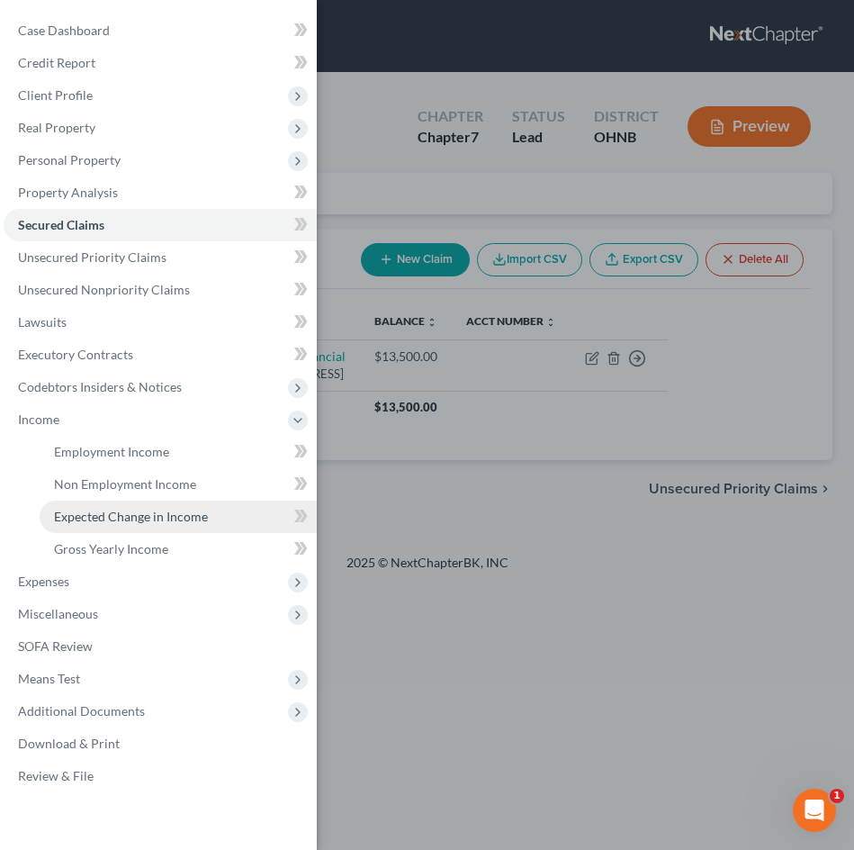
click at [122, 518] on span "Expected Change in Income" at bounding box center [131, 516] width 154 height 15
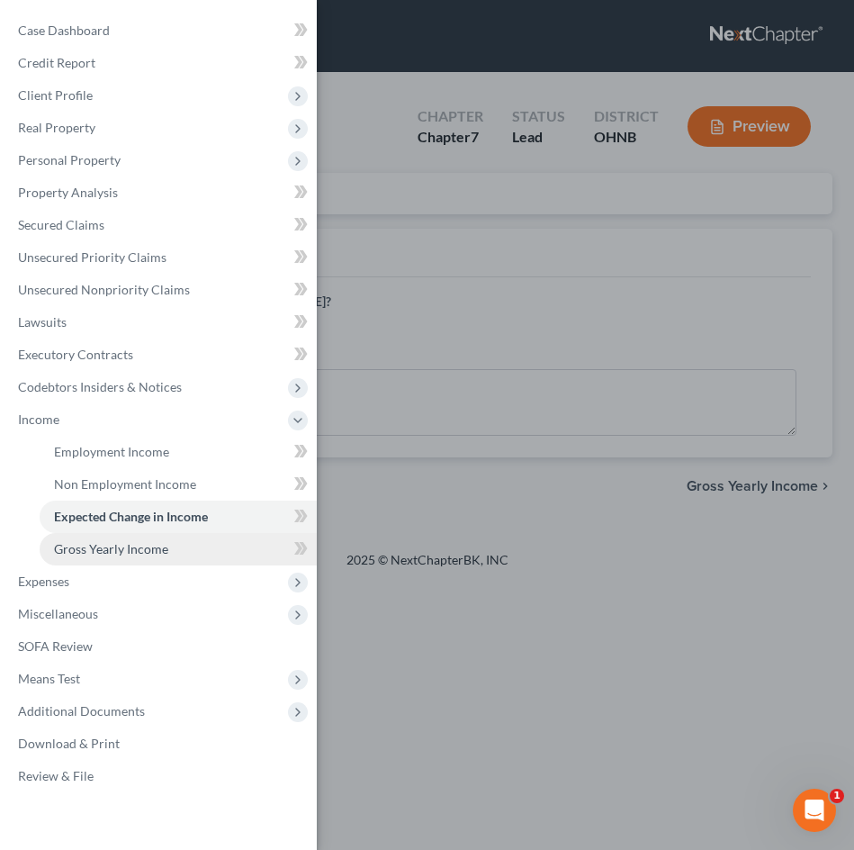
click at [167, 541] on link "Gross Yearly Income" at bounding box center [178, 549] width 277 height 32
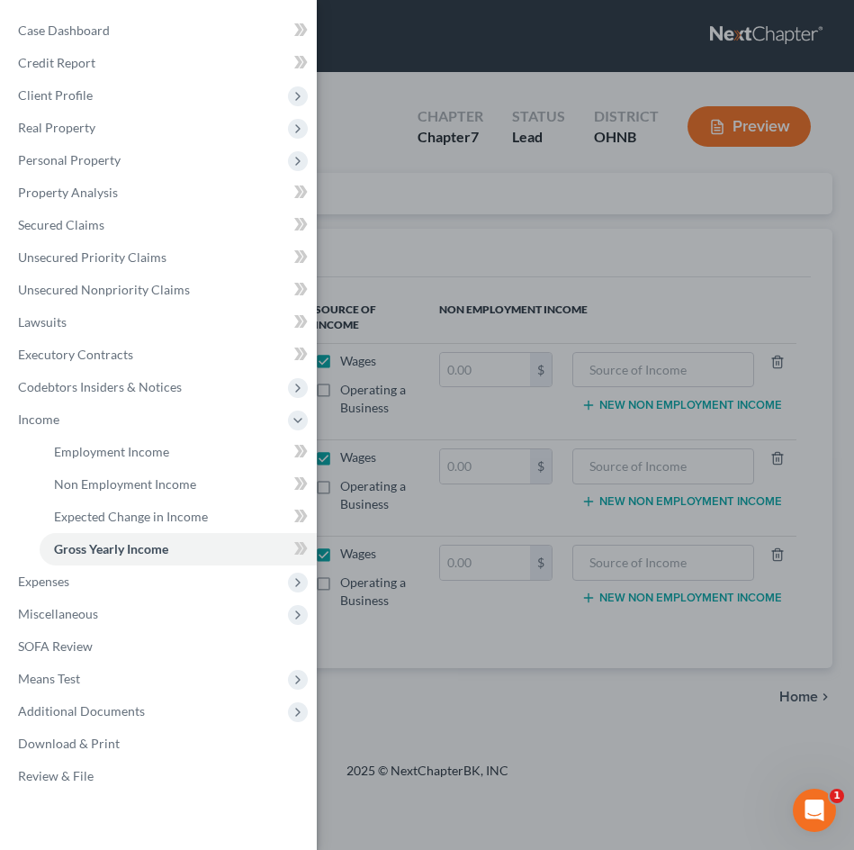
click at [366, 506] on div "Case Dashboard Payments Invoices Payments Payments Credit Report Client Profile" at bounding box center [427, 425] width 854 height 850
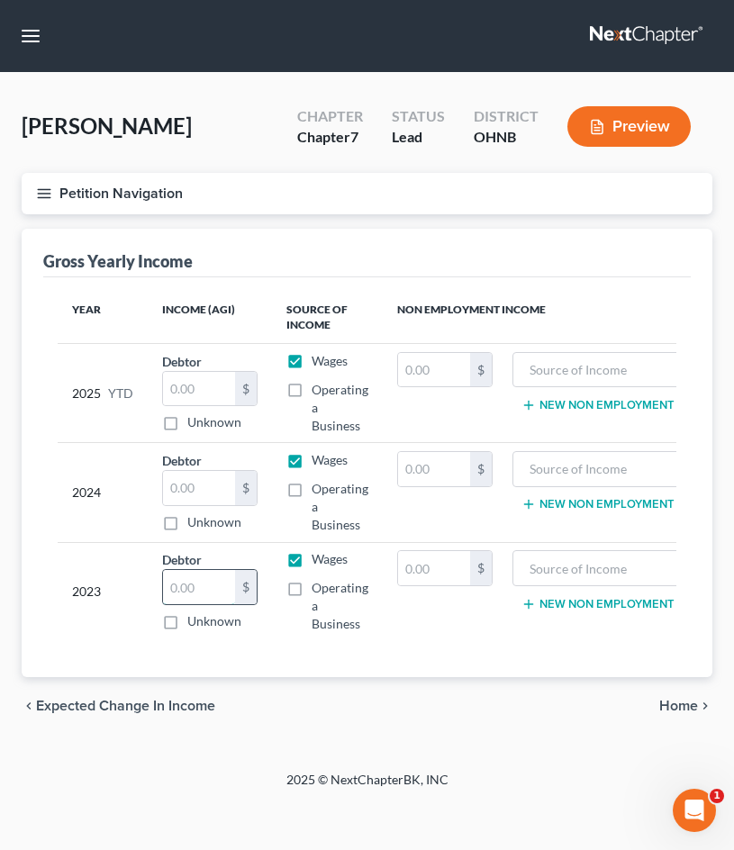
click at [167, 592] on input "text" at bounding box center [199, 587] width 72 height 34
click at [199, 496] on input "text" at bounding box center [199, 488] width 72 height 34
click at [197, 487] on input "4,215.00" at bounding box center [199, 488] width 72 height 34
click at [331, 685] on div "chevron_left Expected Change in Income Home chevron_right" at bounding box center [367, 706] width 690 height 58
click at [53, 194] on button "Petition Navigation" at bounding box center [367, 193] width 690 height 41
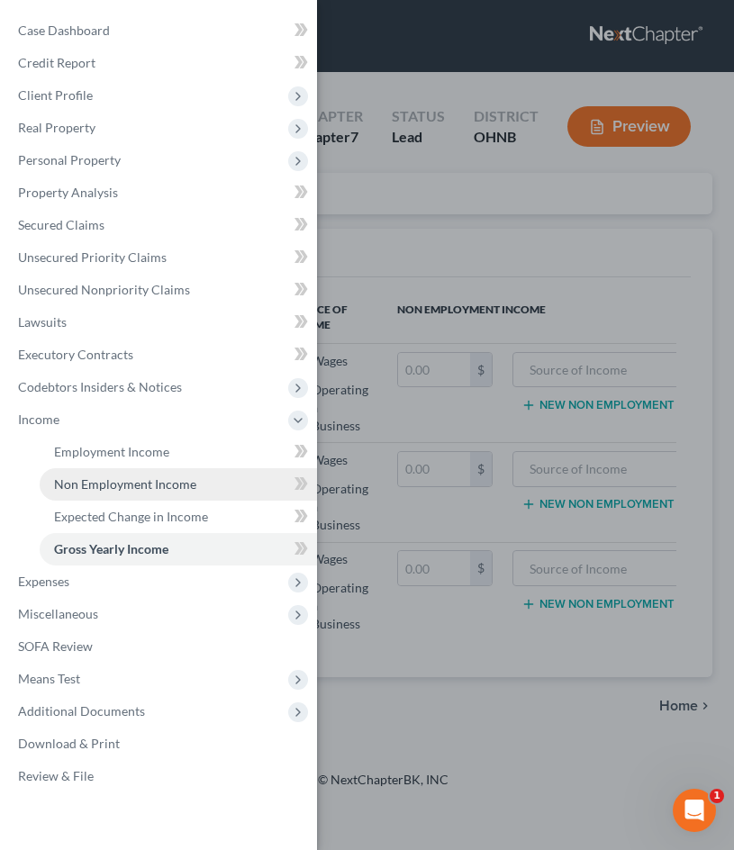
click at [110, 487] on span "Non Employment Income" at bounding box center [125, 483] width 142 height 15
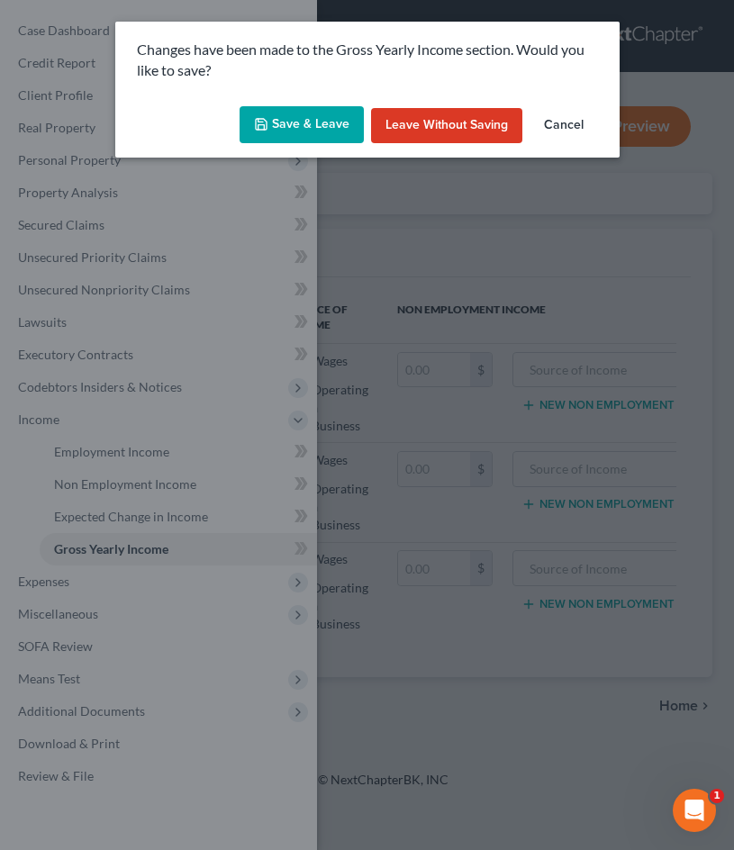
click at [329, 128] on button "Save & Leave" at bounding box center [301, 125] width 124 height 38
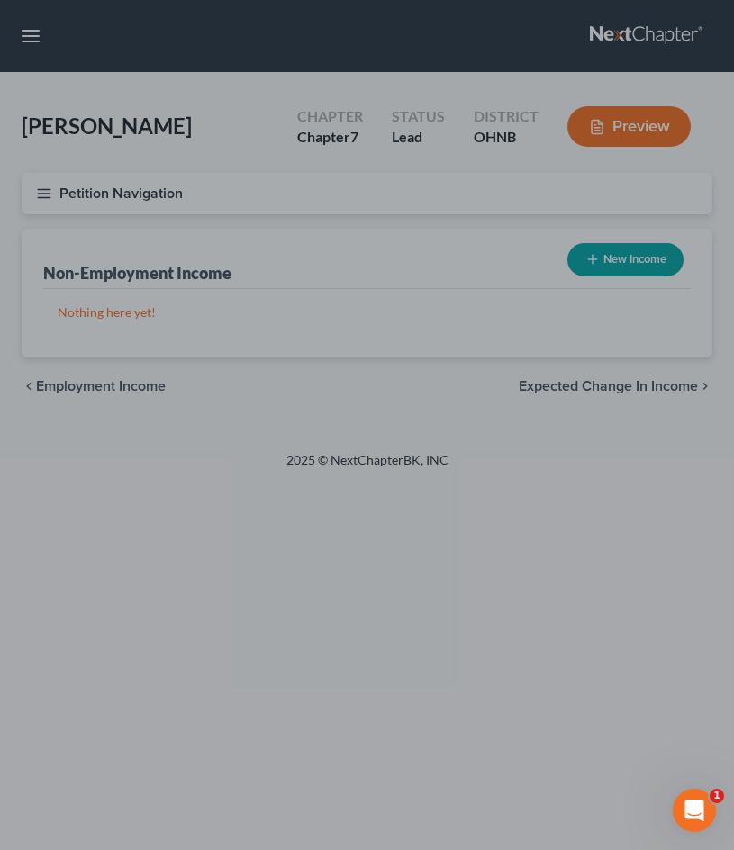
click at [621, 274] on div at bounding box center [367, 425] width 734 height 850
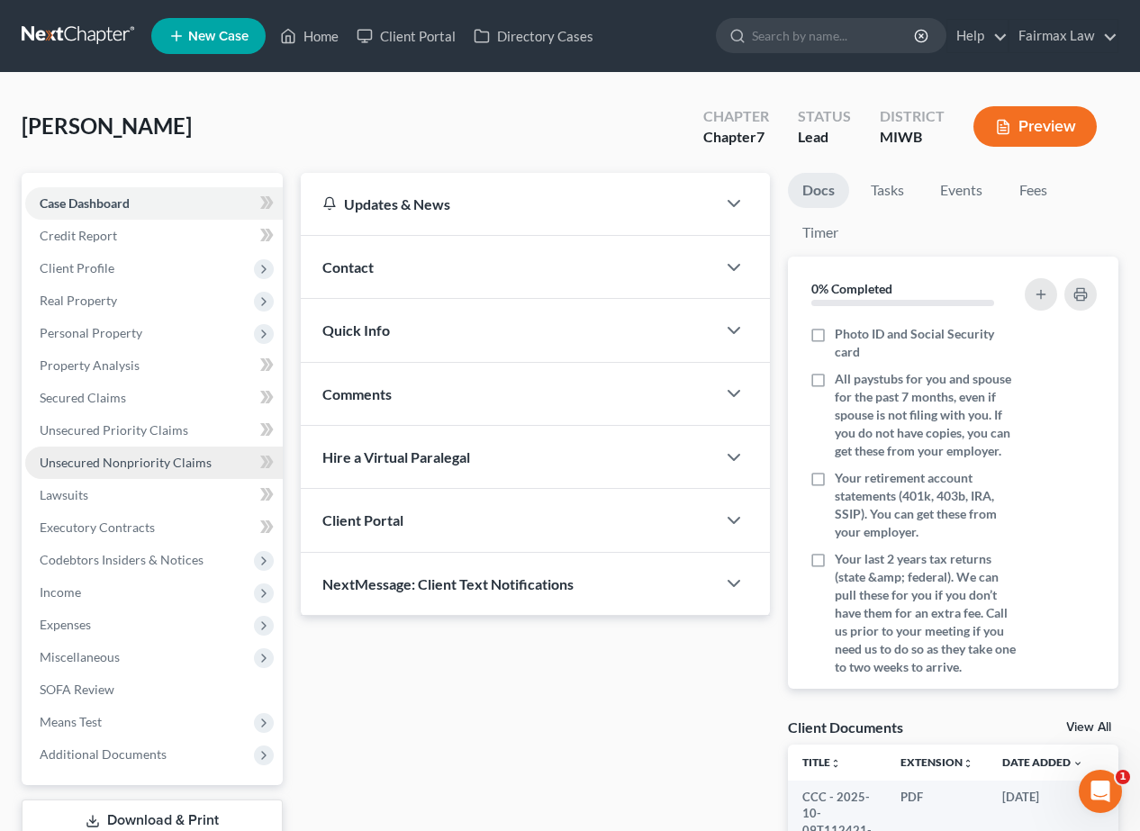
click at [154, 473] on link "Unsecured Nonpriority Claims" at bounding box center [153, 462] width 257 height 32
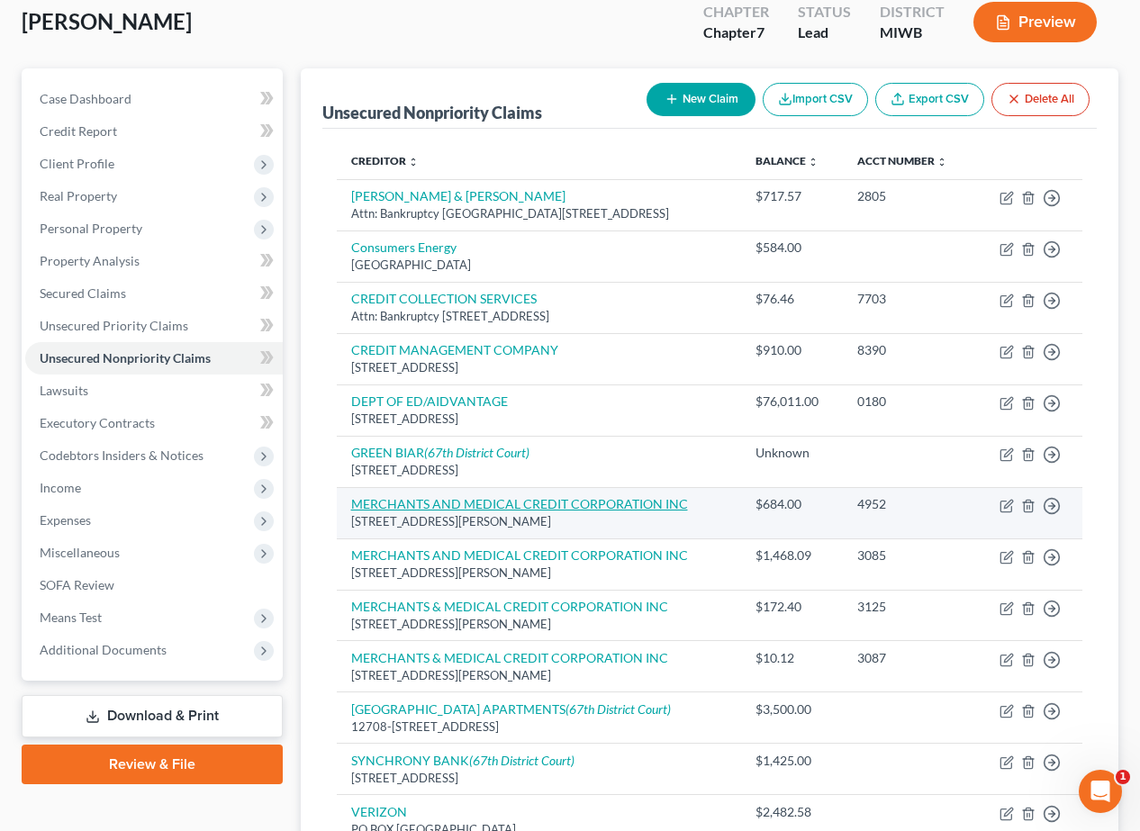
scroll to position [107, 0]
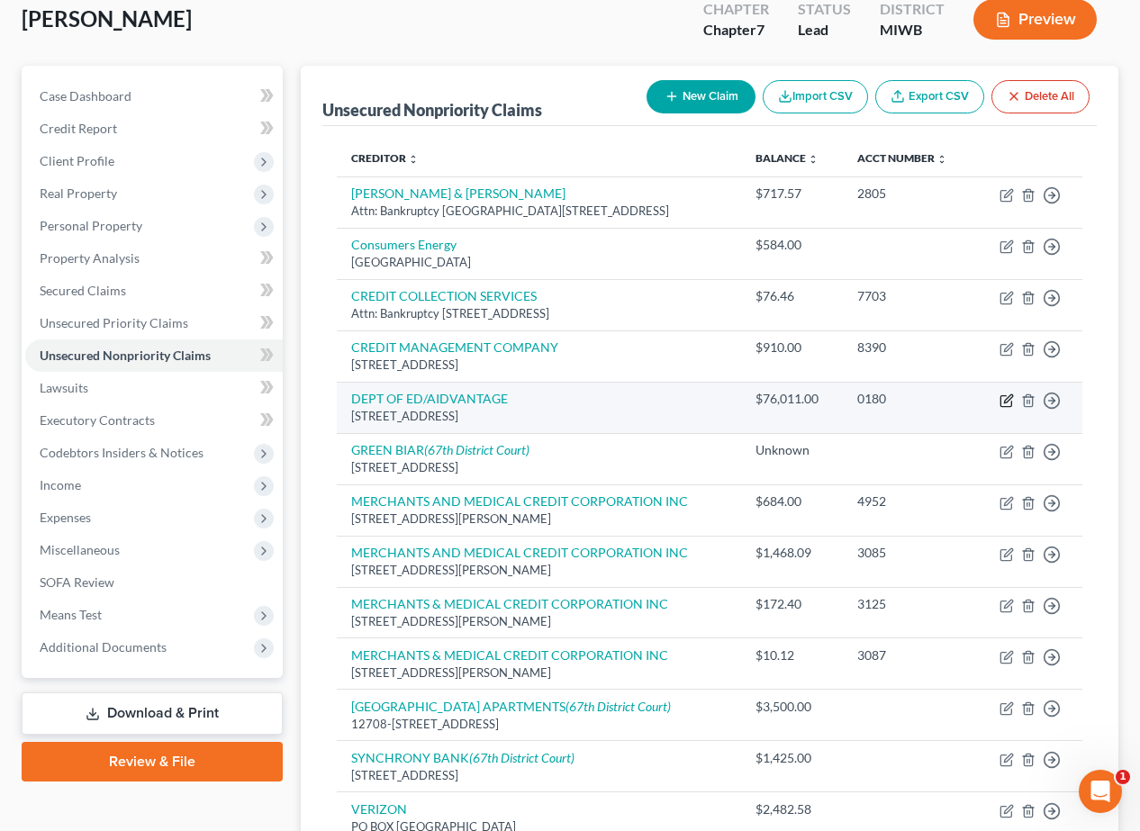
click at [1007, 400] on icon "button" at bounding box center [1008, 398] width 8 height 8
select select "48"
select select "17"
select select "0"
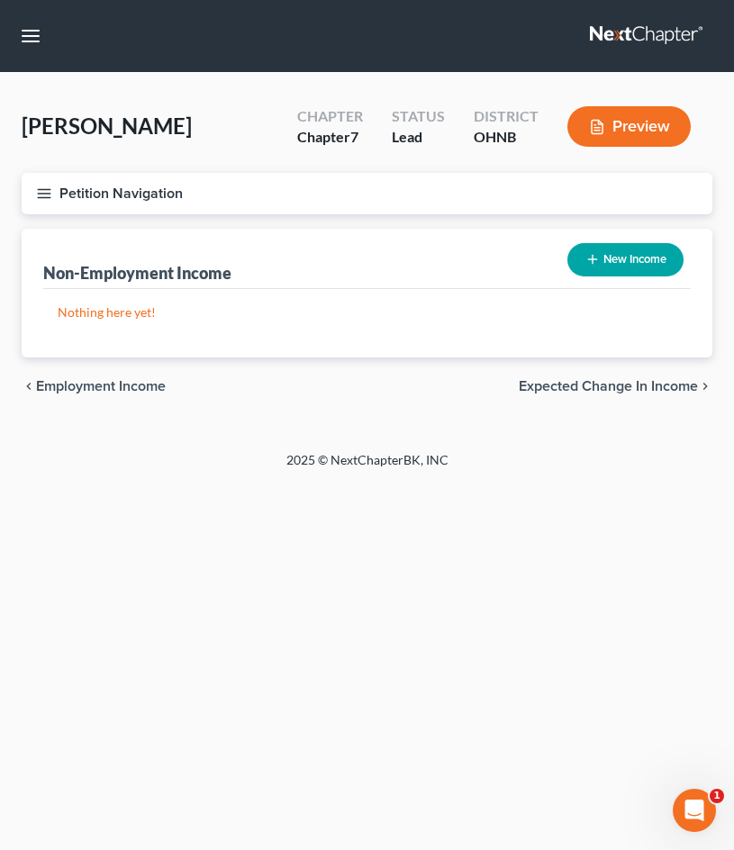
click at [629, 256] on button "New Income" at bounding box center [625, 259] width 116 height 33
select select "0"
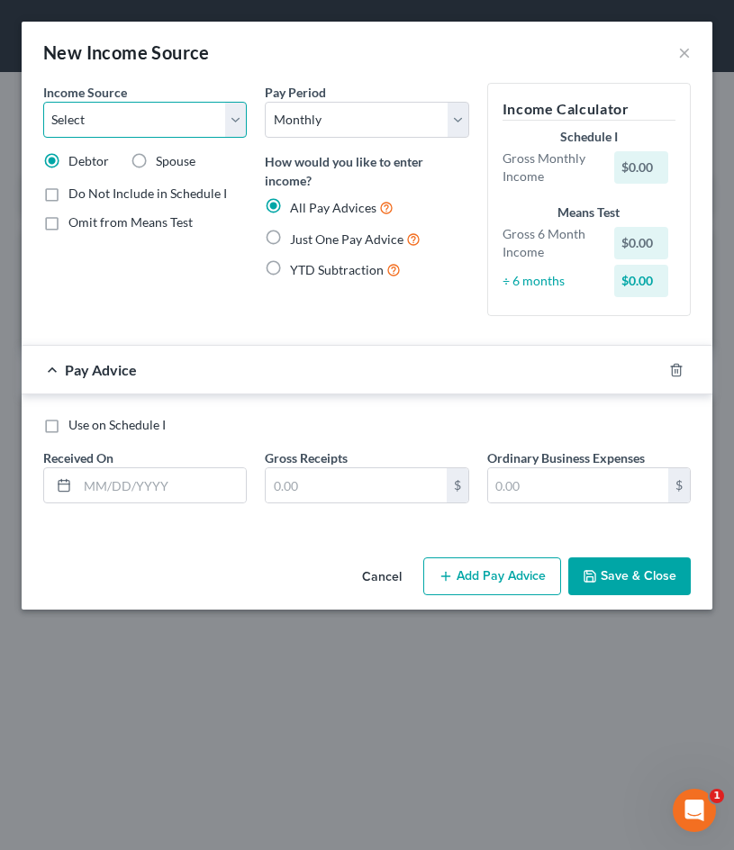
select select "7"
click at [352, 229] on label "Just One Pay Advice" at bounding box center [355, 239] width 131 height 21
click at [309, 229] on input "Just One Pay Advice" at bounding box center [303, 235] width 12 height 12
radio input "true"
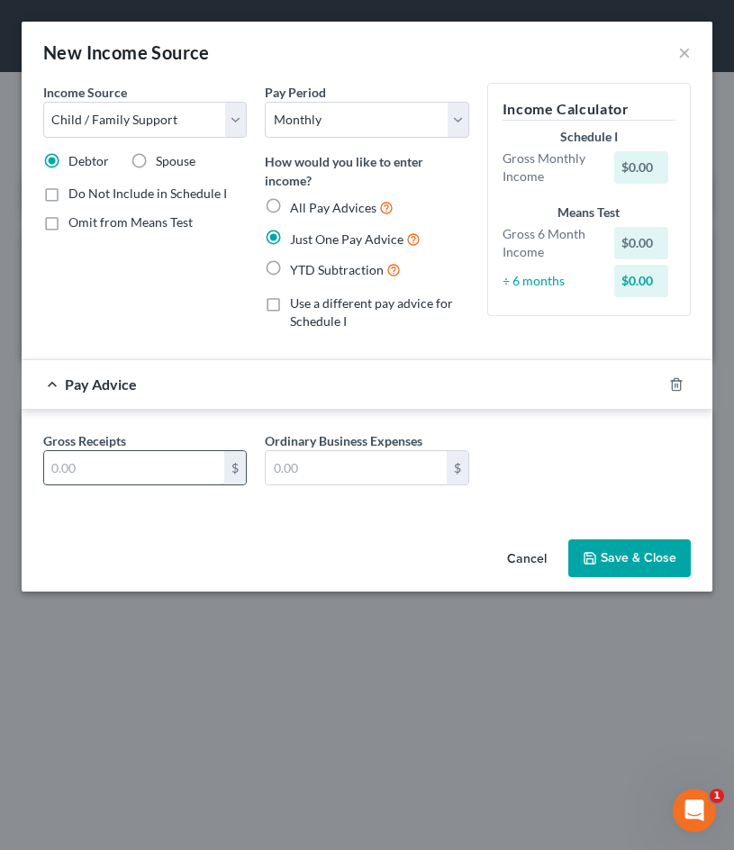
click at [157, 469] on input "text" at bounding box center [134, 468] width 180 height 34
type input "200.00"
click at [618, 561] on button "Save & Close" at bounding box center [629, 558] width 122 height 38
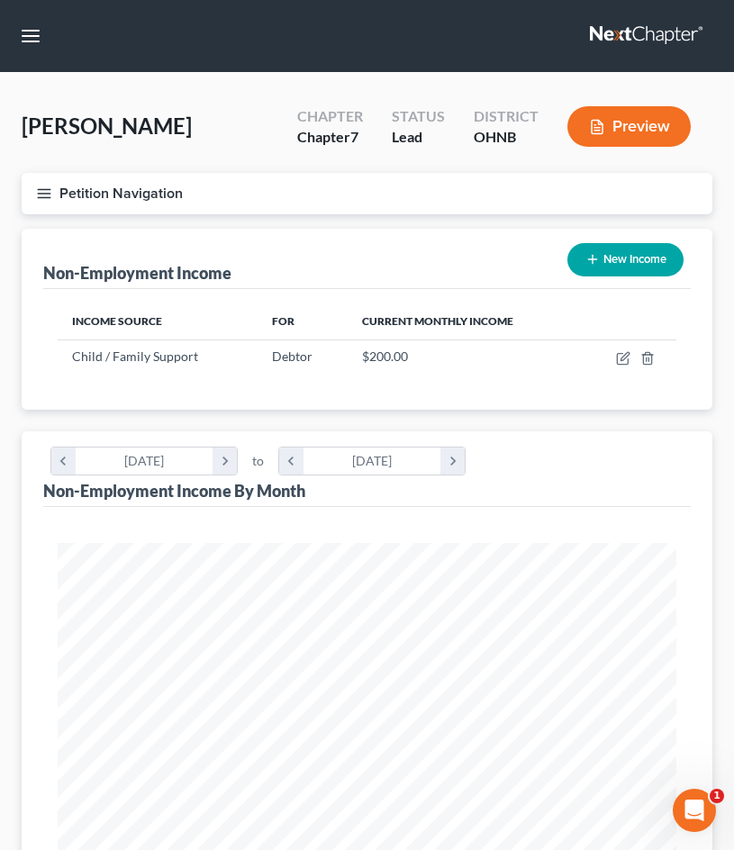
click at [36, 179] on button "Petition Navigation" at bounding box center [367, 193] width 690 height 41
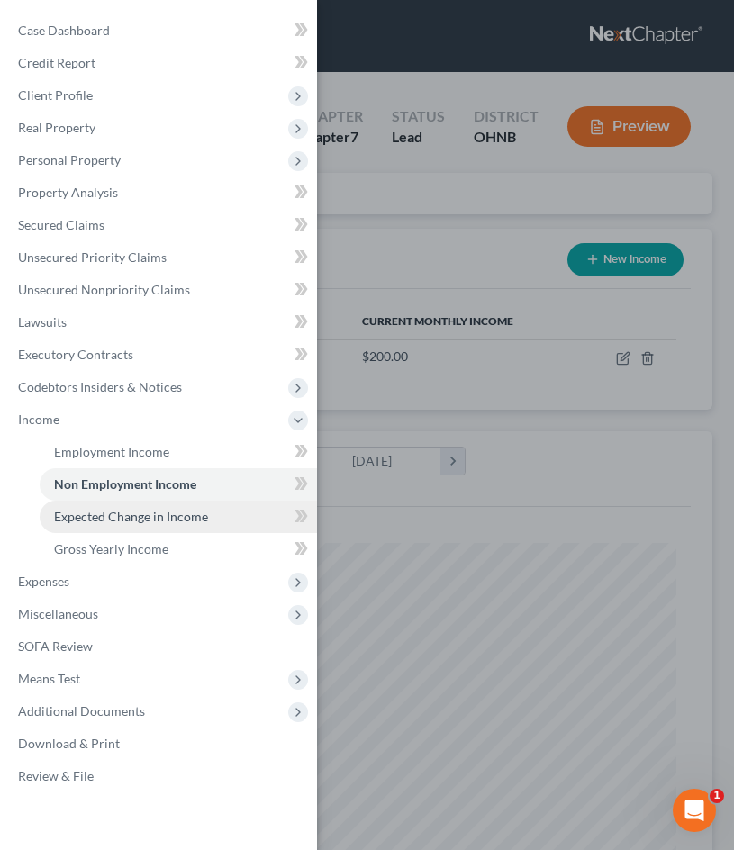
click at [139, 519] on span "Expected Change in Income" at bounding box center [131, 516] width 154 height 15
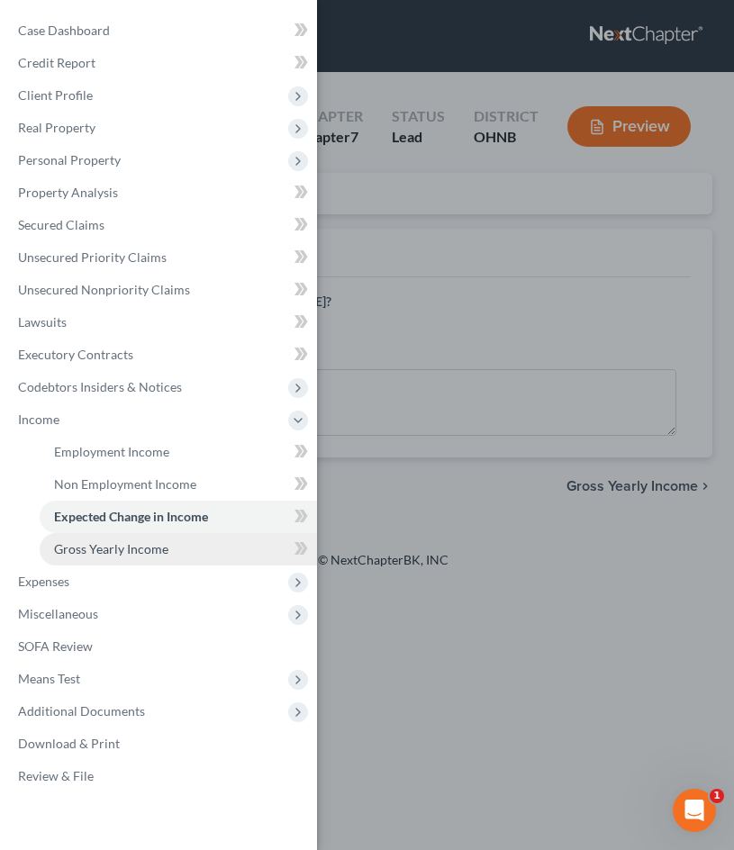
click at [153, 554] on span "Gross Yearly Income" at bounding box center [111, 548] width 114 height 15
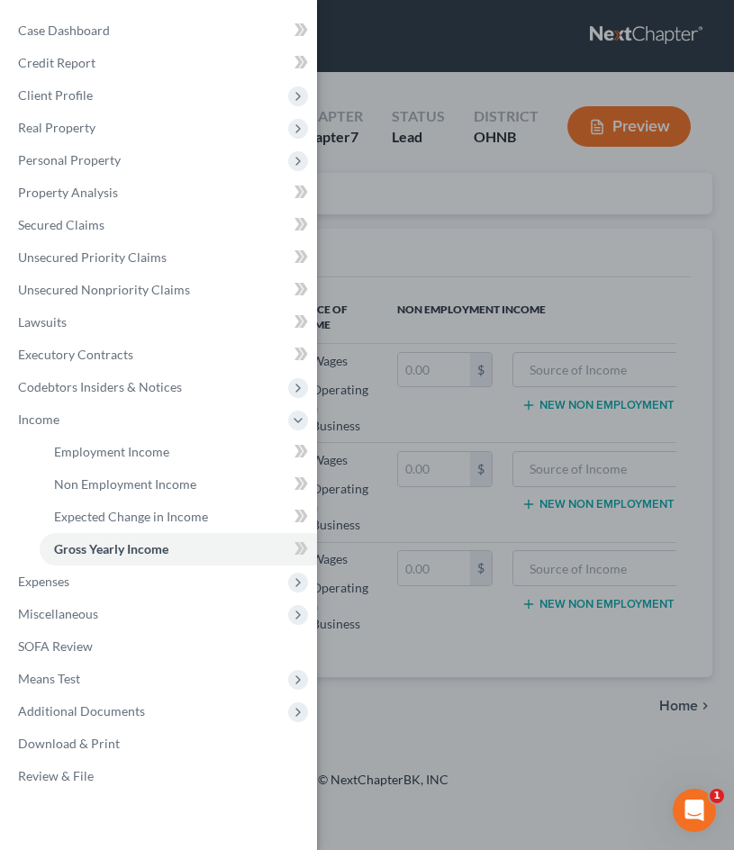
click at [432, 499] on div "Case Dashboard Payments Invoices Payments Payments Credit Report Client Profile" at bounding box center [367, 425] width 734 height 850
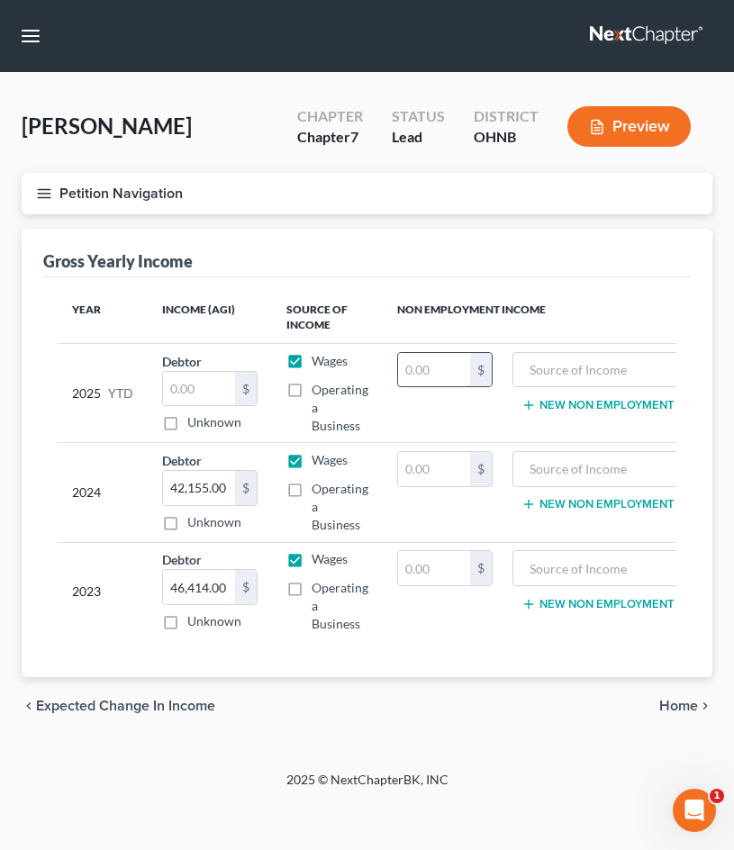
click at [433, 362] on input "text" at bounding box center [434, 370] width 72 height 34
type input "1,800.00"
click at [417, 432] on td "1,800.00 $" at bounding box center [445, 392] width 124 height 99
click at [45, 194] on line "button" at bounding box center [44, 194] width 13 height 0
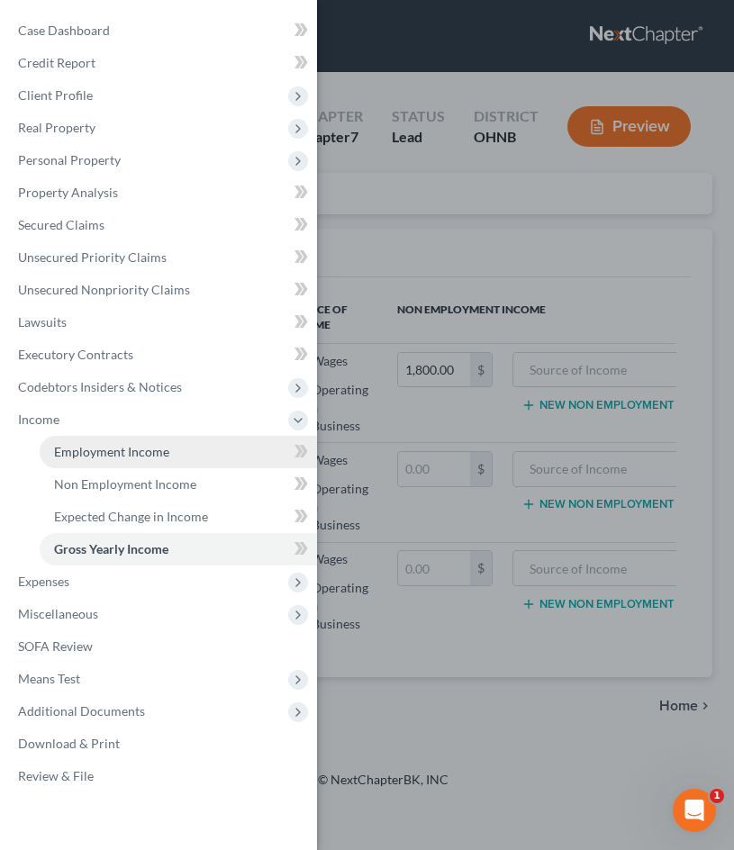
click at [105, 445] on span "Employment Income" at bounding box center [111, 451] width 115 height 15
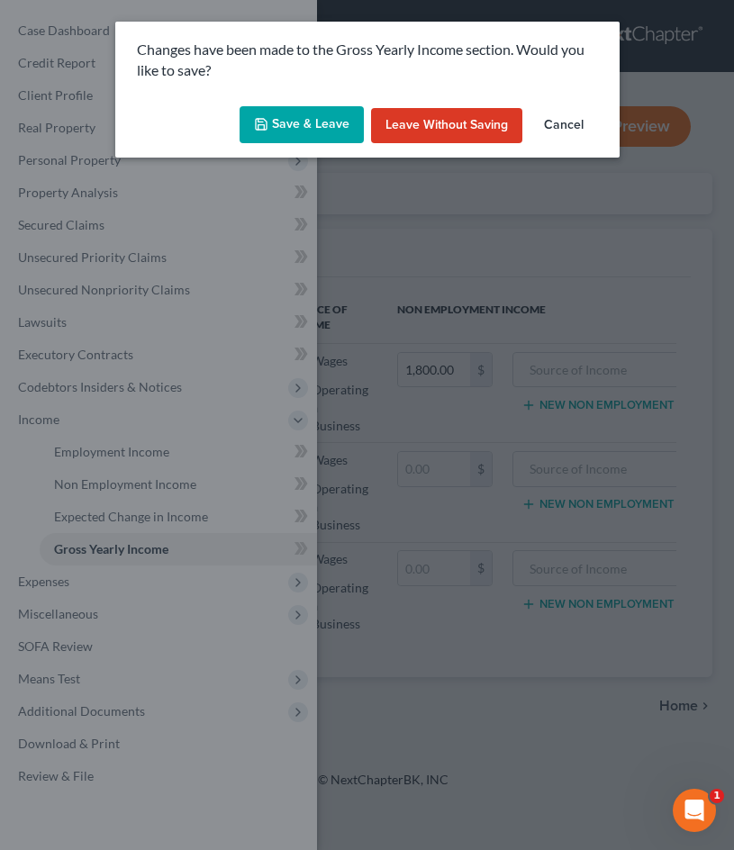
click at [337, 125] on button "Save & Leave" at bounding box center [301, 125] width 124 height 38
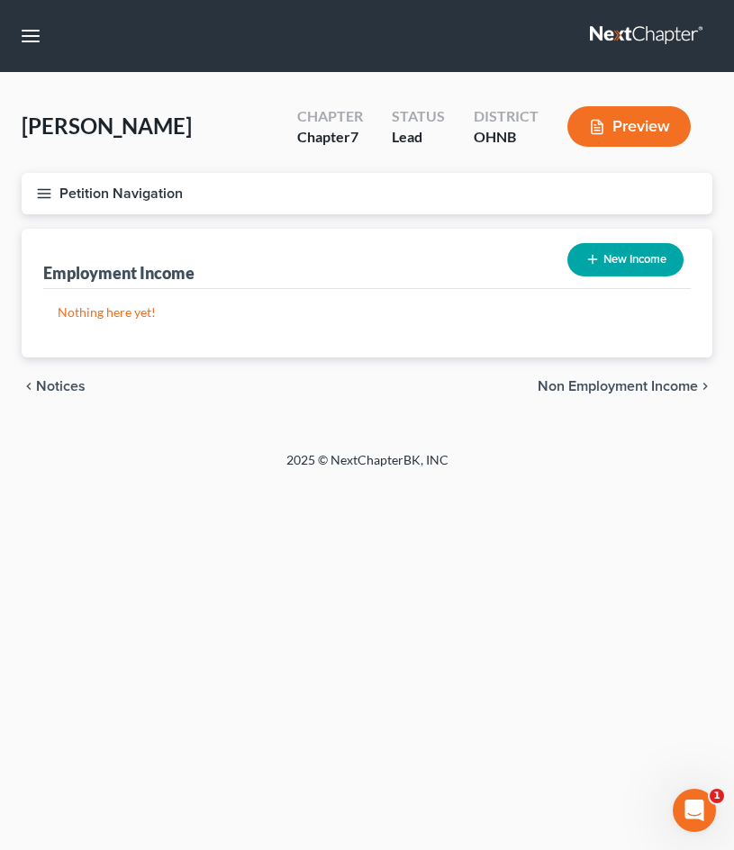
click at [633, 253] on button "New Income" at bounding box center [625, 259] width 116 height 33
select select "0"
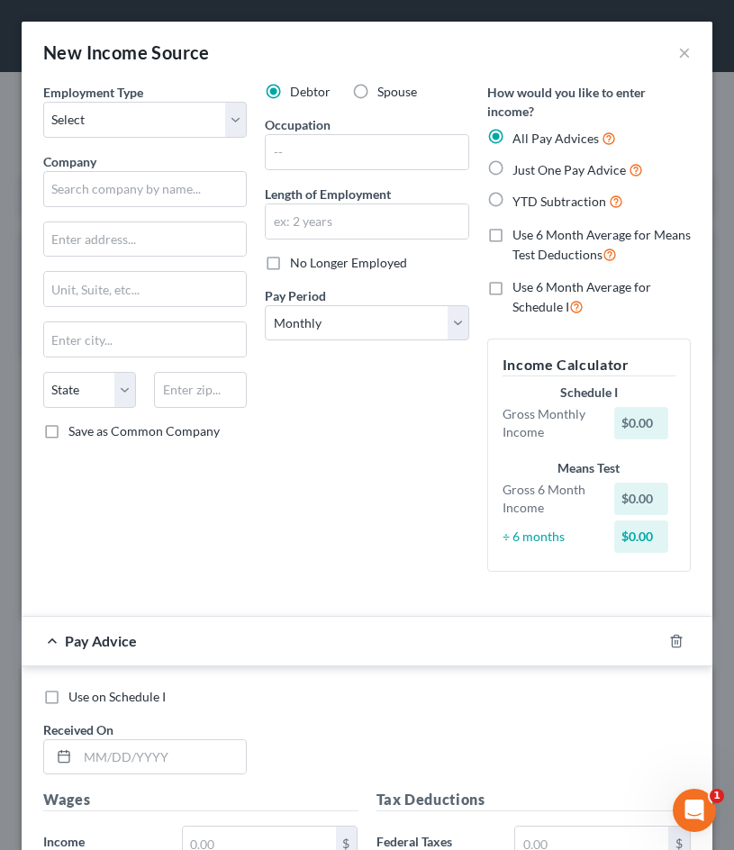
click at [519, 194] on span "YTD Subtraction" at bounding box center [559, 201] width 94 height 15
click at [519, 192] on input "YTD Subtraction" at bounding box center [525, 197] width 12 height 12
radio input "true"
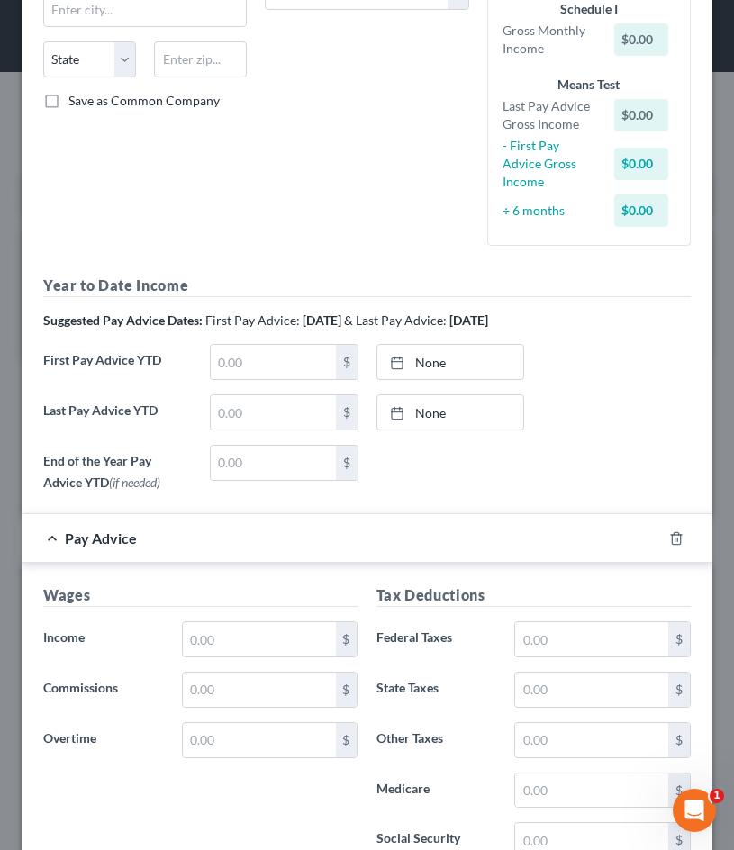
scroll to position [332, 0]
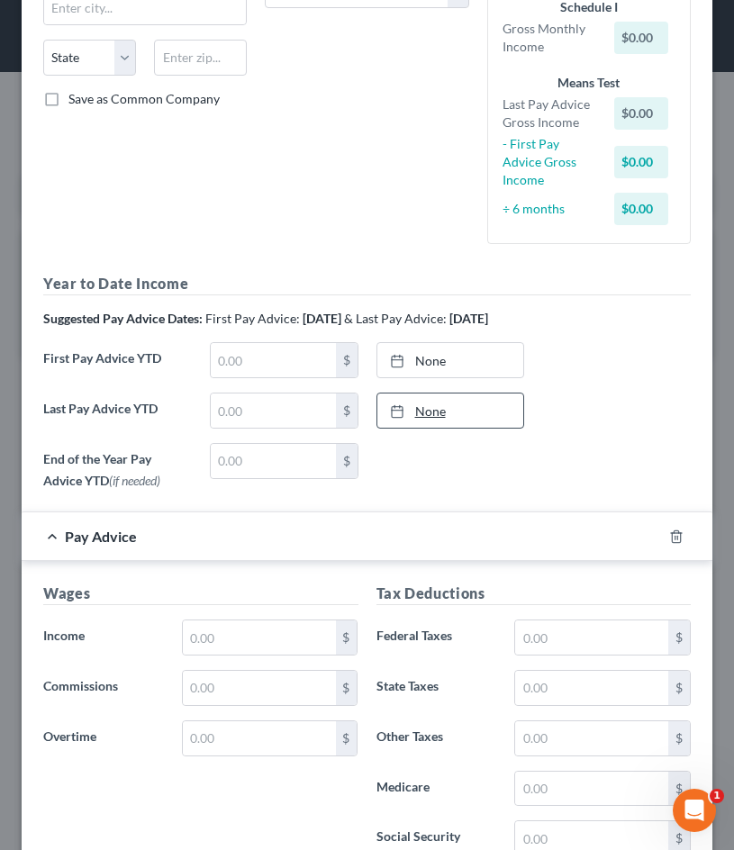
click at [446, 405] on link "None" at bounding box center [450, 410] width 147 height 34
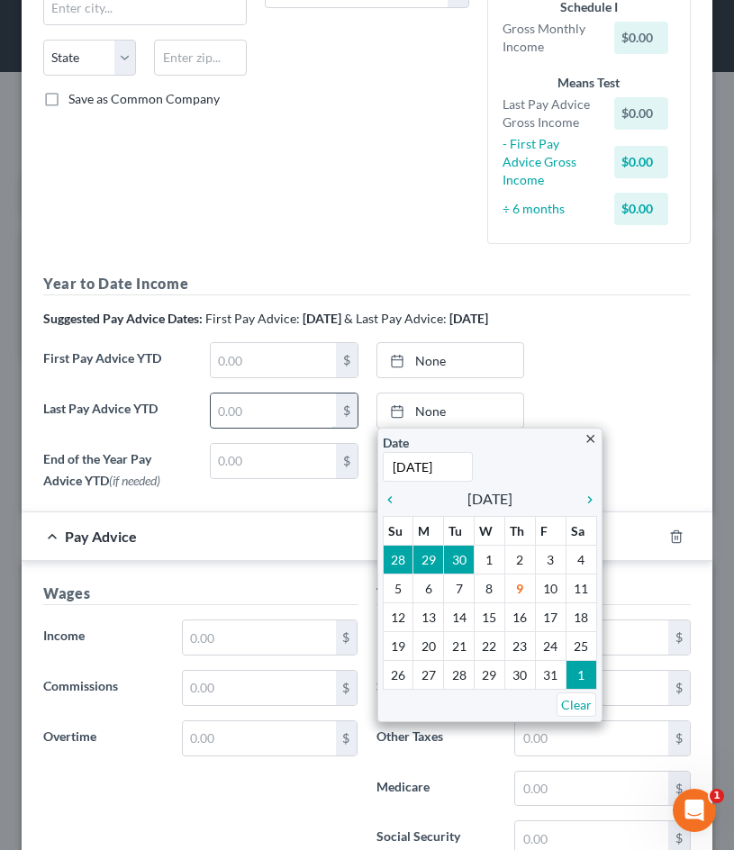
type input "[DATE]"
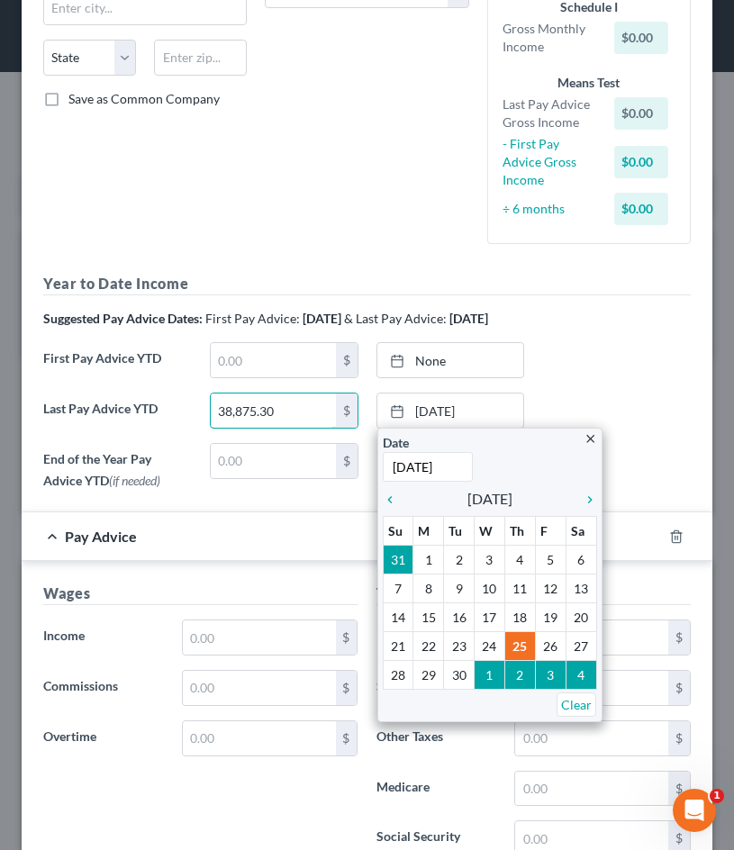
type input "38,875.30"
click at [230, 532] on div "Pay Advice" at bounding box center [342, 536] width 640 height 48
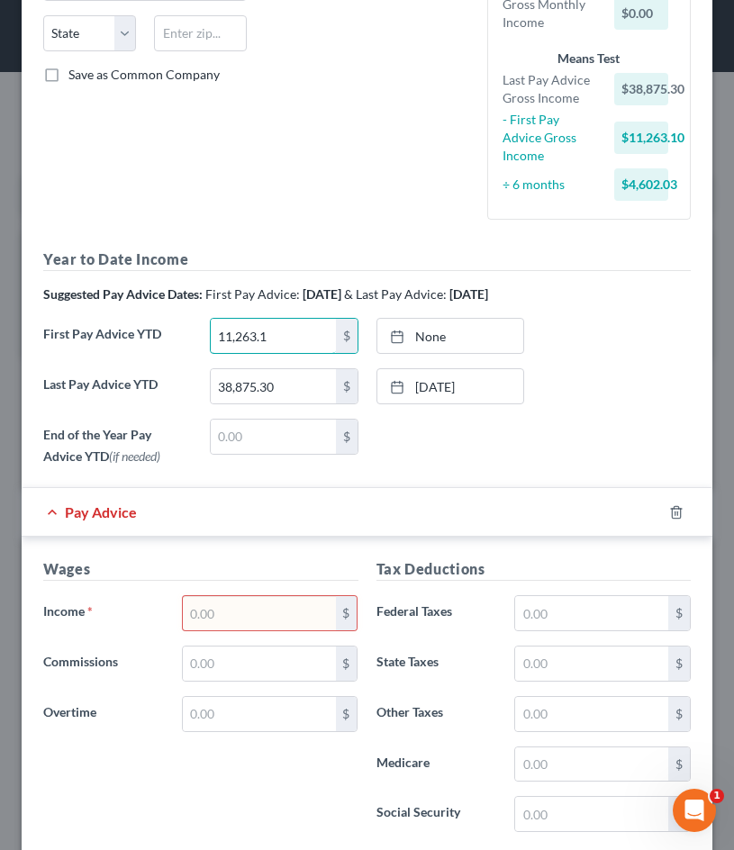
scroll to position [229, 0]
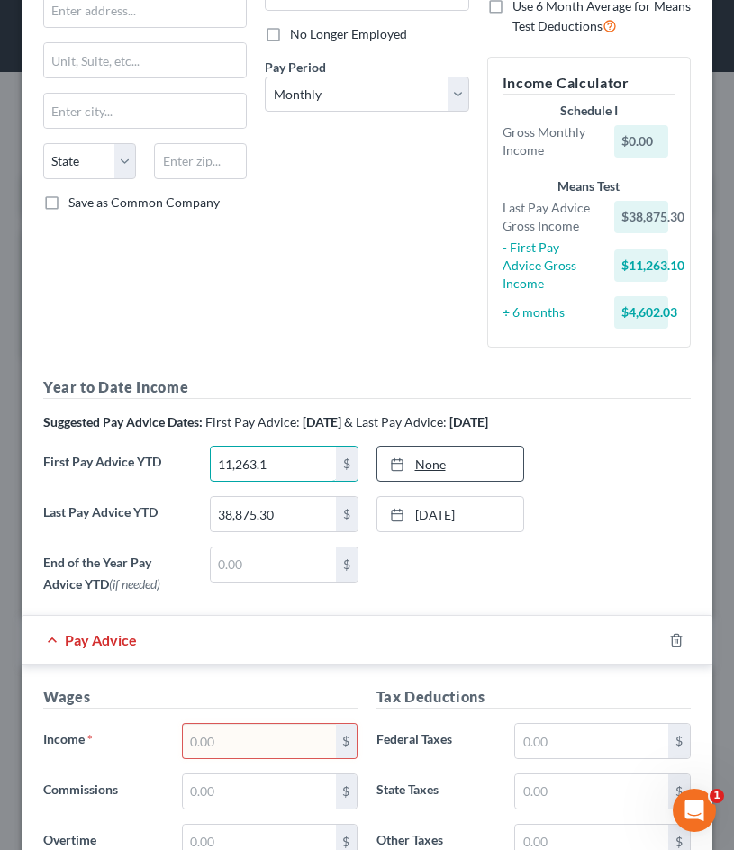
type input "11,263.1"
click at [436, 464] on link "None" at bounding box center [450, 463] width 147 height 34
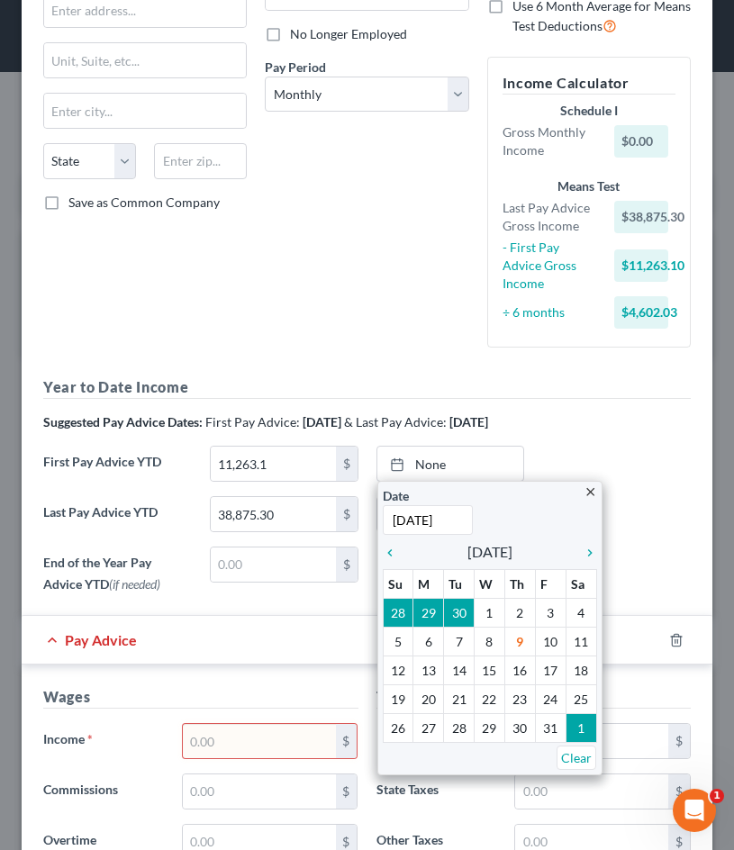
type input "[DATE]"
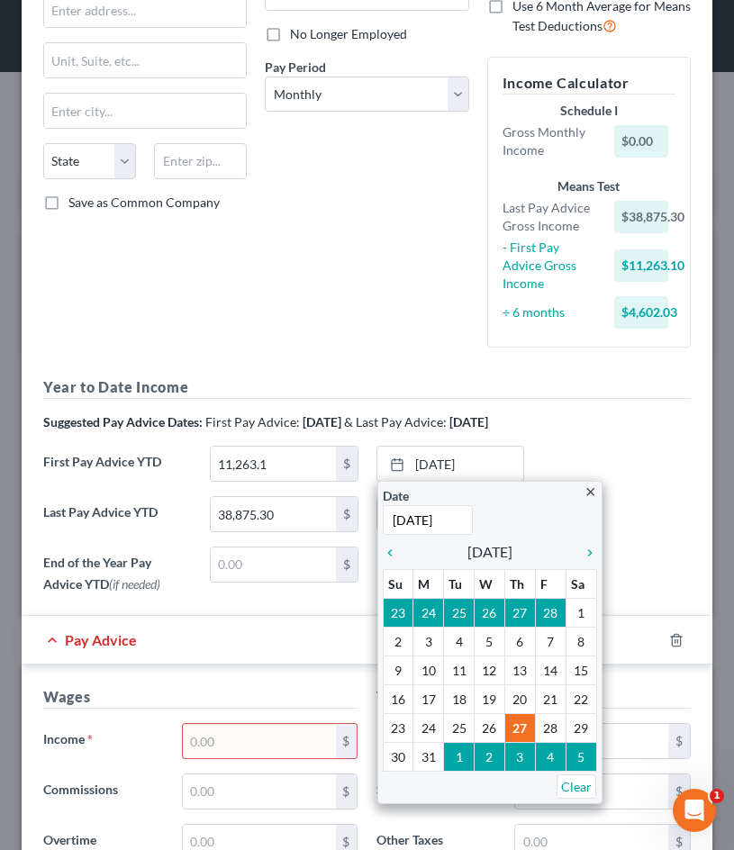
click at [698, 429] on div "Year to Date Income Suggested Pay Advice Dates: First Pay Advice: [DATE] & Last…" at bounding box center [366, 488] width 665 height 224
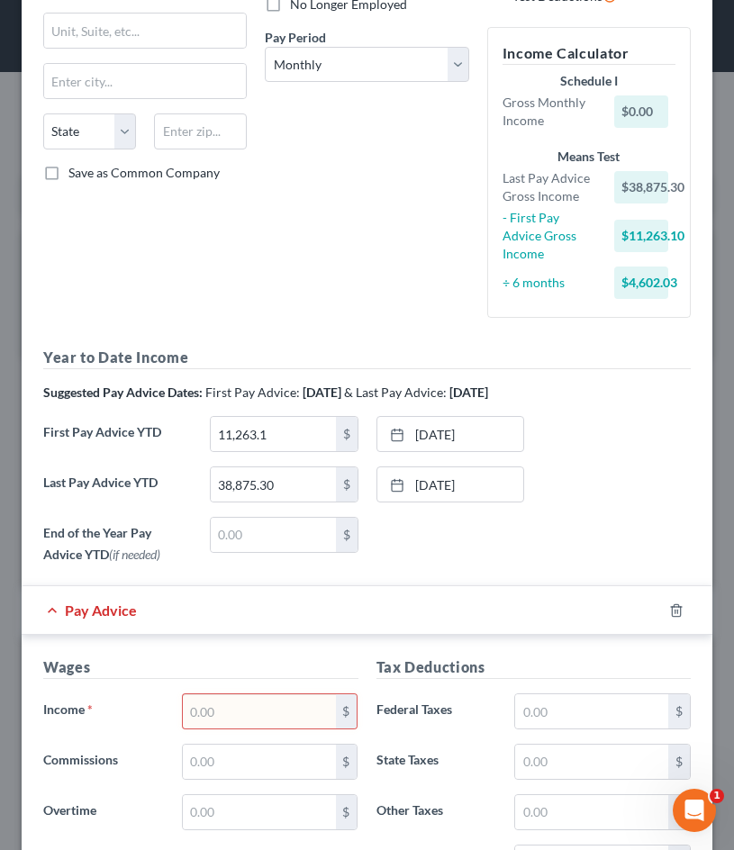
scroll to position [284, 0]
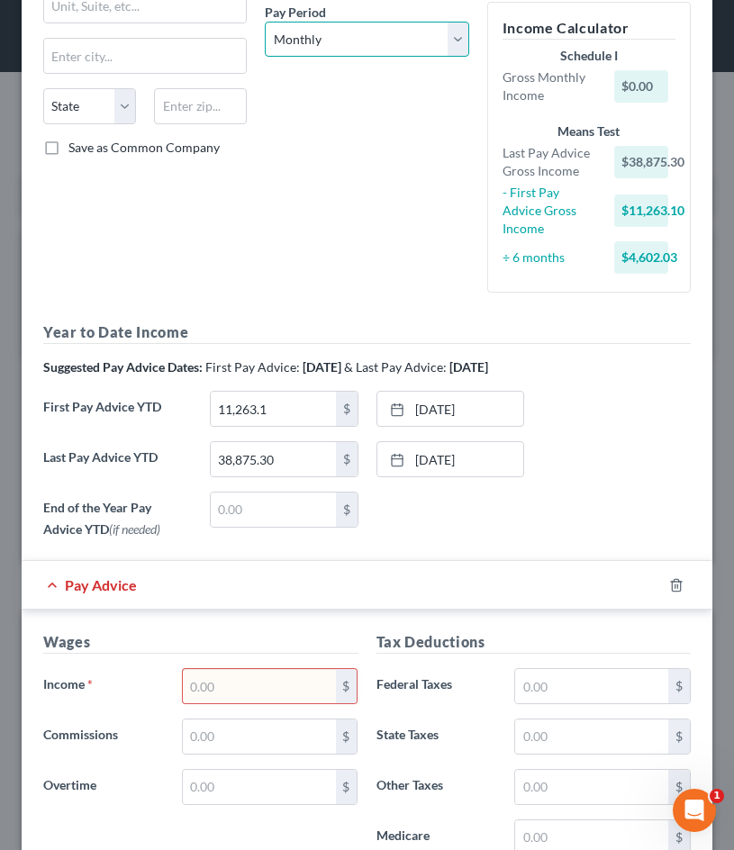
select select "2"
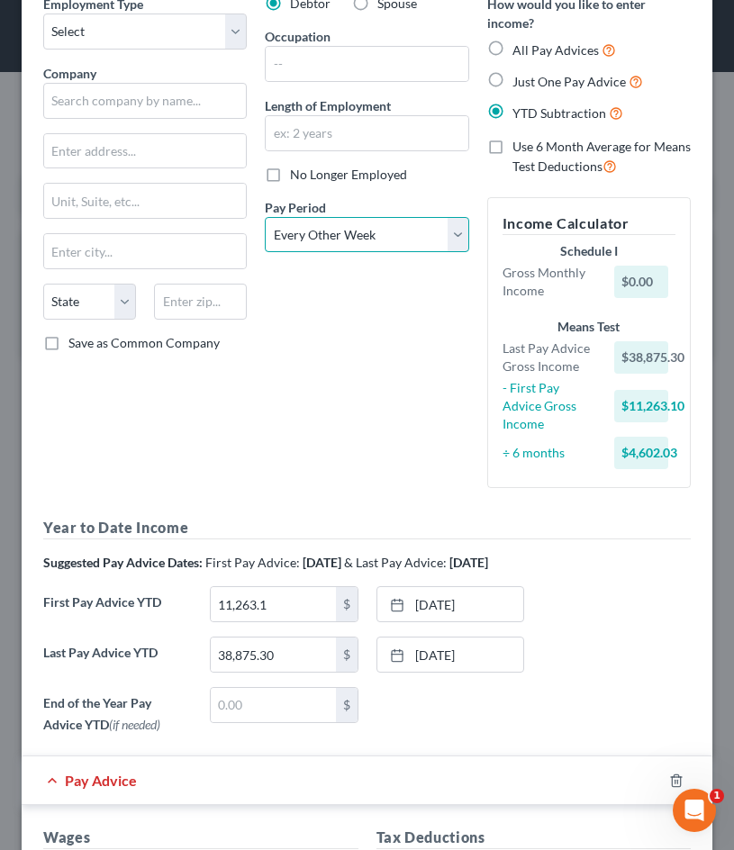
scroll to position [0, 0]
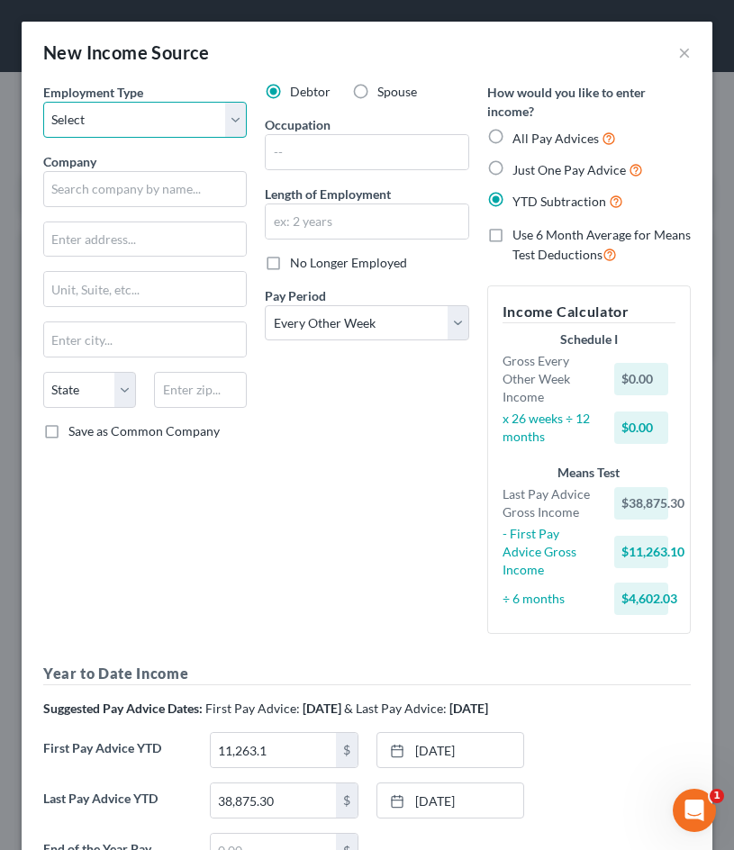
select select "0"
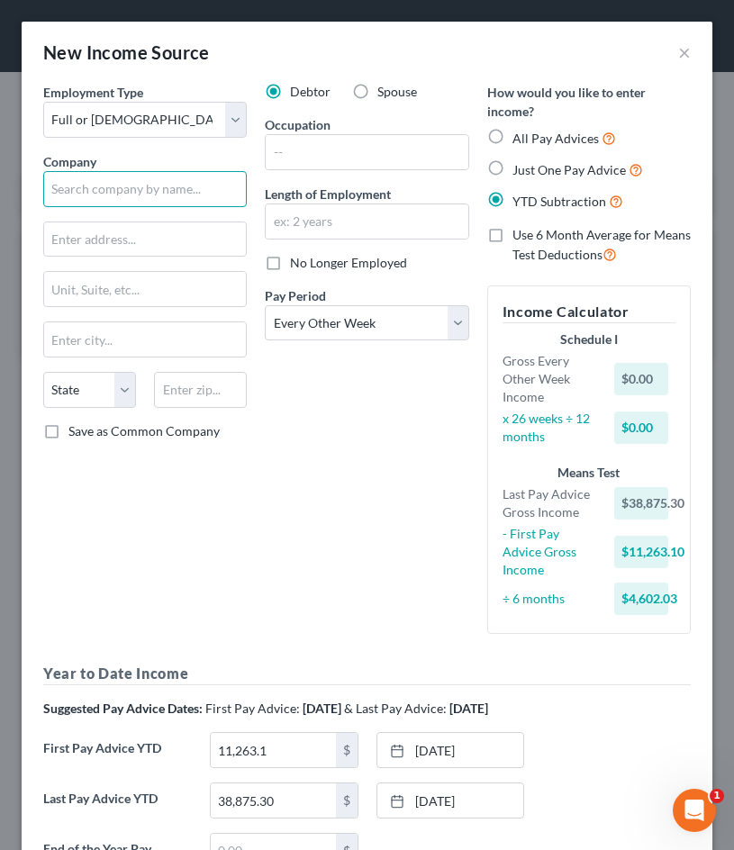
click at [131, 183] on input "text" at bounding box center [144, 189] width 203 height 36
type input "Akron Assurance Hosp Comp LLC"
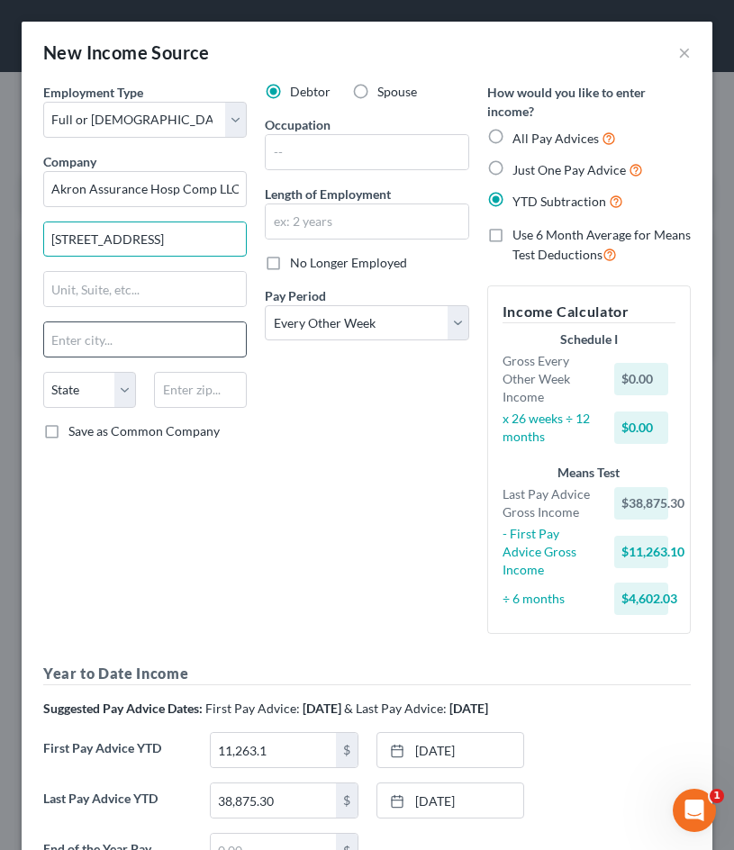
type input "[STREET_ADDRESS]"
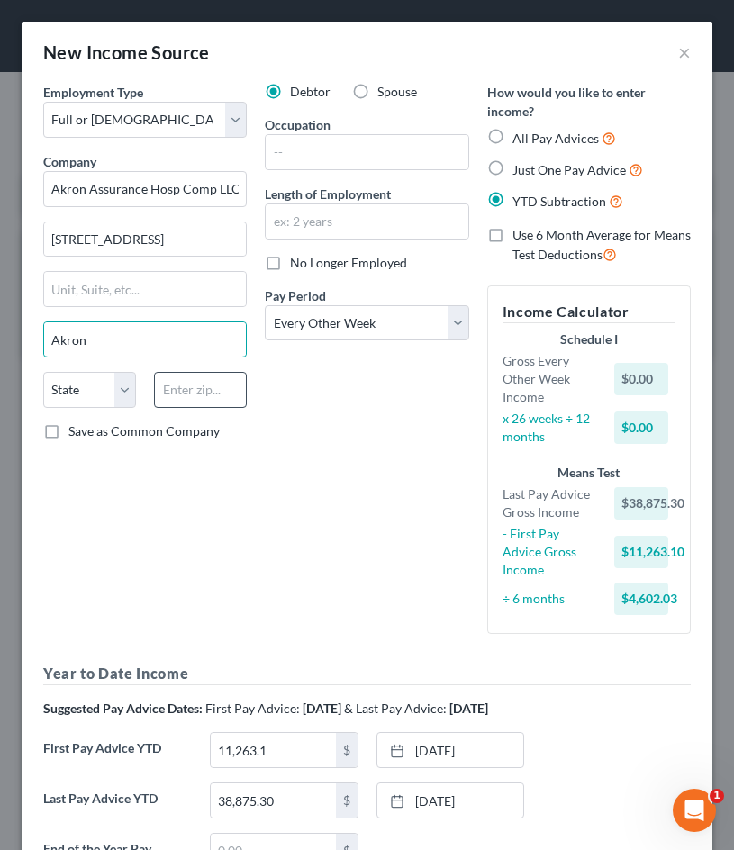
type input "Akron"
type input "44310"
select select "36"
click at [283, 460] on div "Debtor Spouse Occupation Length of Employment No Longer Employed Pay Period * S…" at bounding box center [366, 365] width 221 height 565
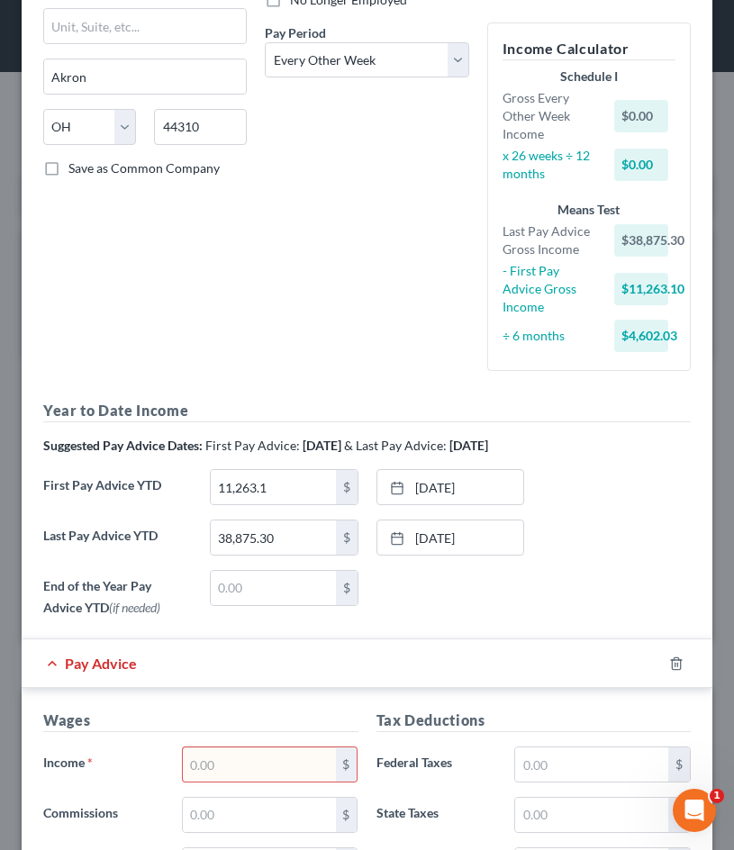
scroll to position [394, 0]
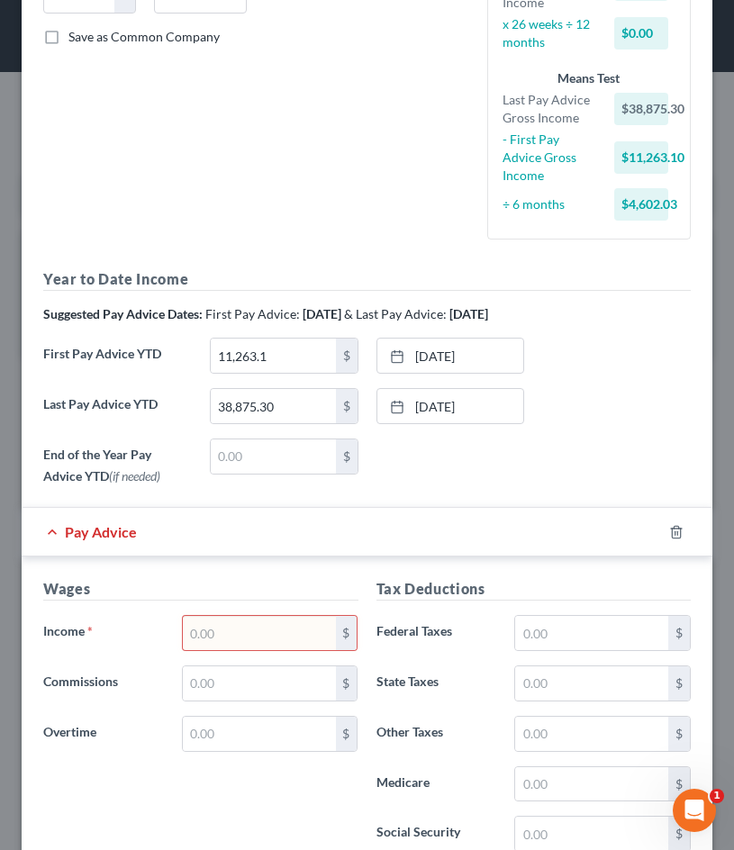
click at [236, 622] on input "text" at bounding box center [259, 633] width 153 height 34
type input "1,369.13"
click at [488, 545] on div "Pay Advice $1,369.13" at bounding box center [342, 532] width 640 height 48
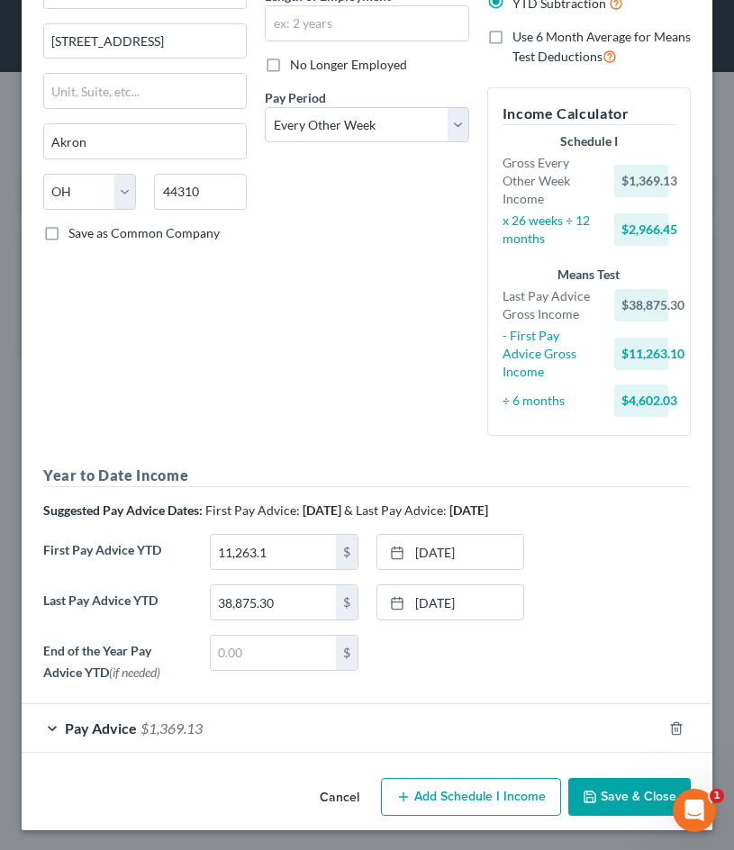
scroll to position [196, 0]
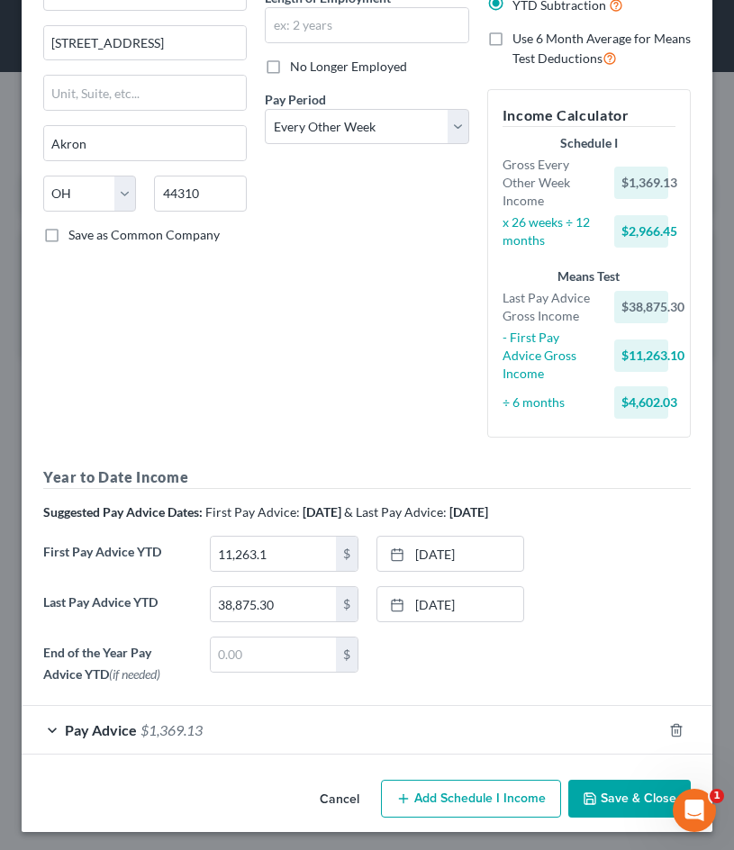
click at [356, 730] on div "Pay Advice $1,369.13" at bounding box center [342, 730] width 640 height 48
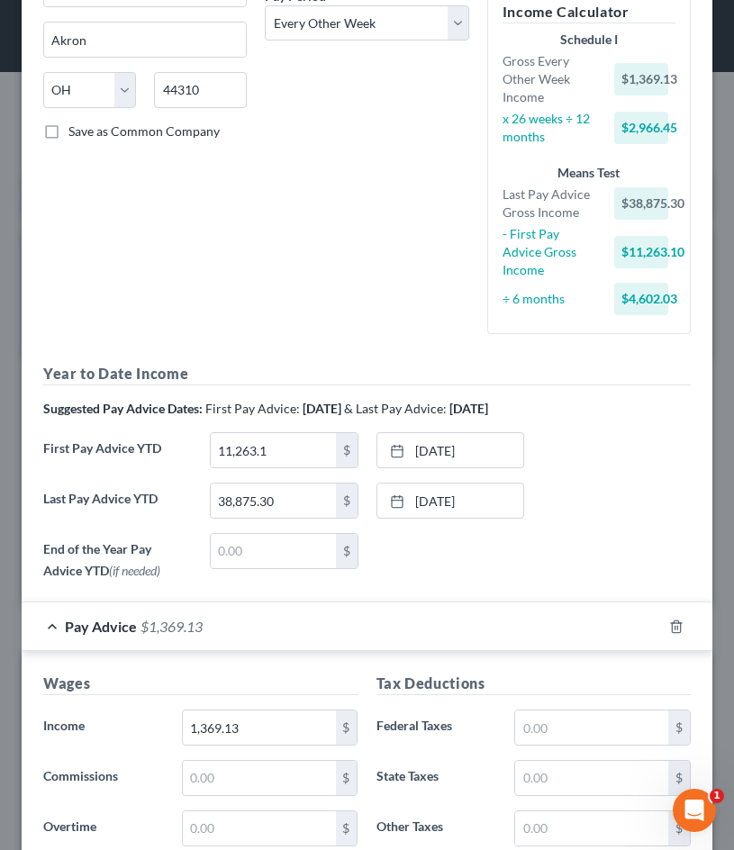
scroll to position [302, 0]
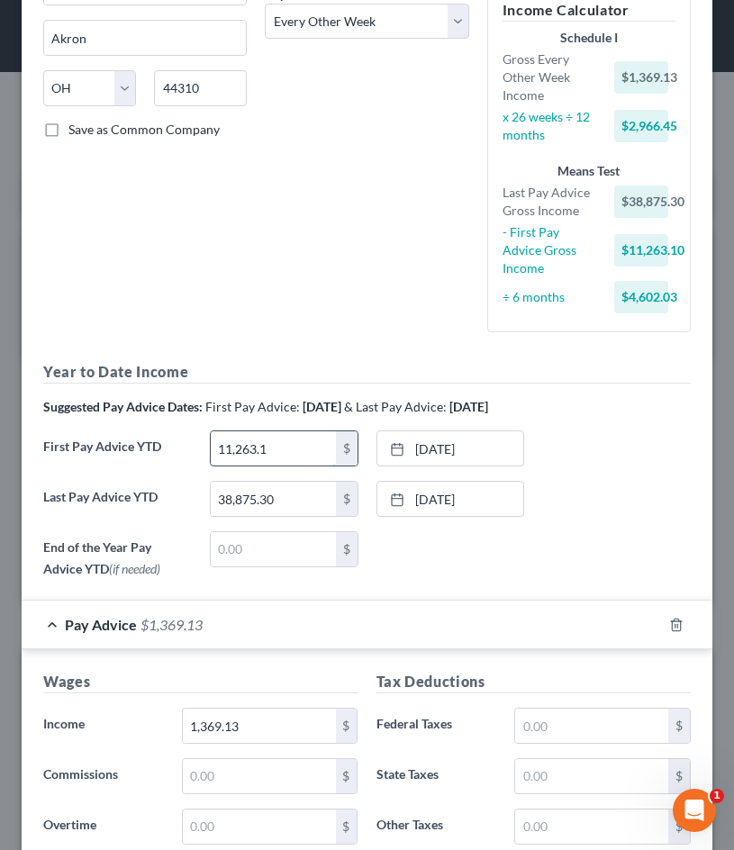
click at [256, 447] on input "11,263.1" at bounding box center [273, 448] width 125 height 34
type input "11,262.61"
click at [680, 545] on div "End of the Year Pay Advice YTD (if needed) $ None close Date Time chevron_left …" at bounding box center [366, 558] width 665 height 54
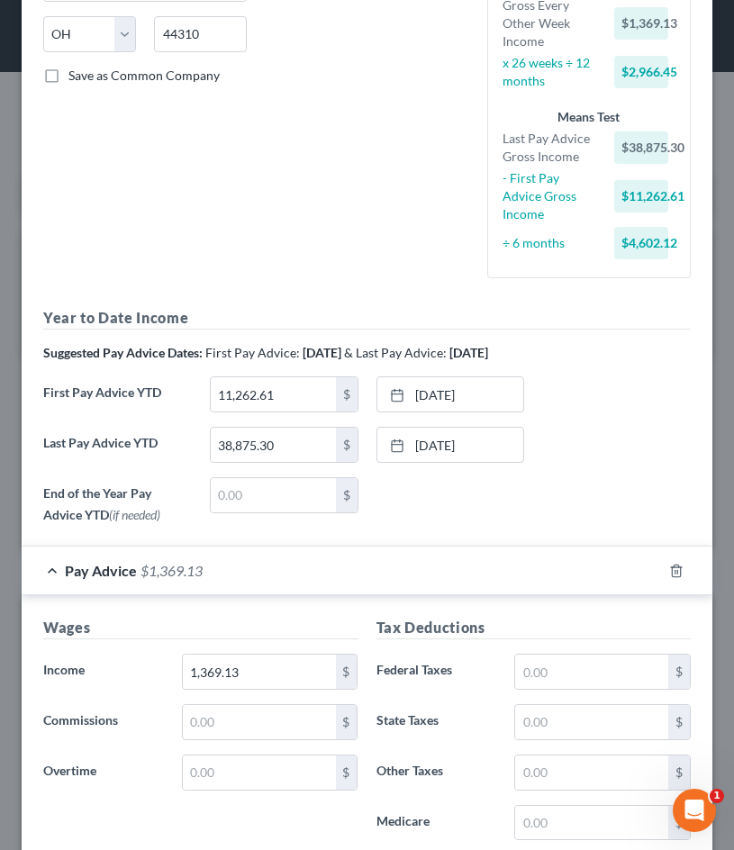
scroll to position [533, 0]
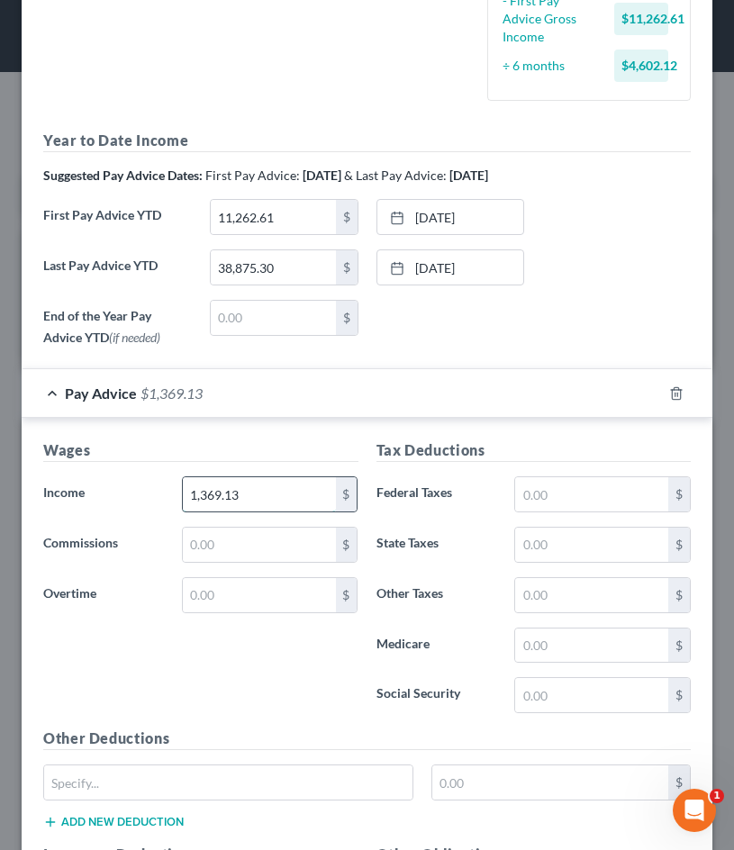
click at [266, 507] on input "1,369.13" at bounding box center [259, 494] width 153 height 34
drag, startPoint x: 266, startPoint y: 507, endPoint x: 147, endPoint y: 507, distance: 118.8
click at [147, 507] on div "Income * 1,369.13 $" at bounding box center [200, 494] width 333 height 36
drag, startPoint x: 306, startPoint y: 496, endPoint x: 150, endPoint y: 483, distance: 156.2
click at [150, 484] on div "Income * 1,369.13 $" at bounding box center [200, 494] width 333 height 36
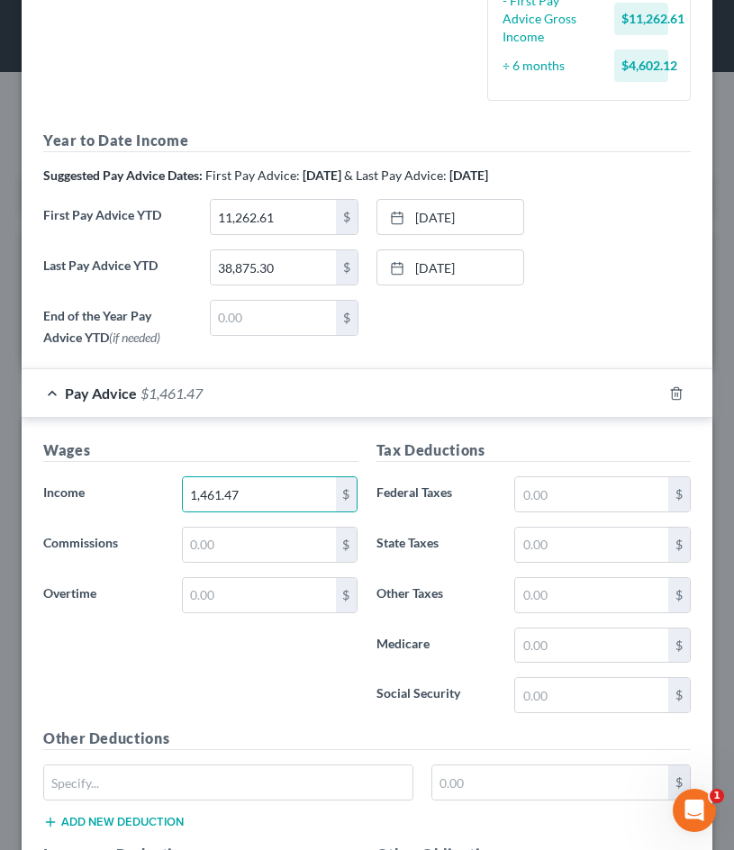
click at [386, 428] on div "Wages Income * 1,461.47 $ Commissions $ Overtime $ Tax Deductions Federal Taxes…" at bounding box center [367, 827] width 690 height 818
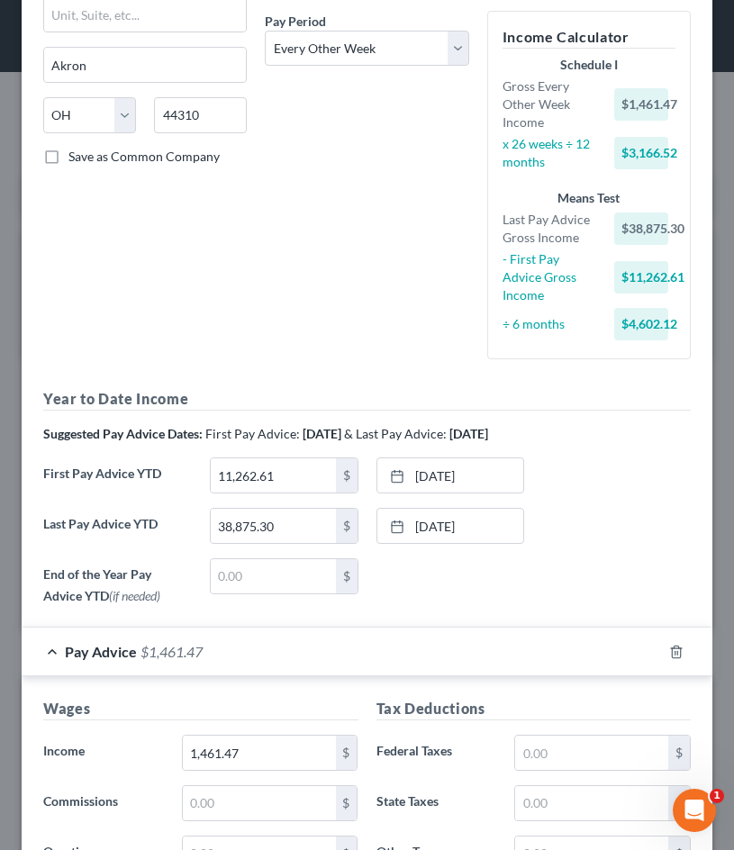
scroll to position [274, 0]
click at [221, 753] on input "1,461.47" at bounding box center [259, 753] width 153 height 34
type input "1,498.18"
click at [278, 581] on input "text" at bounding box center [273, 577] width 125 height 34
drag, startPoint x: 279, startPoint y: 477, endPoint x: 143, endPoint y: 477, distance: 135.9
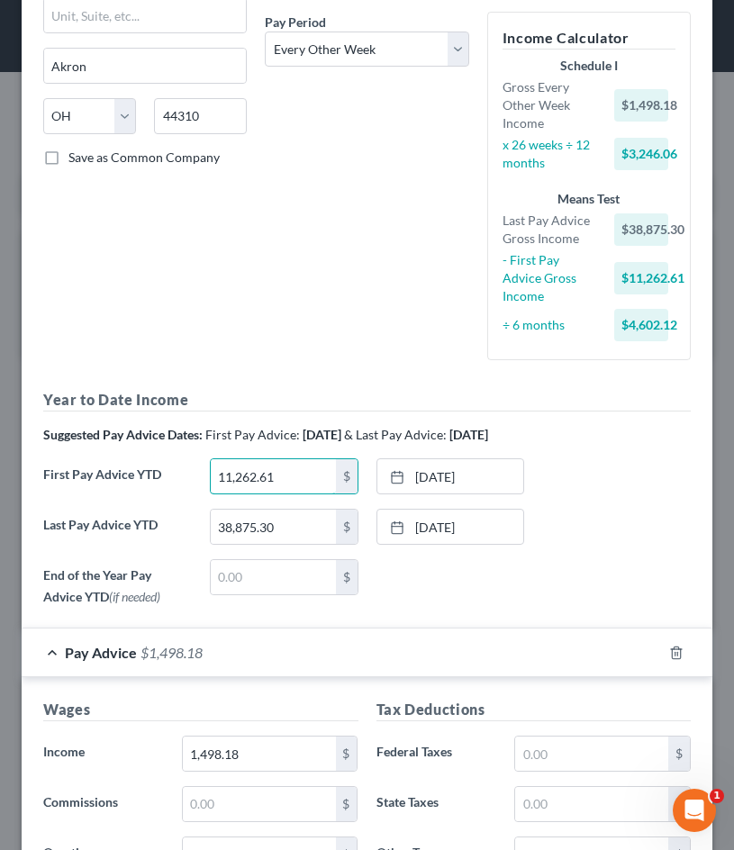
click at [143, 477] on div "First Pay Advice YTD 11,262.61 $ 3/27/2025 close Date 3/27/2025 Time 12:00 AM c…" at bounding box center [366, 483] width 665 height 50
type input "17,275.62"
click at [574, 540] on div "Last Pay Advice YTD 38,875.30 $ 9/25/2025 close Date 9/25/2025 Time 12:00 AM ch…" at bounding box center [366, 534] width 665 height 50
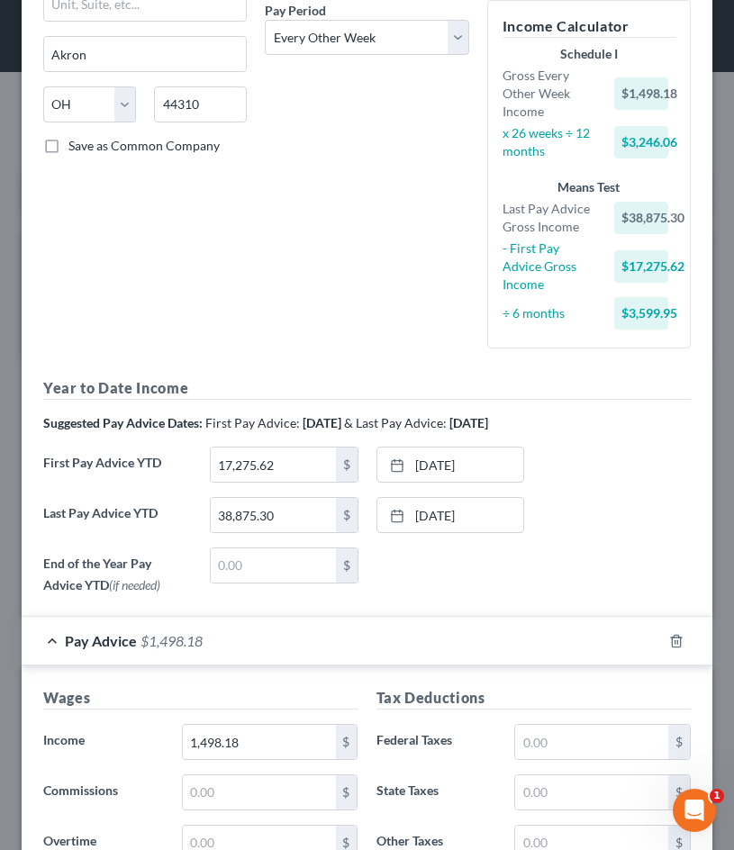
scroll to position [293, 0]
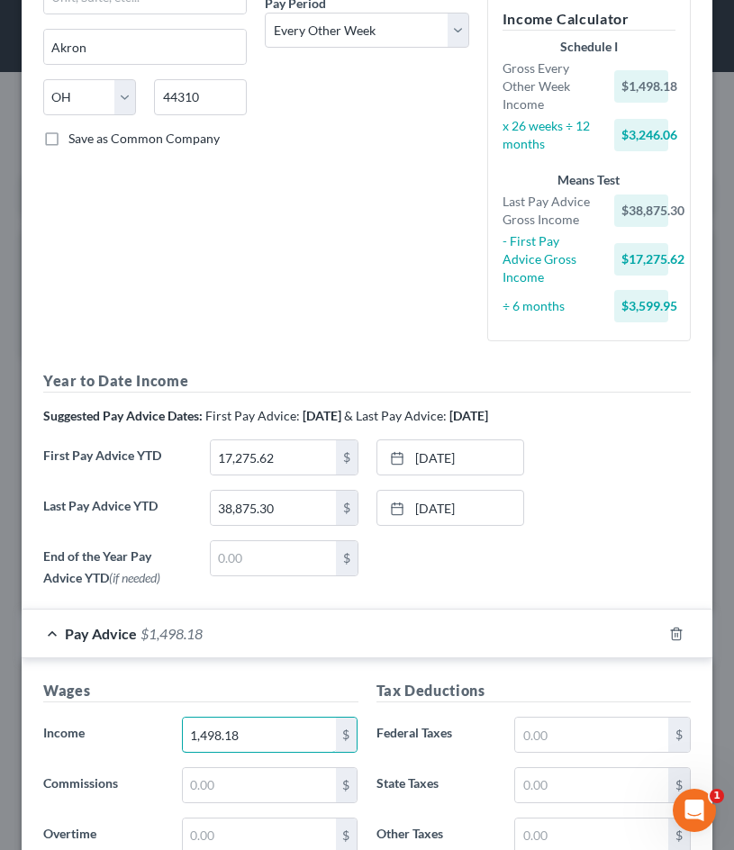
drag, startPoint x: 270, startPoint y: 730, endPoint x: 76, endPoint y: 730, distance: 194.4
click at [76, 730] on div "Income * 1,498.18 $" at bounding box center [200, 734] width 333 height 36
drag, startPoint x: 282, startPoint y: 721, endPoint x: 340, endPoint y: 760, distance: 70.1
click at [340, 761] on div "Wages Income * 1,745.11 $ Commissions $ Overtime $" at bounding box center [200, 824] width 333 height 288
click at [330, 652] on div "Pay Advice $1,824.40" at bounding box center [342, 633] width 640 height 48
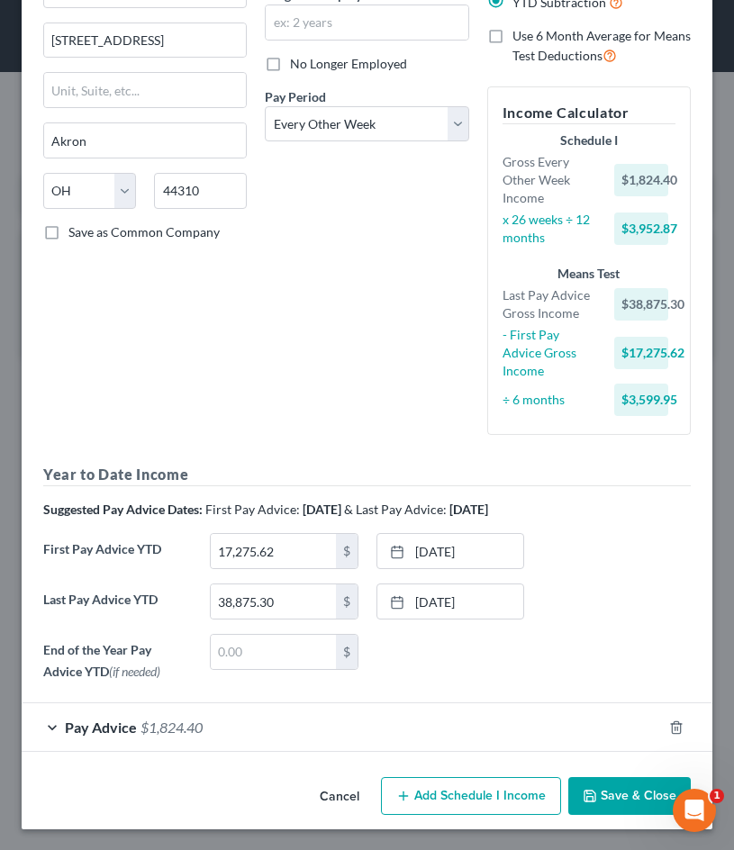
scroll to position [196, 0]
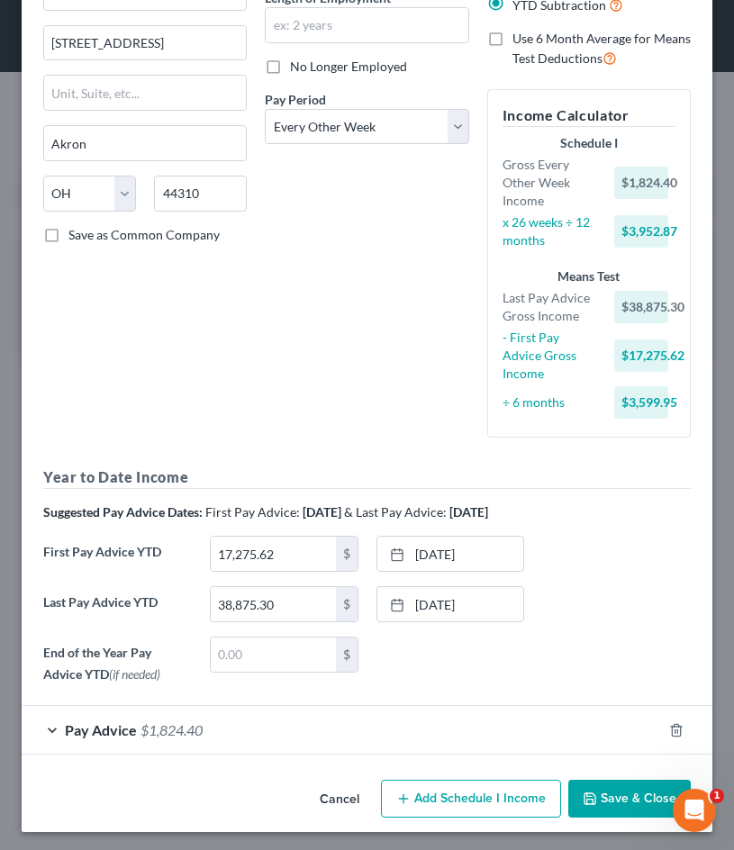
click at [48, 725] on div "Pay Advice $1,824.40" at bounding box center [342, 730] width 640 height 48
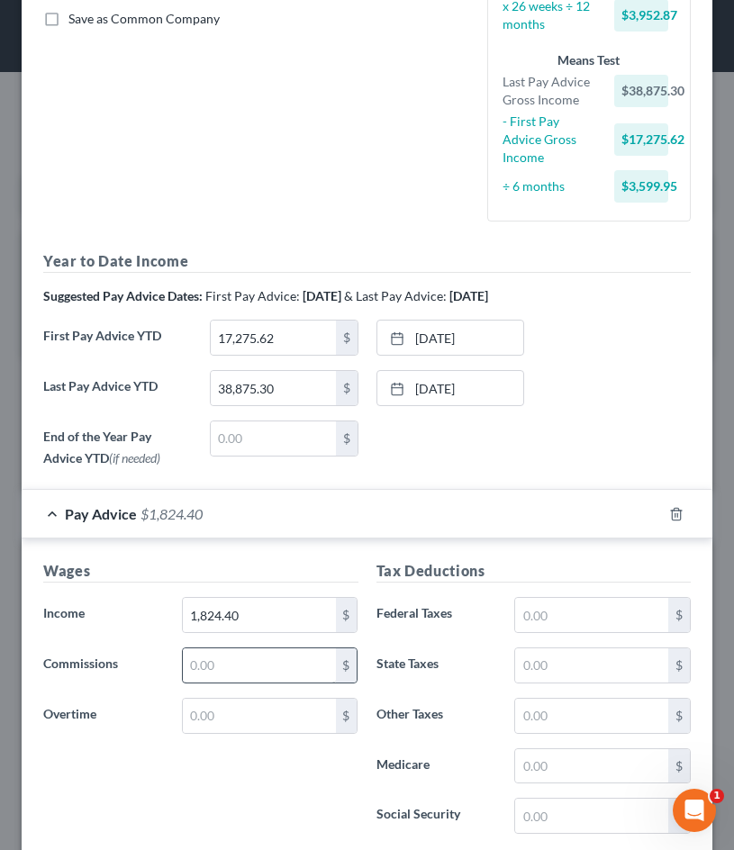
scroll to position [439, 0]
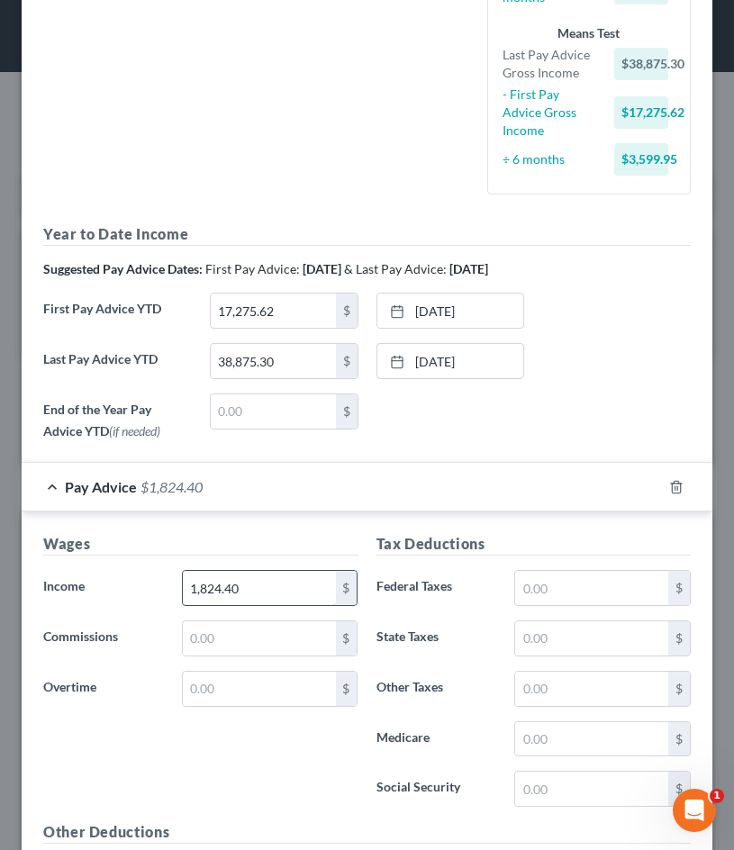
click at [277, 584] on input "1,824.40" at bounding box center [259, 588] width 153 height 34
click at [205, 588] on input "1,824.40" at bounding box center [259, 588] width 153 height 34
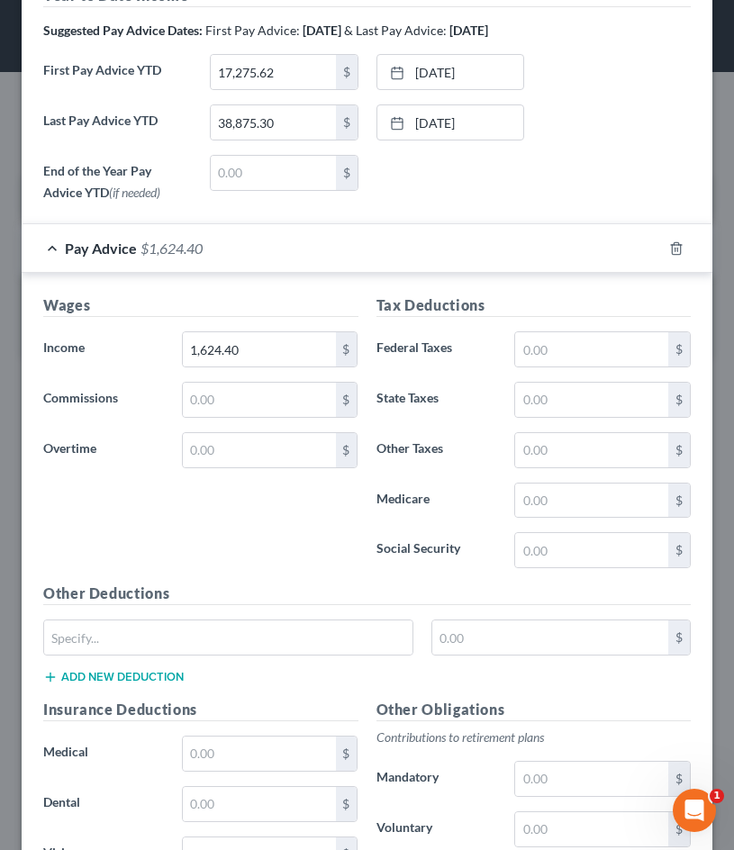
scroll to position [680, 0]
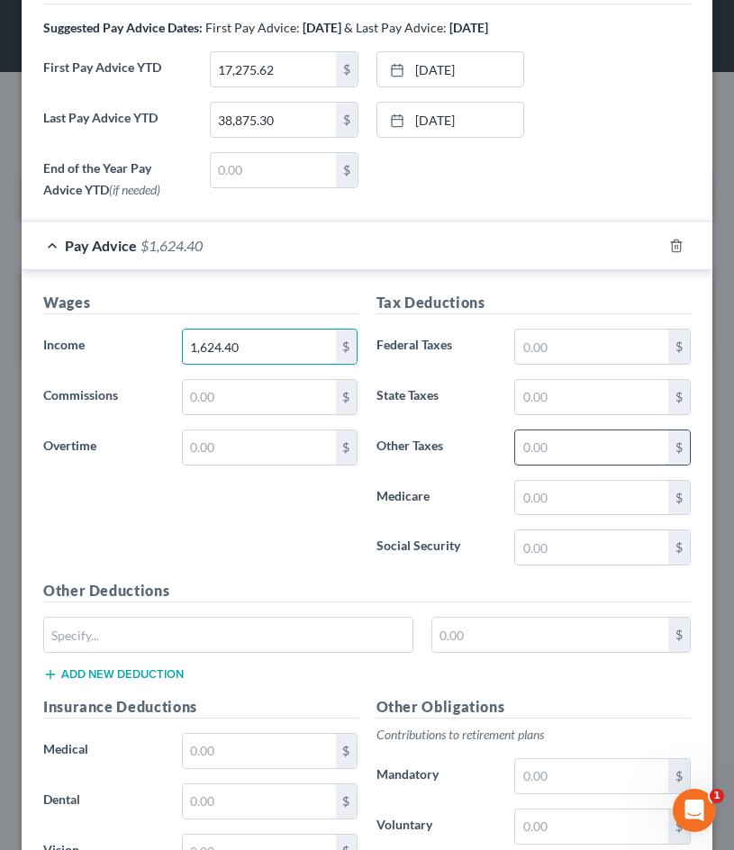
type input "1,624.40"
click at [579, 435] on input "text" at bounding box center [591, 447] width 153 height 34
type input "36.61"
click at [590, 490] on input "text" at bounding box center [591, 498] width 153 height 34
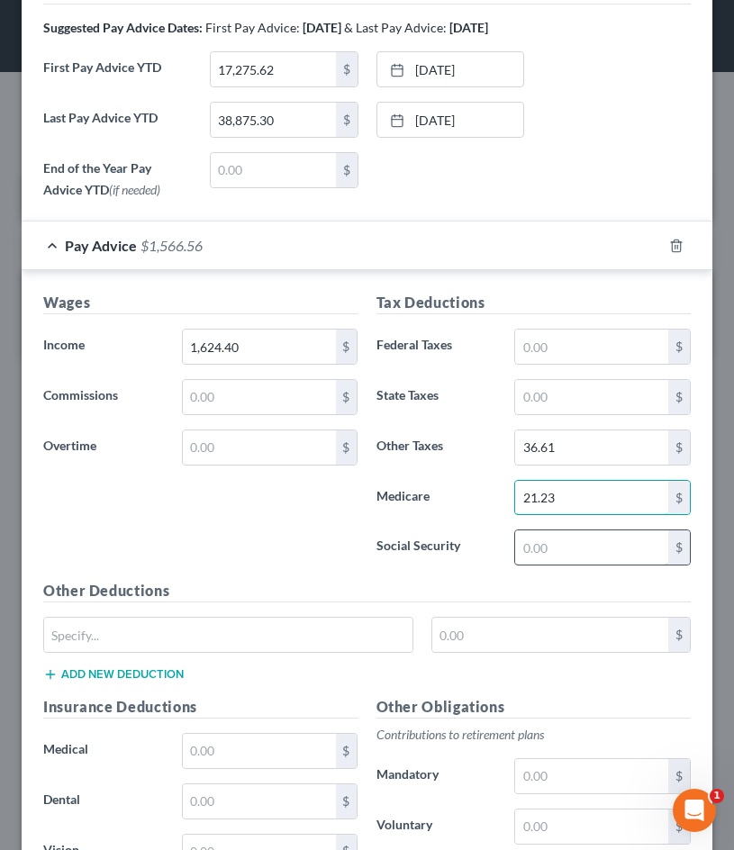
type input "21.23"
click at [584, 538] on input "text" at bounding box center [591, 547] width 153 height 34
type input "90.79"
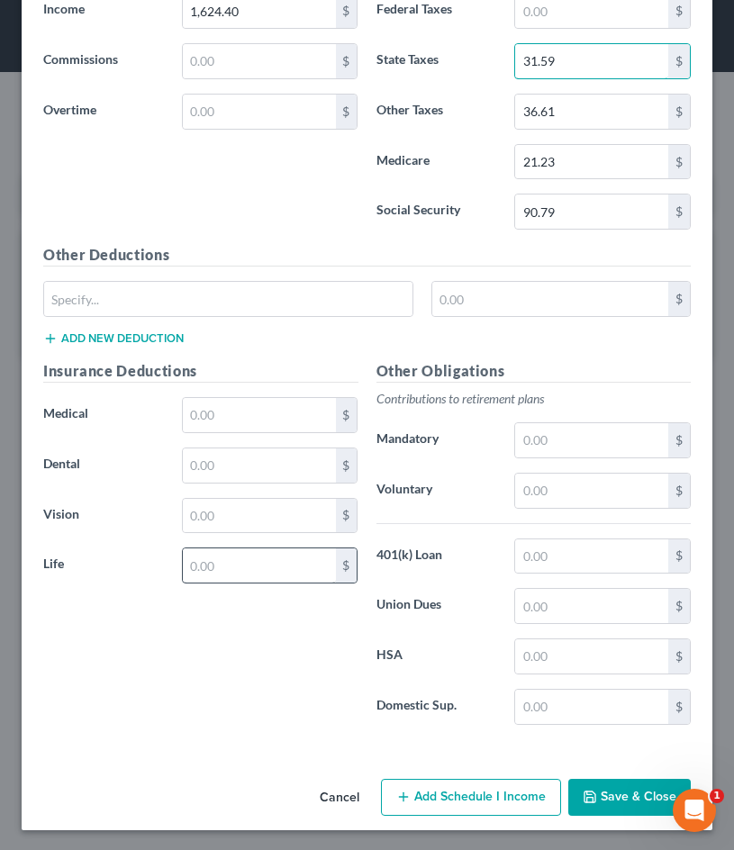
scroll to position [1015, 0]
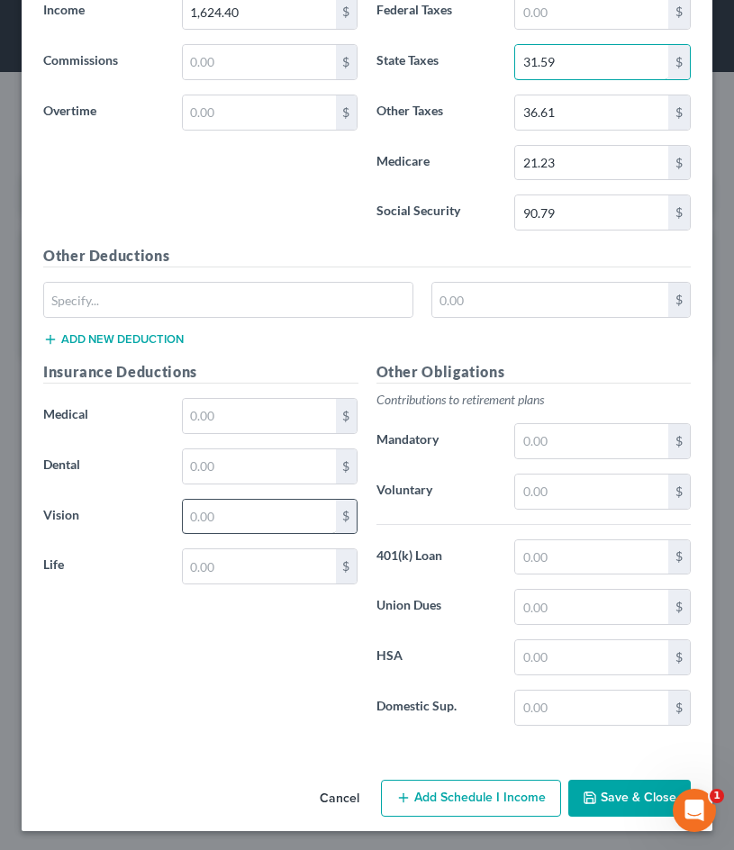
type input "31.59"
click at [264, 519] on input "text" at bounding box center [259, 517] width 153 height 34
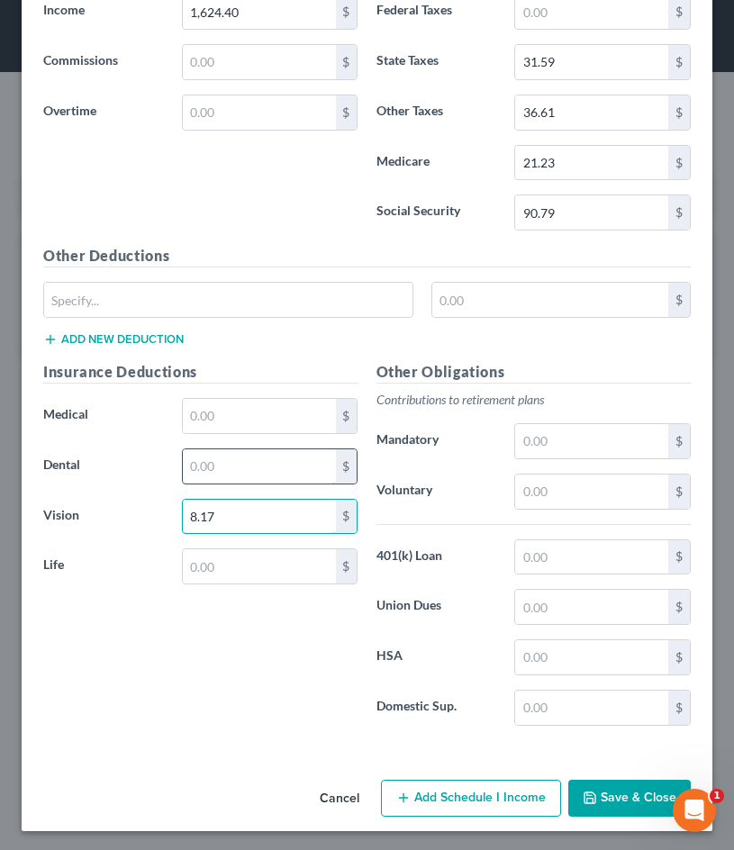
type input "8.17"
click at [283, 455] on input "text" at bounding box center [259, 466] width 153 height 34
type input "19.09"
click at [278, 422] on input "text" at bounding box center [259, 416] width 153 height 34
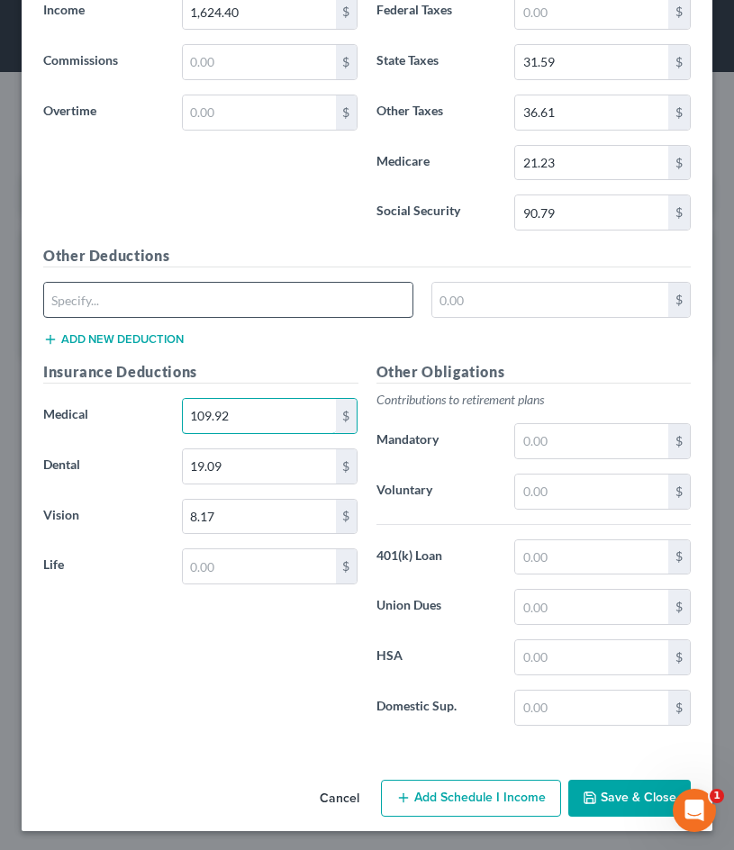
type input "109.92"
type input "Pre-tax Parking"
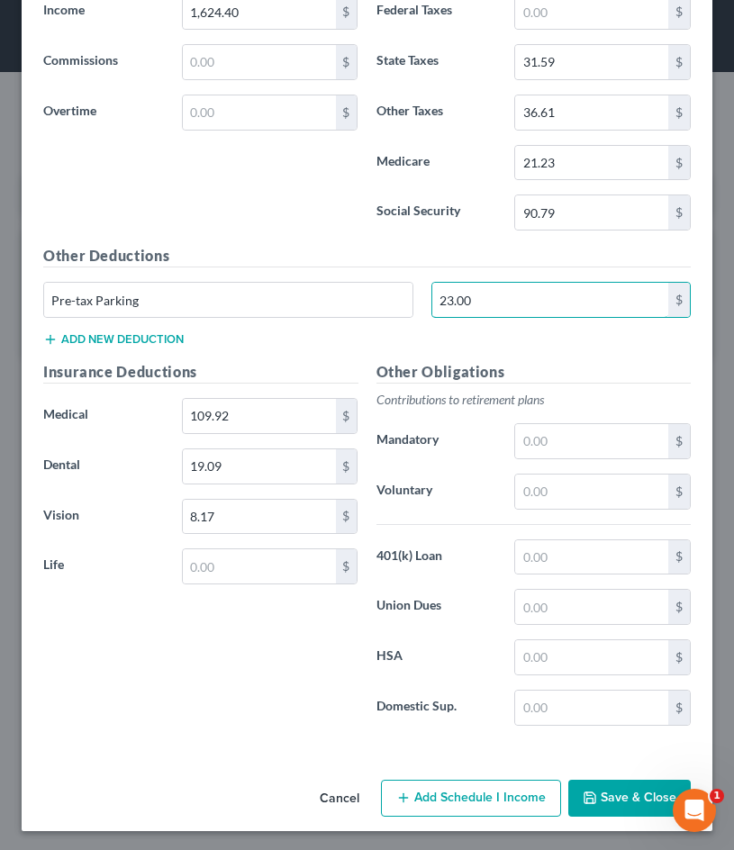
type input "23.00"
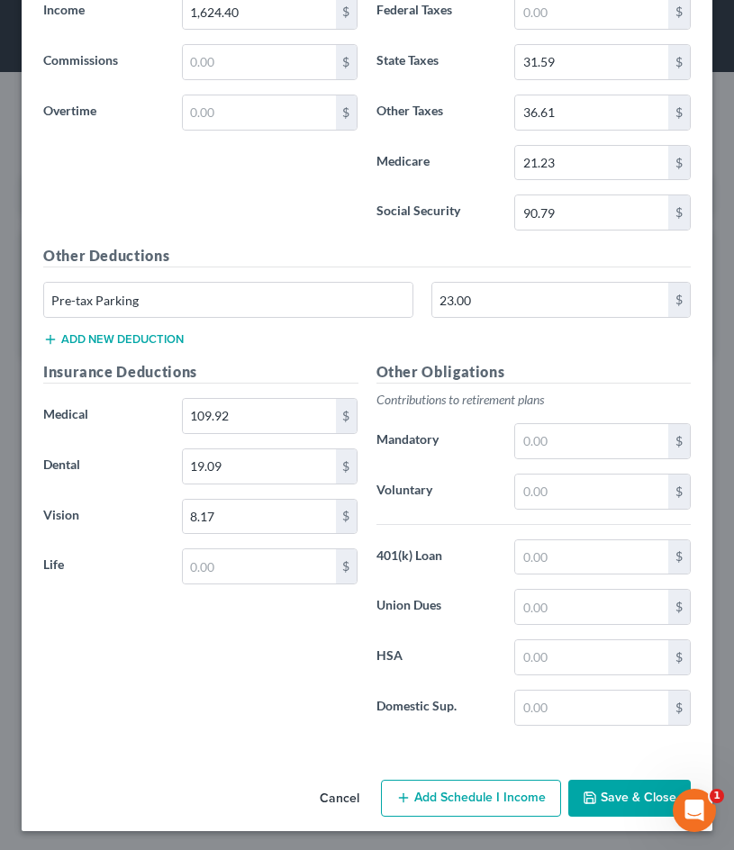
click at [79, 342] on button "Add new deduction" at bounding box center [113, 339] width 140 height 14
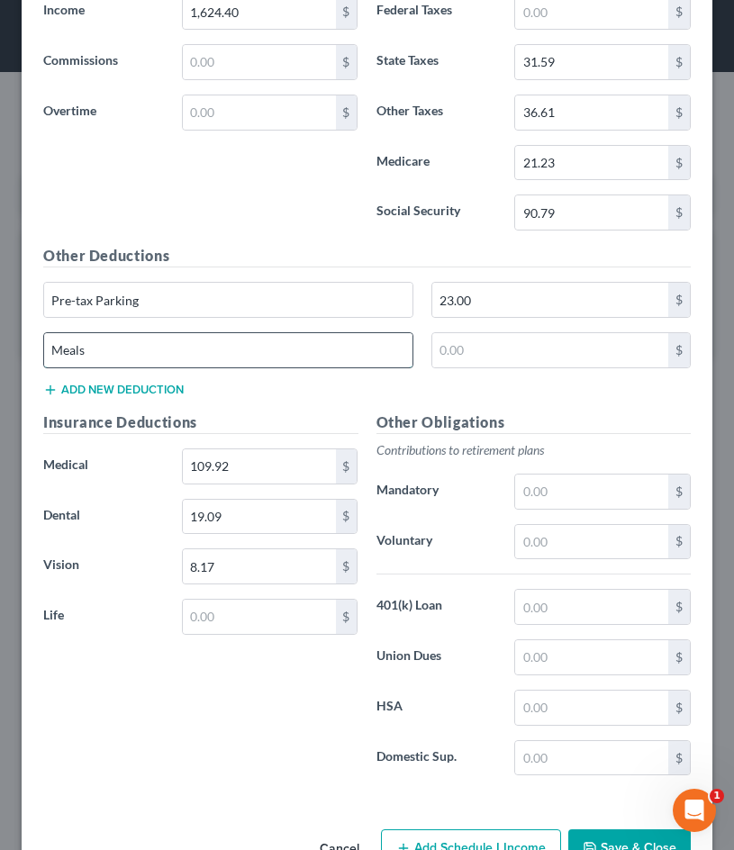
type input "Meals"
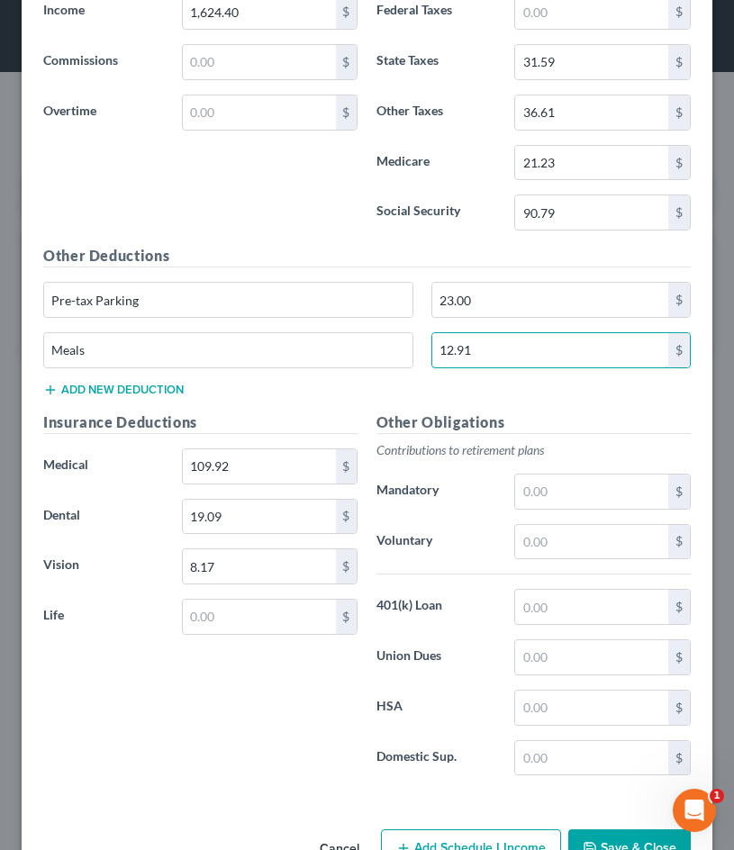
type input "12.91"
click at [177, 671] on div "Insurance Deductions Medical 109.92 $ Dental 19.09 $ Vision 8.17 $ Life $" at bounding box center [200, 600] width 333 height 379
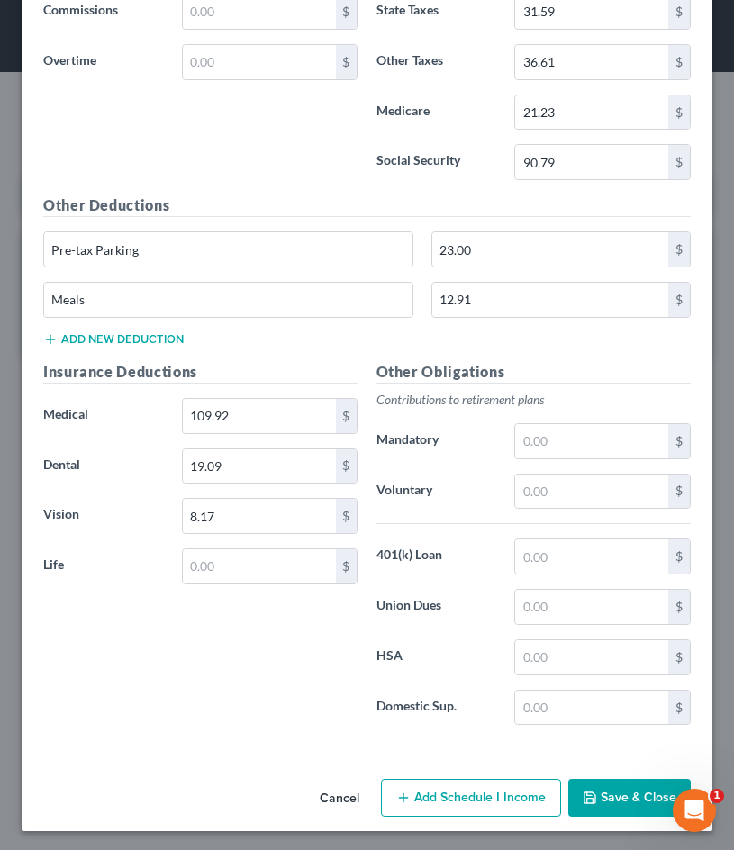
scroll to position [1065, 0]
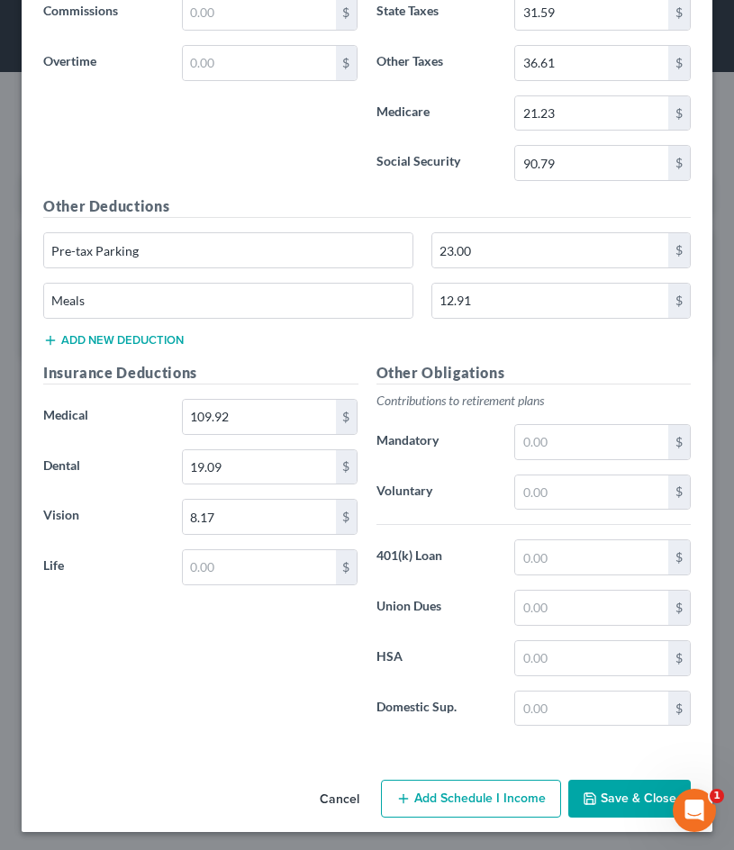
click at [599, 789] on button "Save & Close" at bounding box center [629, 798] width 122 height 38
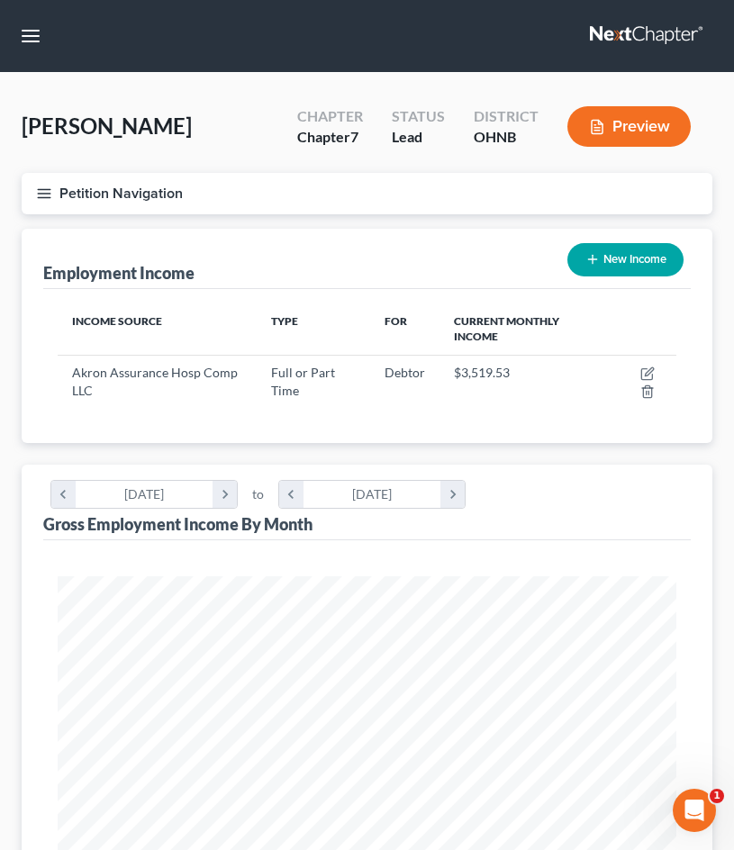
scroll to position [0, 0]
click at [44, 203] on button "Petition Navigation" at bounding box center [367, 193] width 690 height 41
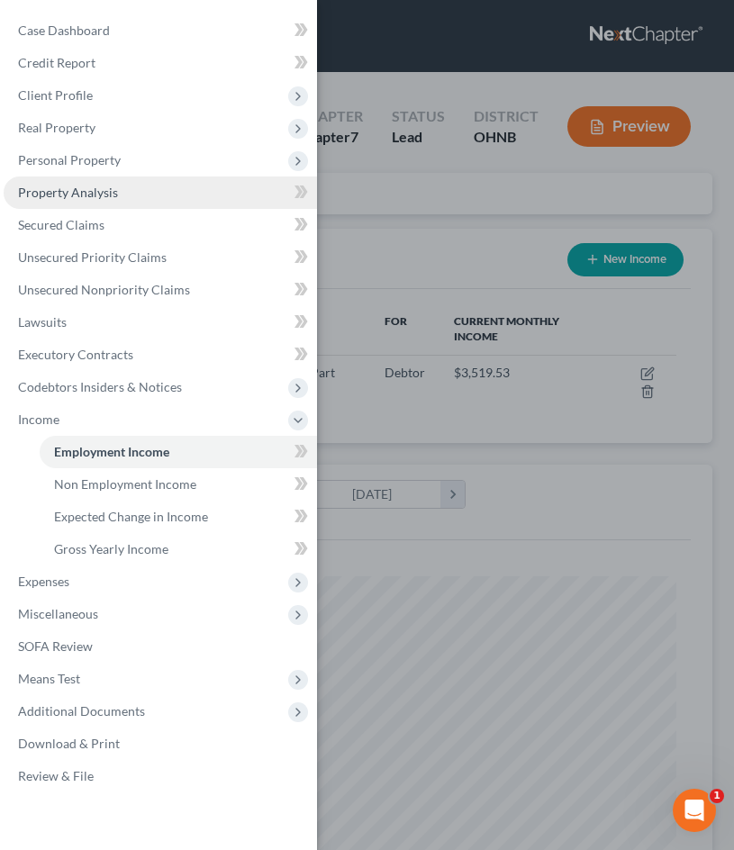
scroll to position [5, 0]
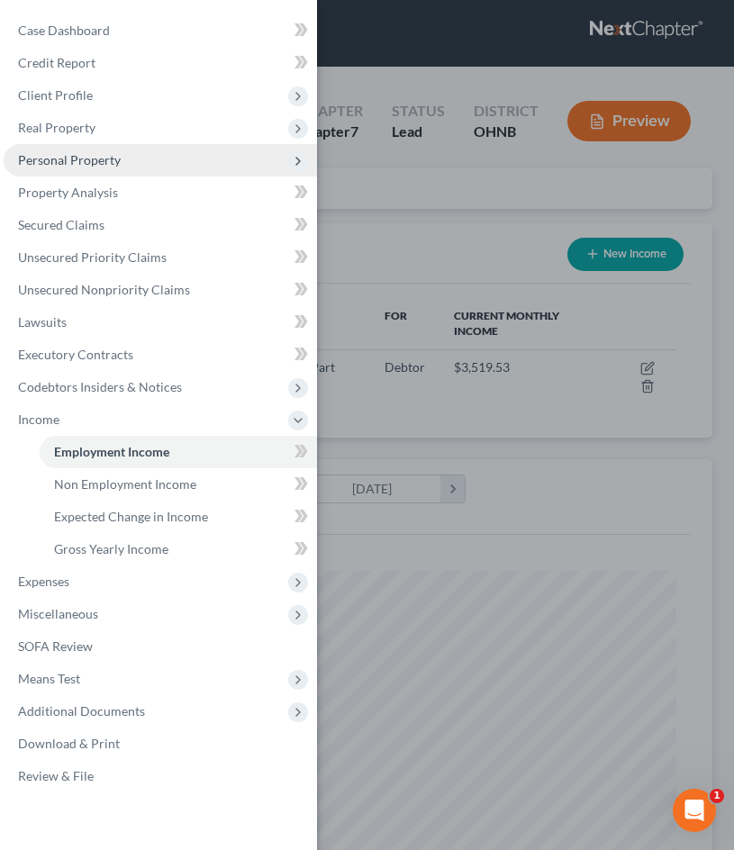
click at [128, 158] on span "Personal Property" at bounding box center [160, 160] width 313 height 32
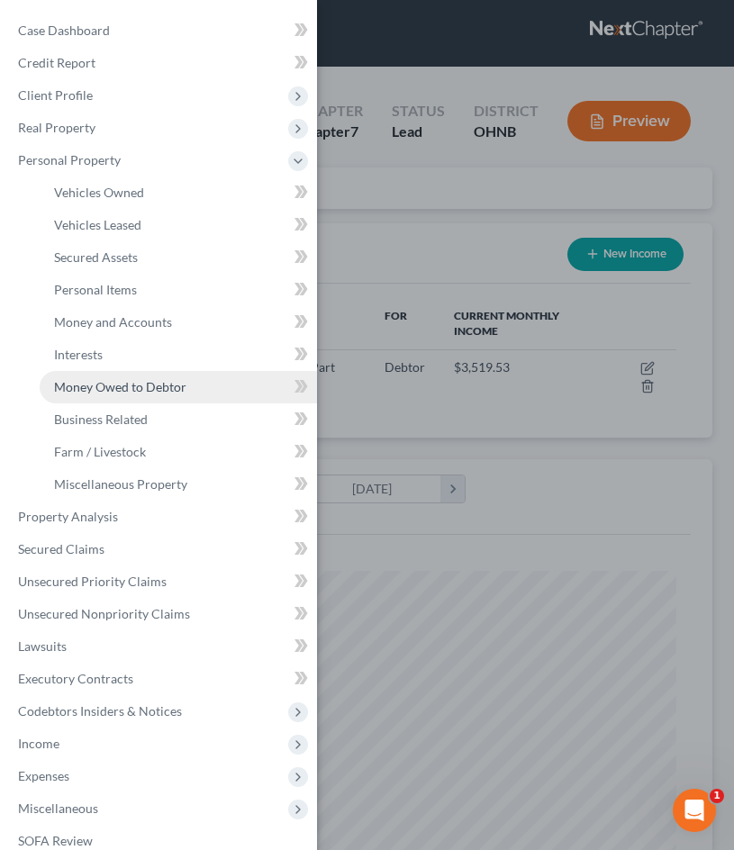
click at [146, 381] on span "Money Owed to Debtor" at bounding box center [120, 386] width 132 height 15
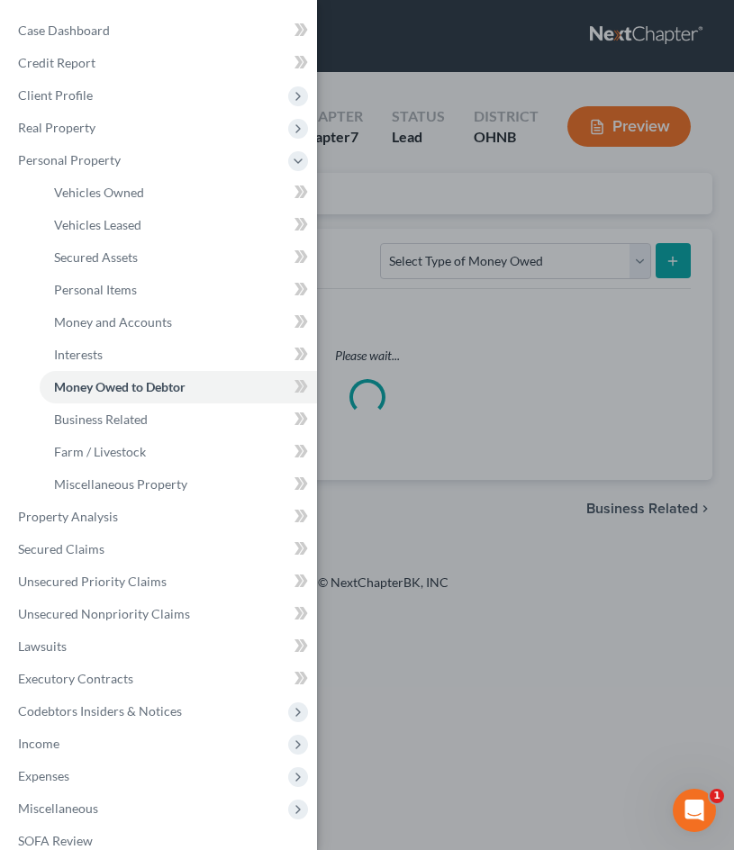
click at [427, 417] on div "Case Dashboard Payments Invoices Payments Payments Credit Report Client Profile" at bounding box center [367, 425] width 734 height 850
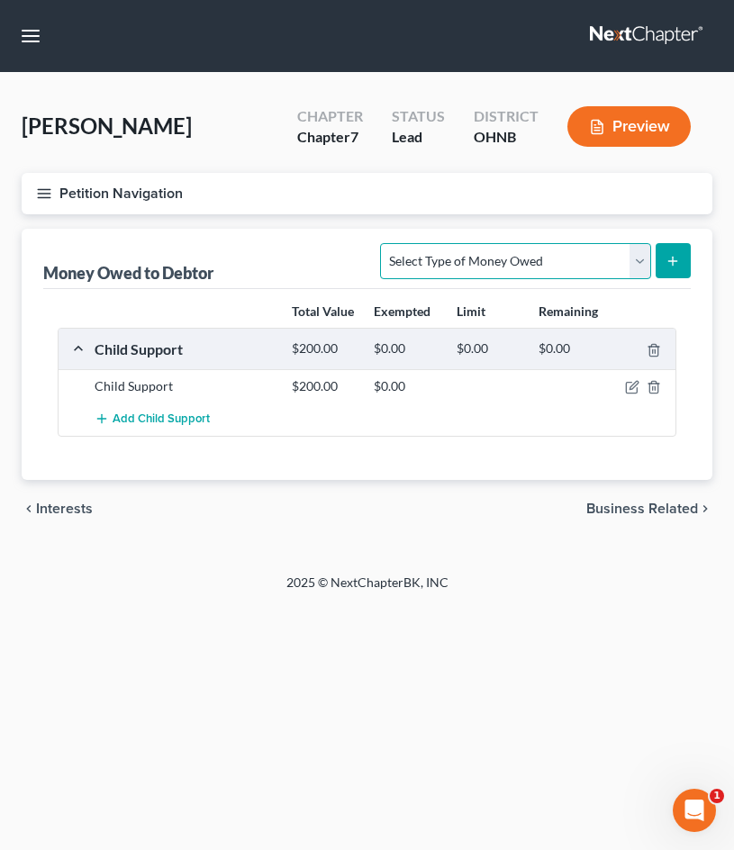
select select "expected_tax_refund"
click at [670, 266] on icon "submit" at bounding box center [672, 261] width 14 height 14
select select "0"
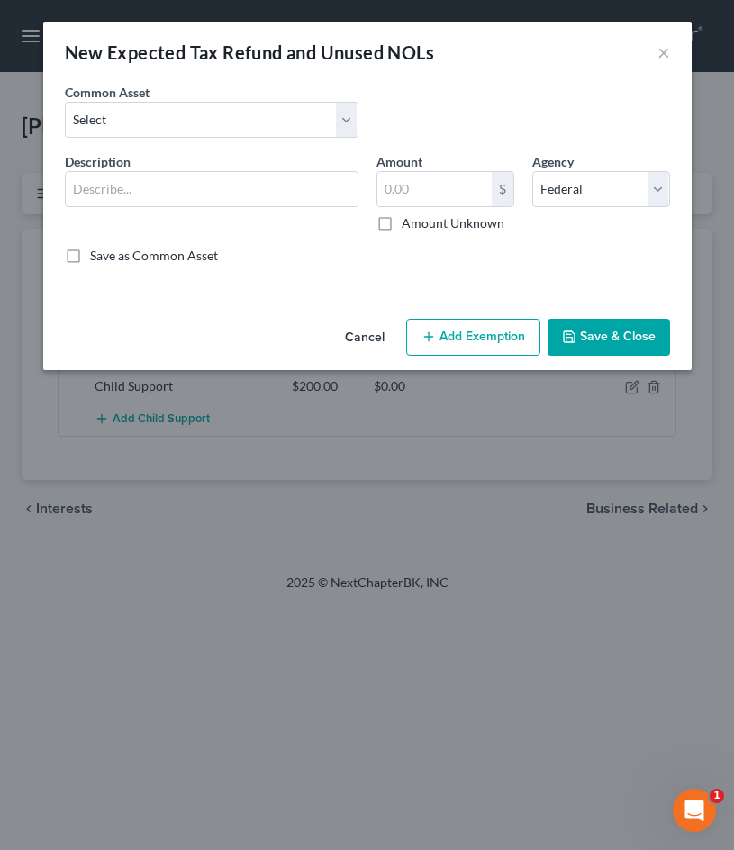
click at [230, 95] on div "Common Asset Select Potential 2025 tax refunds - estimated and prorated for Sep…" at bounding box center [211, 110] width 311 height 55
select select "1"
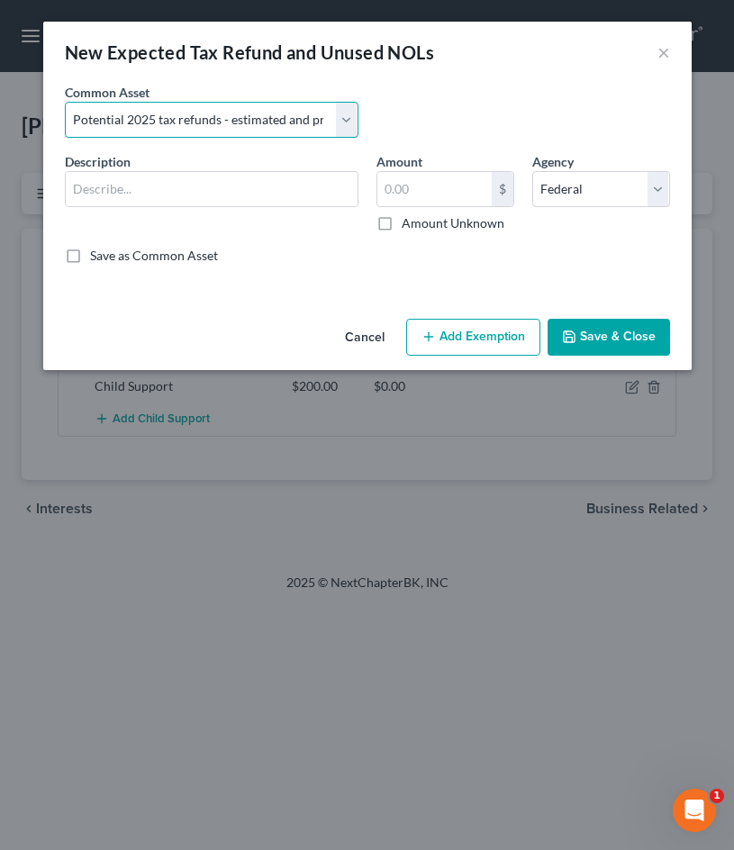
type input "Potential 2025 tax refunds - estimated and prorated for October"
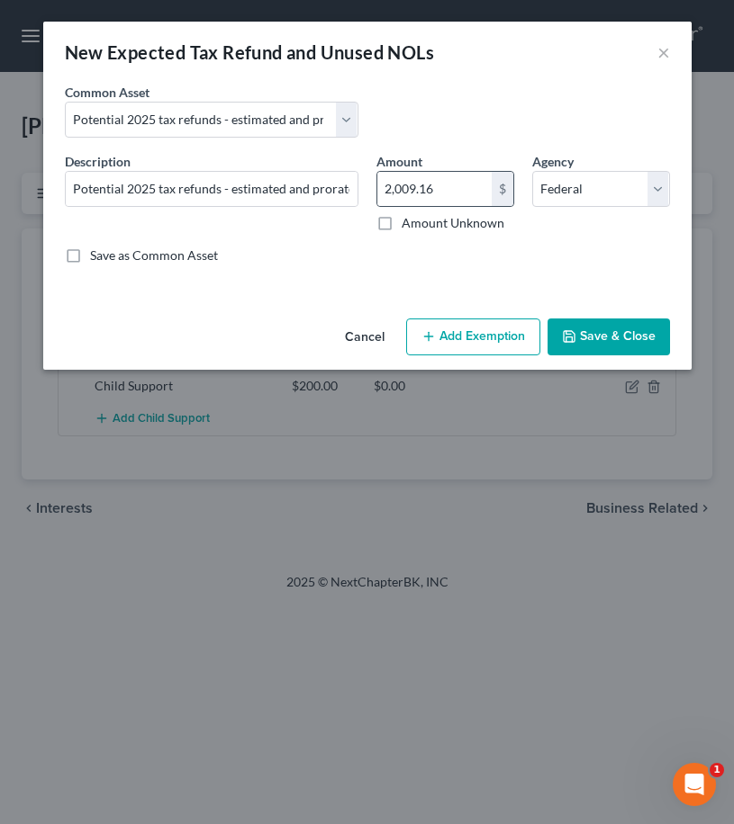
click at [506, 190] on div "$" at bounding box center [502, 189] width 22 height 34
drag, startPoint x: 474, startPoint y: 189, endPoint x: 313, endPoint y: 189, distance: 161.1
click at [312, 189] on div "Description * Potential 2025 tax refunds - estimated and prorated for October A…" at bounding box center [367, 215] width 623 height 127
type input "707.17"
click at [505, 344] on button "Add Exemption" at bounding box center [473, 338] width 134 height 38
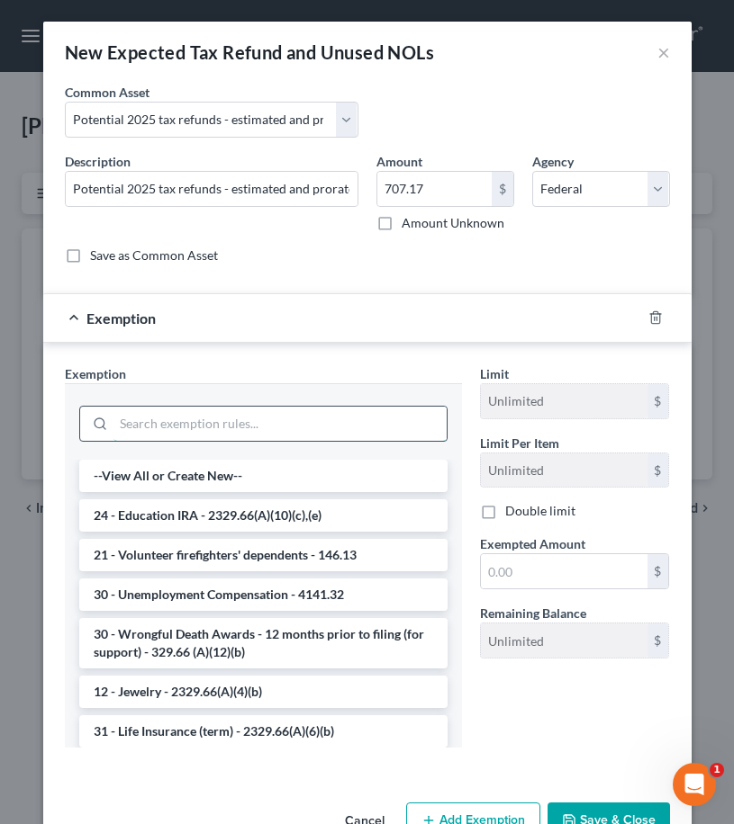
click at [300, 430] on input "search" at bounding box center [279, 424] width 333 height 34
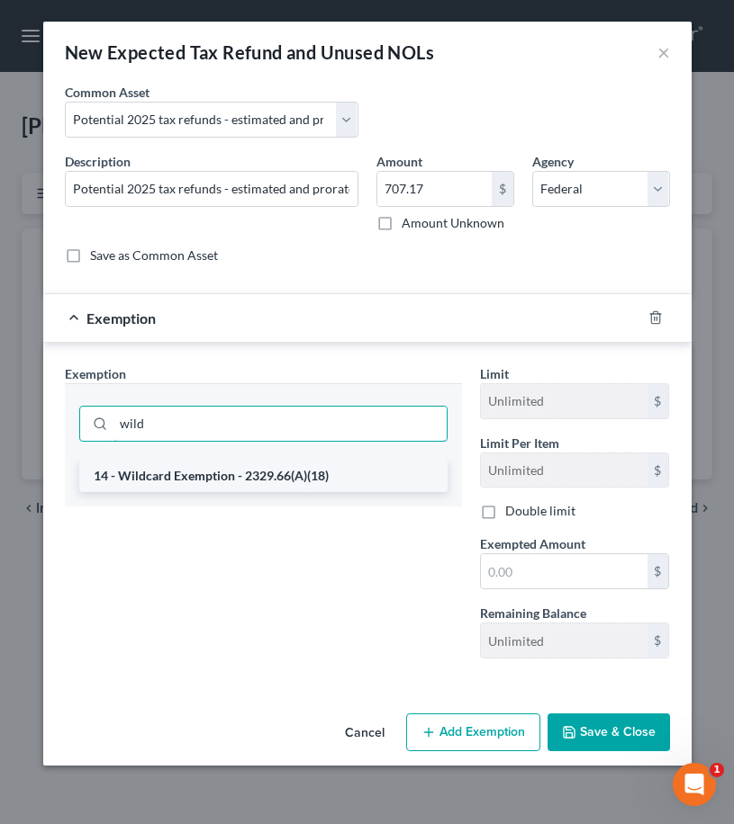
type input "wild"
click at [286, 487] on li "14 - Wildcard Exemption - 2329.66(A)(18)" at bounding box center [263, 476] width 368 height 32
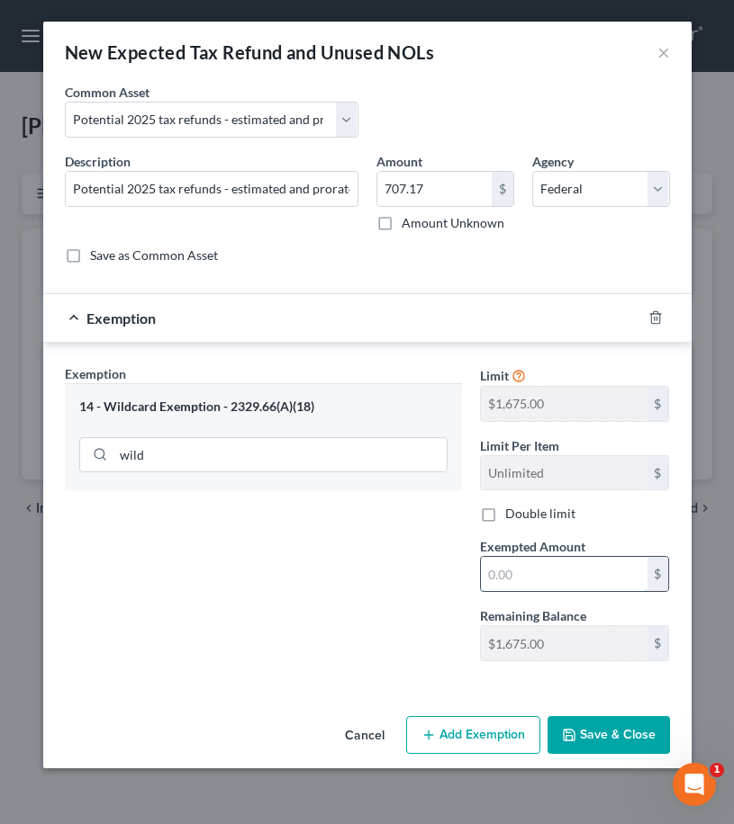
click at [553, 571] on input "text" at bounding box center [564, 574] width 167 height 34
type input "707.17"
click at [635, 728] on button "Save & Close" at bounding box center [608, 735] width 122 height 38
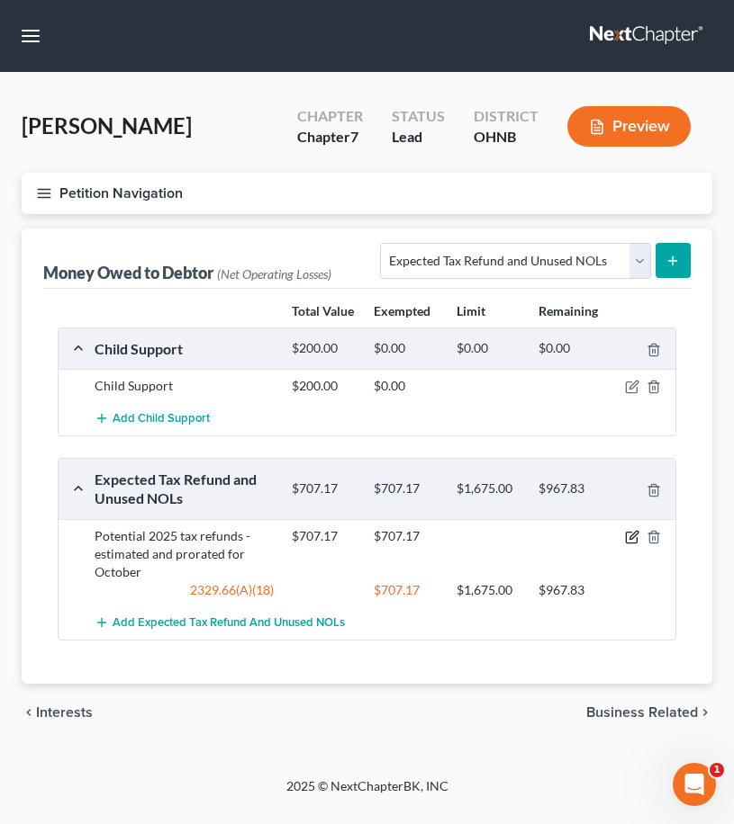
click at [628, 539] on icon "button" at bounding box center [632, 537] width 14 height 14
select select "0"
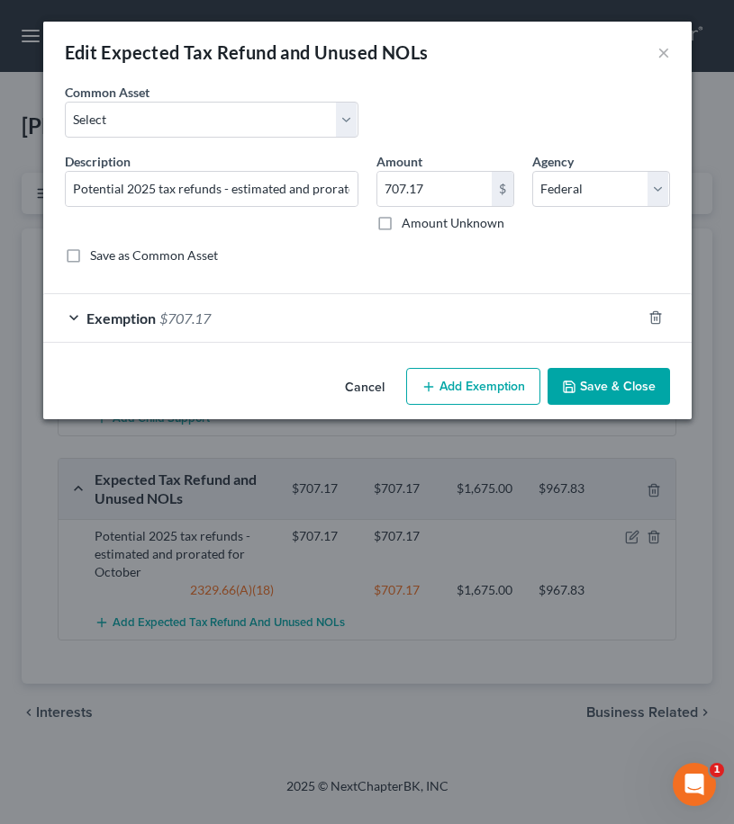
click at [465, 395] on button "Add Exemption" at bounding box center [473, 387] width 134 height 38
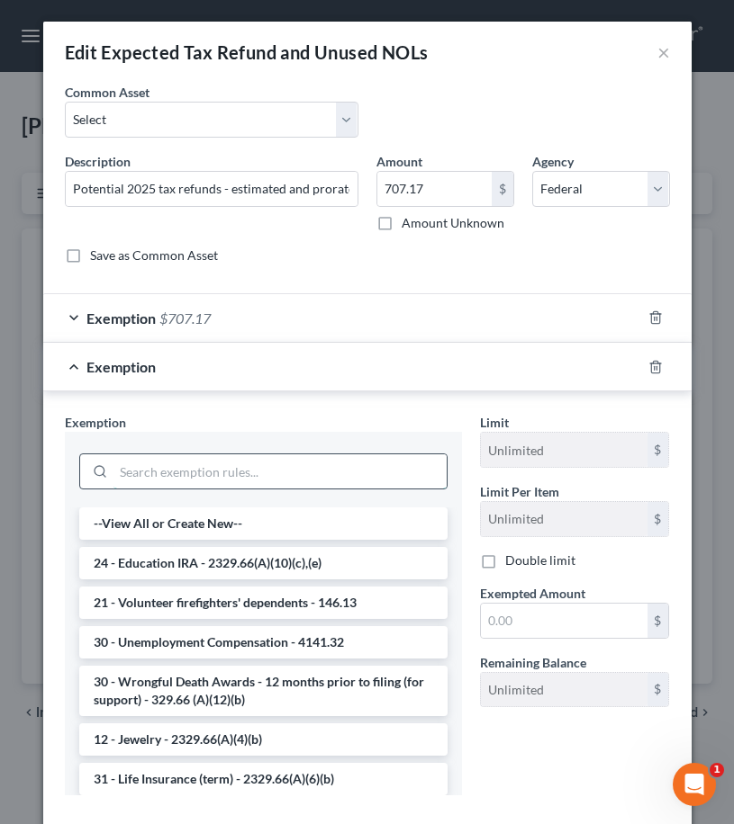
click at [330, 475] on input "search" at bounding box center [279, 472] width 333 height 34
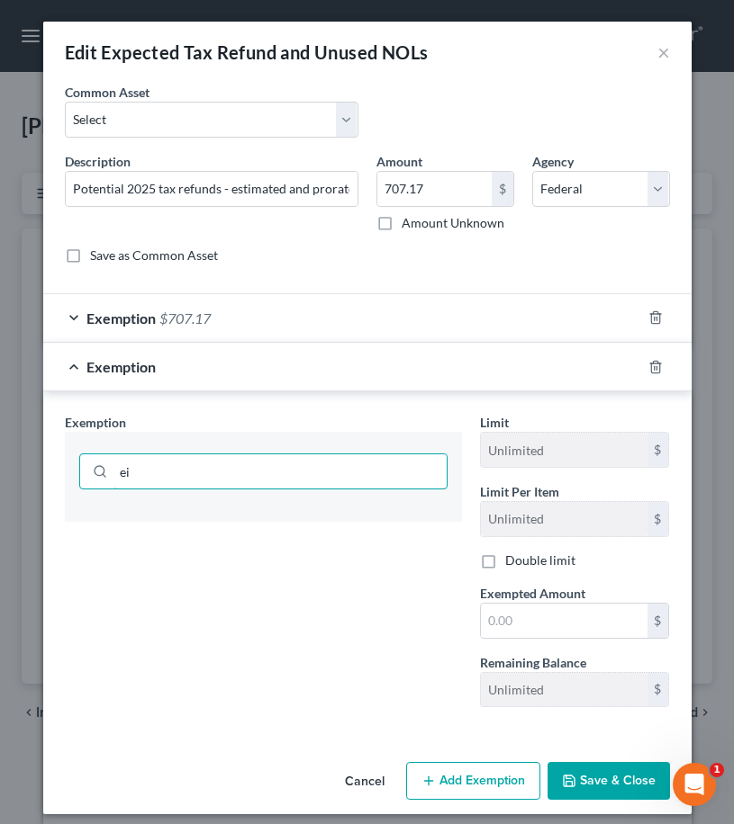
type input "e"
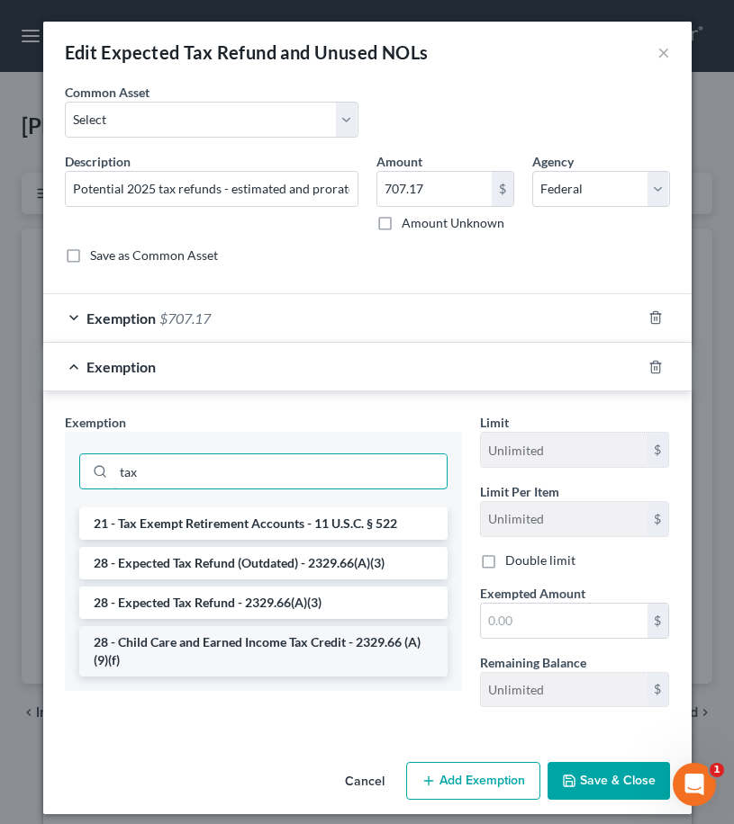
type input "tax"
click at [303, 668] on li "28 - Child Care and Earned Income Tax Credit - 2329.66 (A)(9)(f)" at bounding box center [263, 651] width 368 height 50
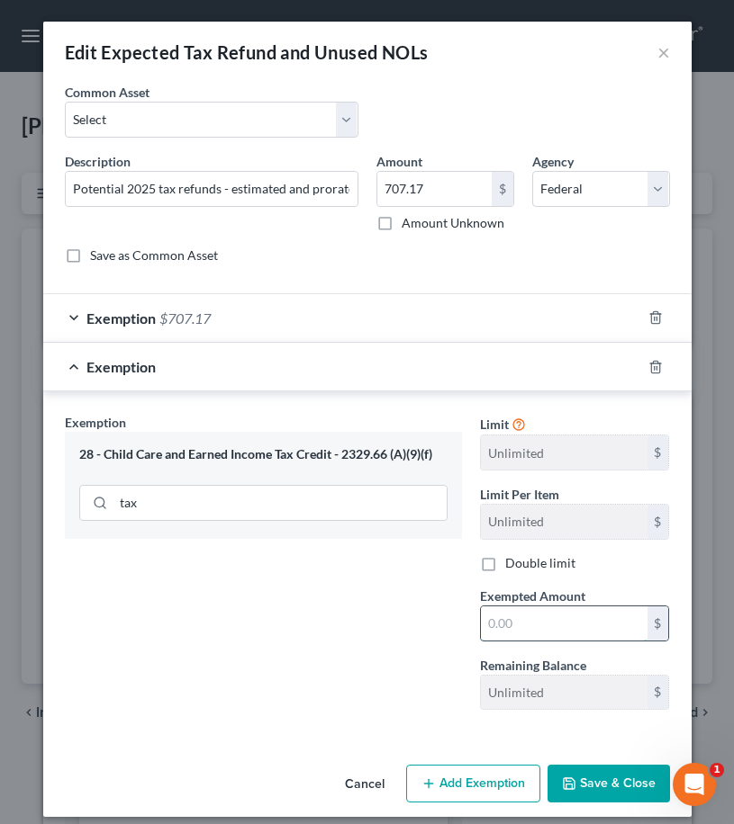
click at [550, 623] on input "text" at bounding box center [564, 624] width 167 height 34
type input "5.00"
type input "5"
type input "54.00"
type input "54"
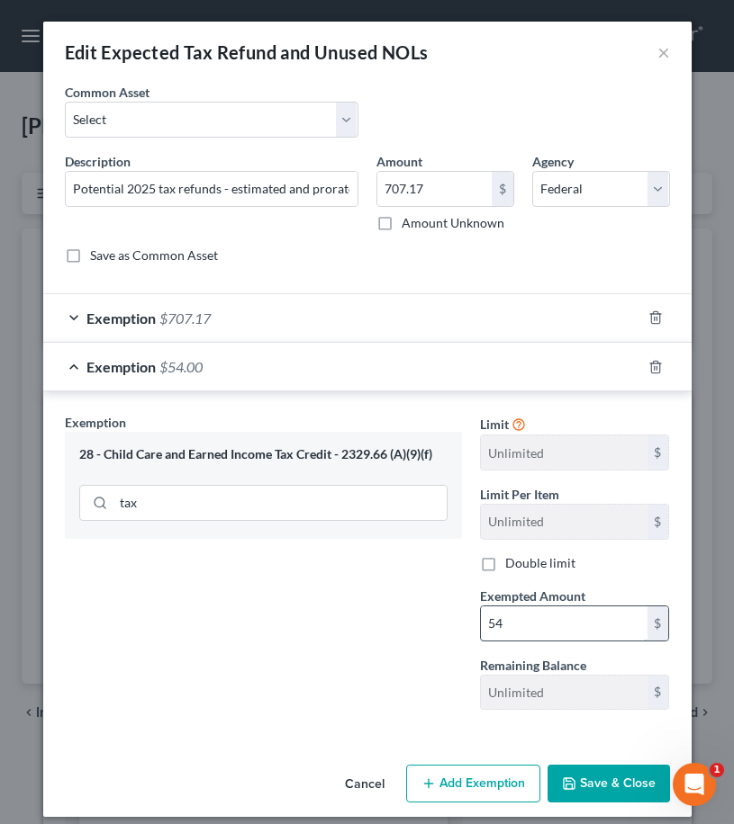
type input "544.00"
type input "544."
type input "544.10"
type input "544.1"
type input "544.17"
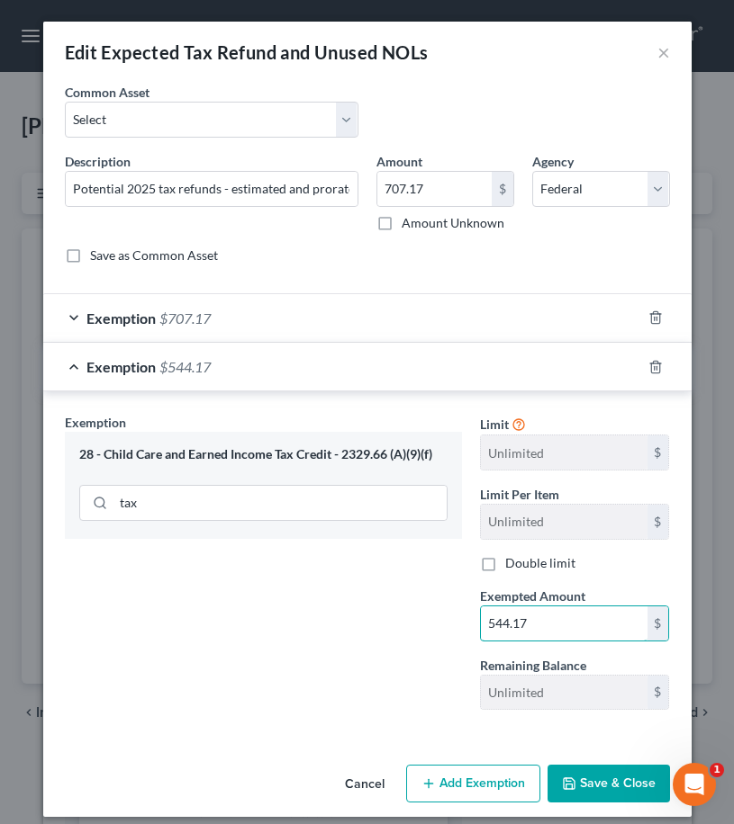
type input "544.17"
click at [312, 320] on div "Exemption $707.17" at bounding box center [342, 318] width 598 height 48
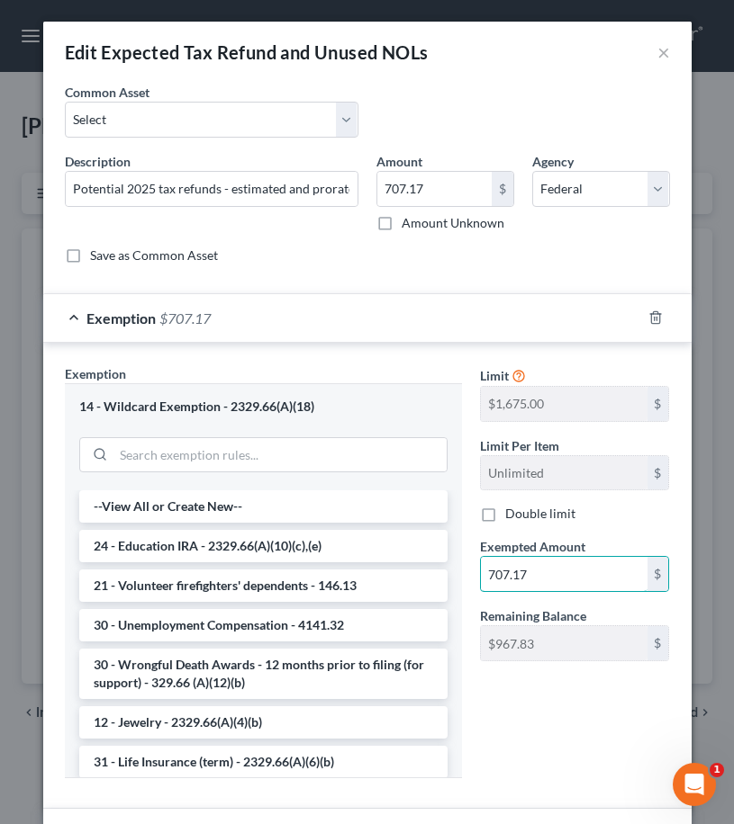
drag, startPoint x: 538, startPoint y: 579, endPoint x: 451, endPoint y: 579, distance: 87.3
click at [451, 579] on div "Exemption Set must be selected for CA. Exemption * 14 - Wildcard Exemption - 23…" at bounding box center [367, 579] width 623 height 429
type input "1.00"
type input "1"
type input "16.00"
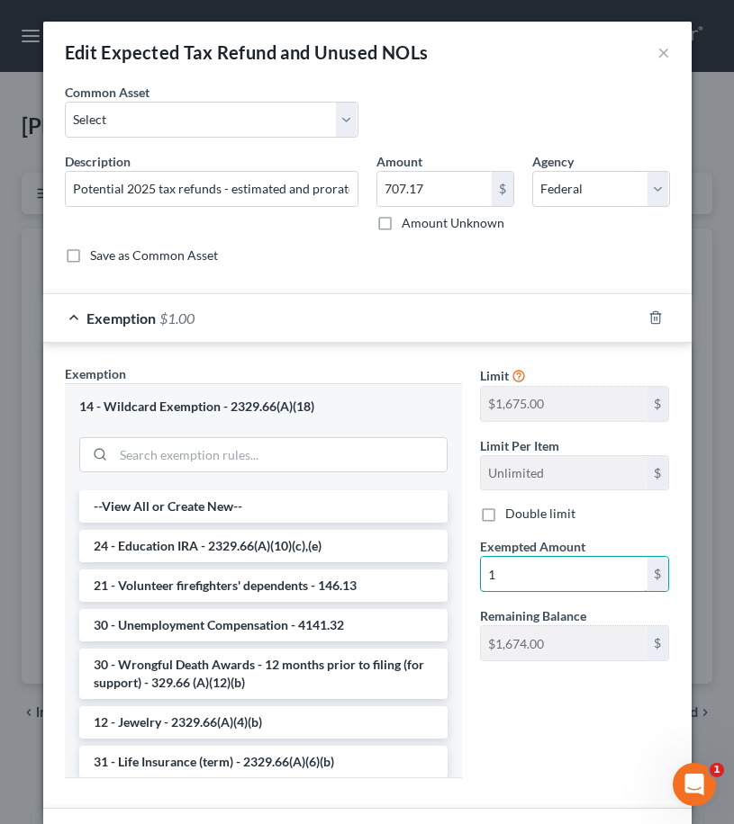
type input "16"
type input "163.00"
type input "163"
type input "16.00"
type input "16"
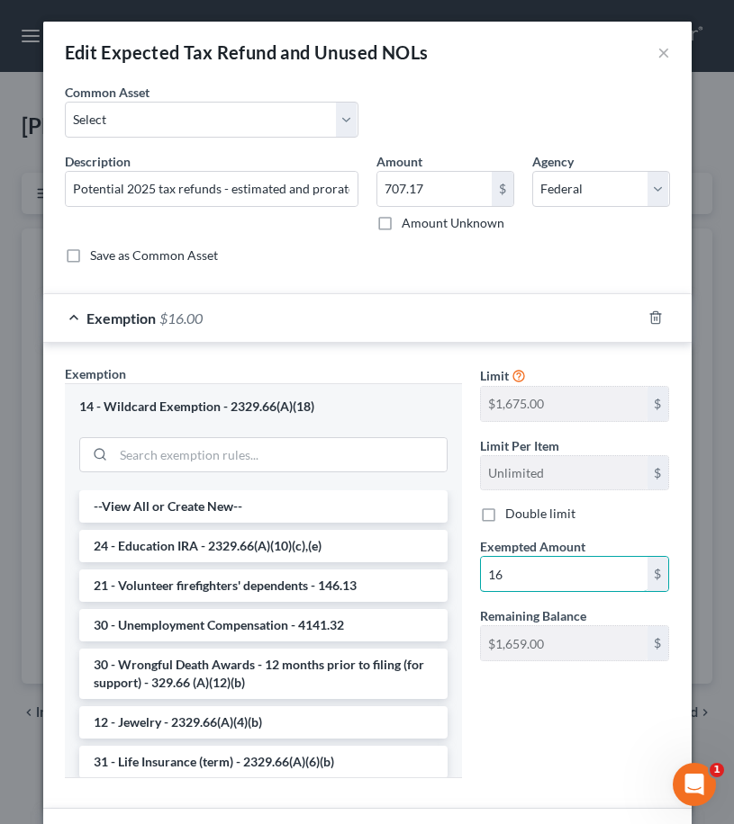
type input "162.00"
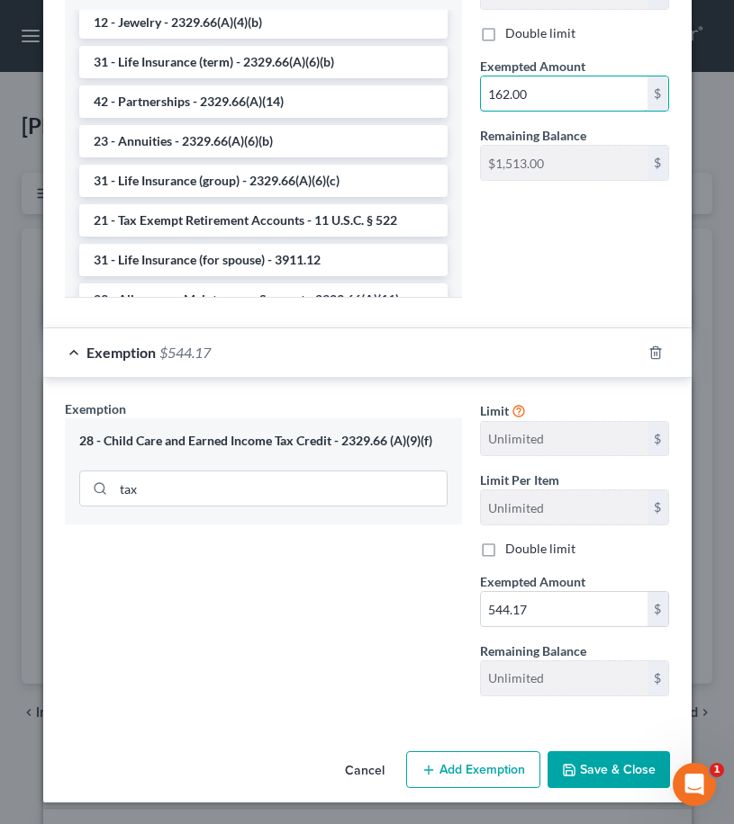
scroll to position [480, 0]
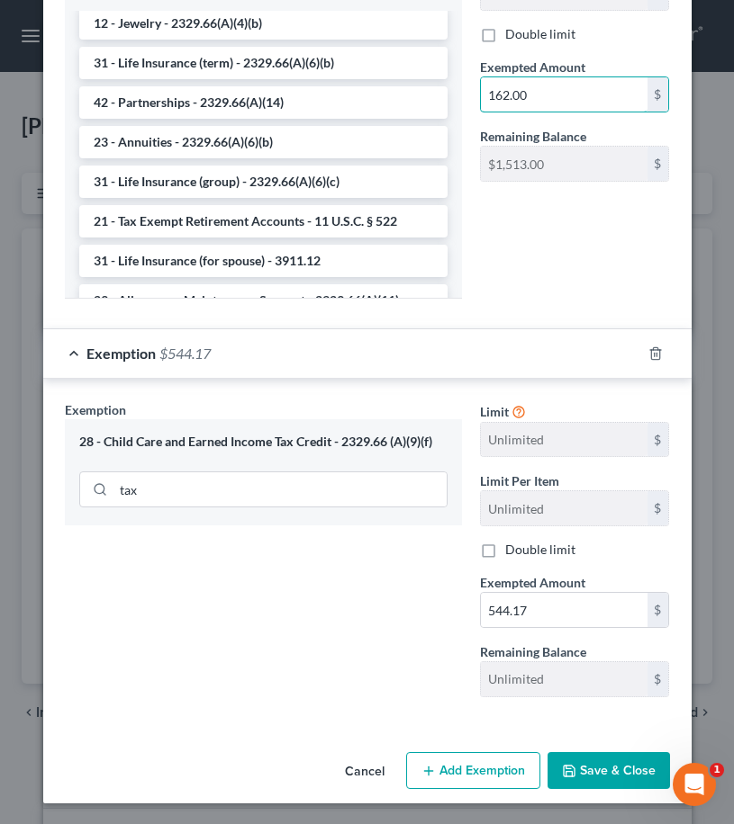
type input "162.00"
click at [608, 765] on button "Save & Close" at bounding box center [608, 771] width 122 height 38
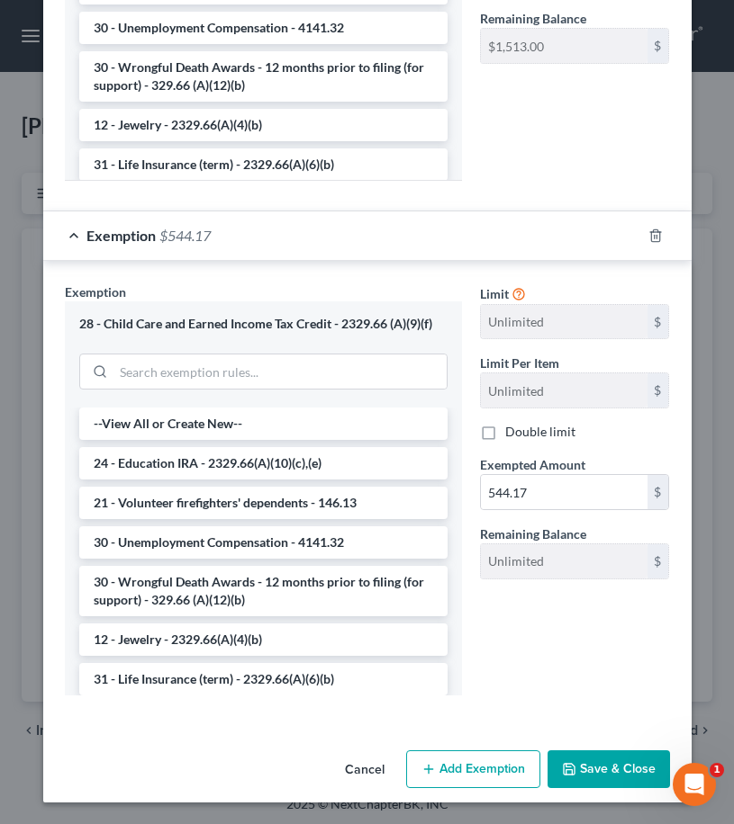
scroll to position [596, 0]
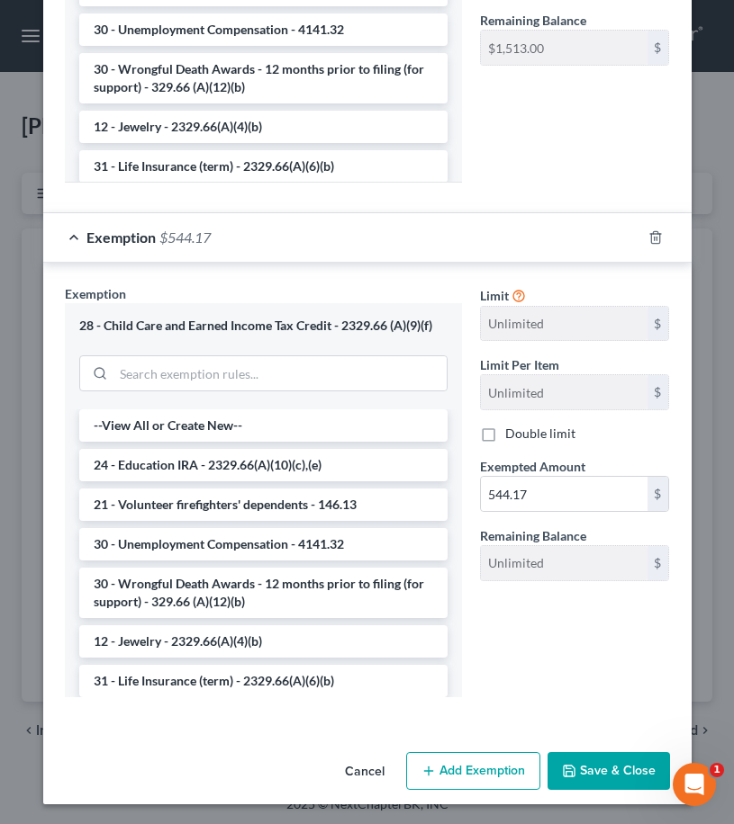
click at [588, 777] on button "Save & Close" at bounding box center [608, 771] width 122 height 38
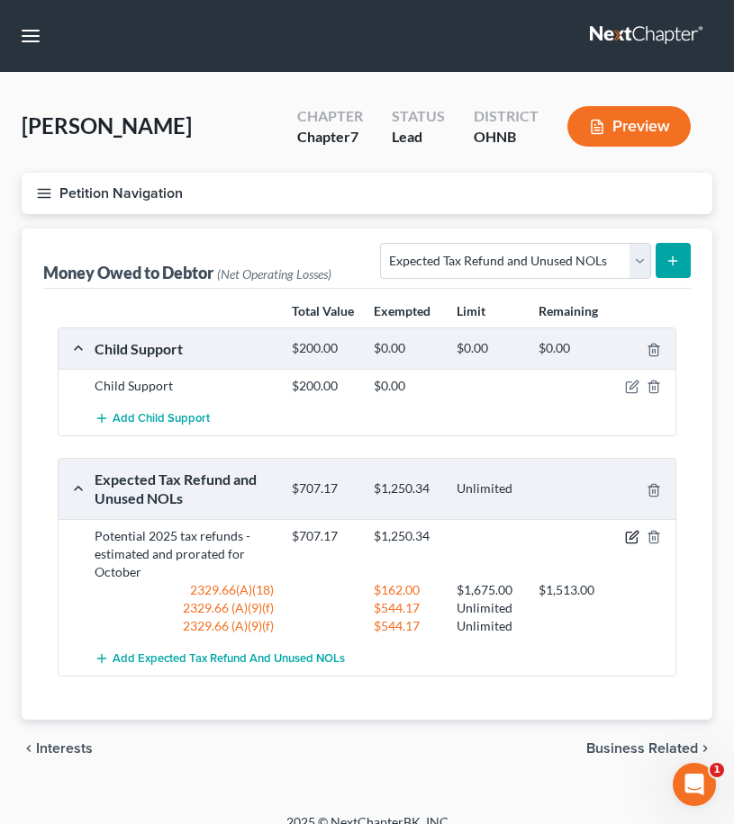
click at [630, 542] on icon "button" at bounding box center [632, 537] width 14 height 14
select select "0"
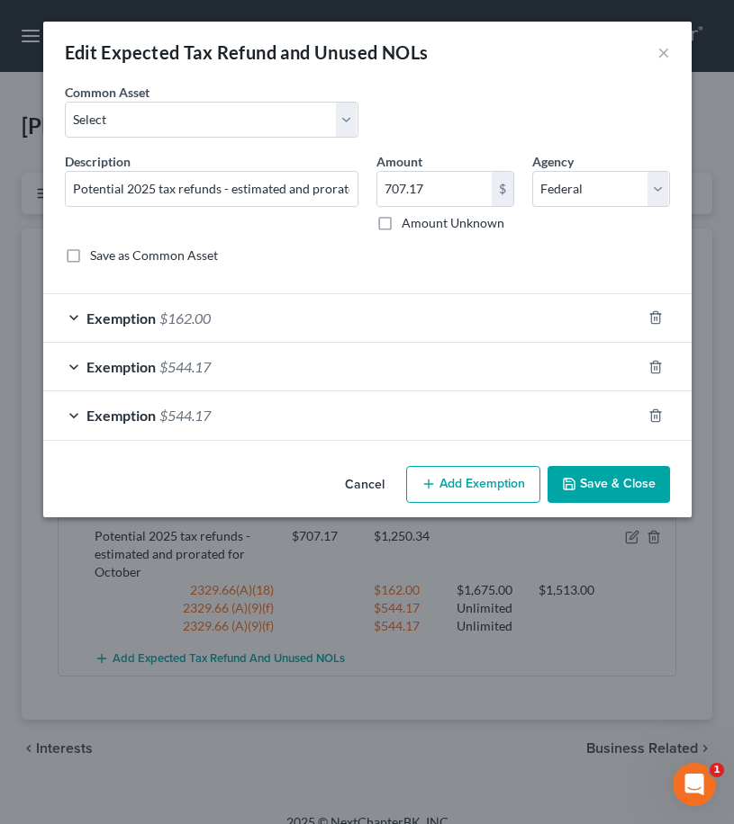
click at [547, 367] on div "Exemption $544.17" at bounding box center [342, 367] width 598 height 48
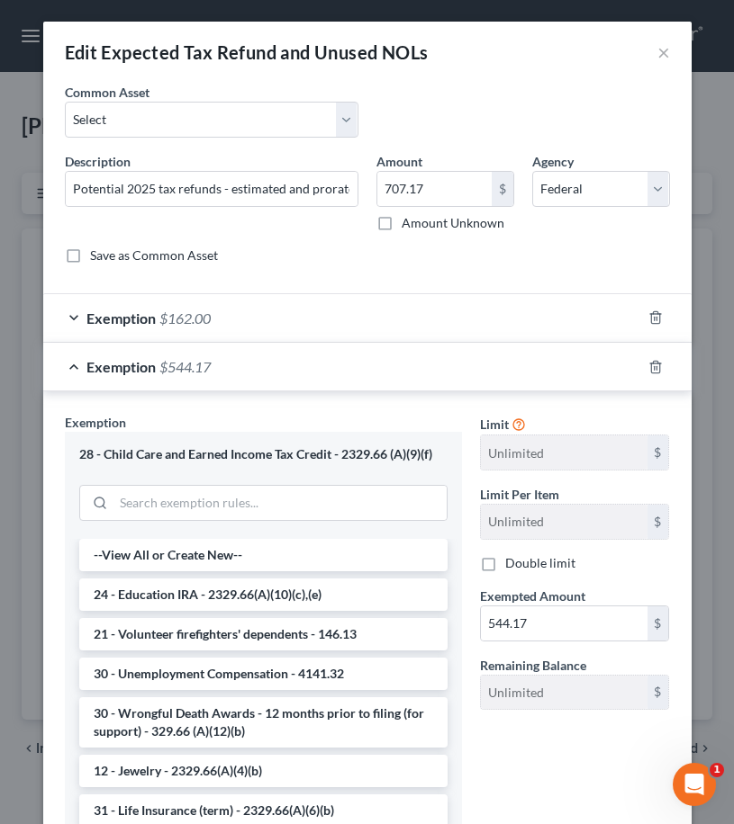
click at [547, 367] on div "Exemption $544.17" at bounding box center [342, 367] width 598 height 48
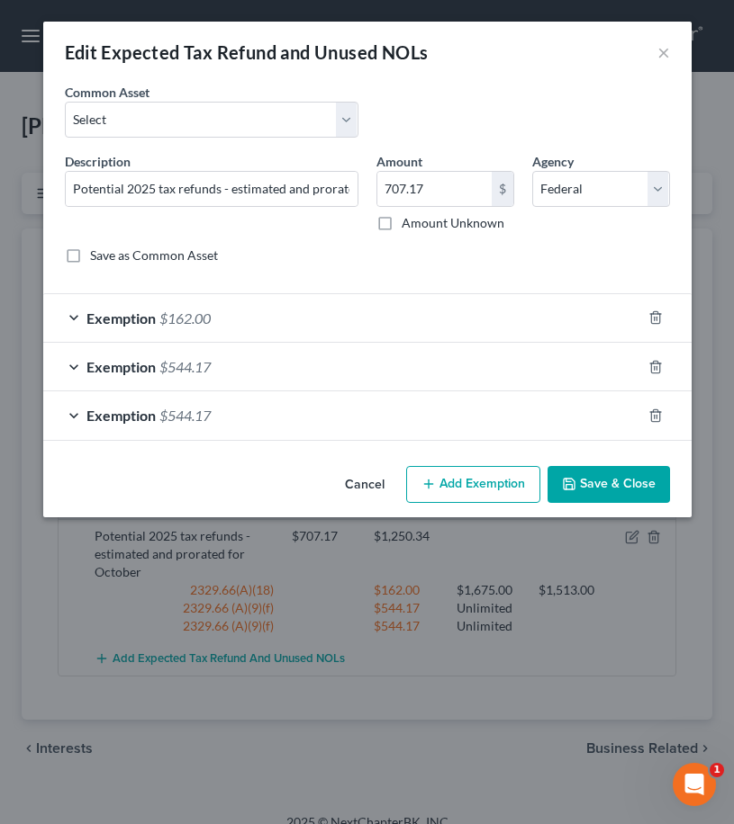
click at [533, 437] on div "Exemption $544.17" at bounding box center [342, 416] width 598 height 48
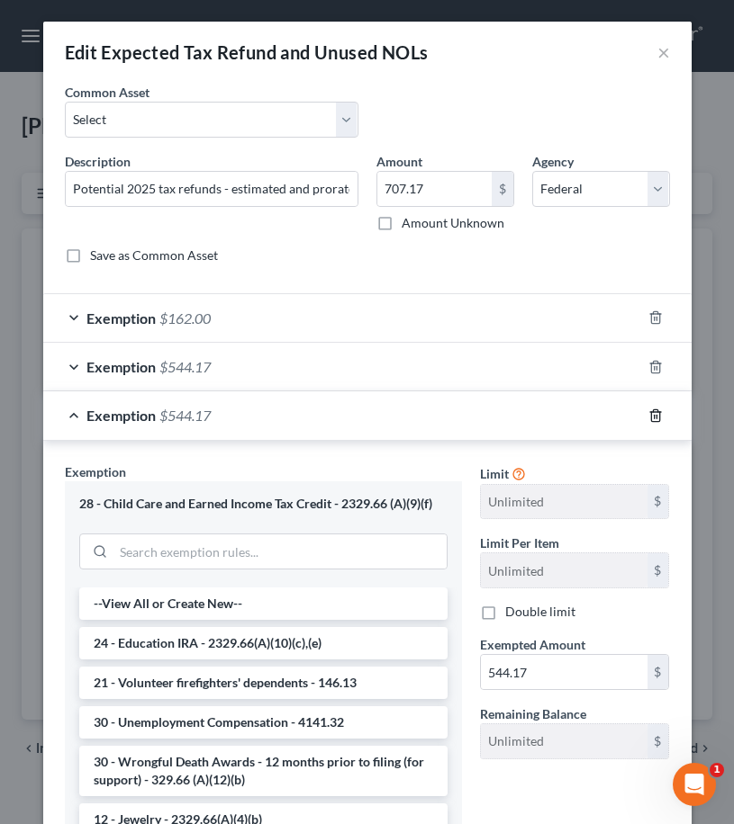
click at [653, 417] on line "button" at bounding box center [653, 417] width 0 height 4
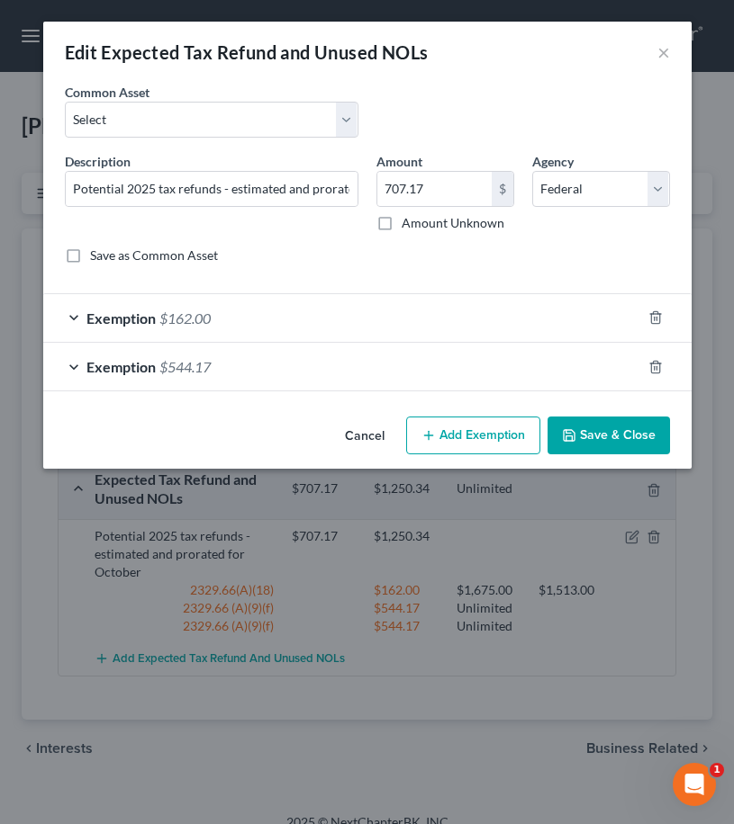
click at [614, 445] on button "Save & Close" at bounding box center [608, 436] width 122 height 38
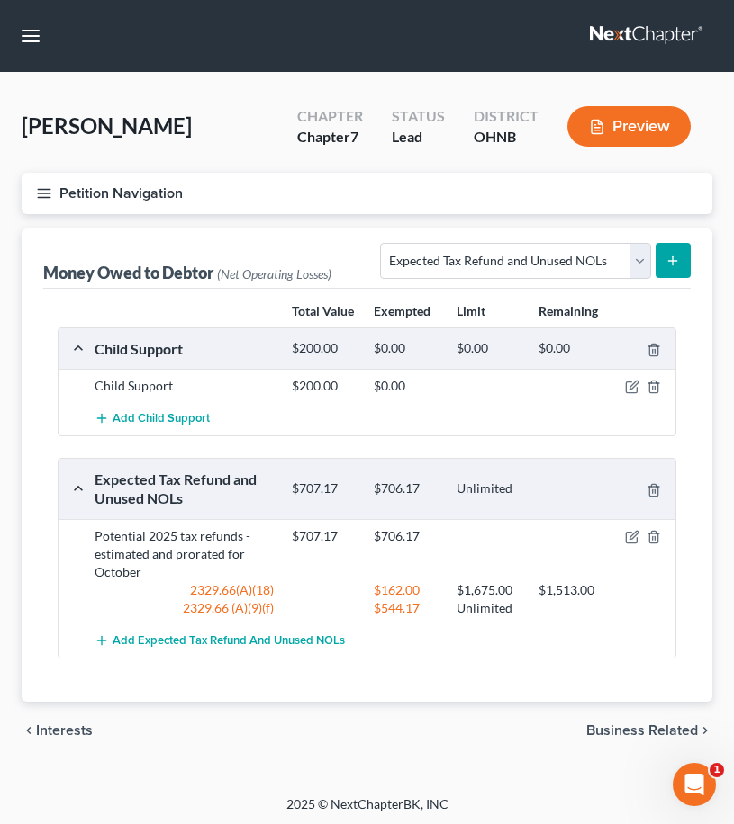
click at [47, 191] on icon "button" at bounding box center [44, 193] width 16 height 16
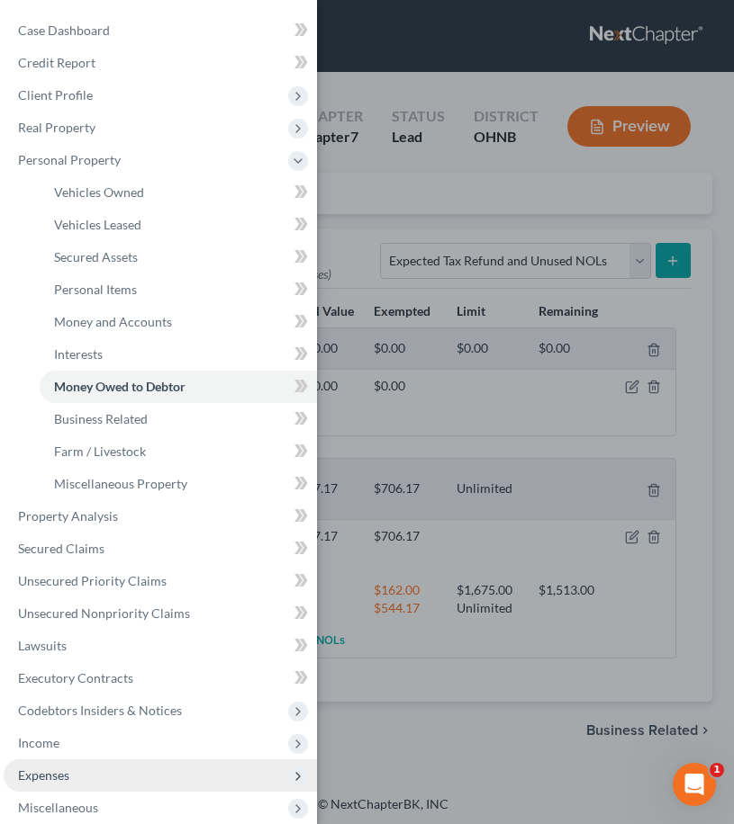
click at [75, 766] on span "Expenses" at bounding box center [160, 776] width 313 height 32
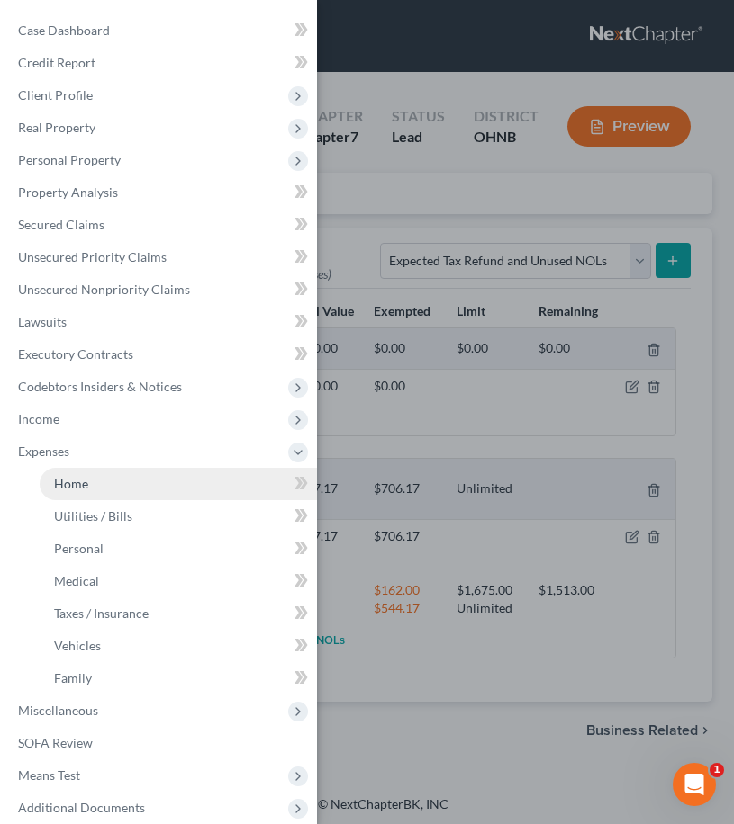
click at [115, 473] on link "Home" at bounding box center [178, 484] width 277 height 32
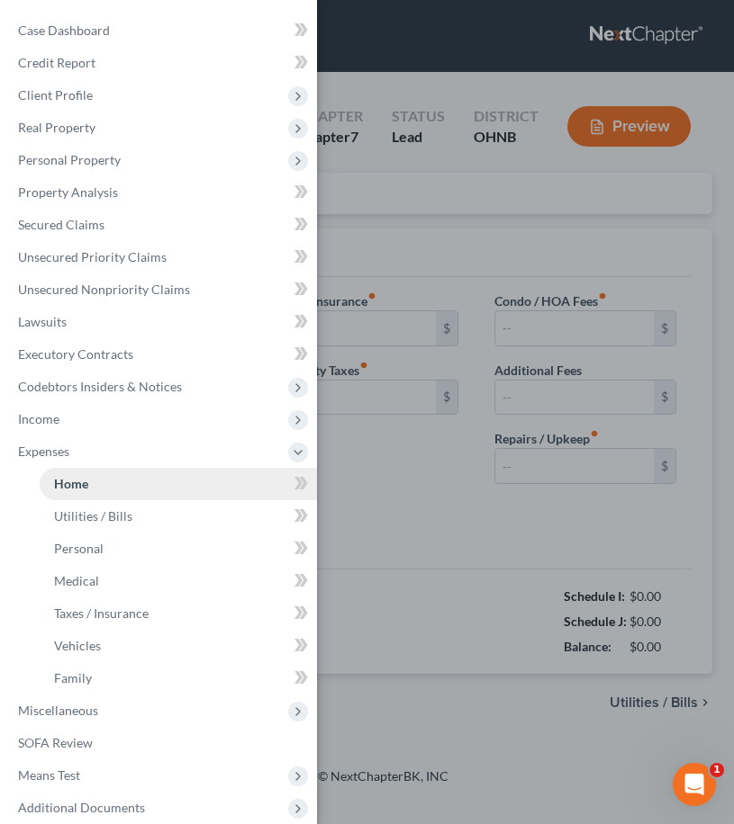
type input "0.00"
radio input "true"
type input "0.00"
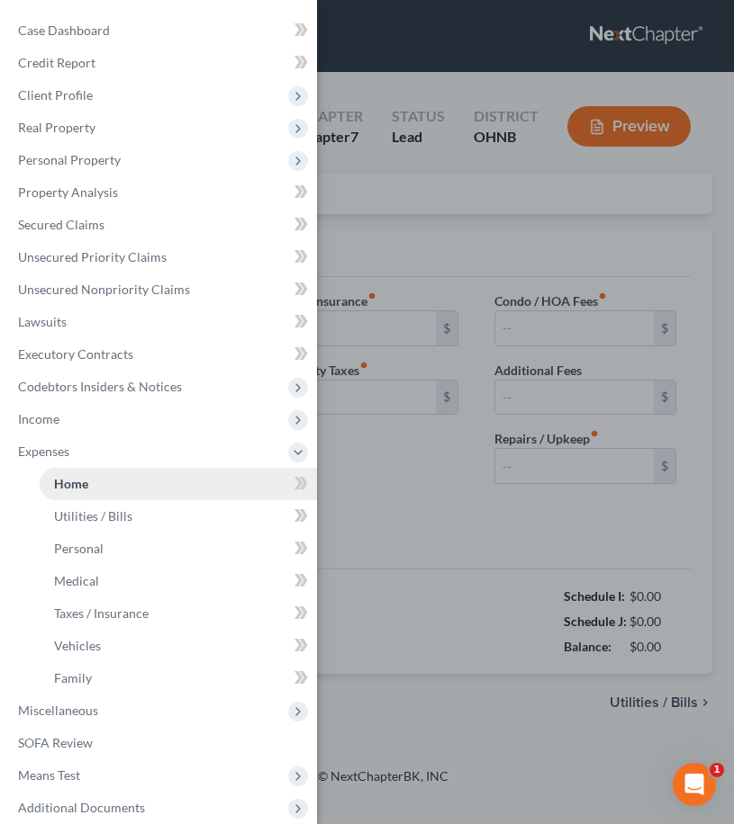
type input "0.00"
click at [365, 461] on div "Case Dashboard Payments Invoices Payments Payments Credit Report Client Profile" at bounding box center [367, 412] width 734 height 824
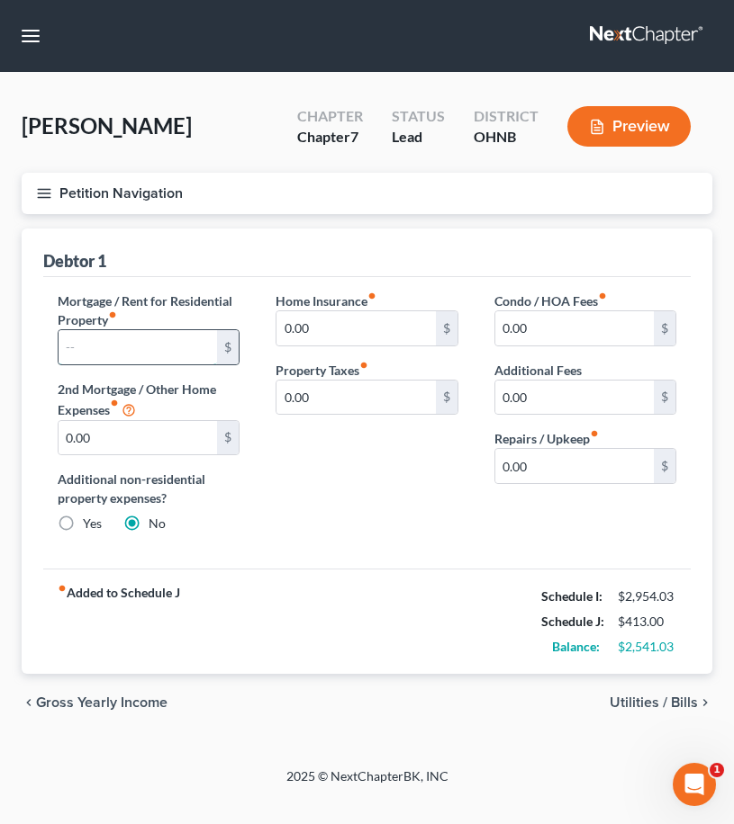
click at [142, 359] on input "text" at bounding box center [138, 347] width 158 height 34
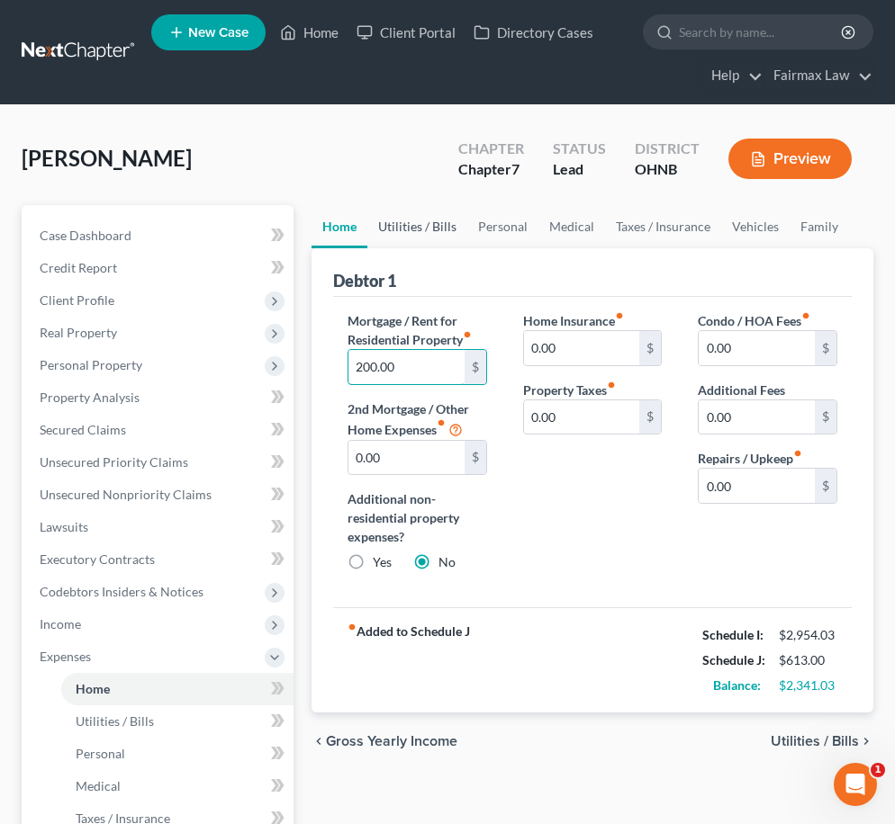
type input "200.00"
click at [402, 231] on link "Utilities / Bills" at bounding box center [417, 226] width 100 height 43
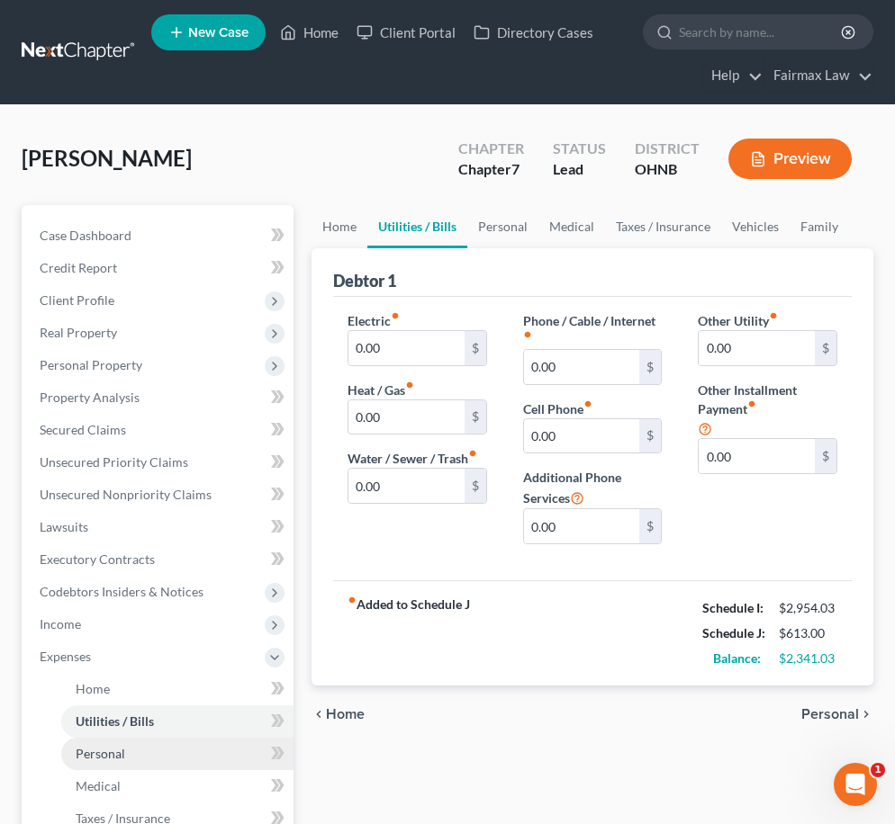
click at [121, 762] on link "Personal" at bounding box center [177, 754] width 232 height 32
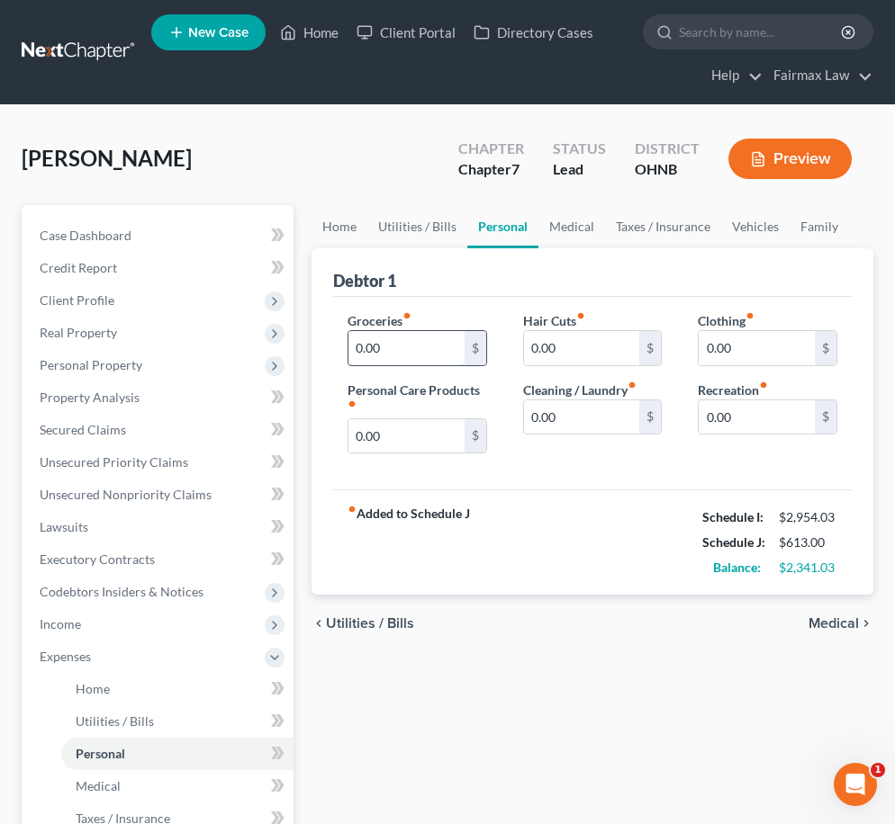
click at [391, 351] on input "0.00" at bounding box center [406, 348] width 116 height 34
drag, startPoint x: 391, startPoint y: 351, endPoint x: 294, endPoint y: 353, distance: 96.3
click at [294, 353] on div "Petition Navigation Case Dashboard Payments Invoices Payments Payments Credit R…" at bounding box center [447, 676] width 869 height 942
type input "650.00"
click at [547, 530] on div "fiber_manual_record Added to Schedule J Schedule I: $2,954.03 Schedule J: $1,26…" at bounding box center [592, 542] width 518 height 105
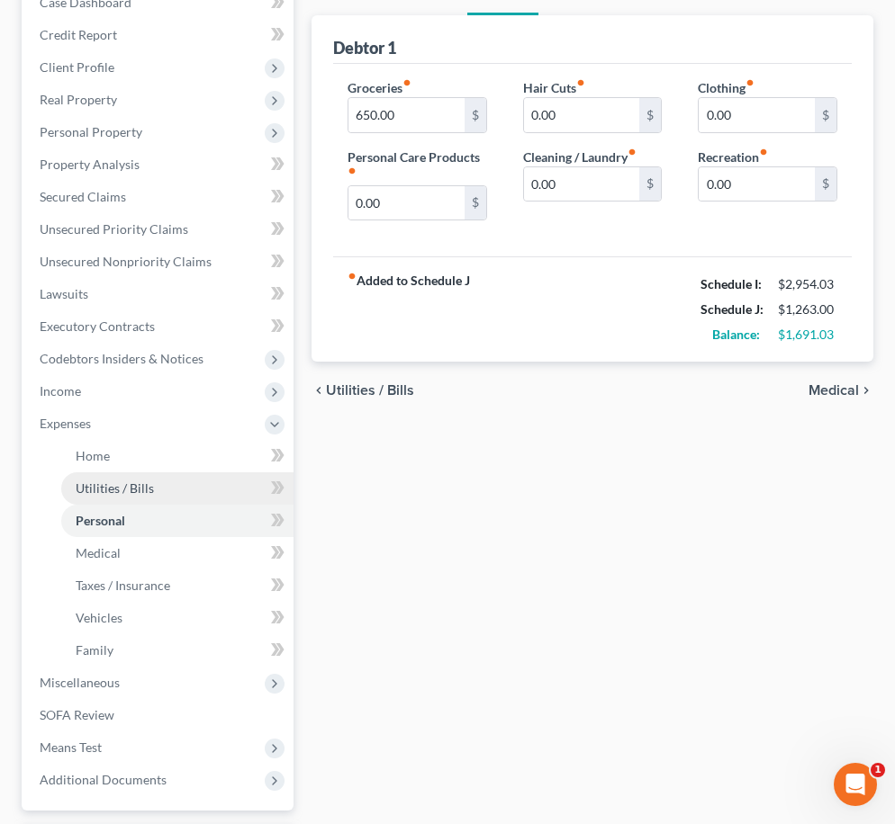
scroll to position [276, 0]
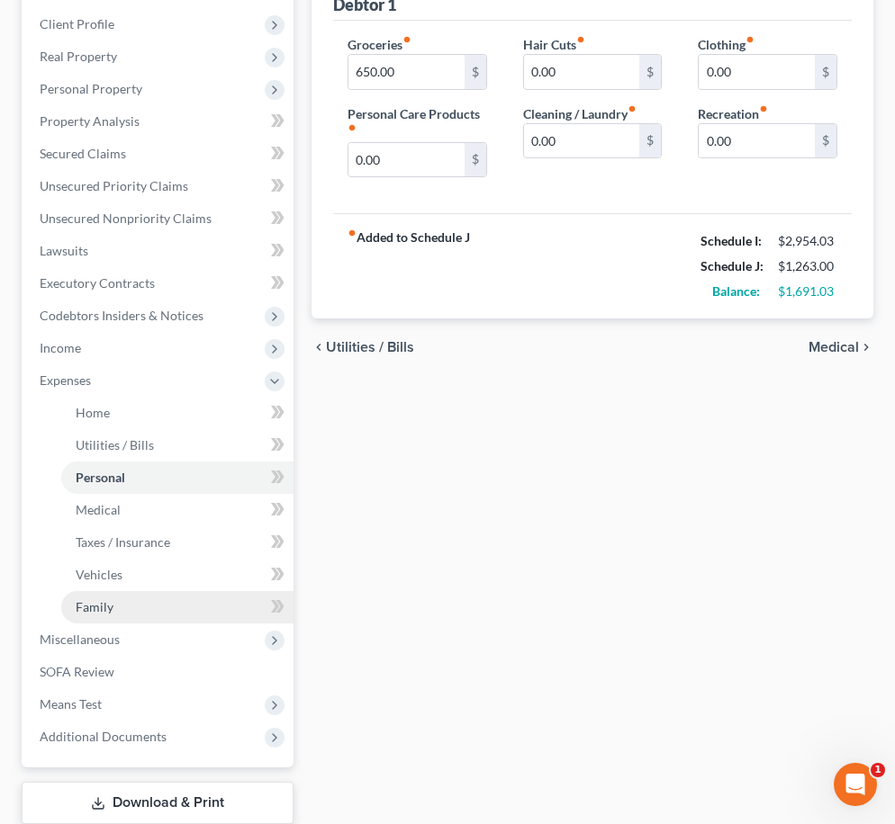
click at [169, 608] on link "Family" at bounding box center [177, 607] width 232 height 32
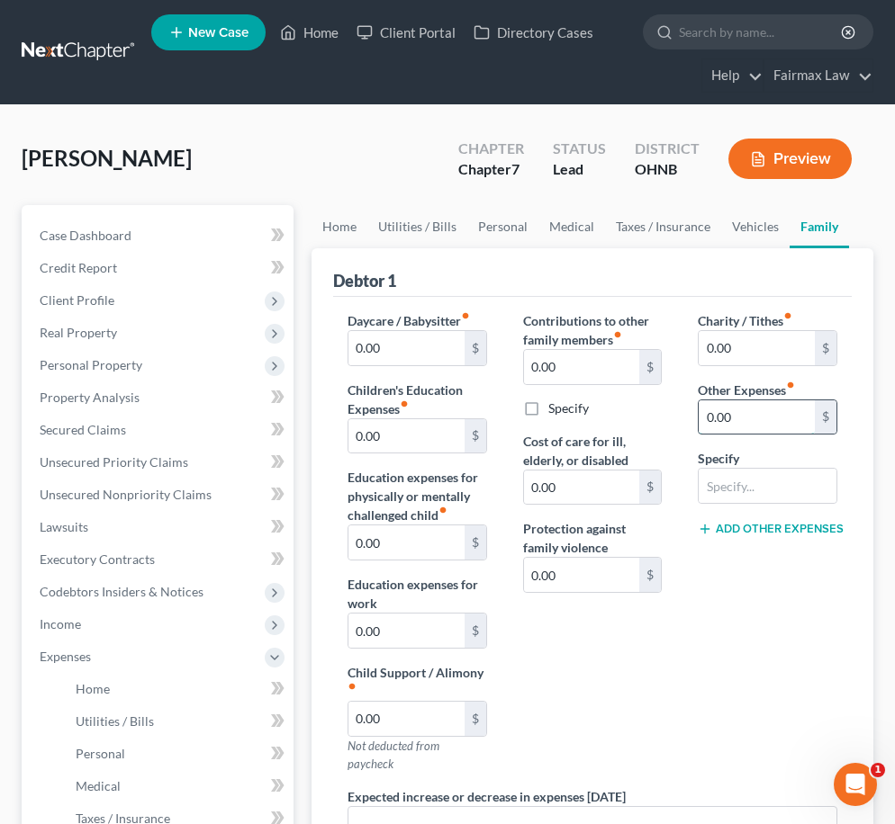
click at [733, 419] on input "0.00" at bounding box center [756, 418] width 116 height 34
type input "0"
type input "180.00"
click at [733, 482] on input "text" at bounding box center [767, 486] width 138 height 34
type input "Attorney's Fees"
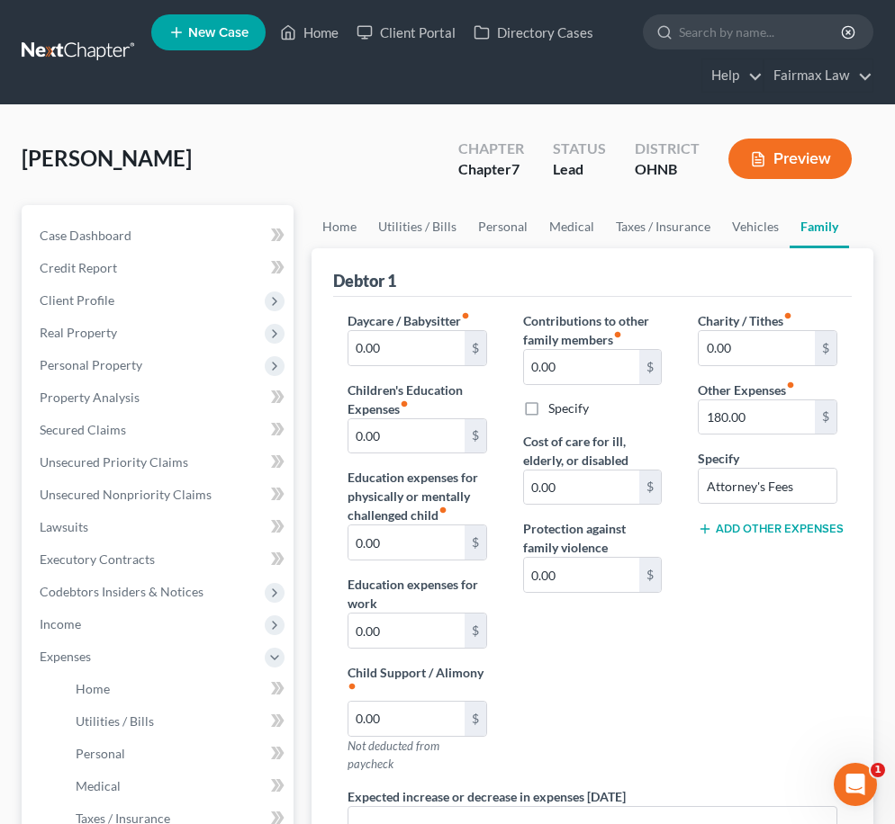
click at [733, 522] on button "Add Other Expenses" at bounding box center [768, 529] width 140 height 14
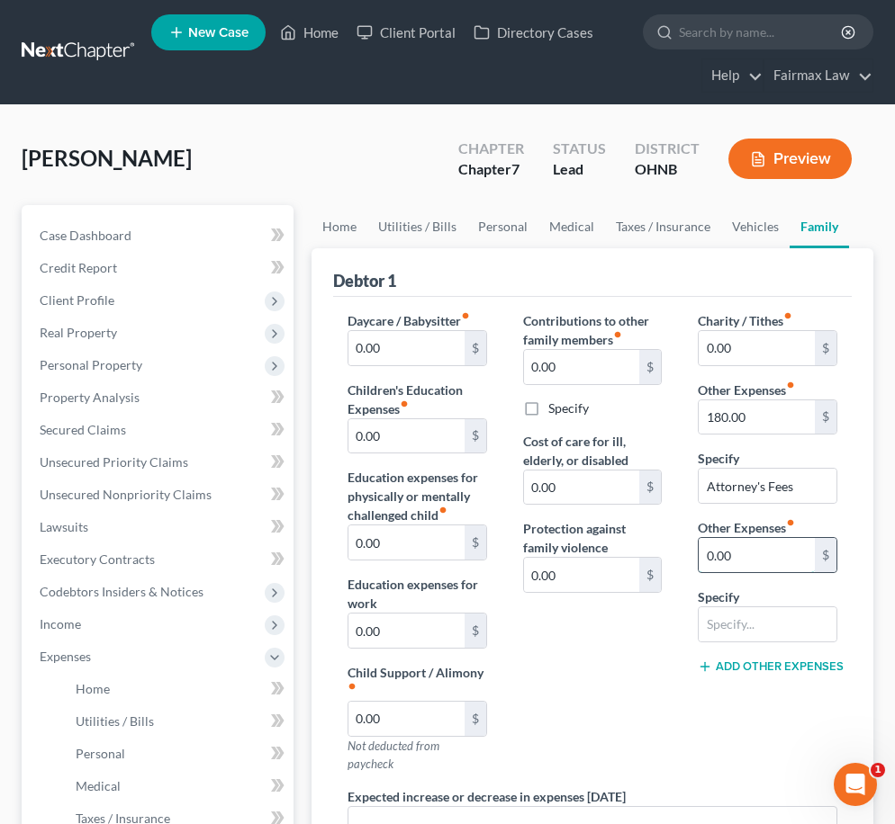
click at [733, 554] on input "0.00" at bounding box center [756, 555] width 116 height 34
drag, startPoint x: 745, startPoint y: 552, endPoint x: 588, endPoint y: 539, distance: 158.0
click at [596, 551] on div "Daycare / Babysitter fiber_manual_record 0.00 $ Children's Education Expenses f…" at bounding box center [592, 628] width 526 height 635
type input "50.00"
click at [733, 610] on input "text" at bounding box center [767, 625] width 138 height 34
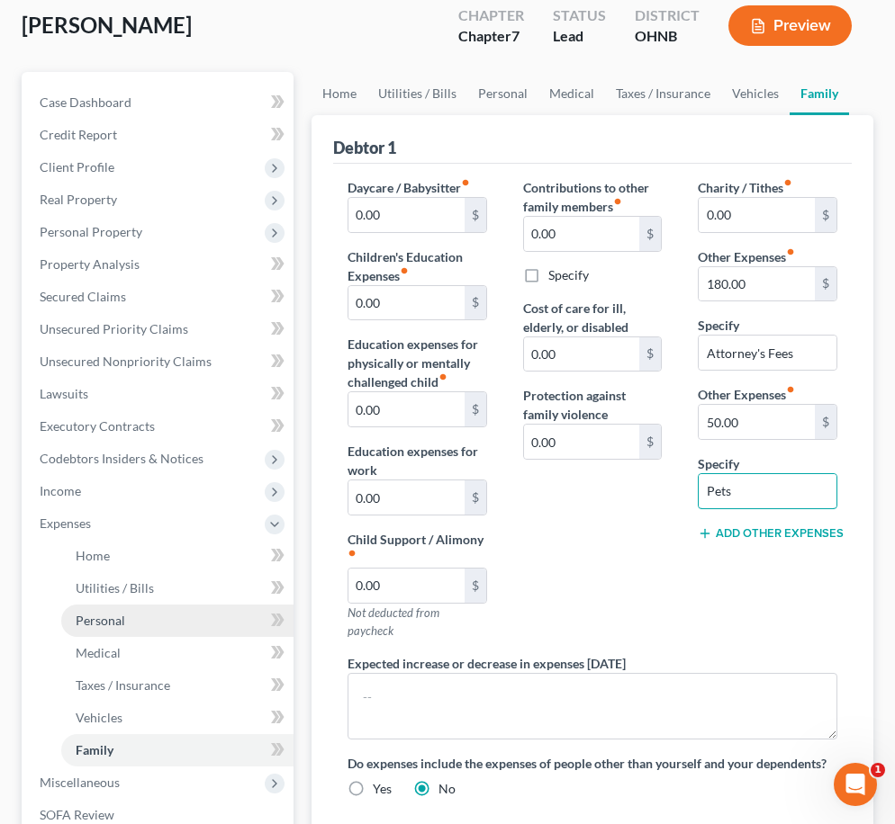
scroll to position [140, 0]
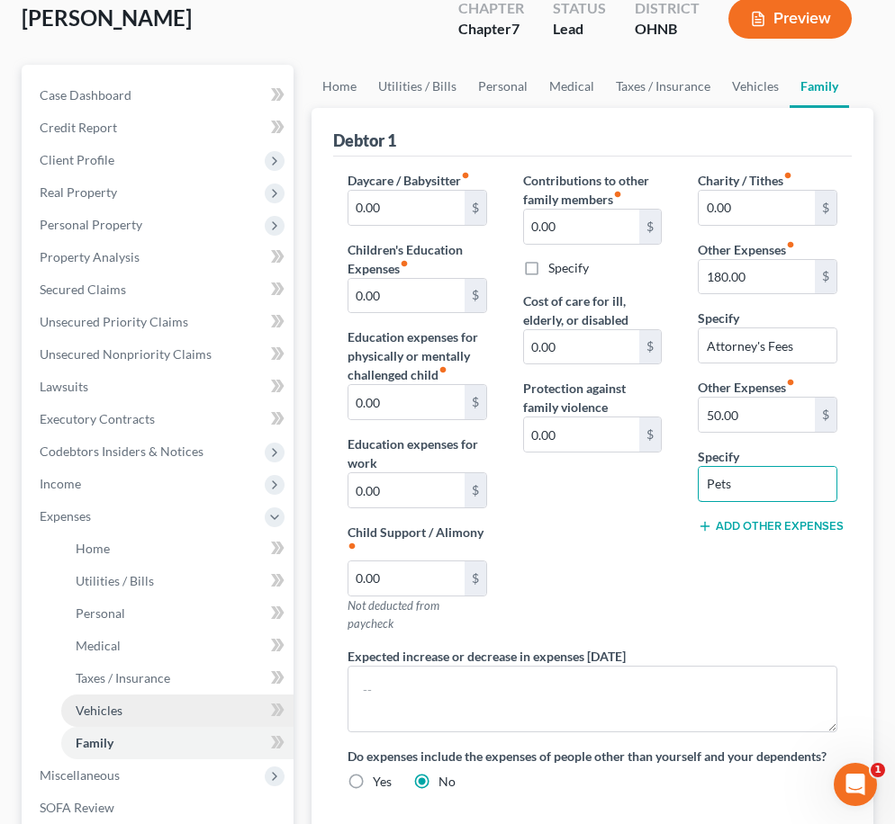
type input "Pets"
click at [139, 716] on link "Vehicles" at bounding box center [177, 711] width 232 height 32
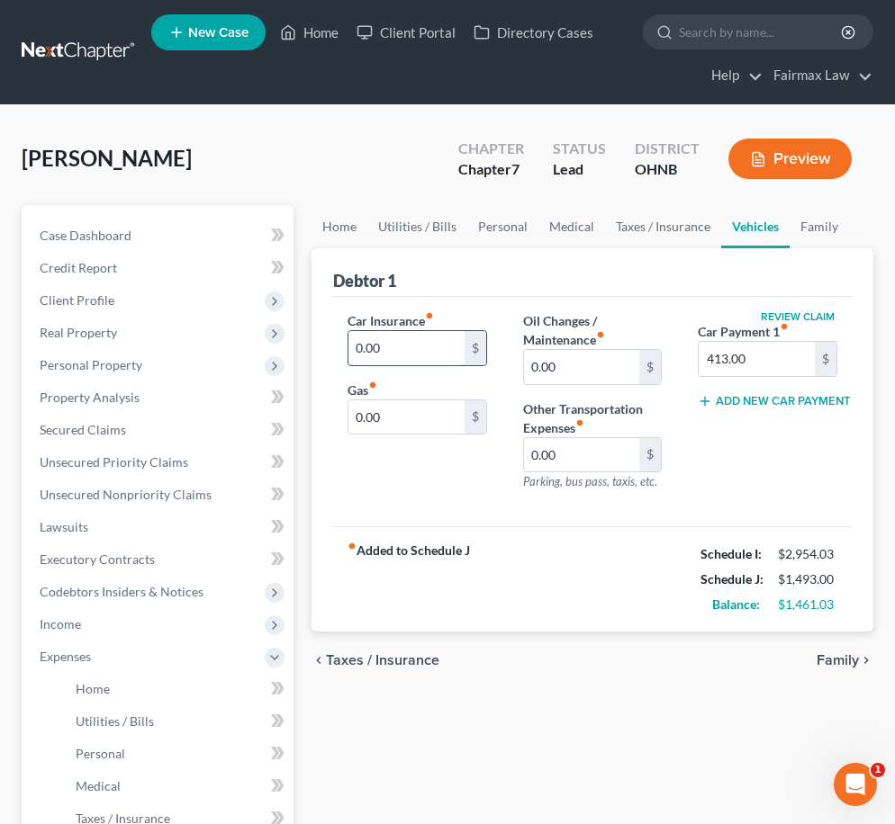
click at [359, 347] on input "0.00" at bounding box center [406, 348] width 116 height 34
type input "0"
type input "113.00"
click at [356, 418] on input "0.00" at bounding box center [406, 418] width 116 height 34
type input "150.00"
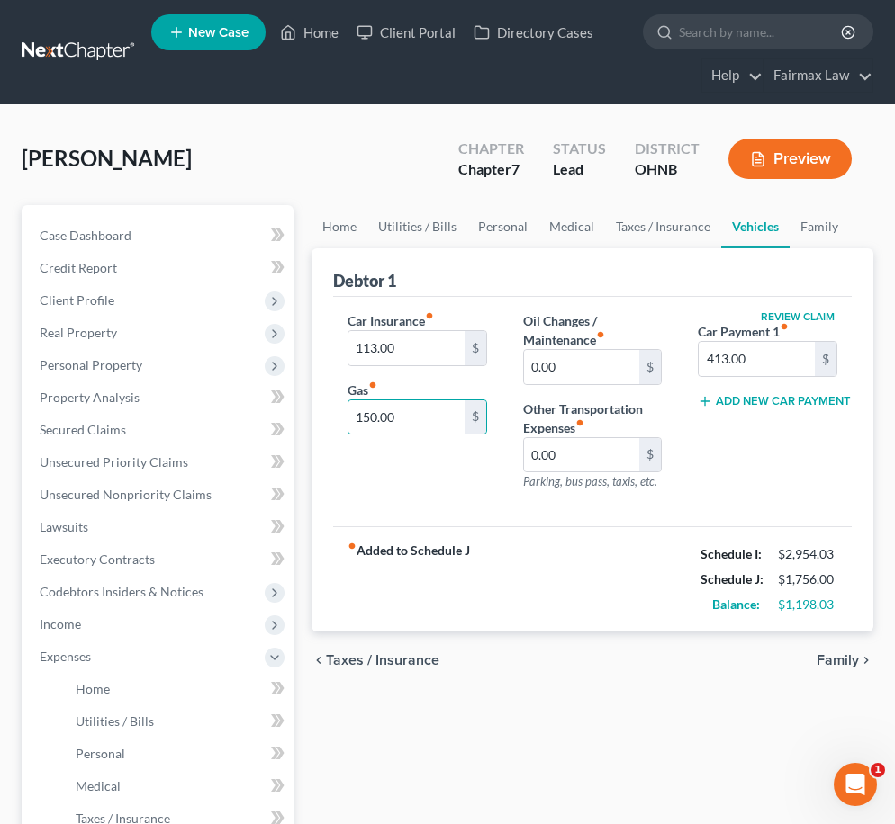
click at [407, 496] on div "Car Insurance fiber_manual_record 113.00 $ Gas fiber_manual_record 150.00 $" at bounding box center [417, 408] width 176 height 194
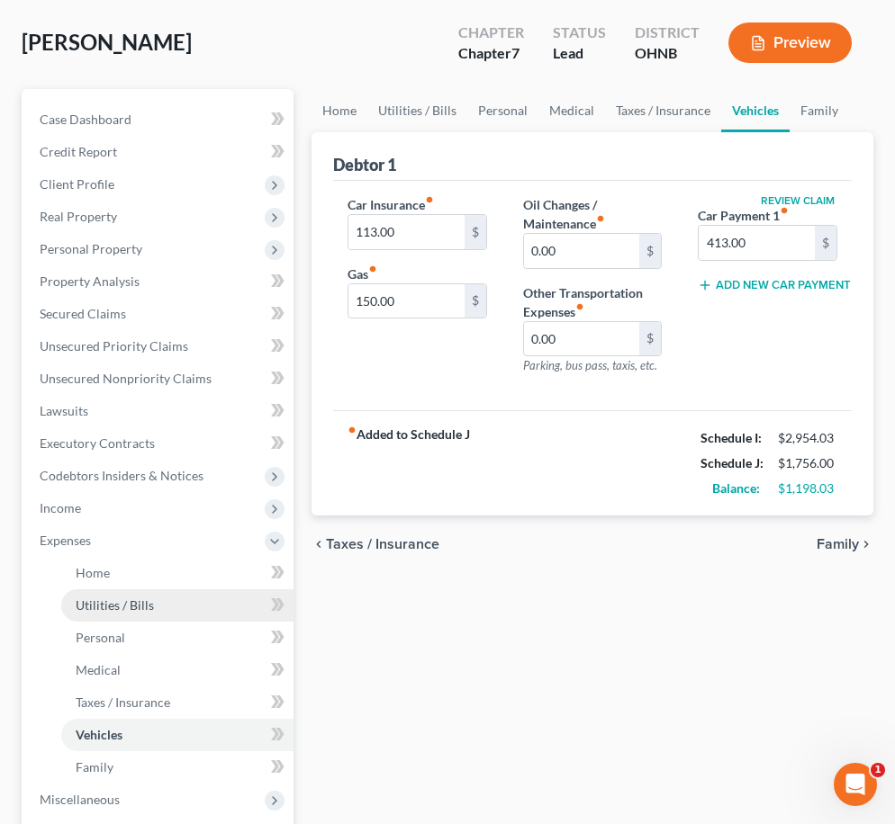
scroll to position [126, 0]
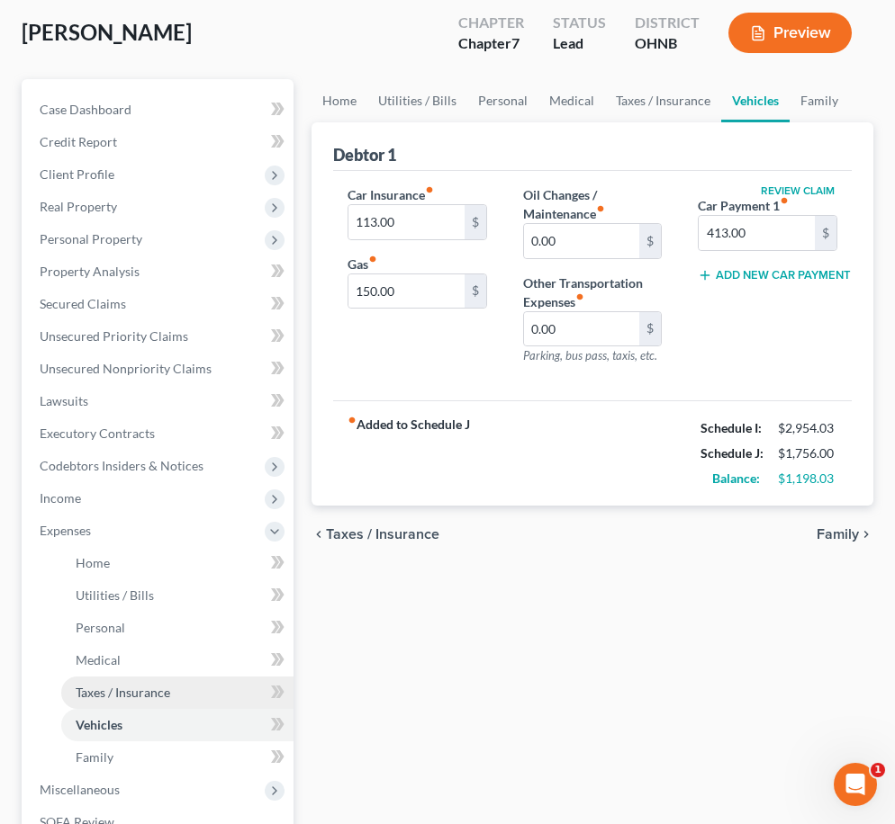
click at [95, 690] on span "Taxes / Insurance" at bounding box center [123, 692] width 95 height 15
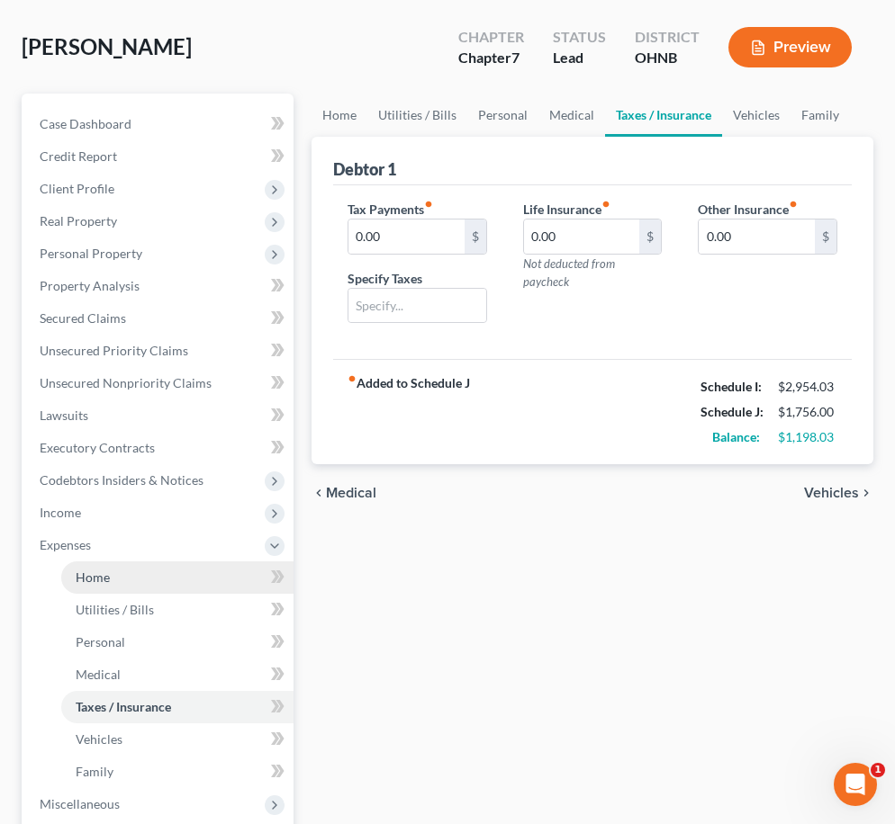
scroll to position [116, 0]
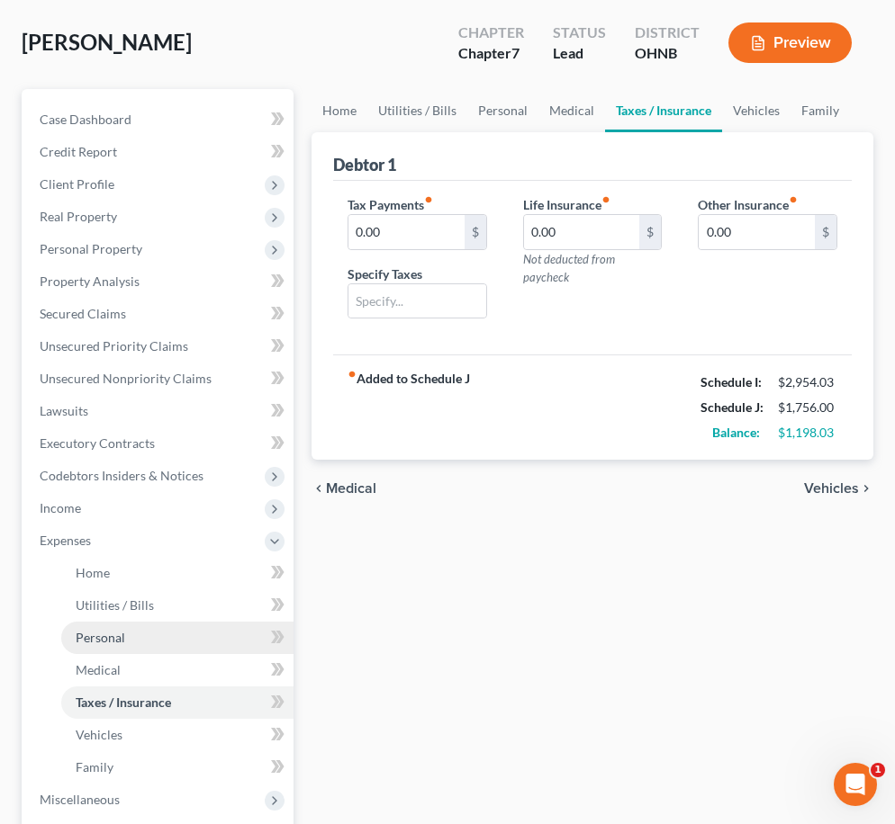
click at [117, 645] on link "Personal" at bounding box center [177, 638] width 232 height 32
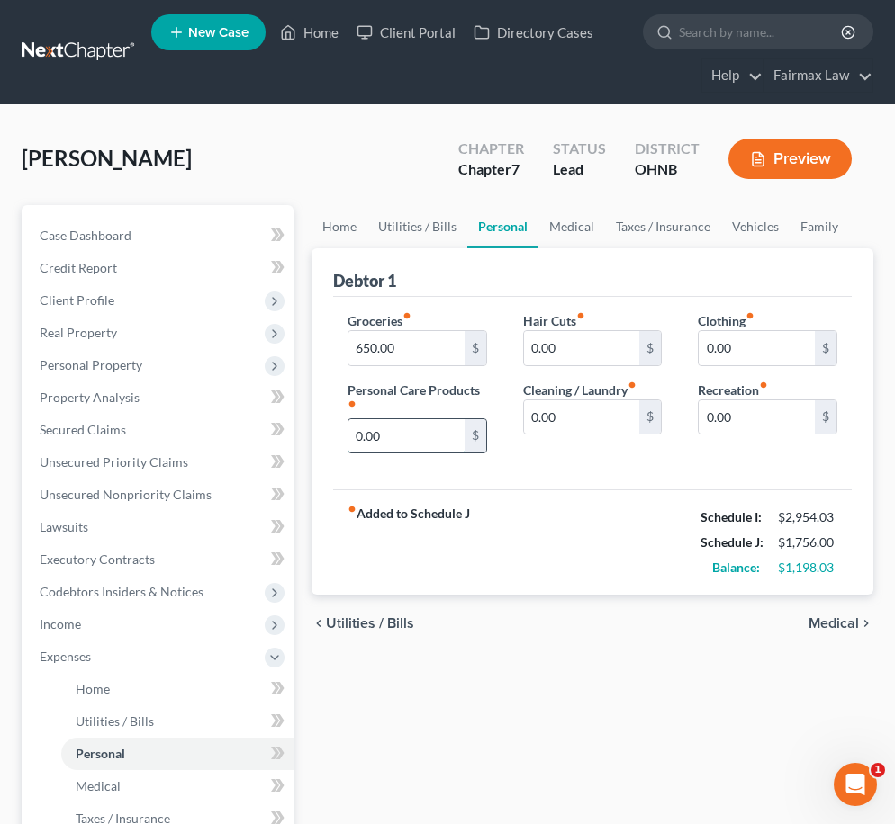
click at [357, 431] on input "0.00" at bounding box center [406, 436] width 116 height 34
type input "150.00"
click at [705, 417] on input "0.00" at bounding box center [756, 418] width 116 height 34
type input "150.0"
click at [531, 415] on input "0.00" at bounding box center [582, 418] width 116 height 34
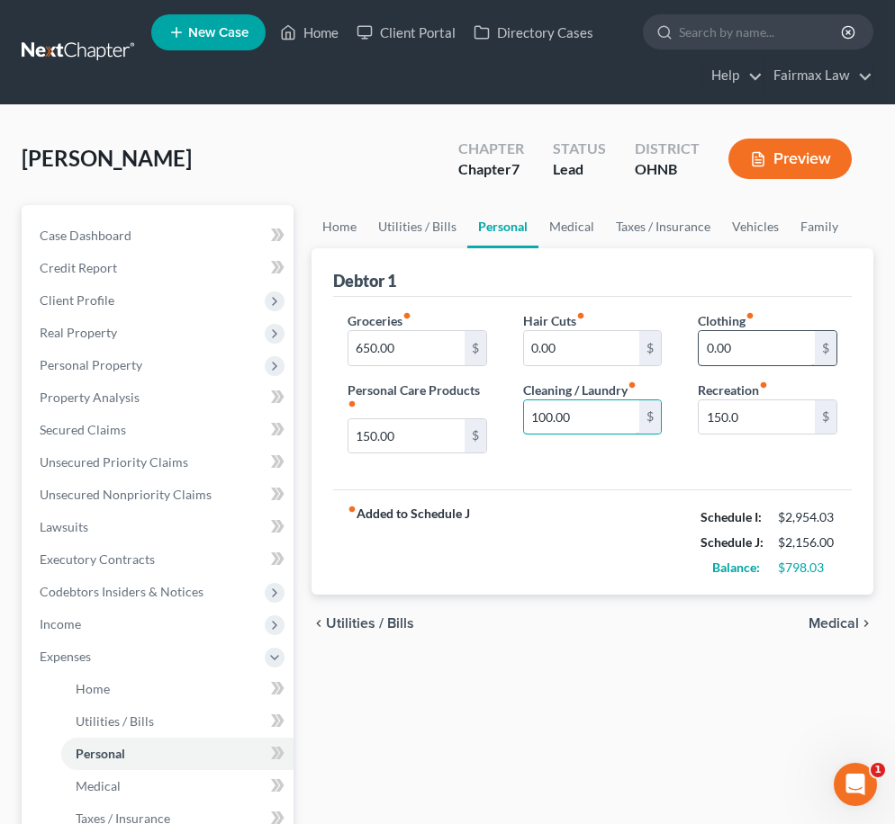
type input "100.00"
click at [711, 347] on input "0.00" at bounding box center [756, 348] width 116 height 34
click at [702, 347] on input "0.00" at bounding box center [756, 348] width 116 height 34
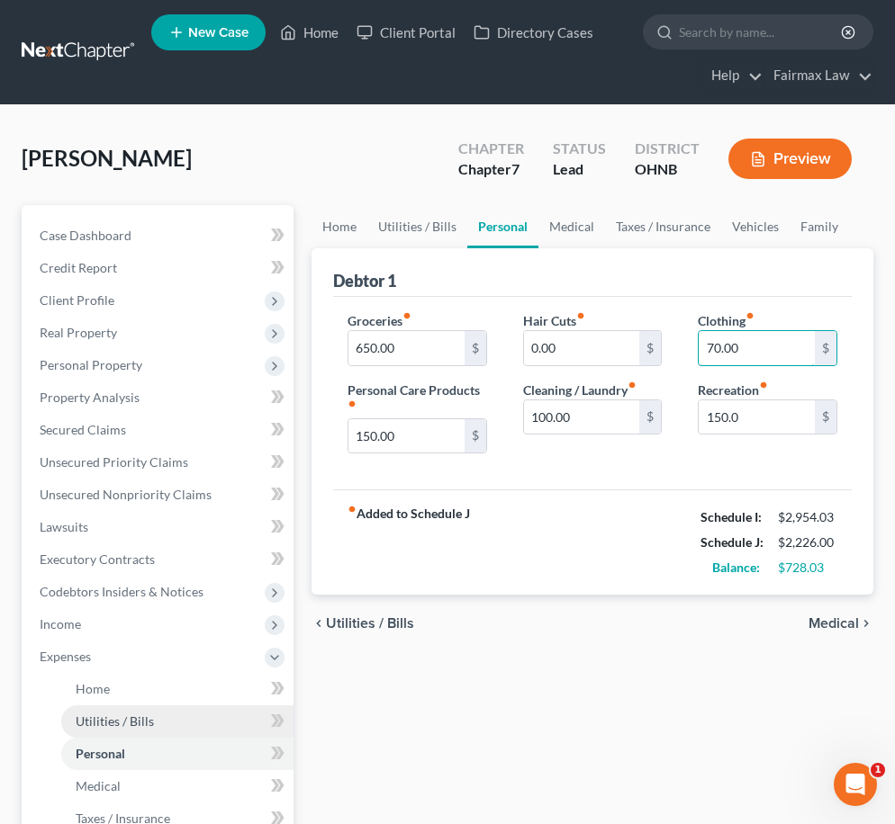
type input "70.00"
click at [187, 717] on link "Utilities / Bills" at bounding box center [177, 722] width 232 height 32
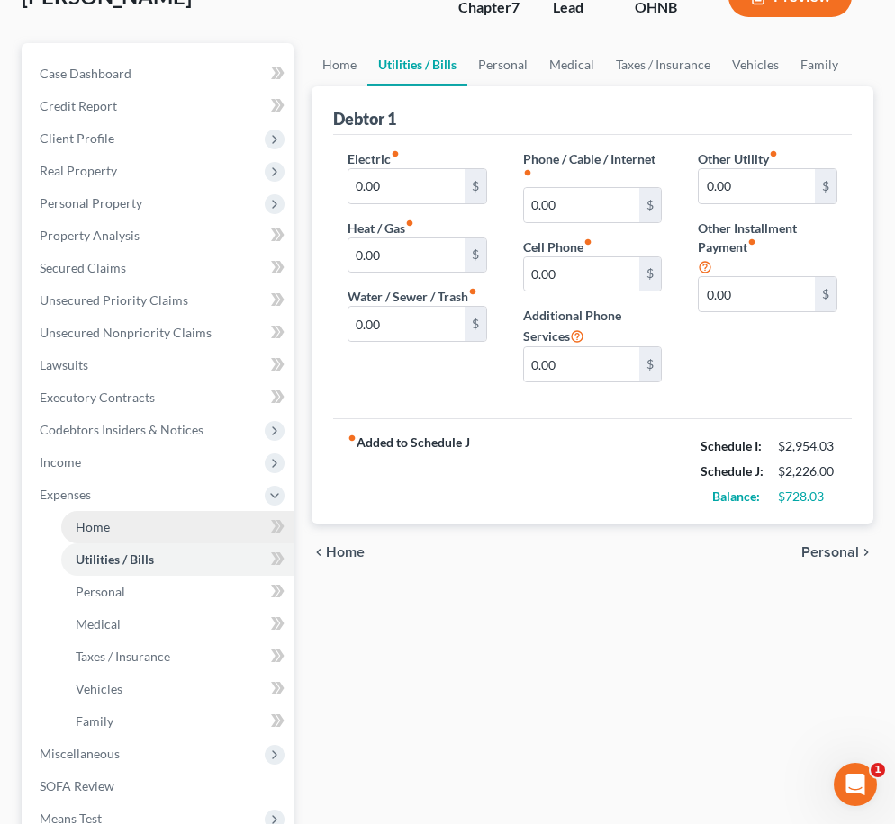
scroll to position [95, 0]
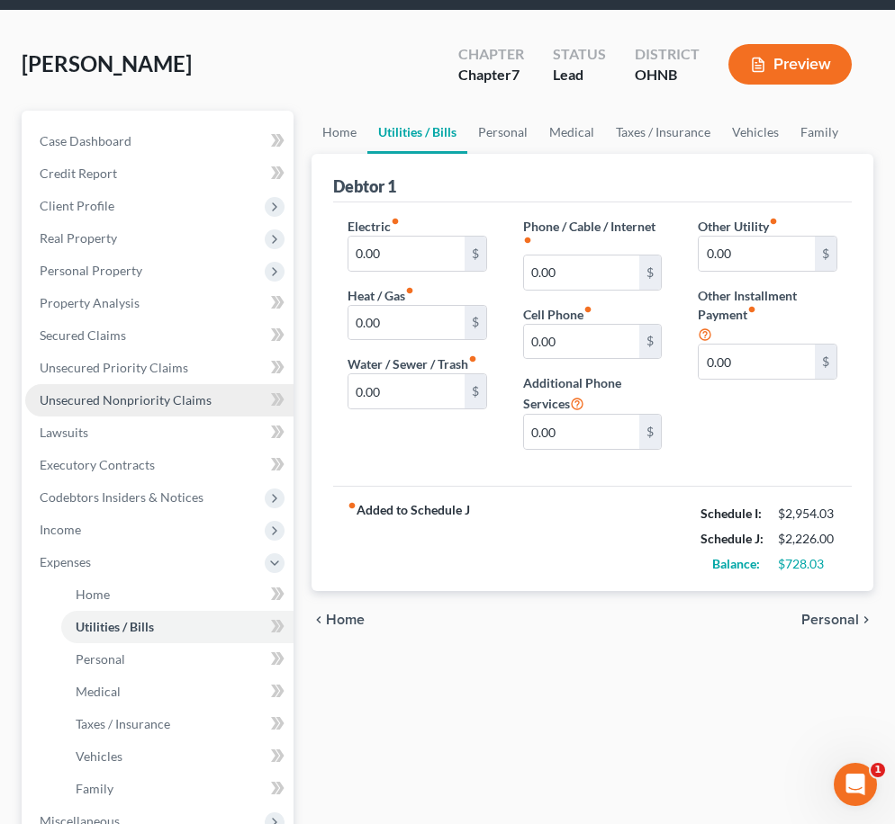
click at [119, 400] on span "Unsecured Nonpriority Claims" at bounding box center [126, 399] width 172 height 15
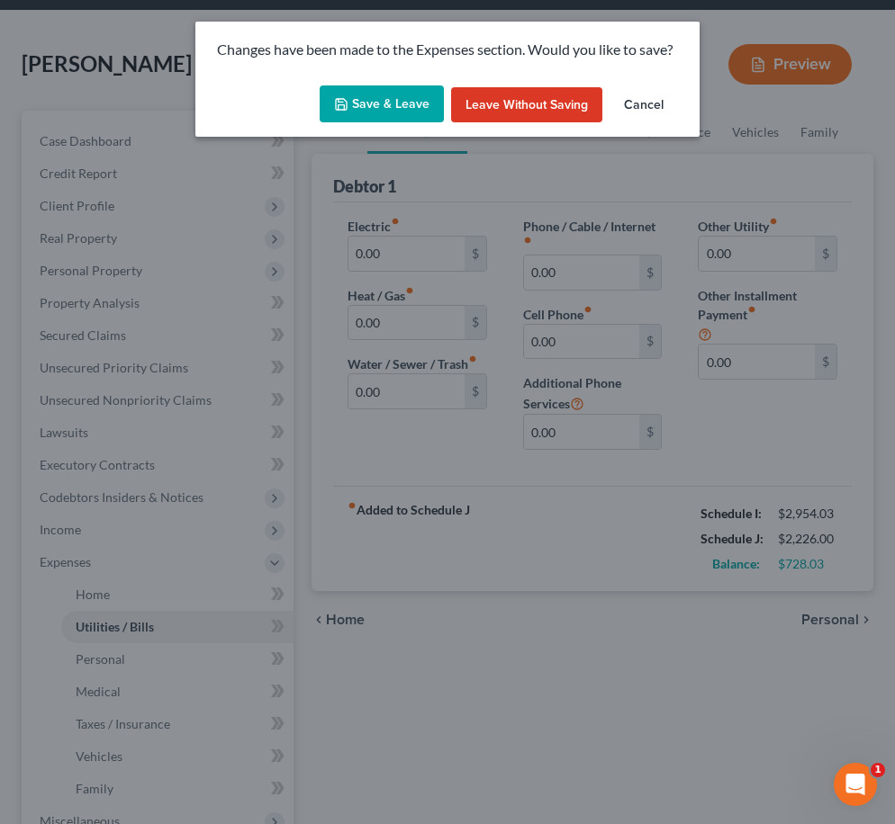
click at [402, 104] on button "Save & Leave" at bounding box center [382, 105] width 124 height 38
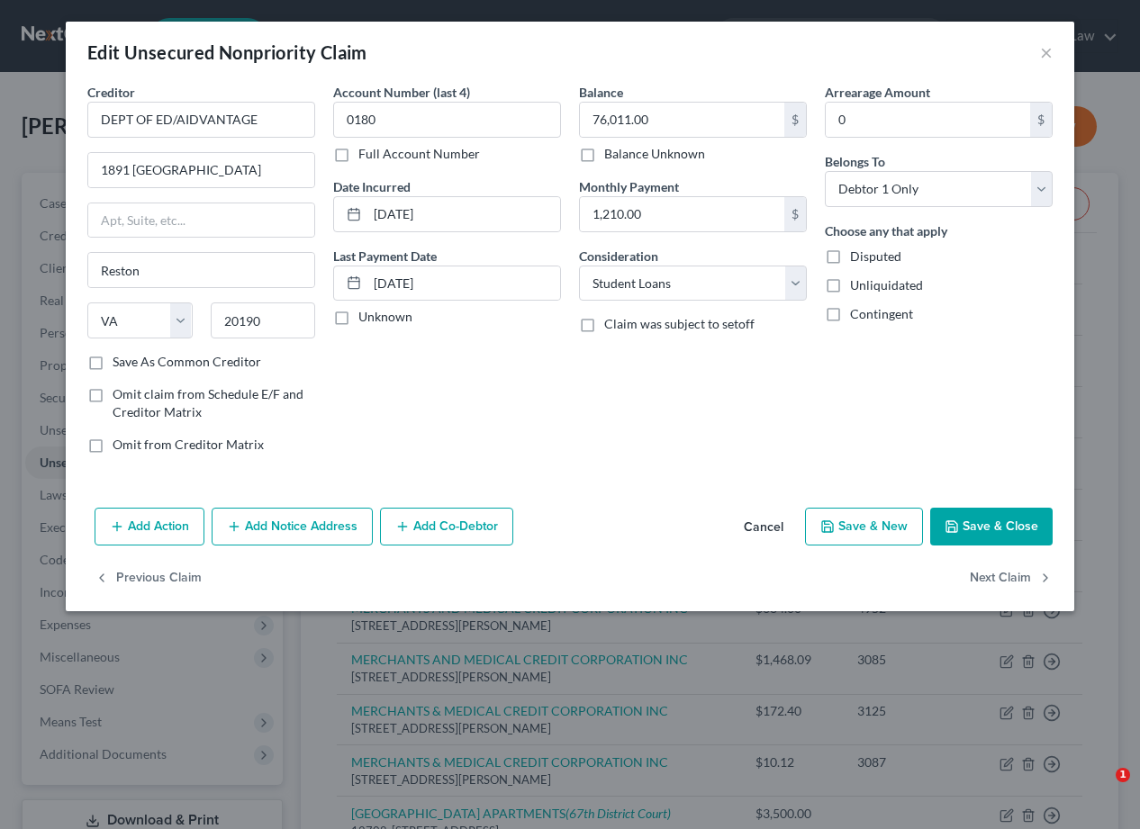
select select "48"
select select "17"
select select "0"
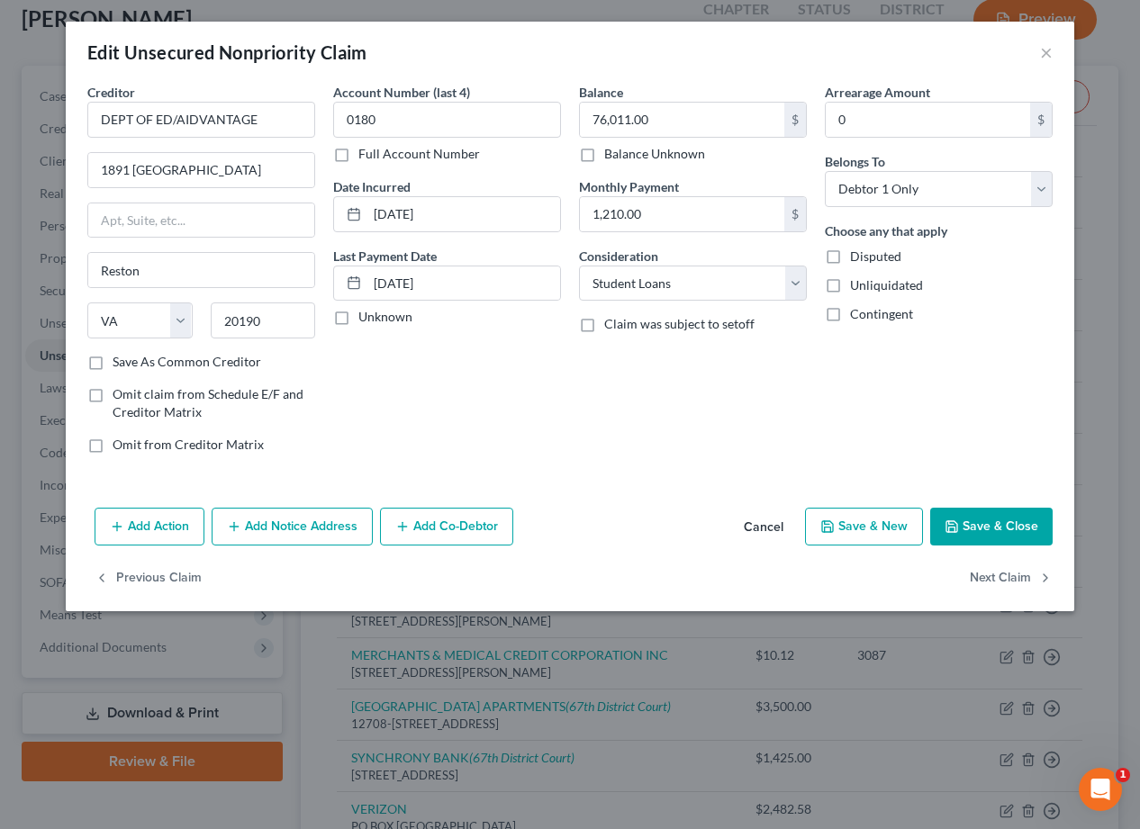
scroll to position [107, 0]
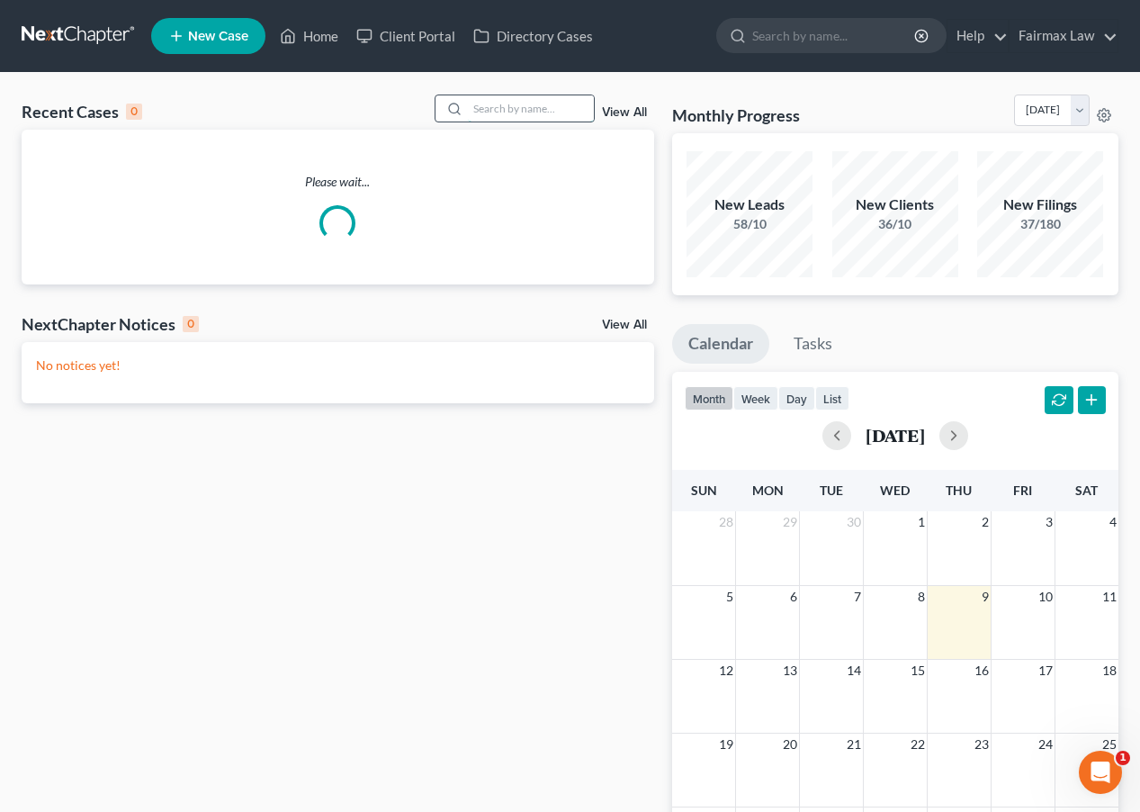
click at [491, 120] on input "search" at bounding box center [531, 108] width 126 height 26
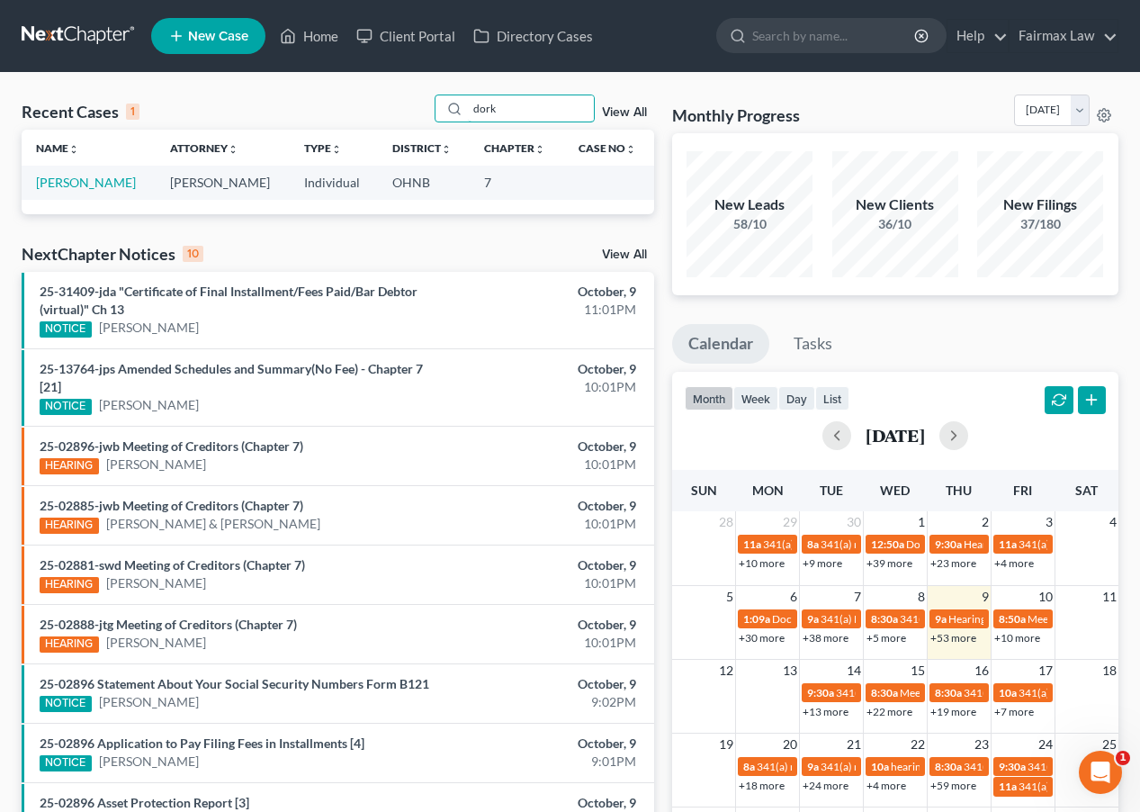
type input "dork"
drag, startPoint x: 465, startPoint y: 138, endPoint x: 106, endPoint y: 184, distance: 362.1
click at [106, 184] on link "[PERSON_NAME]" at bounding box center [86, 182] width 100 height 15
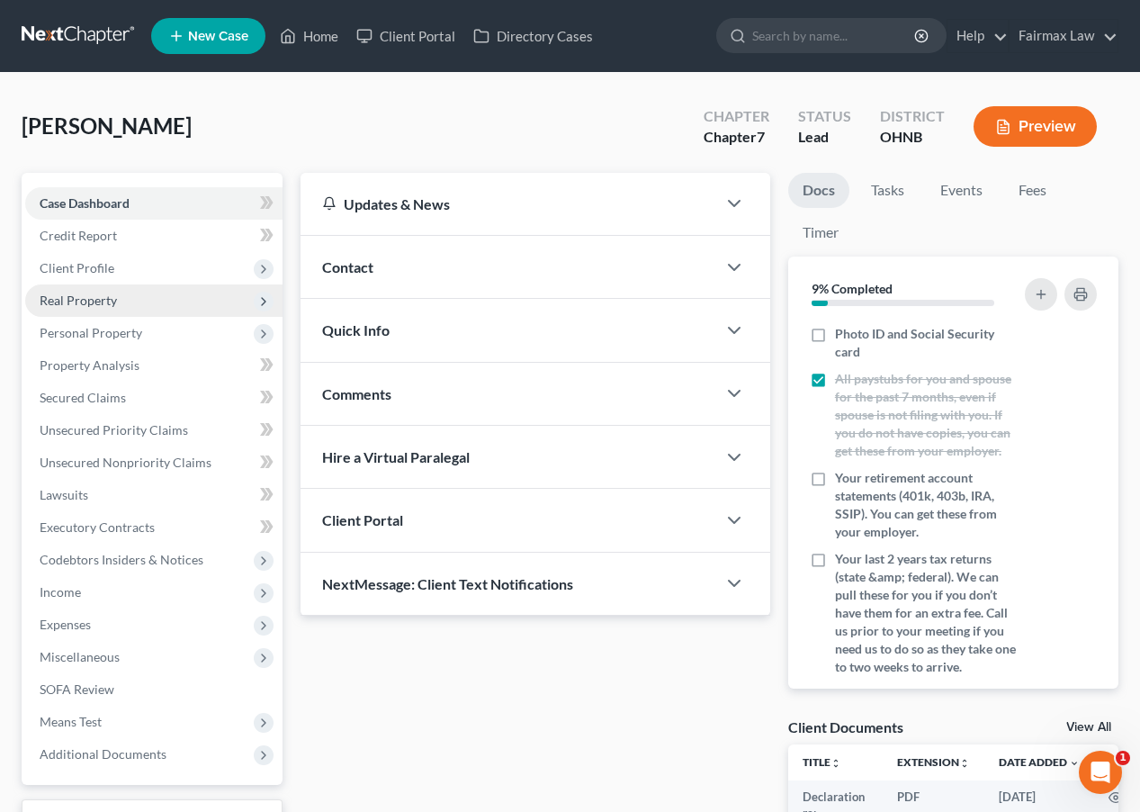
click at [196, 313] on span "Real Property" at bounding box center [153, 300] width 257 height 32
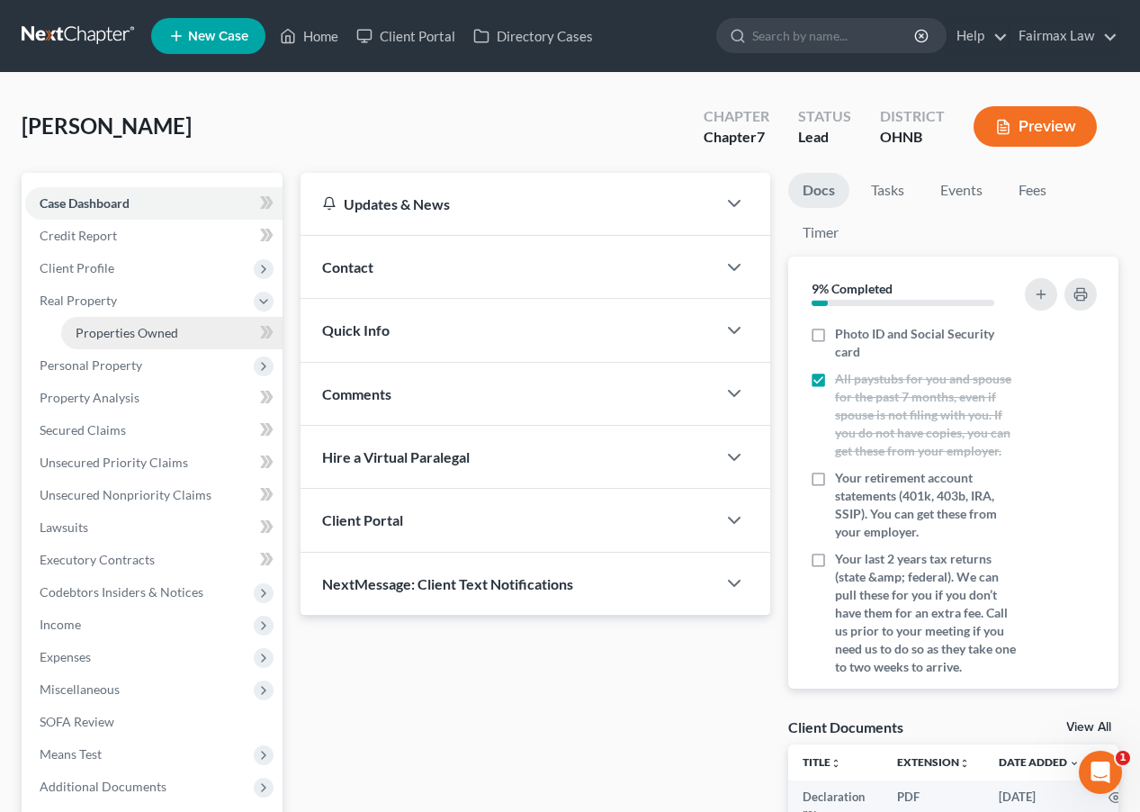
click at [196, 328] on link "Properties Owned" at bounding box center [171, 333] width 221 height 32
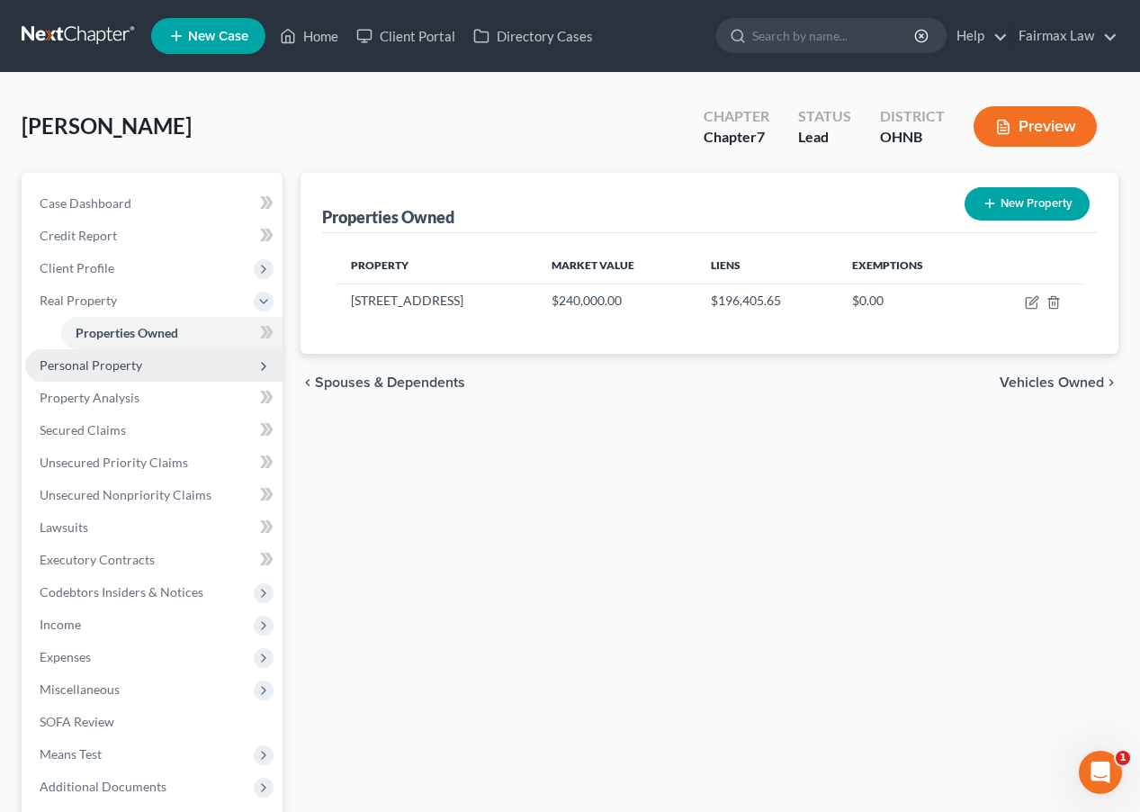
click at [136, 368] on span "Personal Property" at bounding box center [91, 364] width 103 height 15
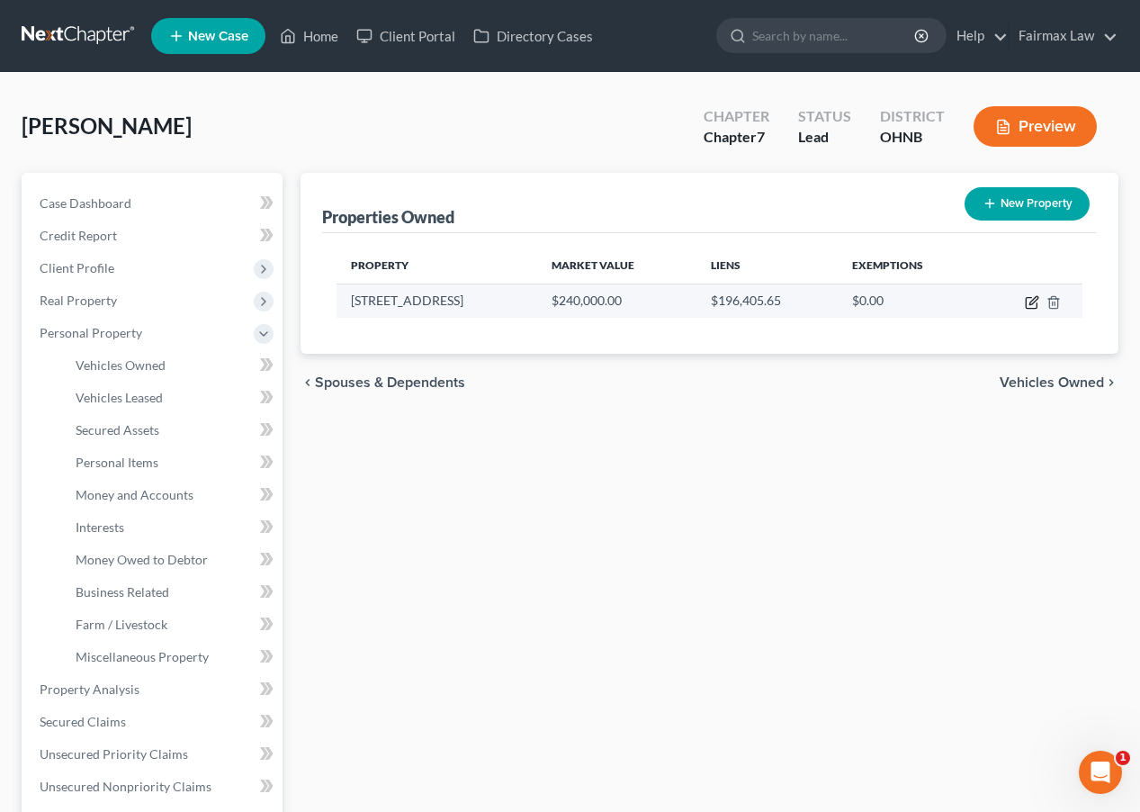
click at [1030, 305] on icon "button" at bounding box center [1032, 302] width 14 height 14
select select "36"
select select "3"
select select "0"
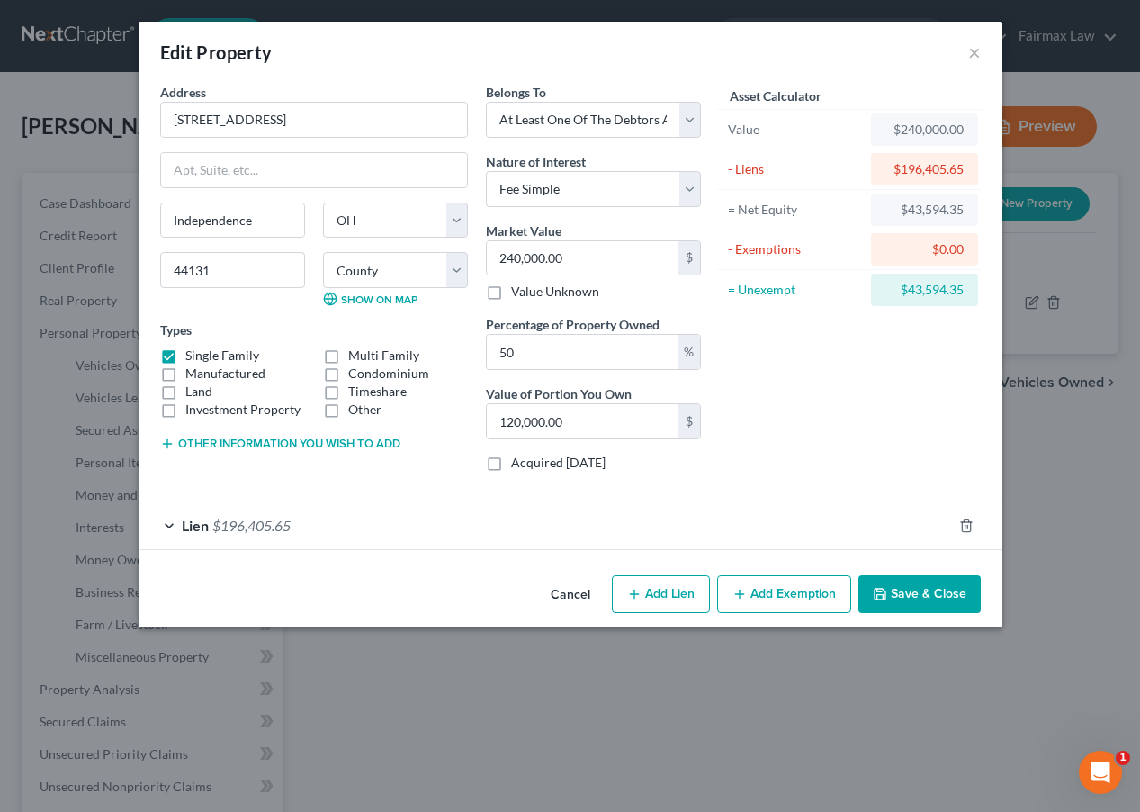
click at [590, 527] on div "Lien $196,405.65" at bounding box center [546, 525] width 814 height 48
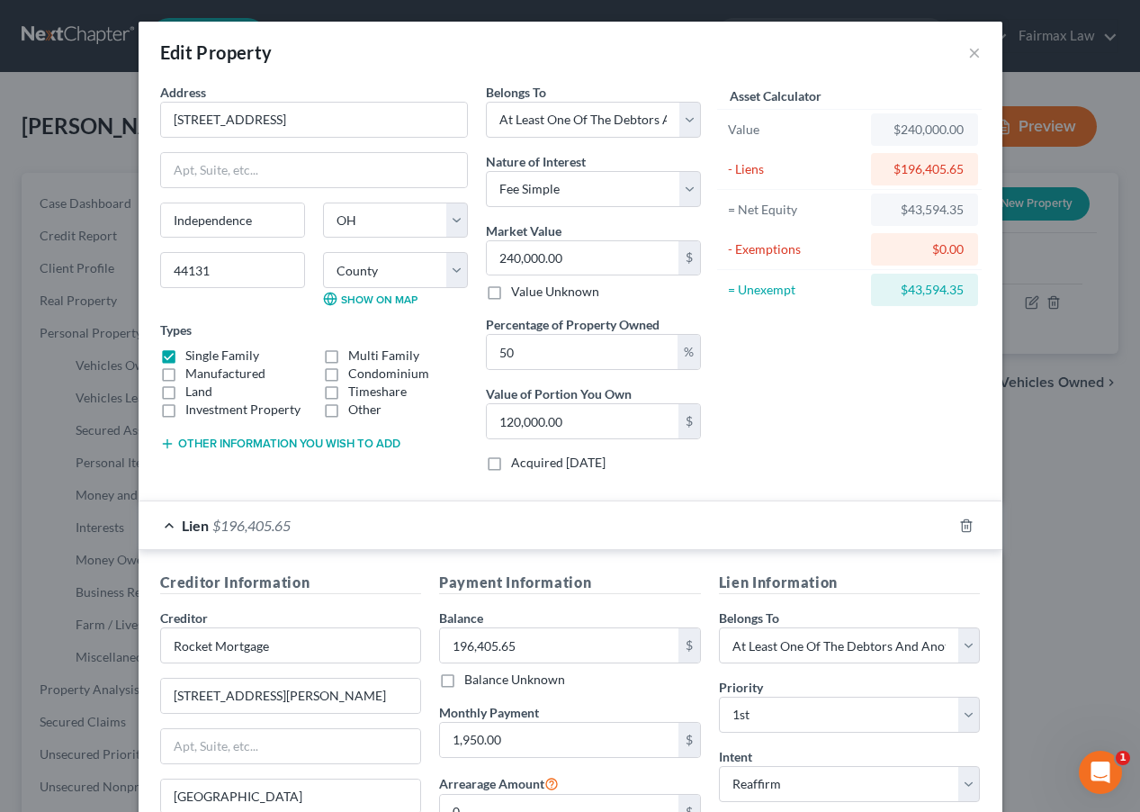
click at [590, 527] on div "Lien $196,405.65" at bounding box center [546, 525] width 814 height 48
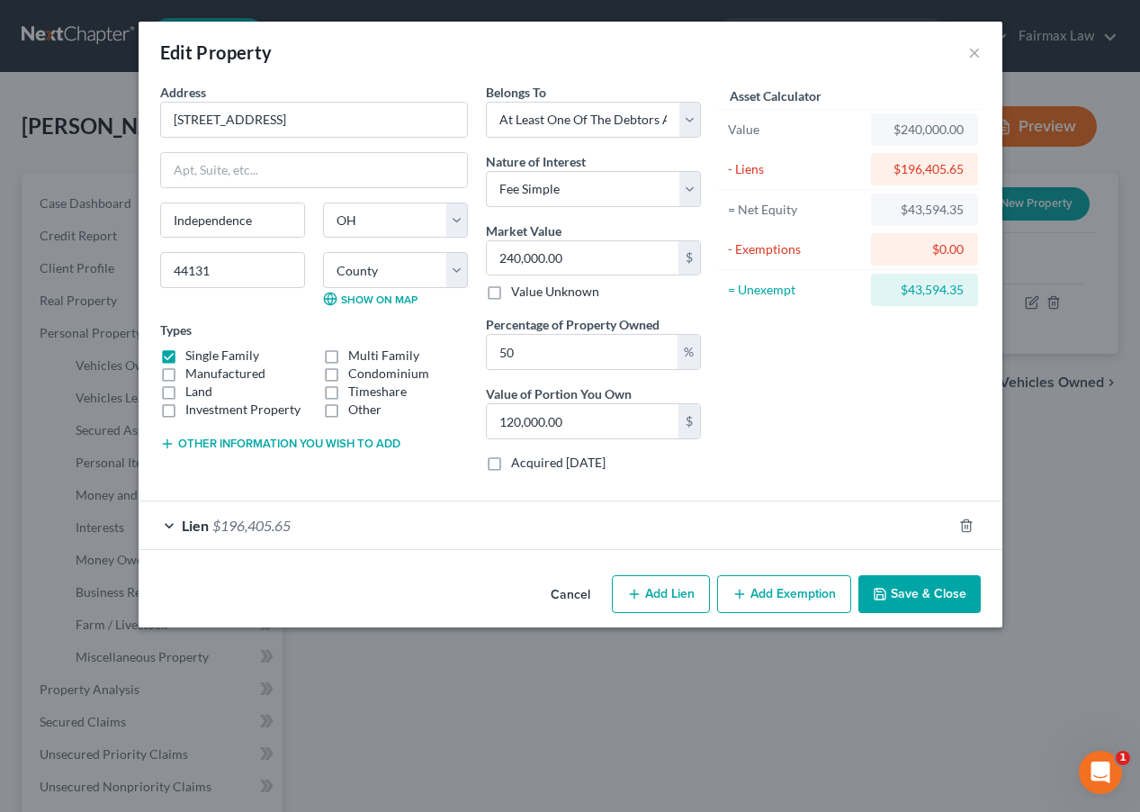
click at [753, 602] on button "Add Exemption" at bounding box center [784, 594] width 134 height 38
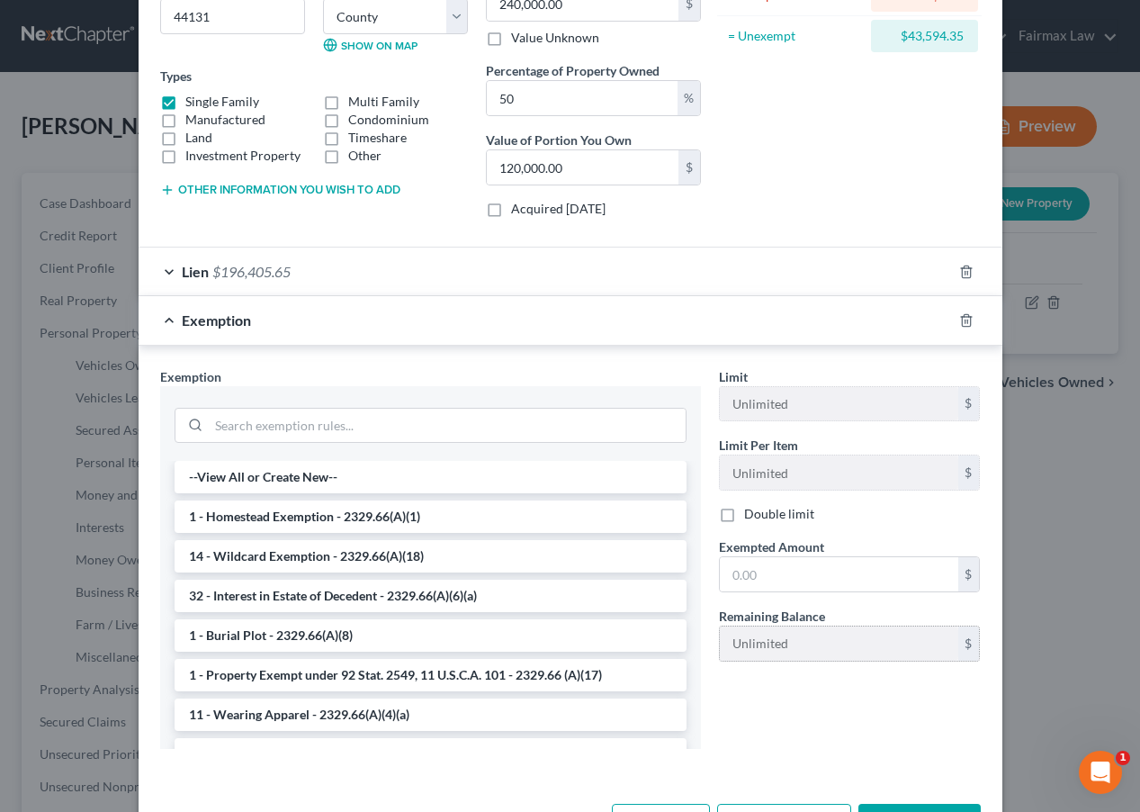
scroll to position [300, 0]
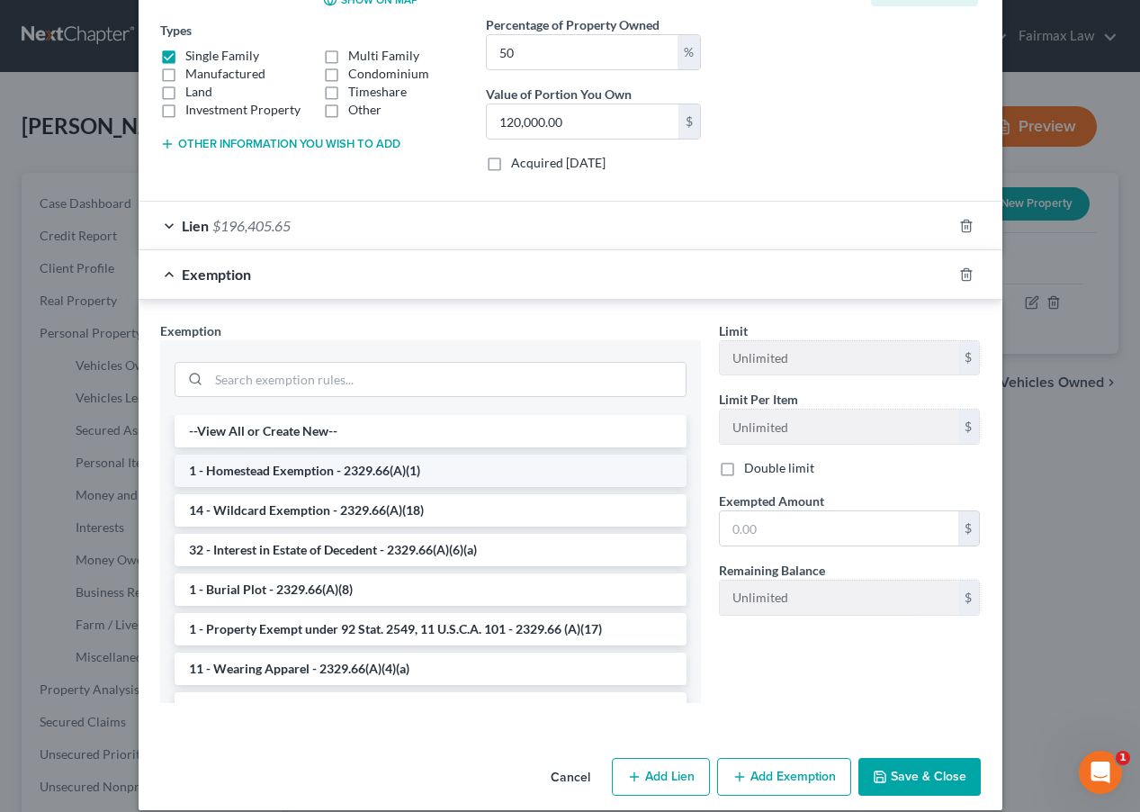
click at [534, 462] on li "1 - Homestead Exemption - 2329.66(A)(1)" at bounding box center [431, 471] width 512 height 32
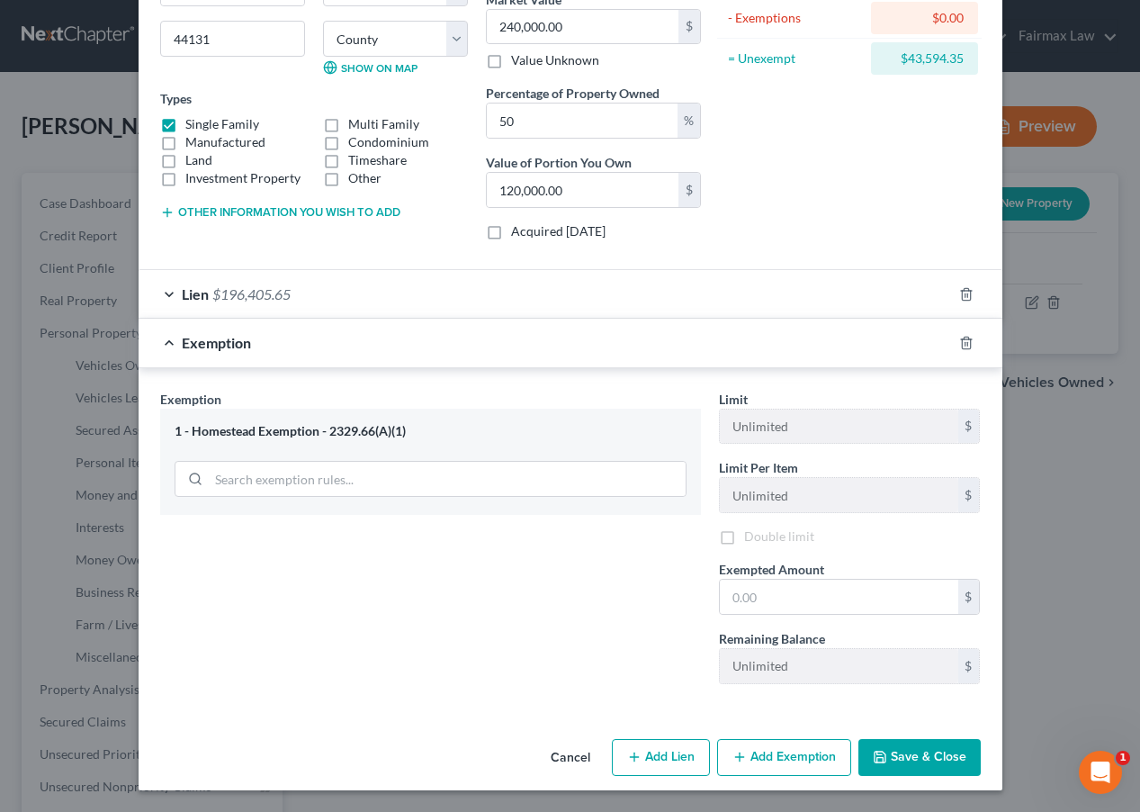
scroll to position [231, 0]
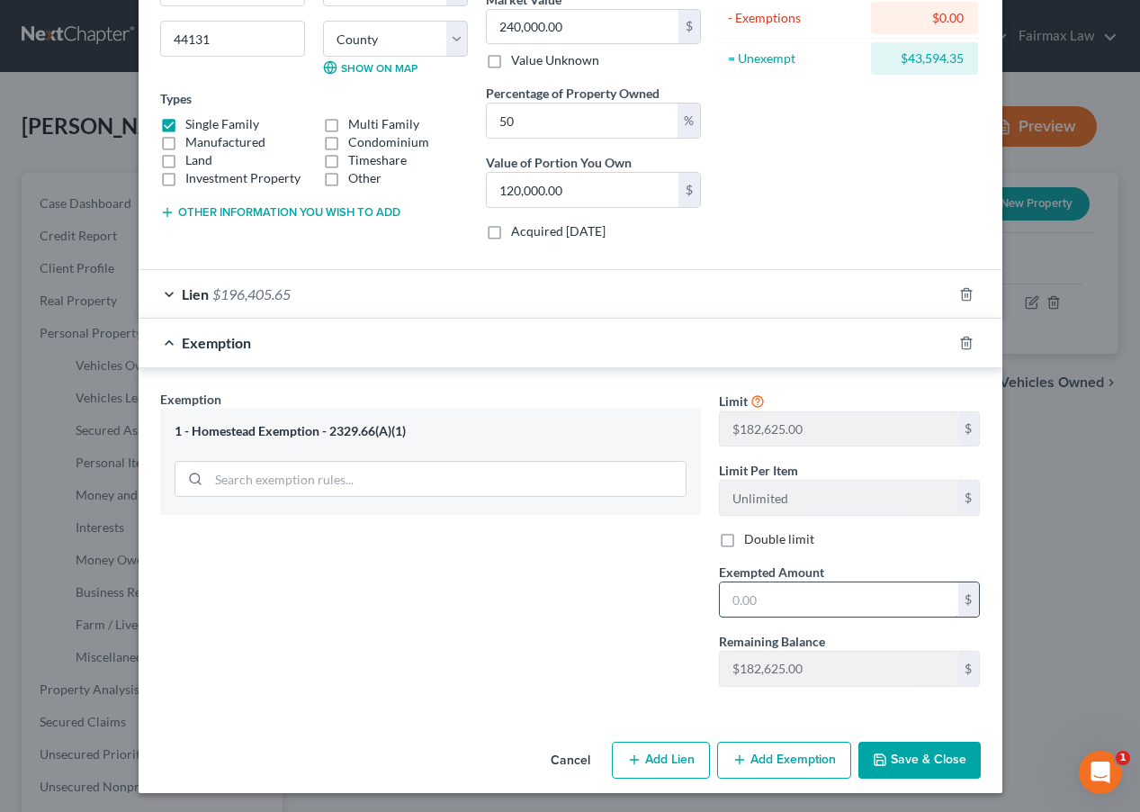
click at [786, 596] on input "text" at bounding box center [839, 599] width 239 height 34
type input "182,625.00"
click at [923, 771] on button "Save & Close" at bounding box center [920, 761] width 122 height 38
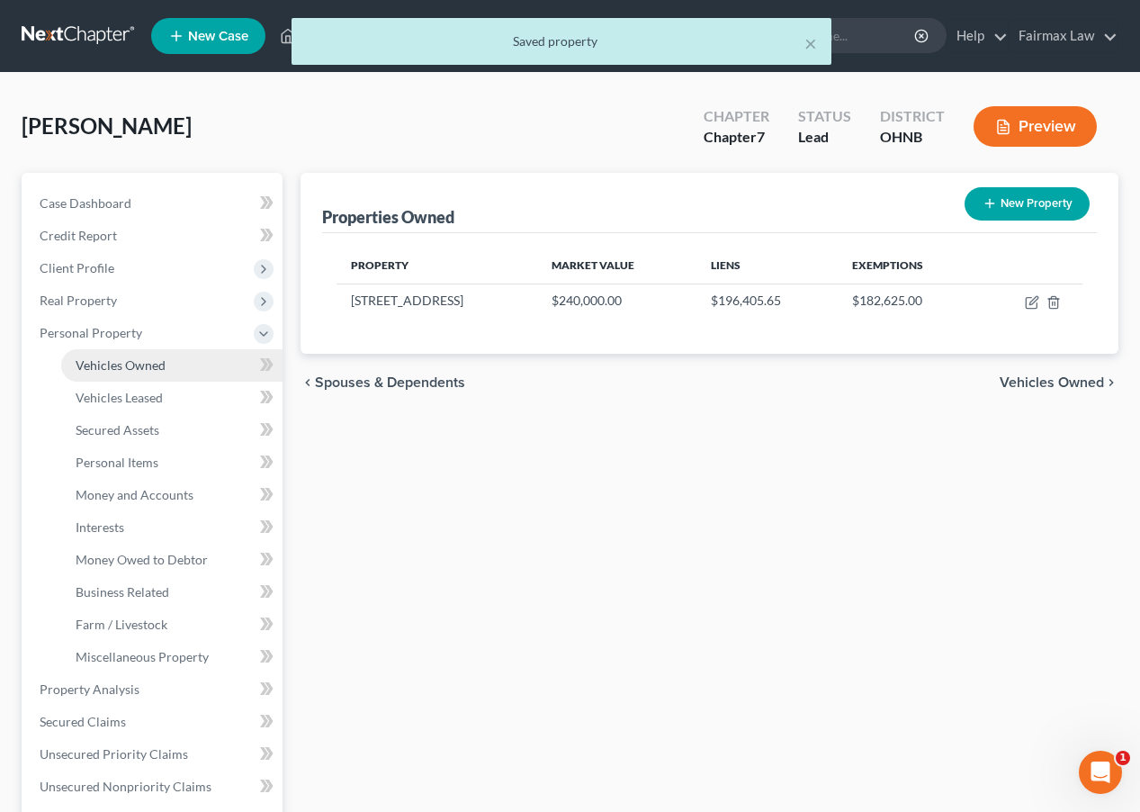
click at [172, 356] on link "Vehicles Owned" at bounding box center [171, 365] width 221 height 32
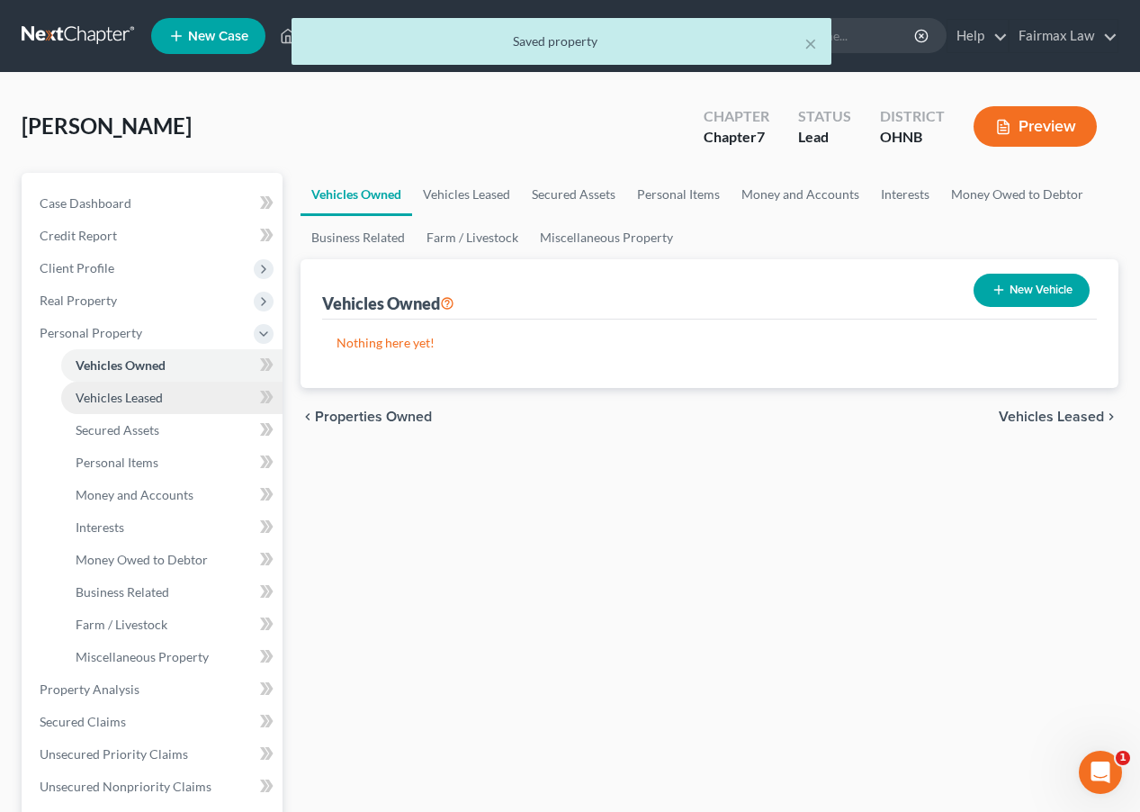
click at [155, 409] on link "Vehicles Leased" at bounding box center [171, 398] width 221 height 32
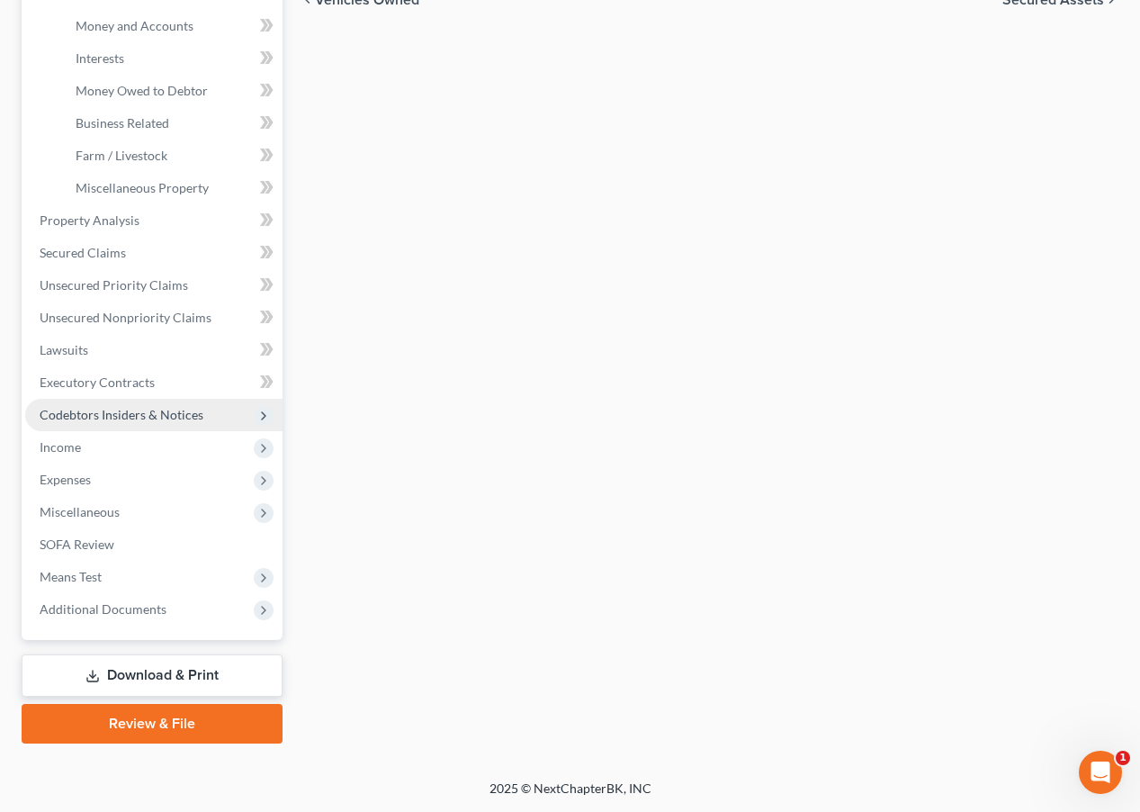
scroll to position [469, 0]
click at [180, 391] on link "Executory Contracts" at bounding box center [153, 382] width 257 height 32
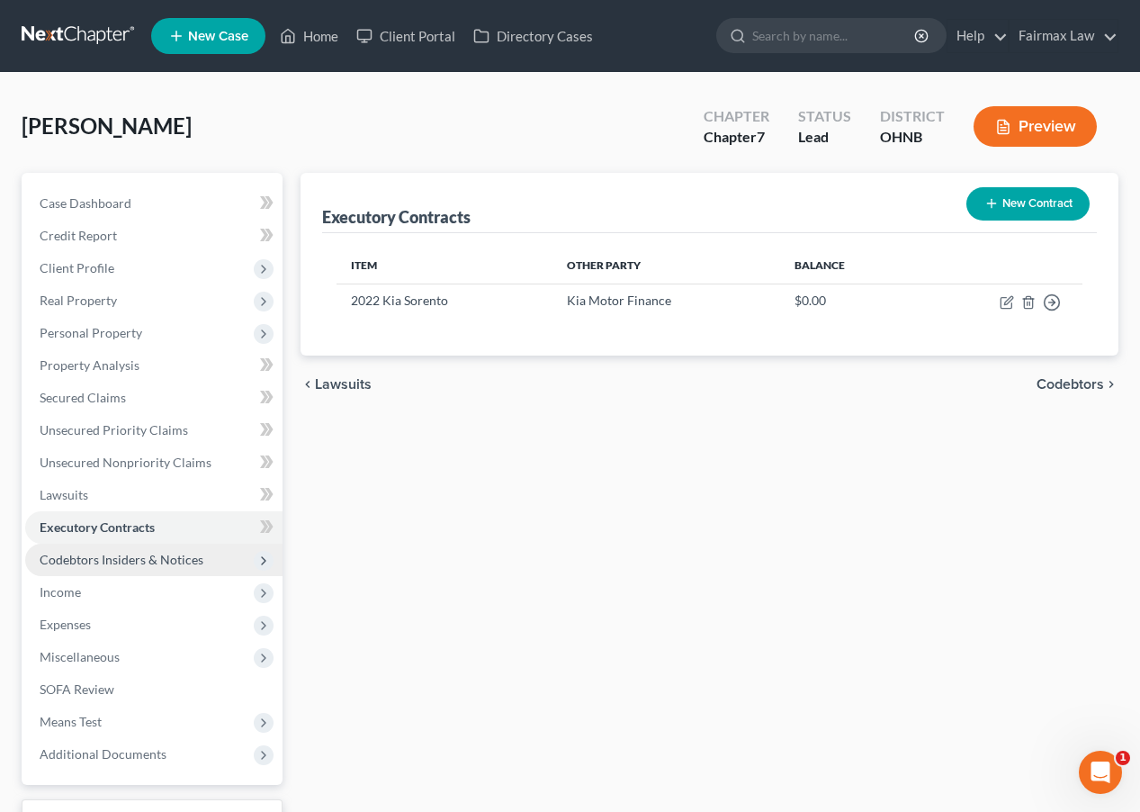
click at [203, 573] on span "Codebtors Insiders & Notices" at bounding box center [153, 560] width 257 height 32
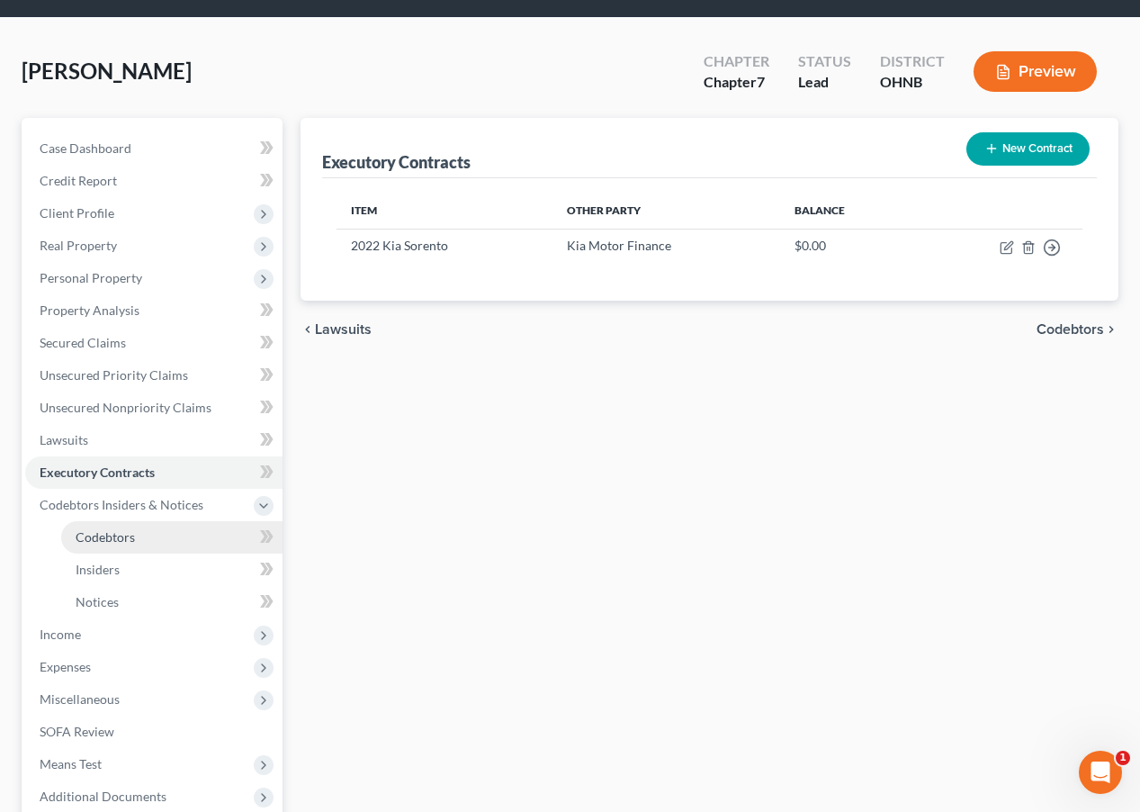
scroll to position [208, 0]
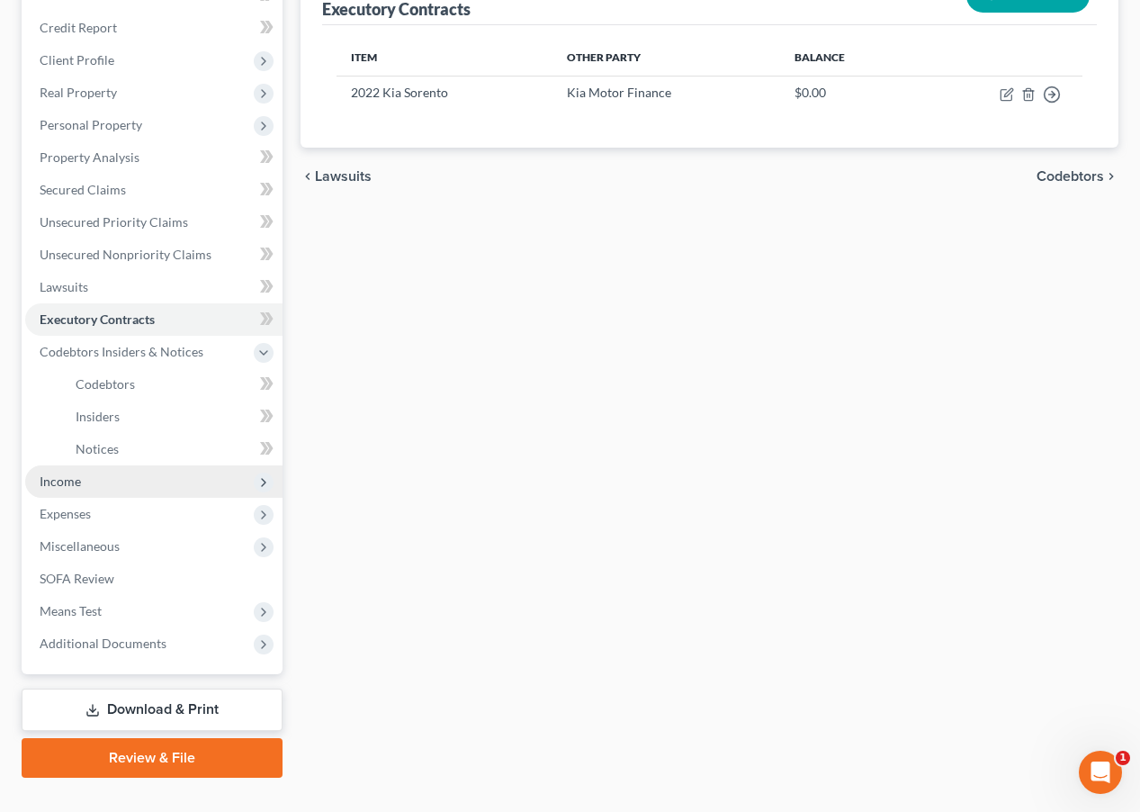
click at [176, 490] on span "Income" at bounding box center [153, 481] width 257 height 32
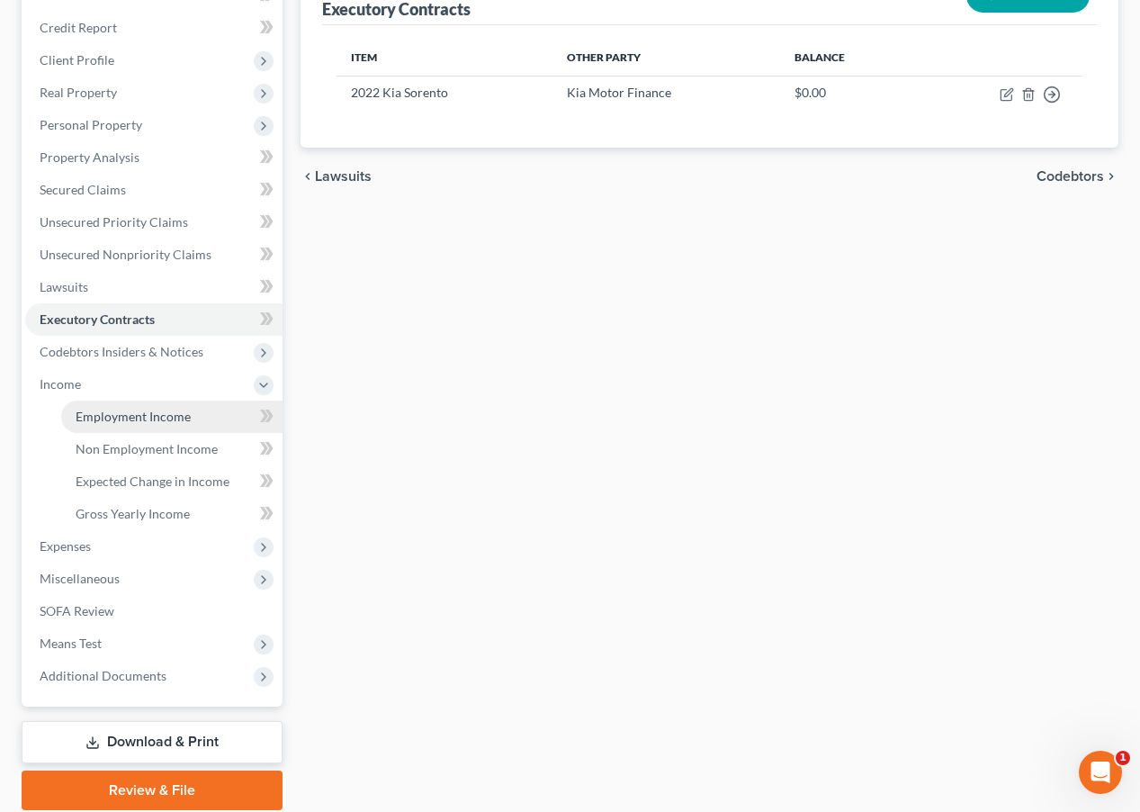
click at [167, 413] on span "Employment Income" at bounding box center [133, 416] width 115 height 15
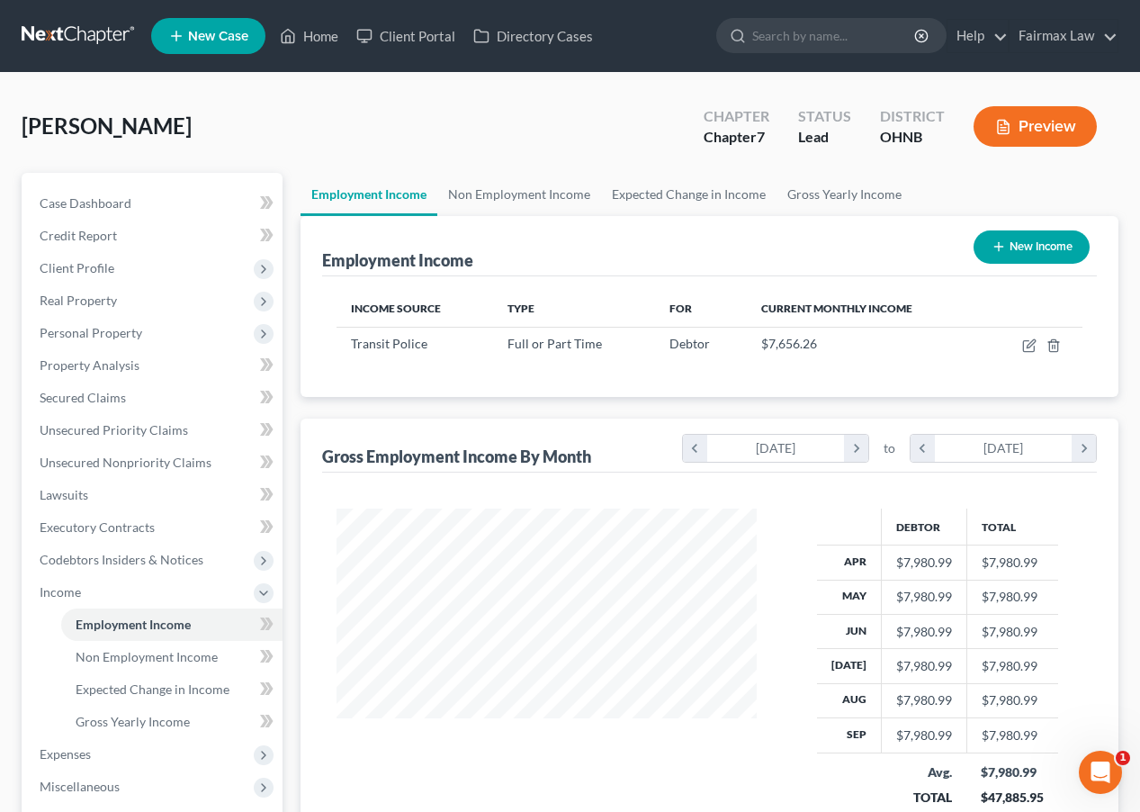
scroll to position [13, 0]
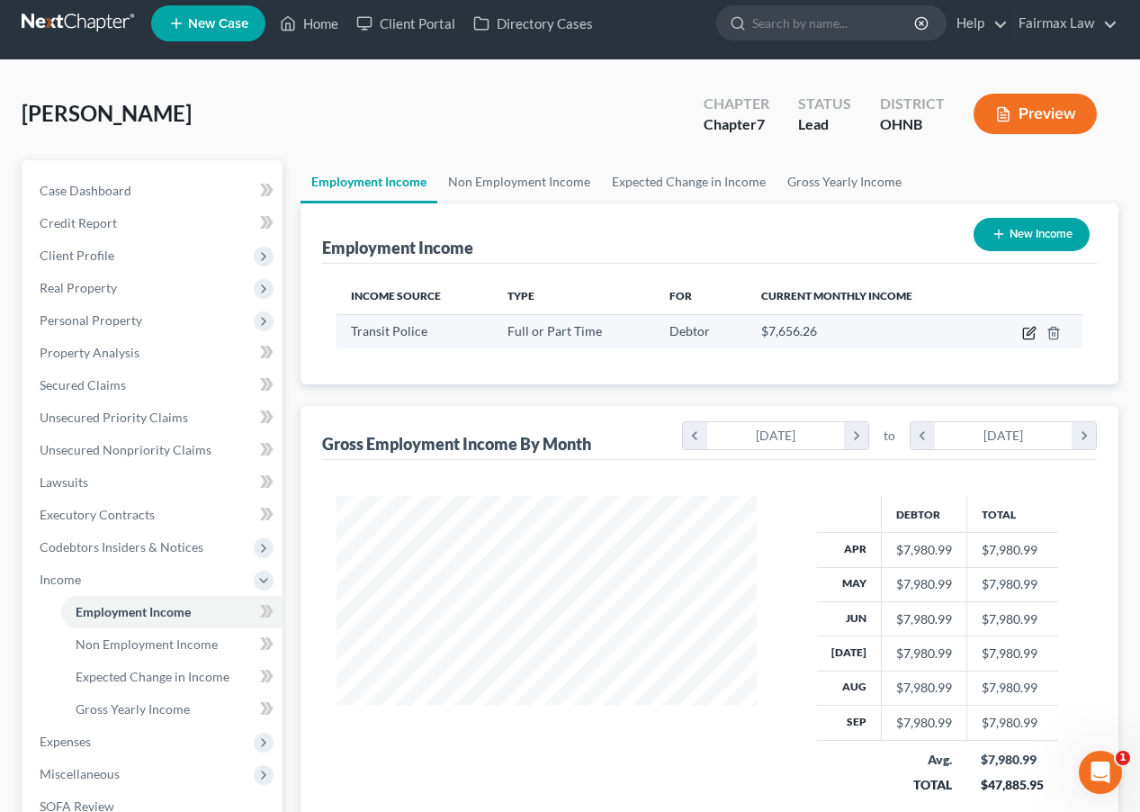
click at [1032, 337] on icon "button" at bounding box center [1029, 333] width 14 height 14
select select "0"
select select "36"
select select "2"
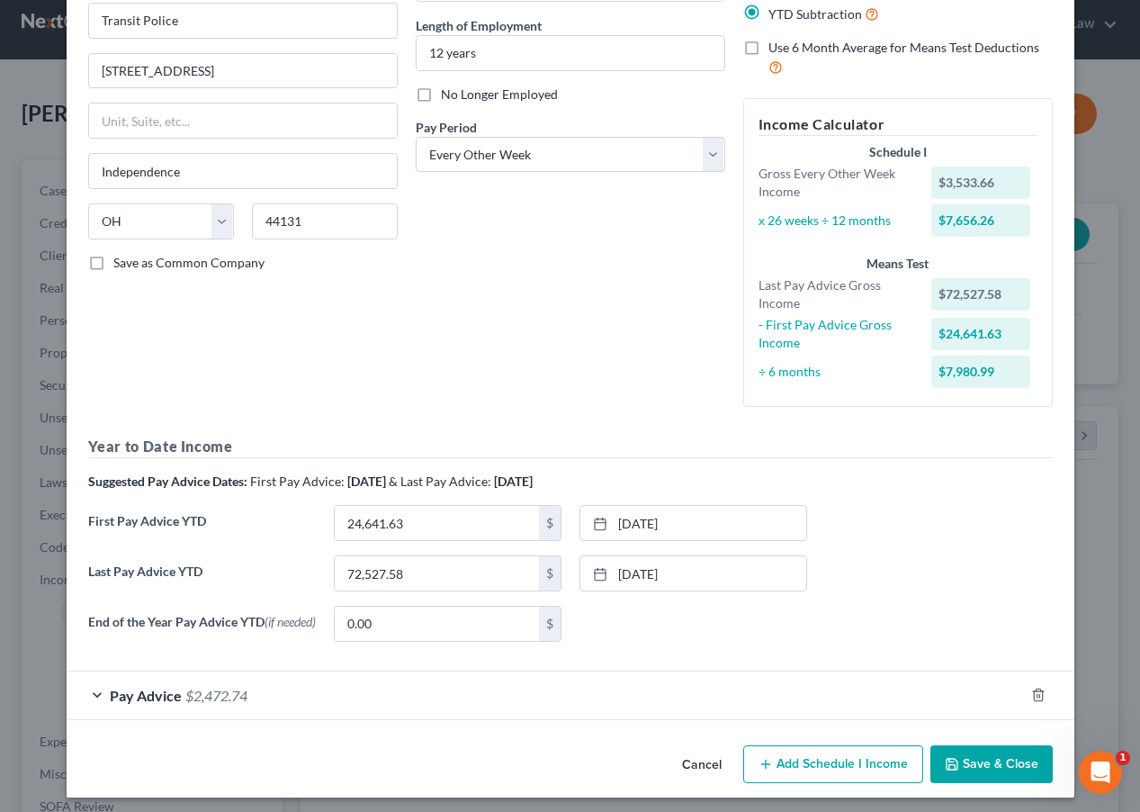
scroll to position [171, 0]
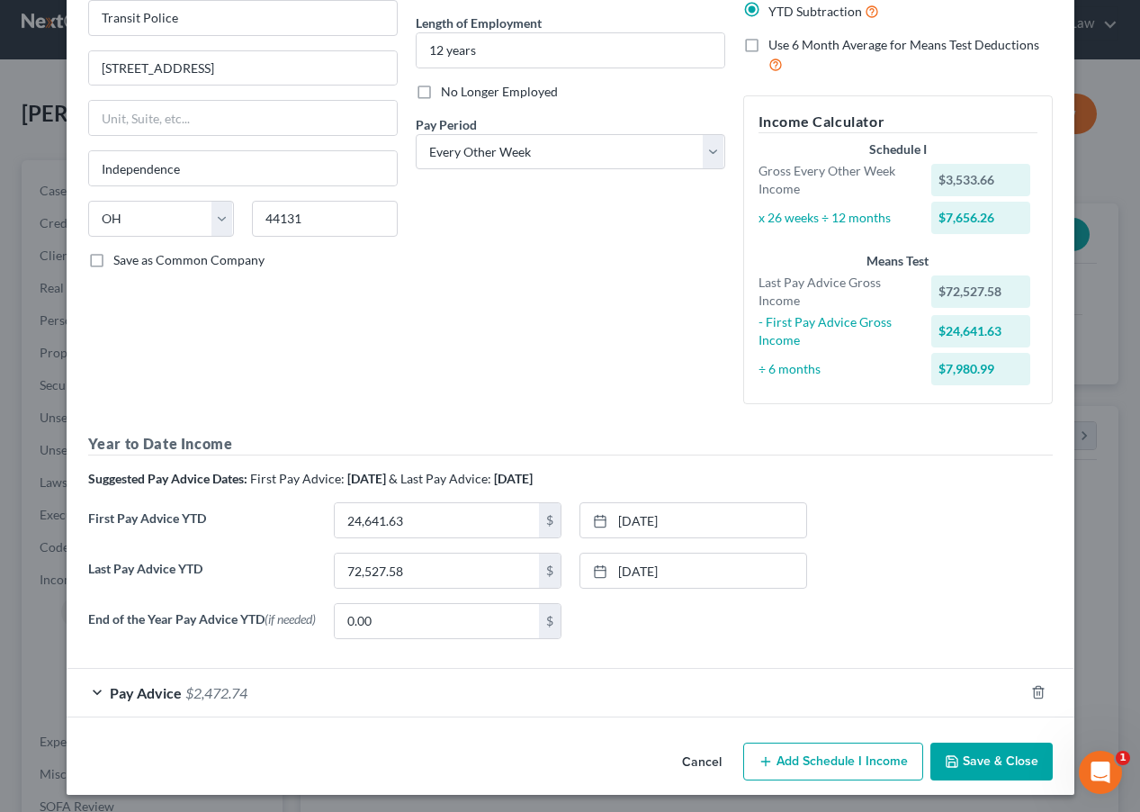
click at [479, 710] on div "Pay Advice $2,472.74" at bounding box center [546, 693] width 958 height 48
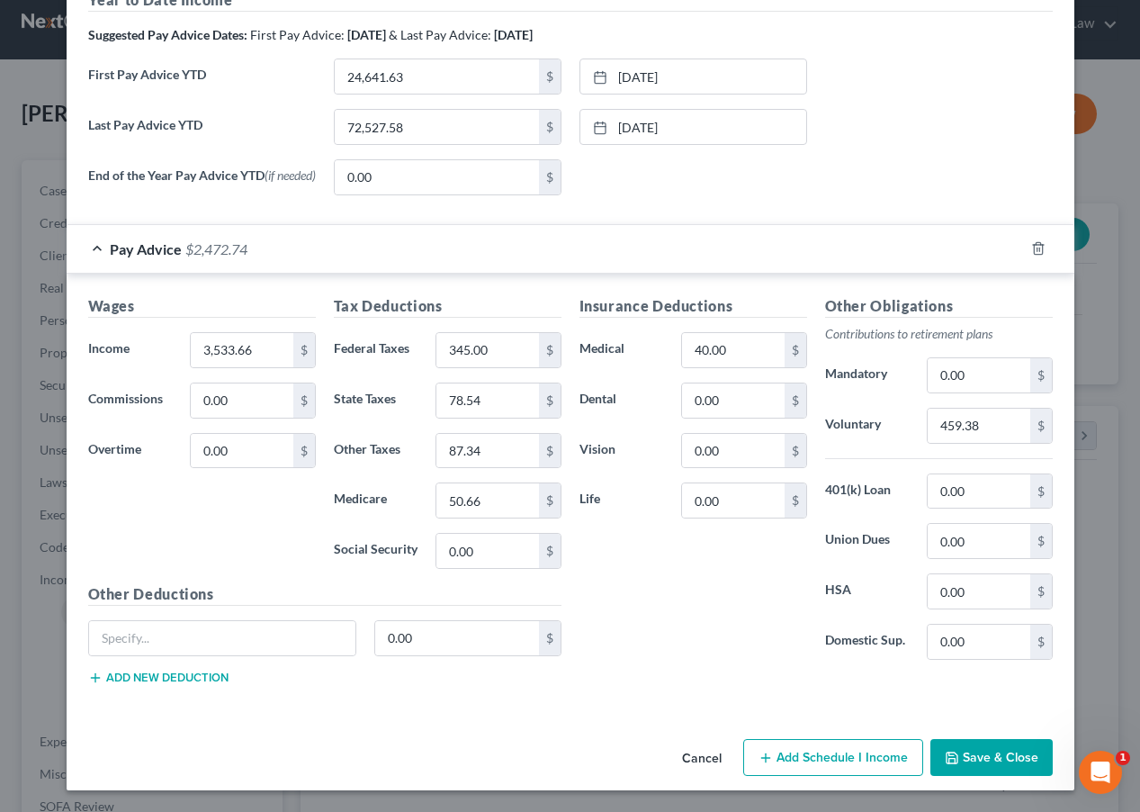
scroll to position [616, 0]
click at [698, 758] on button "Cancel" at bounding box center [702, 759] width 68 height 36
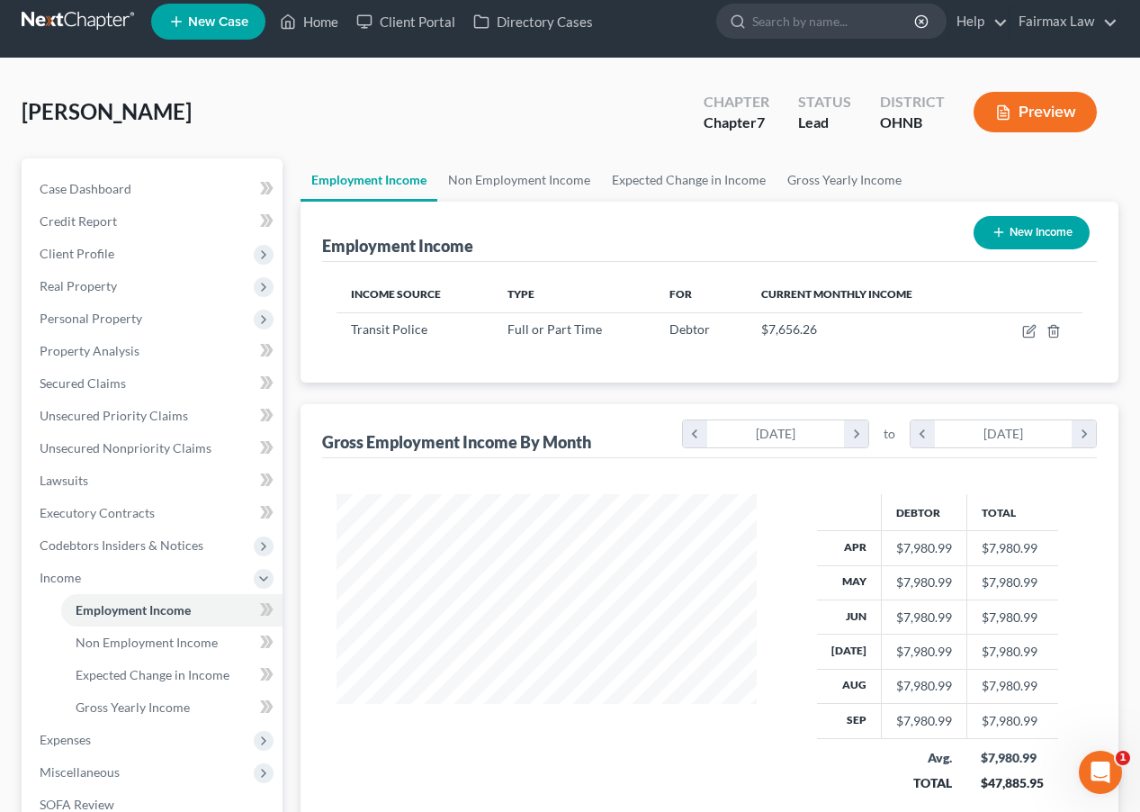
scroll to position [18, 0]
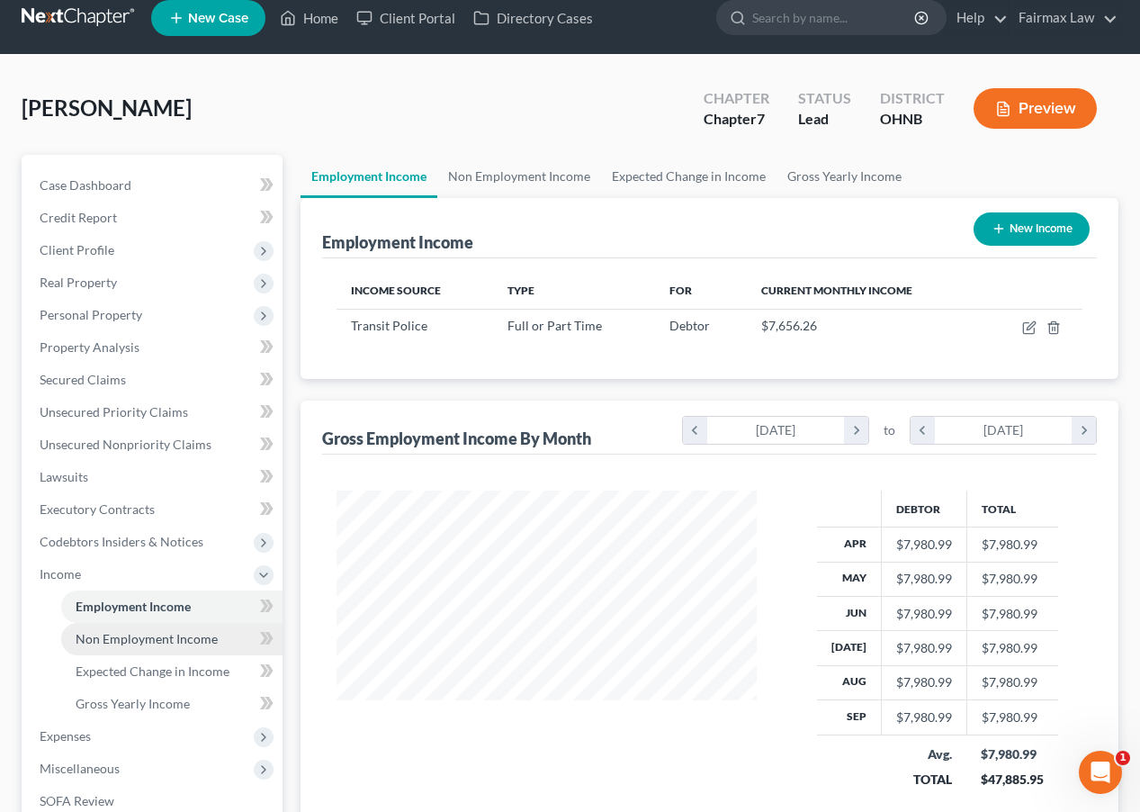
click at [221, 623] on link "Non Employment Income" at bounding box center [171, 639] width 221 height 32
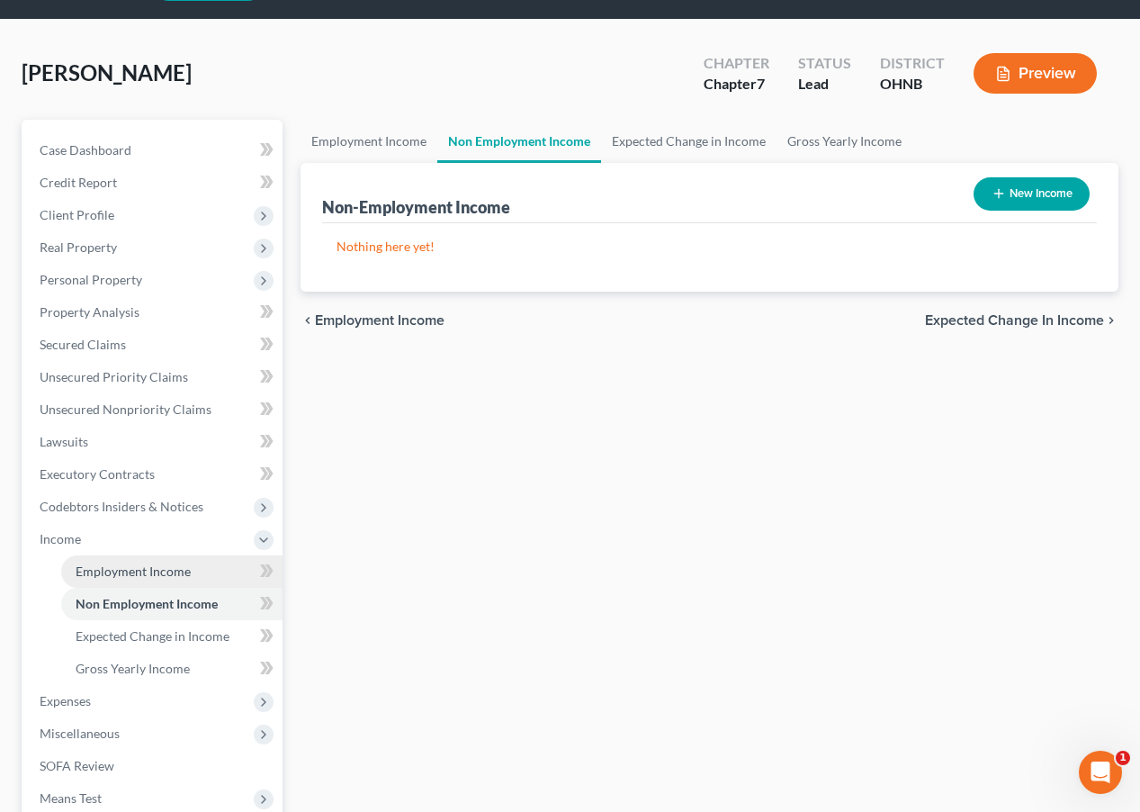
scroll to position [56, 0]
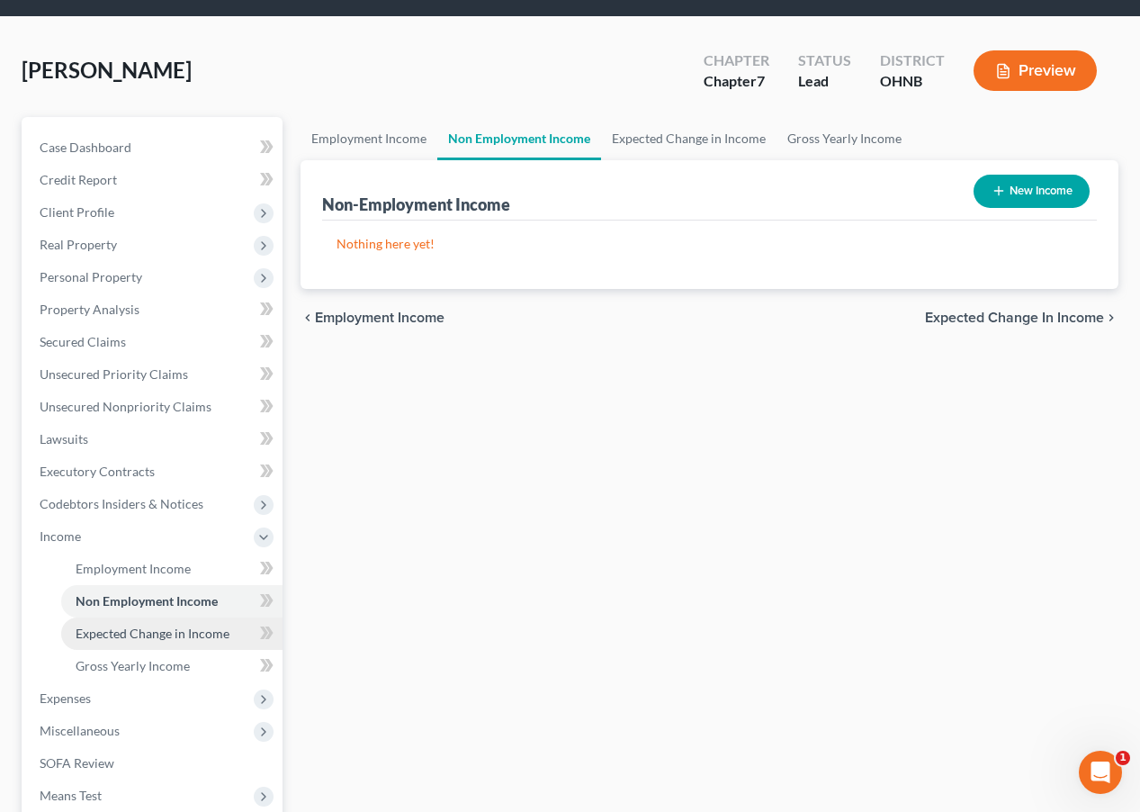
click at [218, 626] on span "Expected Change in Income" at bounding box center [153, 633] width 154 height 15
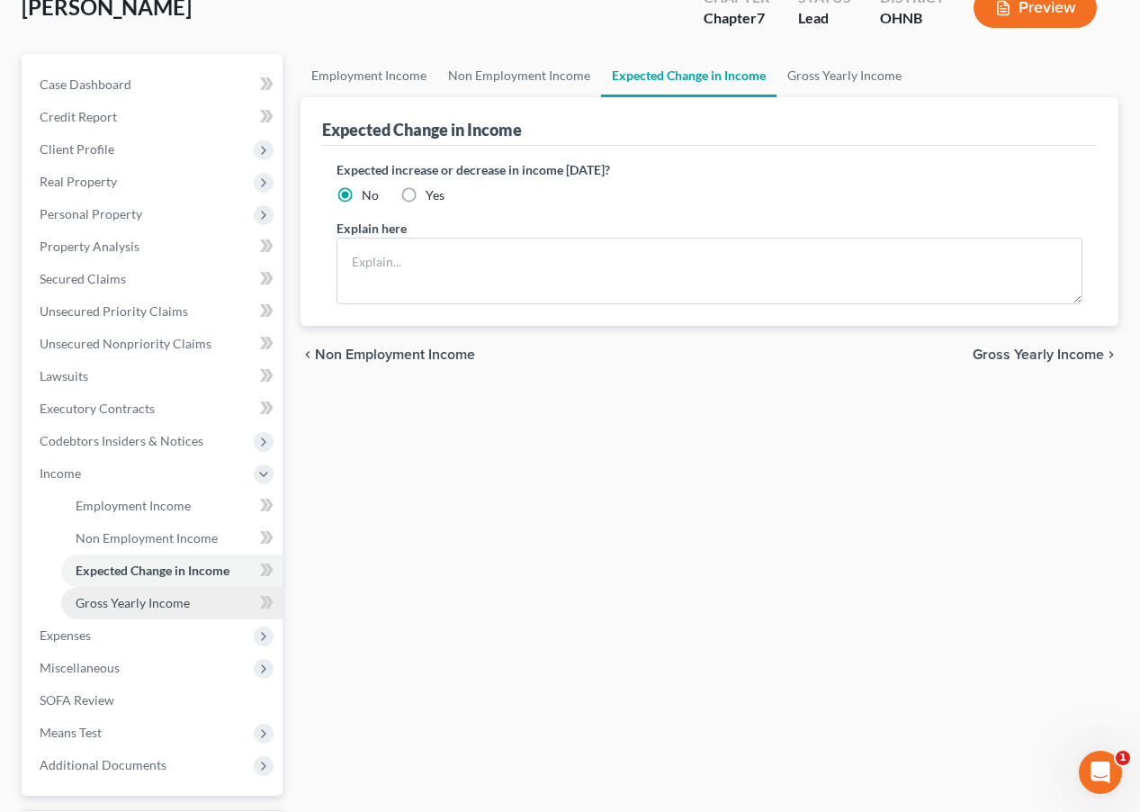
click at [206, 598] on link "Gross Yearly Income" at bounding box center [171, 603] width 221 height 32
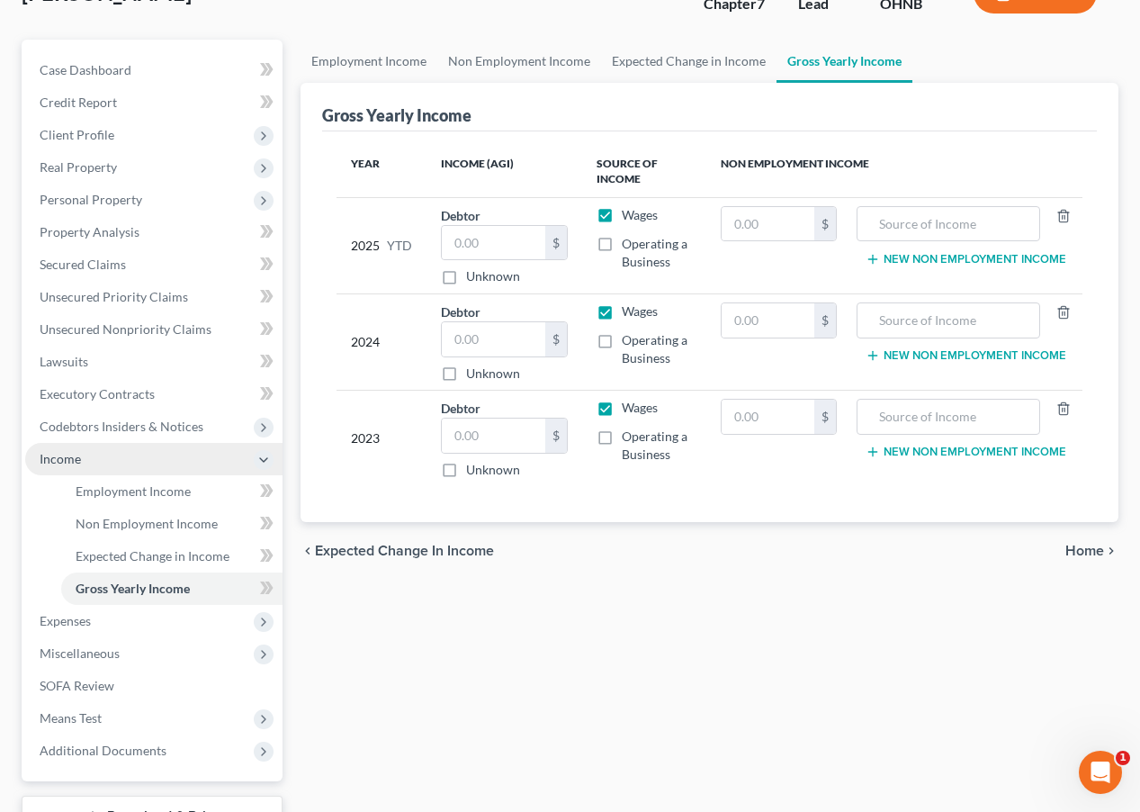
scroll to position [144, 0]
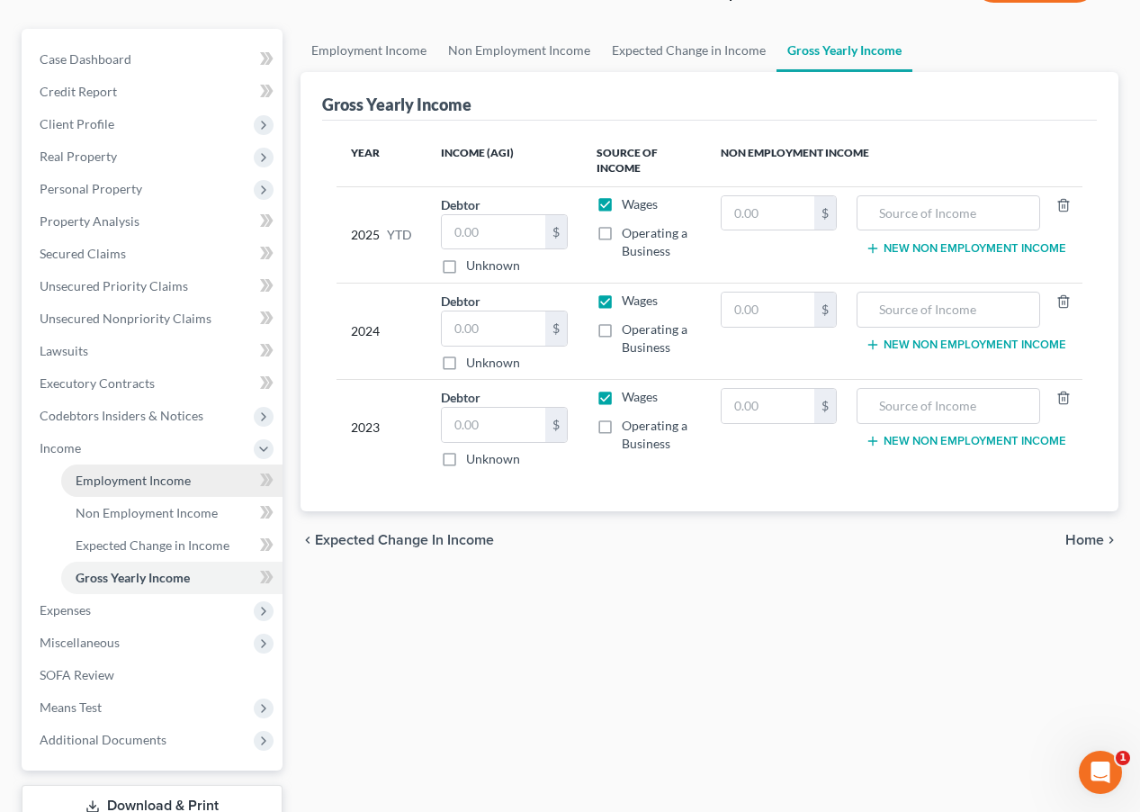
click at [178, 483] on span "Employment Income" at bounding box center [133, 480] width 115 height 15
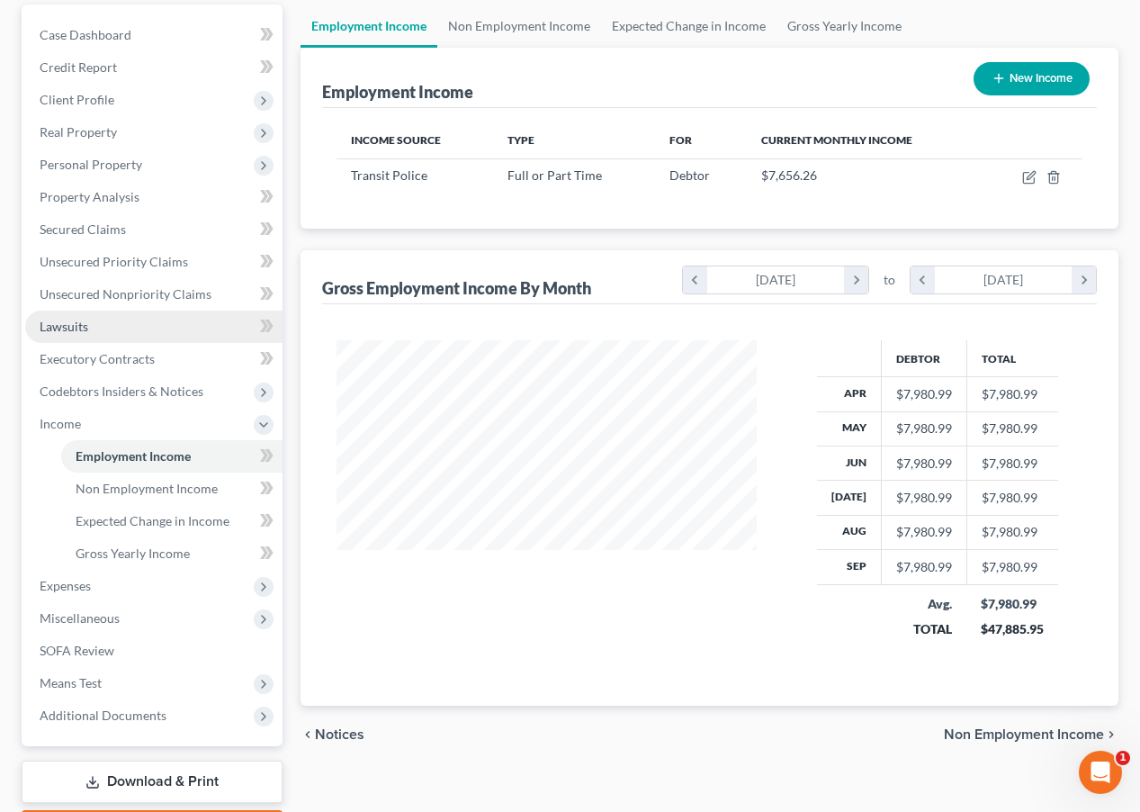
scroll to position [190, 0]
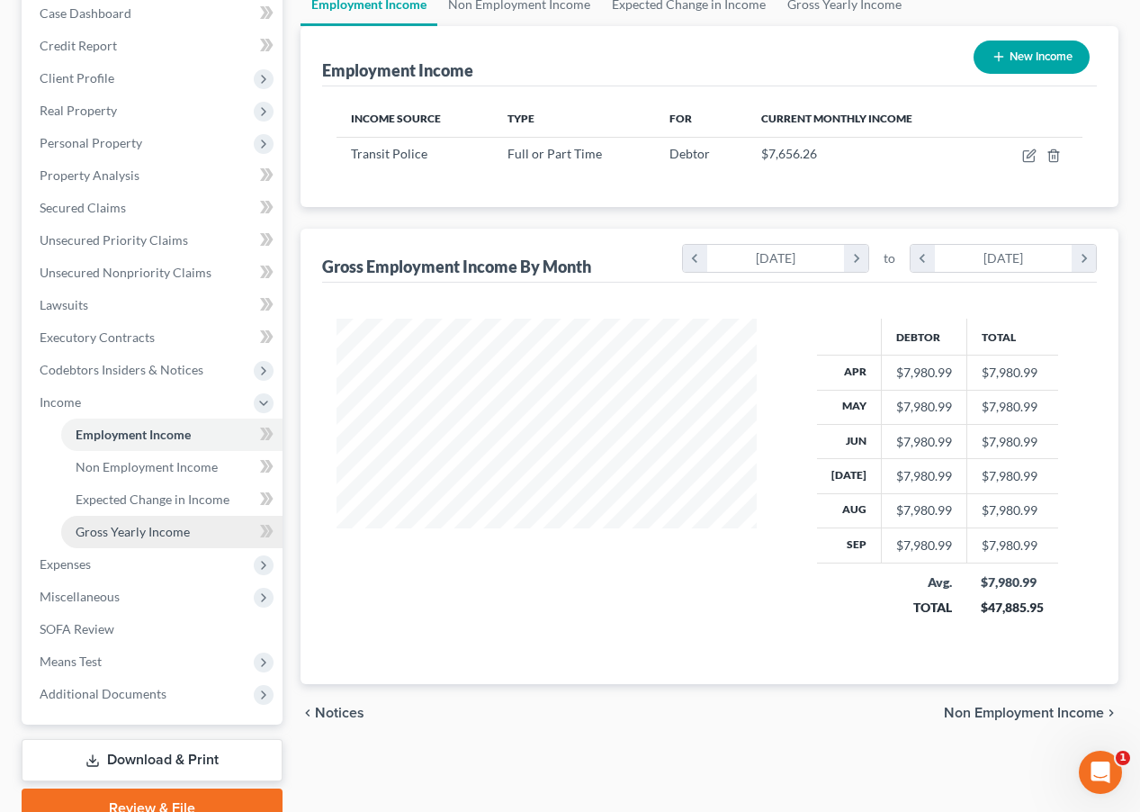
click at [167, 532] on span "Gross Yearly Income" at bounding box center [133, 531] width 114 height 15
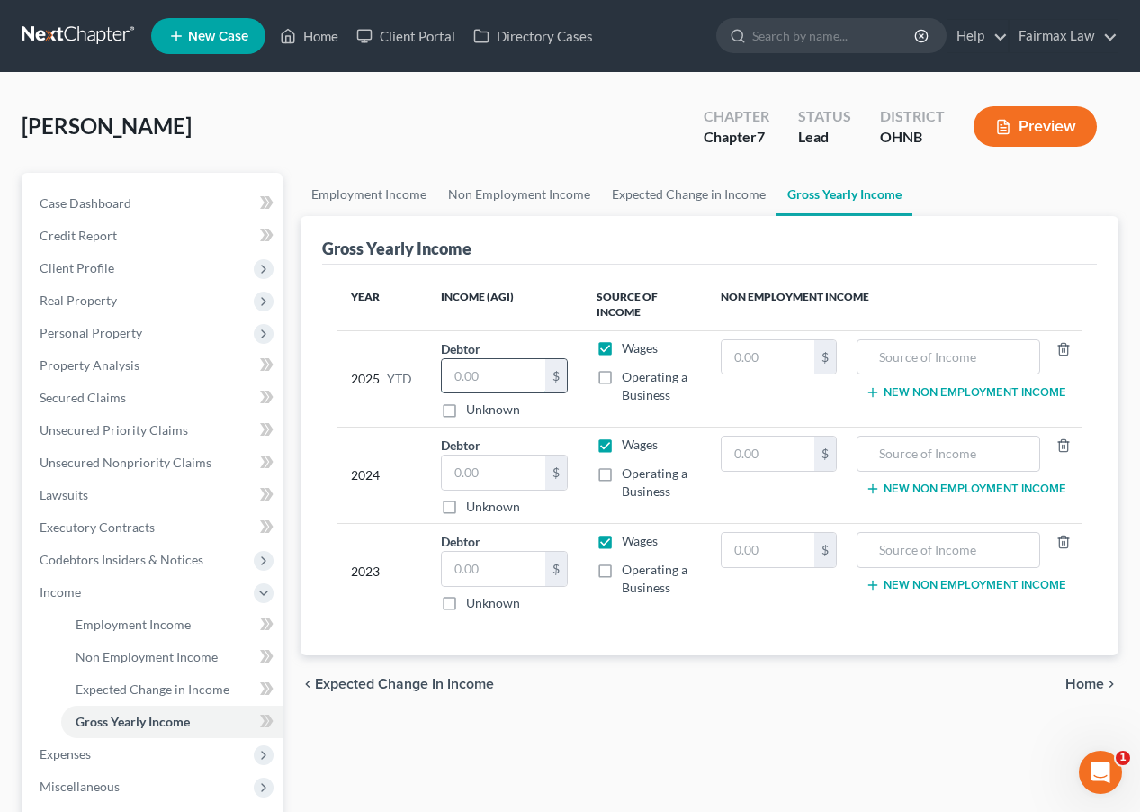
click at [524, 365] on input "text" at bounding box center [494, 376] width 104 height 34
type input "47,885"
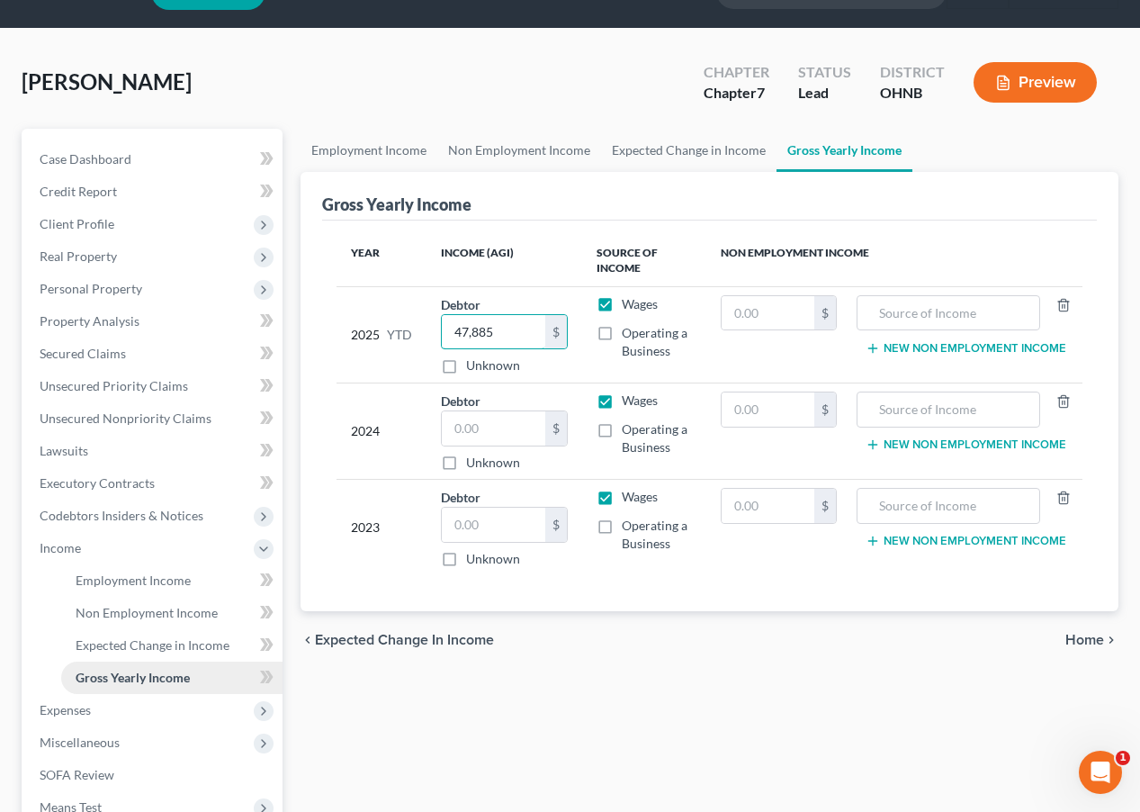
scroll to position [60, 0]
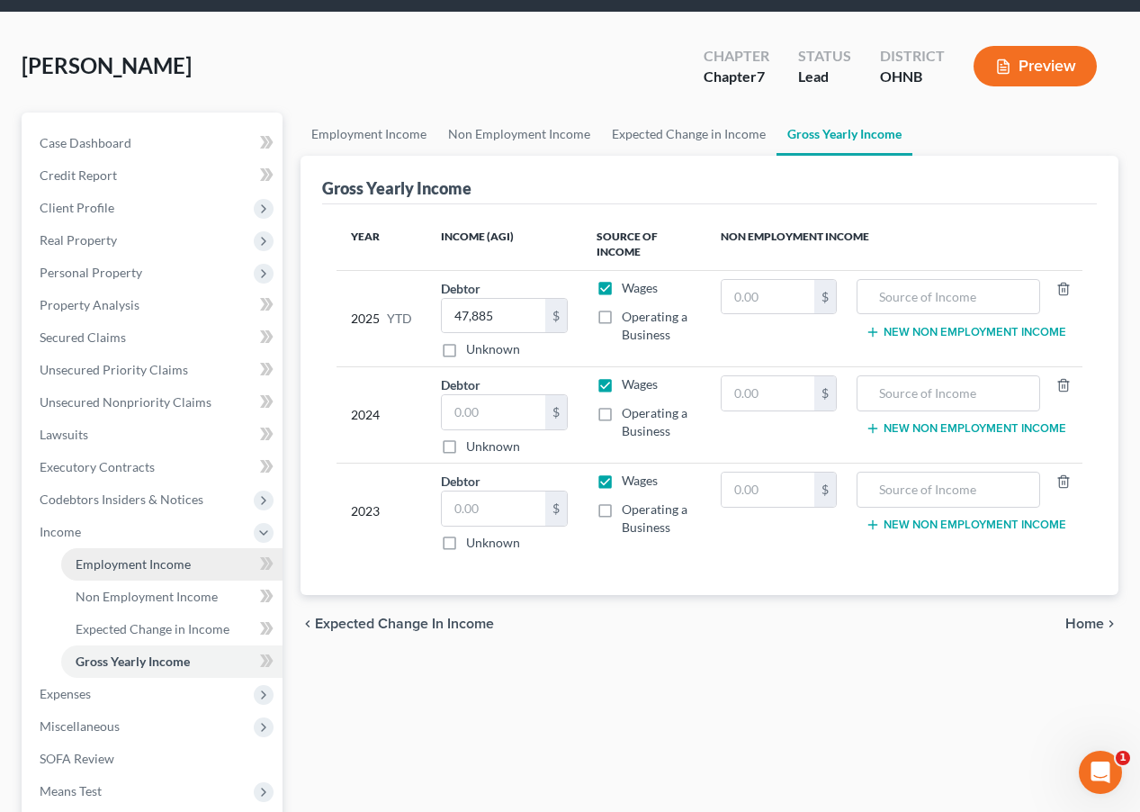
click at [217, 572] on link "Employment Income" at bounding box center [171, 564] width 221 height 32
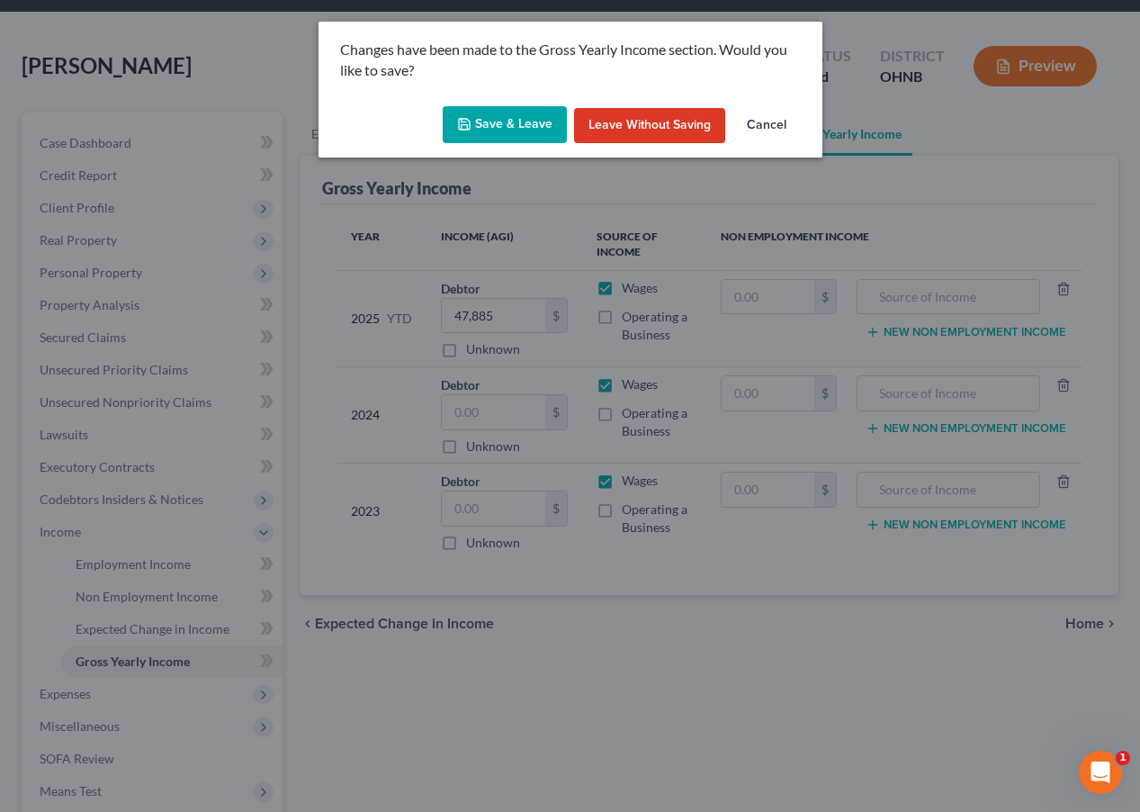
click at [525, 124] on button "Save & Leave" at bounding box center [505, 125] width 124 height 38
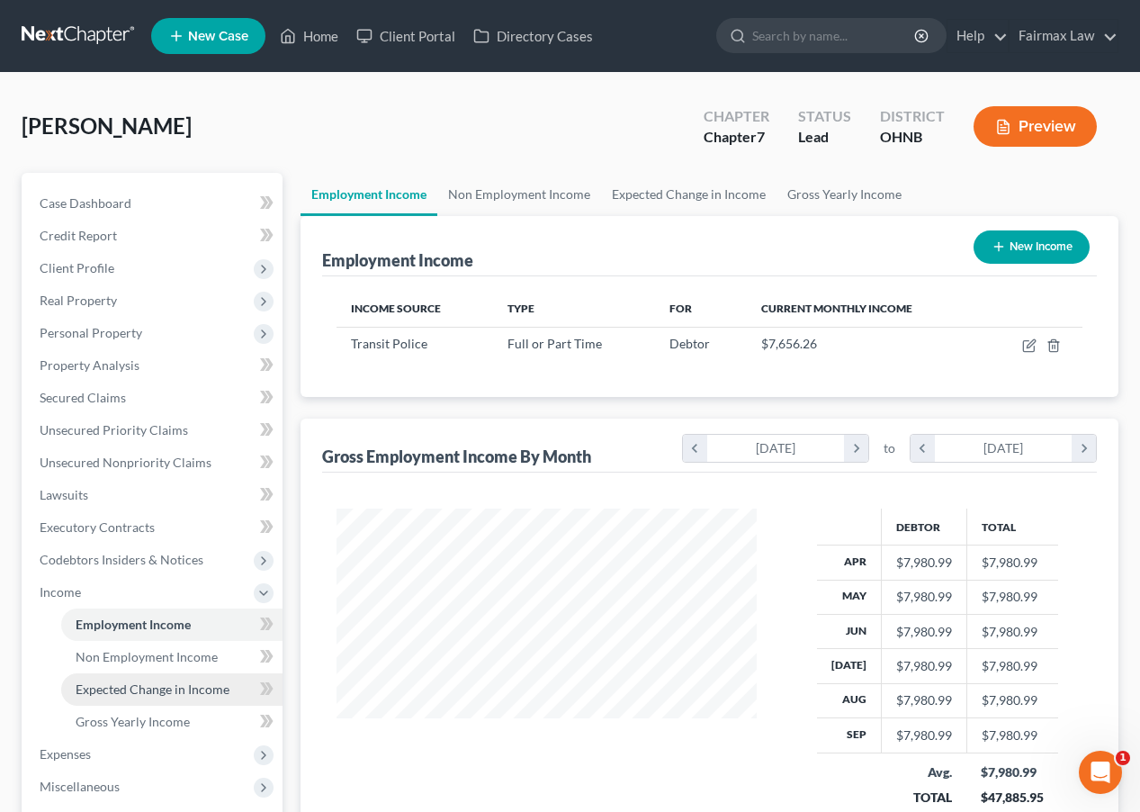
scroll to position [322, 456]
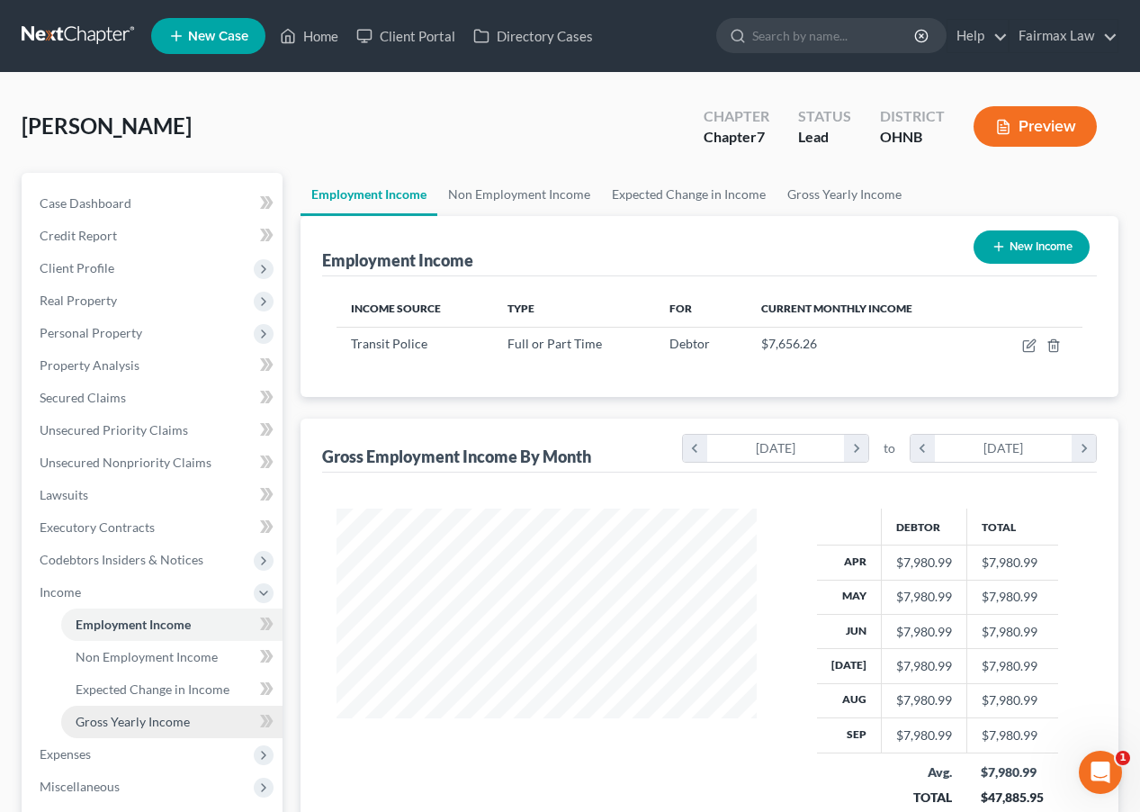
click at [172, 723] on span "Gross Yearly Income" at bounding box center [133, 721] width 114 height 15
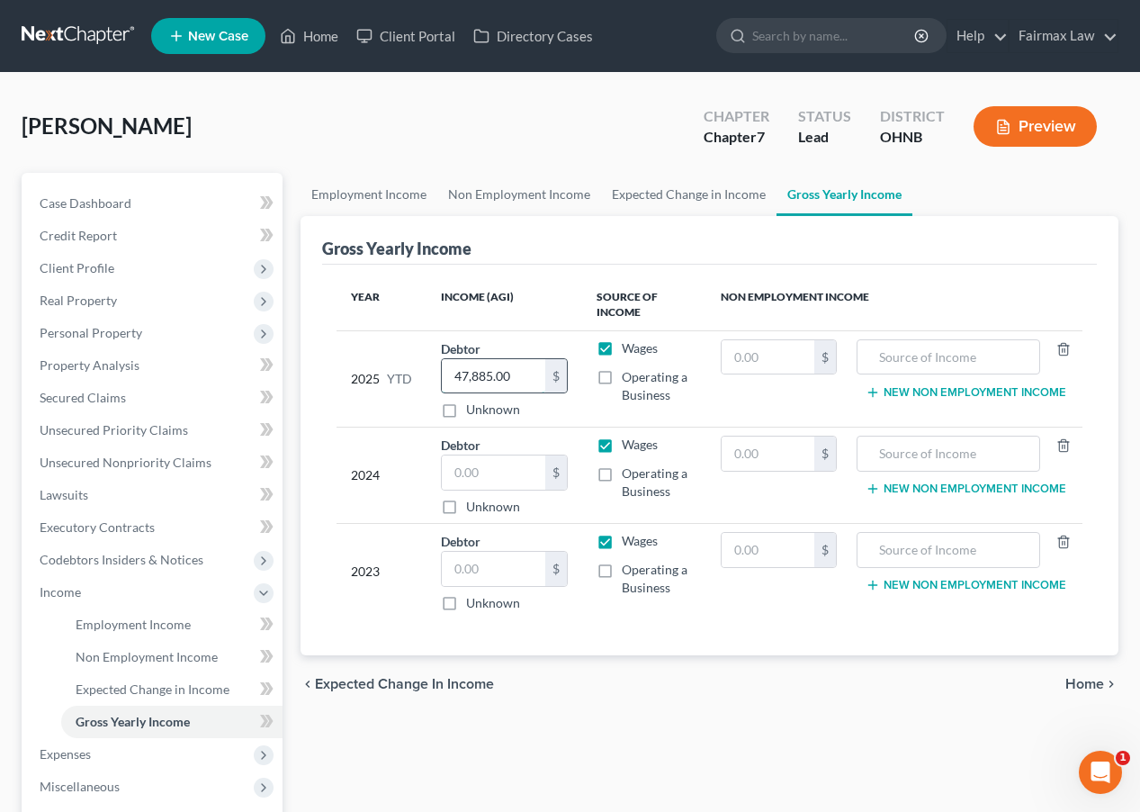
click at [512, 374] on input "47,885.00" at bounding box center [494, 376] width 104 height 34
type input "47,885.95"
click at [330, 7] on nav "Home New Case Client Portal Directory Cases Fairmax Law farrah@fairmaxlaw.com M…" at bounding box center [570, 36] width 1140 height 72
click at [543, 463] on input "text" at bounding box center [494, 472] width 104 height 34
type input "75,634.00"
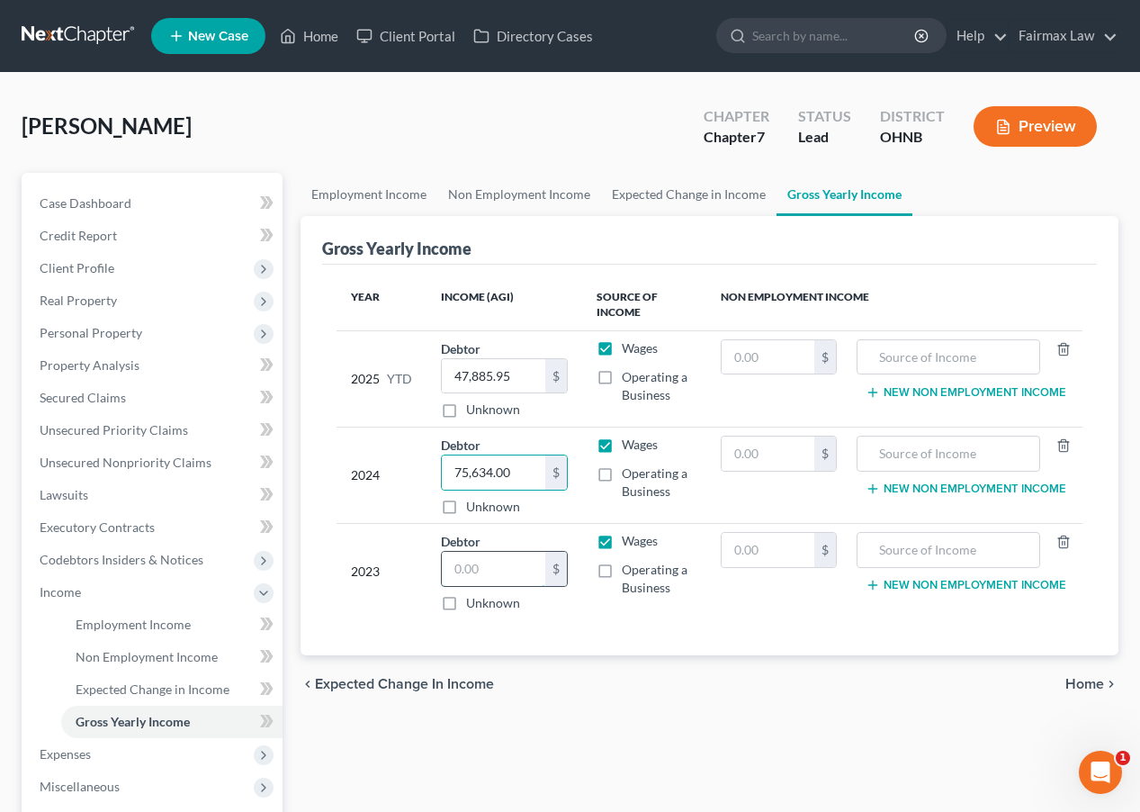
click at [508, 553] on input "text" at bounding box center [494, 569] width 104 height 34
type input "71,820.00"
click at [606, 678] on div "chevron_left Expected Change in Income Home chevron_right" at bounding box center [710, 684] width 818 height 58
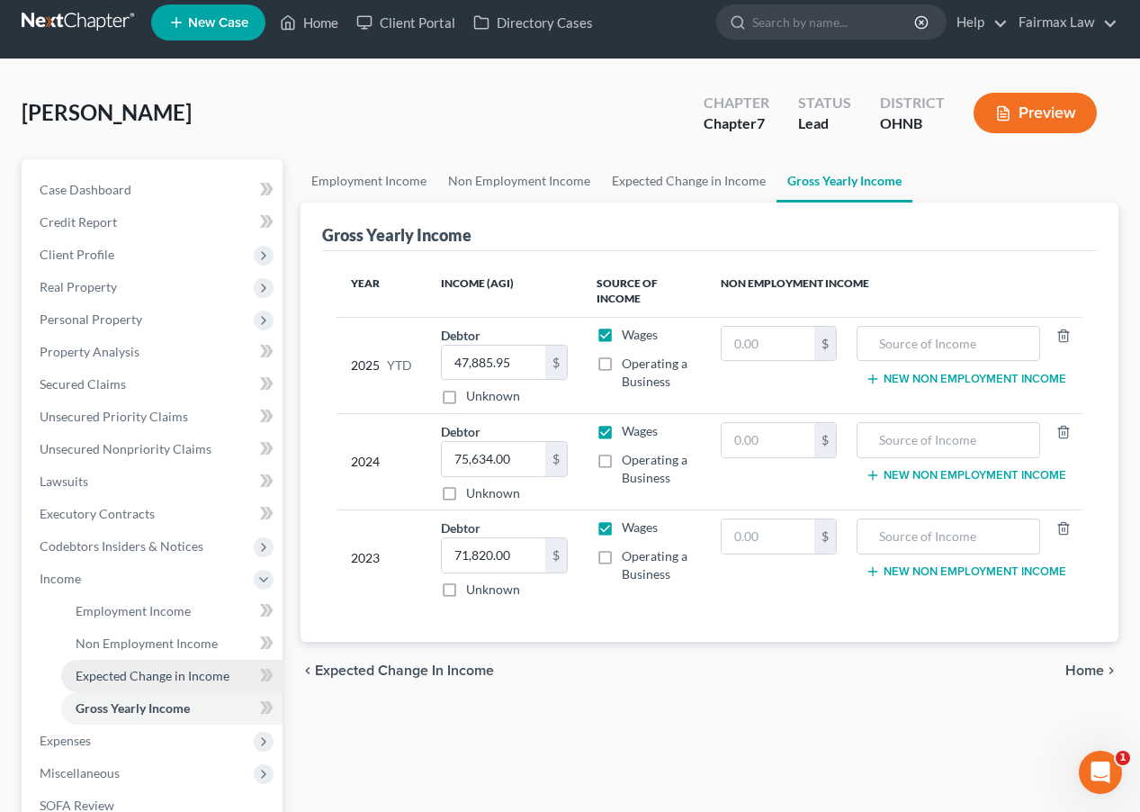
scroll to position [173, 0]
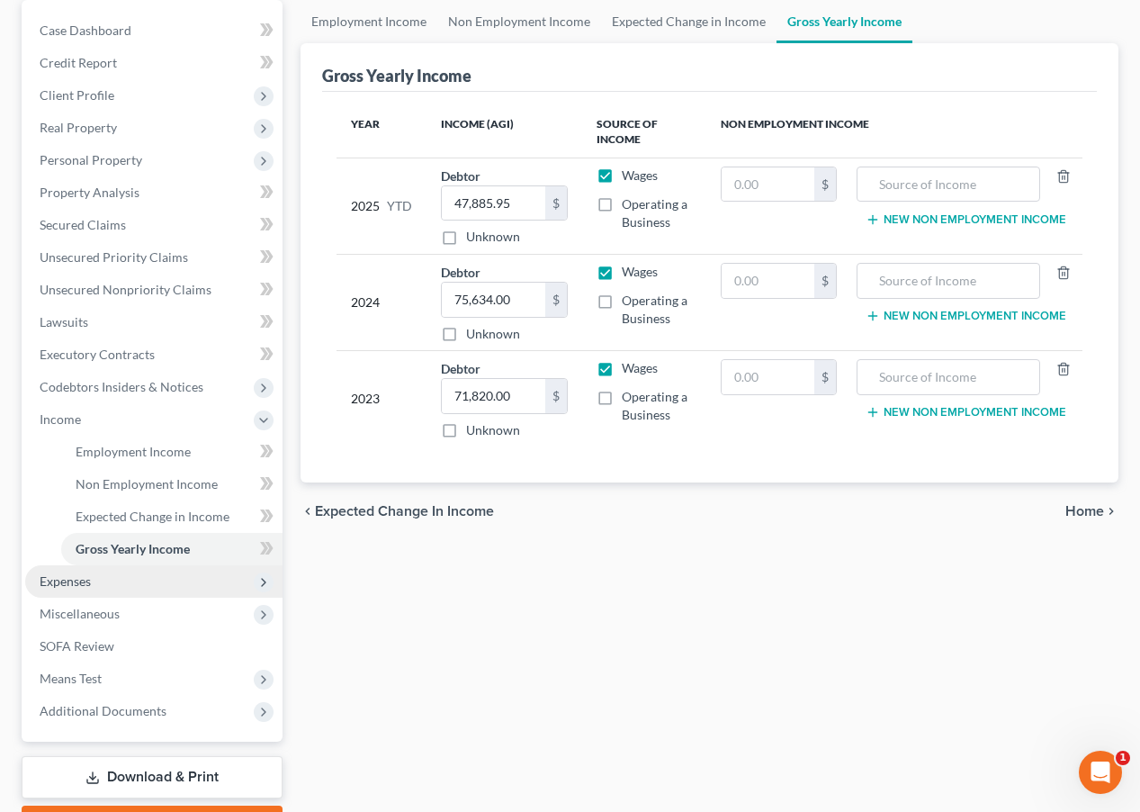
click at [157, 581] on span "Expenses" at bounding box center [153, 581] width 257 height 32
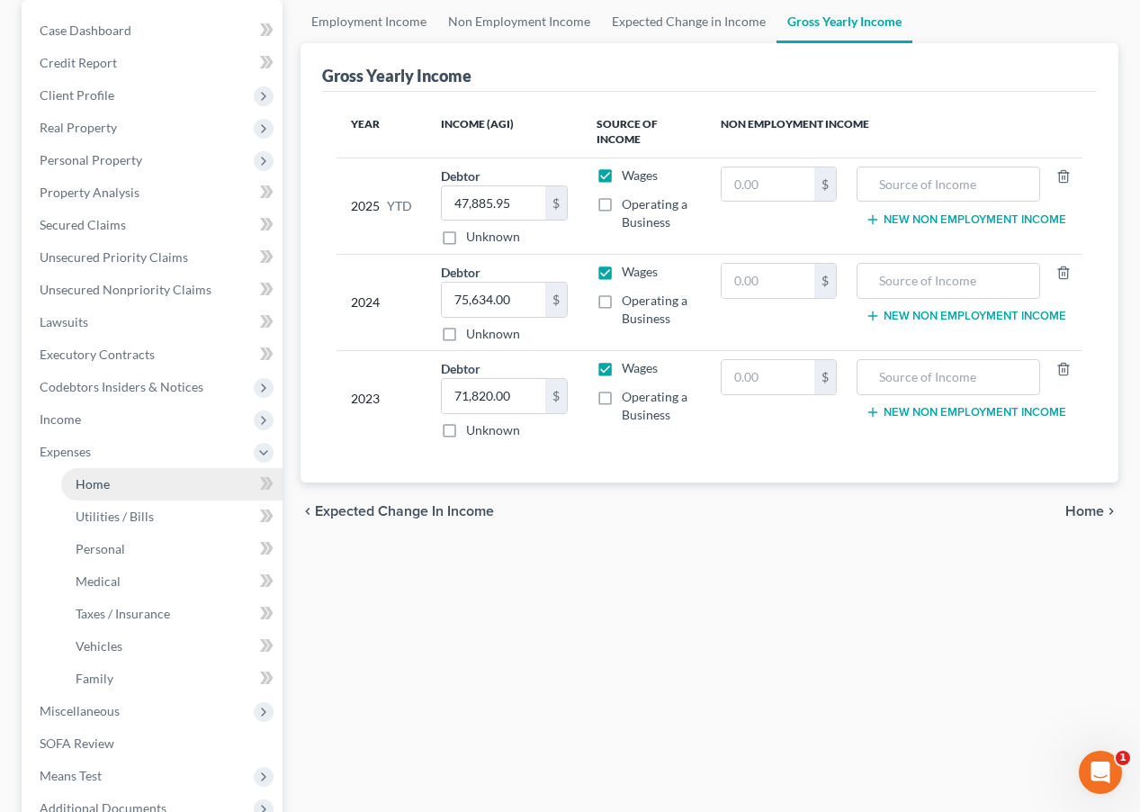
click at [139, 494] on link "Home" at bounding box center [171, 484] width 221 height 32
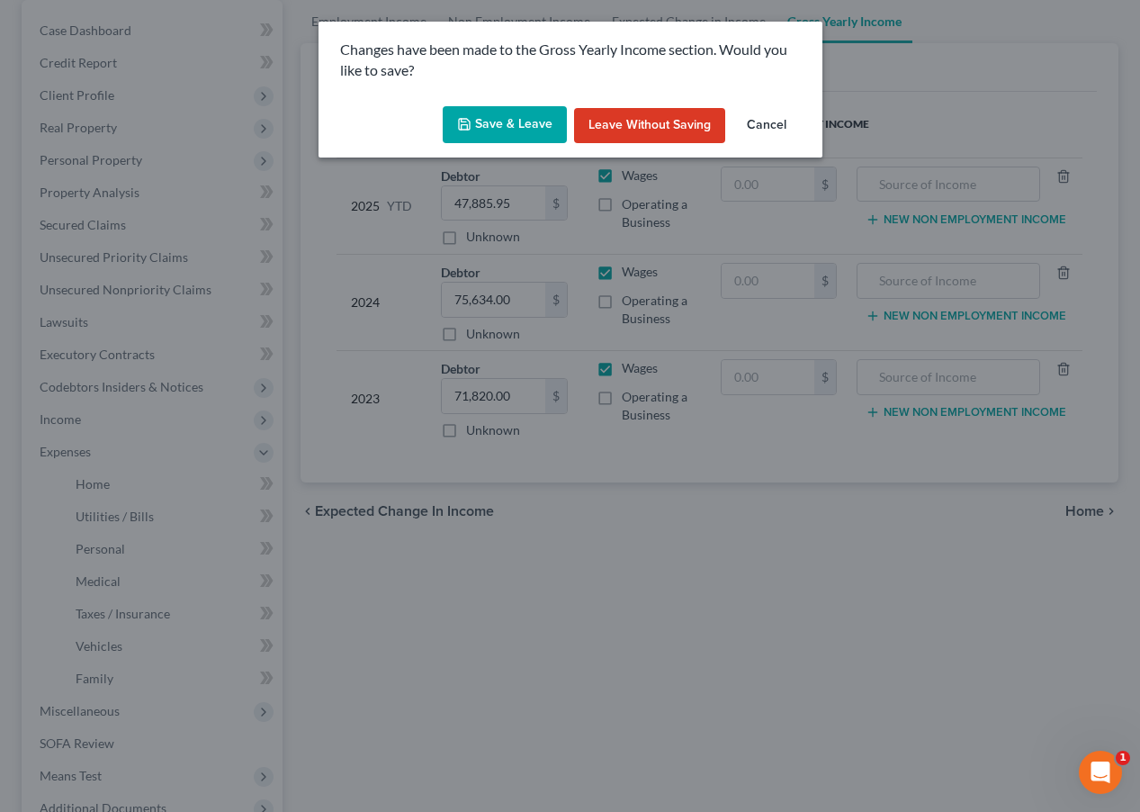
click at [515, 127] on button "Save & Leave" at bounding box center [505, 125] width 124 height 38
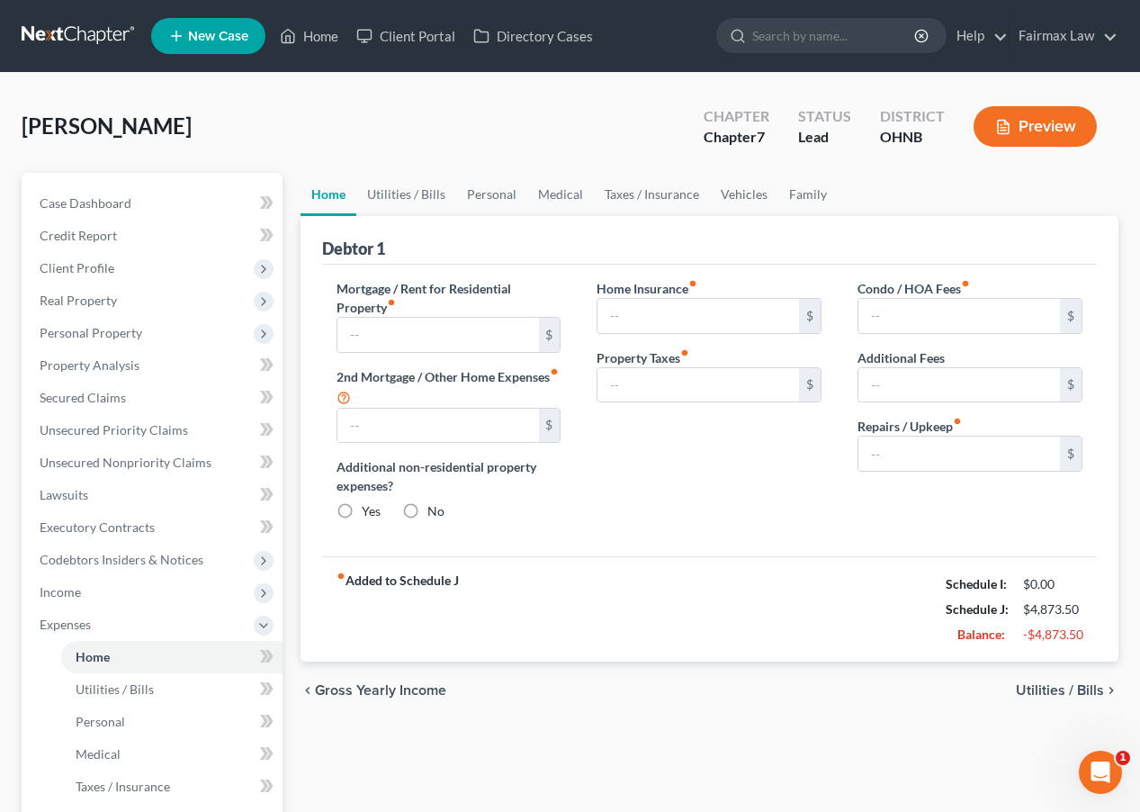
type input "1,950.00"
type input "0.00"
radio input "true"
type input "0.00"
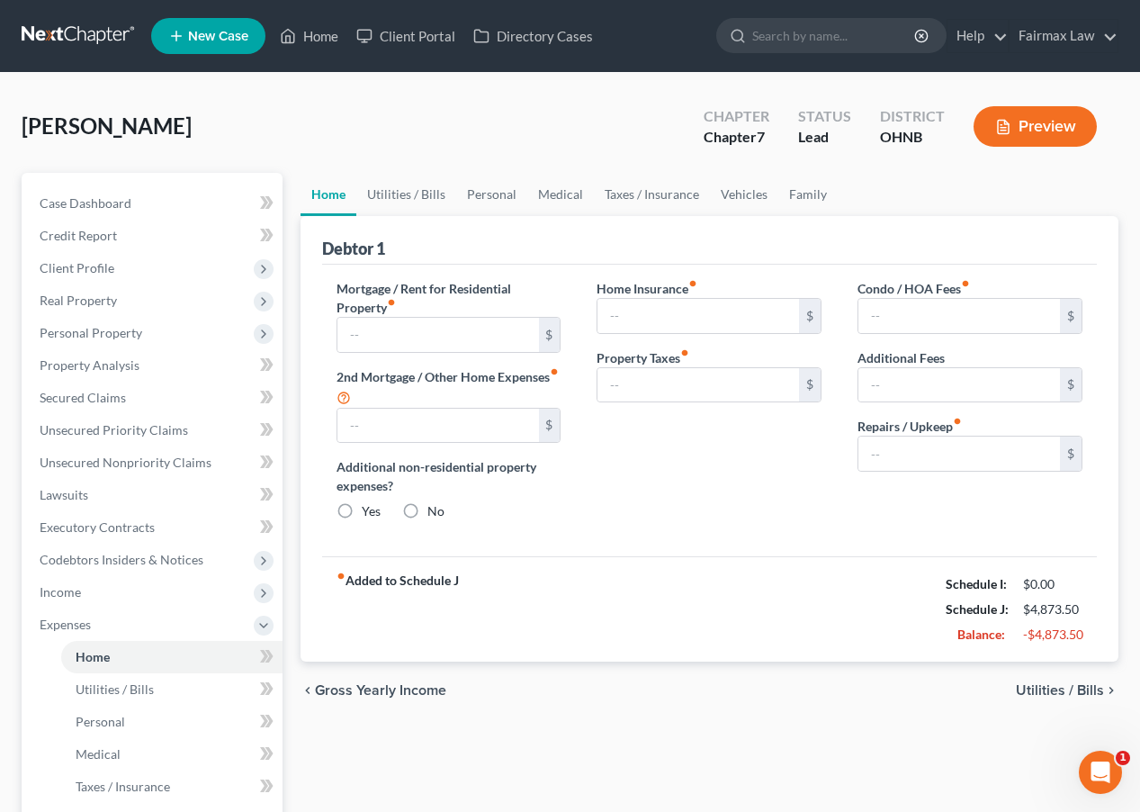
type input "0.00"
type input "200.00"
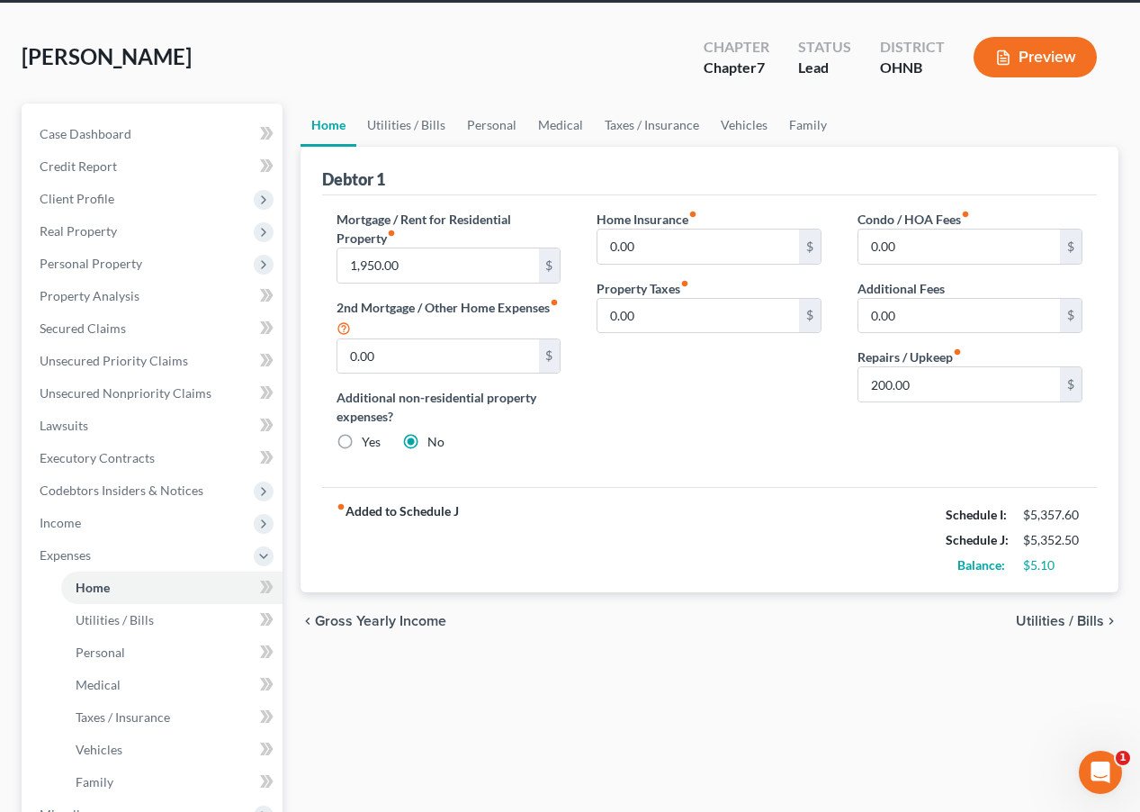
scroll to position [69, 0]
click at [204, 615] on link "Utilities / Bills" at bounding box center [171, 620] width 221 height 32
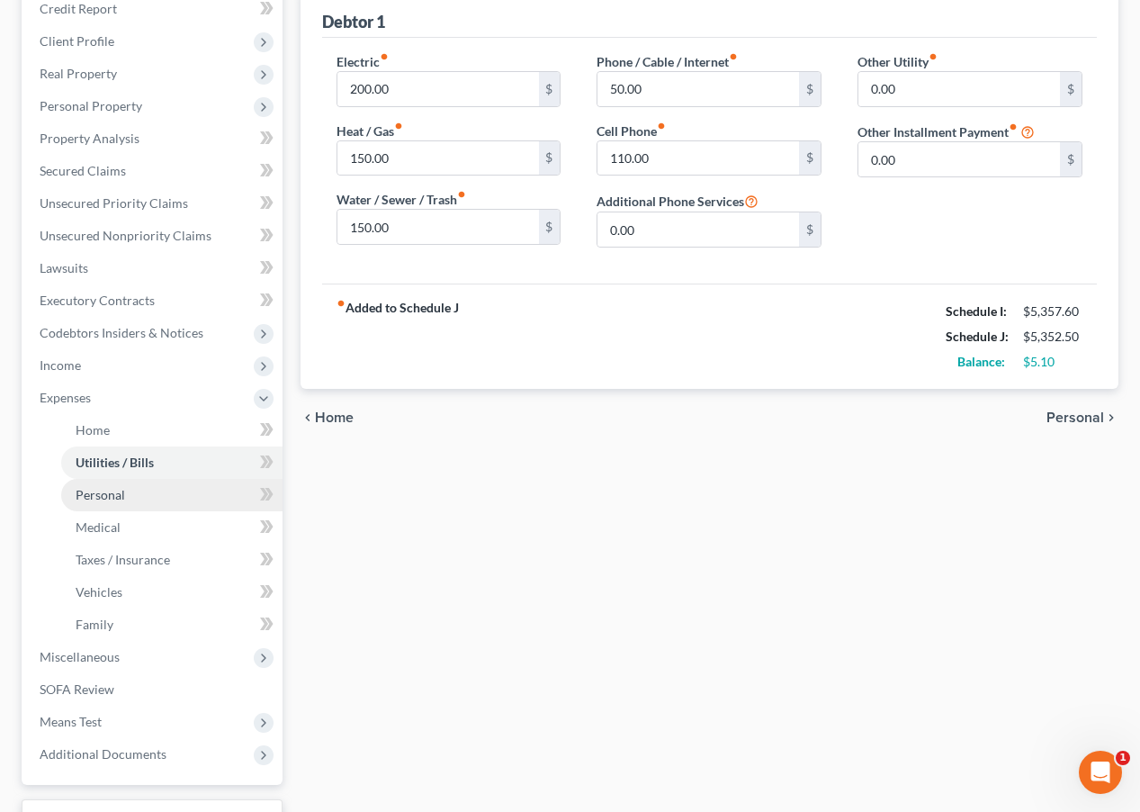
click at [181, 505] on link "Personal" at bounding box center [171, 495] width 221 height 32
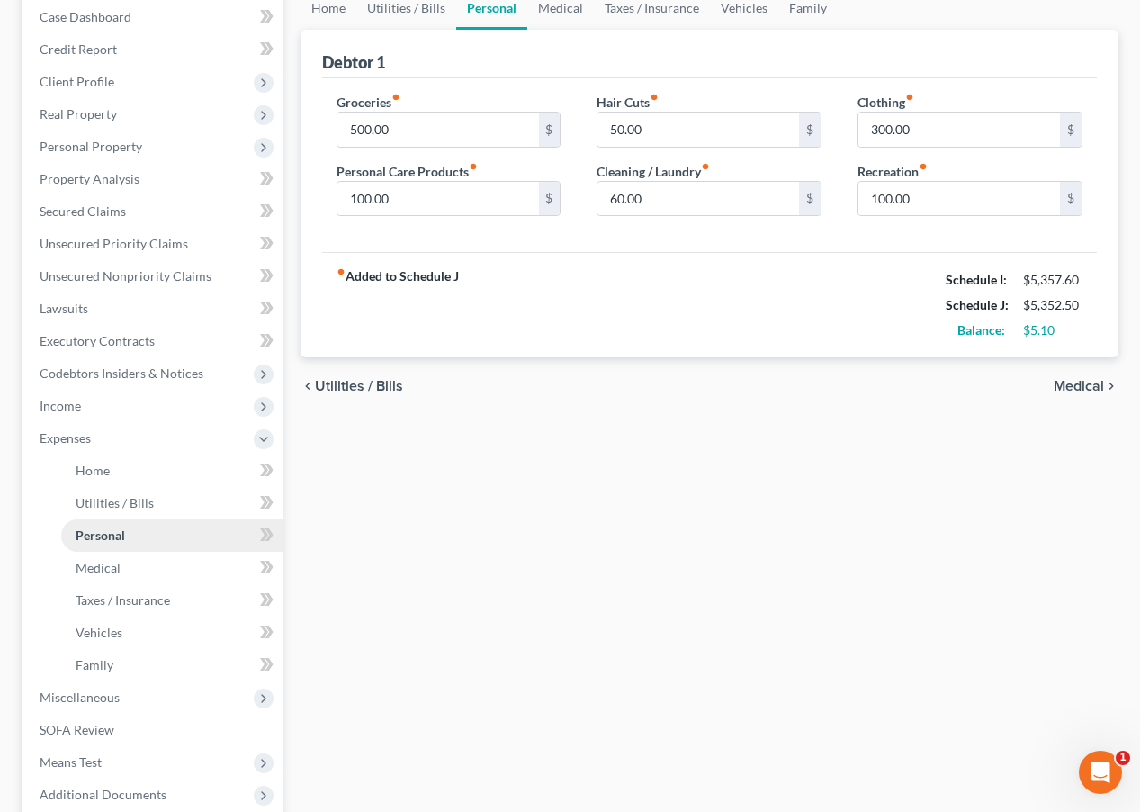
scroll to position [187, 0]
click at [619, 131] on input "50.00" at bounding box center [699, 129] width 202 height 34
type input "0.00"
click at [367, 192] on input "100.00" at bounding box center [439, 198] width 202 height 34
type input "150.00"
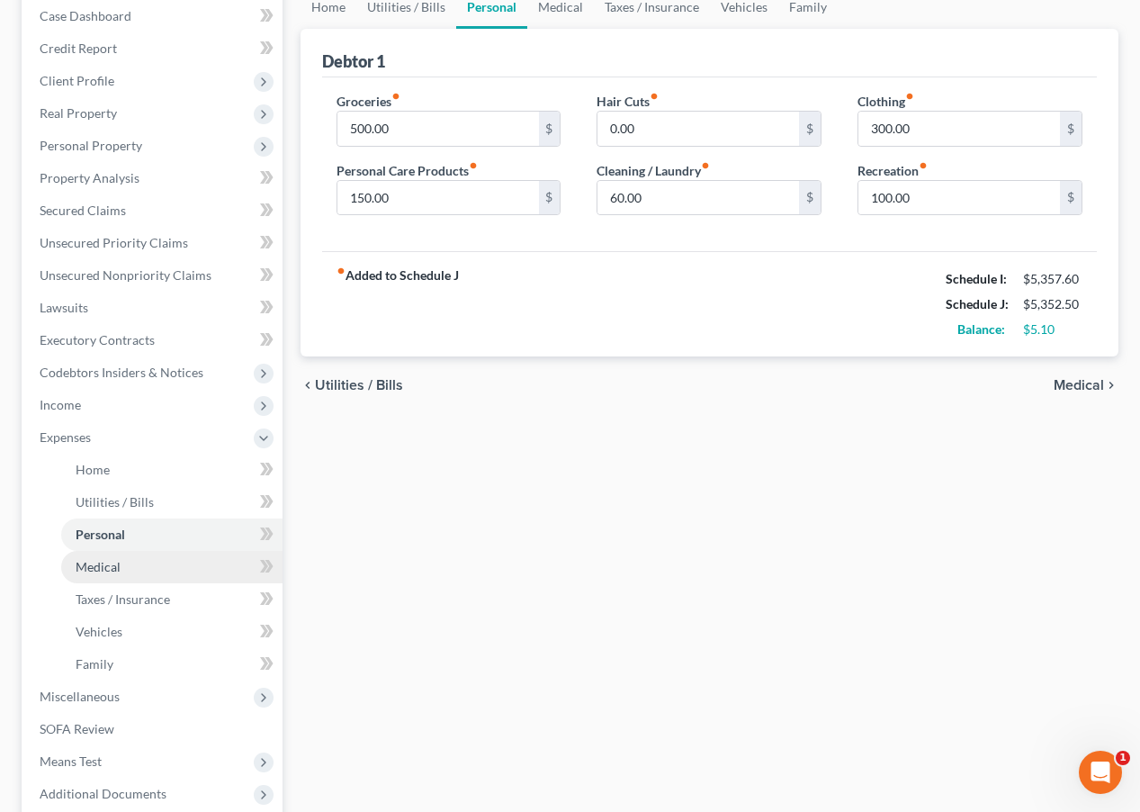
click at [110, 553] on link "Medical" at bounding box center [171, 567] width 221 height 32
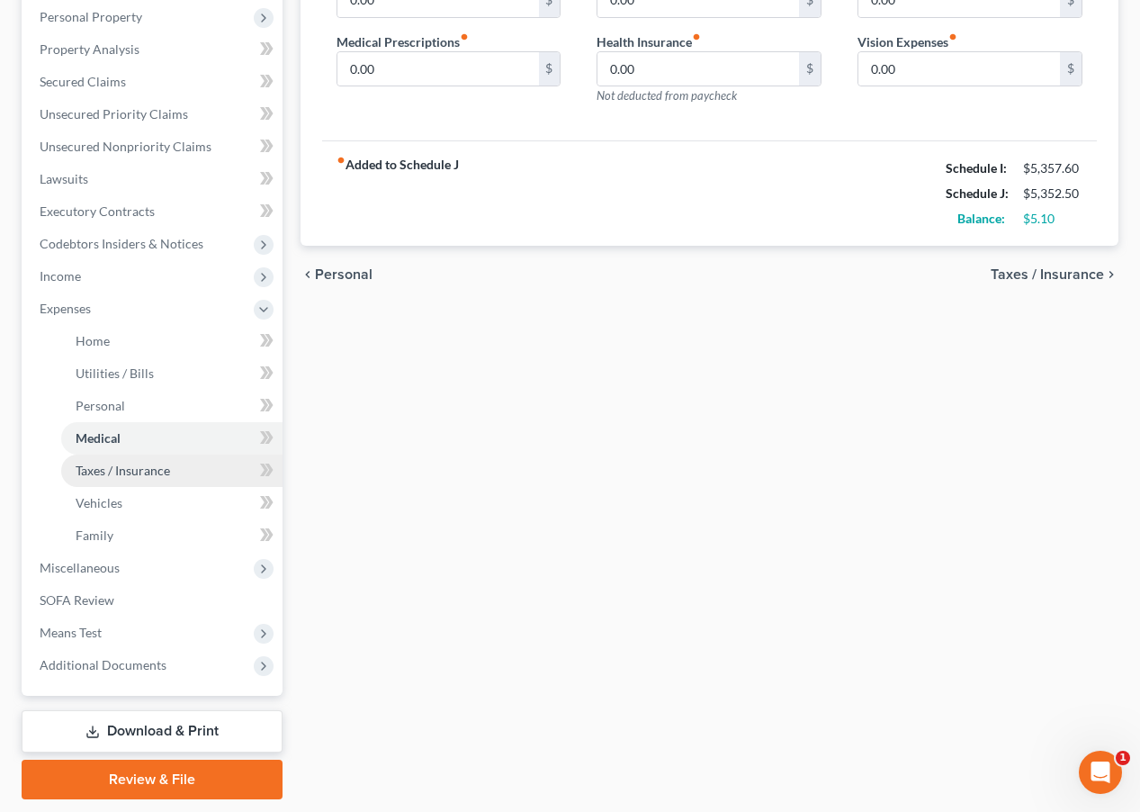
click at [130, 480] on link "Taxes / Insurance" at bounding box center [171, 471] width 221 height 32
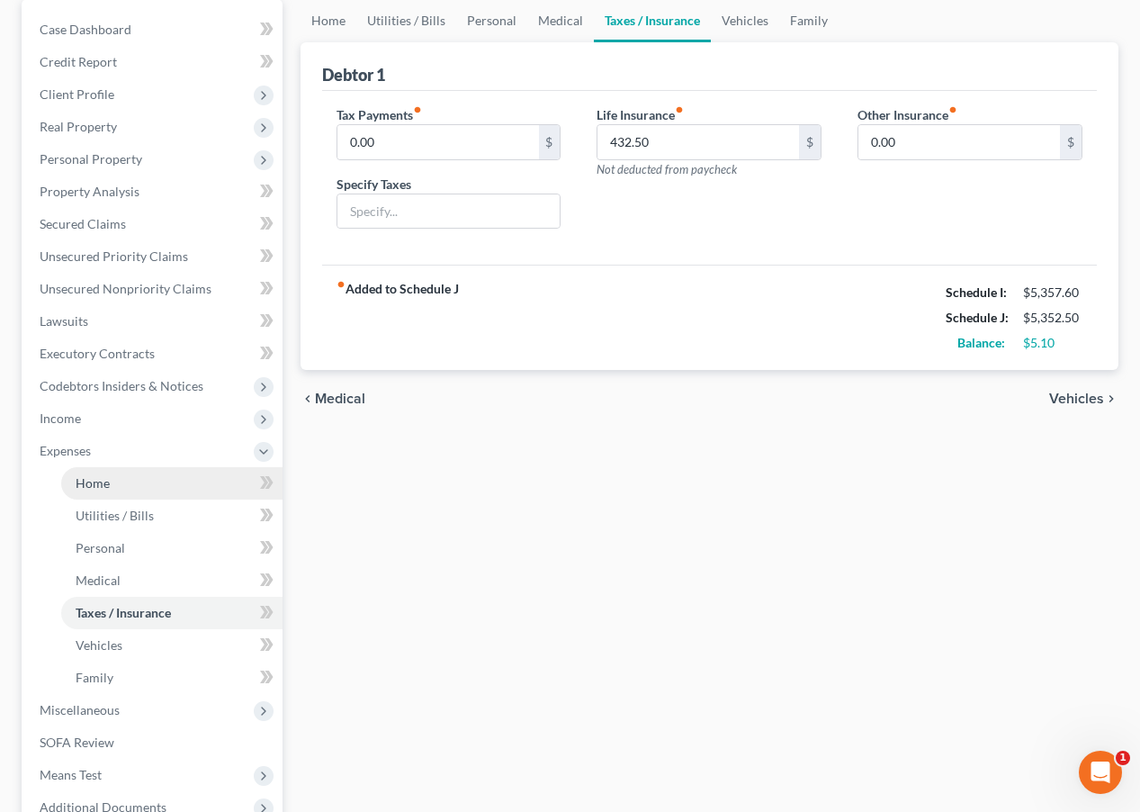
scroll to position [201, 0]
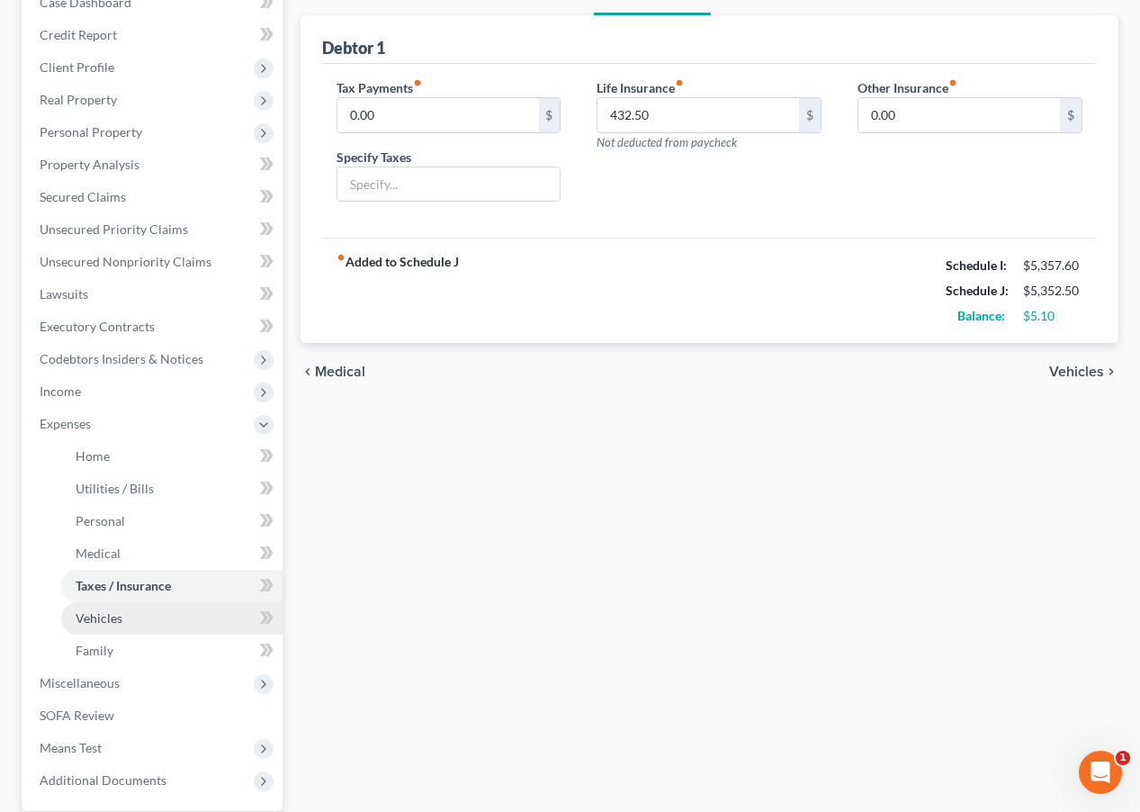
click at [140, 608] on link "Vehicles" at bounding box center [171, 618] width 221 height 32
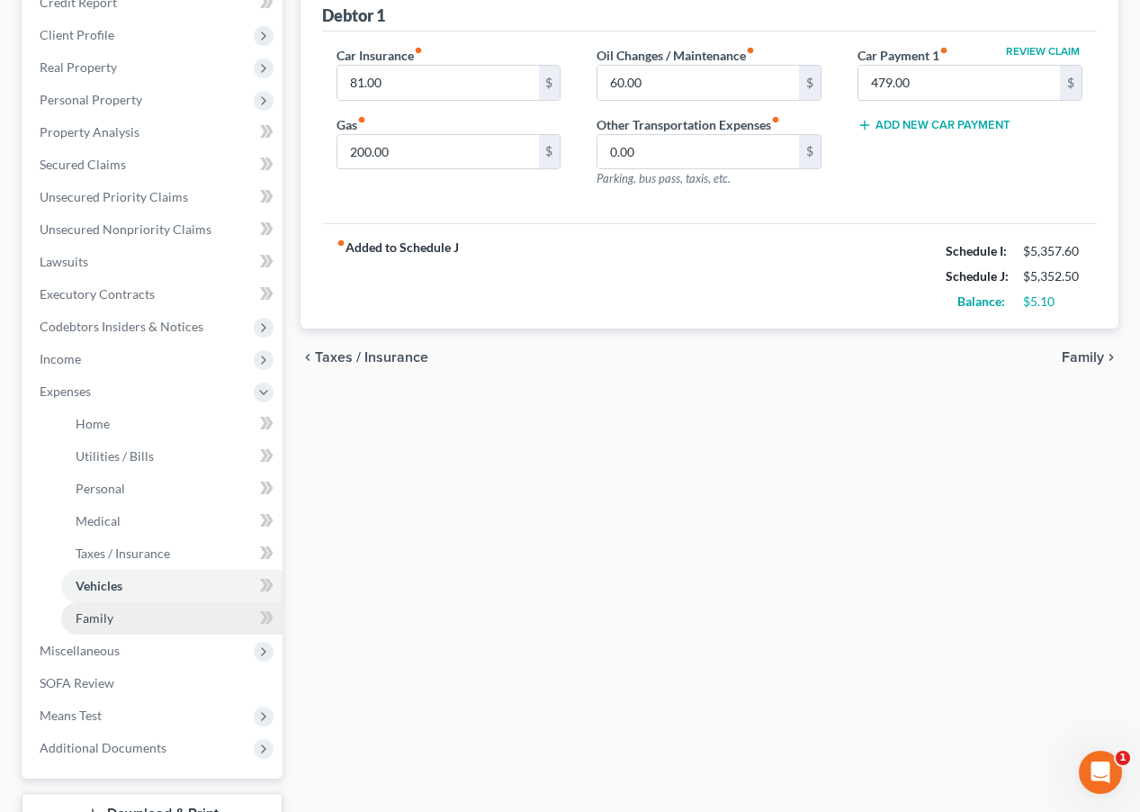
scroll to position [231, 0]
click at [140, 614] on link "Family" at bounding box center [171, 620] width 221 height 32
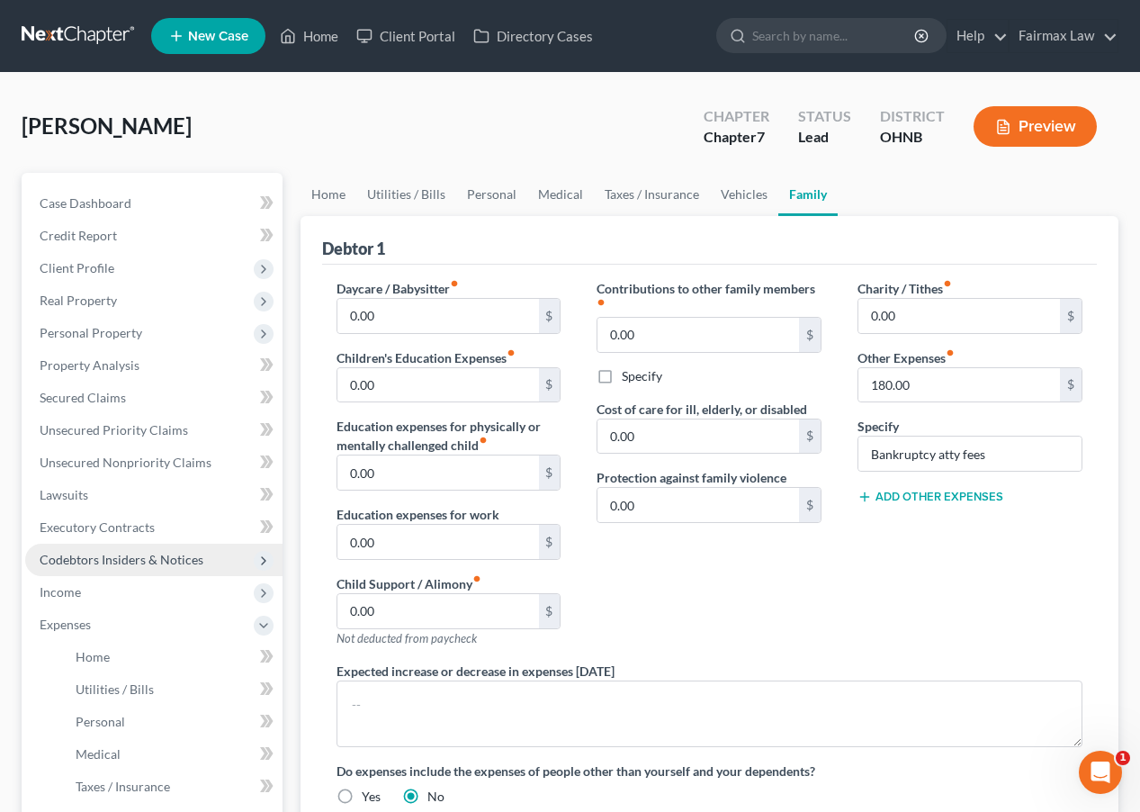
click at [128, 566] on span "Codebtors Insiders & Notices" at bounding box center [122, 559] width 164 height 15
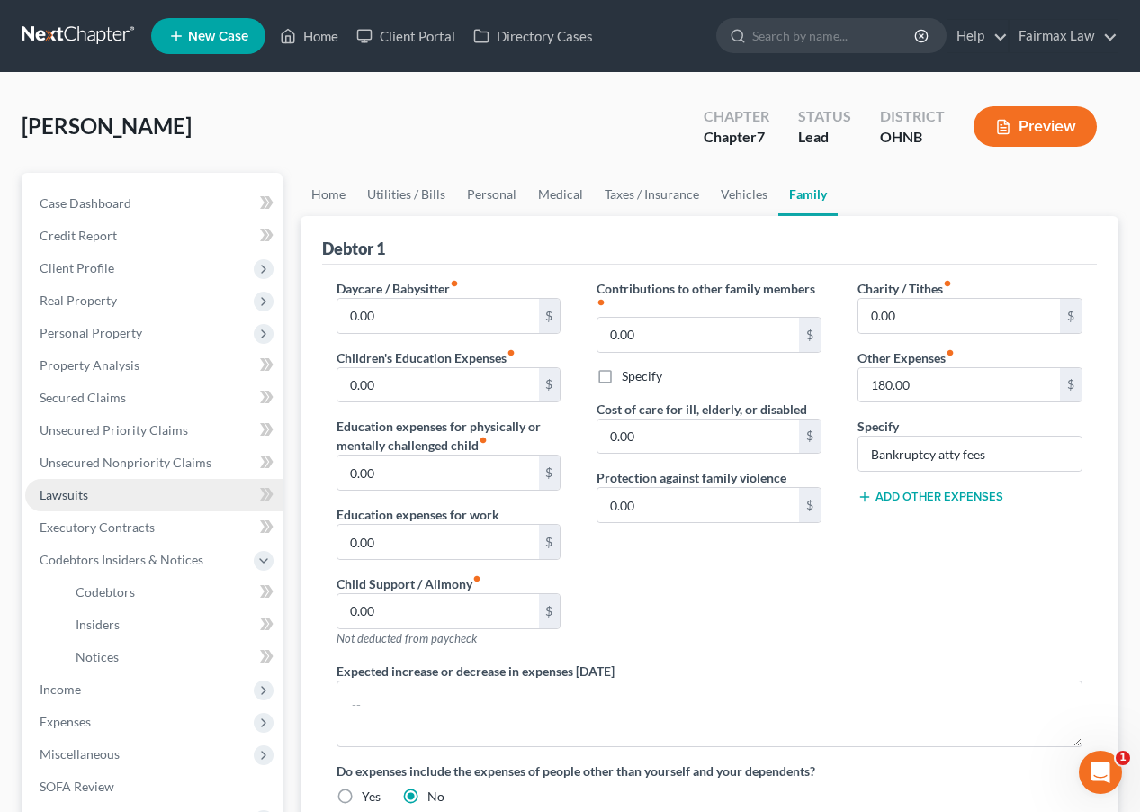
click at [114, 488] on link "Lawsuits" at bounding box center [153, 495] width 257 height 32
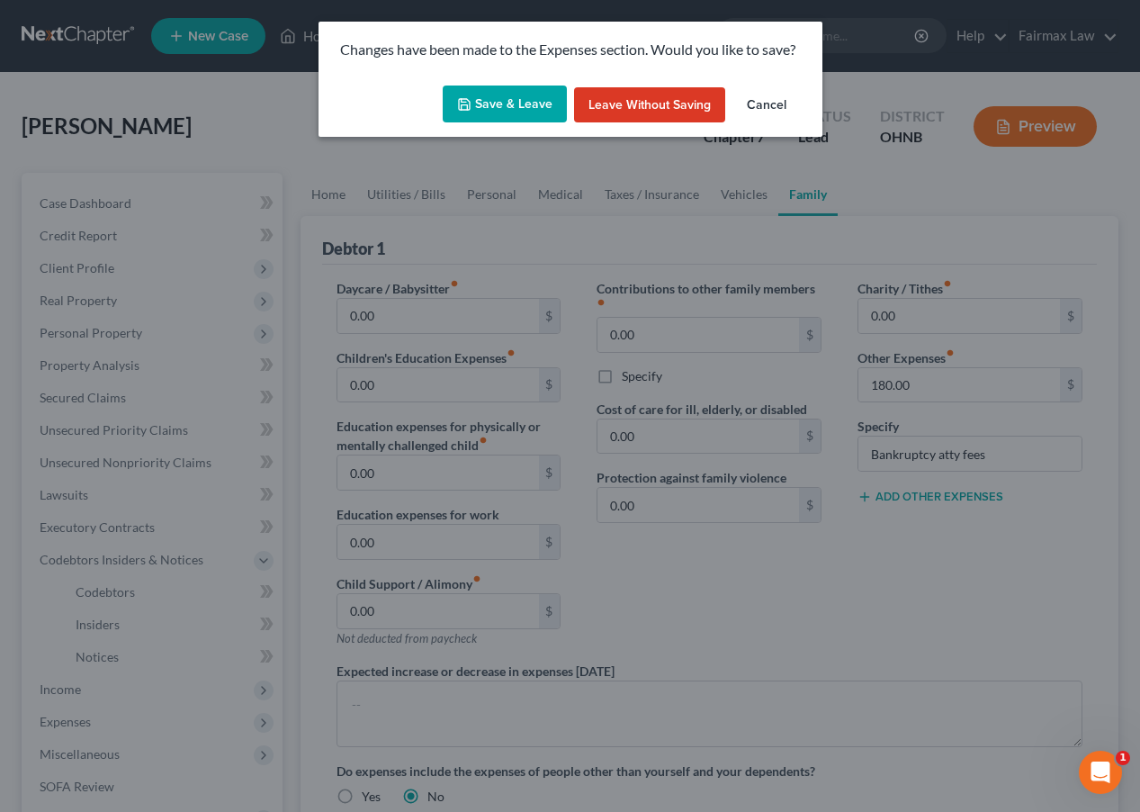
click at [535, 104] on button "Save & Leave" at bounding box center [505, 105] width 124 height 38
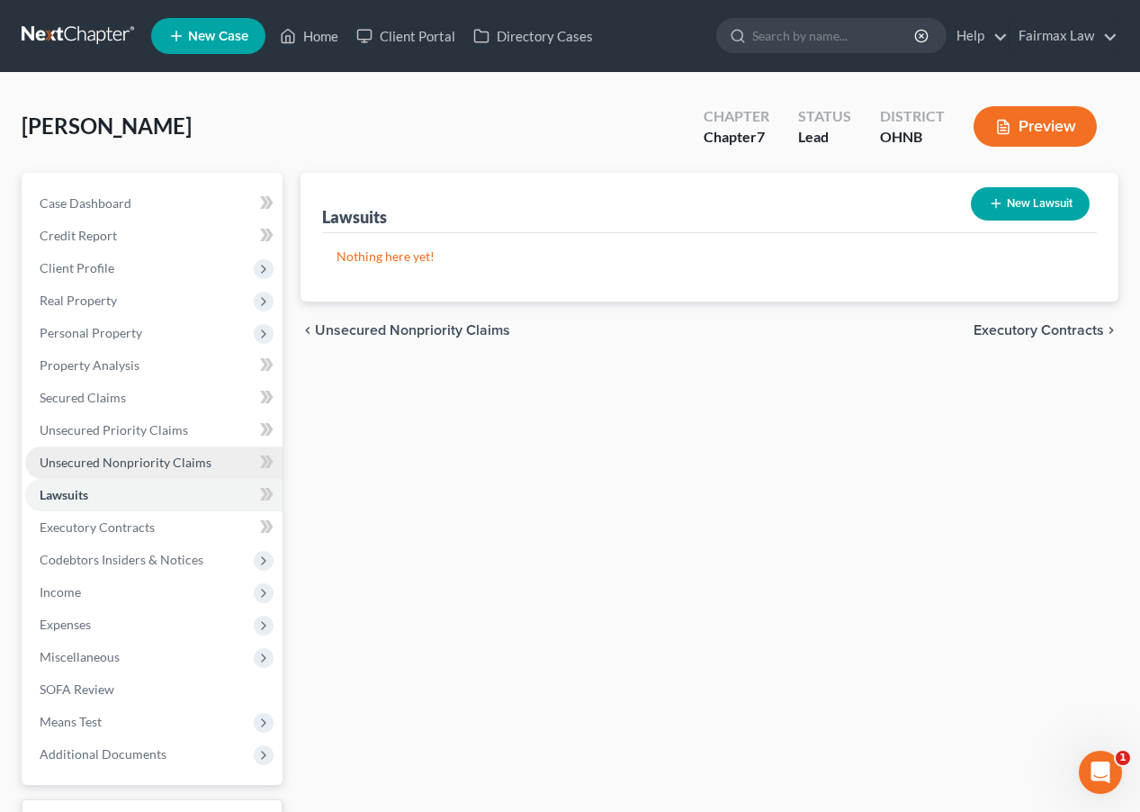
click at [189, 464] on span "Unsecured Nonpriority Claims" at bounding box center [126, 462] width 172 height 15
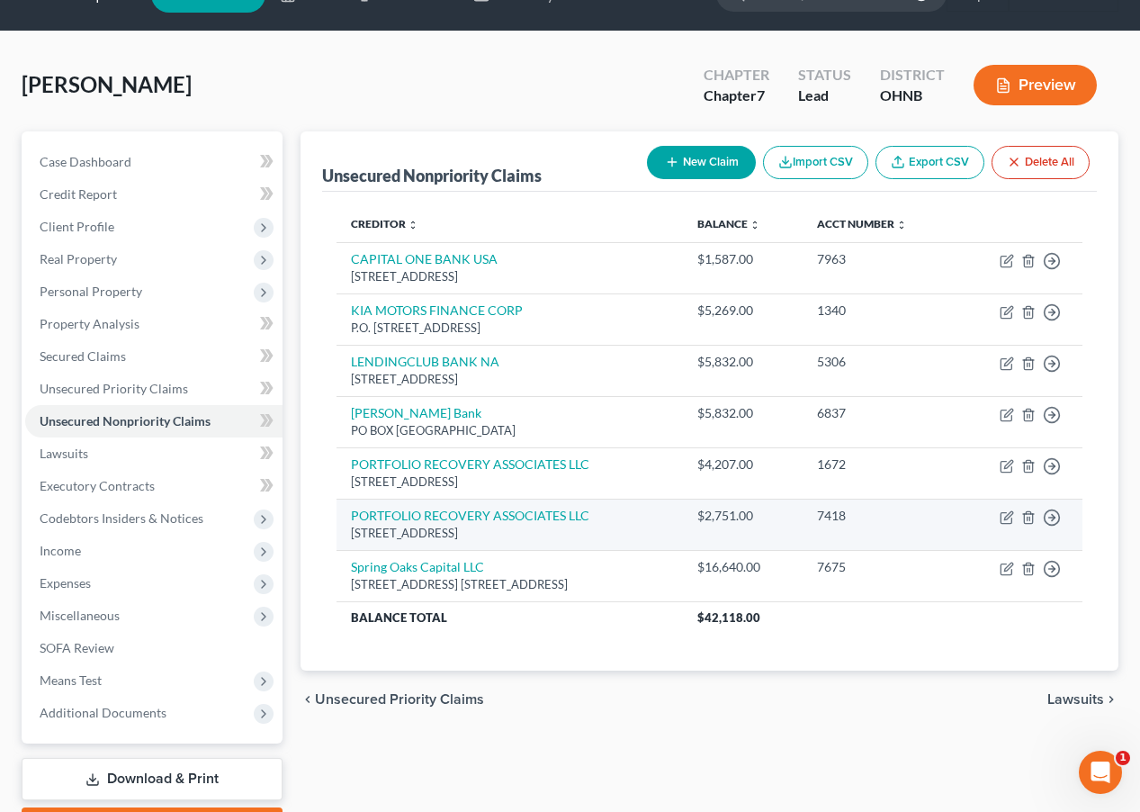
scroll to position [43, 0]
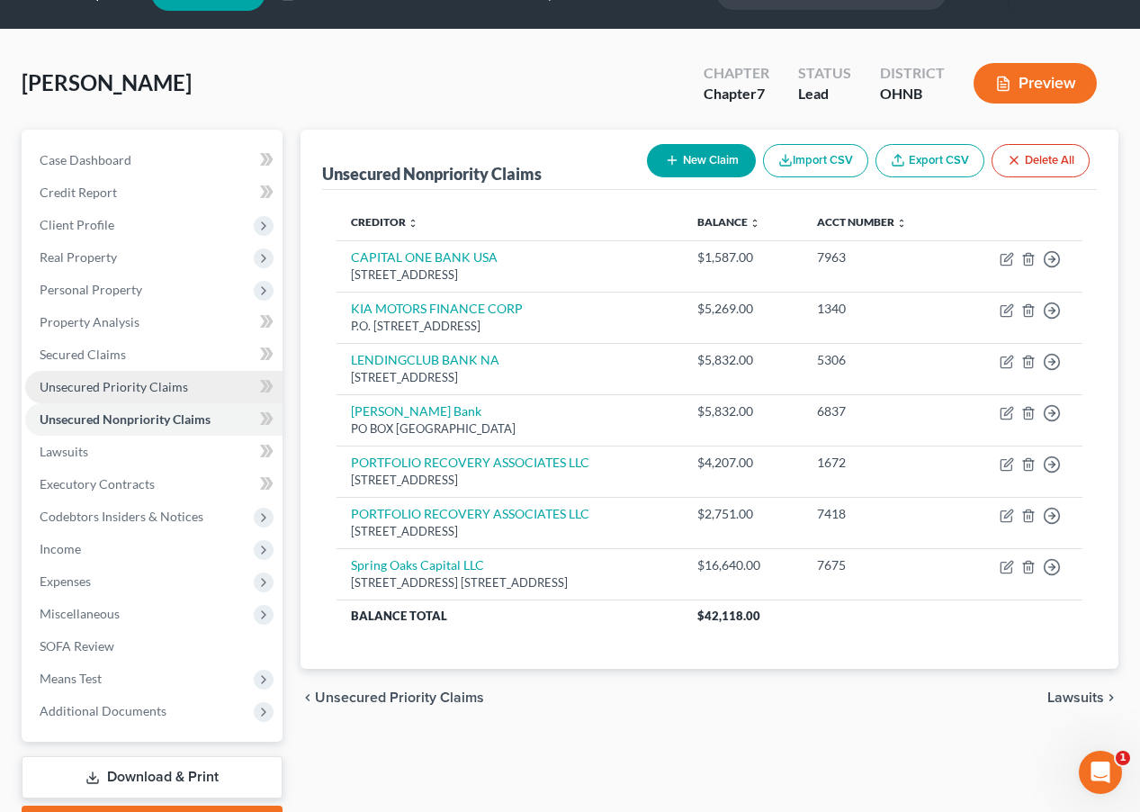
click at [132, 393] on span "Unsecured Priority Claims" at bounding box center [114, 386] width 149 height 15
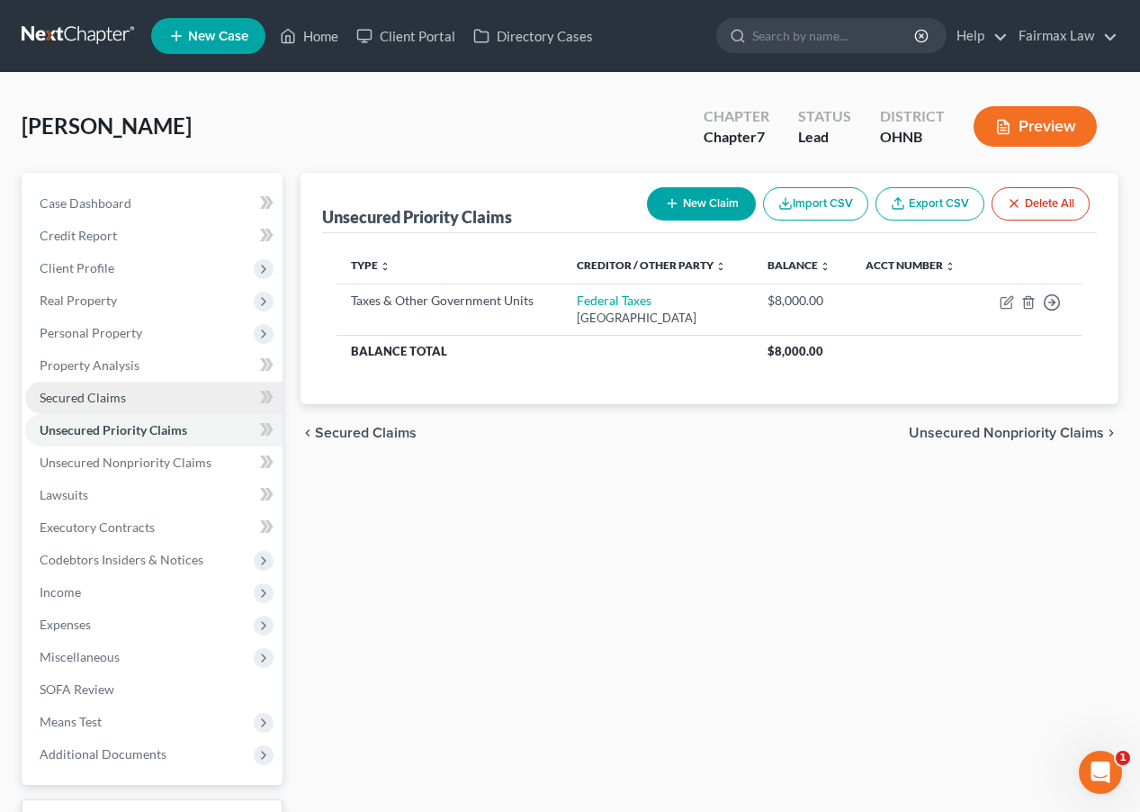
click at [138, 402] on link "Secured Claims" at bounding box center [153, 398] width 257 height 32
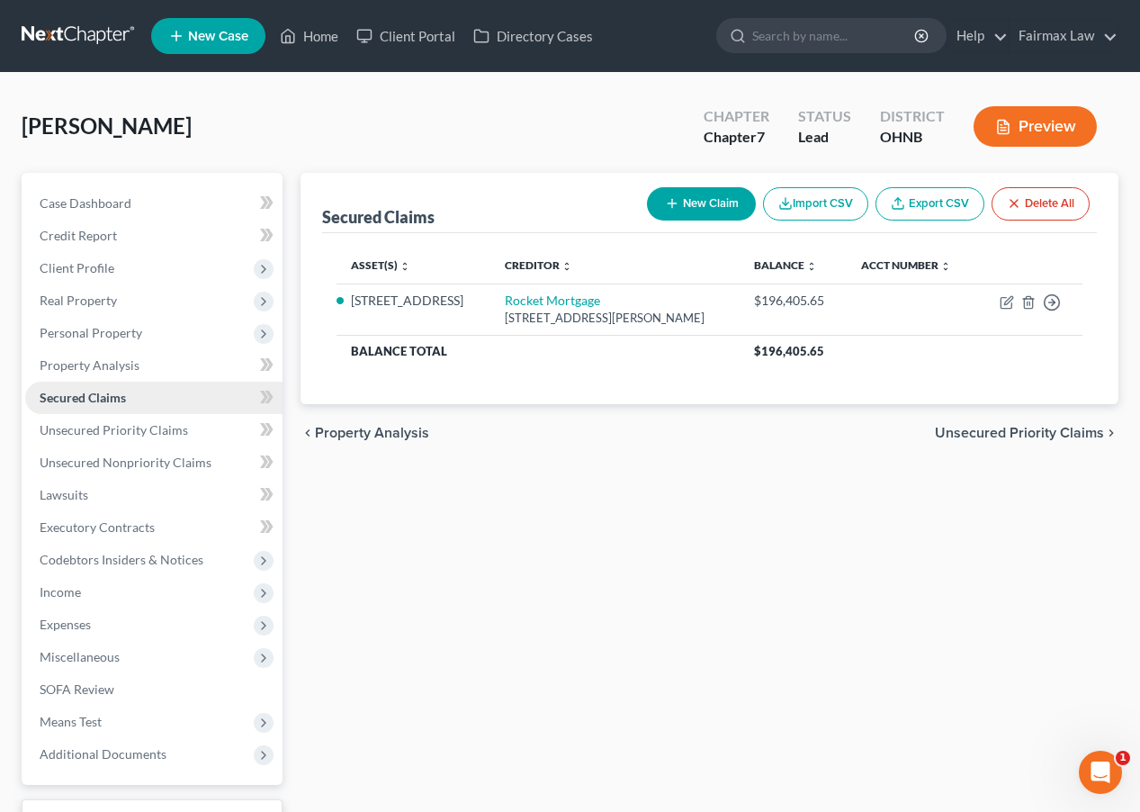
scroll to position [17, 0]
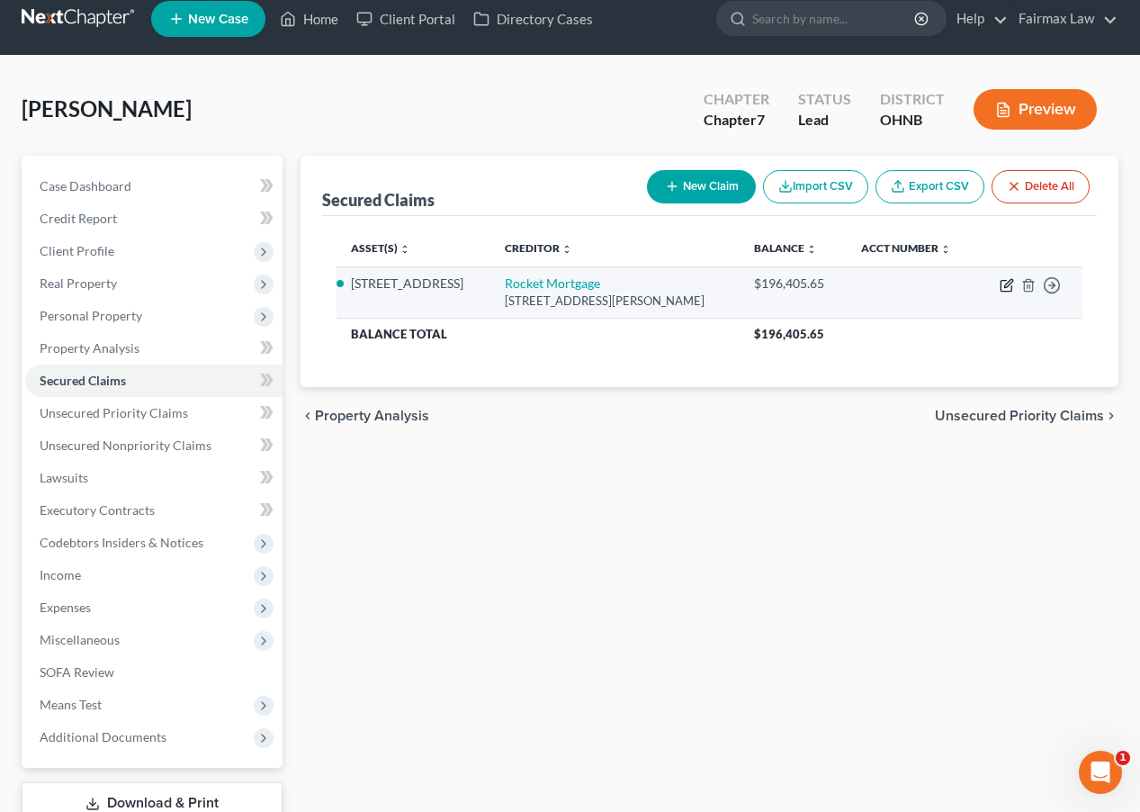
click at [1004, 283] on icon "button" at bounding box center [1007, 285] width 14 height 14
select select "23"
select select "2"
select select "3"
select select "0"
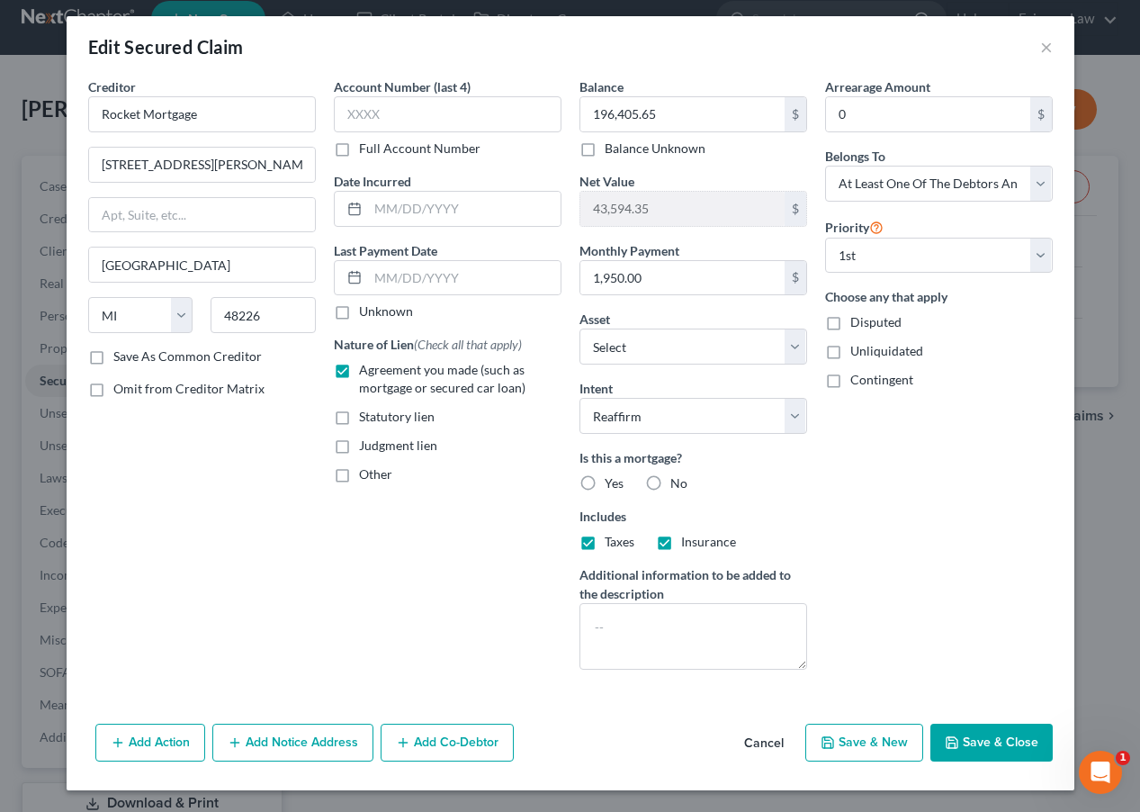
scroll to position [5, 0]
click at [986, 733] on button "Save & Close" at bounding box center [992, 743] width 122 height 38
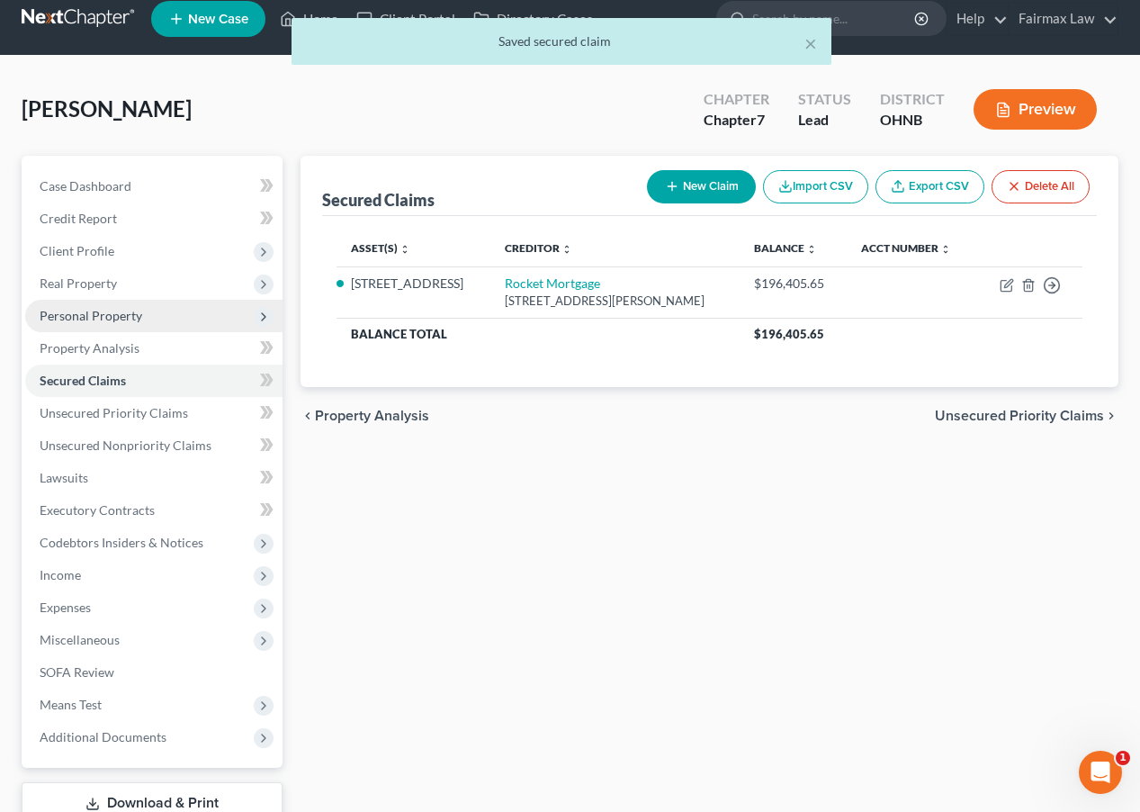
click at [185, 319] on span "Personal Property" at bounding box center [153, 316] width 257 height 32
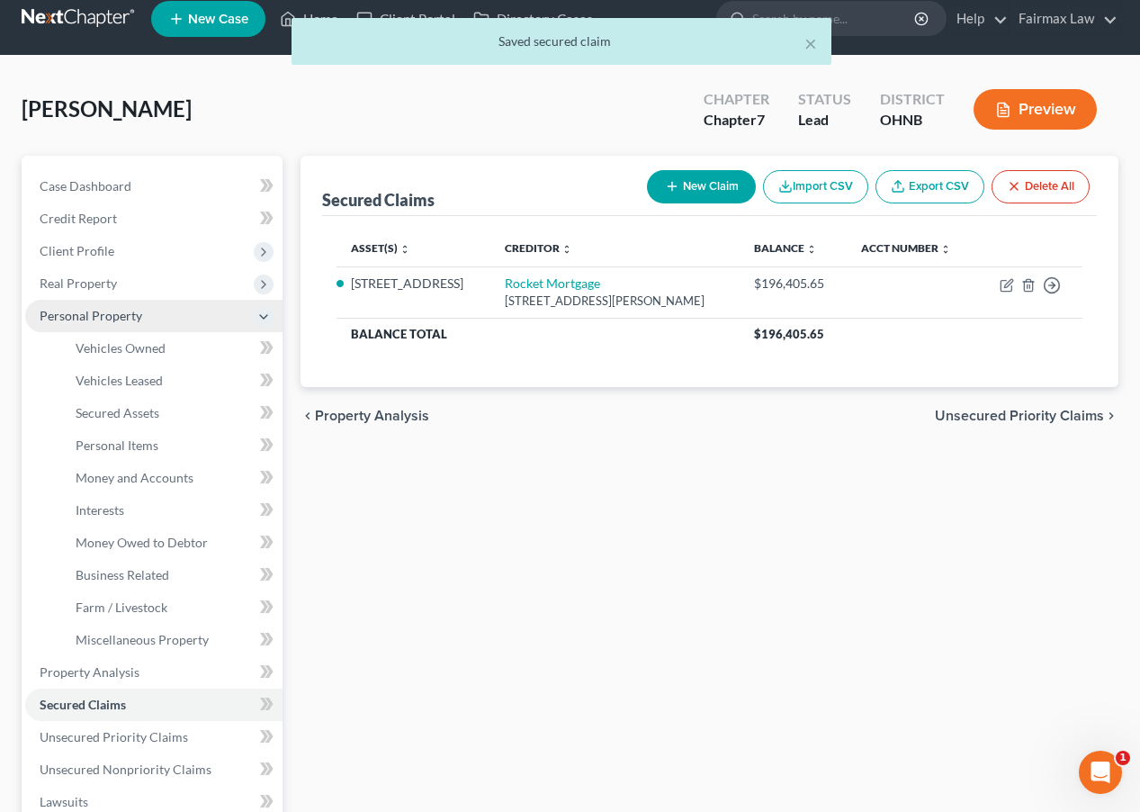
click at [185, 302] on span "Personal Property" at bounding box center [153, 316] width 257 height 32
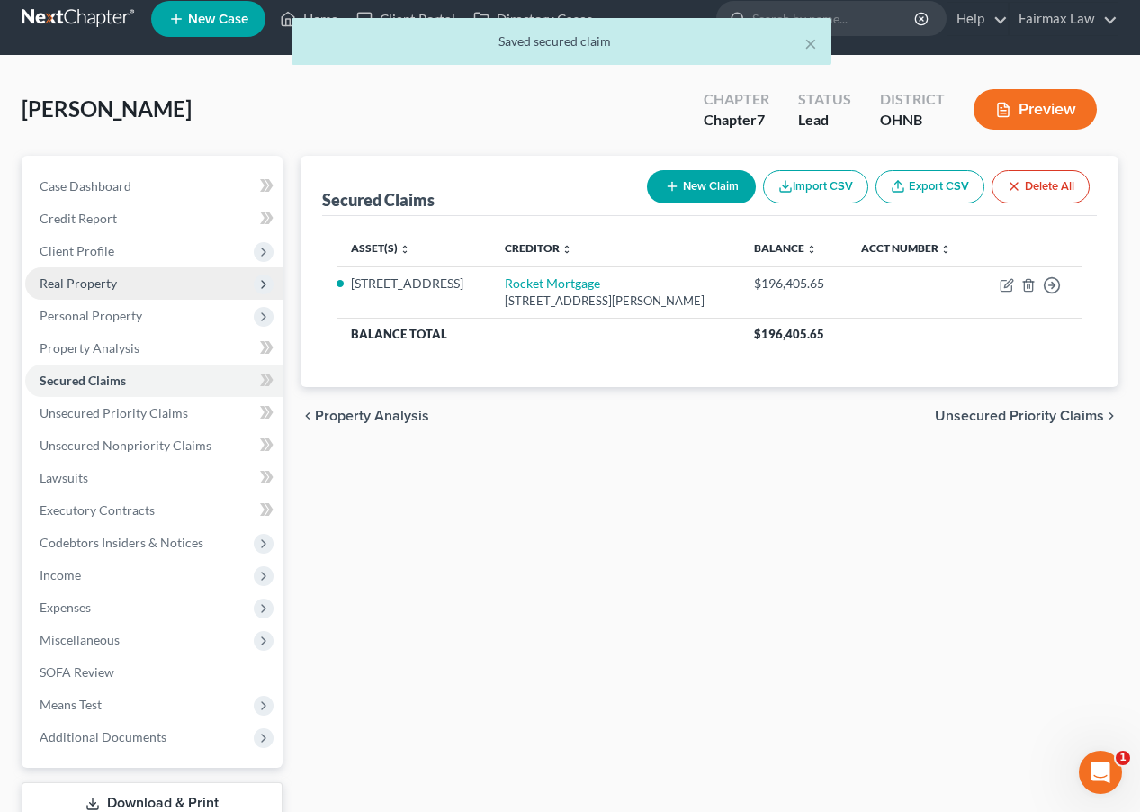
click at [185, 284] on span "Real Property" at bounding box center [153, 283] width 257 height 32
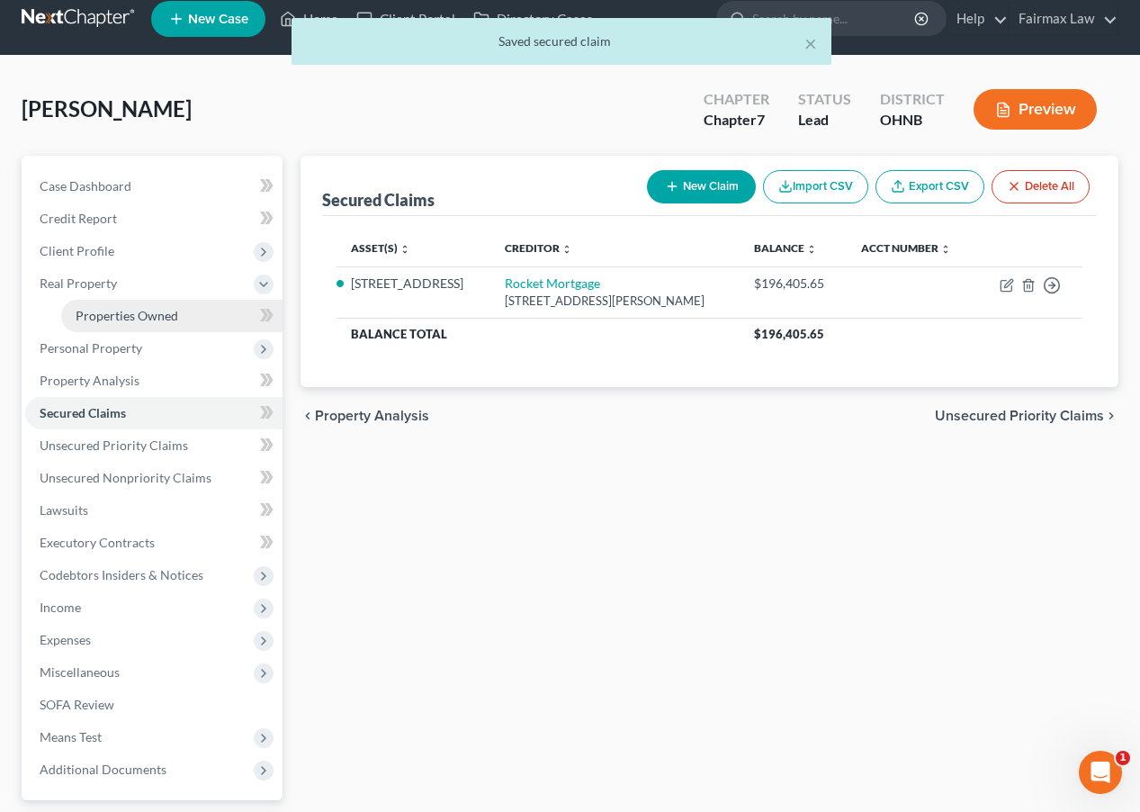
click at [185, 329] on link "Properties Owned" at bounding box center [171, 316] width 221 height 32
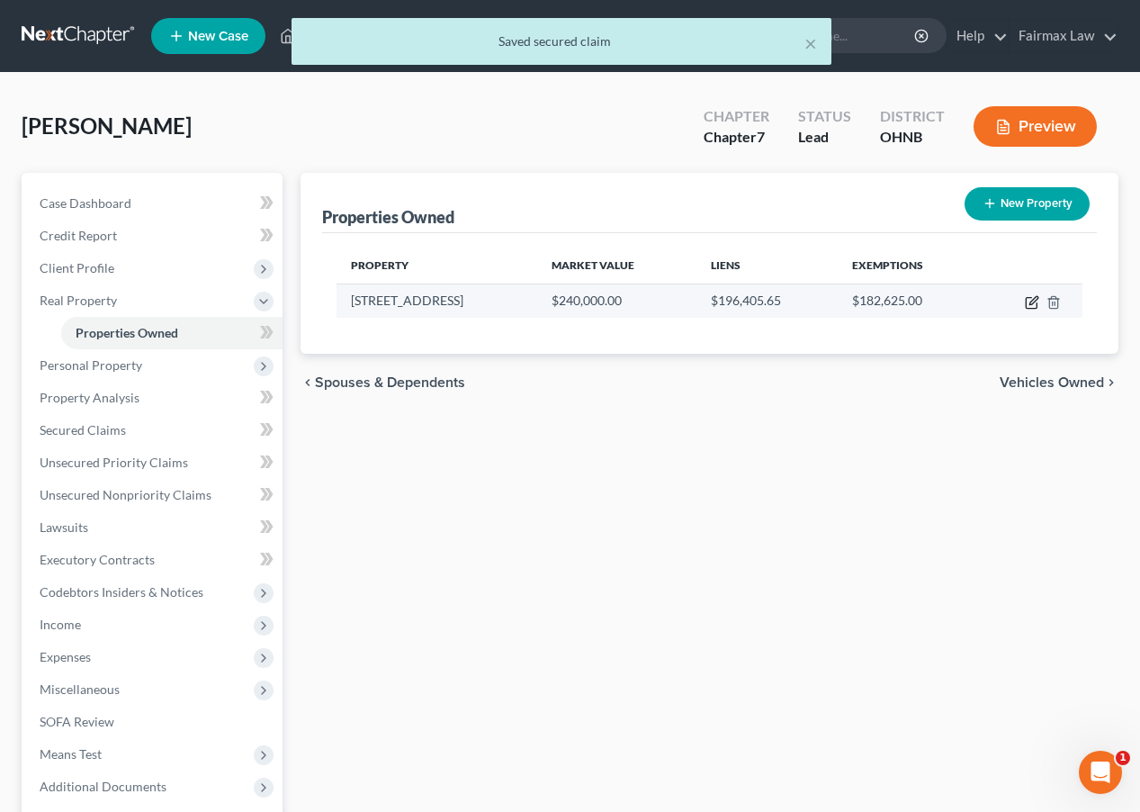
click at [1028, 303] on icon "button" at bounding box center [1032, 302] width 14 height 14
select select "36"
select select "17"
select select "3"
select select "0"
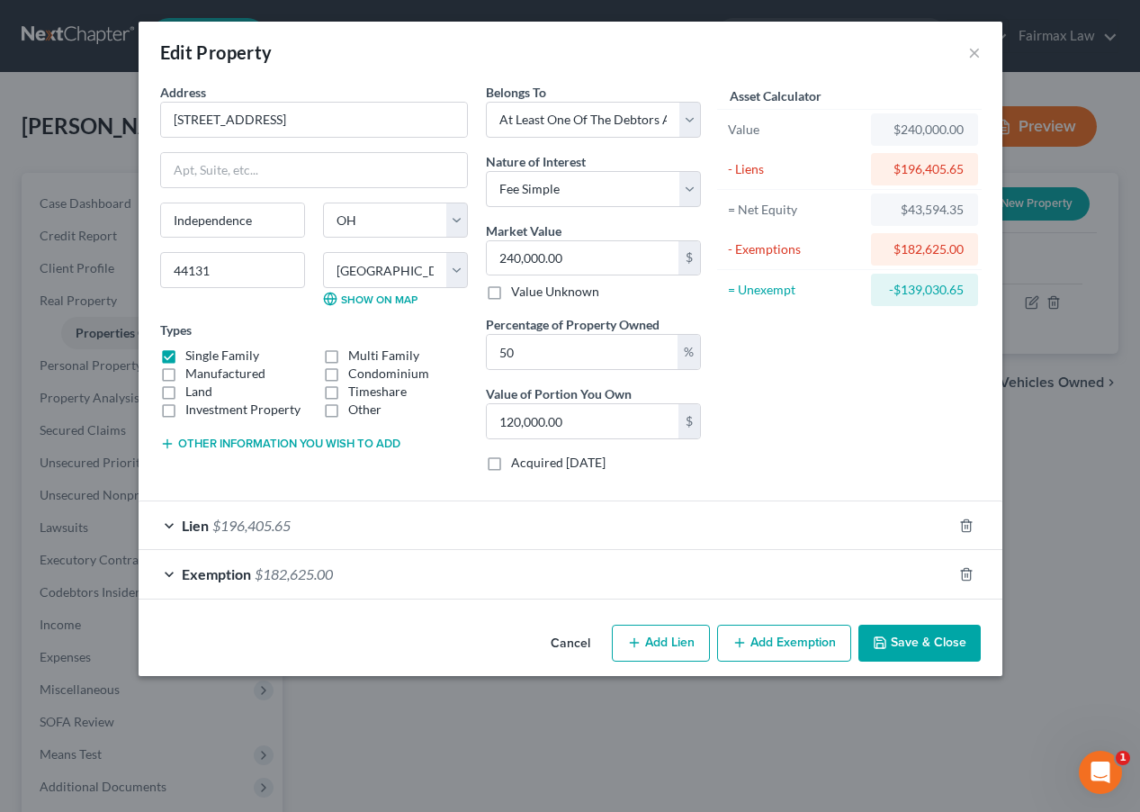
click at [902, 650] on button "Save & Close" at bounding box center [920, 644] width 122 height 38
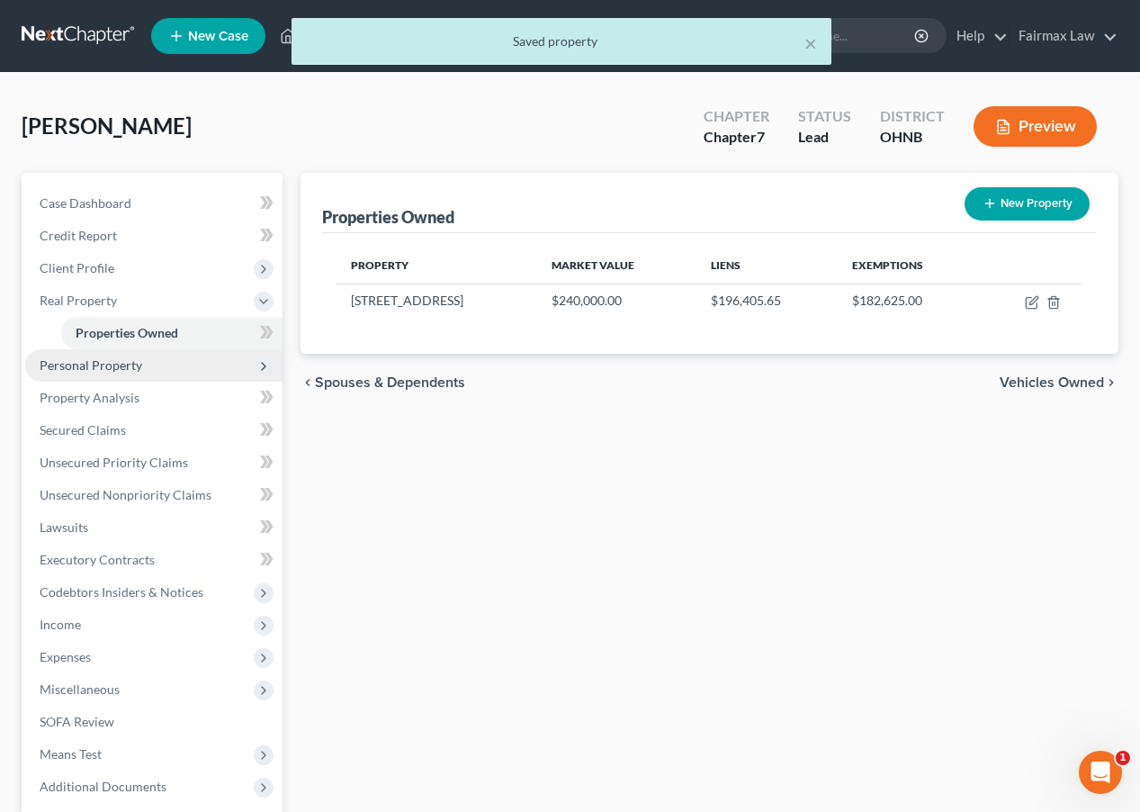
click at [178, 373] on span "Personal Property" at bounding box center [153, 365] width 257 height 32
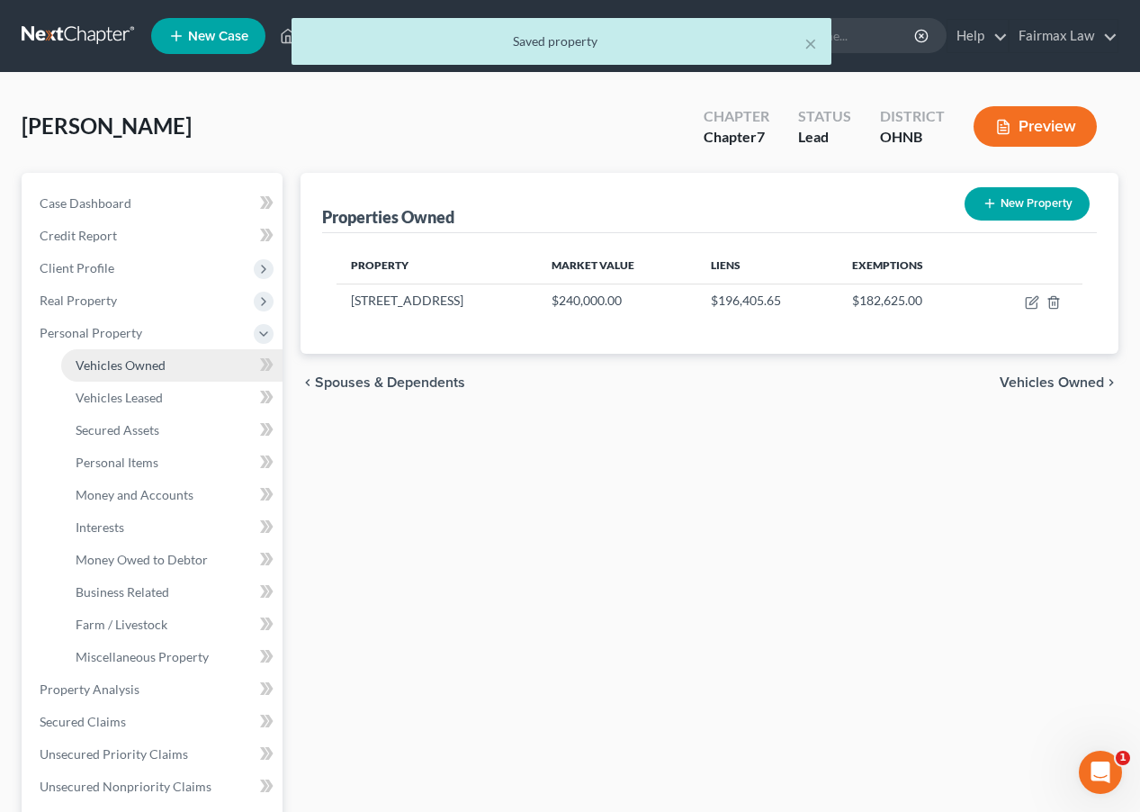
click at [179, 369] on link "Vehicles Owned" at bounding box center [171, 365] width 221 height 32
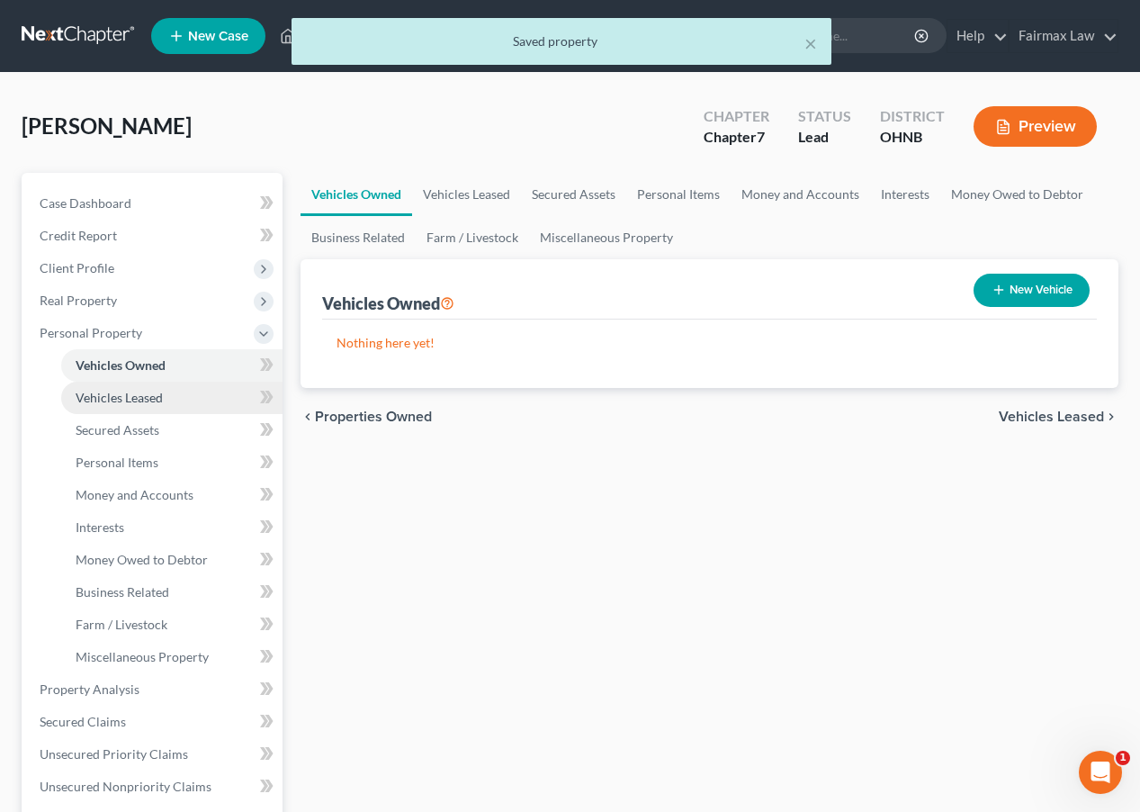
click at [179, 407] on link "Vehicles Leased" at bounding box center [171, 398] width 221 height 32
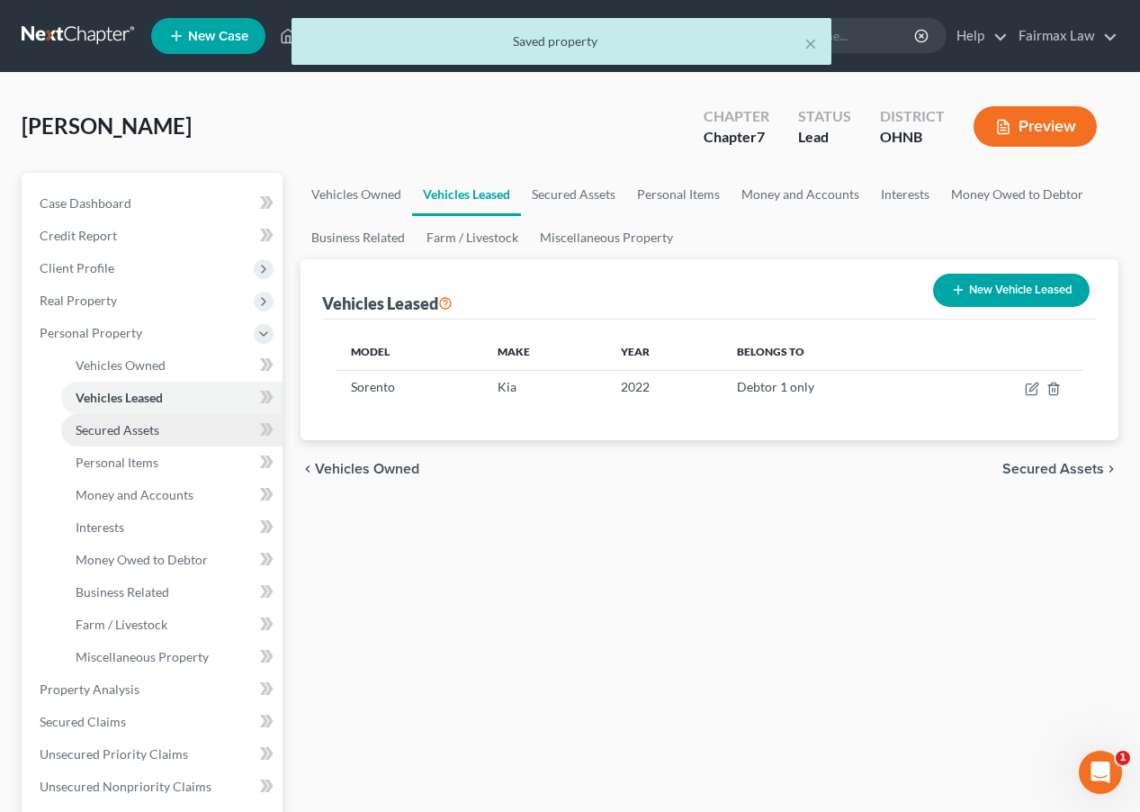
click at [181, 424] on link "Secured Assets" at bounding box center [171, 430] width 221 height 32
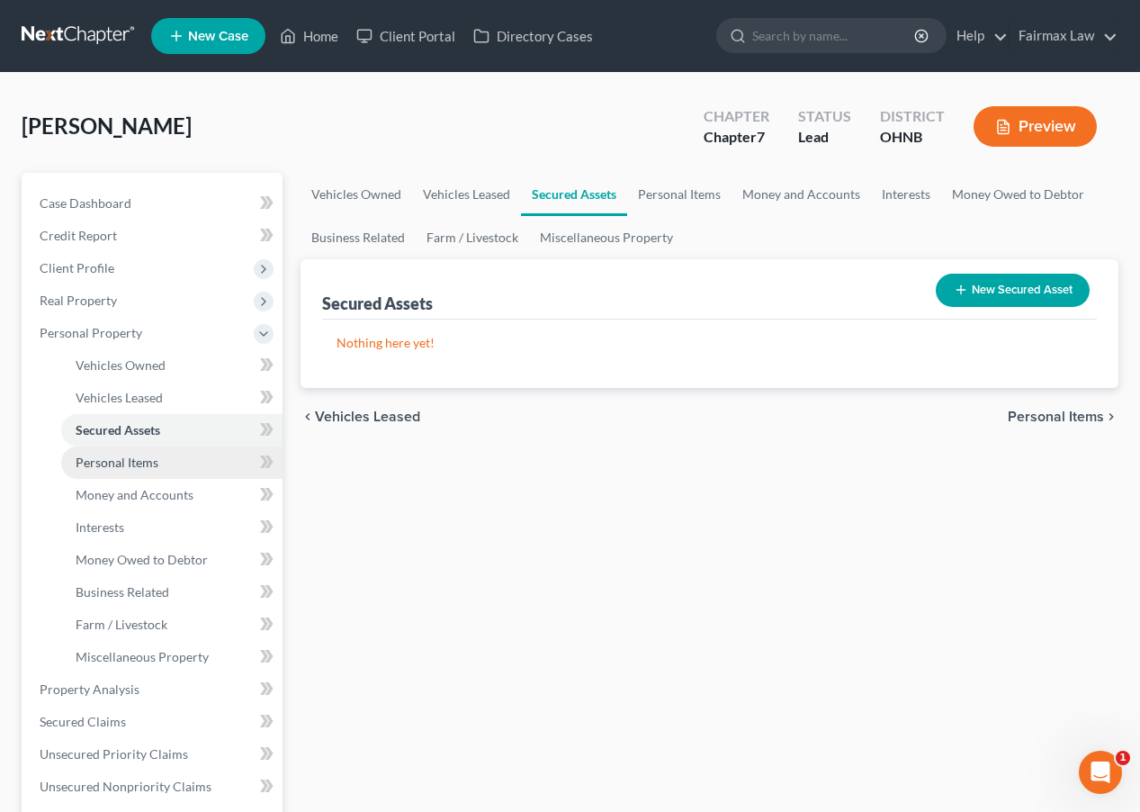
click at [183, 448] on link "Personal Items" at bounding box center [171, 462] width 221 height 32
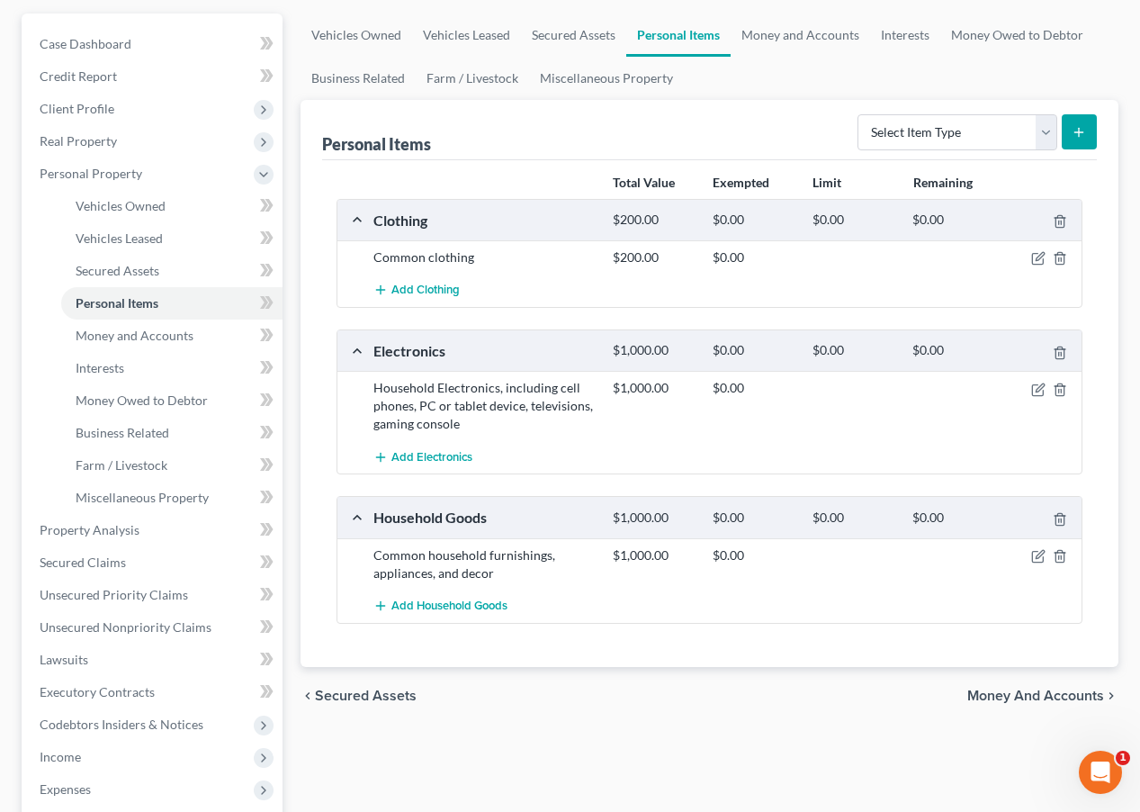
scroll to position [162, 0]
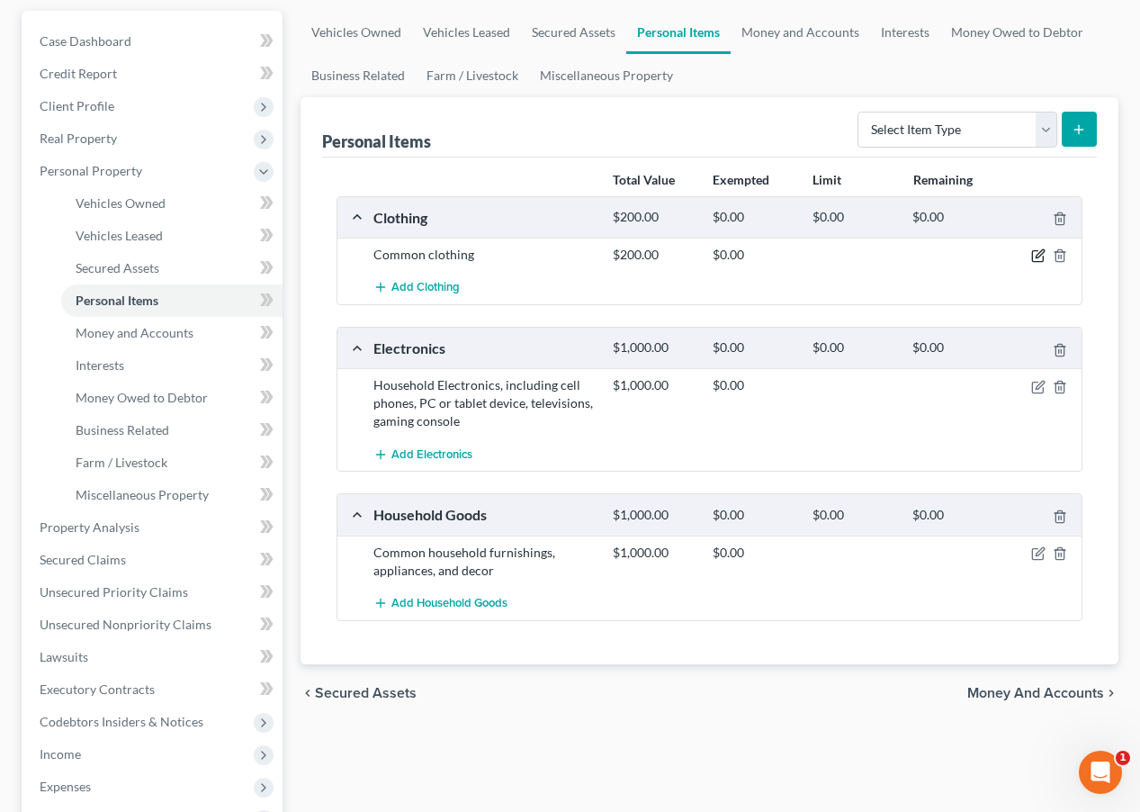
click at [1031, 252] on icon "button" at bounding box center [1038, 255] width 14 height 14
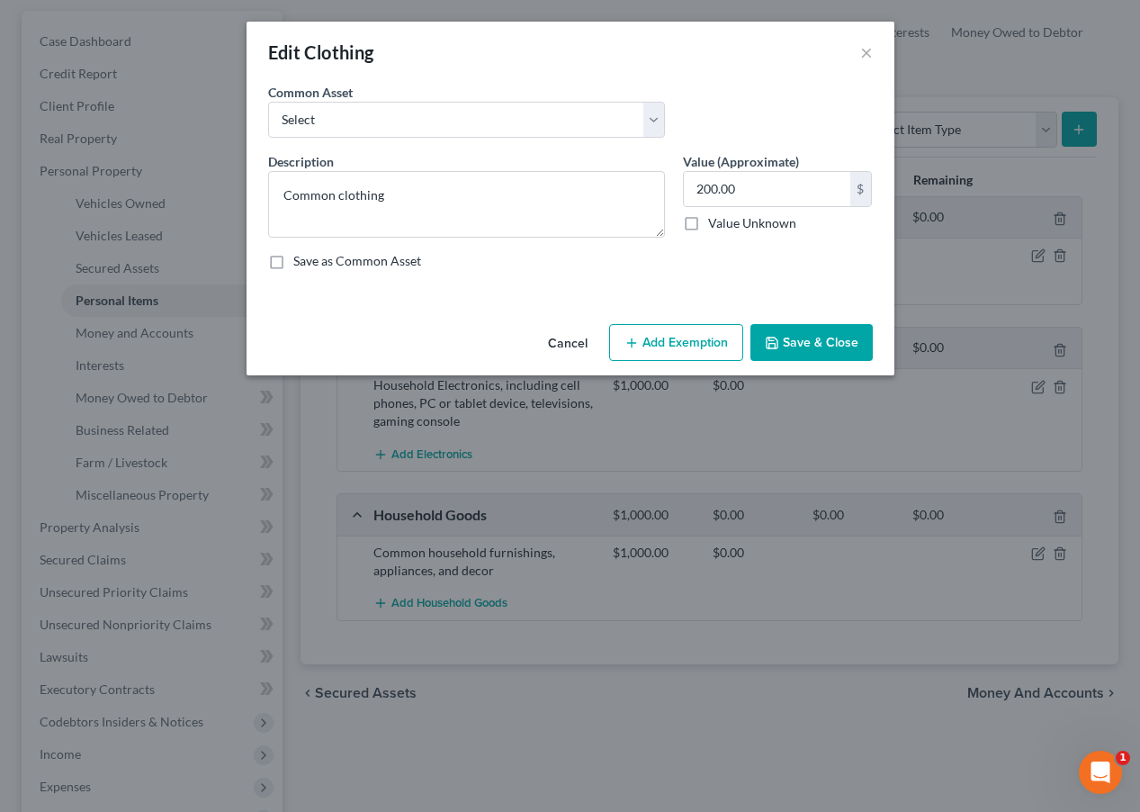
click at [630, 339] on icon "button" at bounding box center [632, 343] width 14 height 14
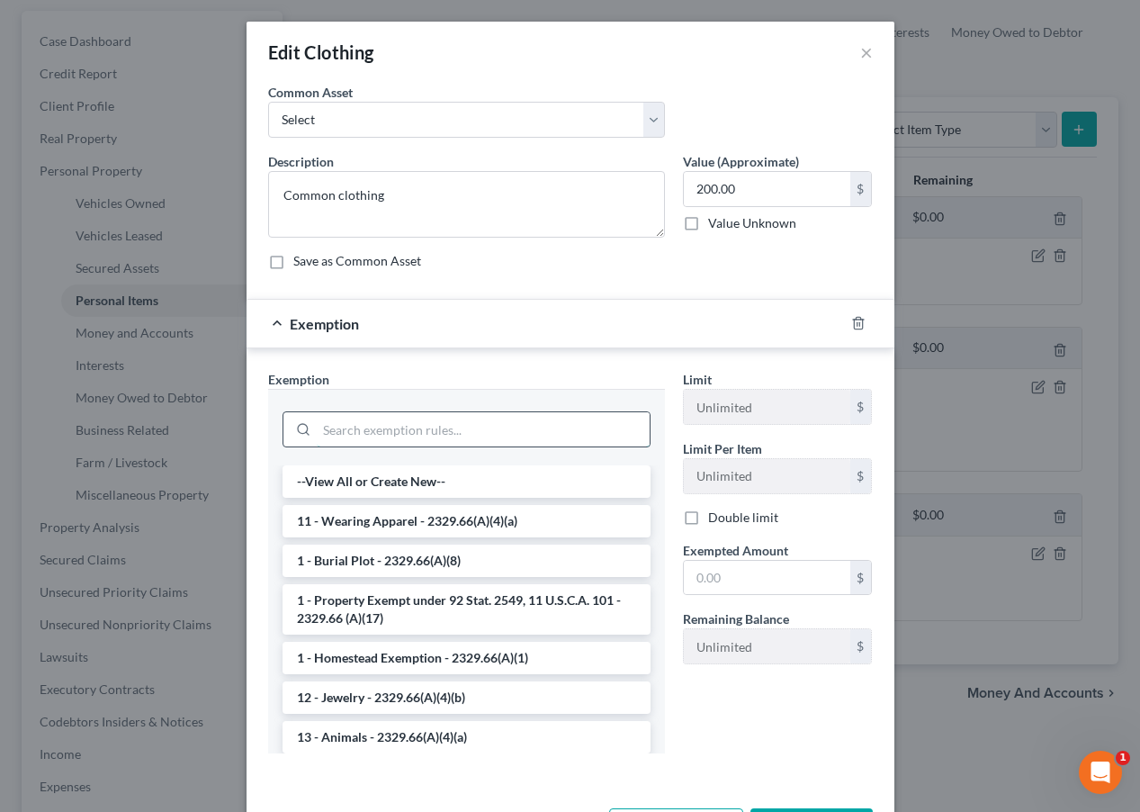
click at [495, 419] on input "search" at bounding box center [483, 429] width 333 height 34
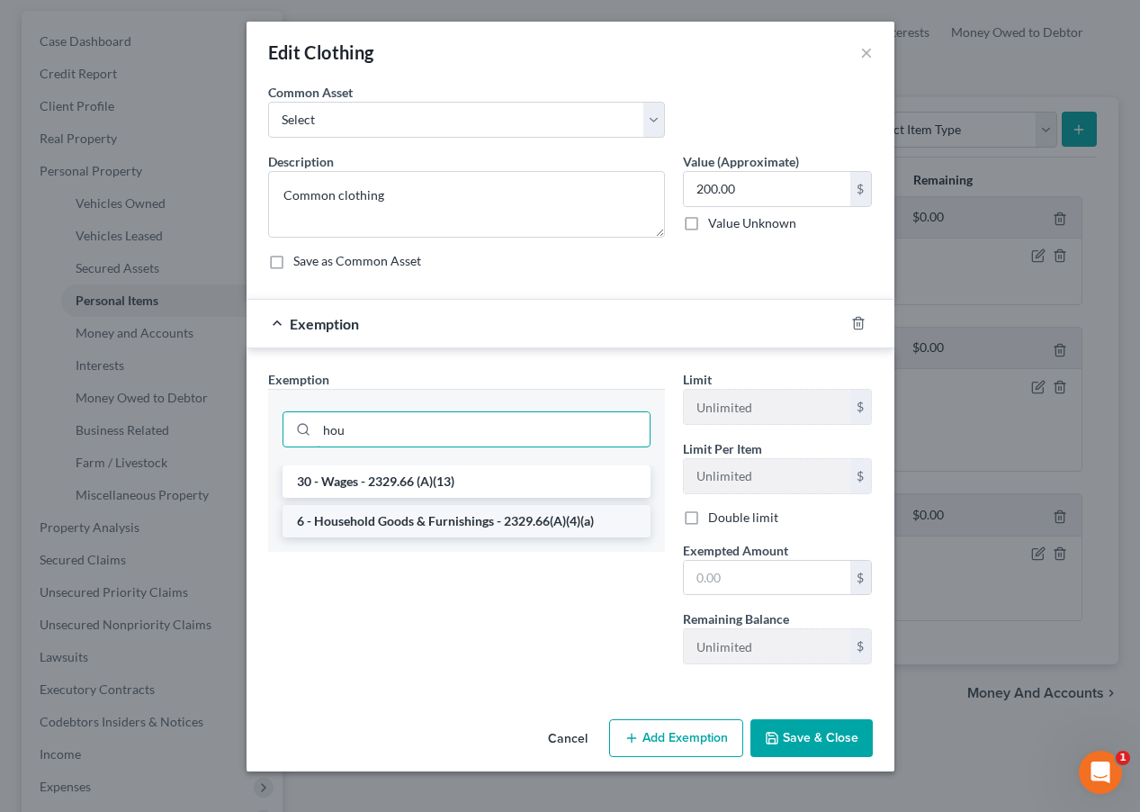
type input "hou"
click at [471, 522] on li "6 - Household Goods & Furnishings - 2329.66(A)(4)(a)" at bounding box center [467, 521] width 368 height 32
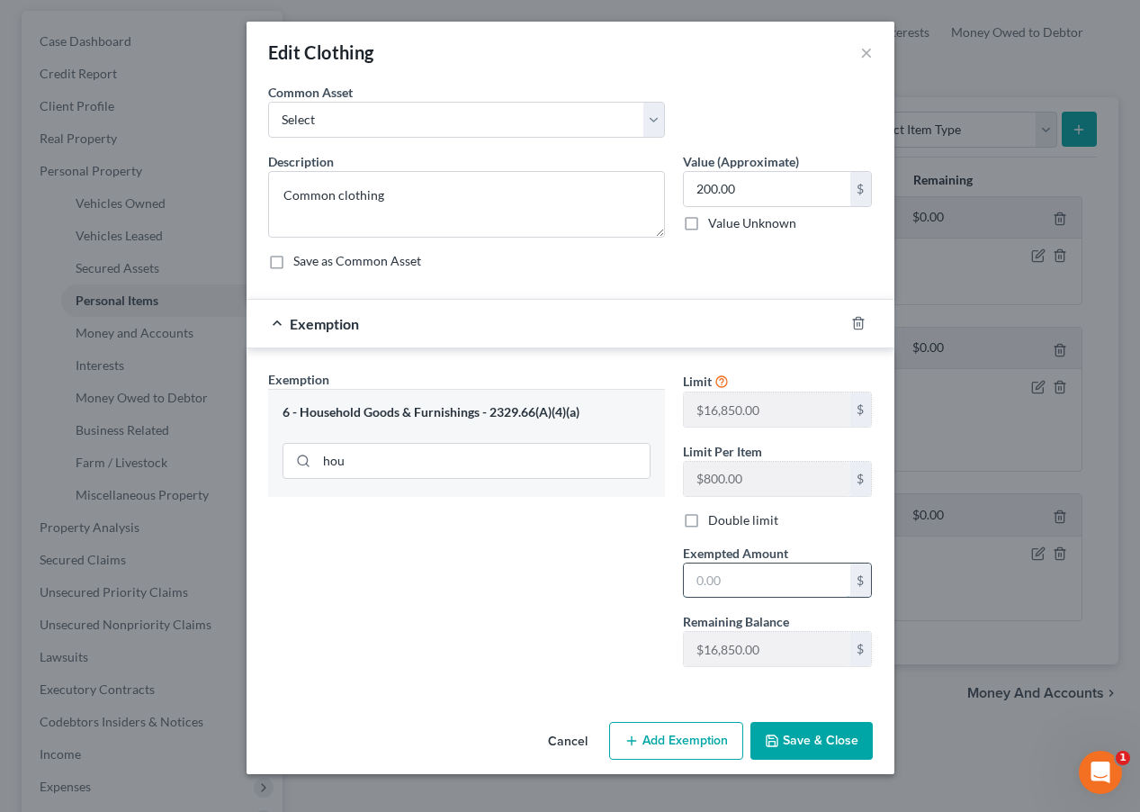
click at [758, 580] on input "text" at bounding box center [767, 580] width 167 height 34
type input "200.00"
click at [807, 734] on button "Save & Close" at bounding box center [812, 741] width 122 height 38
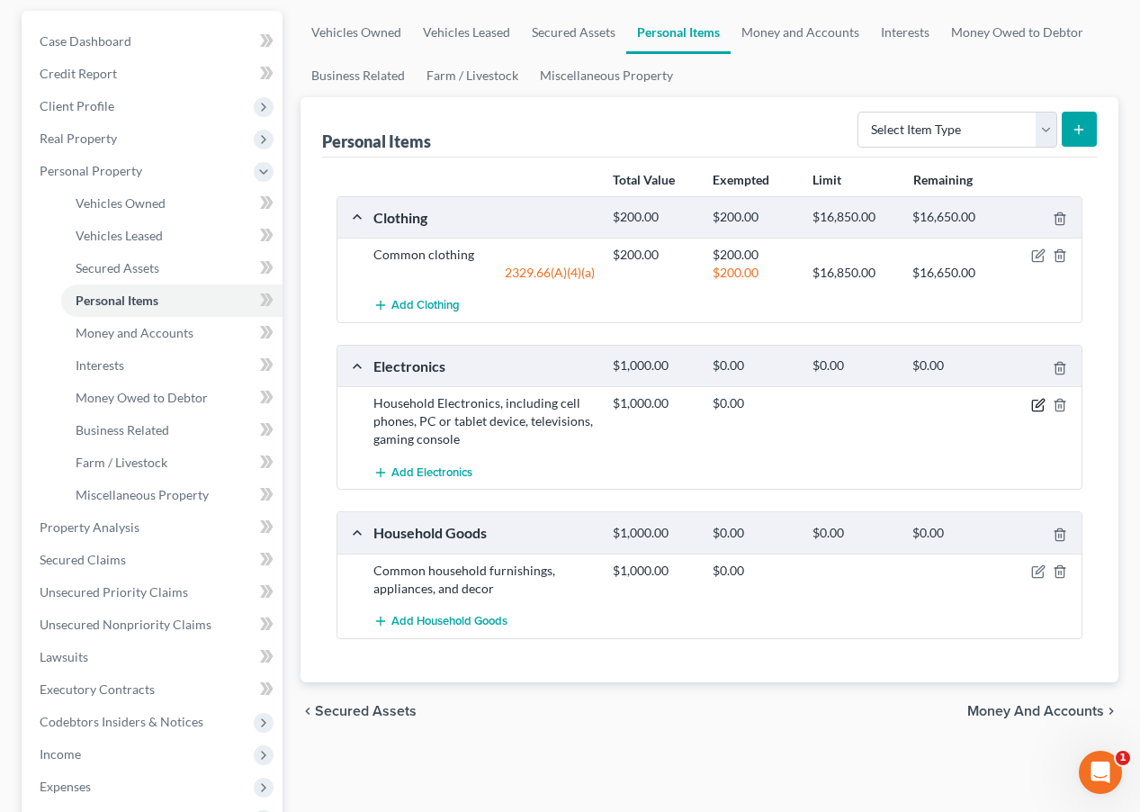
click at [1038, 405] on icon "button" at bounding box center [1038, 405] width 14 height 14
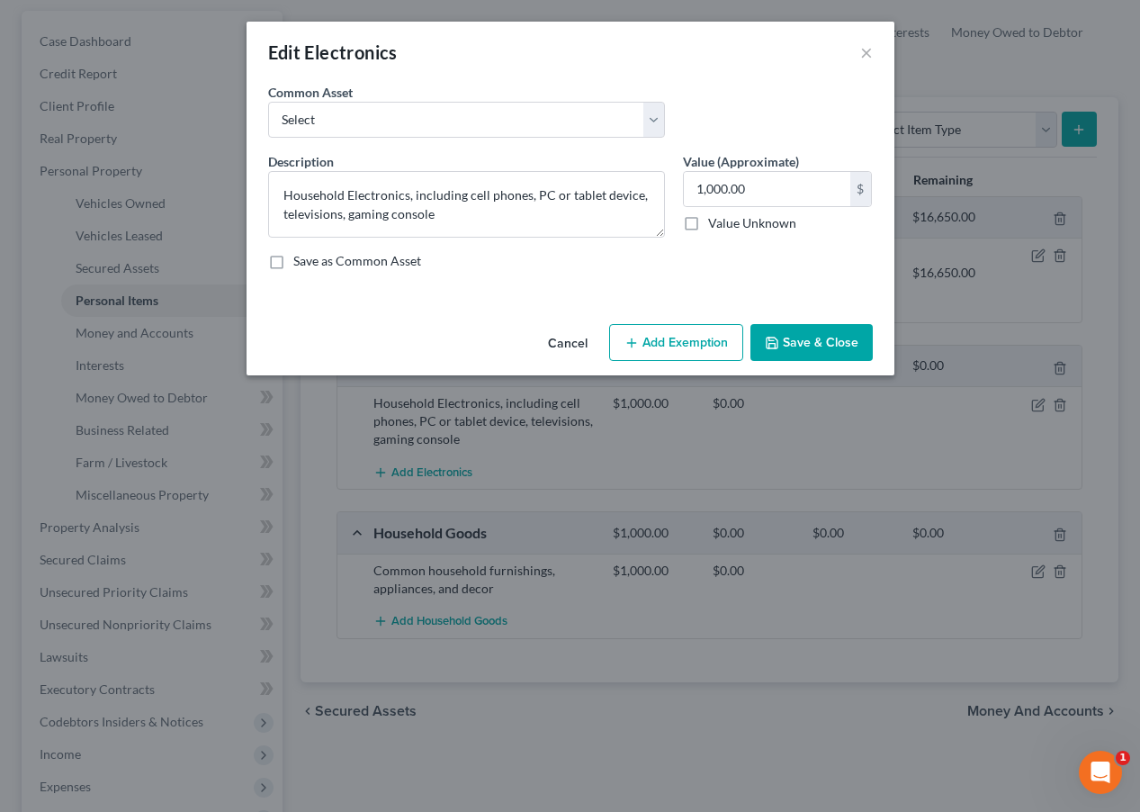
click at [669, 345] on button "Add Exemption" at bounding box center [676, 343] width 134 height 38
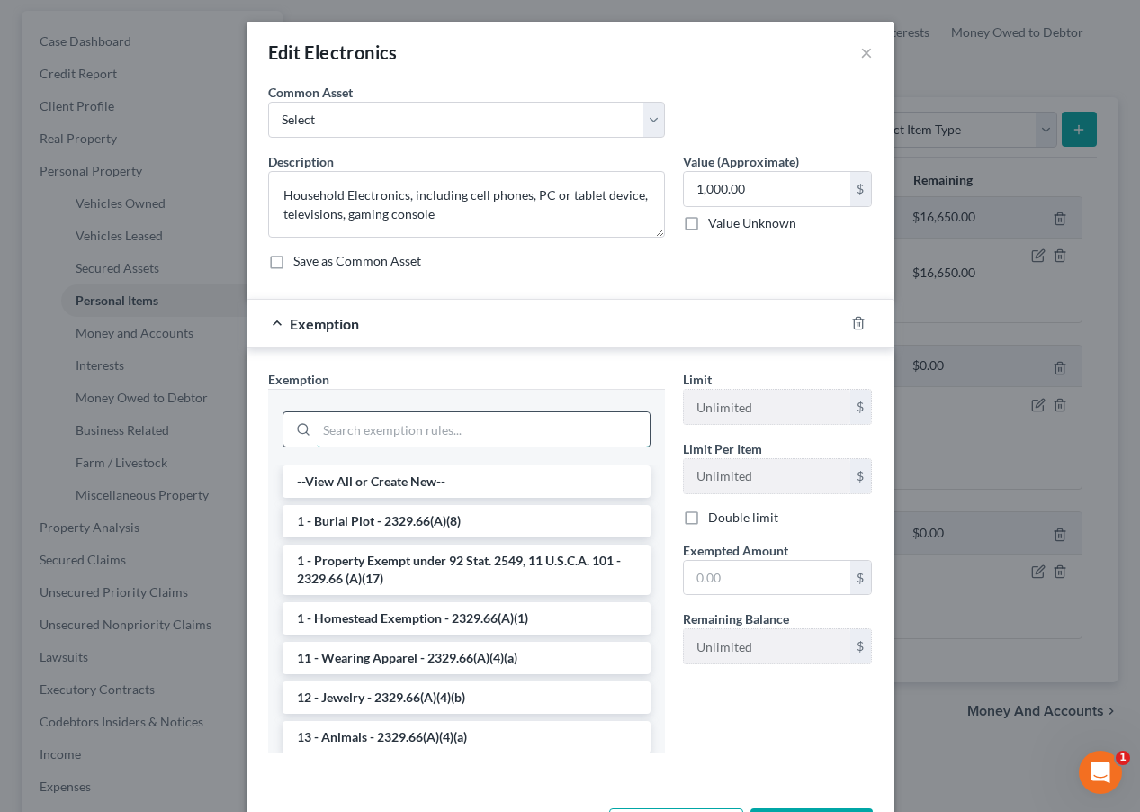
click at [645, 418] on input "search" at bounding box center [483, 429] width 333 height 34
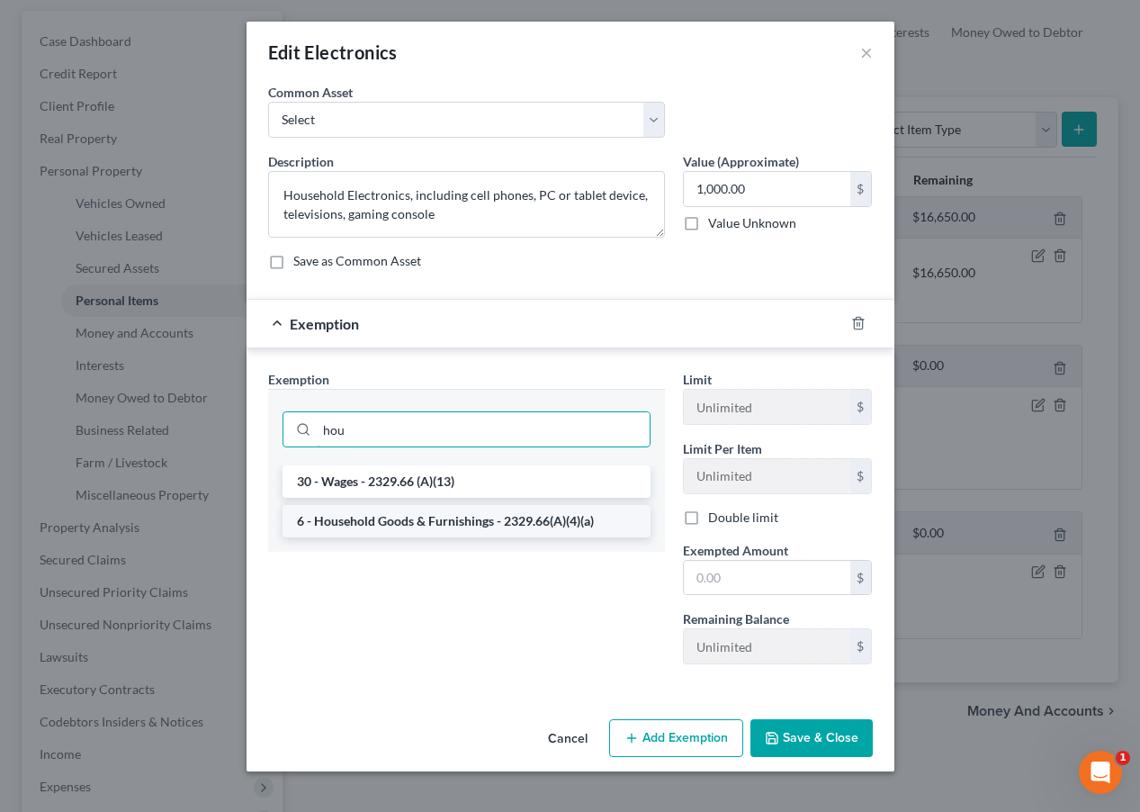
type input "hou"
click at [601, 532] on li "6 - Household Goods & Furnishings - 2329.66(A)(4)(a)" at bounding box center [467, 521] width 368 height 32
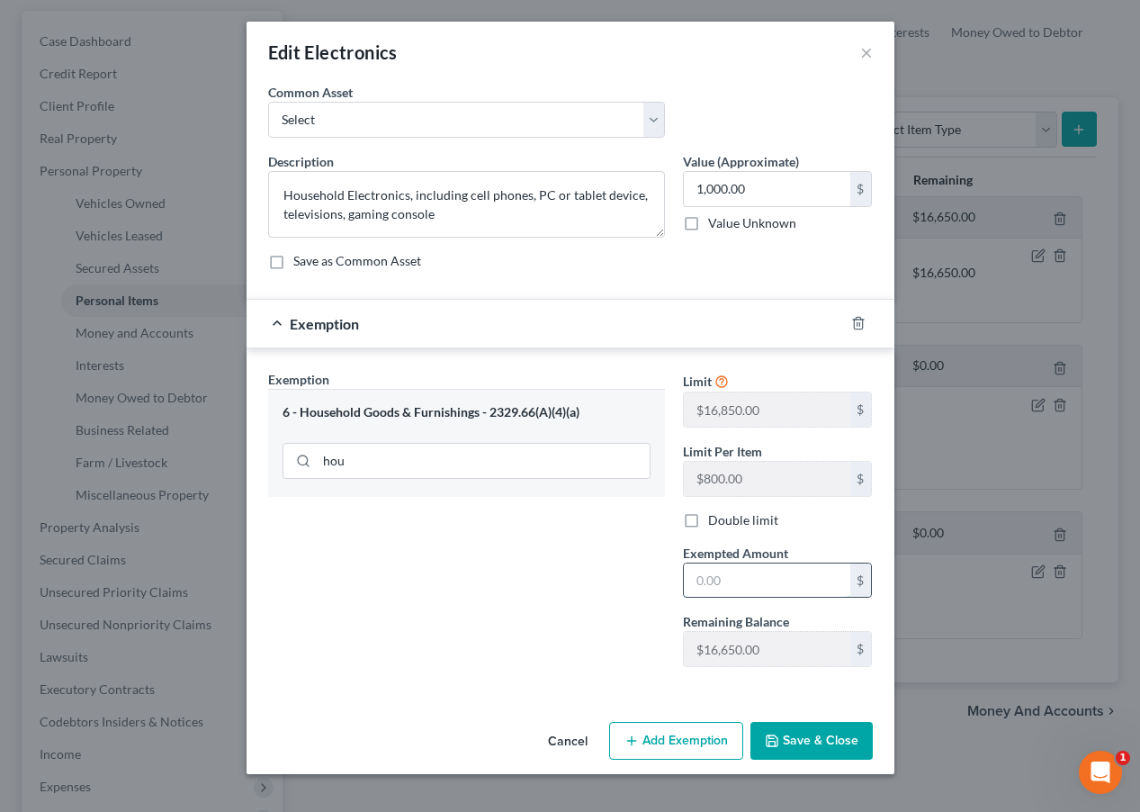
click at [730, 583] on input "text" at bounding box center [767, 580] width 167 height 34
type input "1,000.00"
click at [808, 753] on button "Save & Close" at bounding box center [812, 741] width 122 height 38
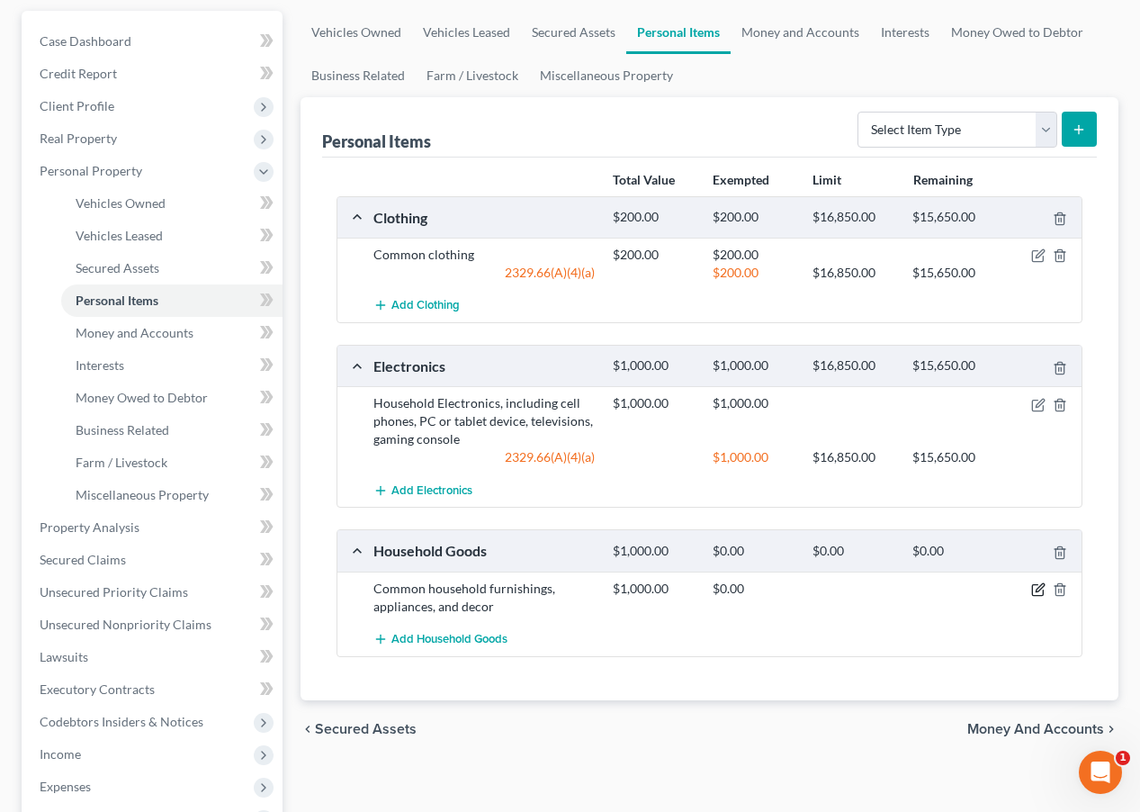
click at [1033, 582] on icon "button" at bounding box center [1038, 589] width 14 height 14
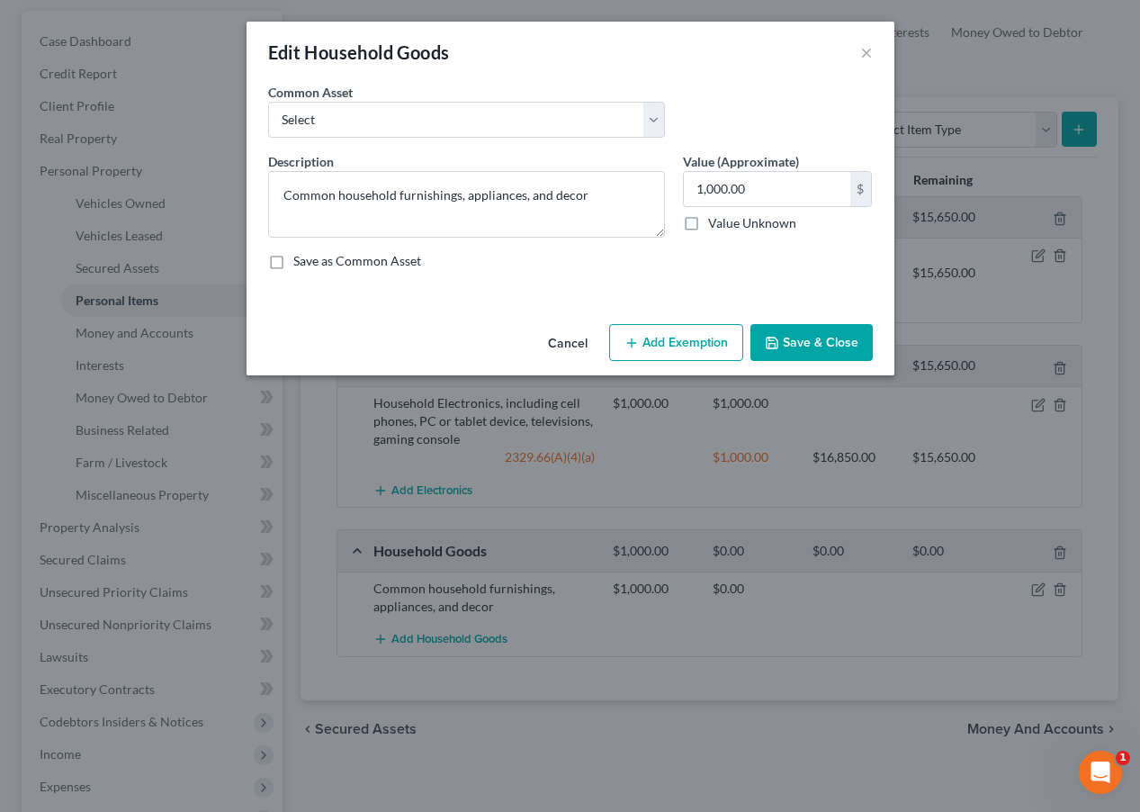
click at [670, 343] on button "Add Exemption" at bounding box center [676, 343] width 134 height 38
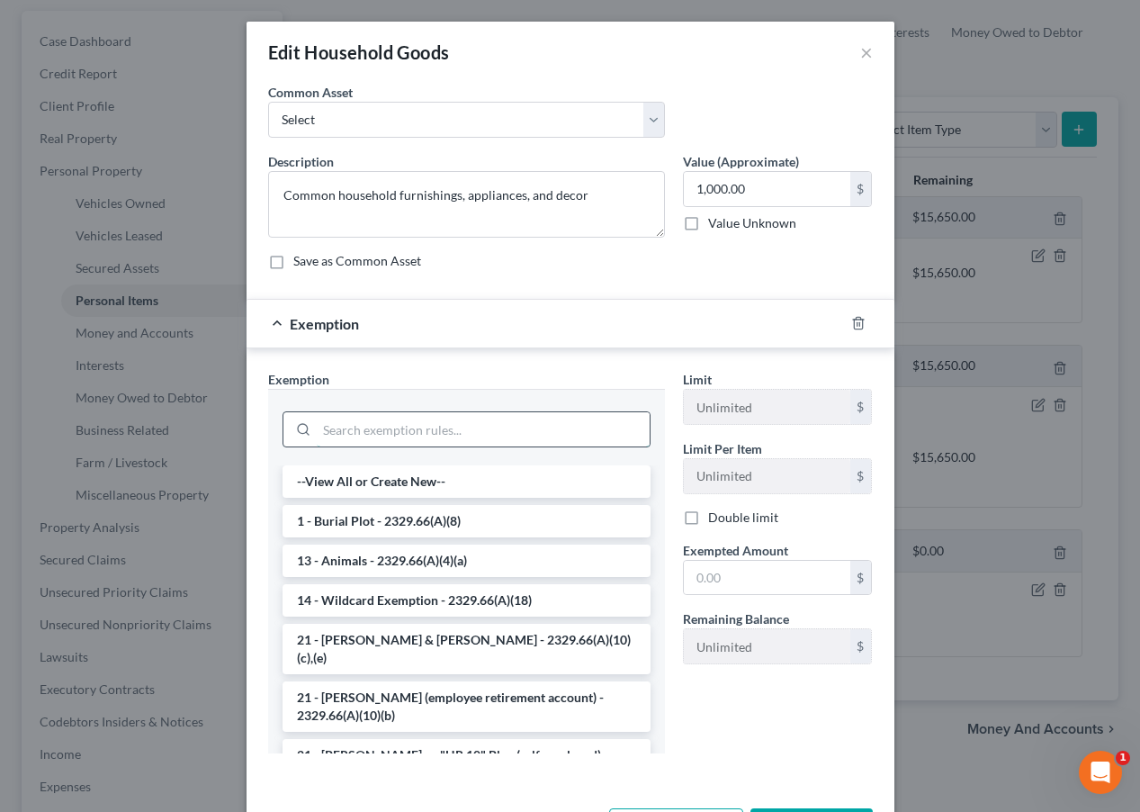
click at [512, 417] on input "search" at bounding box center [483, 429] width 333 height 34
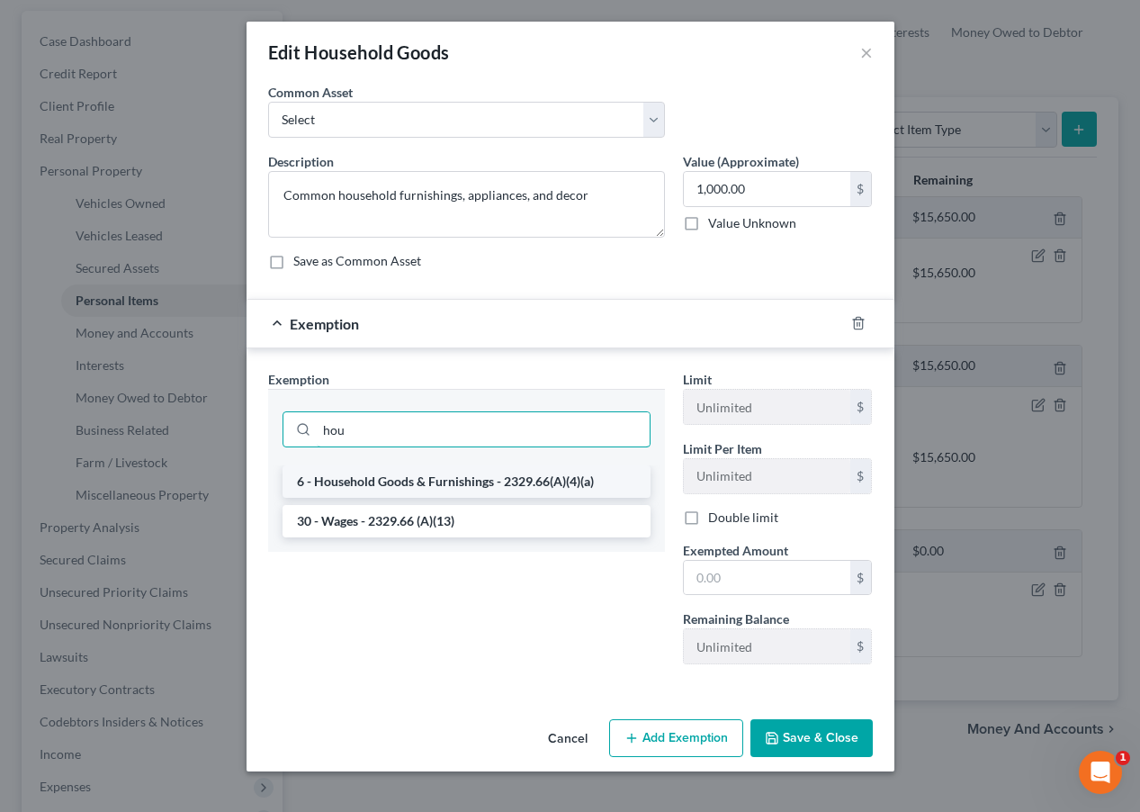
type input "hou"
click at [469, 485] on li "6 - Household Goods & Furnishings - 2329.66(A)(4)(a)" at bounding box center [467, 481] width 368 height 32
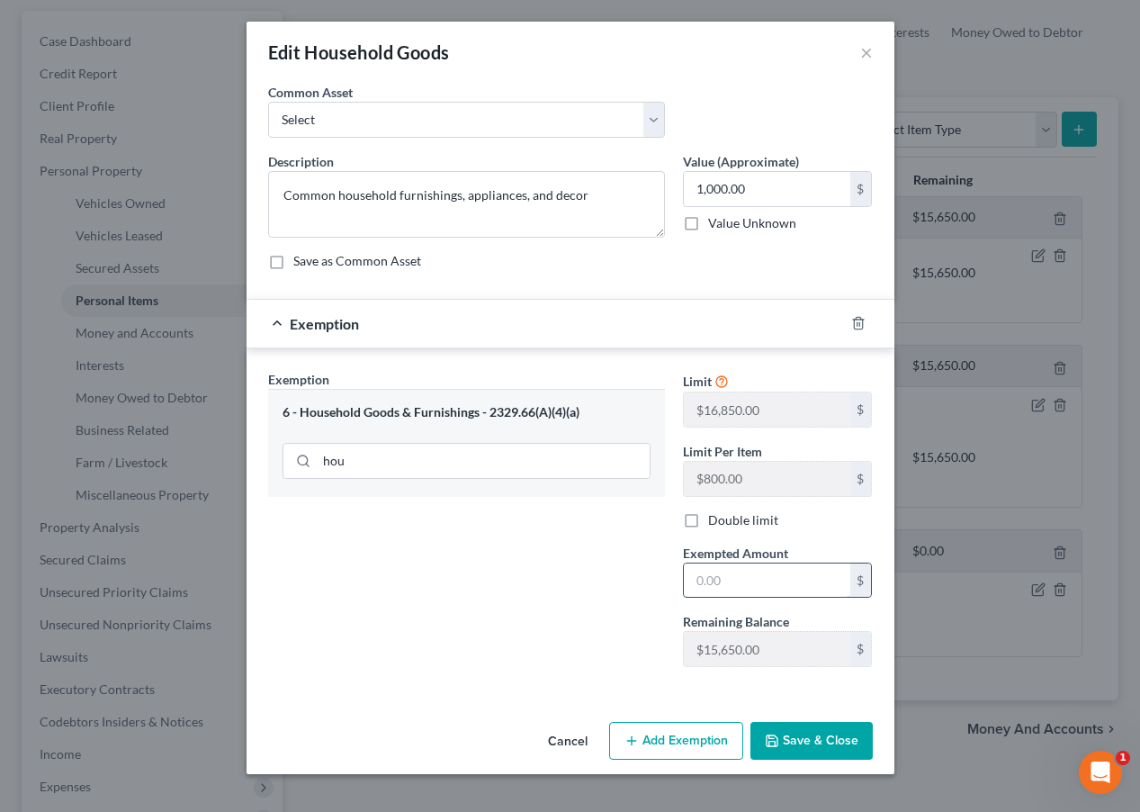
click at [707, 582] on input "text" at bounding box center [767, 580] width 167 height 34
type input "1,000.00"
click at [804, 718] on div "Cancel Add Exemption Save & Close" at bounding box center [571, 744] width 648 height 59
click at [806, 741] on button "Save & Close" at bounding box center [812, 741] width 122 height 38
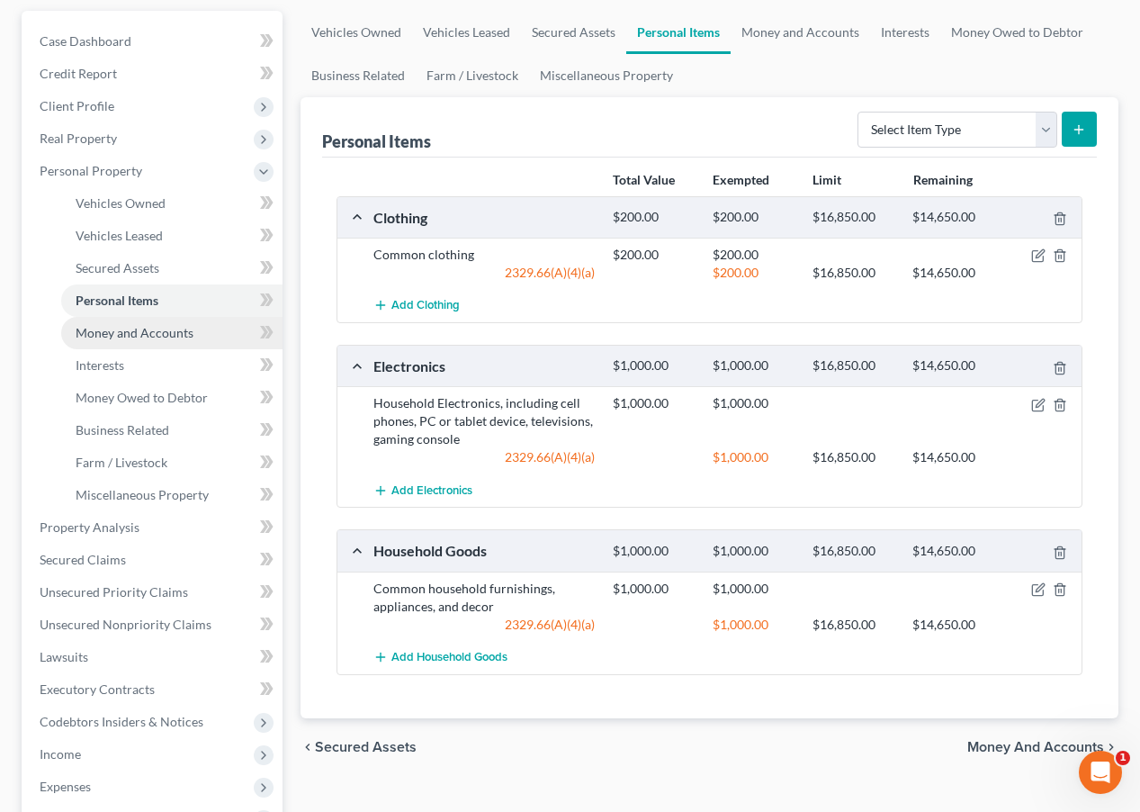
click at [180, 338] on span "Money and Accounts" at bounding box center [135, 332] width 118 height 15
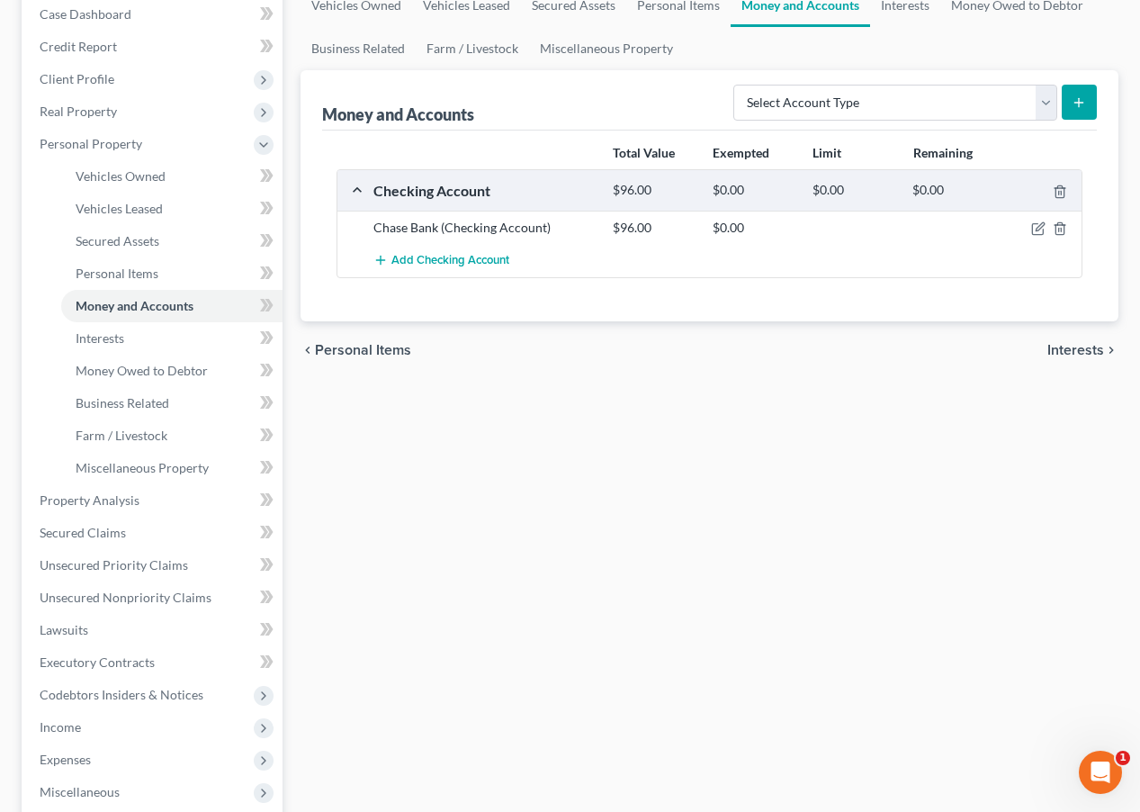
scroll to position [212, 0]
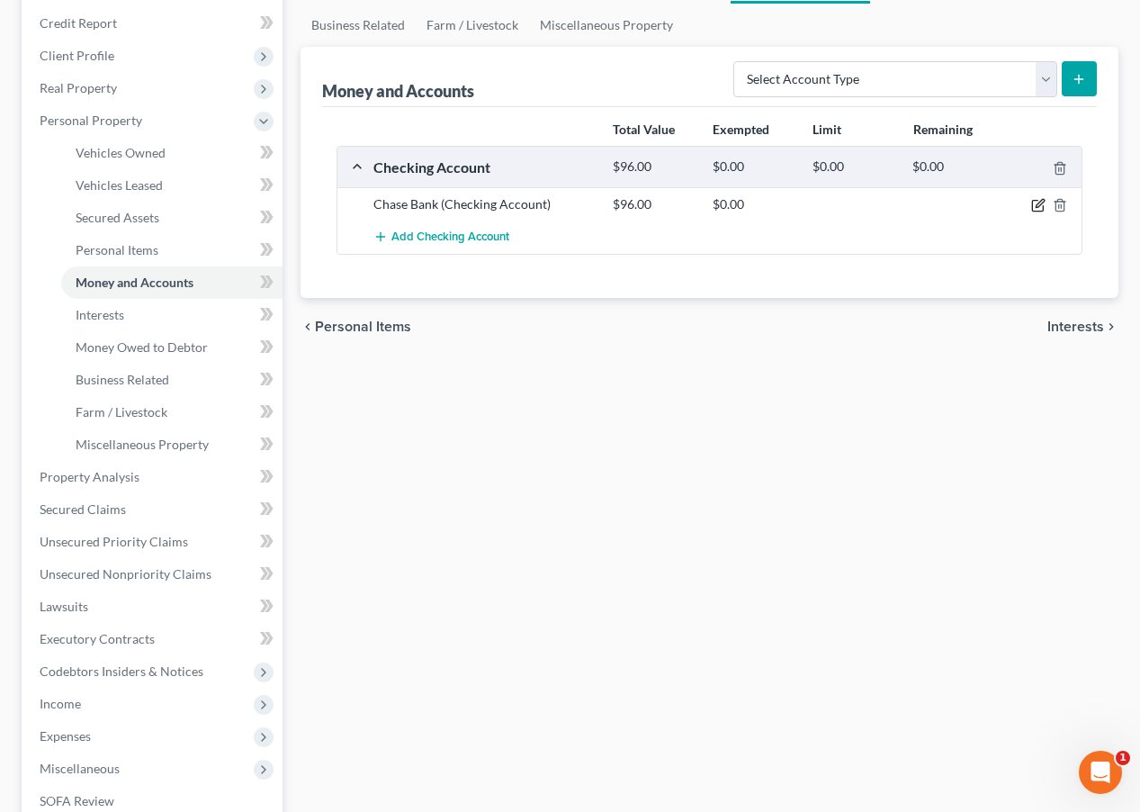
click at [1035, 204] on icon "button" at bounding box center [1038, 205] width 14 height 14
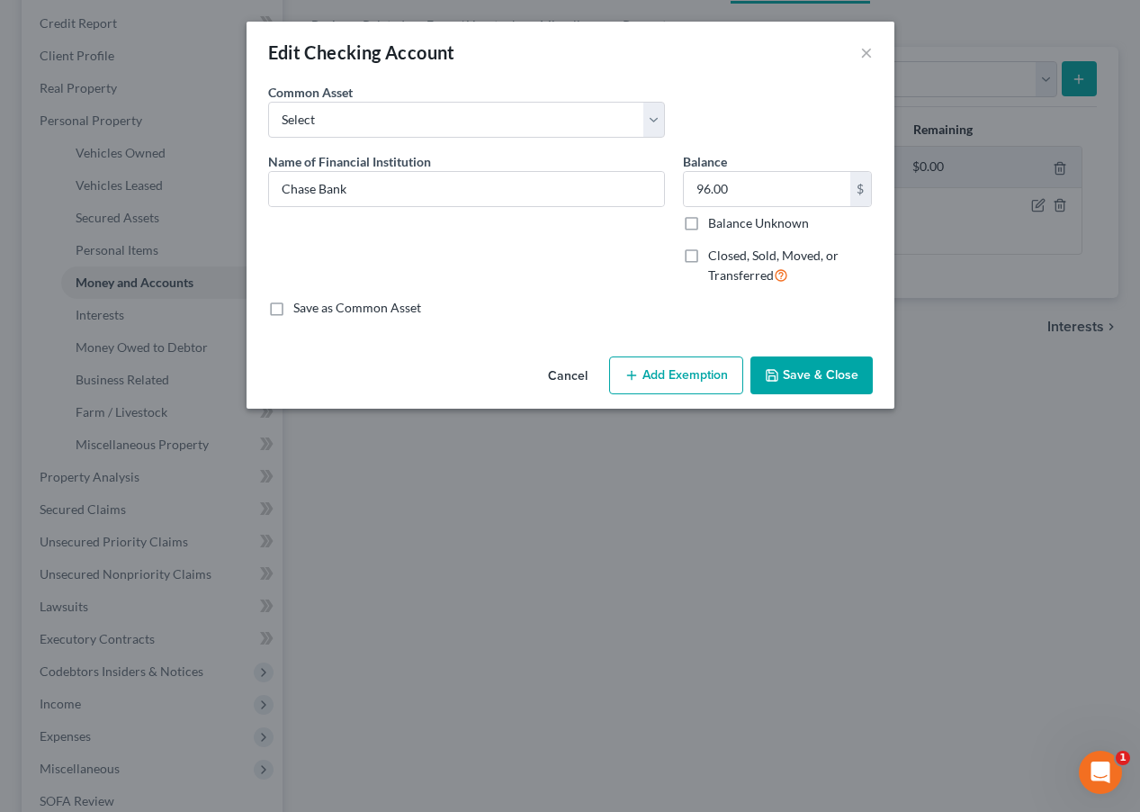
click at [694, 383] on button "Add Exemption" at bounding box center [676, 375] width 134 height 38
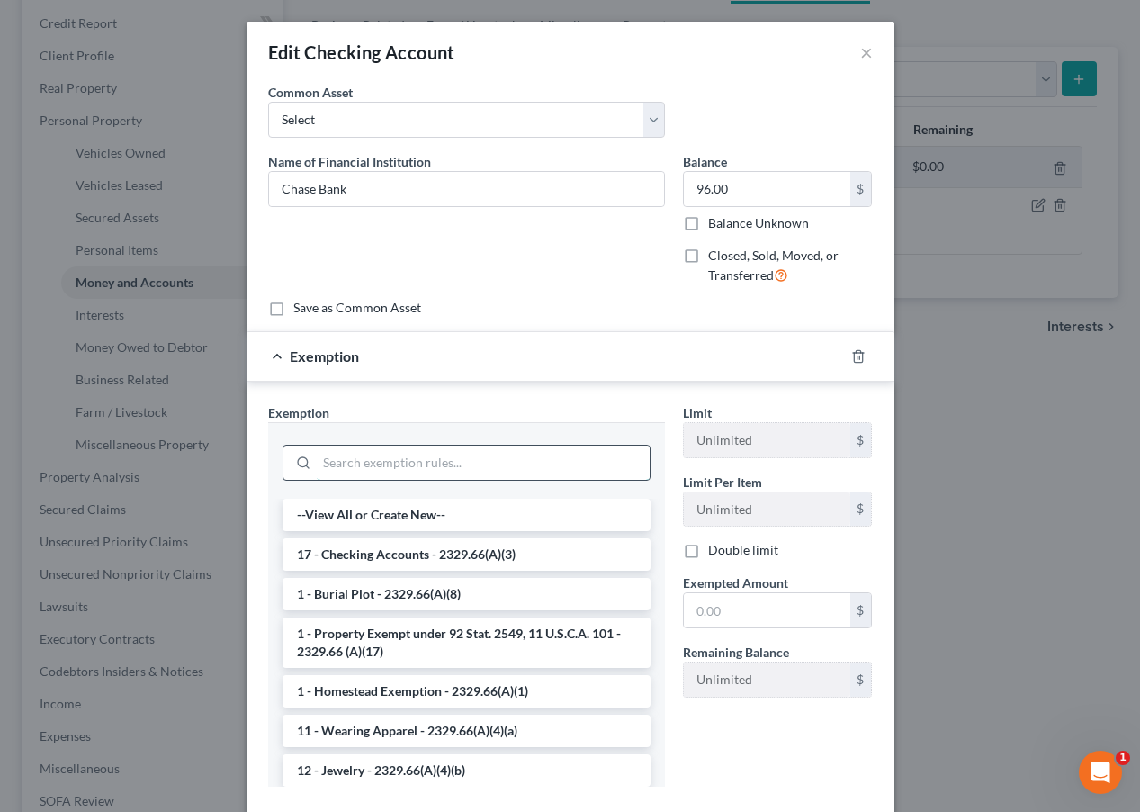
click at [532, 446] on input "search" at bounding box center [483, 463] width 333 height 34
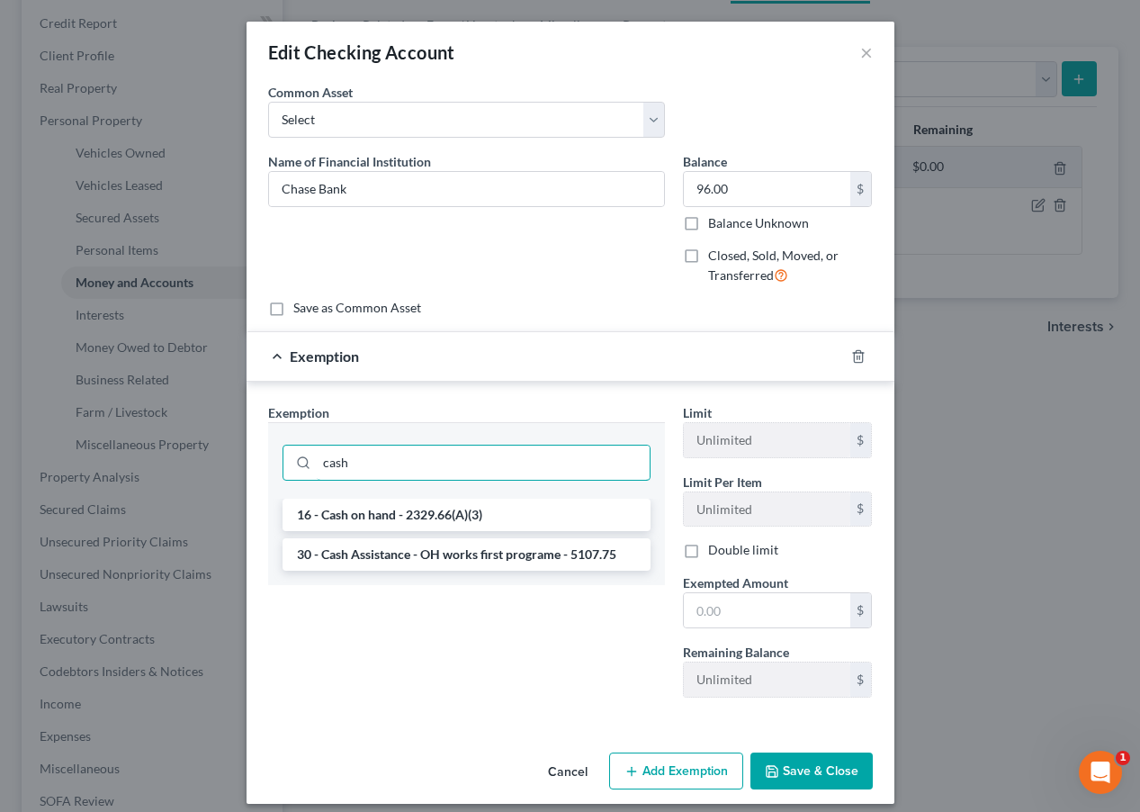
type input "cash"
click at [564, 533] on ul "16 - Cash on hand - 2329.66(A)(3) 30 - Cash Assistance - OH works first program…" at bounding box center [467, 535] width 368 height 72
click at [561, 525] on li "16 - Cash on hand - 2329.66(A)(3)" at bounding box center [467, 515] width 368 height 32
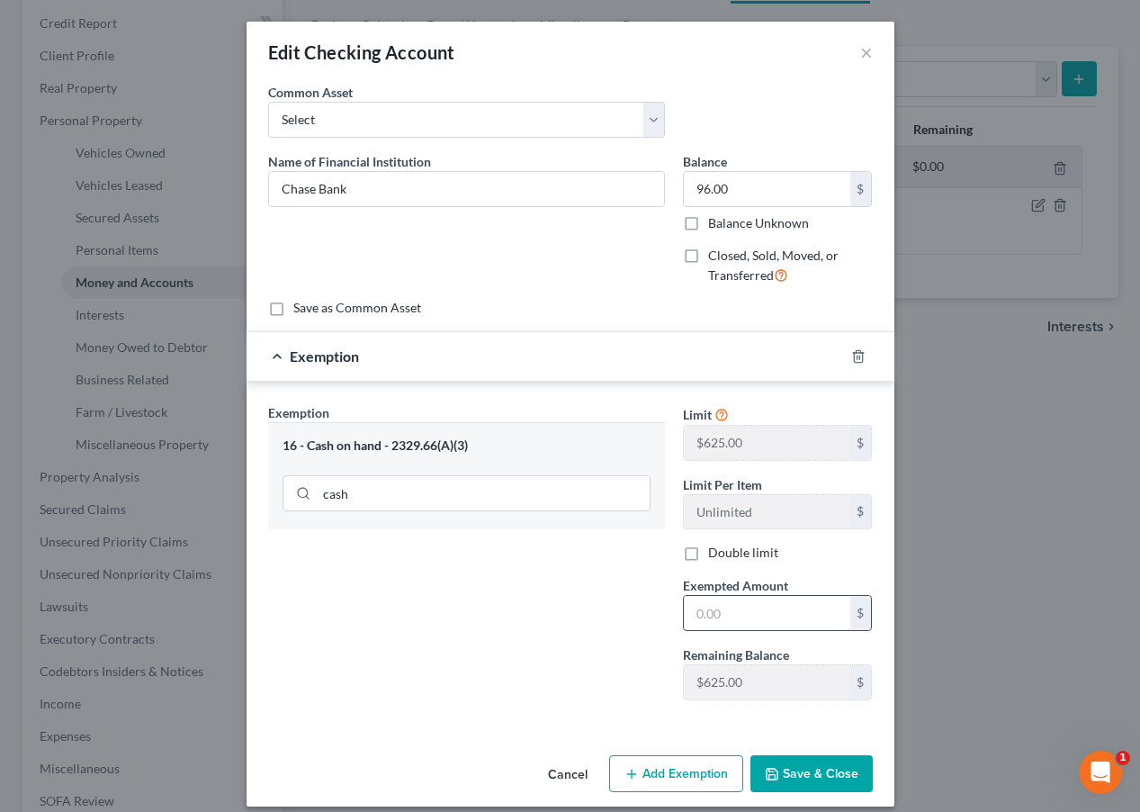
click at [734, 624] on input "text" at bounding box center [767, 613] width 167 height 34
type input "96.00"
click at [810, 773] on button "Save & Close" at bounding box center [812, 774] width 122 height 38
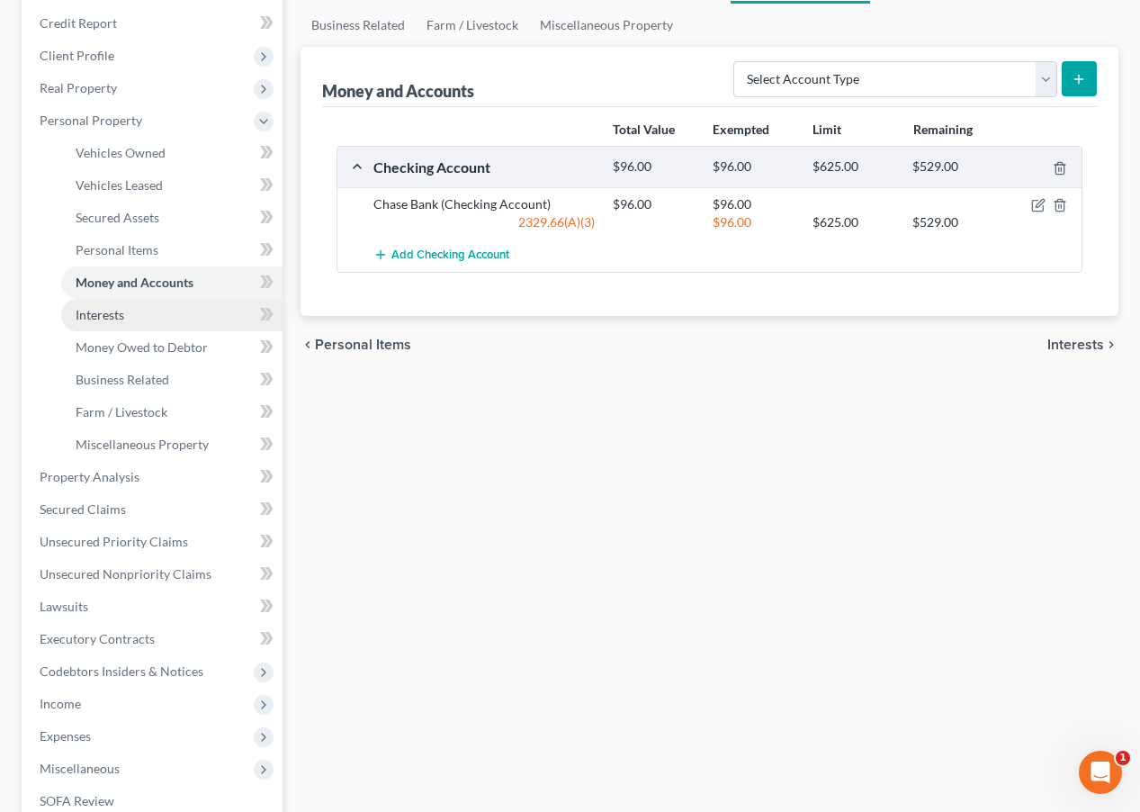
click at [123, 323] on link "Interests" at bounding box center [171, 315] width 221 height 32
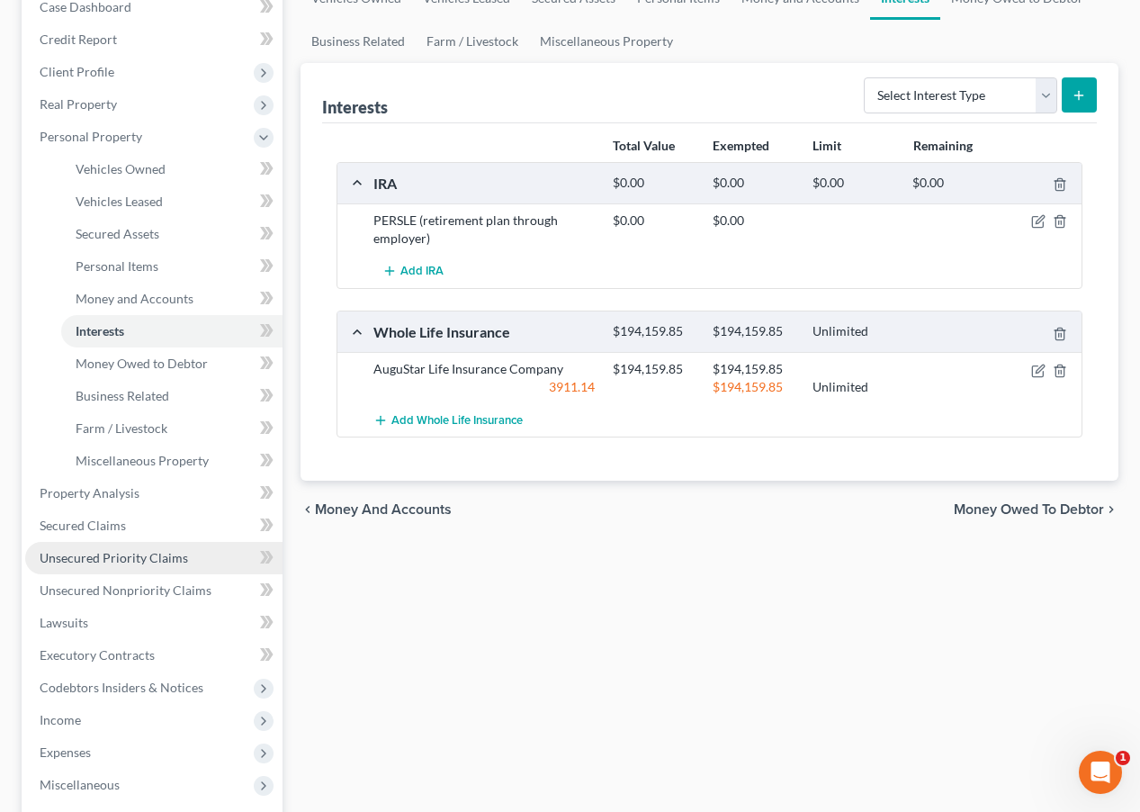
scroll to position [201, 0]
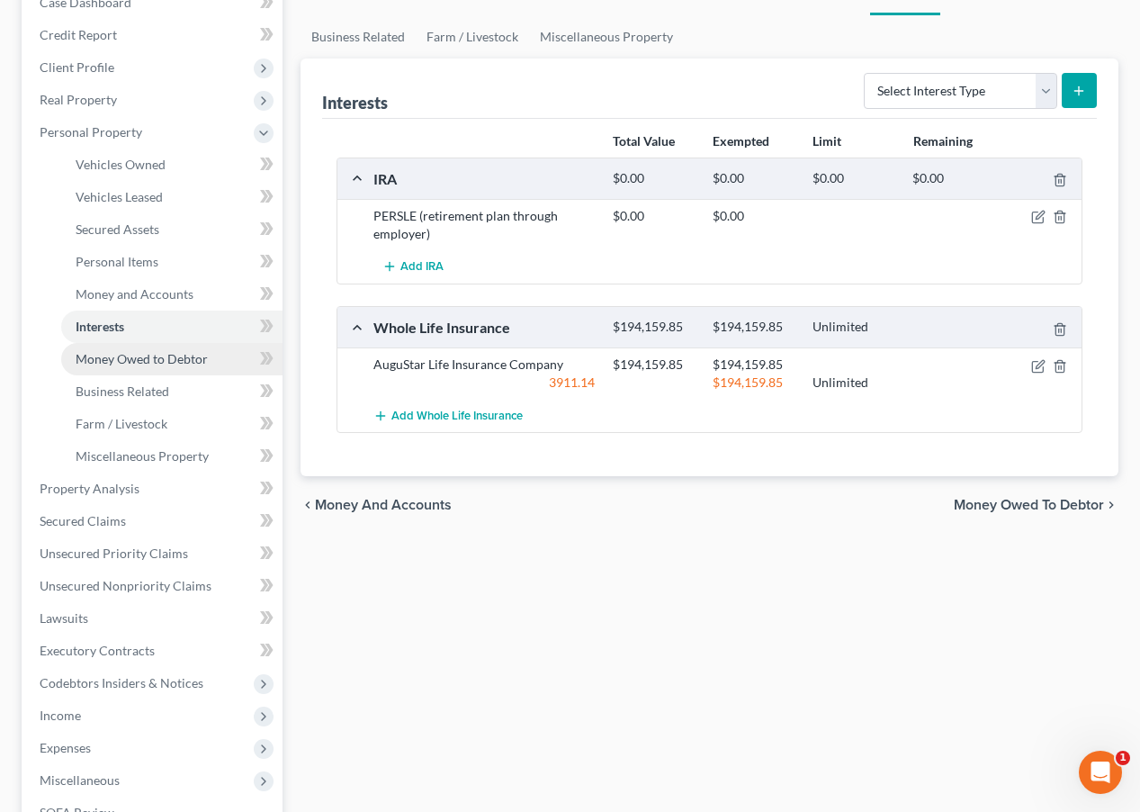
click at [181, 355] on span "Money Owed to Debtor" at bounding box center [142, 358] width 132 height 15
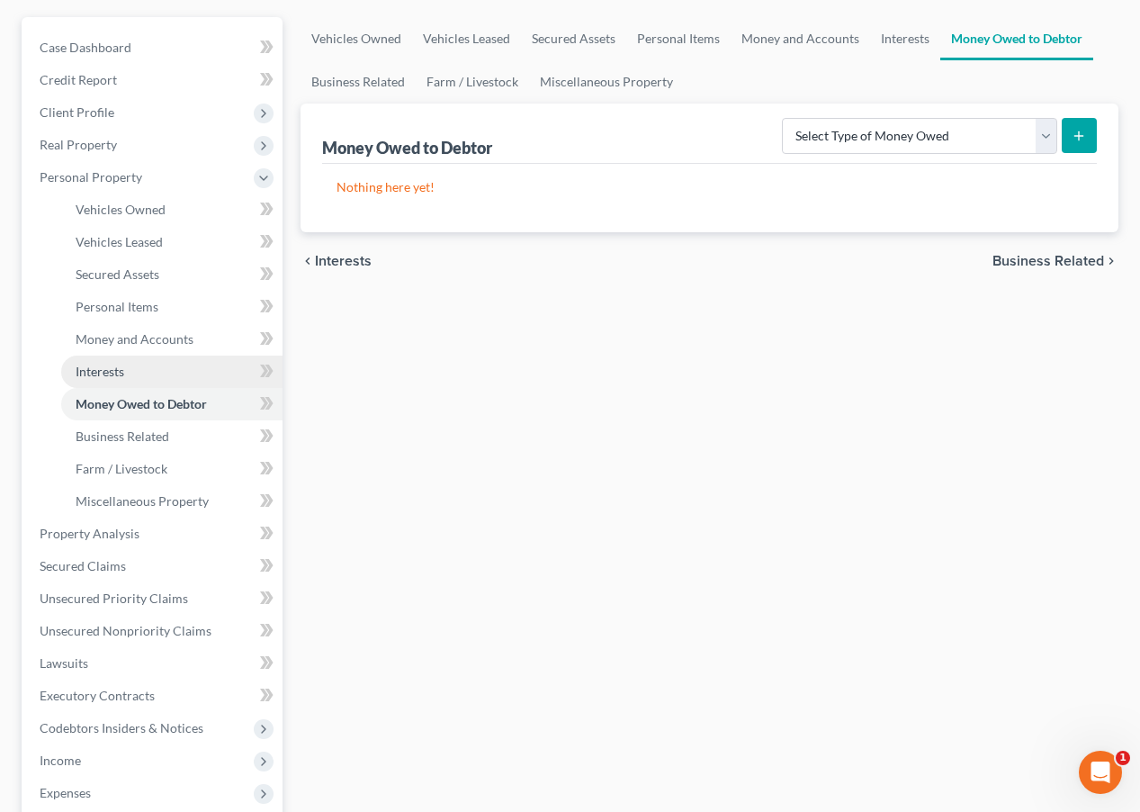
scroll to position [162, 0]
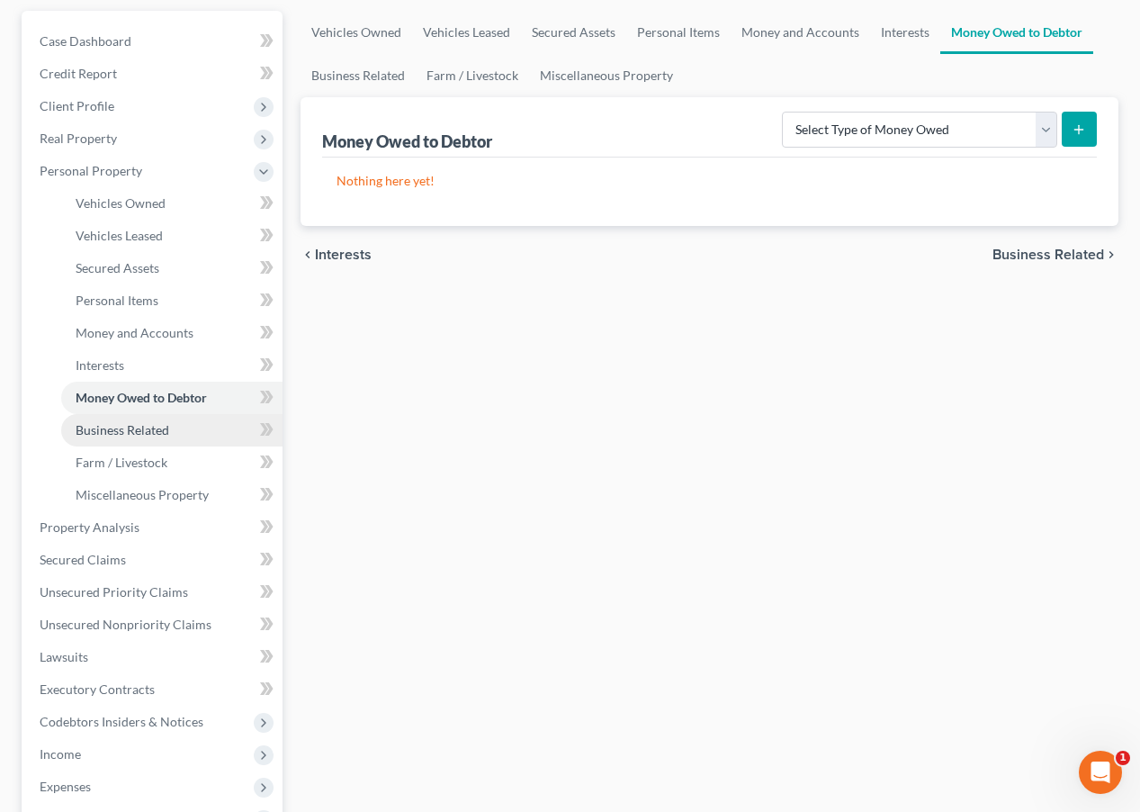
click at [181, 429] on link "Business Related" at bounding box center [171, 430] width 221 height 32
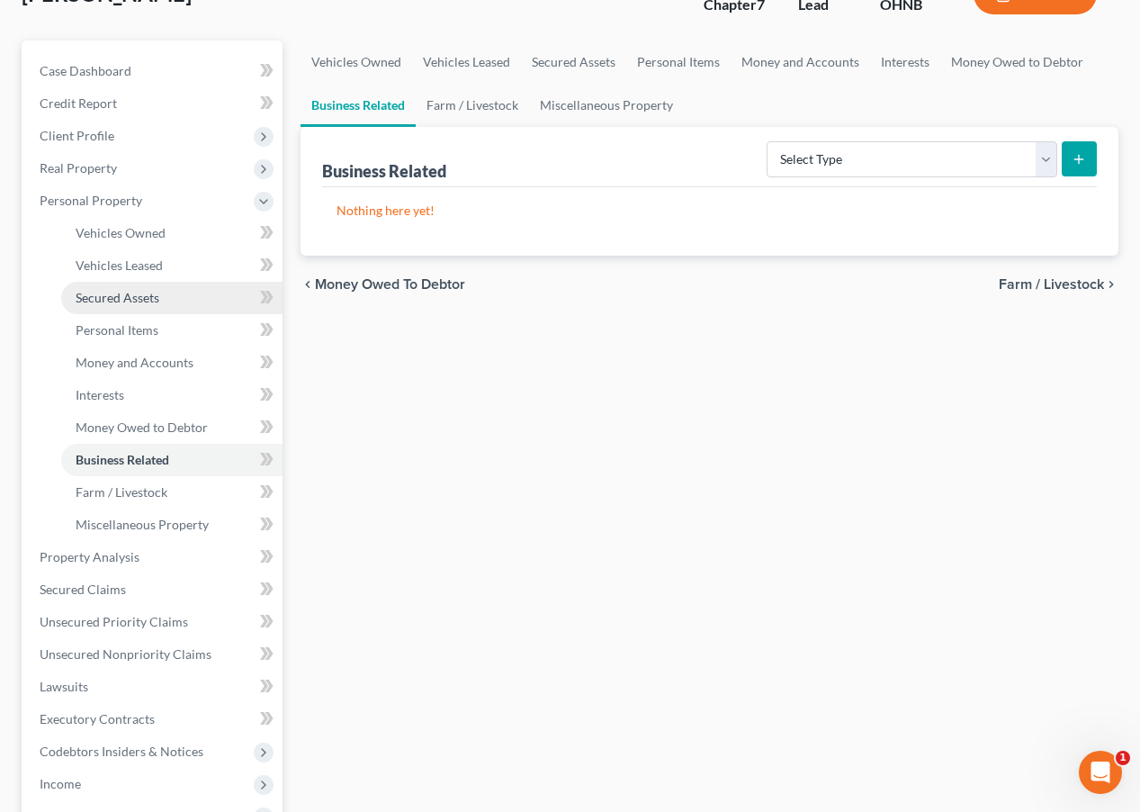
scroll to position [134, 0]
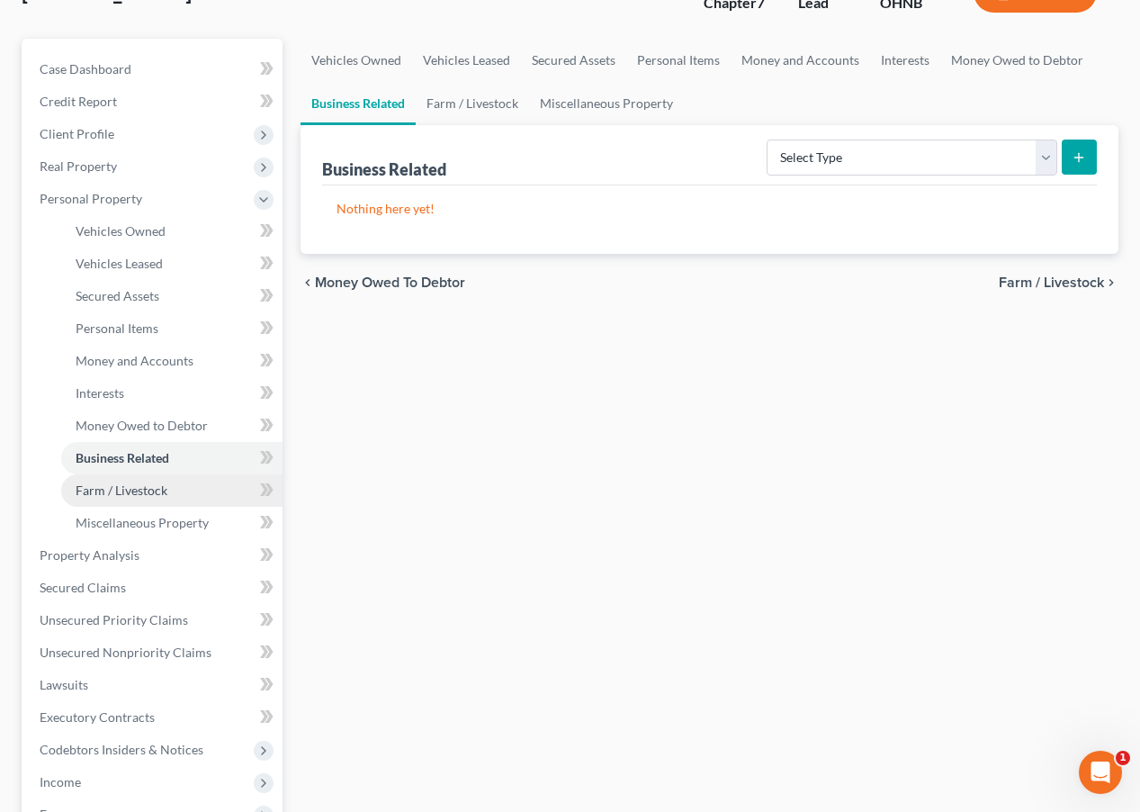
click at [173, 500] on link "Farm / Livestock" at bounding box center [171, 490] width 221 height 32
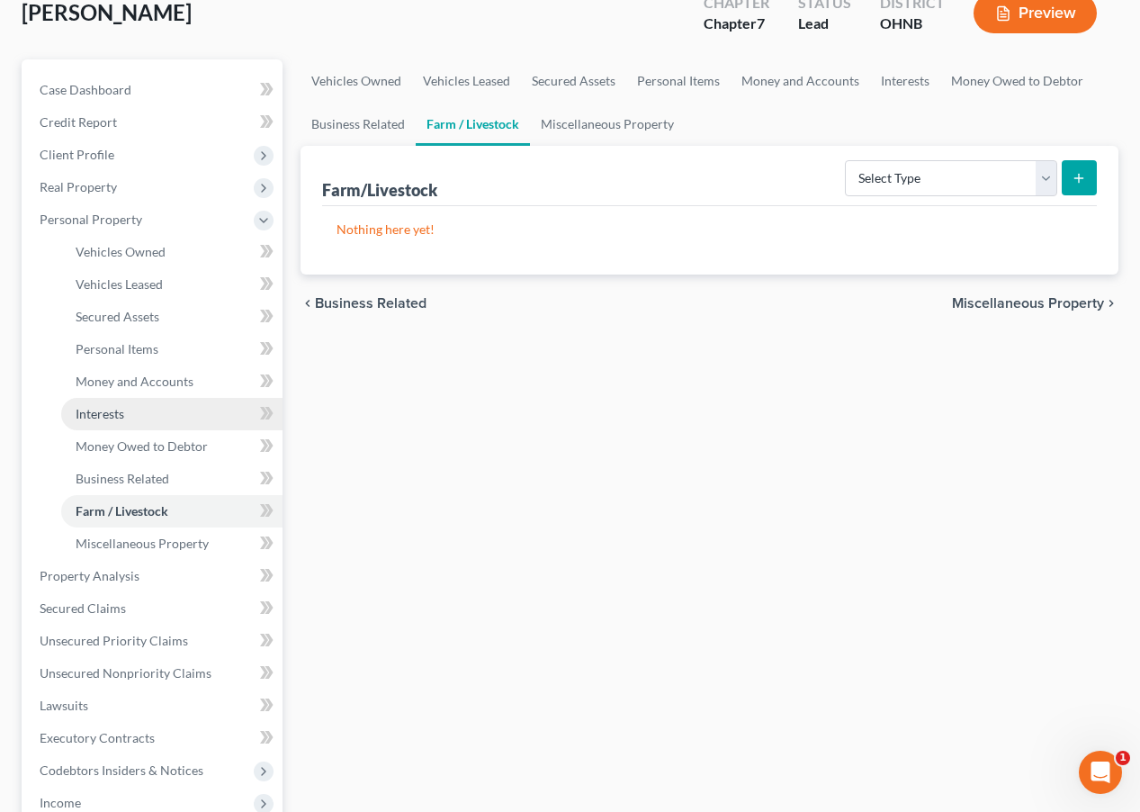
click at [162, 427] on link "Interests" at bounding box center [171, 414] width 221 height 32
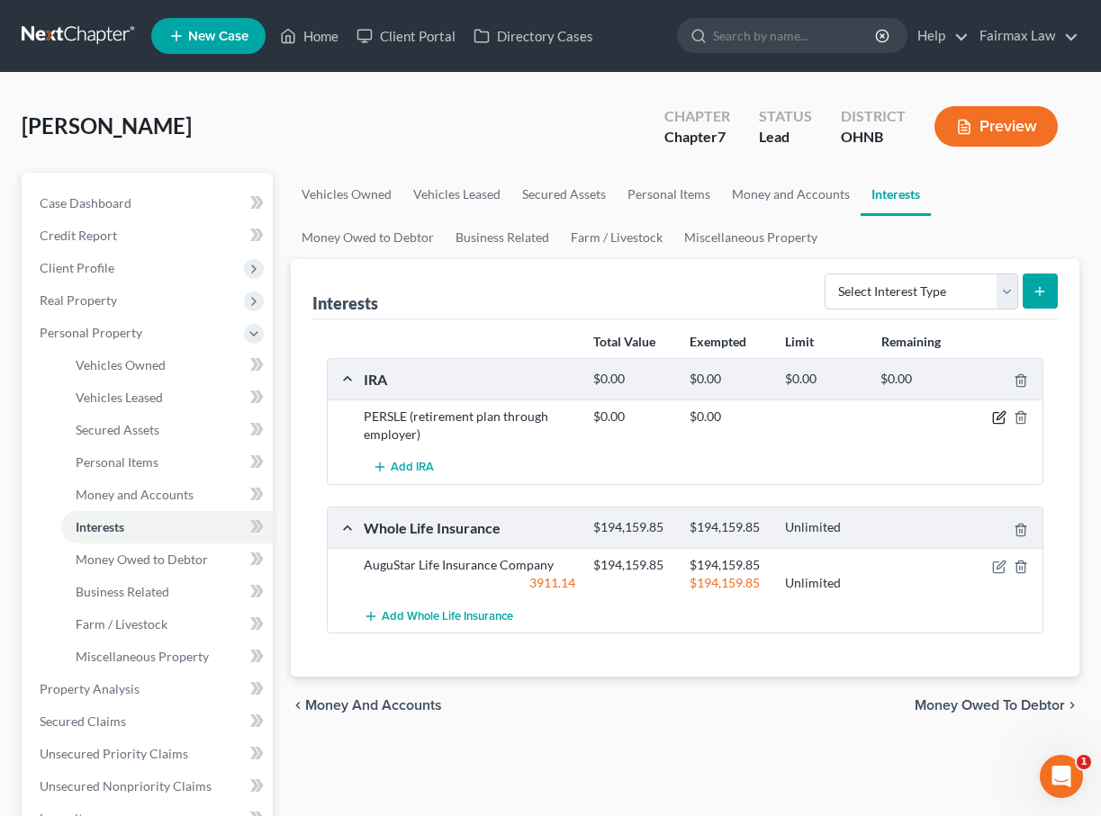
click at [994, 417] on icon "button" at bounding box center [999, 417] width 14 height 14
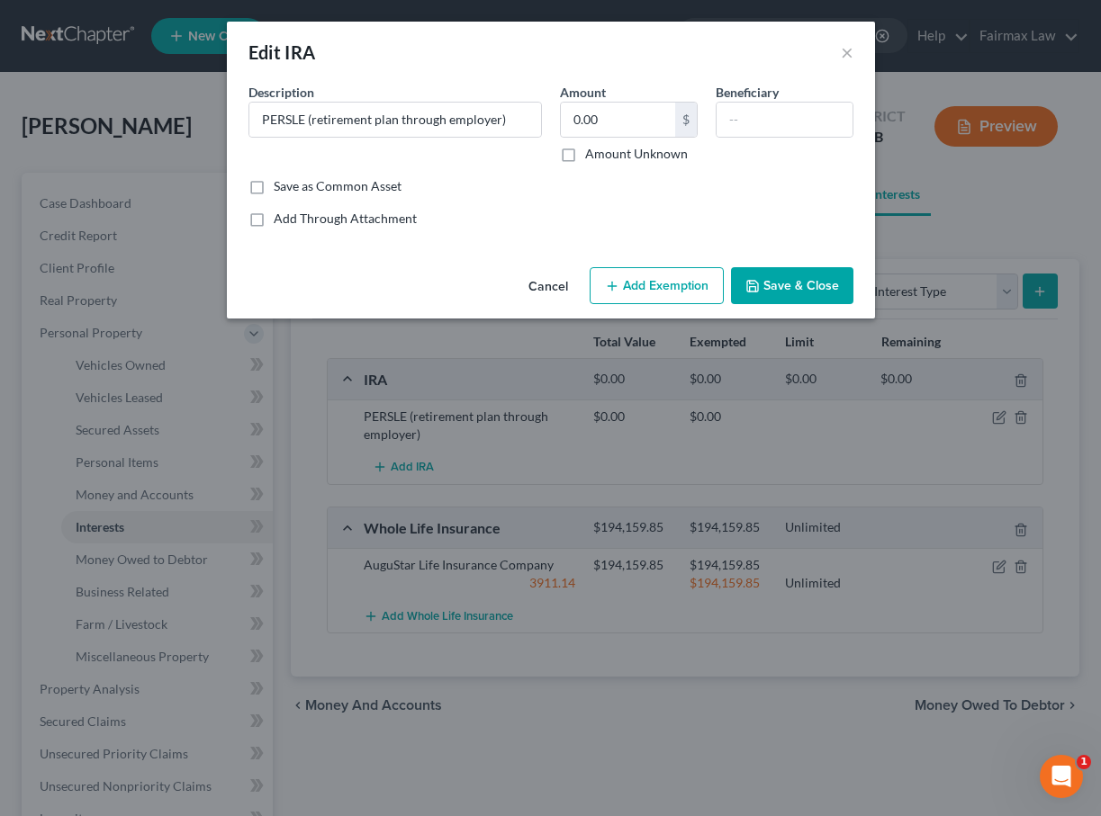
click at [545, 293] on button "Cancel" at bounding box center [548, 287] width 68 height 36
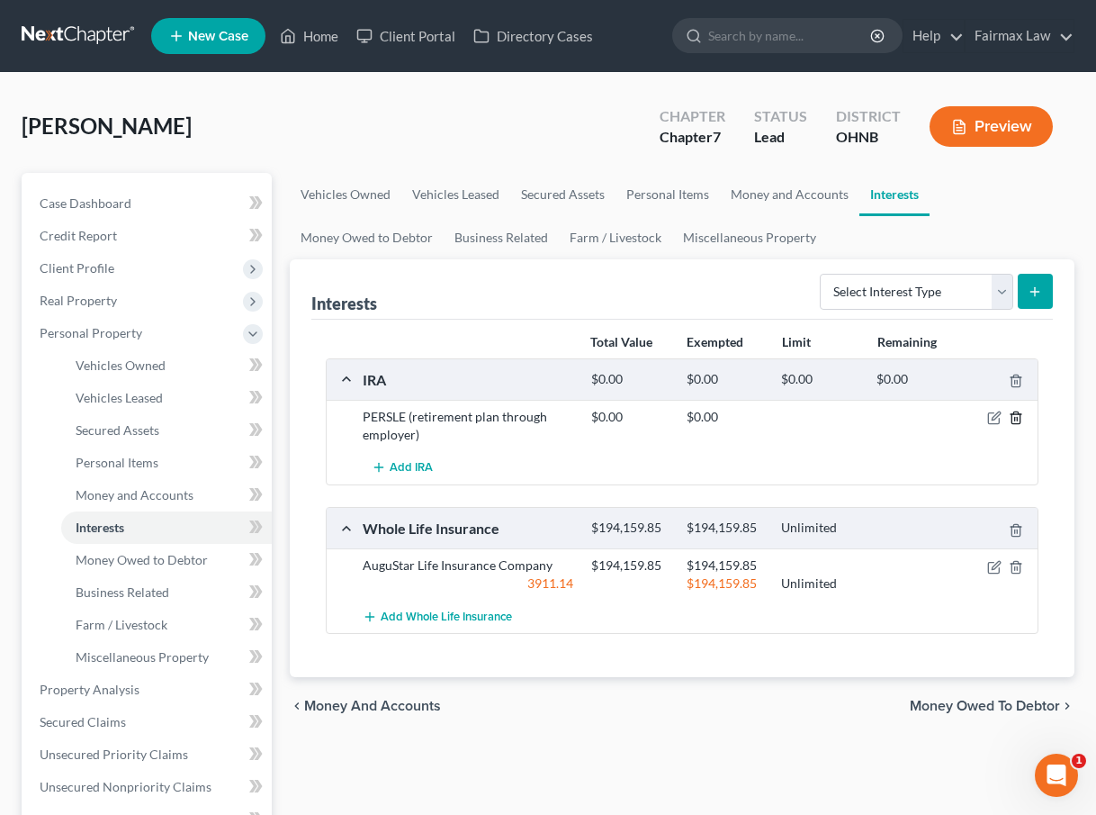
click at [1018, 415] on icon "button" at bounding box center [1016, 417] width 14 height 14
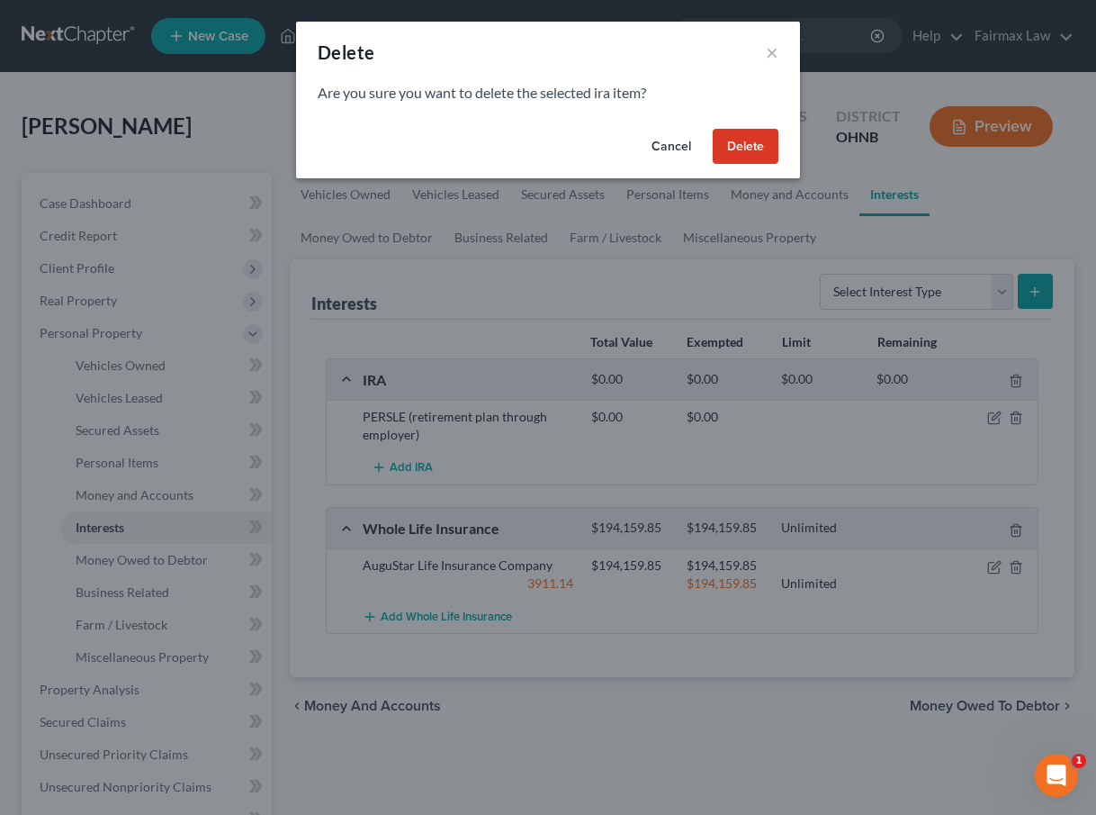
click at [751, 147] on button "Delete" at bounding box center [746, 147] width 66 height 36
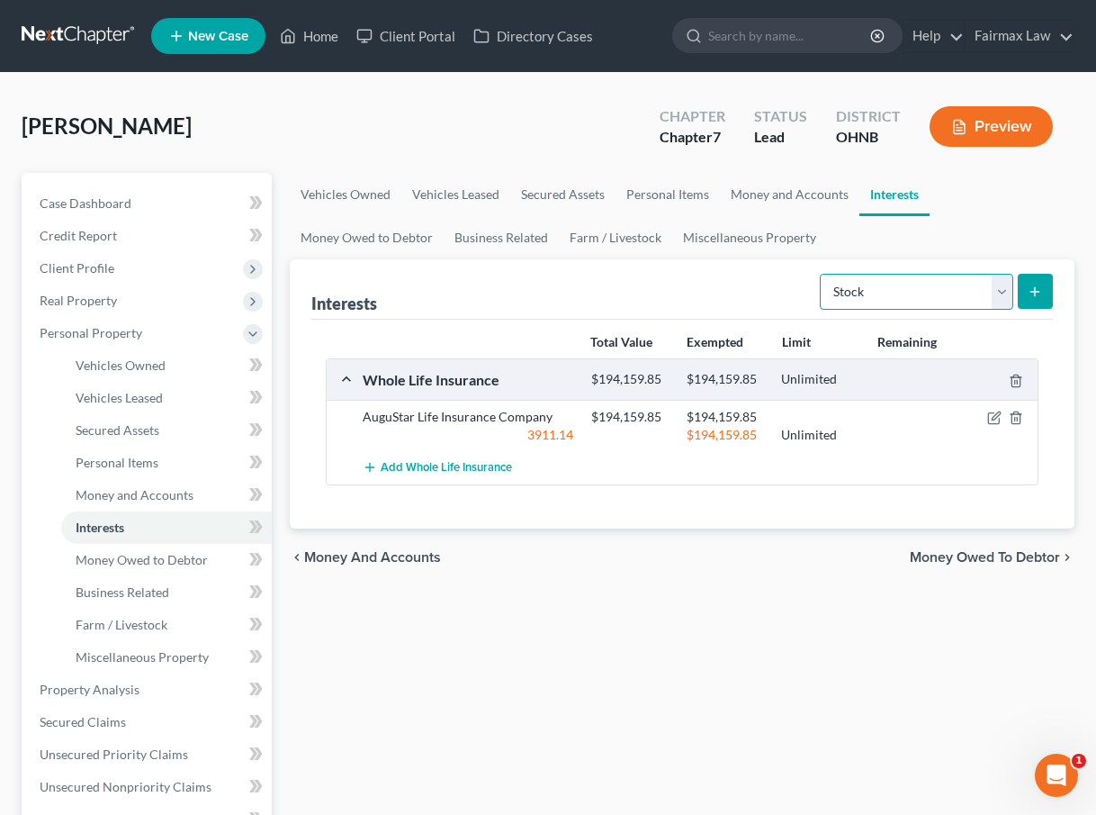
select select "pension_plan"
click at [1038, 296] on icon "submit" at bounding box center [1035, 291] width 14 height 14
click at [1028, 302] on button "submit" at bounding box center [1035, 291] width 35 height 35
click at [1021, 302] on button "submit" at bounding box center [1035, 291] width 35 height 35
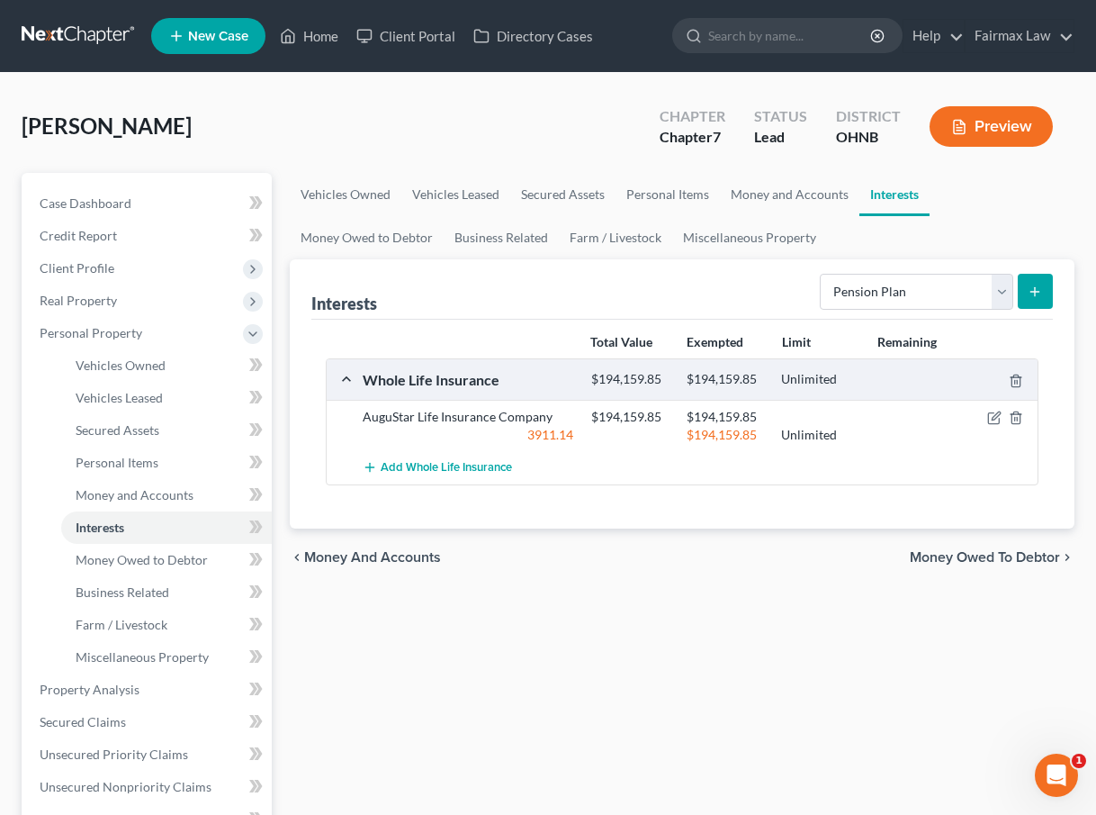
click at [1021, 302] on button "submit" at bounding box center [1035, 291] width 35 height 35
click at [1031, 298] on icon "submit" at bounding box center [1035, 291] width 14 height 14
select select "pension_plan"
click at [1045, 299] on button "submit" at bounding box center [1035, 291] width 35 height 35
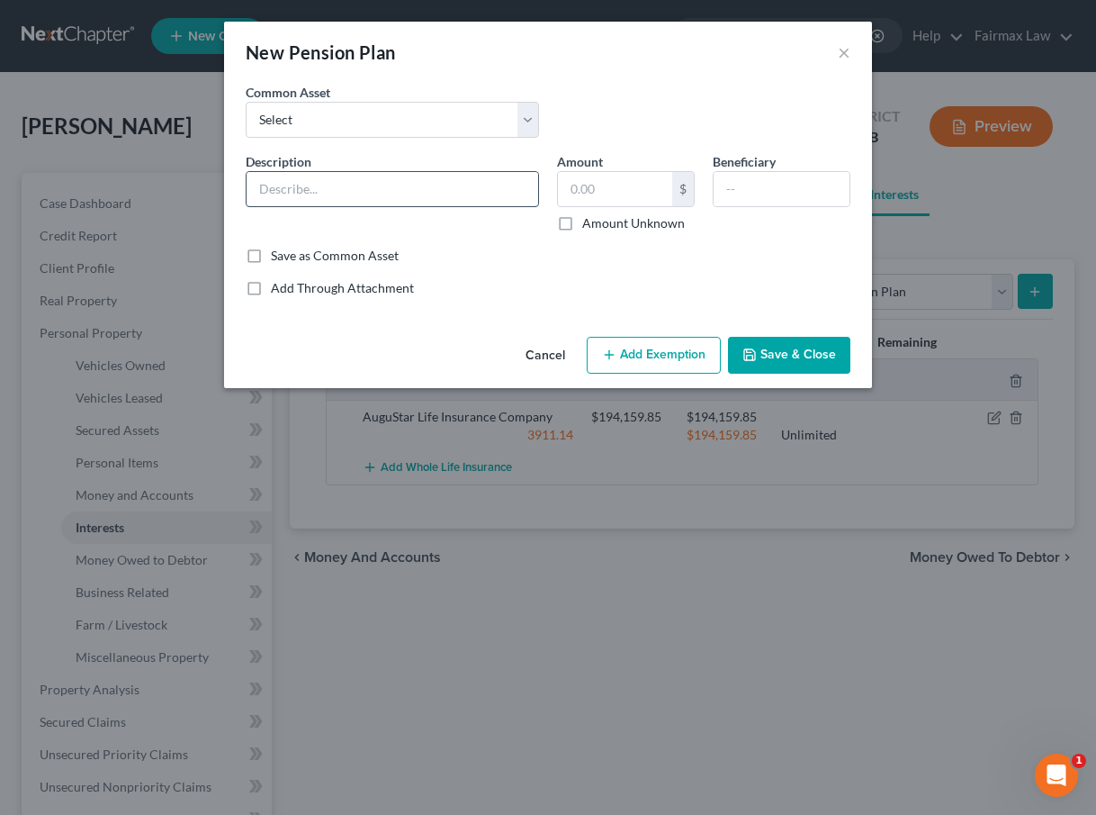
click at [354, 189] on input "text" at bounding box center [393, 189] width 292 height 34
type input "OPERS (through employer)"
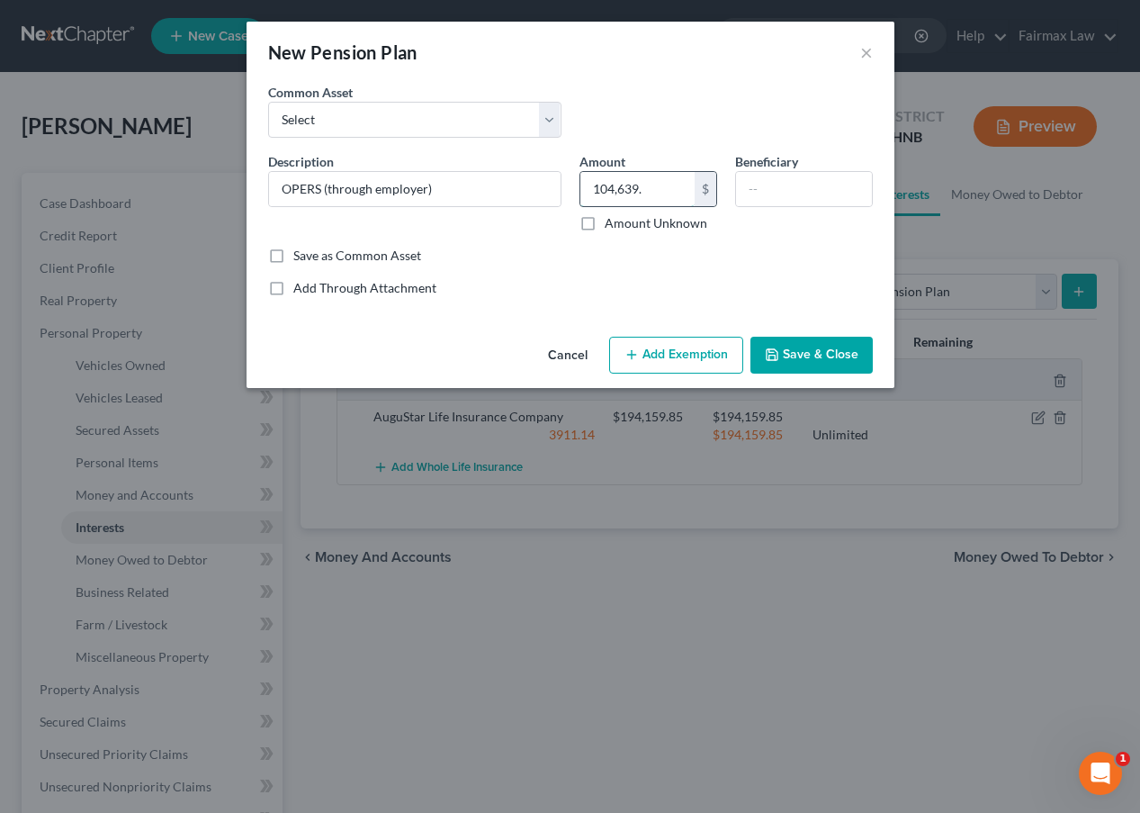
click at [657, 186] on input "104,639." at bounding box center [638, 189] width 114 height 34
type input "104,639.29"
click at [664, 342] on button "Add Exemption" at bounding box center [676, 356] width 134 height 38
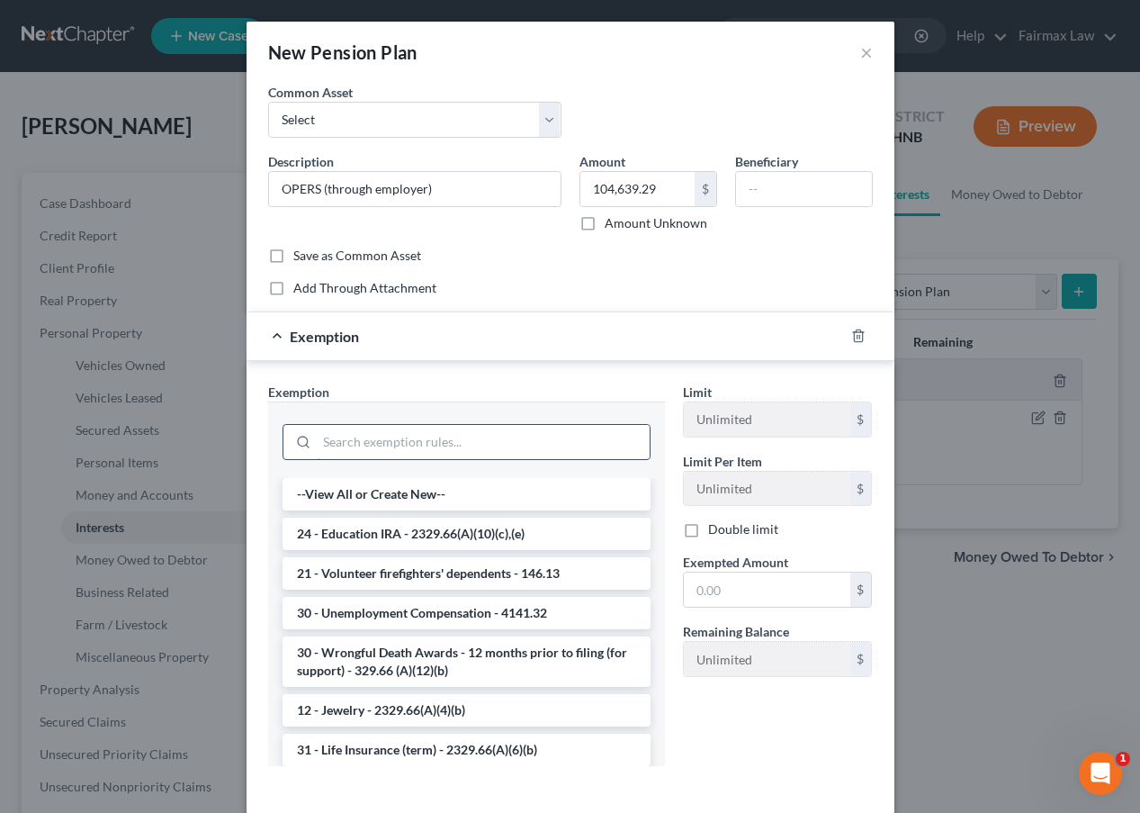
click at [485, 446] on input "search" at bounding box center [483, 442] width 333 height 34
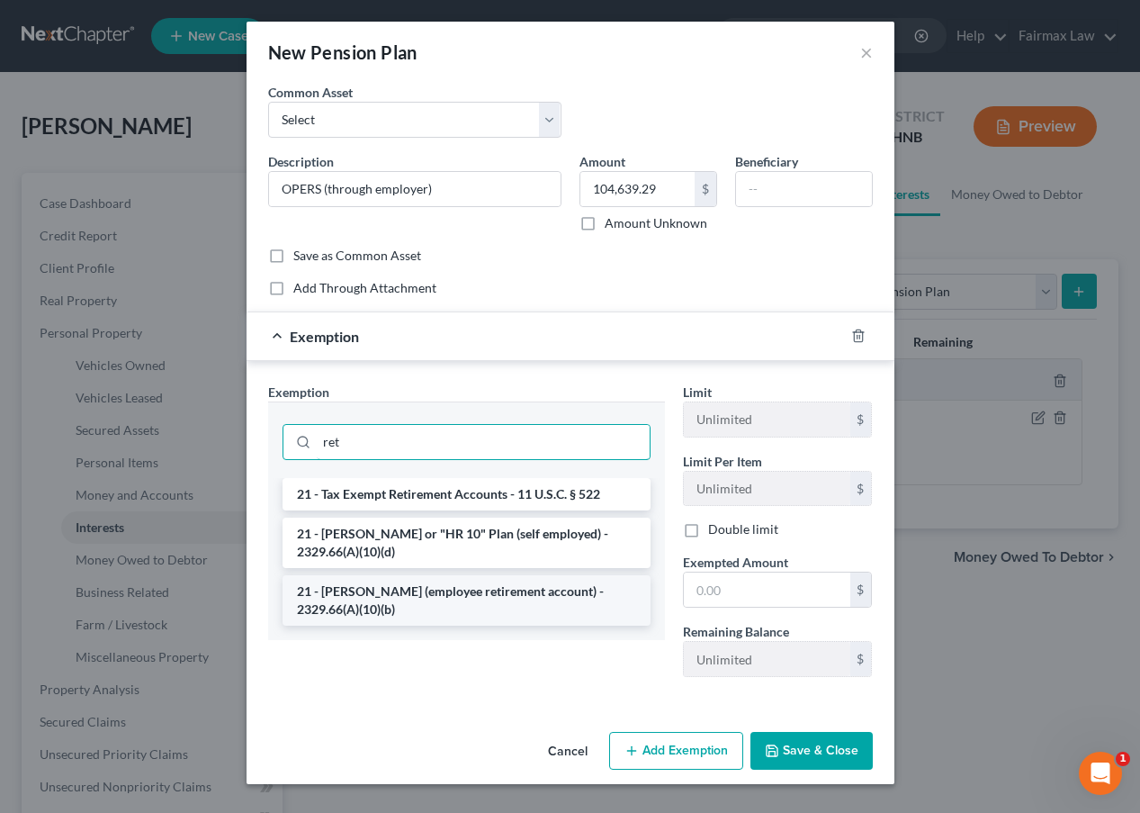
type input "ret"
click at [502, 599] on li "21 - [PERSON_NAME] (employee retirement account) - 2329.66(A)(10)(b)" at bounding box center [467, 600] width 368 height 50
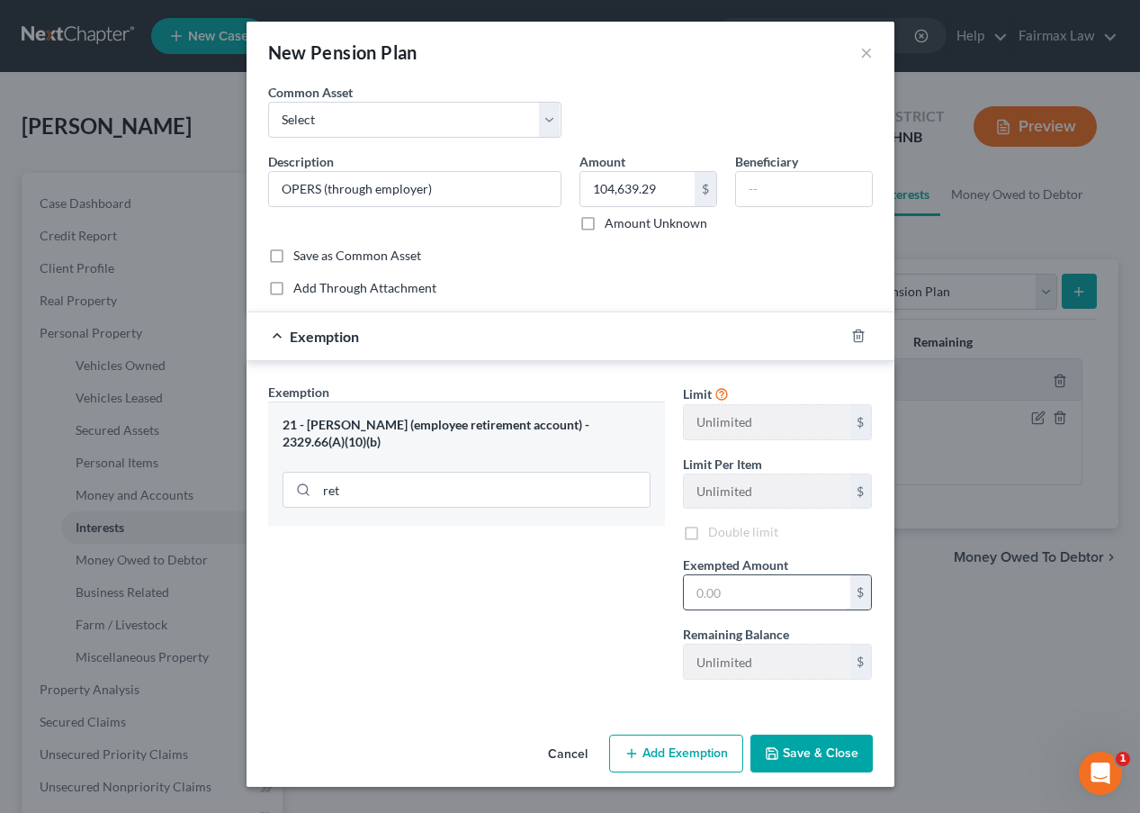
click at [746, 581] on input "text" at bounding box center [767, 592] width 167 height 34
type input "104,639.29"
click at [832, 751] on button "Save & Close" at bounding box center [812, 753] width 122 height 38
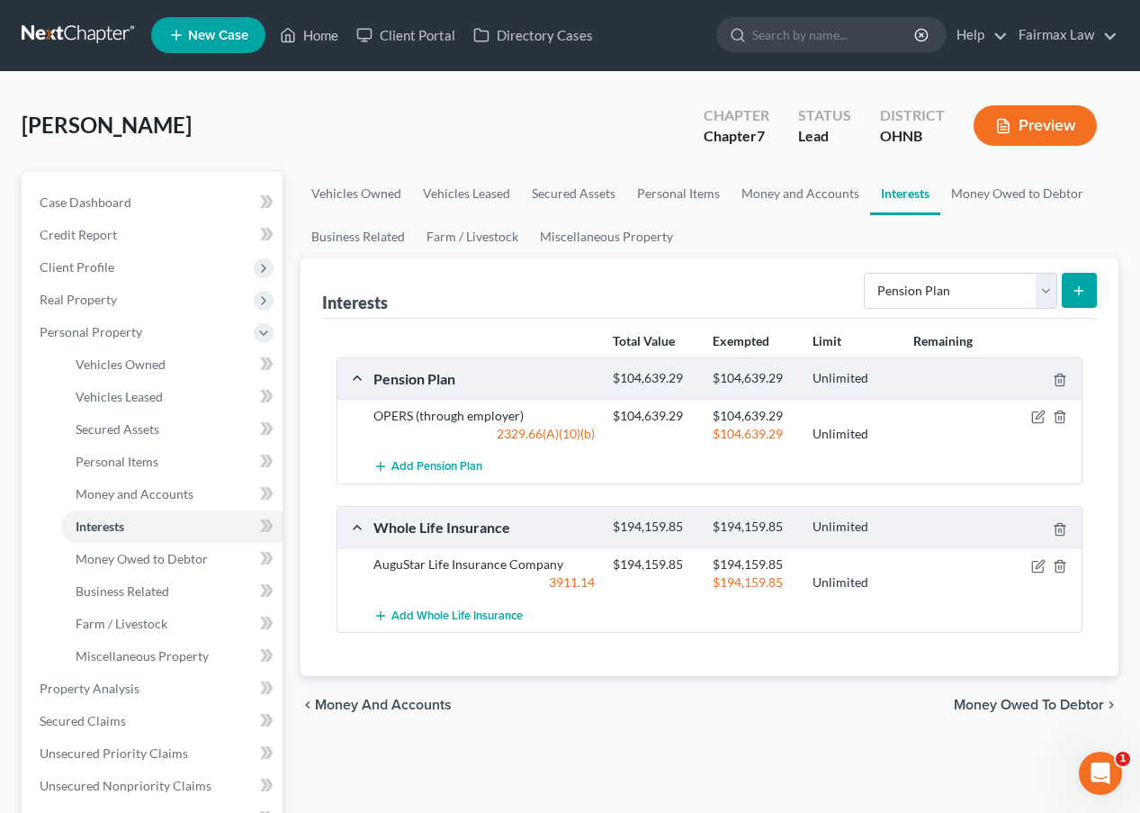
scroll to position [1, 0]
click at [132, 484] on link "Money and Accounts" at bounding box center [171, 494] width 221 height 32
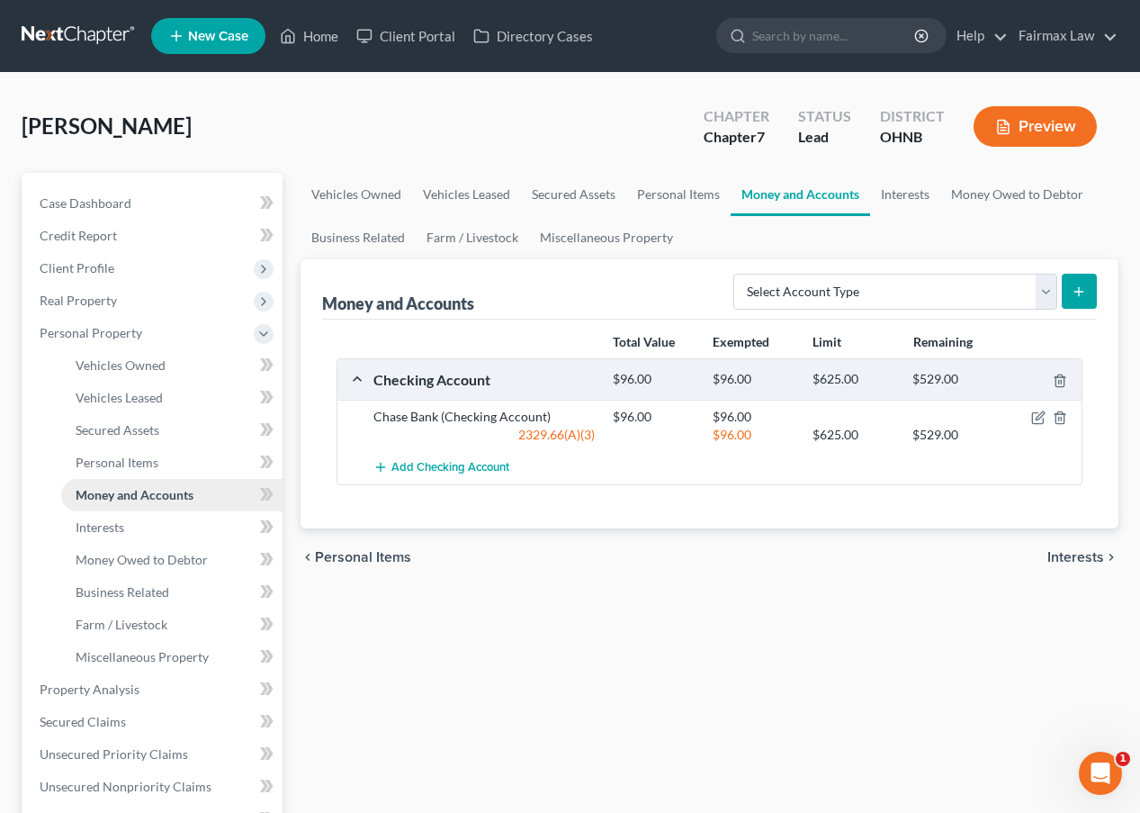
scroll to position [22, 0]
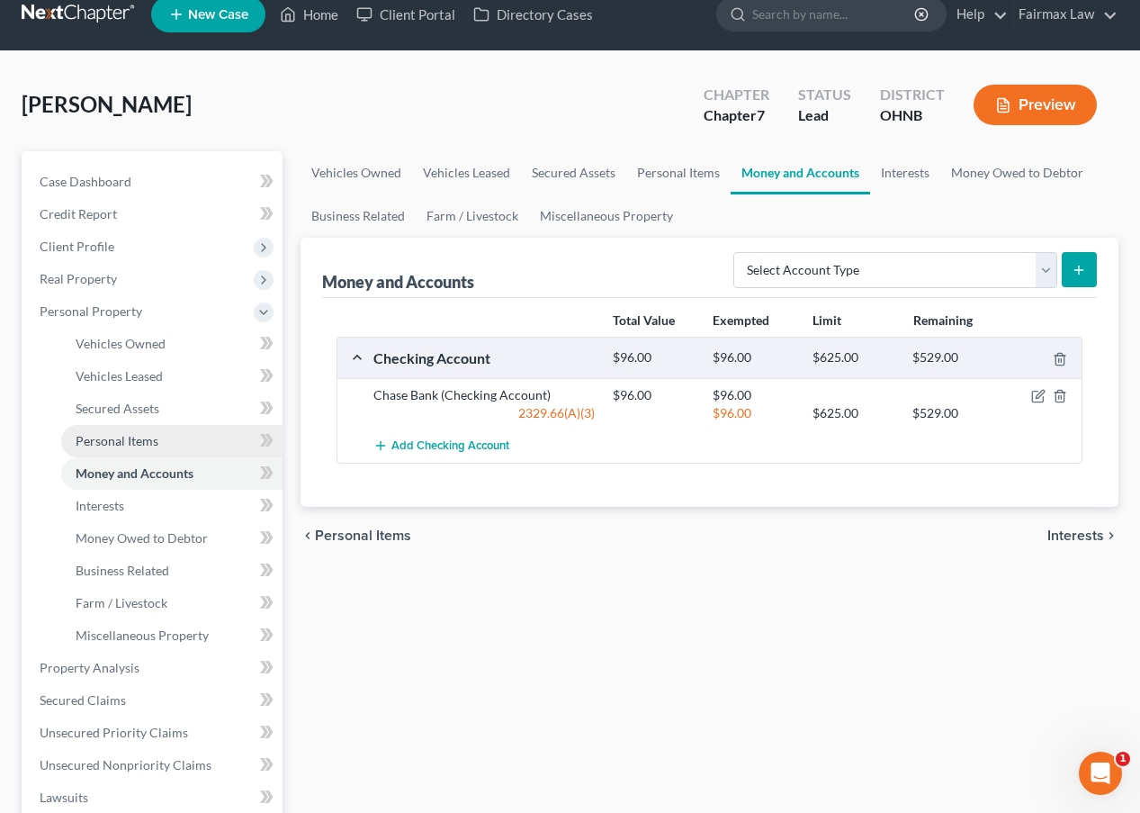
click at [128, 436] on span "Personal Items" at bounding box center [117, 440] width 83 height 15
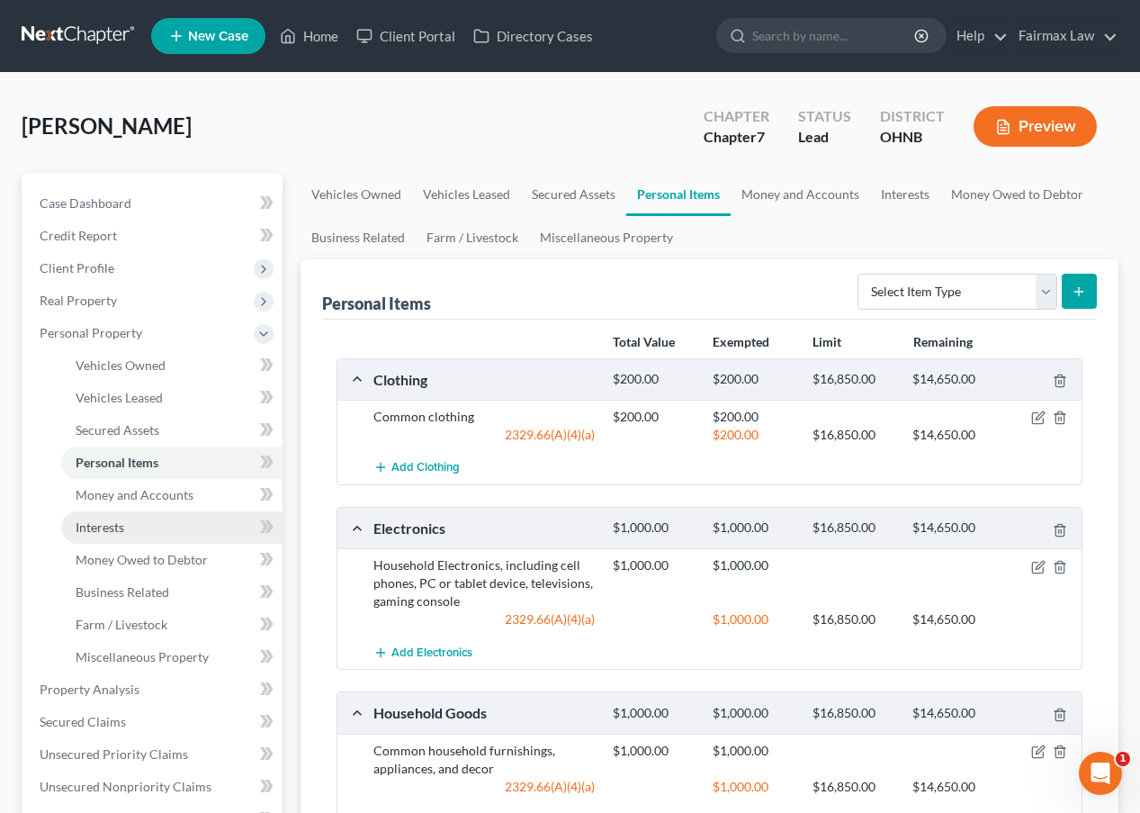
click at [124, 522] on span "Interests" at bounding box center [100, 526] width 49 height 15
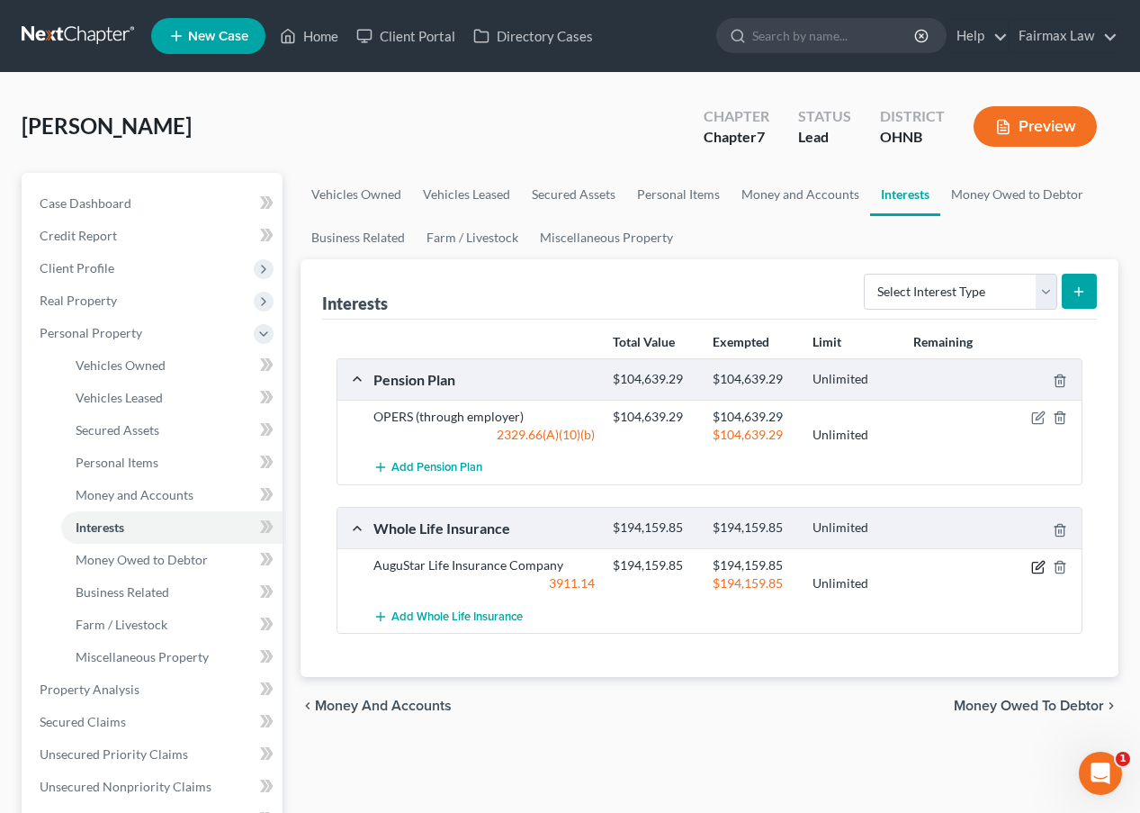
click at [1040, 568] on icon "button" at bounding box center [1038, 567] width 14 height 14
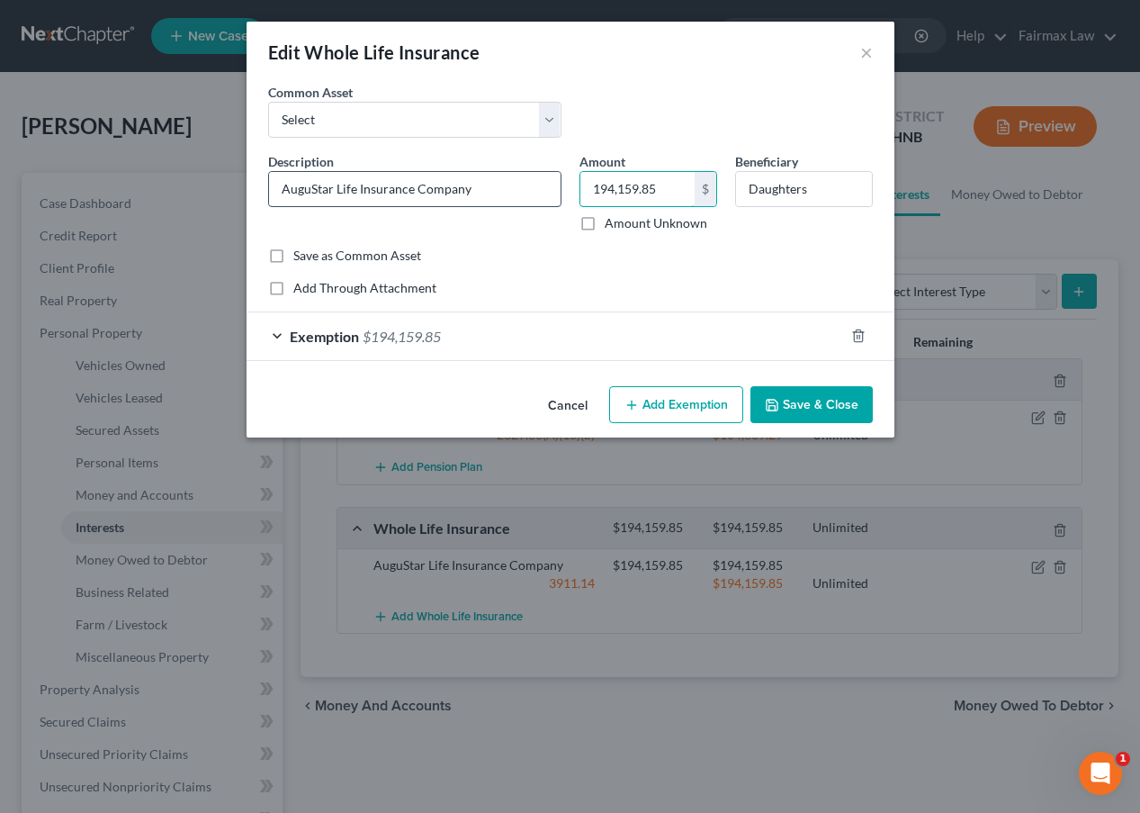
drag, startPoint x: 676, startPoint y: 194, endPoint x: 497, endPoint y: 187, distance: 179.2
click at [497, 188] on div "Description * AuguStar Life Insurance Company Amount 194,159.85 $ Amount Unknow…" at bounding box center [570, 199] width 623 height 95
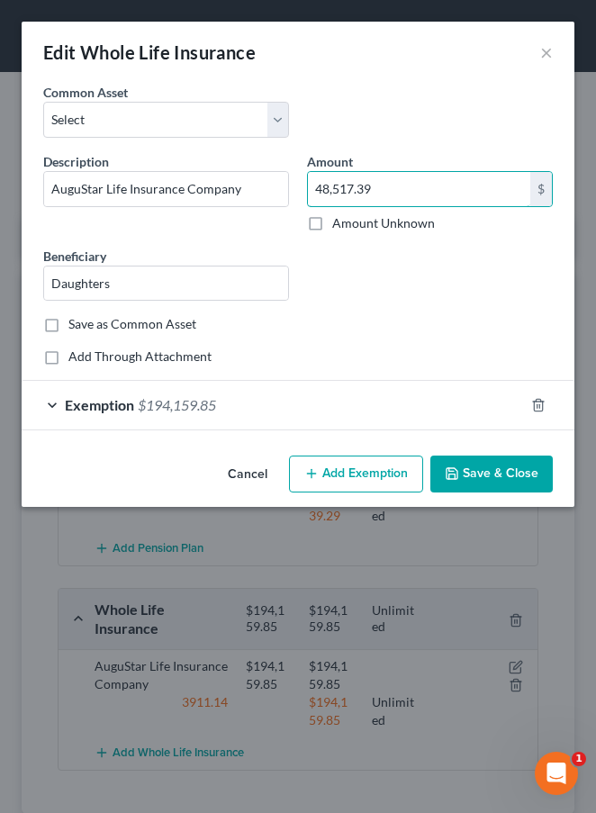
type input "48,517.39"
click at [542, 479] on button "Save & Close" at bounding box center [491, 474] width 122 height 38
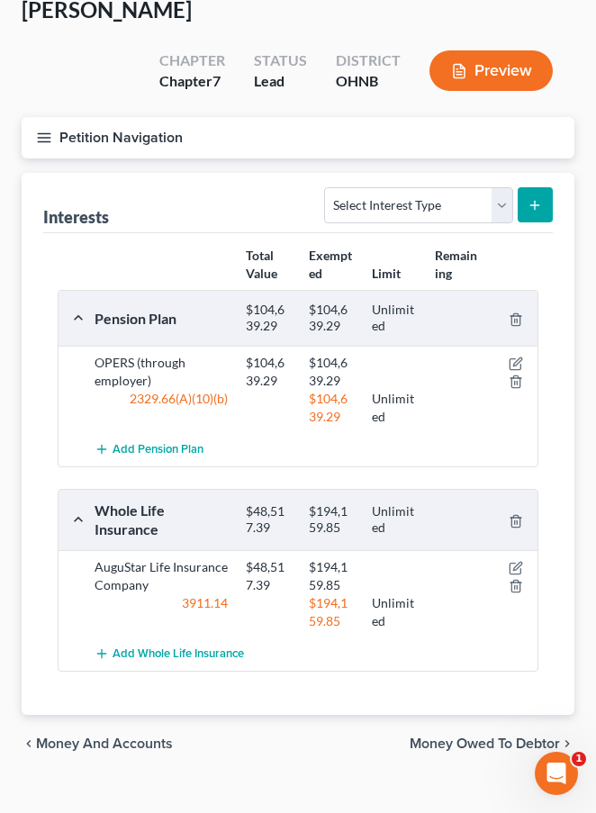
scroll to position [114, 0]
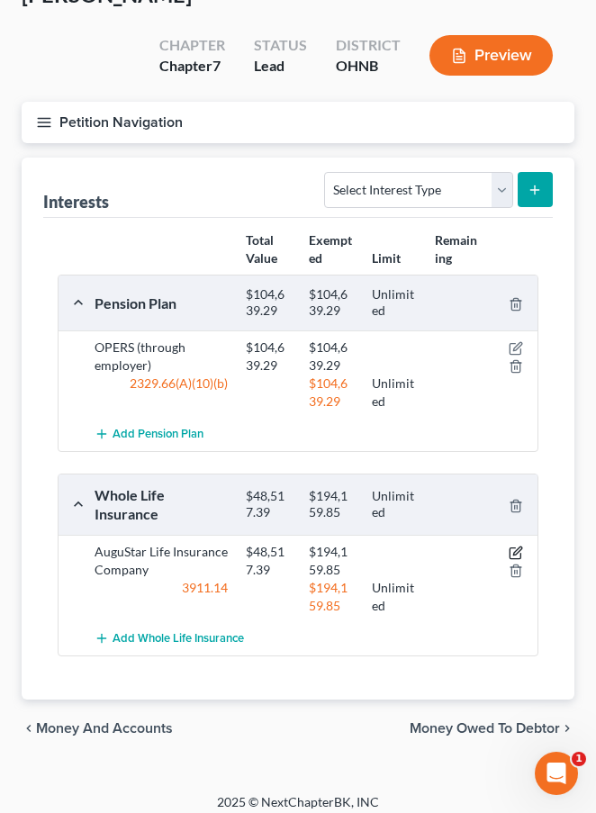
click at [518, 555] on icon "button" at bounding box center [516, 552] width 14 height 14
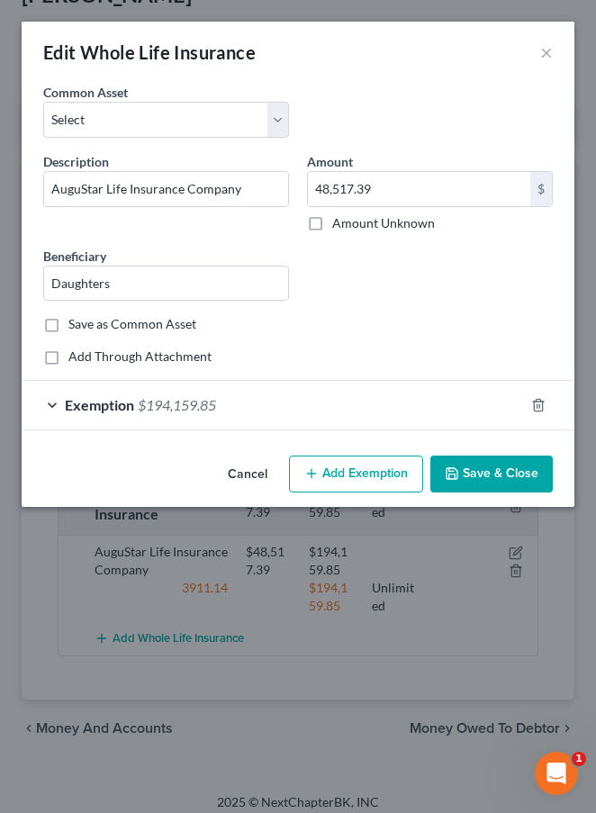
click at [233, 406] on div "Exemption $194,159.85" at bounding box center [273, 405] width 502 height 48
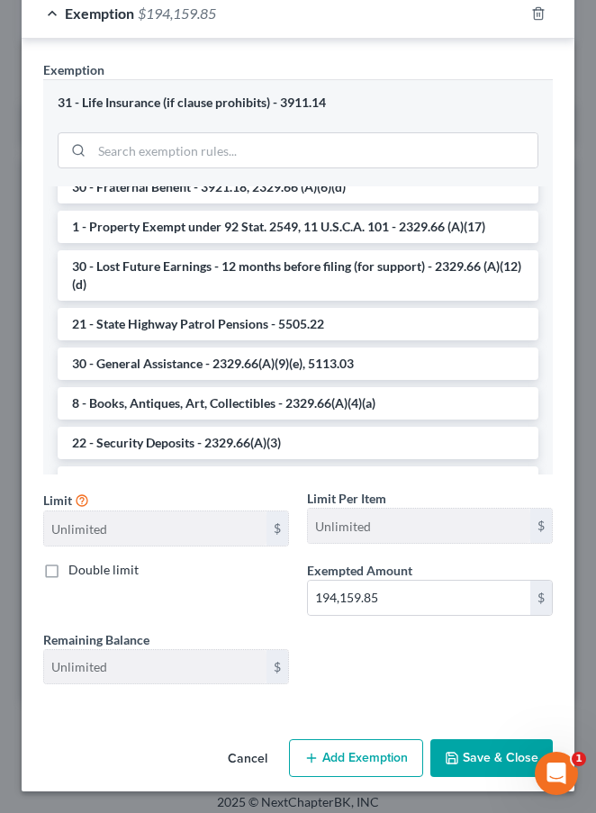
scroll to position [391, 0]
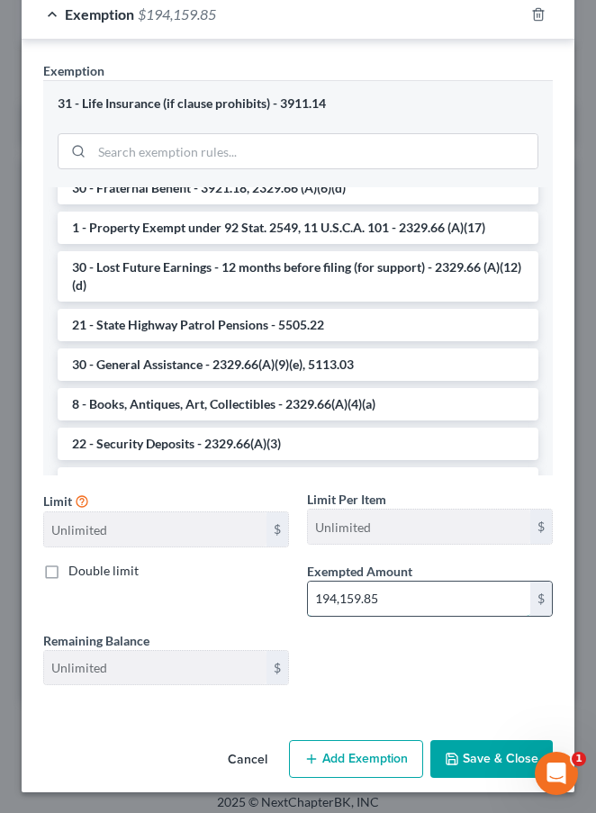
click at [420, 590] on input "194,159.85" at bounding box center [419, 598] width 222 height 34
drag, startPoint x: 420, startPoint y: 590, endPoint x: 191, endPoint y: 543, distance: 234.4
click at [191, 546] on div "Limit Unlimited $ Limit Per Item Unlimited $ Double limit Exempted Amount * 194…" at bounding box center [297, 595] width 527 height 210
type input "48,517.39"
click at [500, 766] on button "Save & Close" at bounding box center [491, 759] width 122 height 38
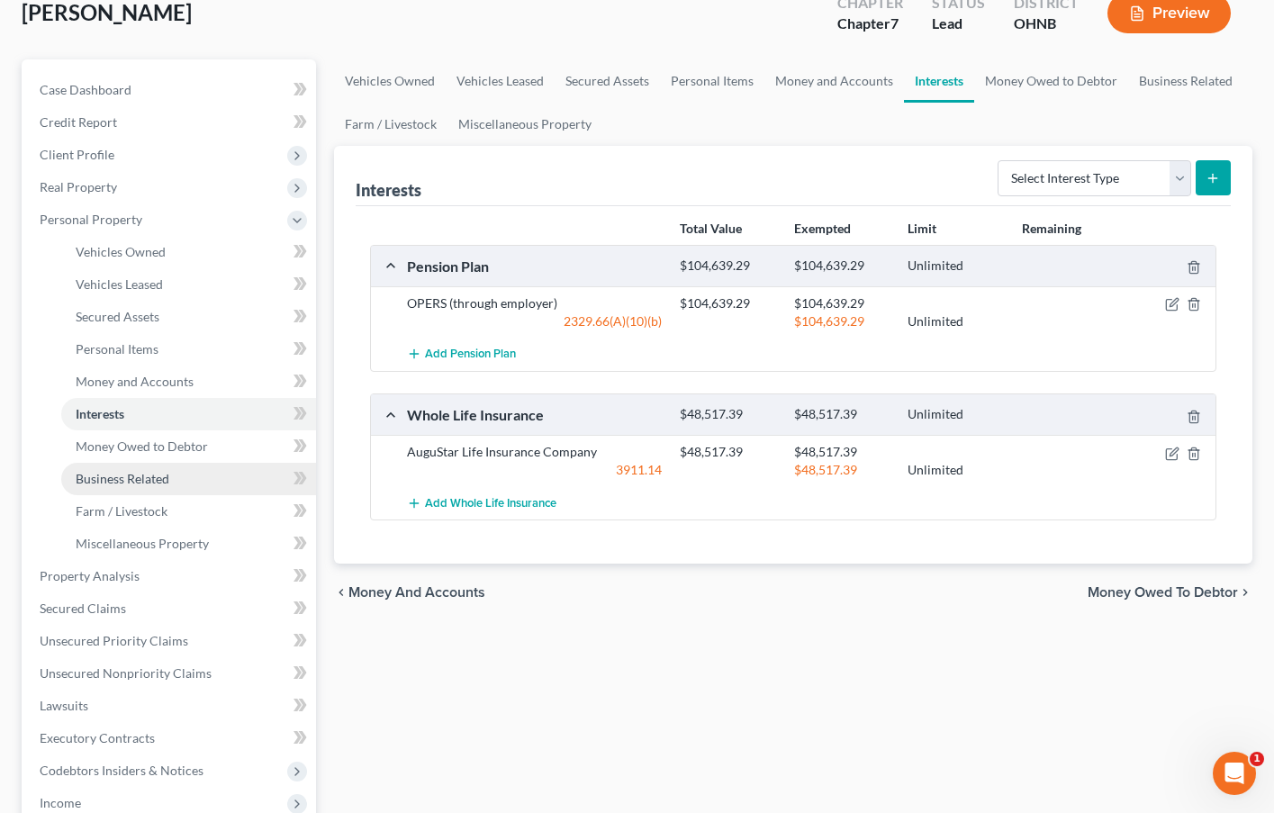
scroll to position [142, 0]
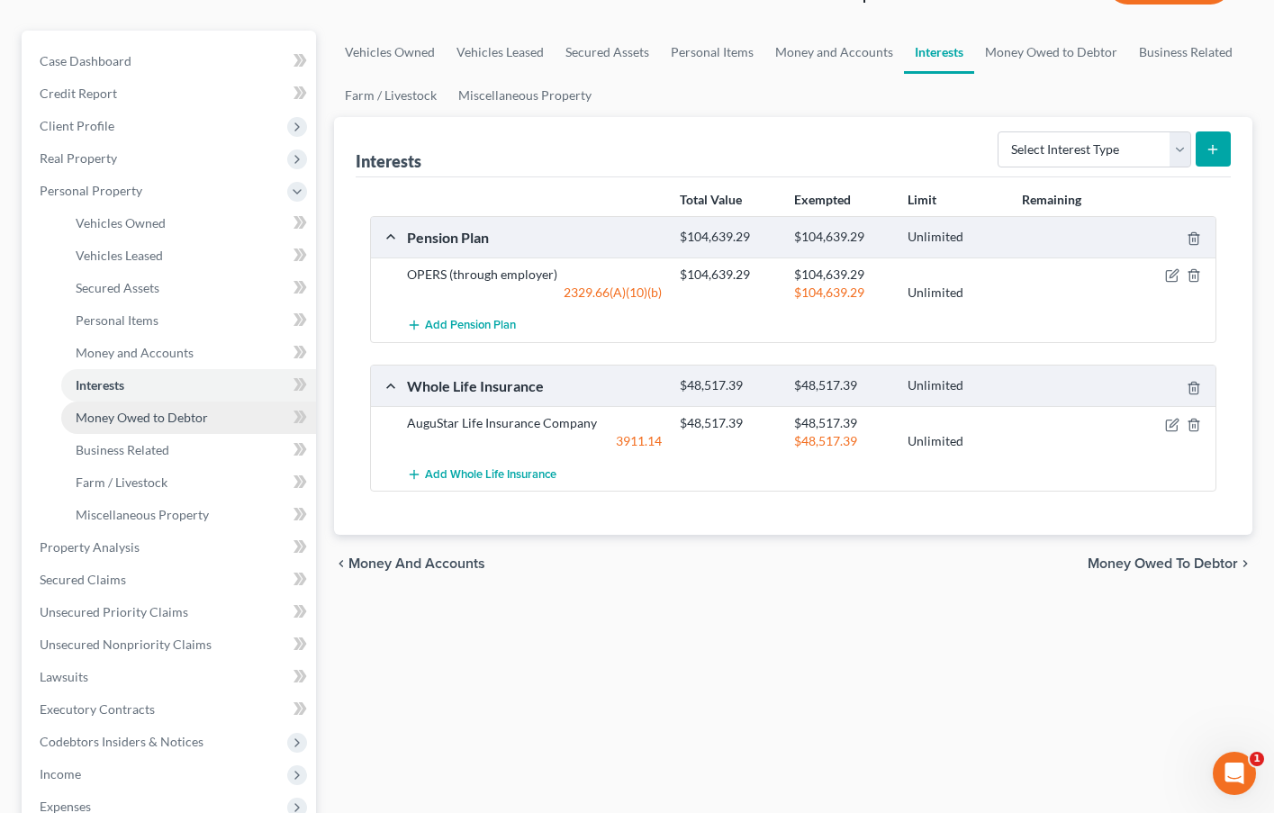
click at [156, 406] on link "Money Owed to Debtor" at bounding box center [188, 417] width 255 height 32
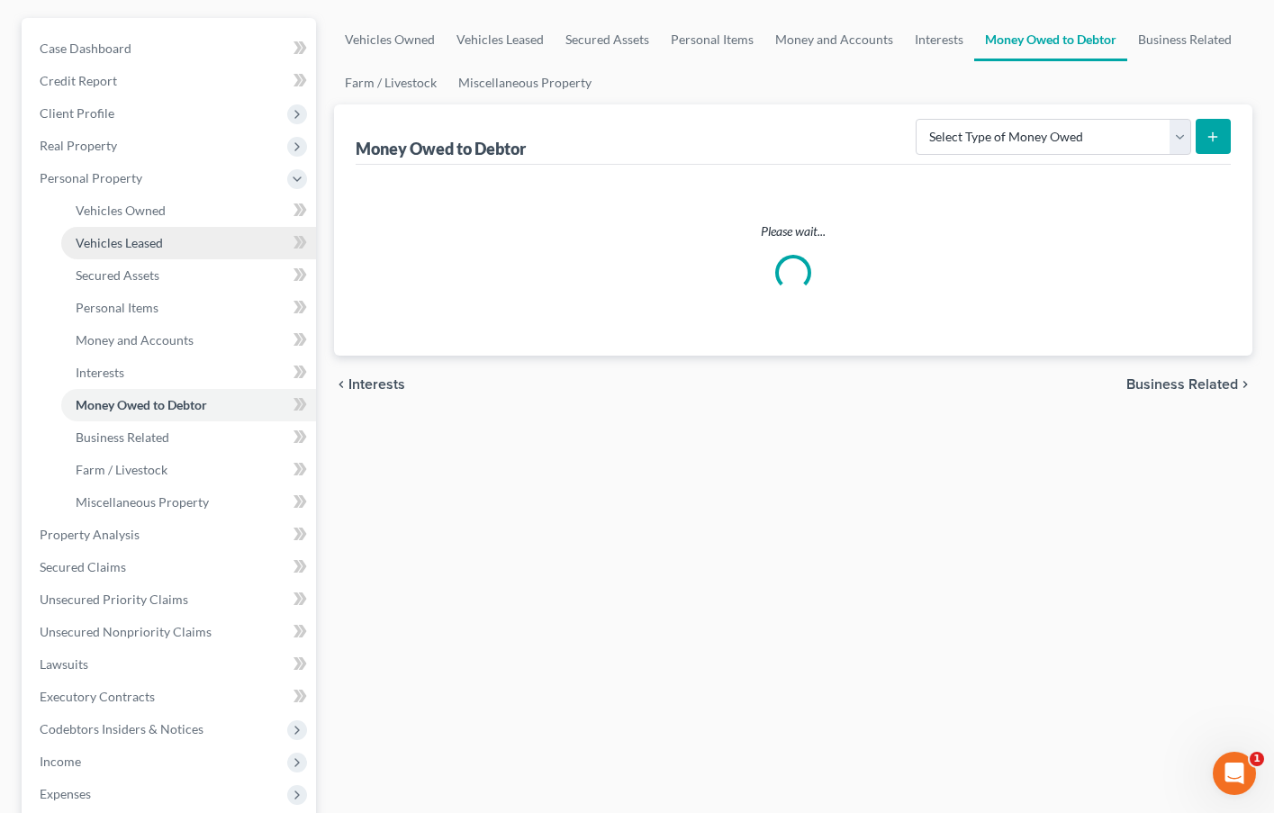
scroll to position [158, 0]
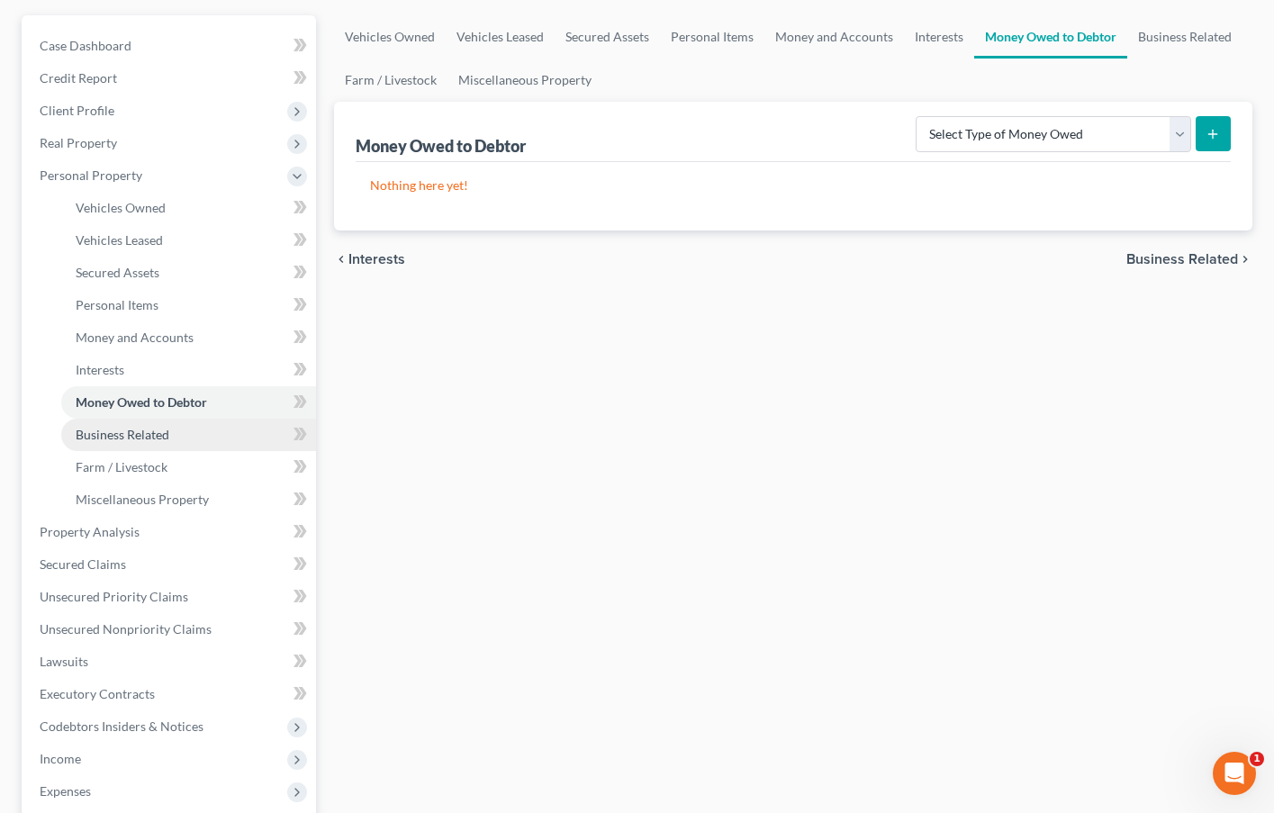
click at [158, 440] on span "Business Related" at bounding box center [123, 434] width 94 height 15
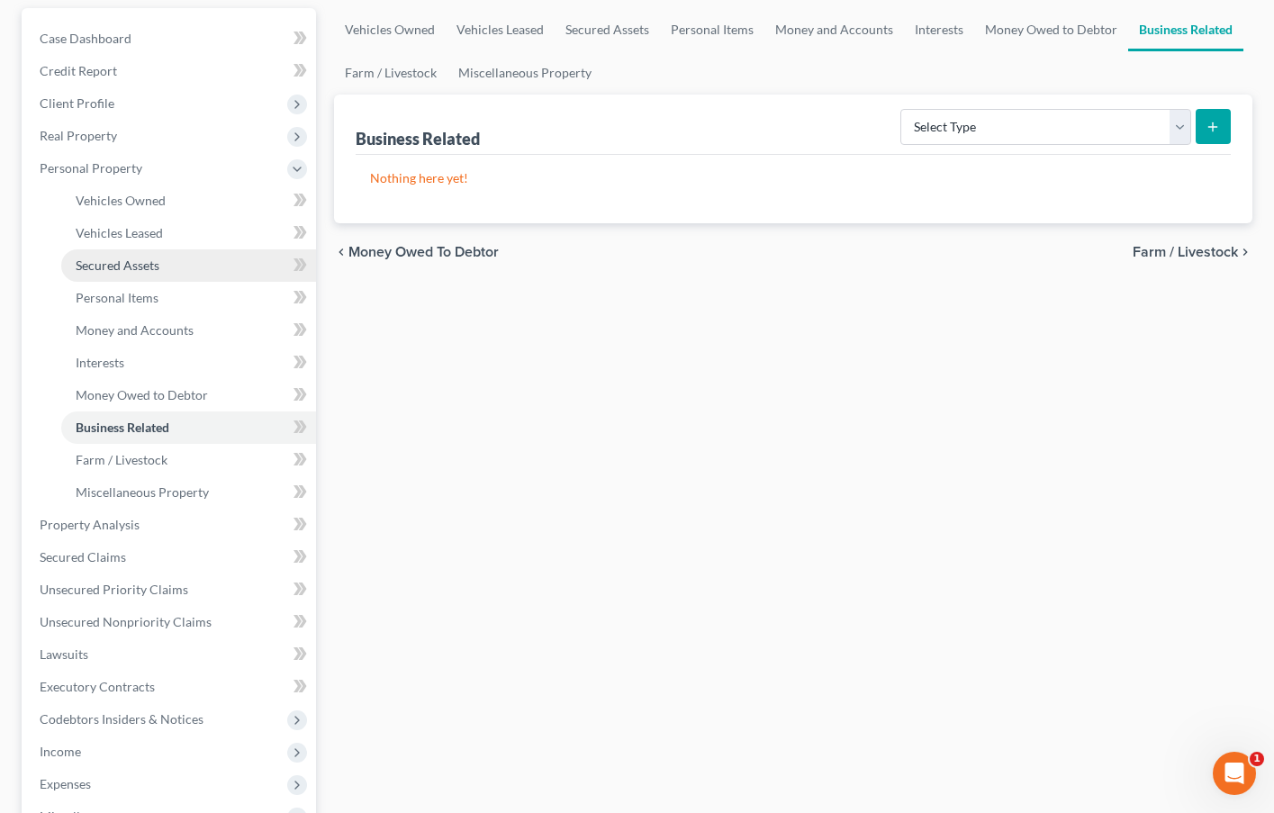
scroll to position [197, 0]
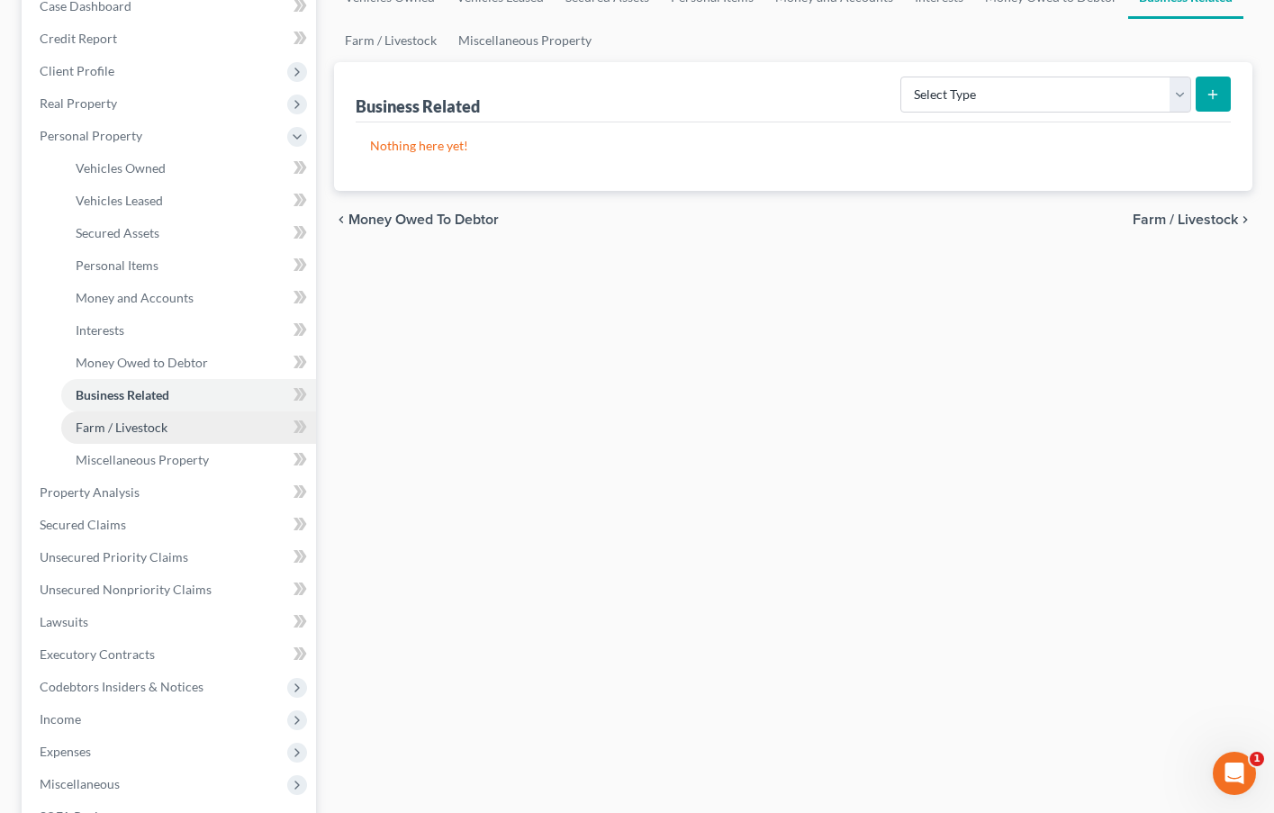
click at [158, 437] on link "Farm / Livestock" at bounding box center [188, 427] width 255 height 32
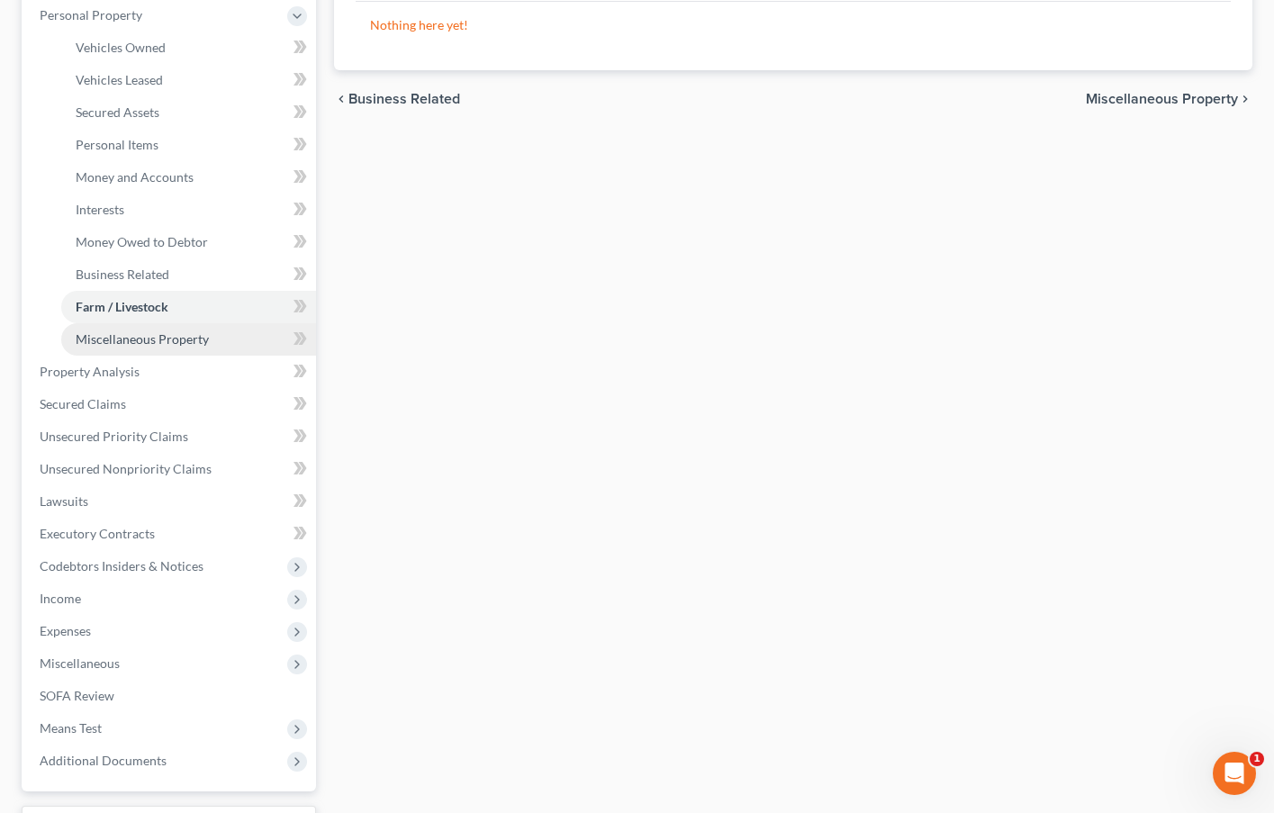
click at [168, 333] on span "Miscellaneous Property" at bounding box center [142, 338] width 133 height 15
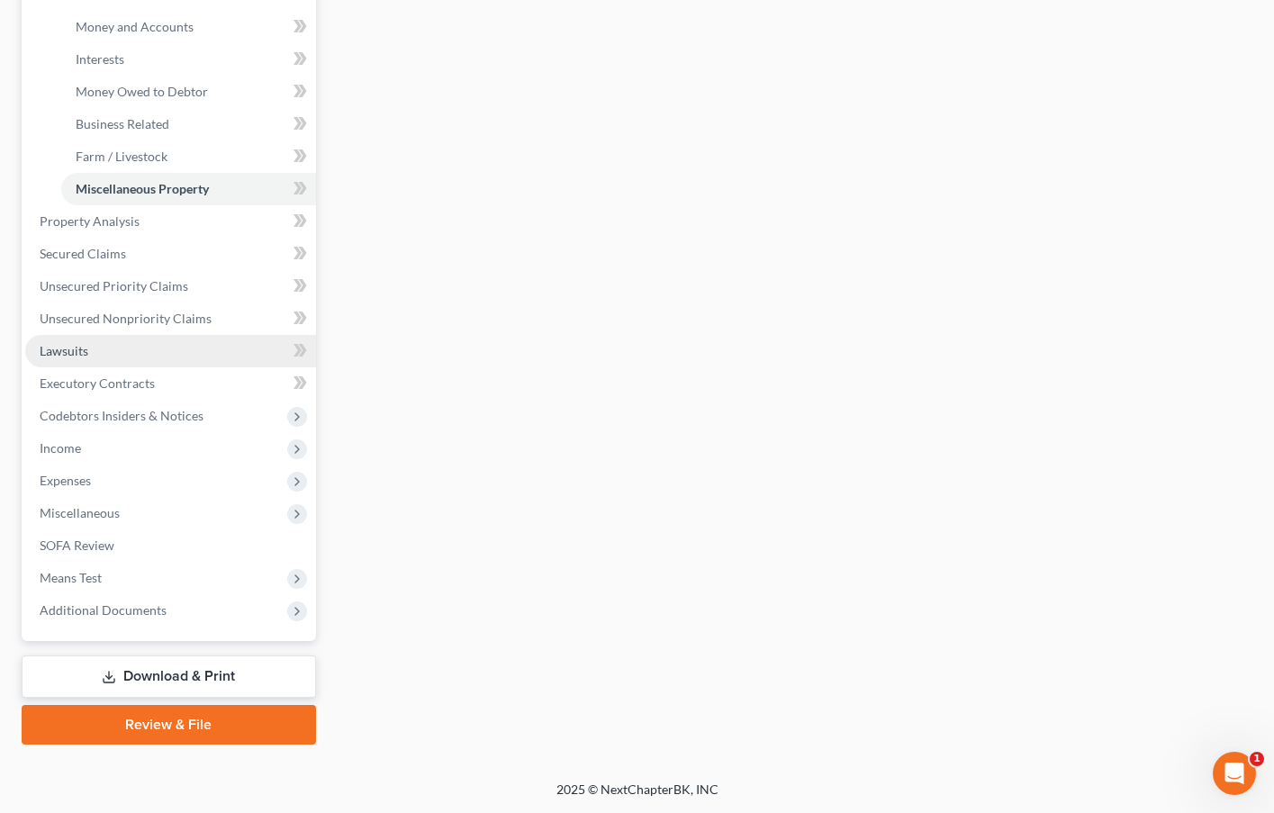
scroll to position [468, 0]
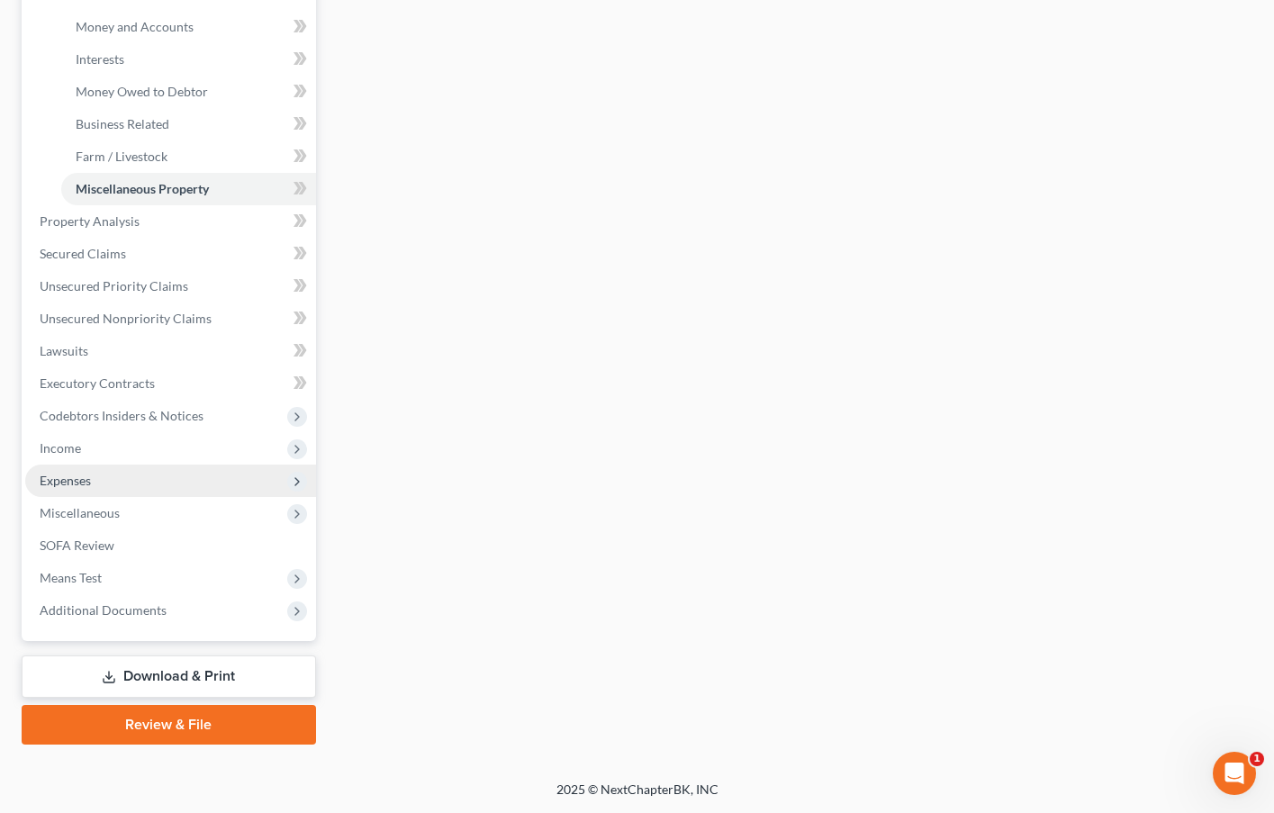
click at [176, 473] on span "Expenses" at bounding box center [170, 480] width 291 height 32
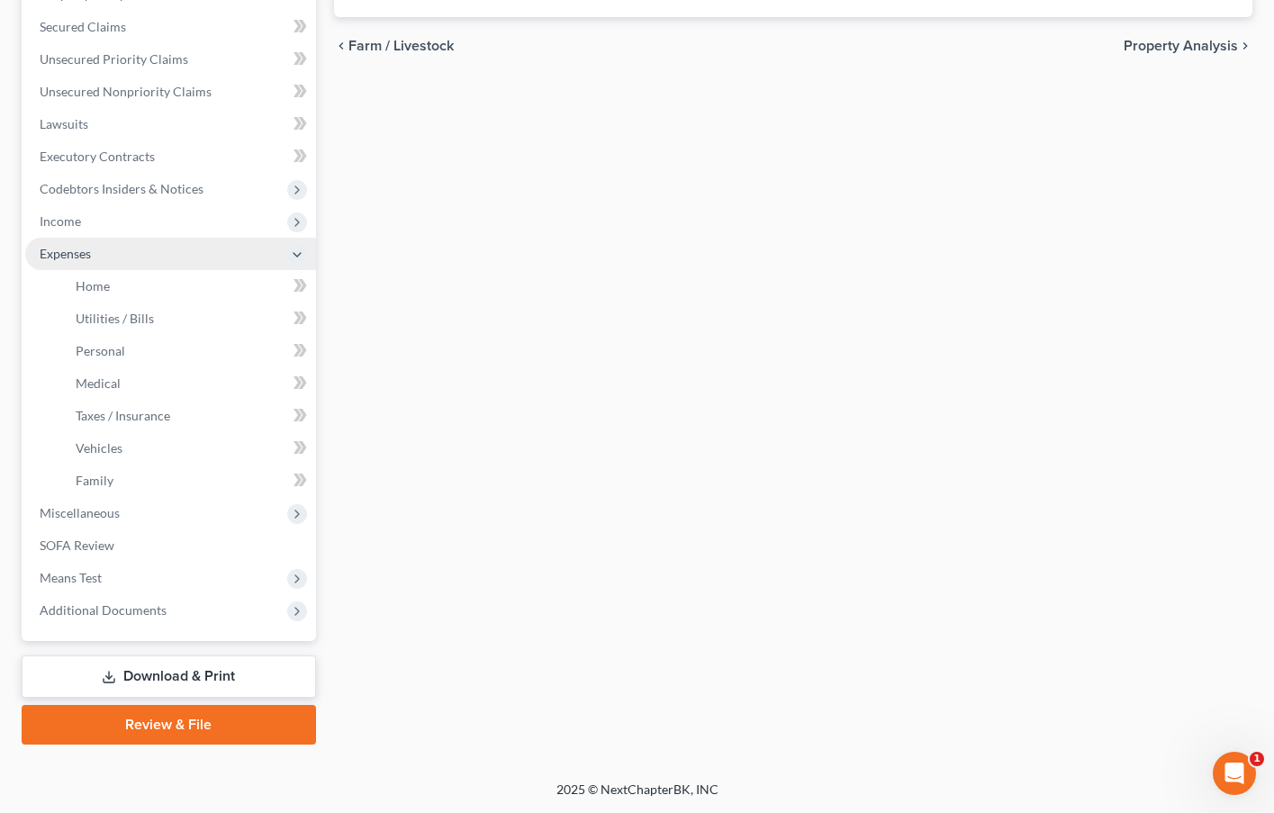
scroll to position [371, 0]
click at [161, 298] on link "Home" at bounding box center [188, 286] width 255 height 32
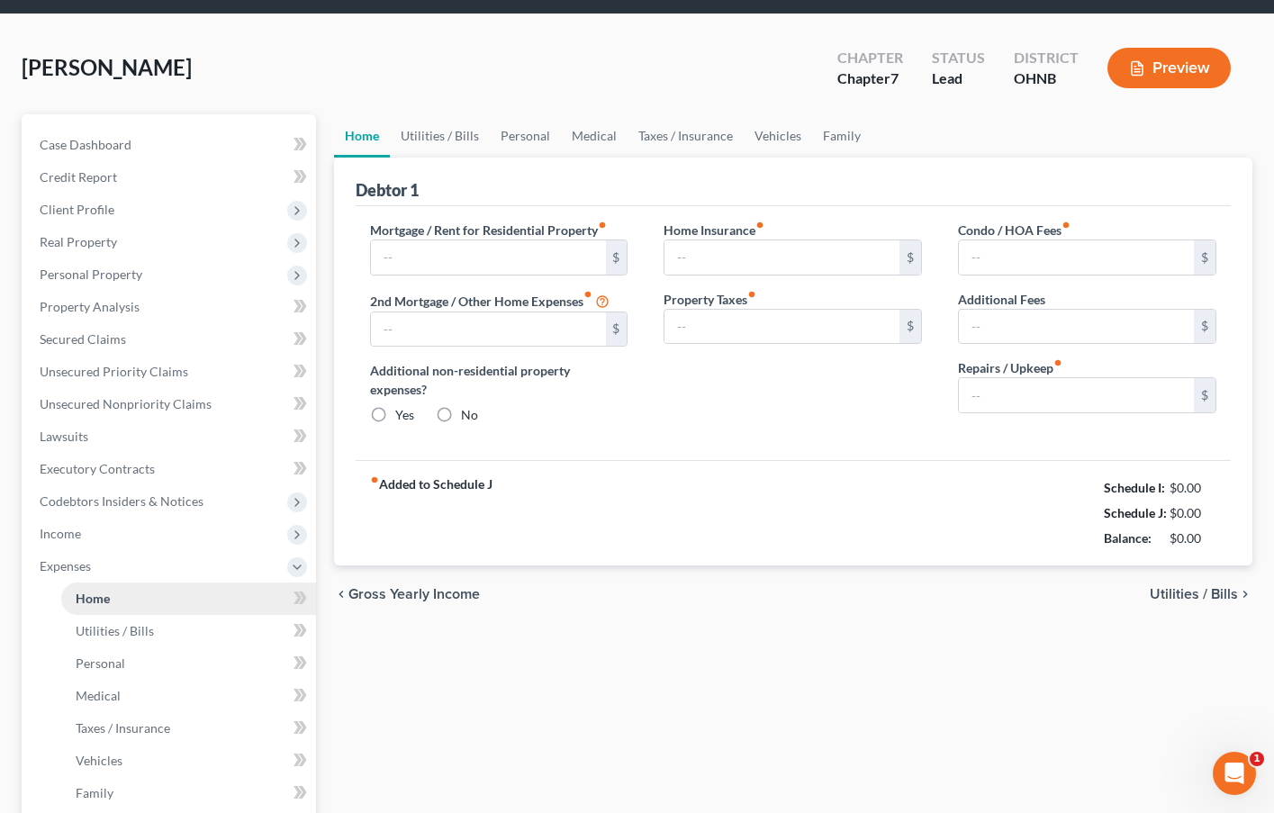
type input "1,950.00"
type input "0.00"
radio input "true"
type input "0.00"
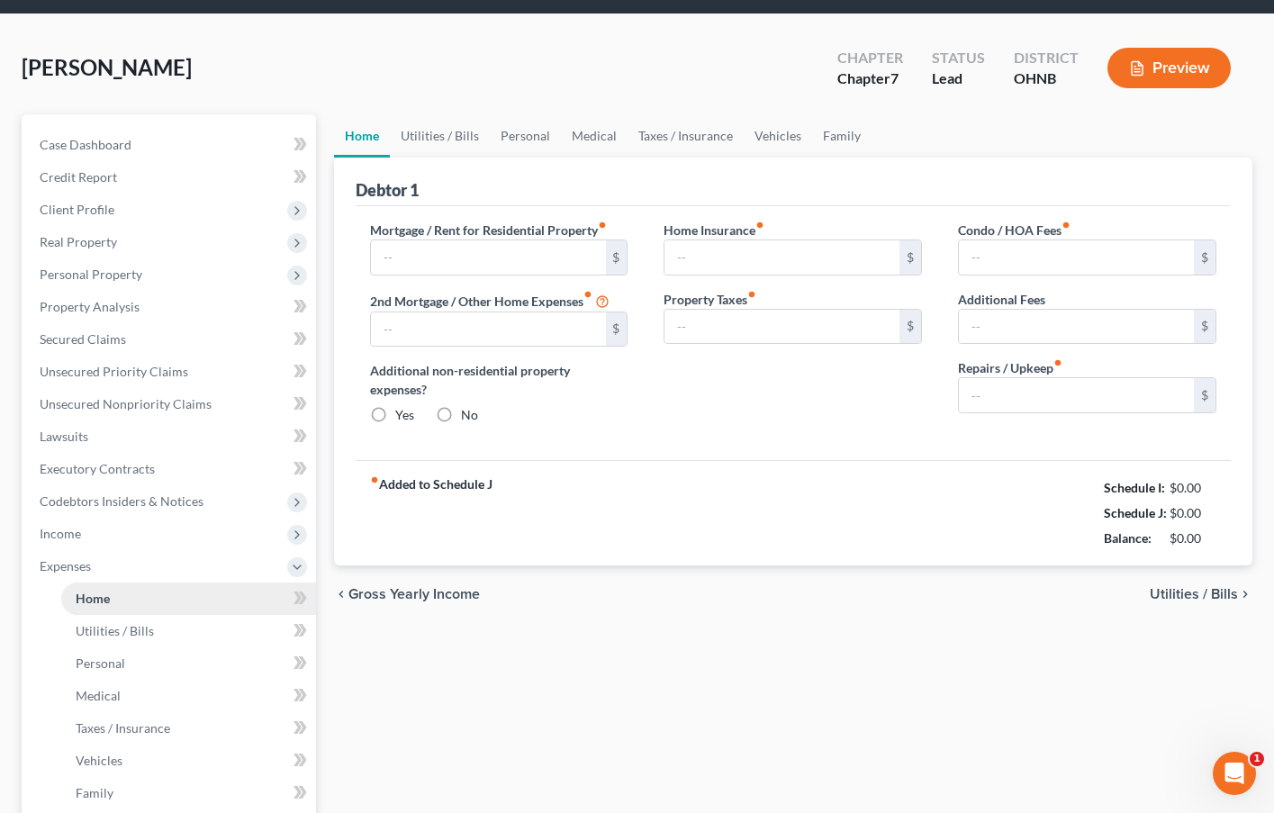
type input "0.00"
type input "200.00"
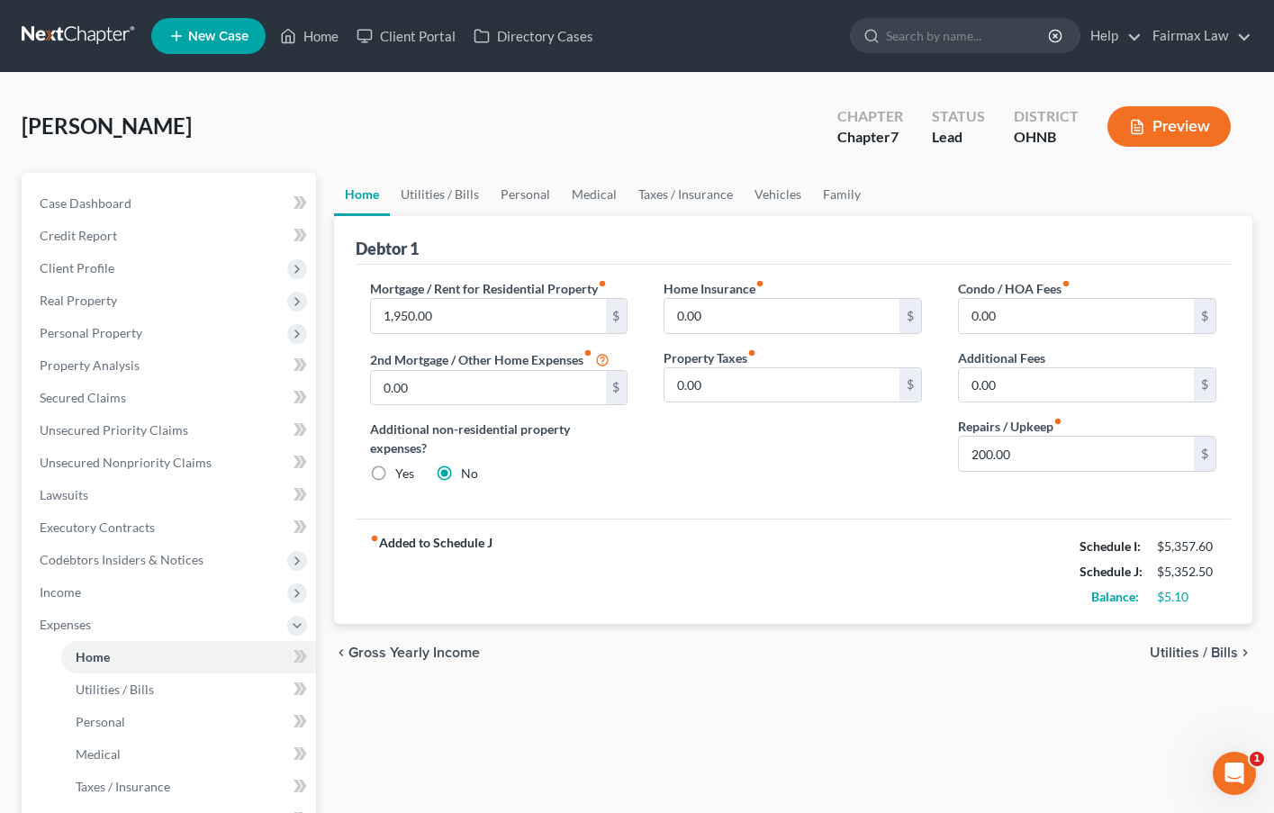
click at [1095, 650] on span "Utilities / Bills" at bounding box center [1193, 652] width 88 height 14
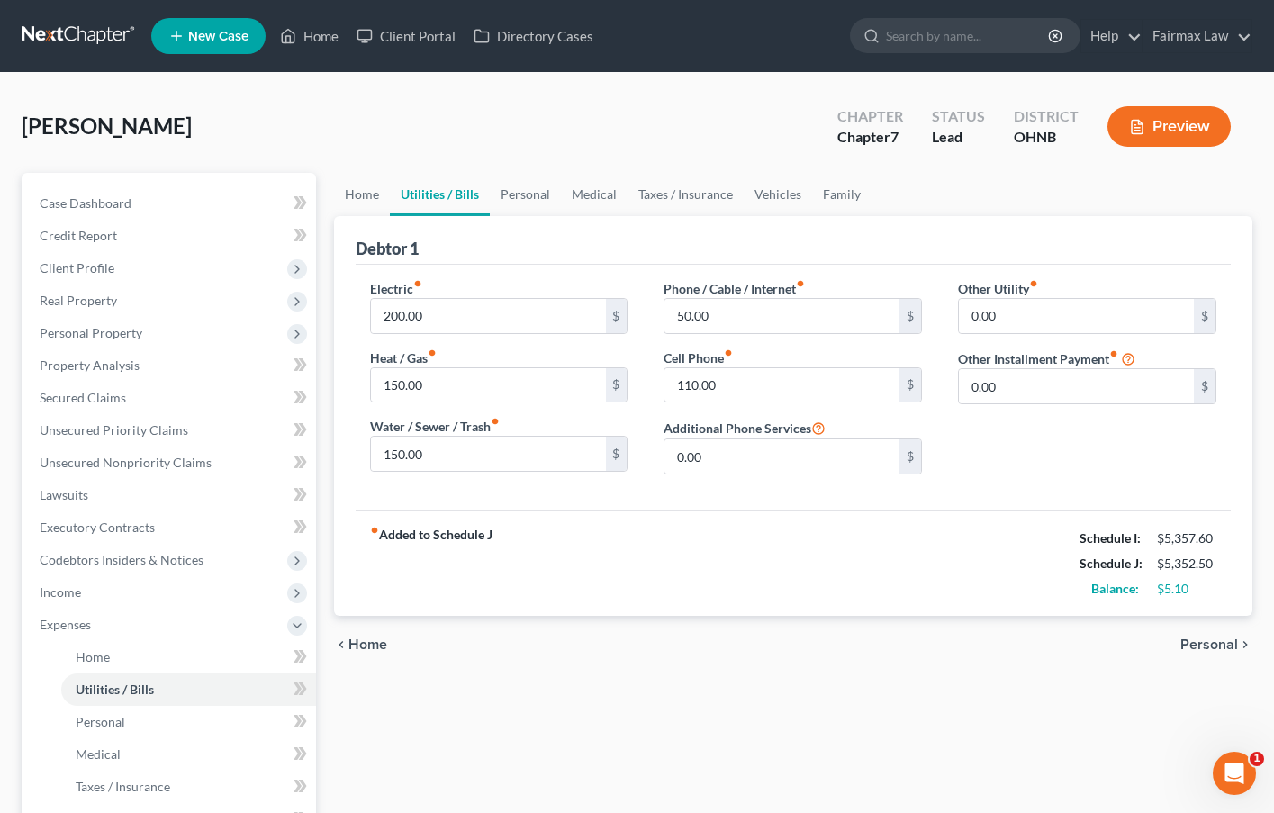
click at [1095, 649] on span "Personal" at bounding box center [1209, 644] width 58 height 14
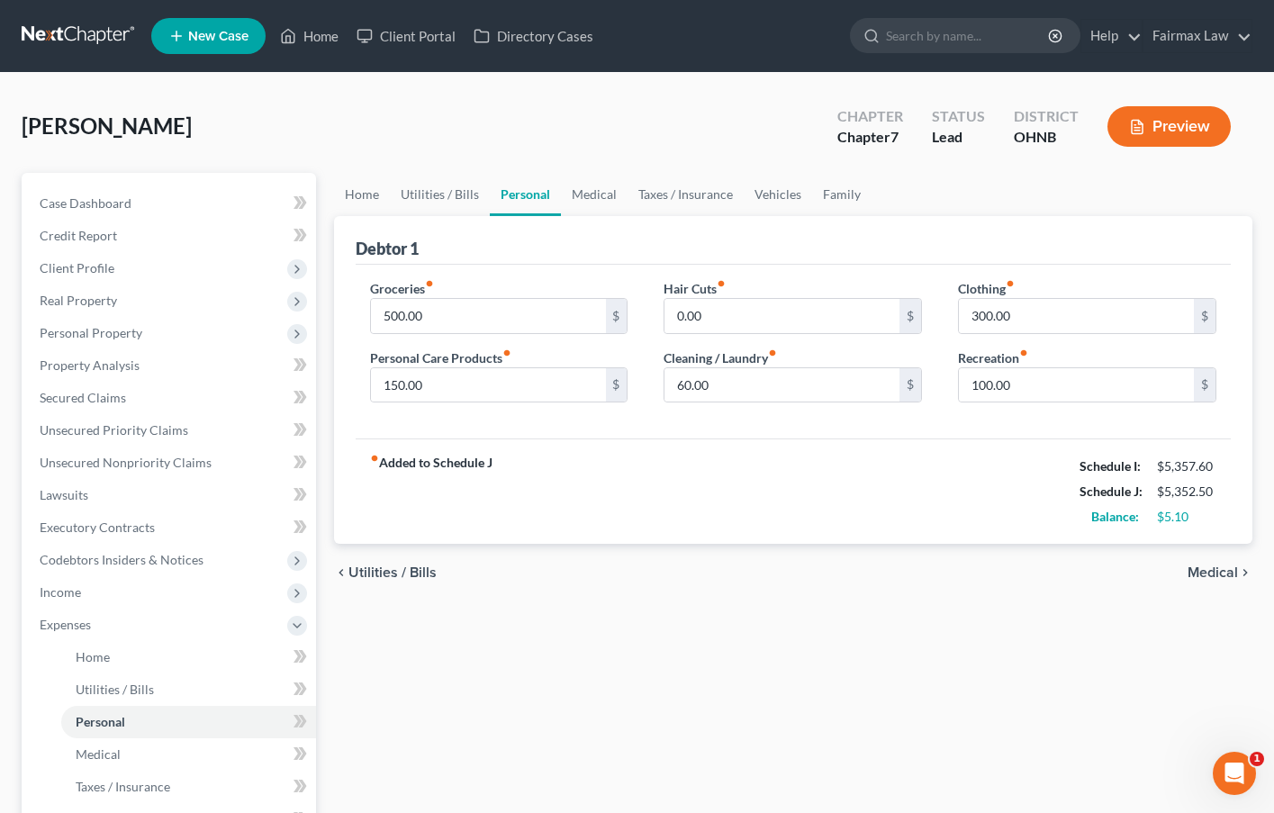
click at [1095, 571] on span "Medical" at bounding box center [1212, 572] width 50 height 14
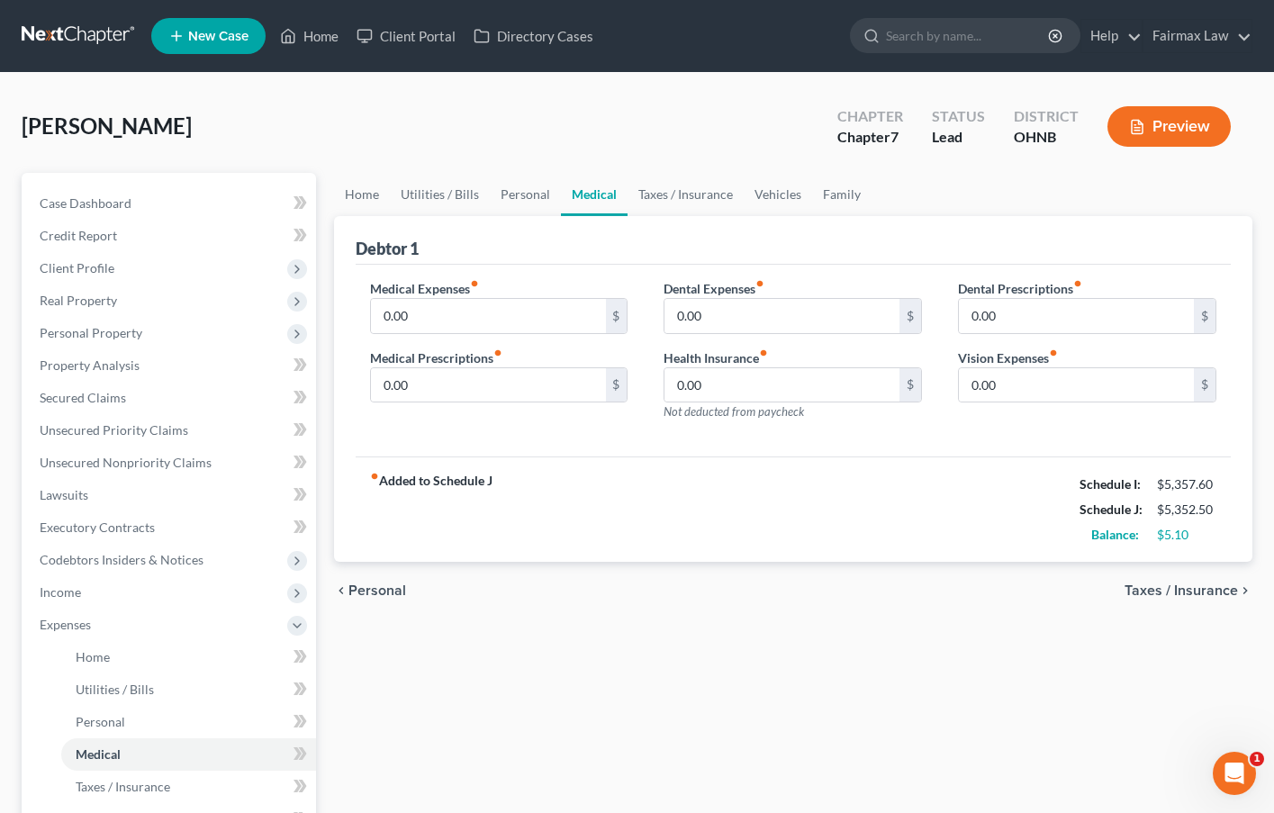
click at [1095, 596] on span "Taxes / Insurance" at bounding box center [1180, 590] width 113 height 14
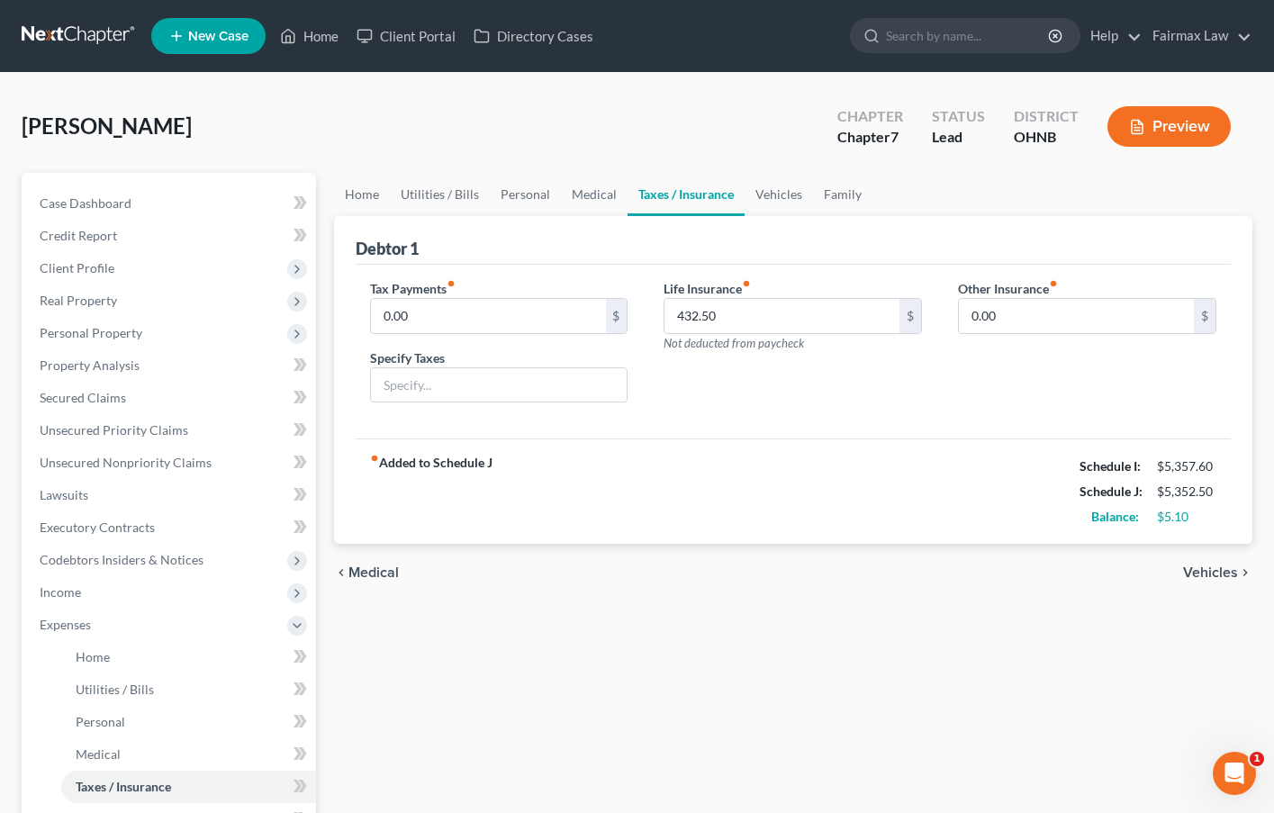
click at [1095, 578] on span "Vehicles" at bounding box center [1210, 572] width 55 height 14
